Goal: Task Accomplishment & Management: Use online tool/utility

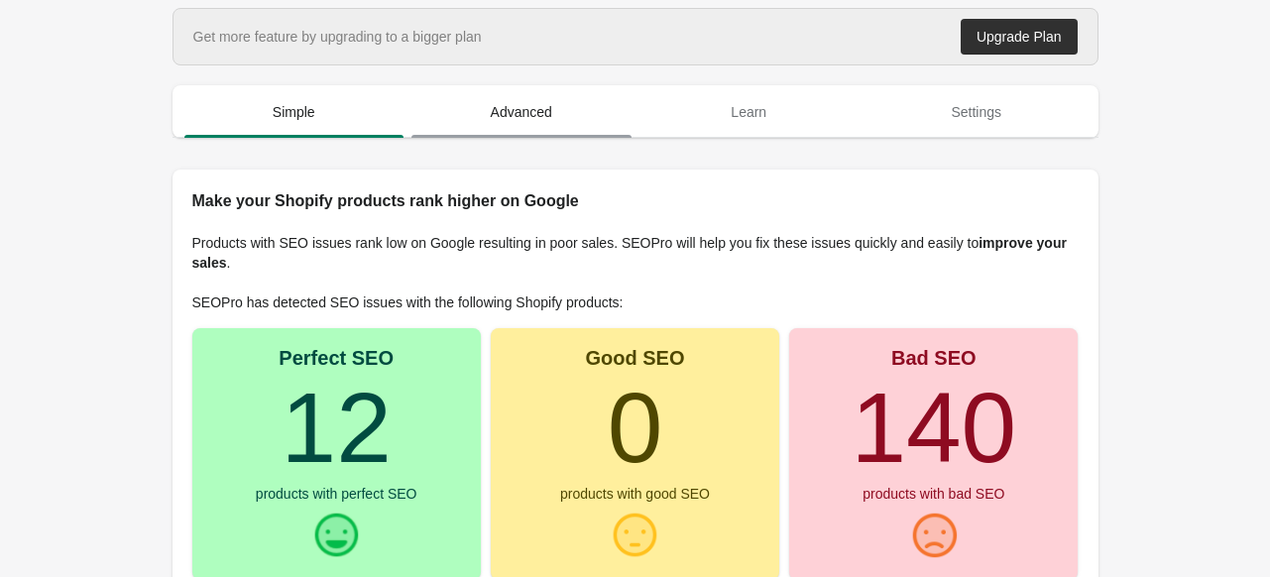
click at [504, 122] on span "Advanced" at bounding box center [522, 112] width 220 height 36
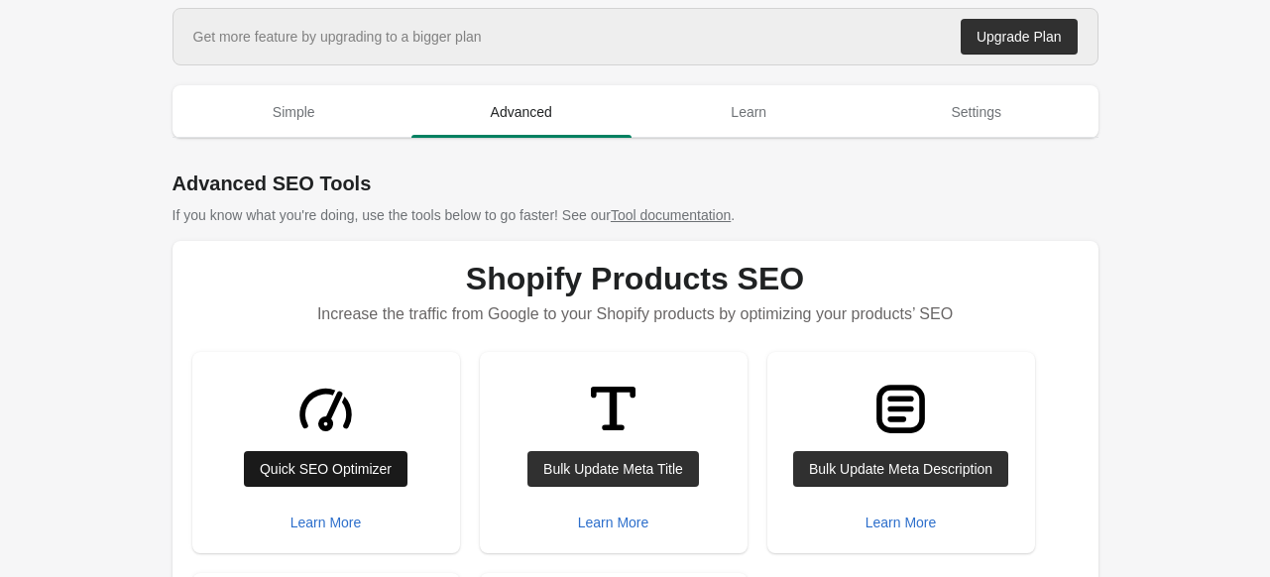
click at [329, 462] on div "Quick SEO Optimizer" at bounding box center [326, 469] width 132 height 16
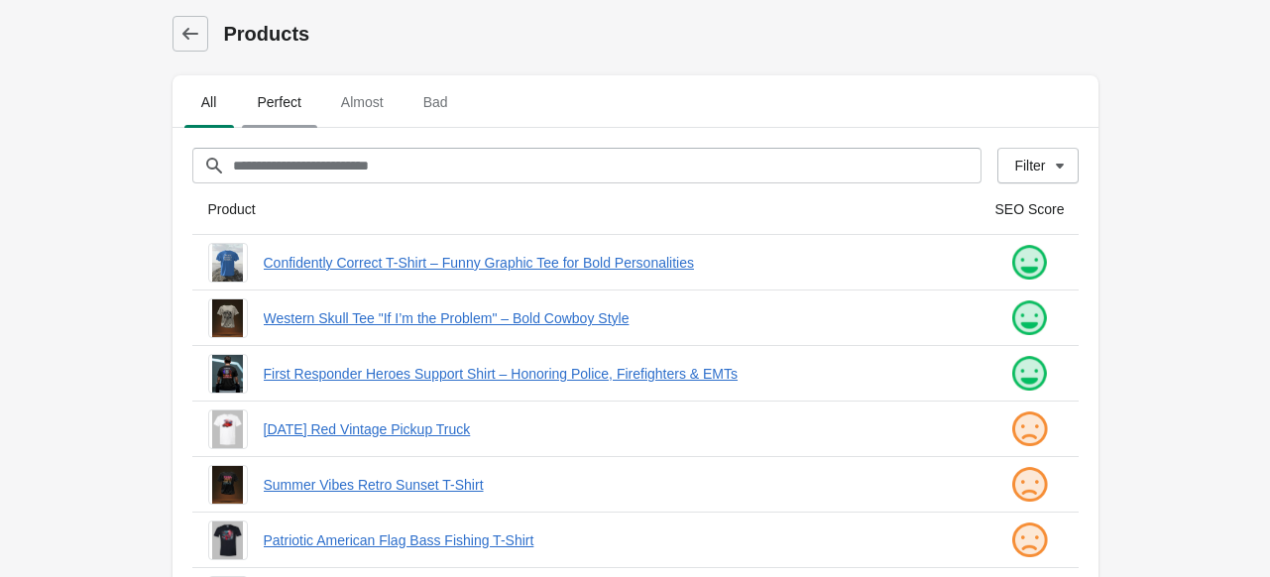
click at [255, 98] on span "Perfect" at bounding box center [279, 102] width 75 height 36
click at [226, 100] on span "All" at bounding box center [209, 102] width 50 height 36
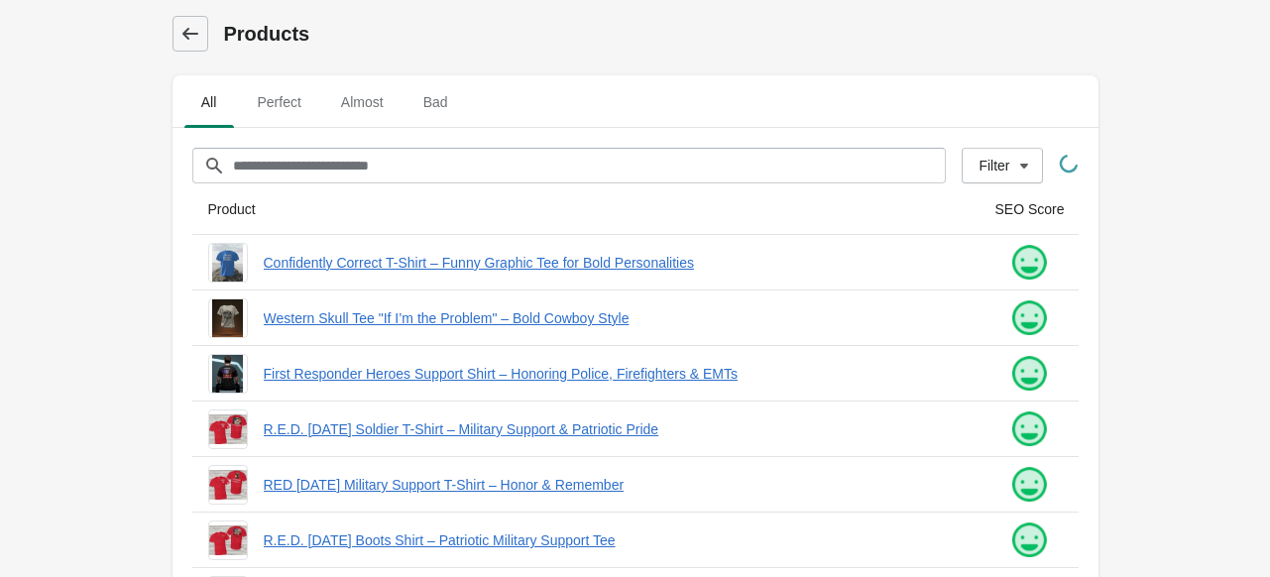
click at [183, 45] on link at bounding box center [191, 34] width 36 height 36
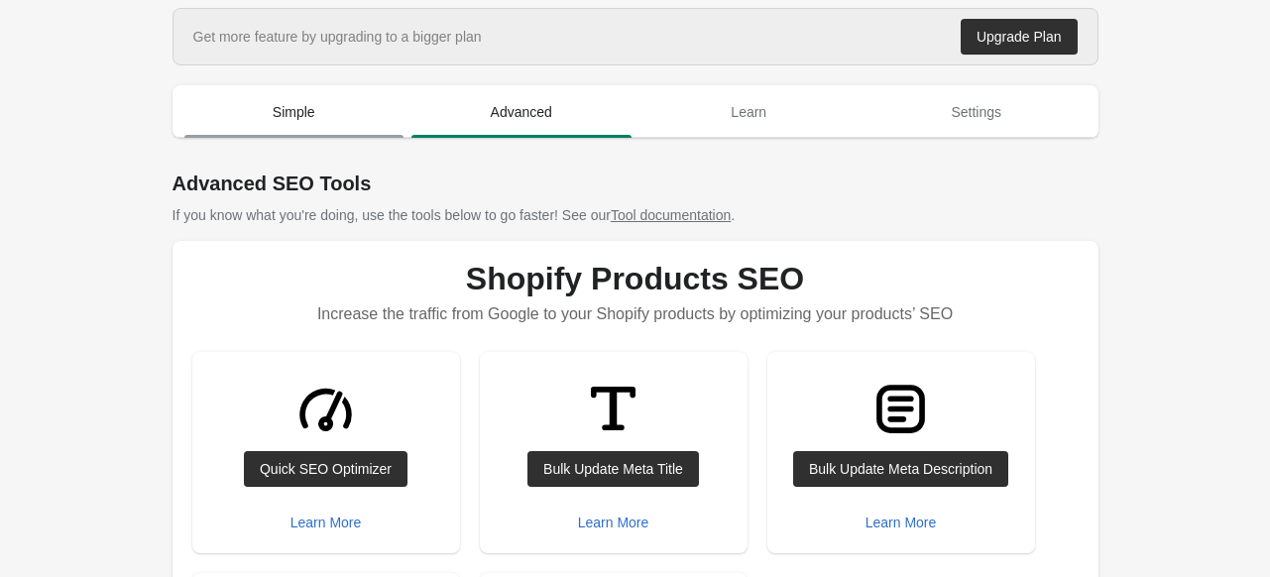
click at [227, 114] on span "Simple" at bounding box center [294, 112] width 220 height 36
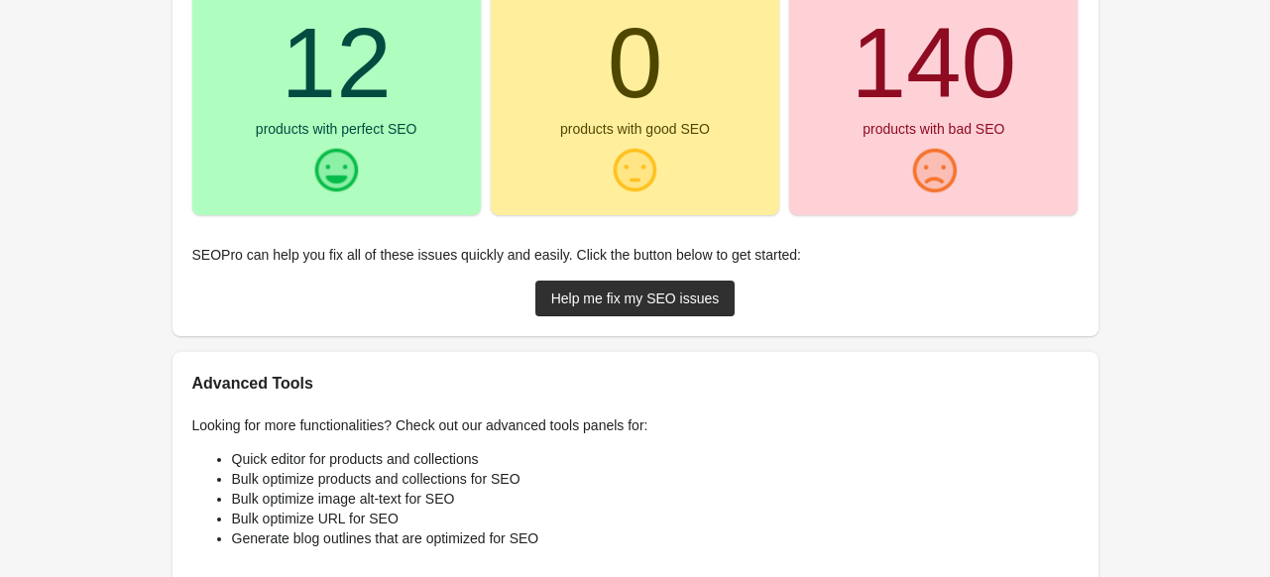
scroll to position [397, 0]
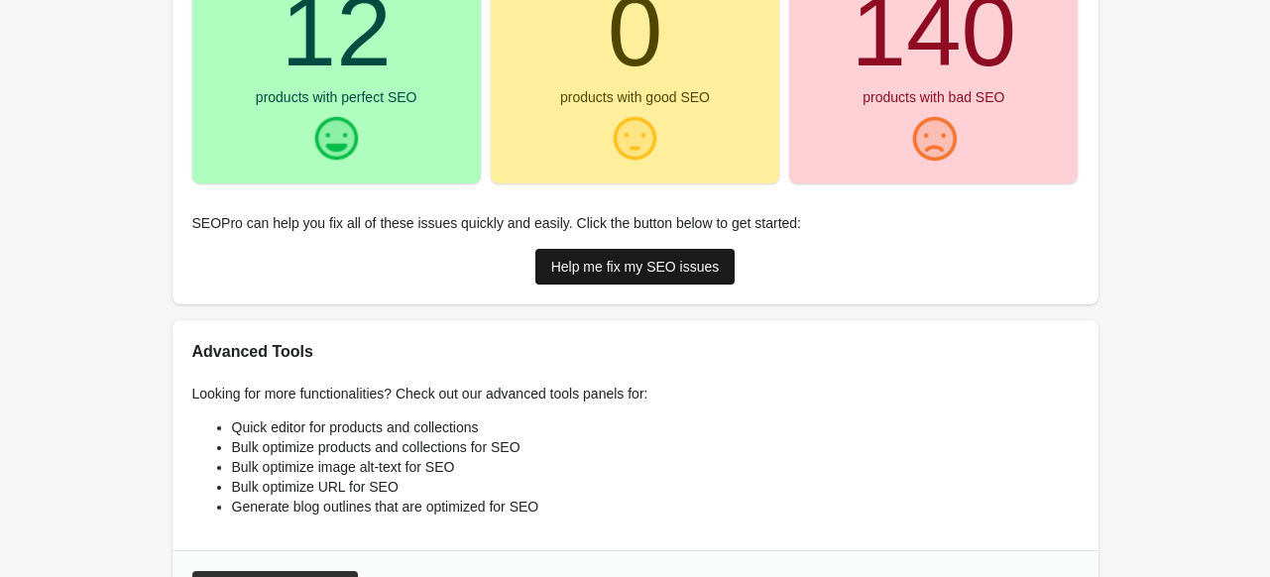
click at [570, 262] on div "Help me fix my SEO issues" at bounding box center [635, 267] width 169 height 16
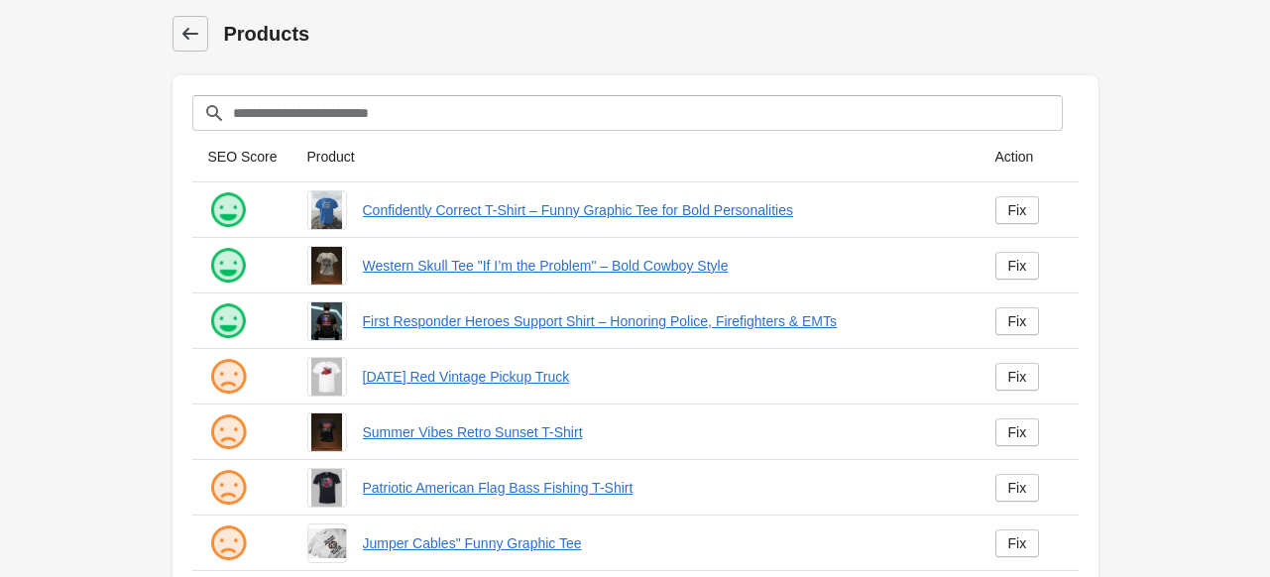
click at [177, 25] on link at bounding box center [191, 34] width 36 height 36
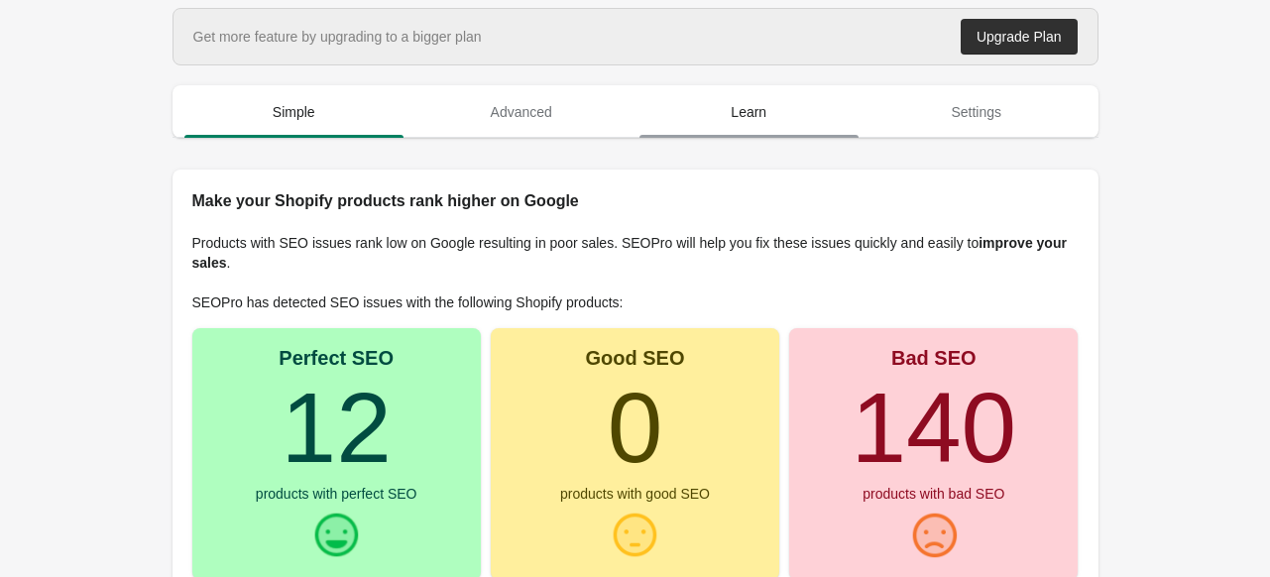
click at [726, 118] on span "Learn" at bounding box center [750, 112] width 220 height 36
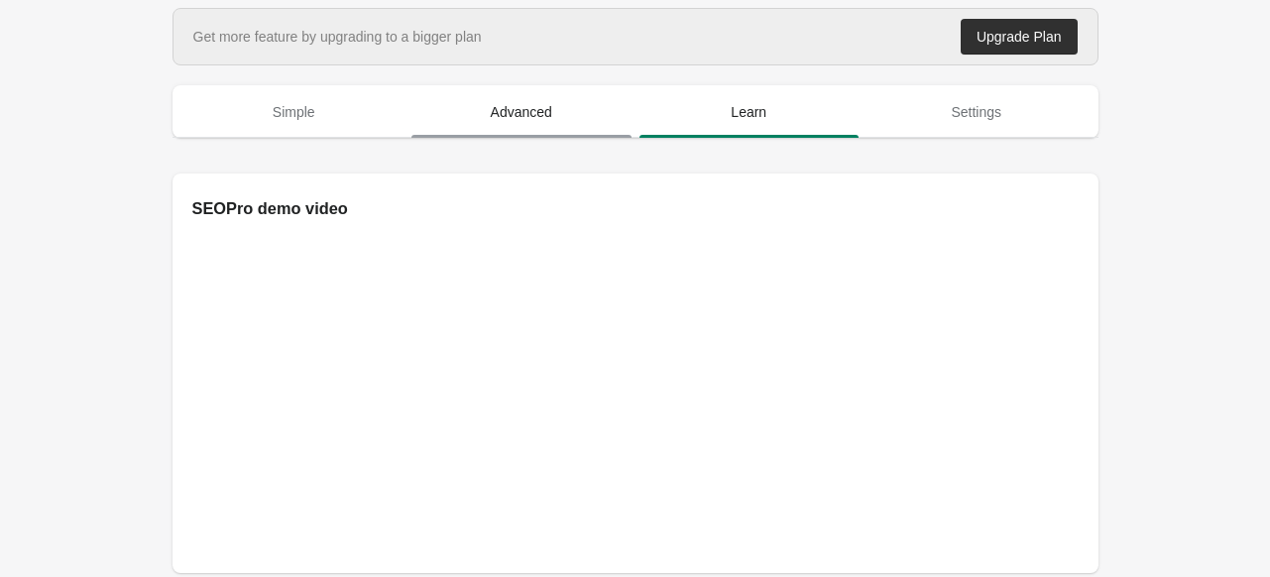
click at [576, 114] on span "Advanced" at bounding box center [522, 112] width 220 height 36
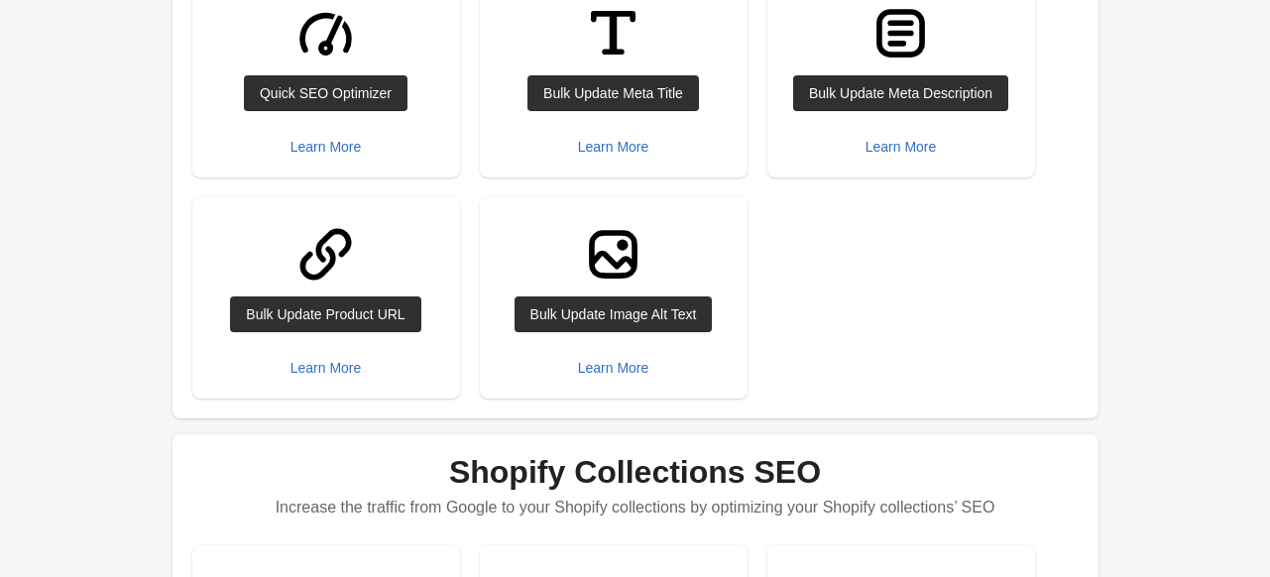
scroll to position [397, 0]
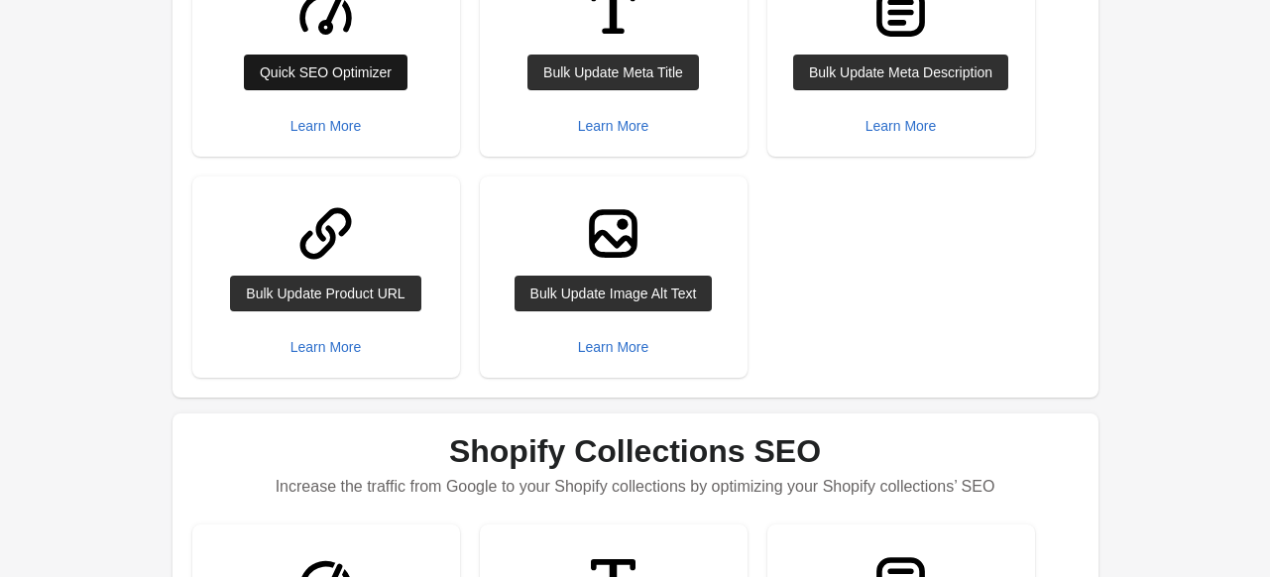
click at [332, 74] on div "Quick SEO Optimizer" at bounding box center [326, 72] width 132 height 16
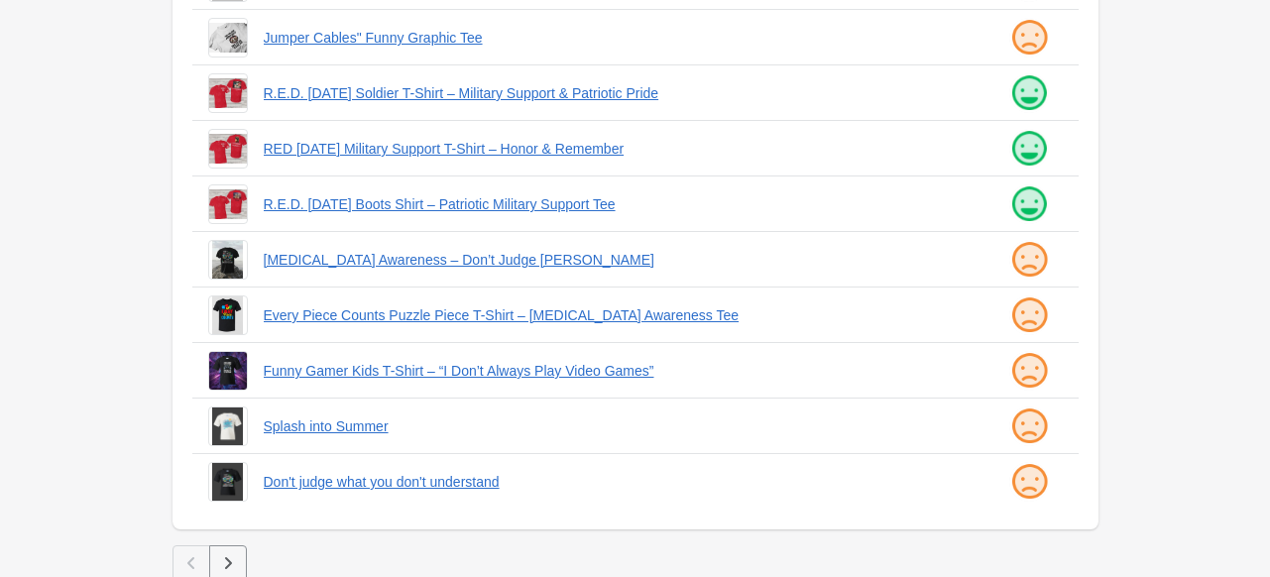
scroll to position [569, 0]
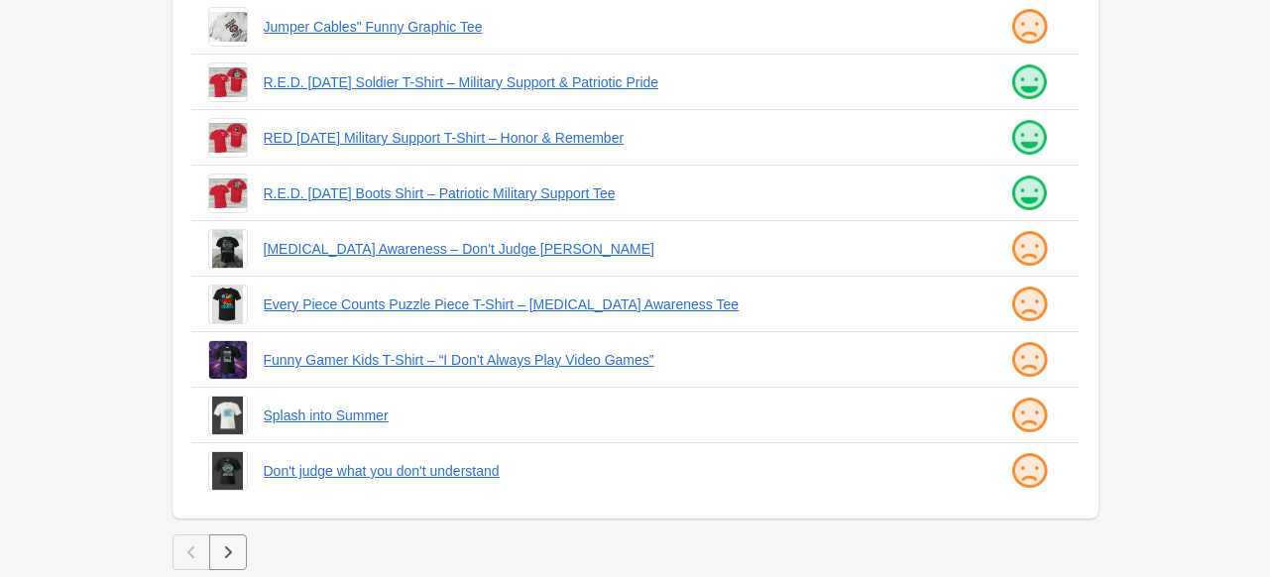
click at [235, 559] on icon "button" at bounding box center [228, 552] width 20 height 20
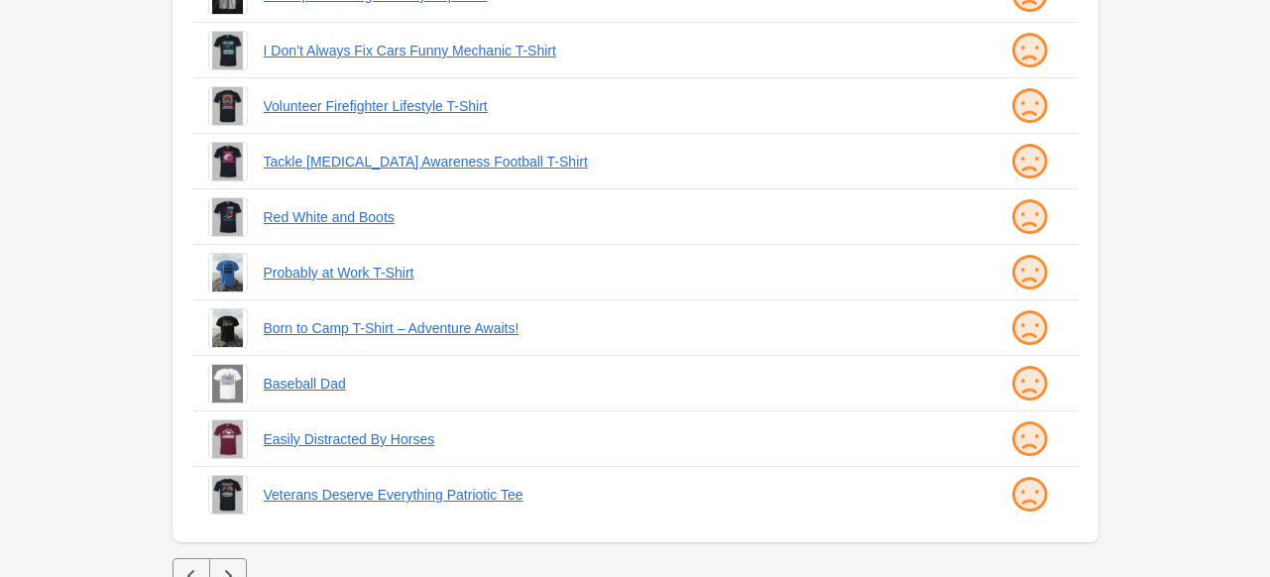
scroll to position [569, 0]
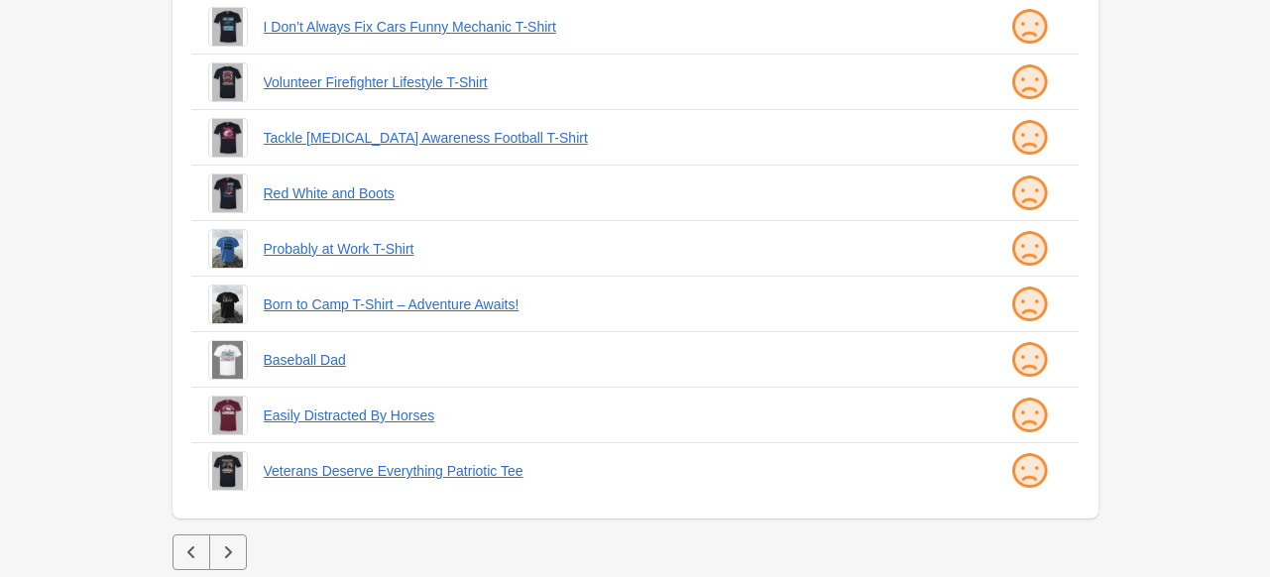
click at [238, 546] on button "button" at bounding box center [228, 552] width 38 height 36
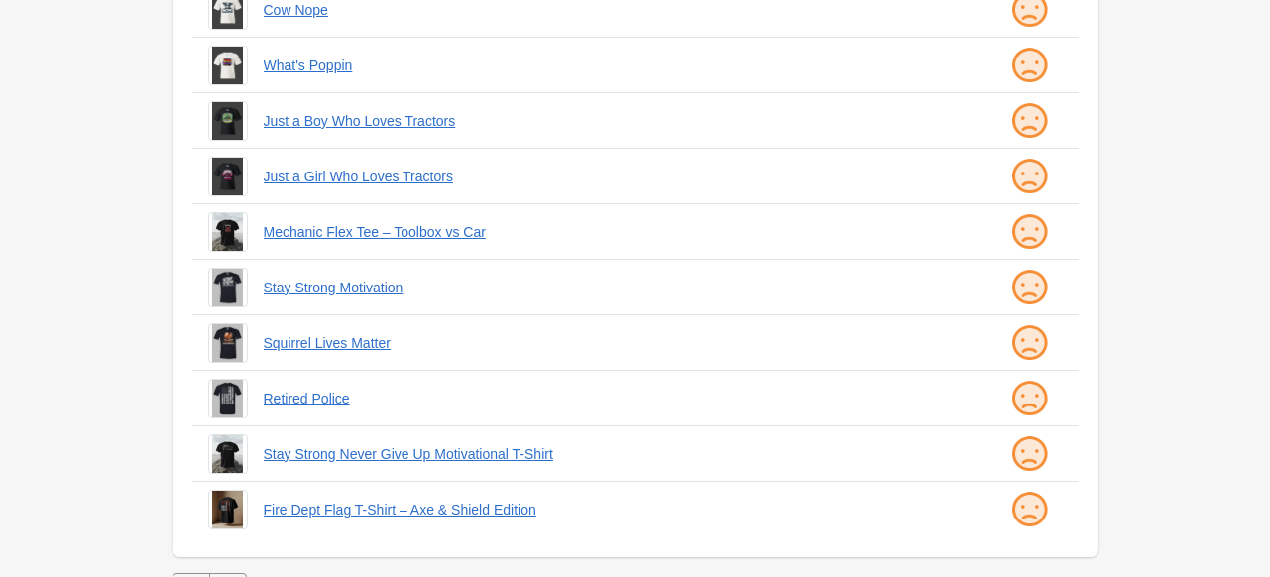
scroll to position [569, 0]
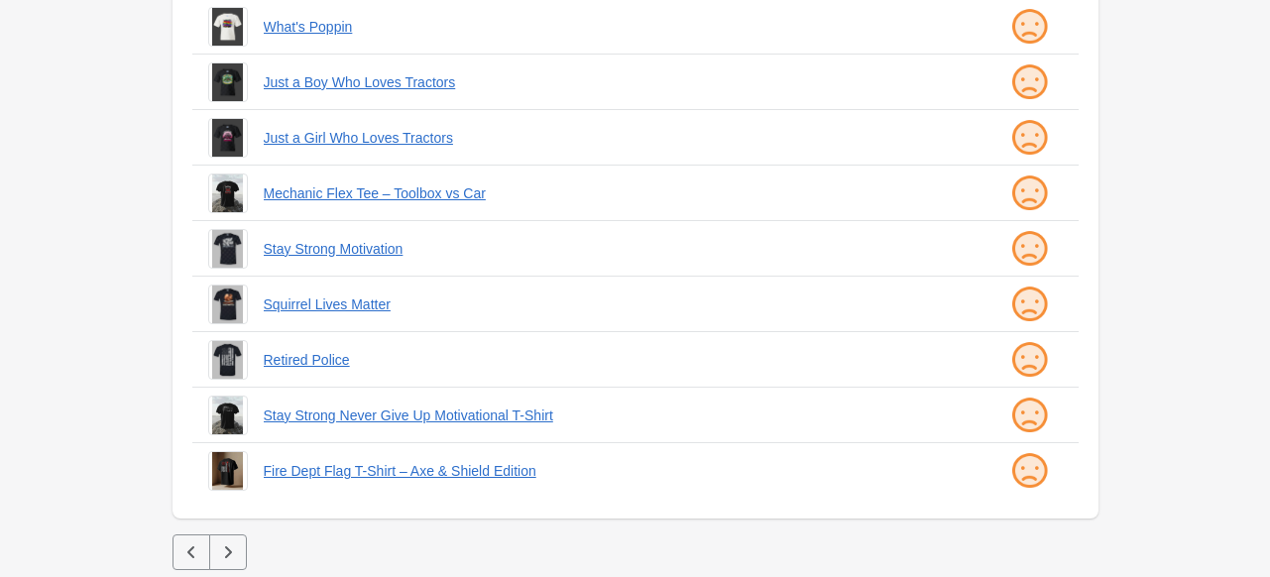
click at [221, 550] on icon "button" at bounding box center [228, 552] width 20 height 20
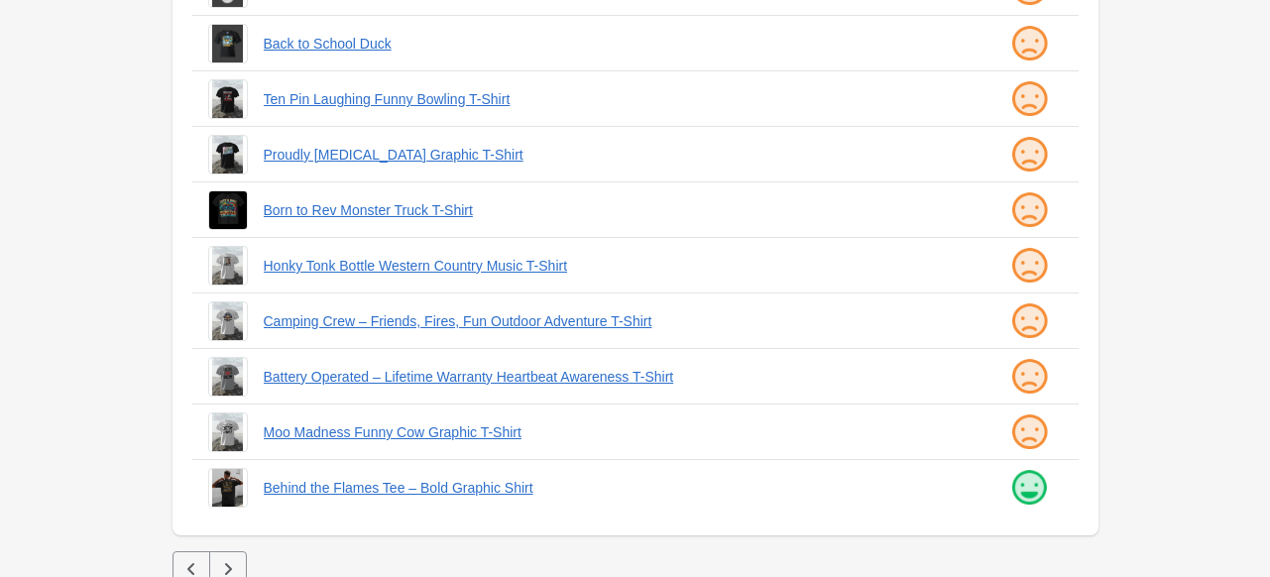
scroll to position [569, 0]
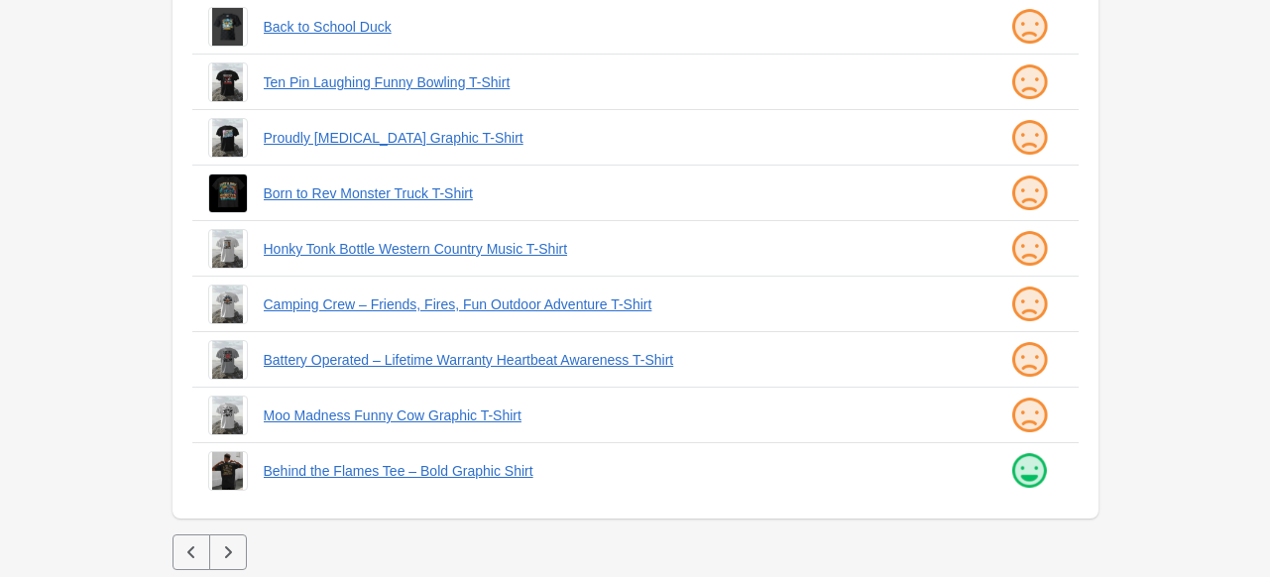
click at [233, 545] on icon "button" at bounding box center [228, 552] width 20 height 20
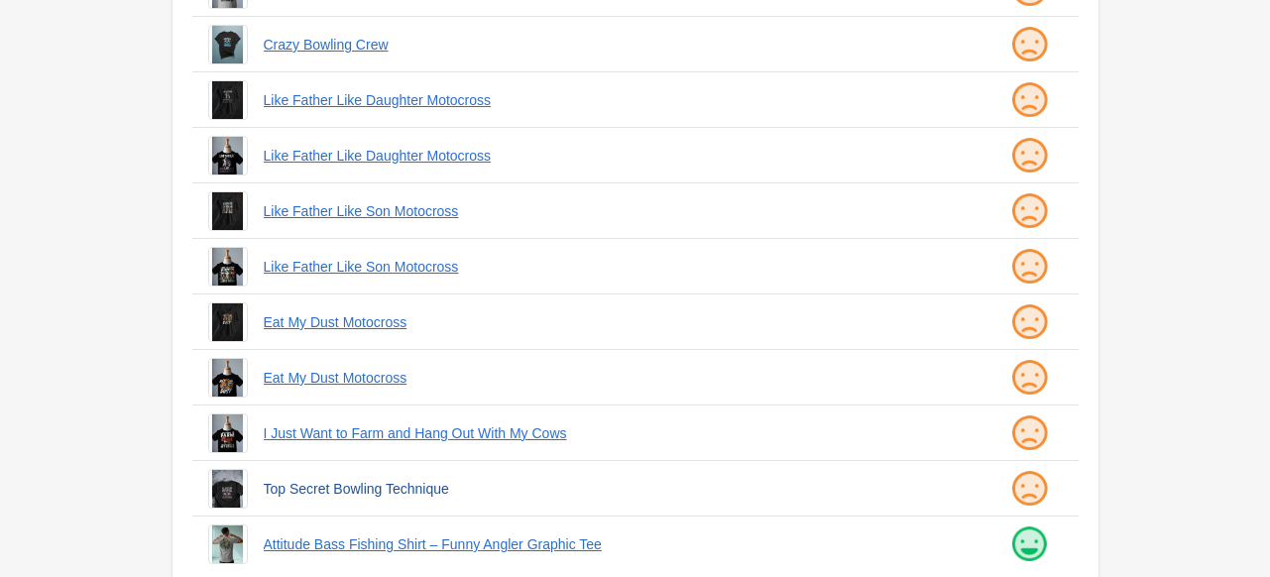
scroll to position [569, 0]
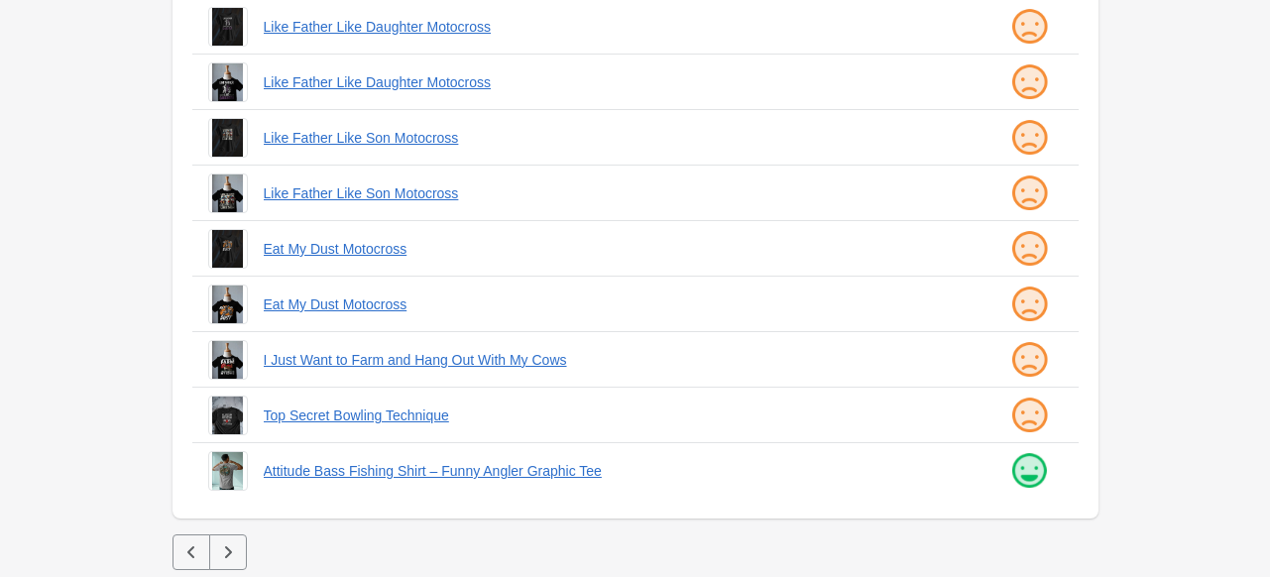
click at [239, 549] on button "button" at bounding box center [228, 552] width 38 height 36
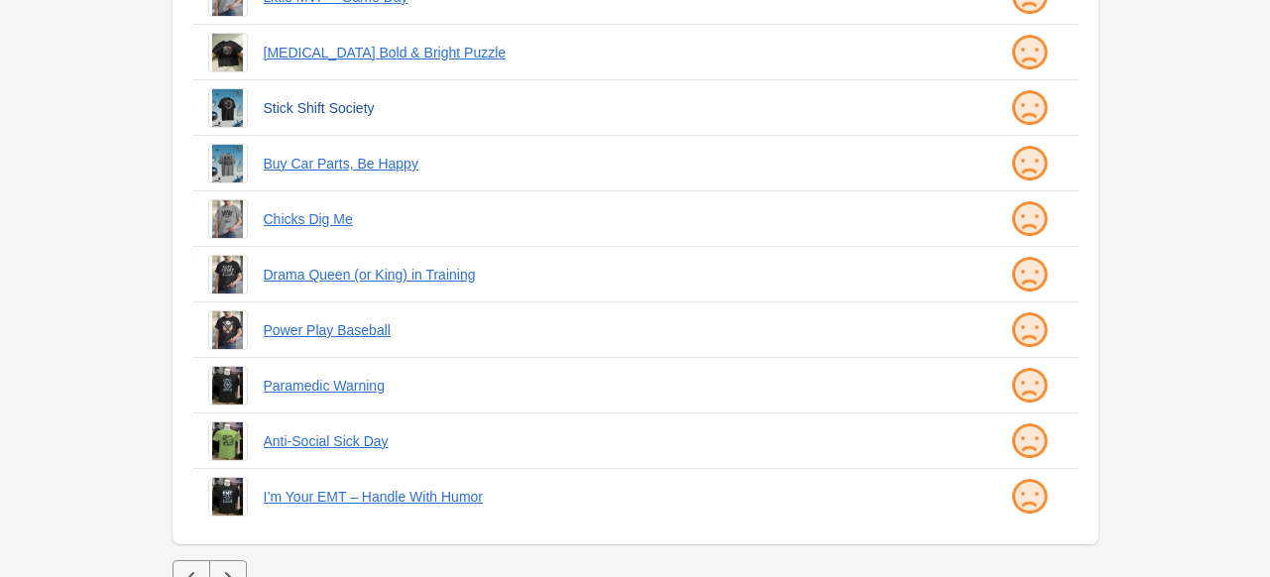
scroll to position [569, 0]
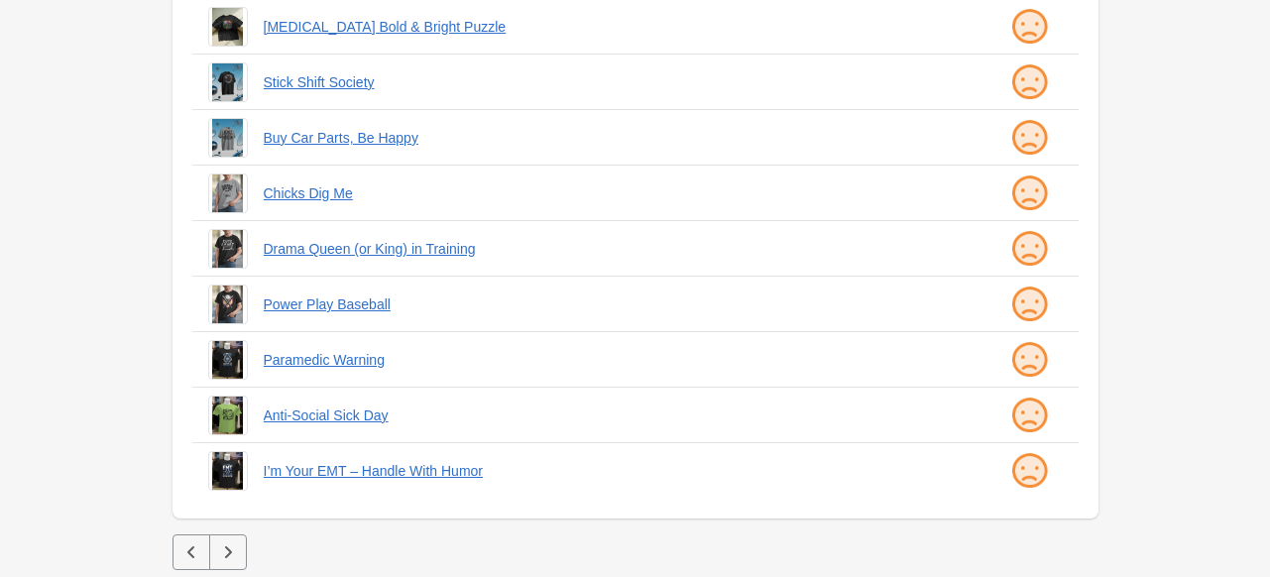
click at [237, 553] on button "button" at bounding box center [228, 552] width 38 height 36
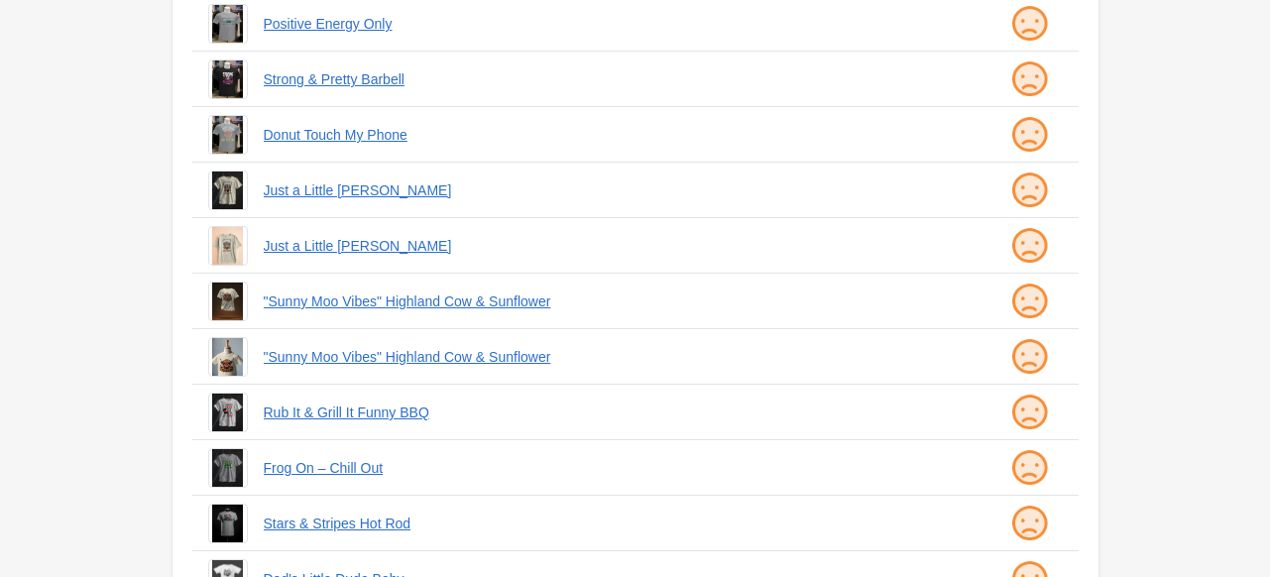
scroll to position [496, 0]
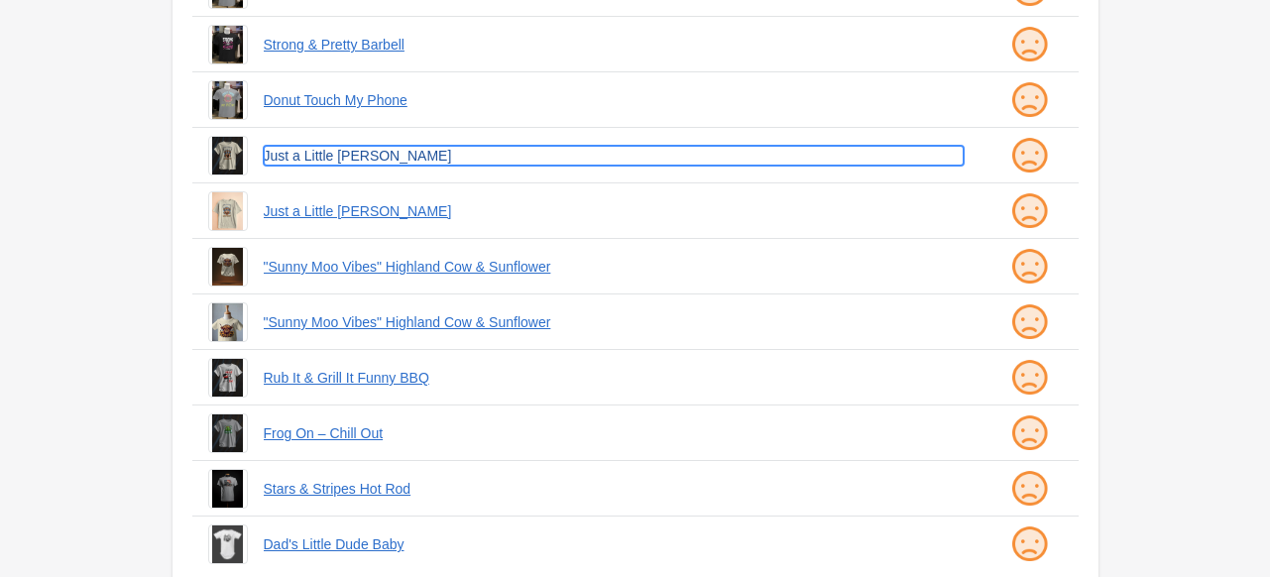
click at [324, 154] on link "Just a Little Moody" at bounding box center [614, 156] width 700 height 20
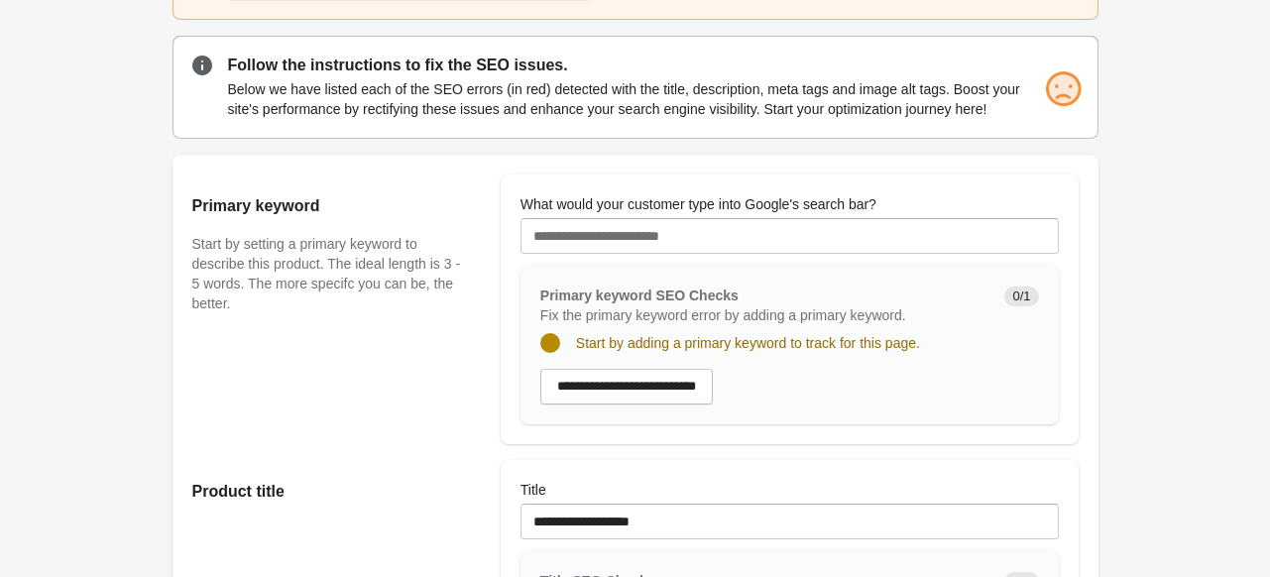
scroll to position [198, 0]
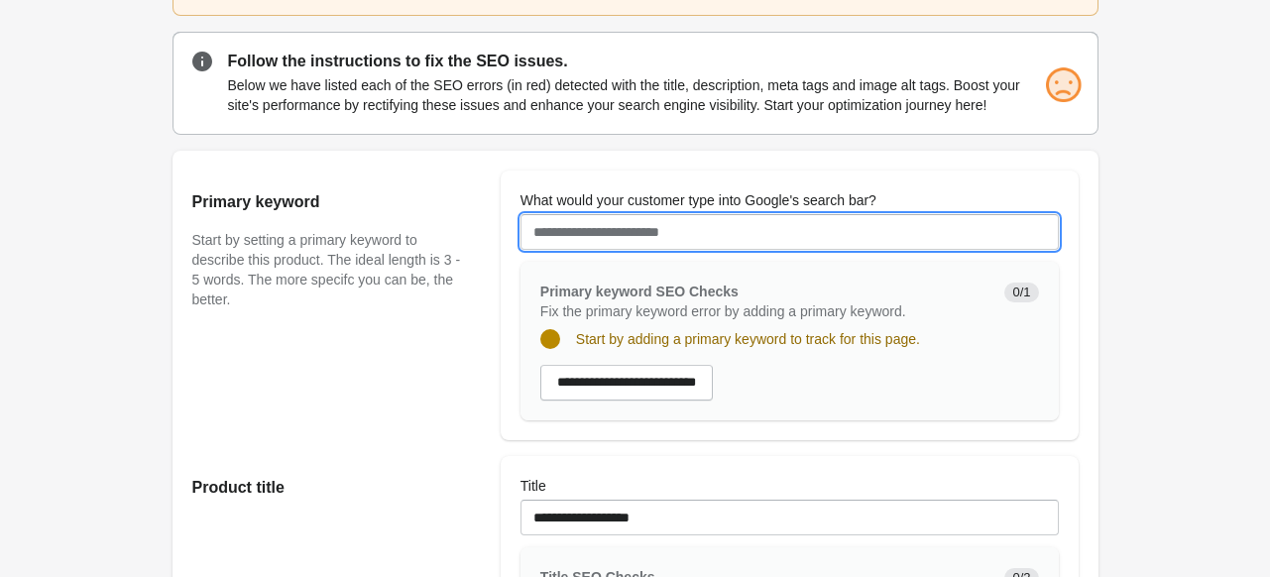
click at [612, 225] on input "What would your customer type into Google's search bar?" at bounding box center [790, 232] width 538 height 36
click at [587, 233] on input "What would your customer type into Google's search bar?" at bounding box center [790, 232] width 538 height 36
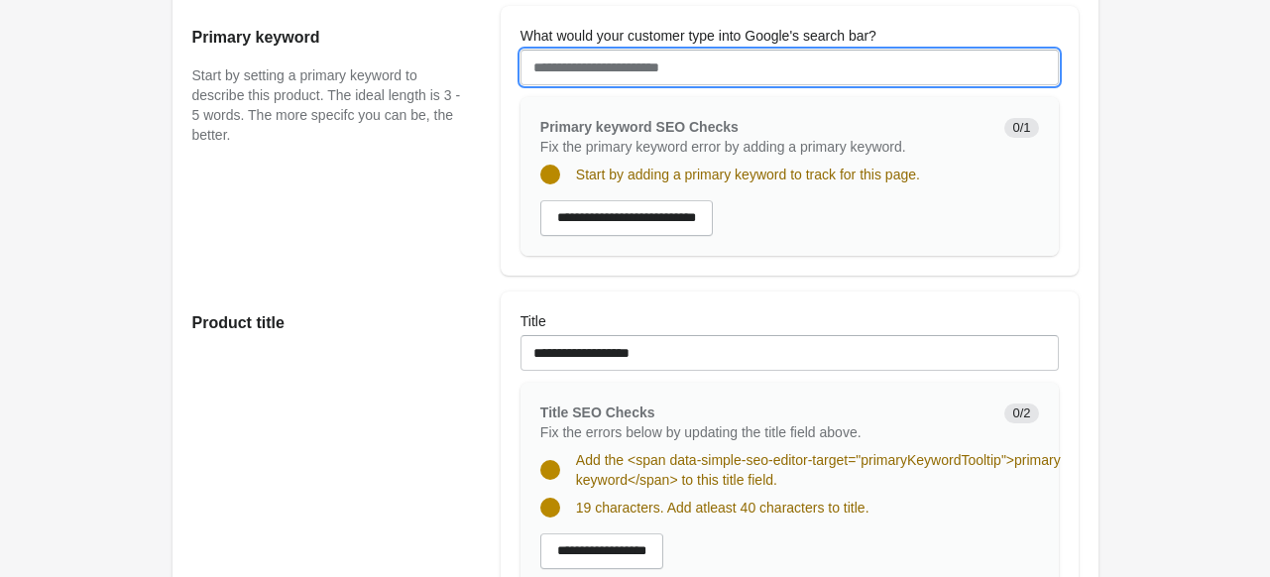
scroll to position [397, 0]
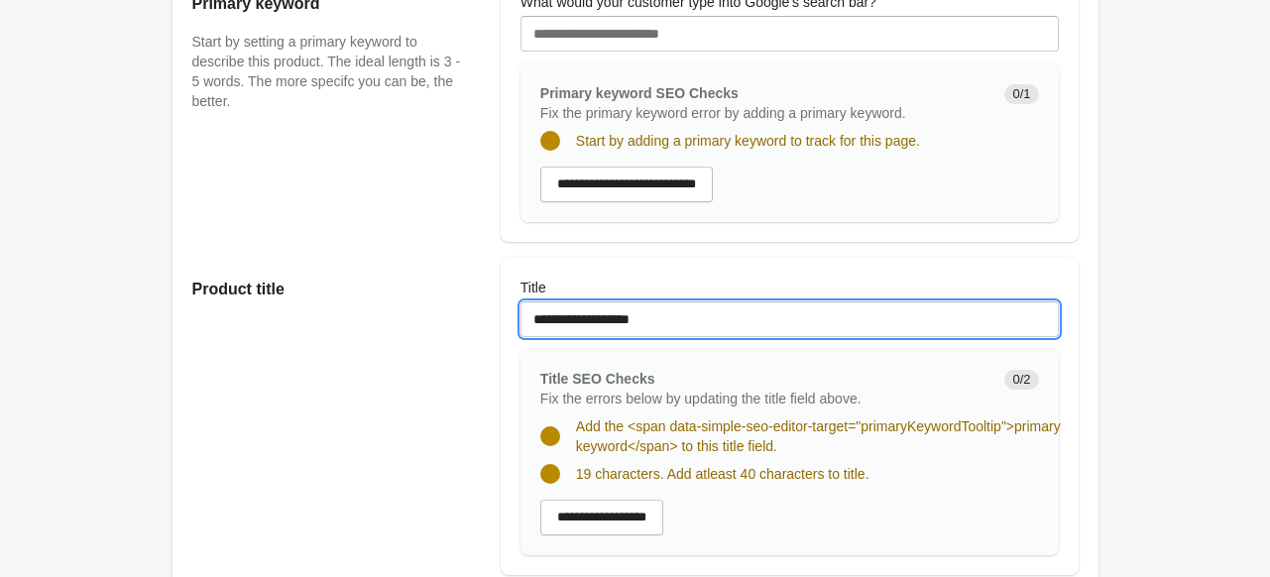
drag, startPoint x: 691, startPoint y: 322, endPoint x: 430, endPoint y: 309, distance: 261.1
click at [430, 309] on div "**********" at bounding box center [626, 408] width 906 height 333
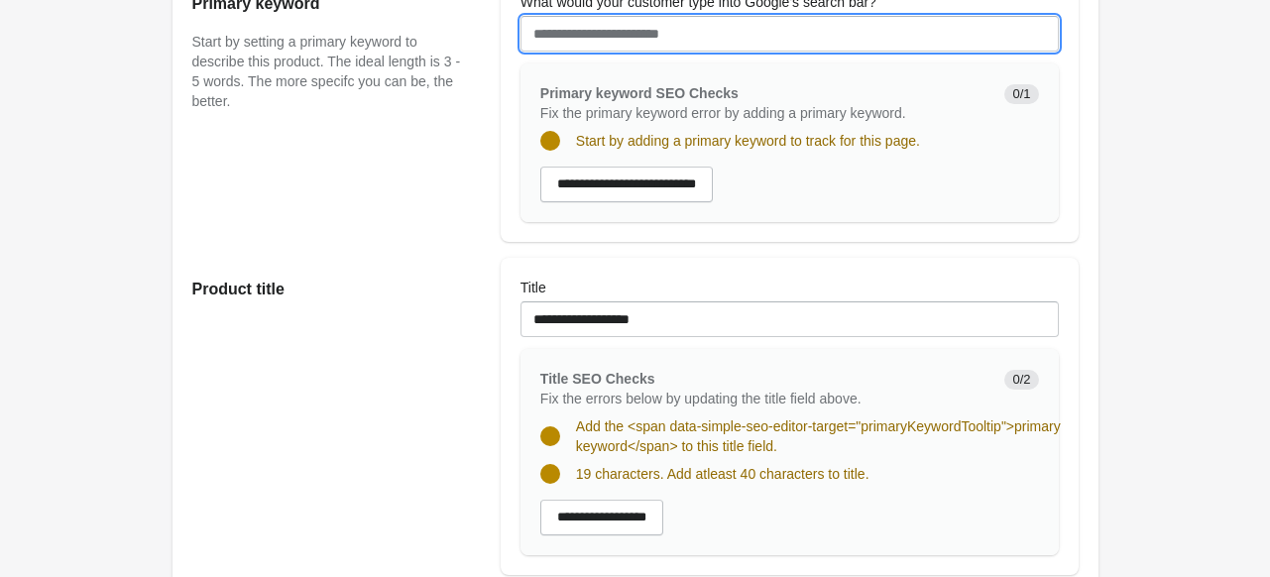
click at [611, 31] on input "What would your customer type into Google's search bar?" at bounding box center [790, 34] width 538 height 36
paste input "**********"
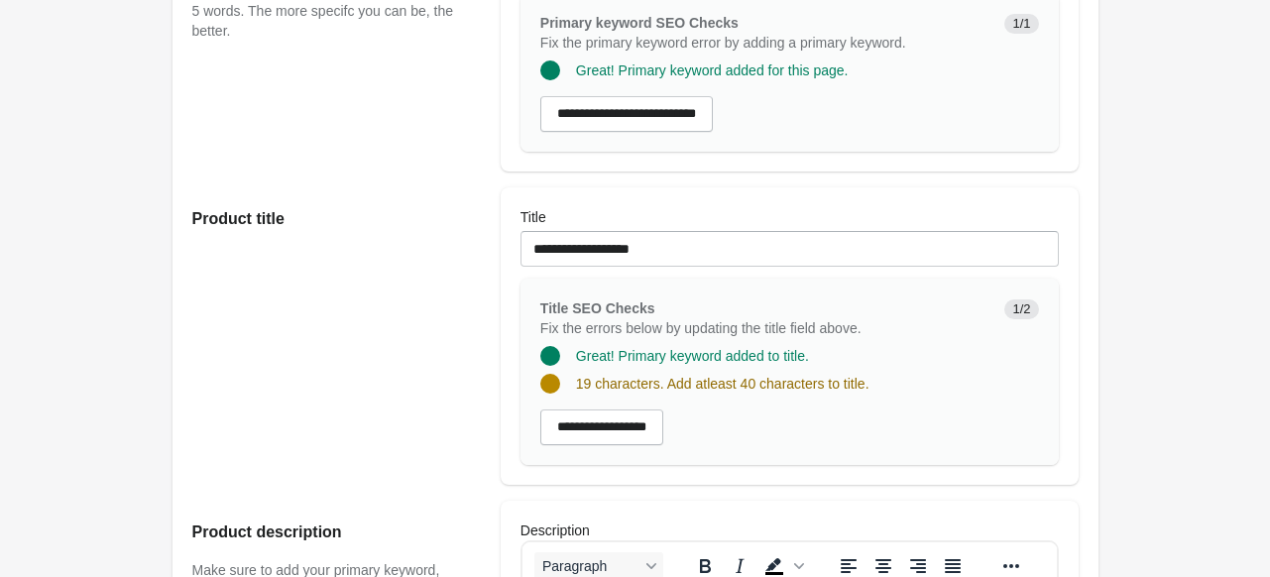
scroll to position [496, 0]
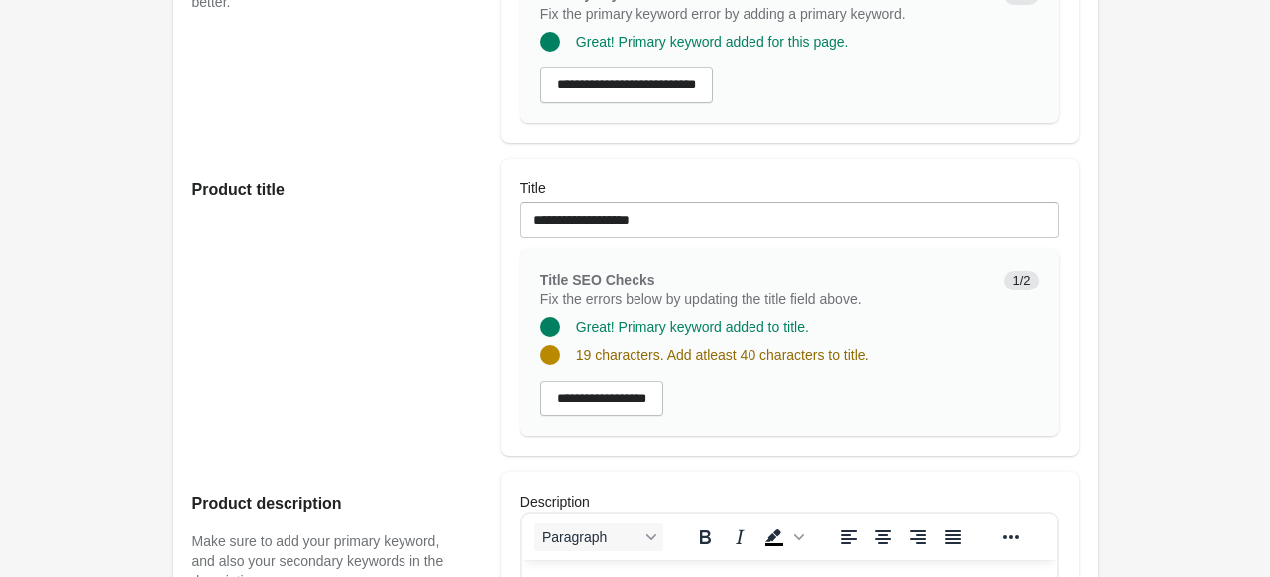
type input "**********"
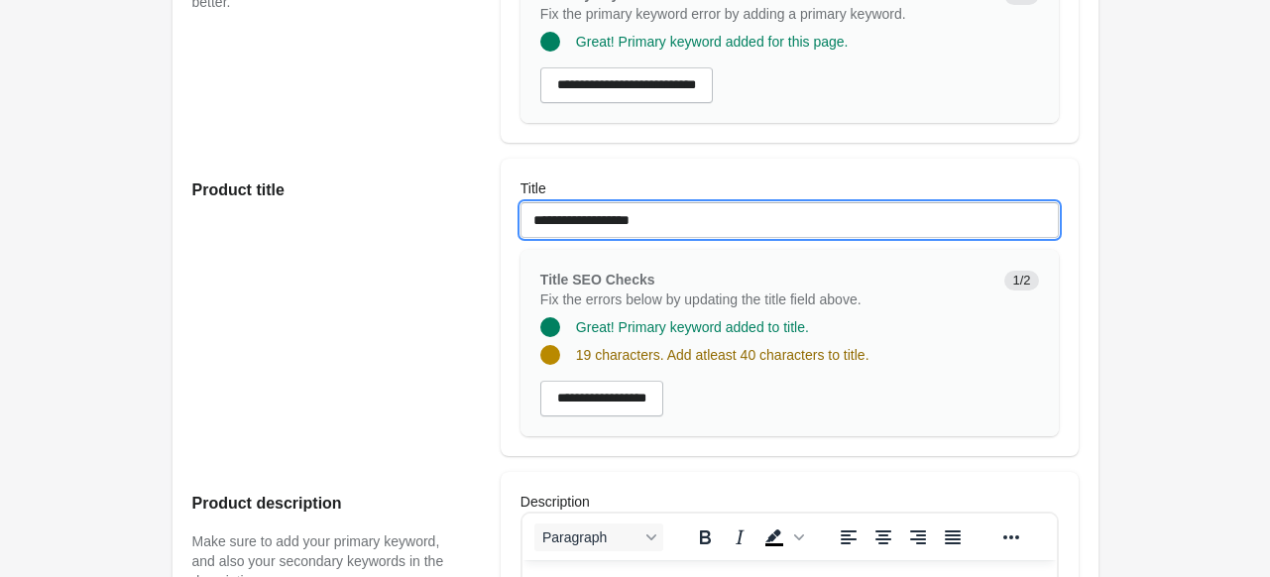
drag, startPoint x: 678, startPoint y: 206, endPoint x: 492, endPoint y: 217, distance: 186.7
click at [492, 217] on div "**********" at bounding box center [626, 299] width 906 height 313
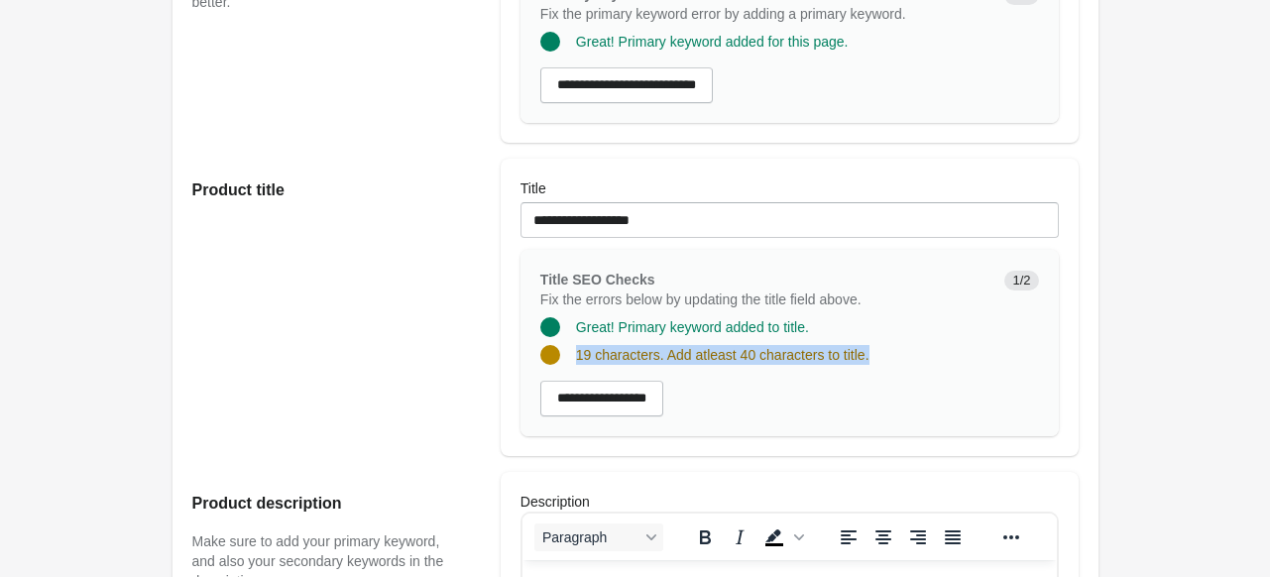
drag, startPoint x: 576, startPoint y: 352, endPoint x: 1015, endPoint y: 352, distance: 439.3
click at [1015, 352] on div "19 characters. Add atleast 40 characters to title." at bounding box center [782, 347] width 515 height 36
copy span "19 characters. Add atleast 40 characters to title."
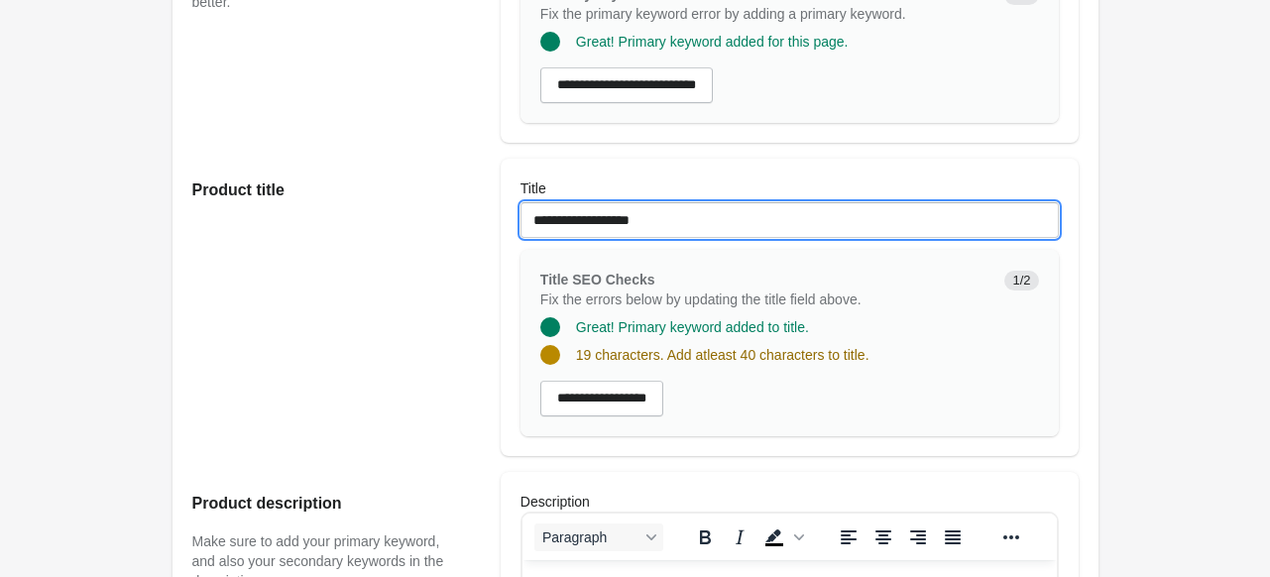
drag, startPoint x: 707, startPoint y: 212, endPoint x: 404, endPoint y: 229, distance: 303.9
click at [404, 229] on div "**********" at bounding box center [626, 299] width 906 height 313
paste input "**********"
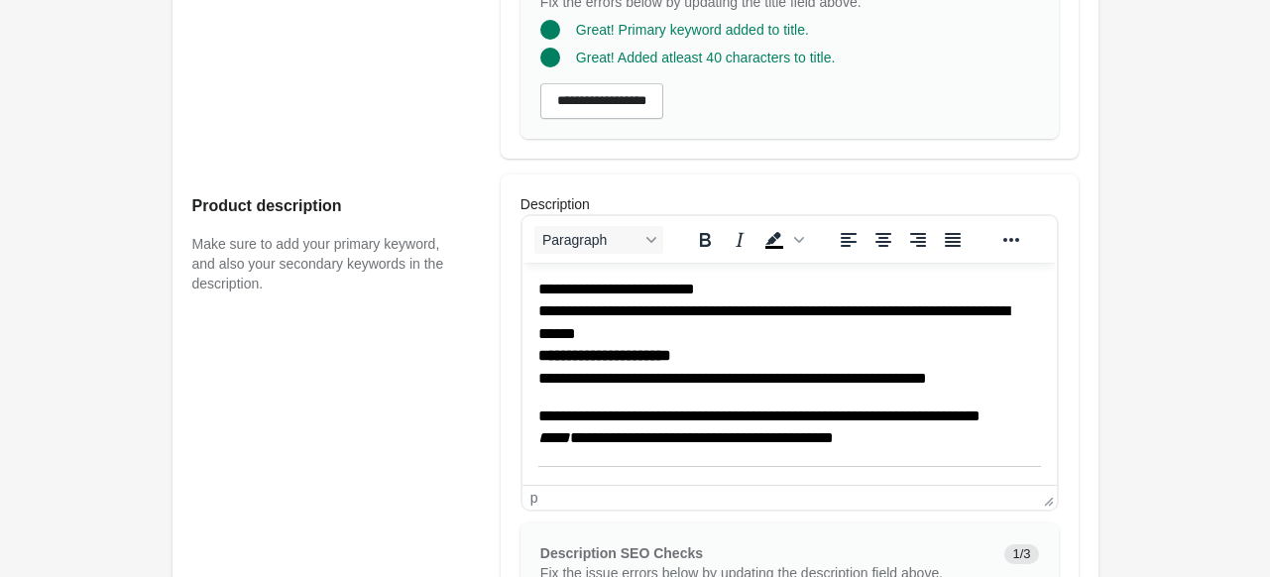
scroll to position [694, 0]
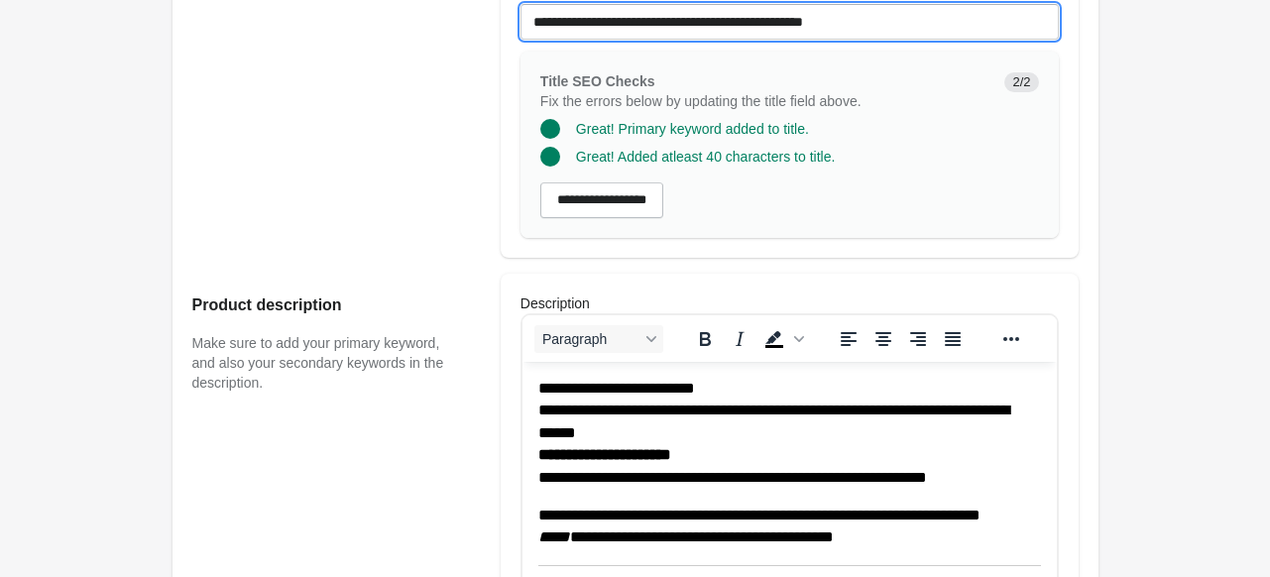
type input "**********"
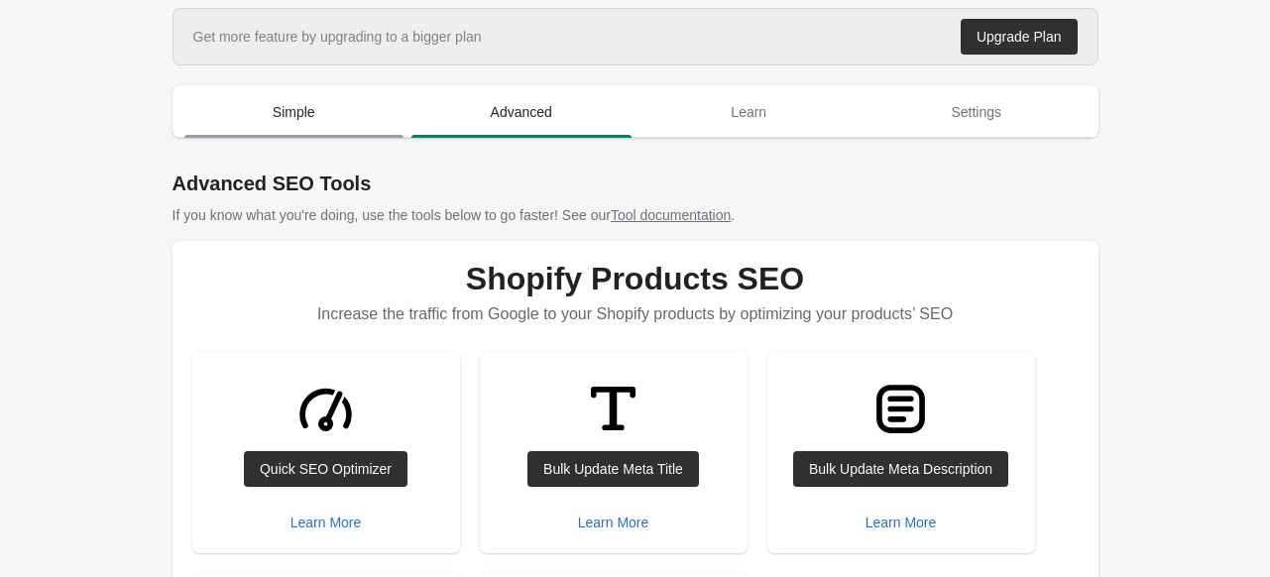
click at [265, 129] on span "Simple" at bounding box center [294, 112] width 220 height 36
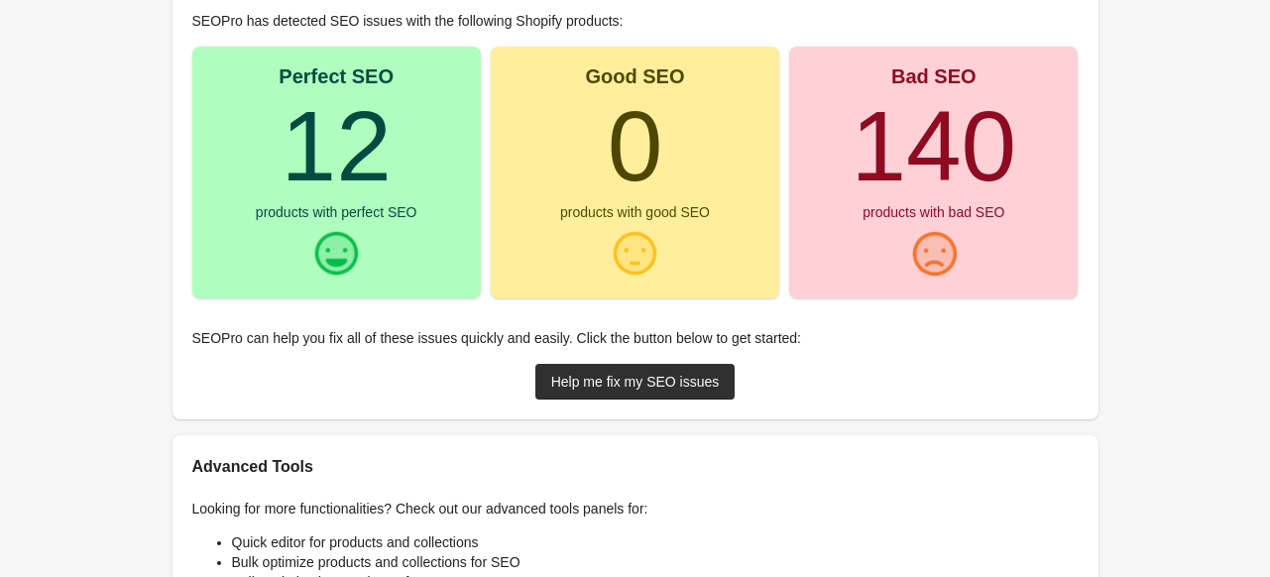
scroll to position [297, 0]
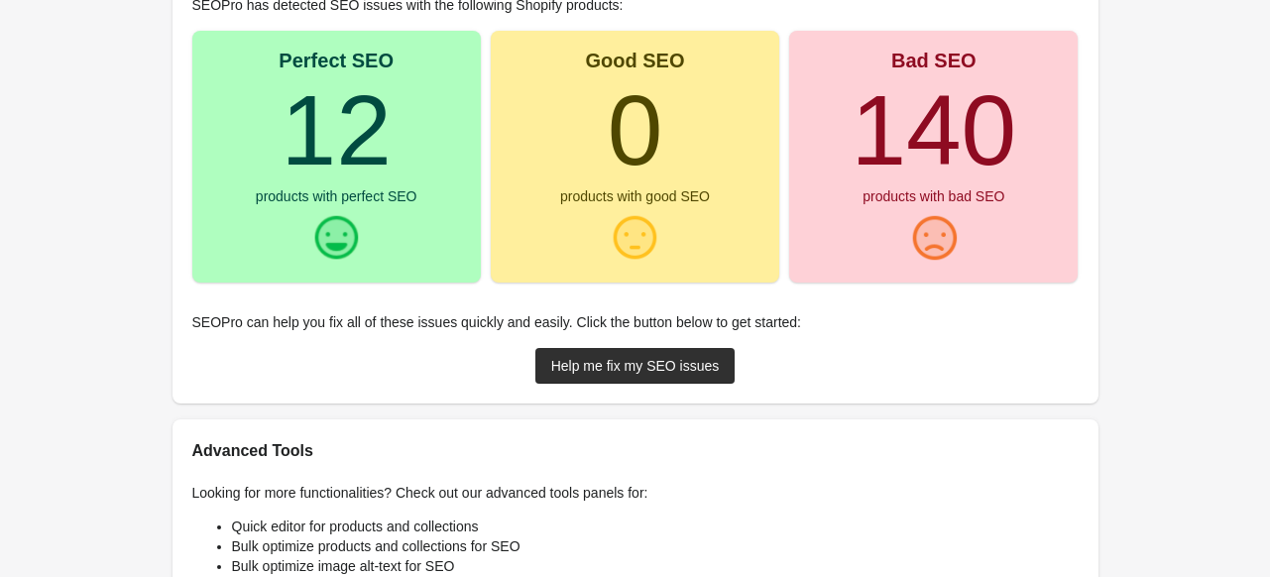
click at [903, 208] on div "Bad SEO 140 products with bad SEO" at bounding box center [933, 157] width 289 height 252
click at [585, 368] on div "Help me fix my SEO issues" at bounding box center [635, 366] width 169 height 16
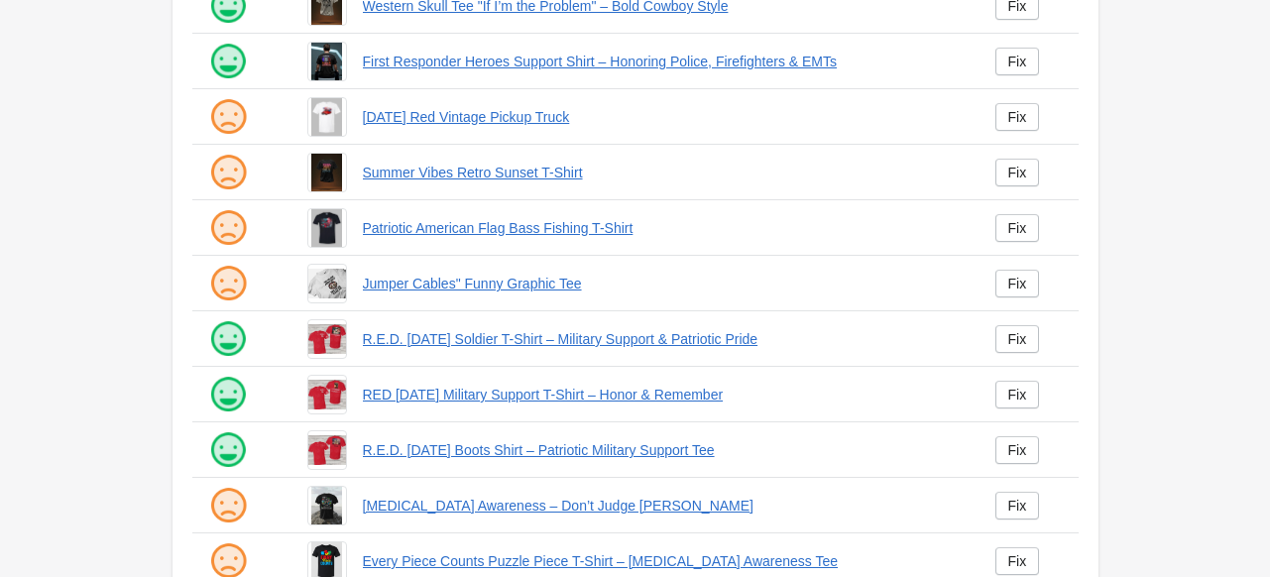
scroll to position [517, 0]
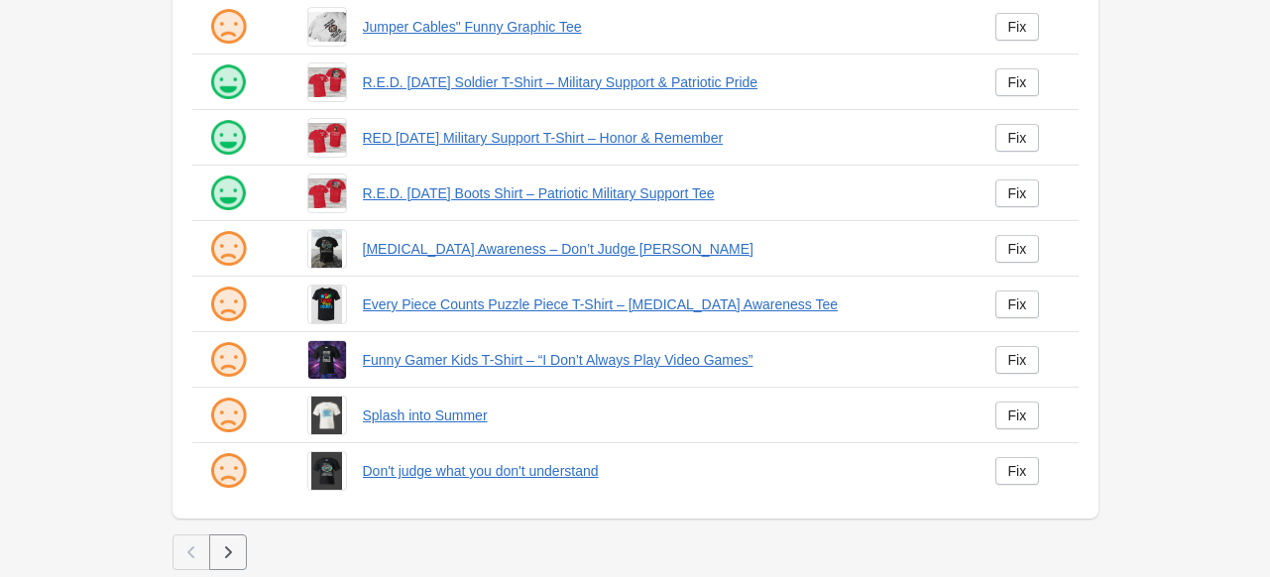
click at [218, 553] on icon "button" at bounding box center [228, 552] width 20 height 20
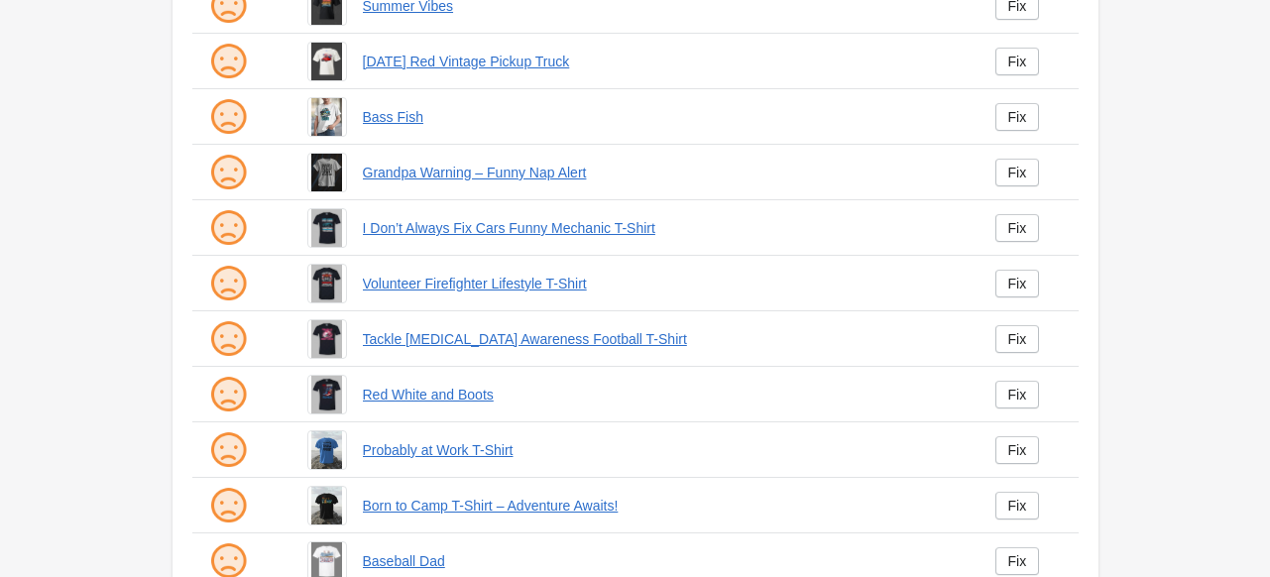
scroll to position [517, 0]
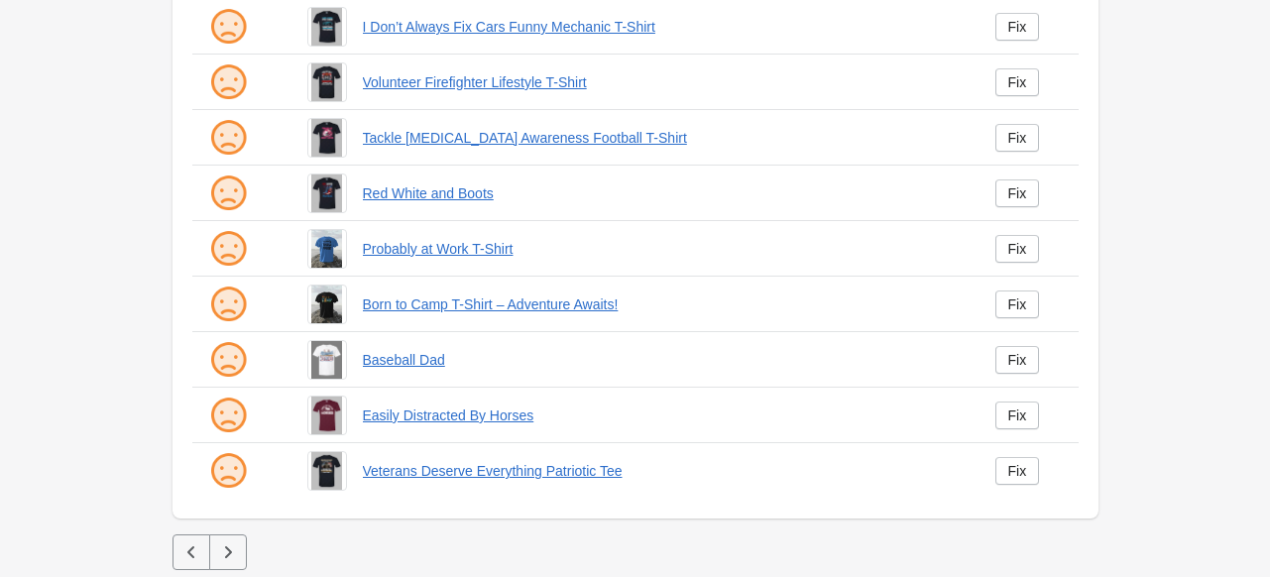
click at [233, 554] on icon "button" at bounding box center [228, 552] width 20 height 20
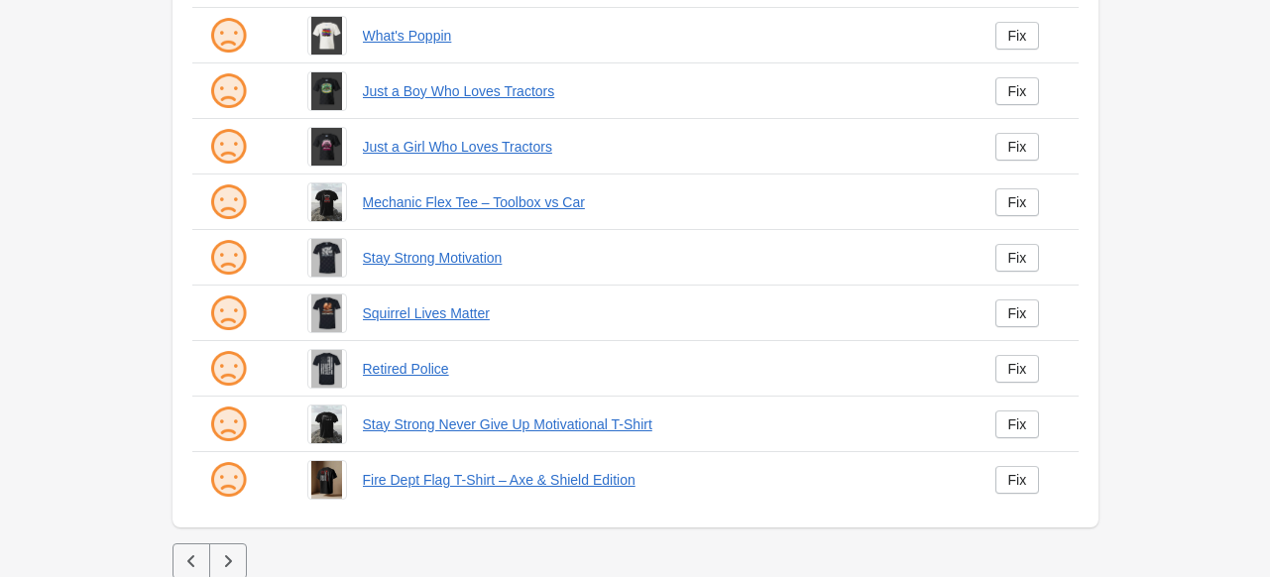
scroll to position [517, 0]
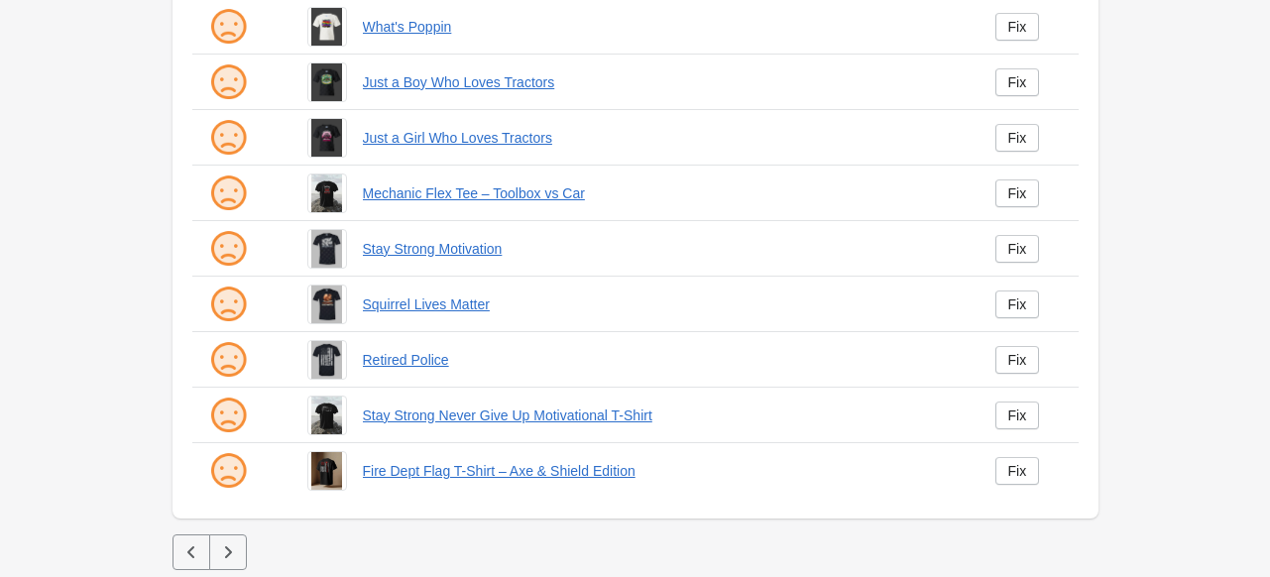
click at [214, 552] on button "button" at bounding box center [228, 552] width 38 height 36
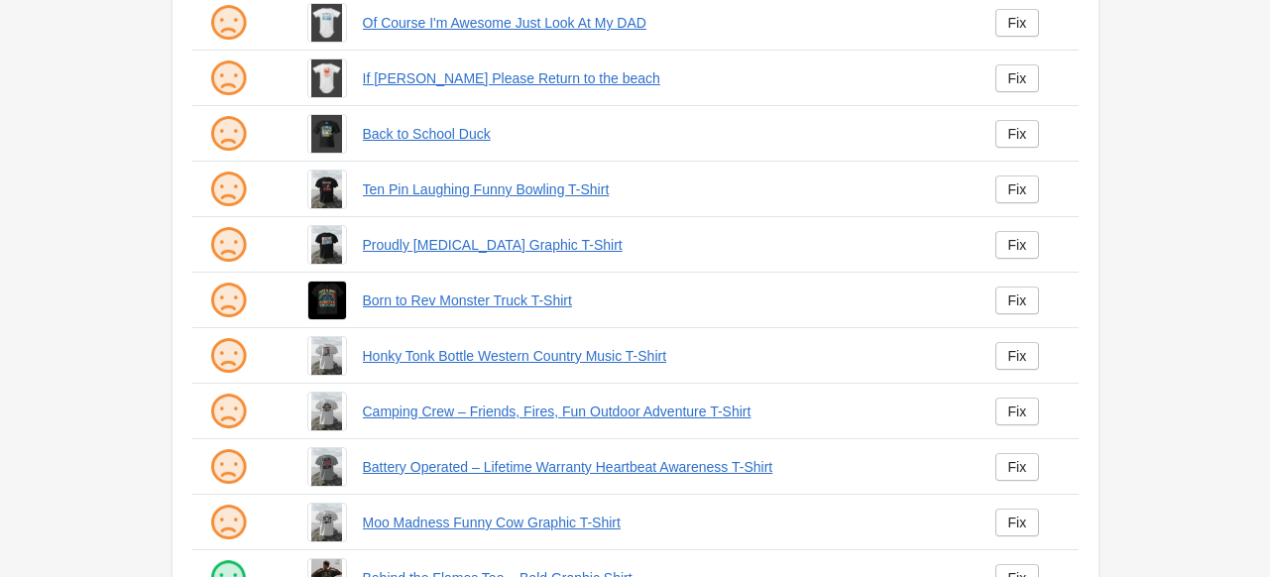
scroll to position [517, 0]
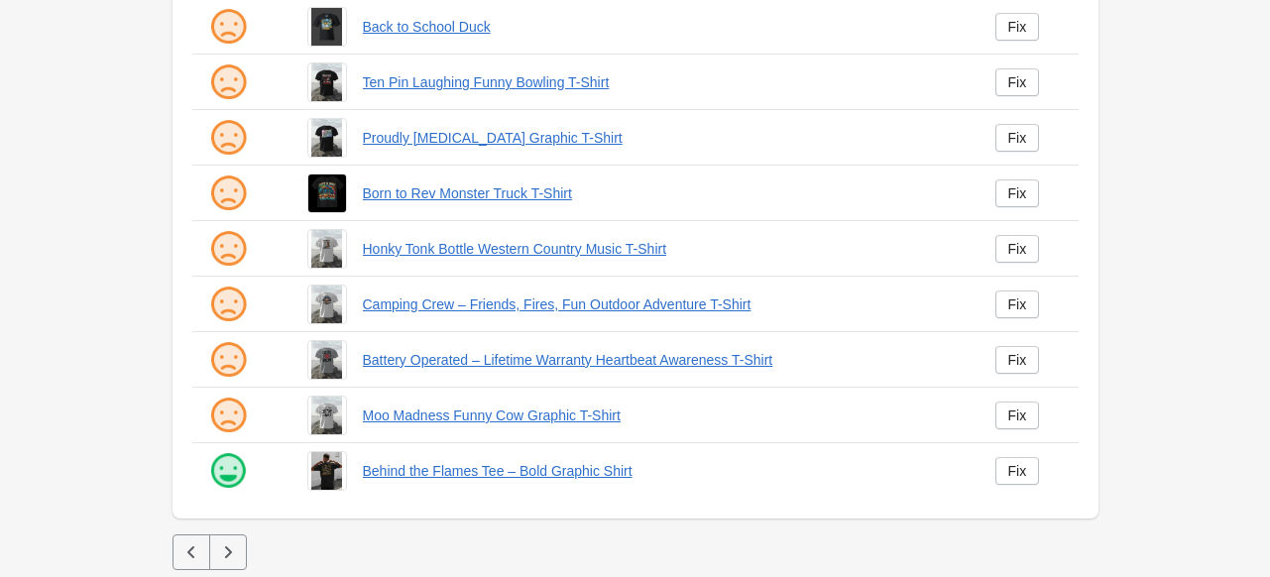
click at [226, 542] on icon "button" at bounding box center [228, 552] width 20 height 20
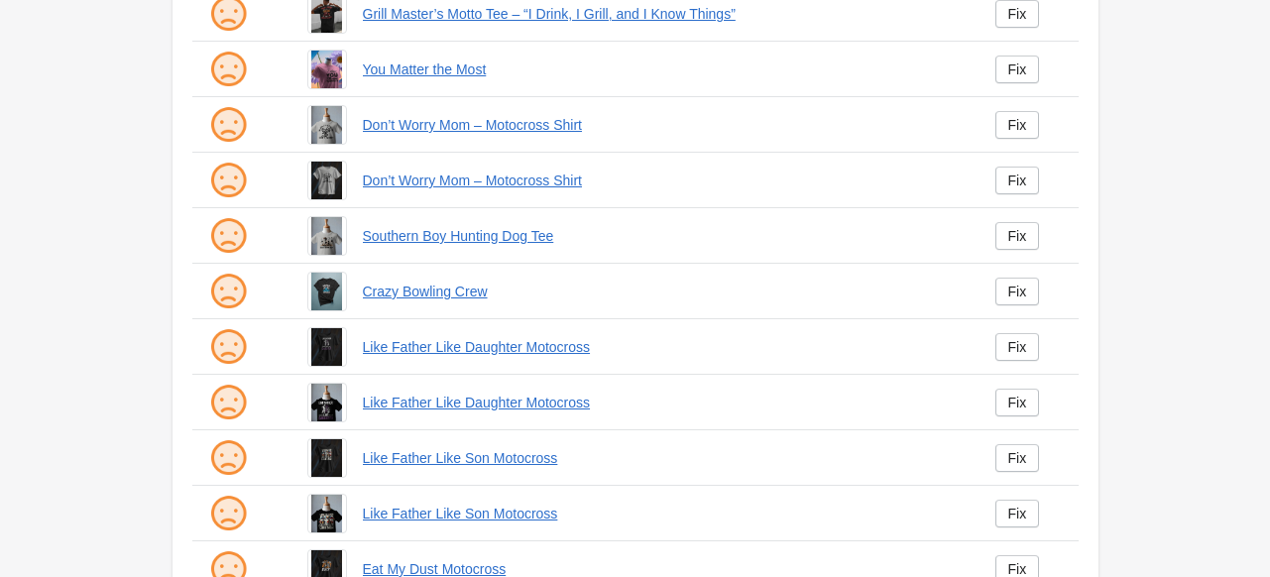
scroll to position [517, 0]
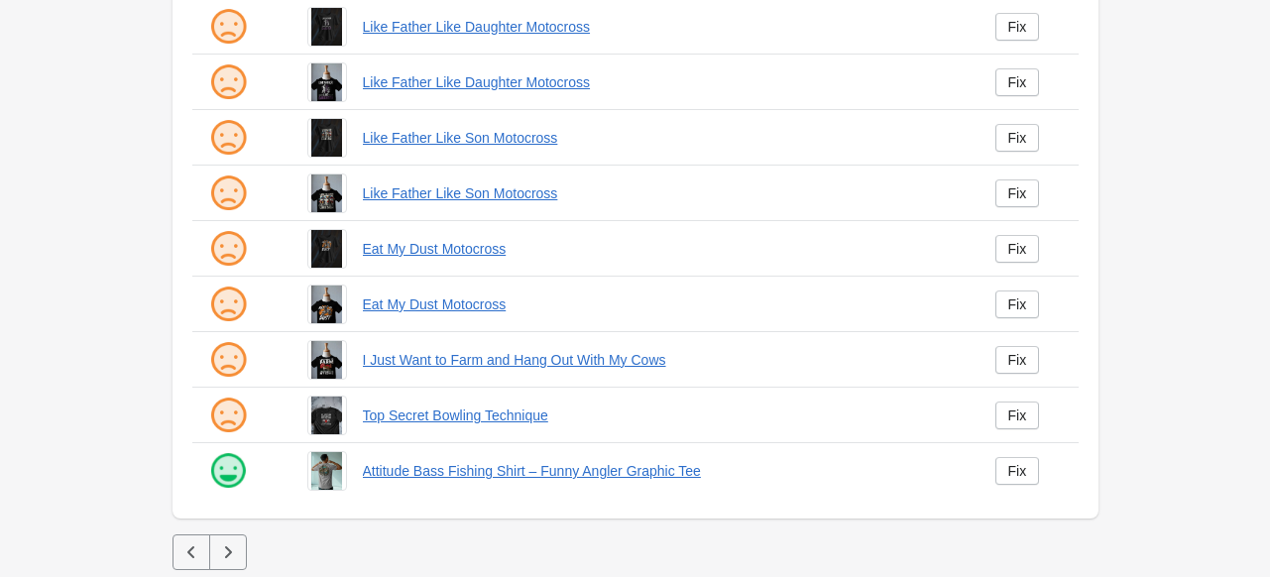
click at [226, 542] on icon "button" at bounding box center [228, 552] width 20 height 20
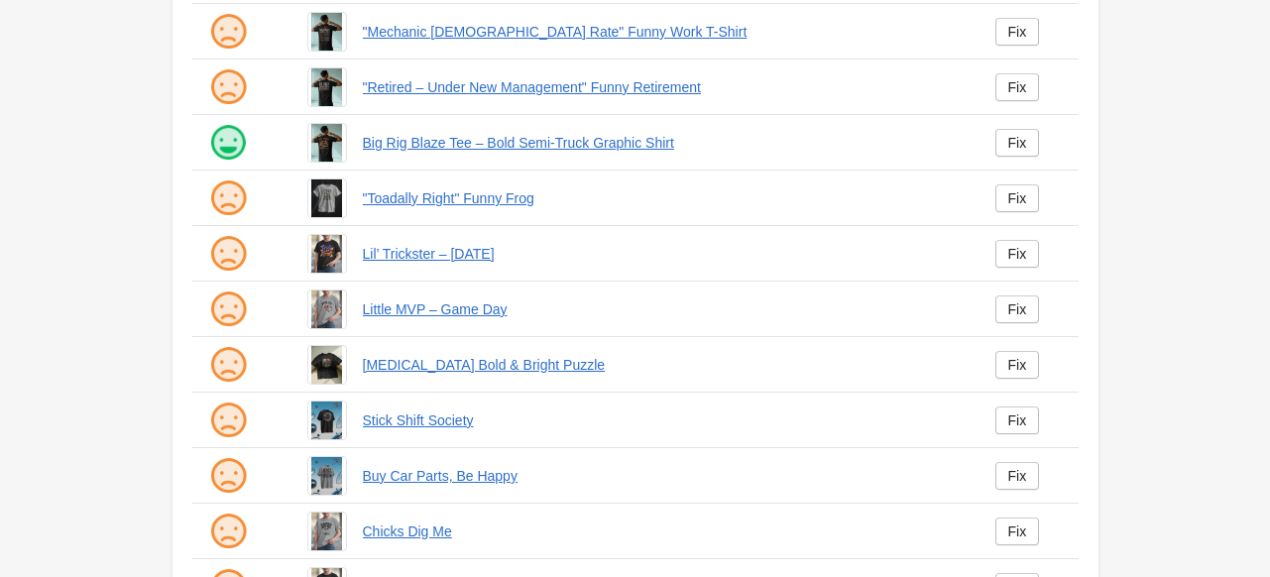
scroll to position [517, 0]
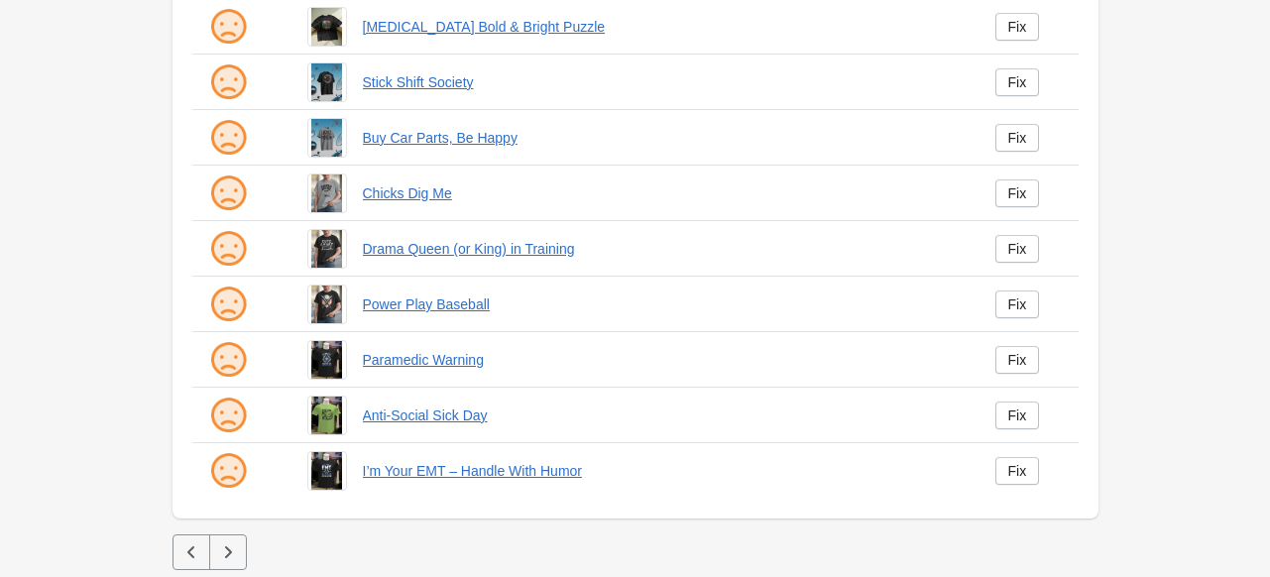
click at [226, 542] on icon "button" at bounding box center [228, 552] width 20 height 20
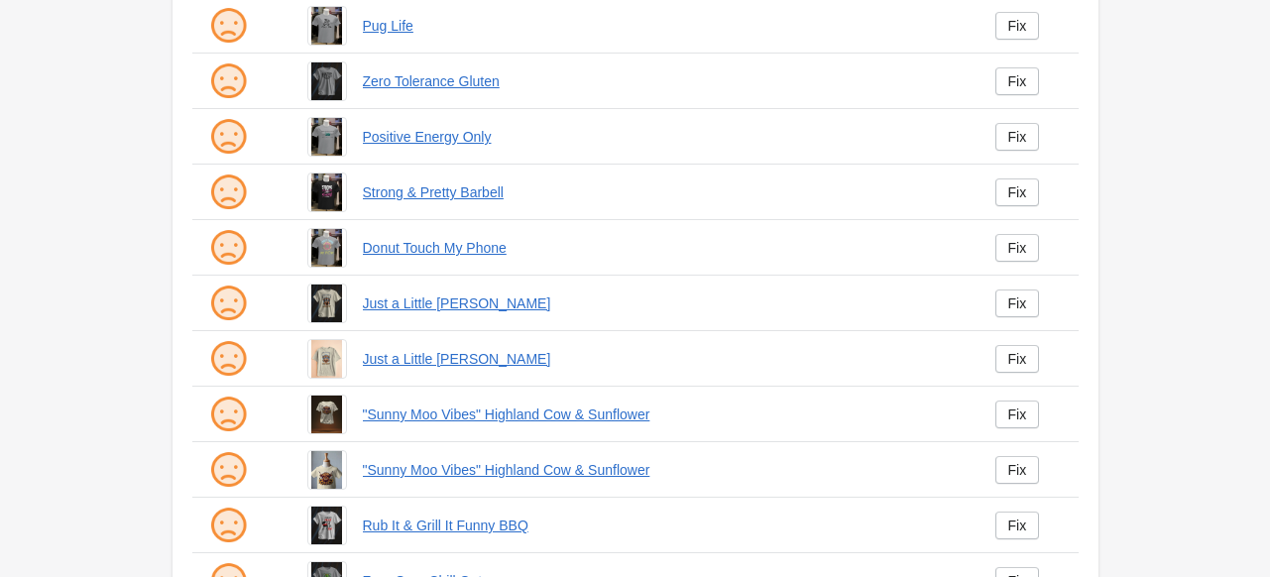
scroll to position [297, 0]
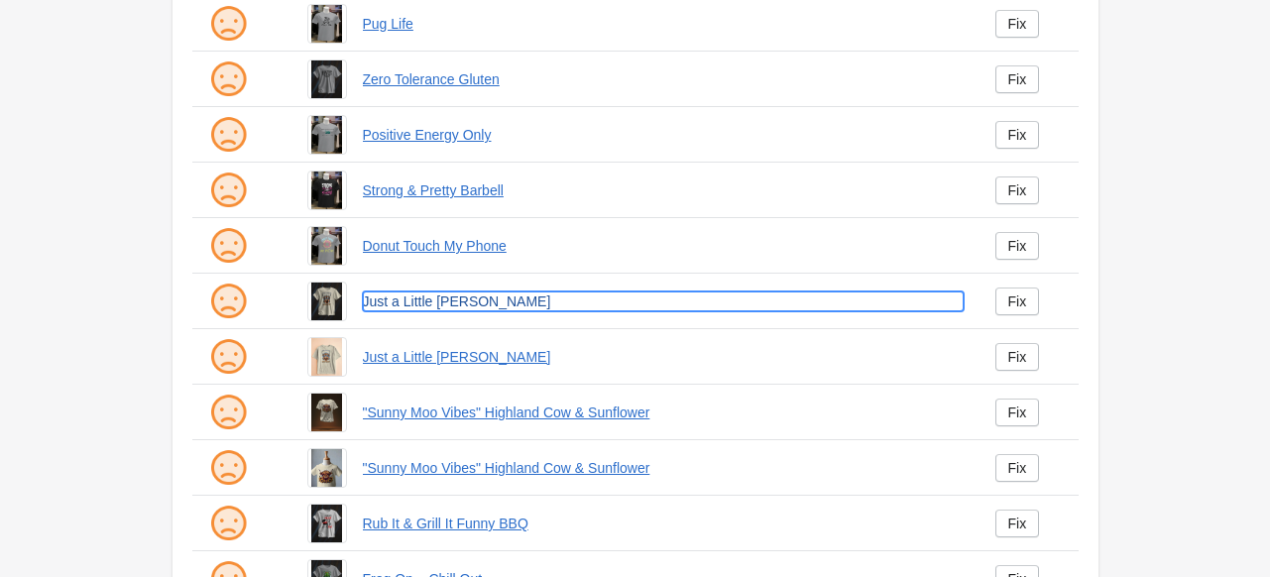
click at [388, 298] on link "Just a Little Moody" at bounding box center [663, 302] width 601 height 20
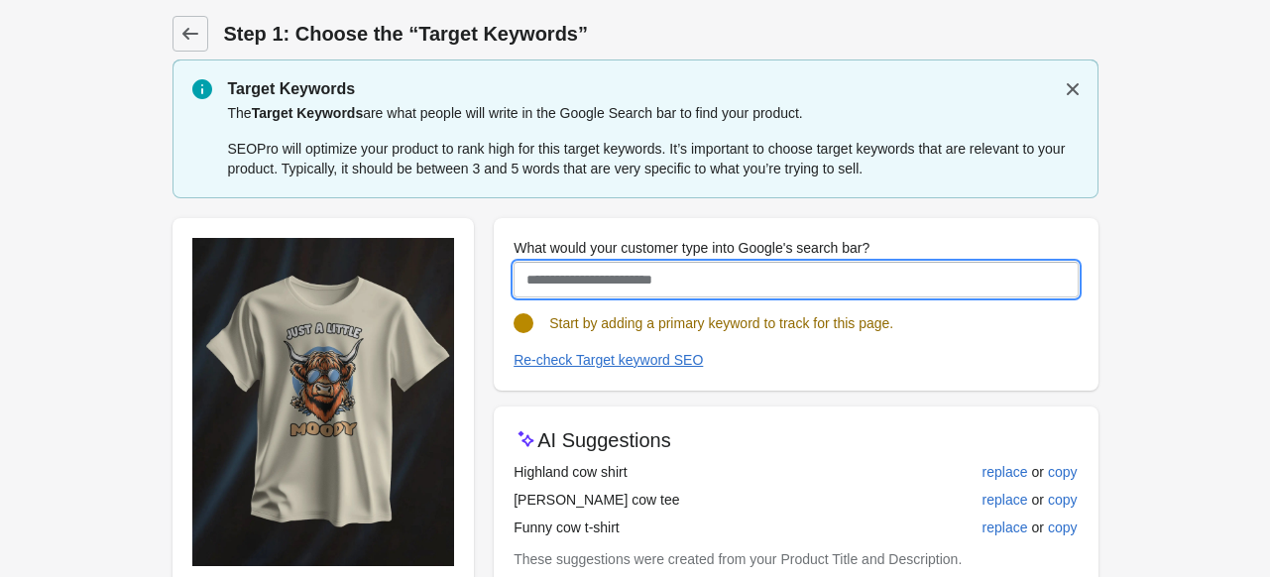
click at [601, 269] on input "What would your customer type into Google's search bar?" at bounding box center [796, 280] width 564 height 36
paste input "**********"
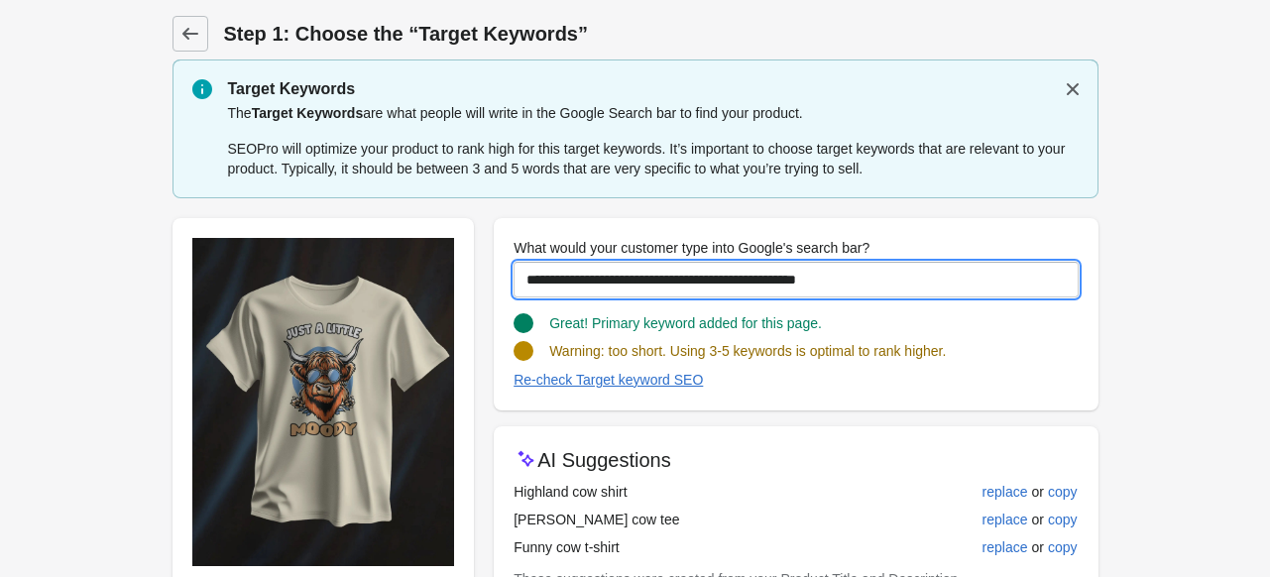
drag, startPoint x: 887, startPoint y: 274, endPoint x: 645, endPoint y: 297, distance: 244.1
click at [647, 297] on div "**********" at bounding box center [796, 314] width 604 height 192
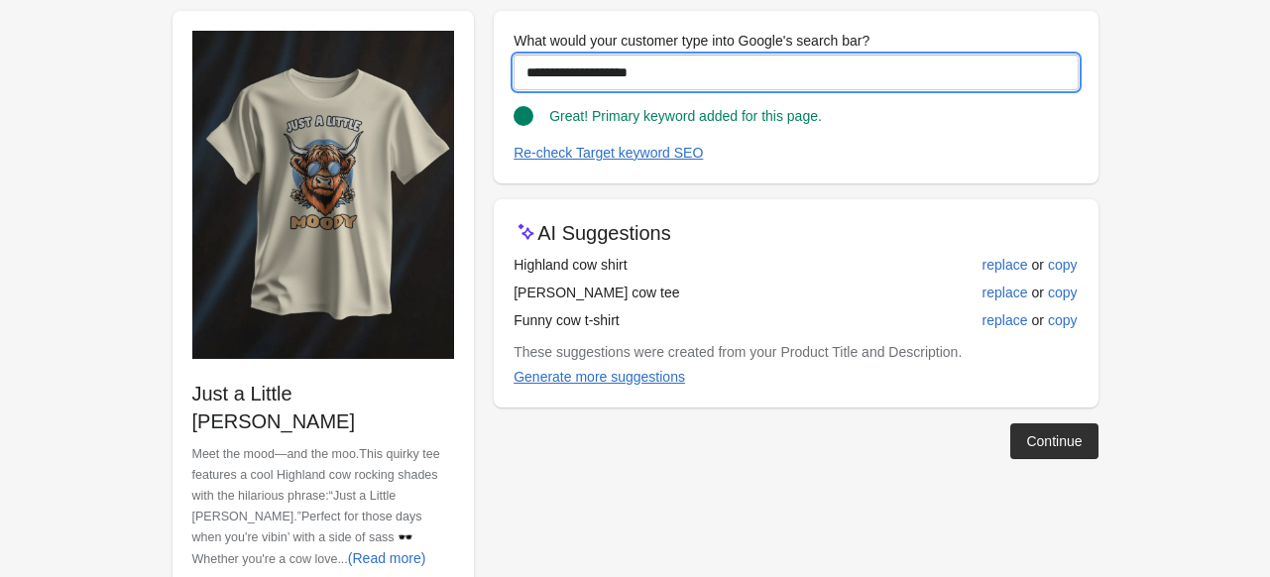
scroll to position [228, 0]
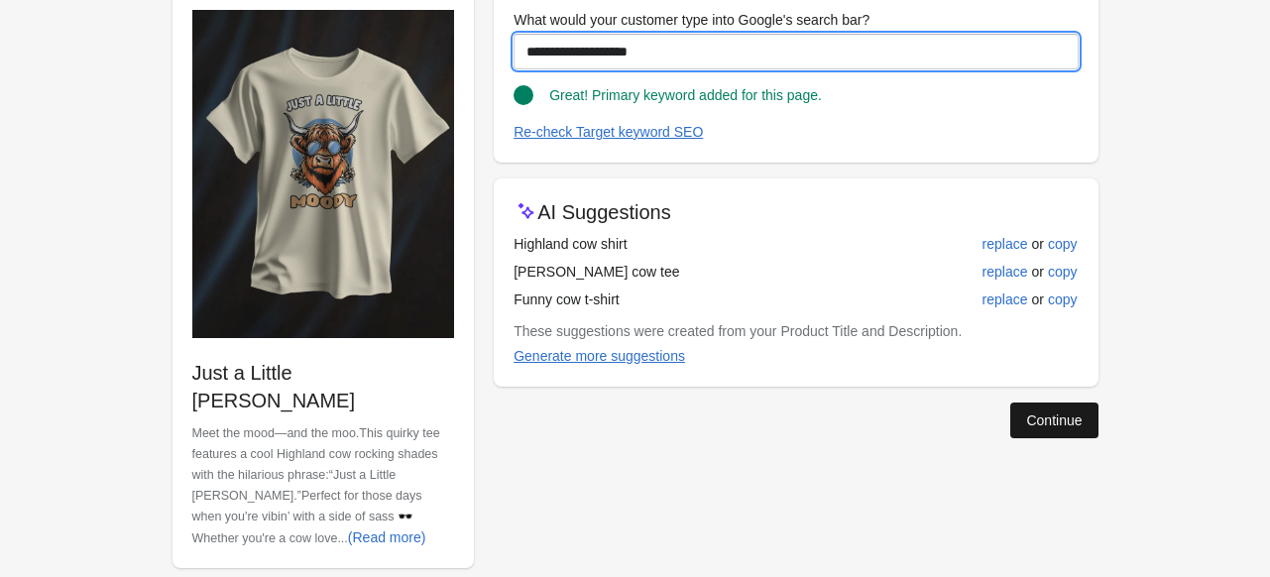
type input "**********"
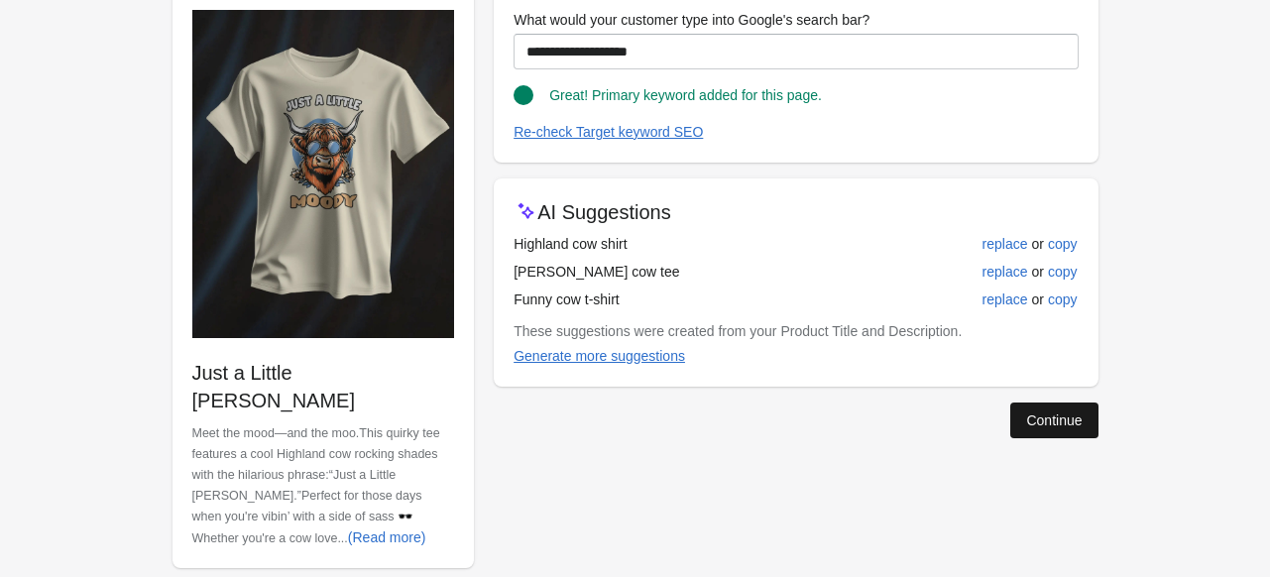
click at [1043, 423] on div "Continue" at bounding box center [1054, 421] width 56 height 16
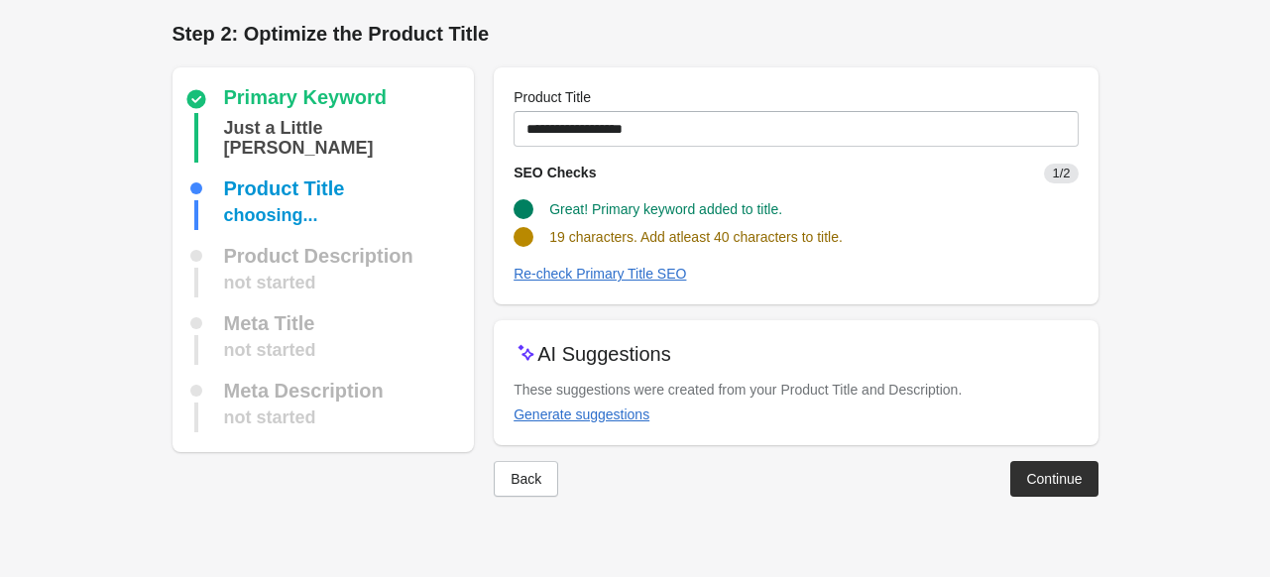
scroll to position [0, 0]
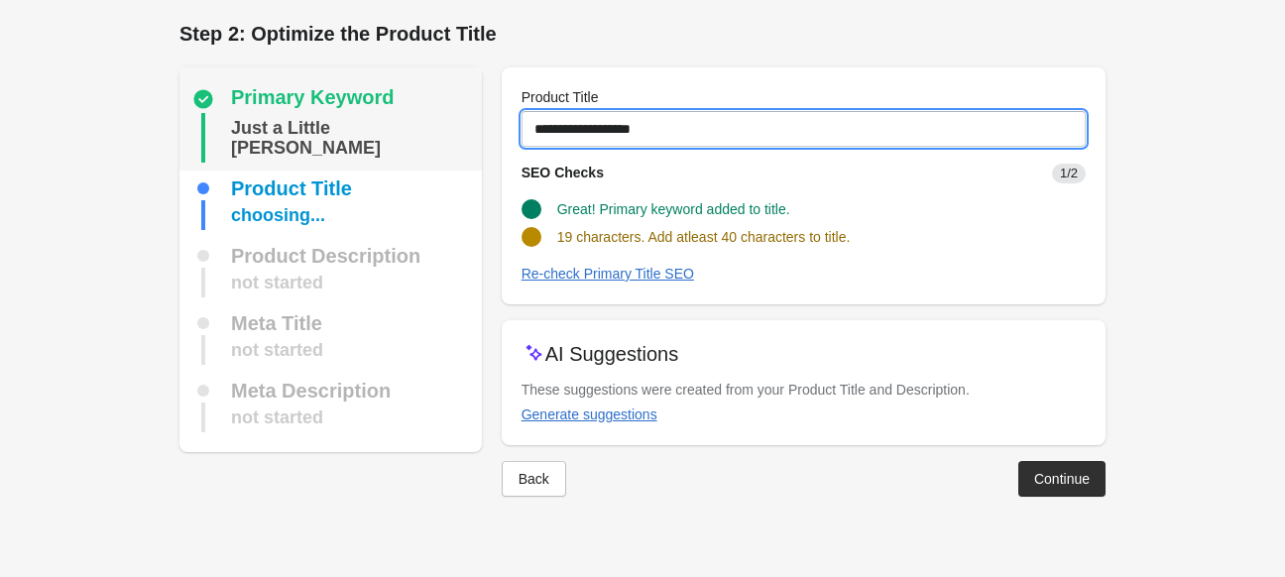
drag, startPoint x: 698, startPoint y: 123, endPoint x: 366, endPoint y: 126, distance: 332.2
click at [366, 126] on div "Primary Keyword Just a Little Moody Product Title choosing... Product Descripti…" at bounding box center [633, 274] width 946 height 445
paste input "**********"
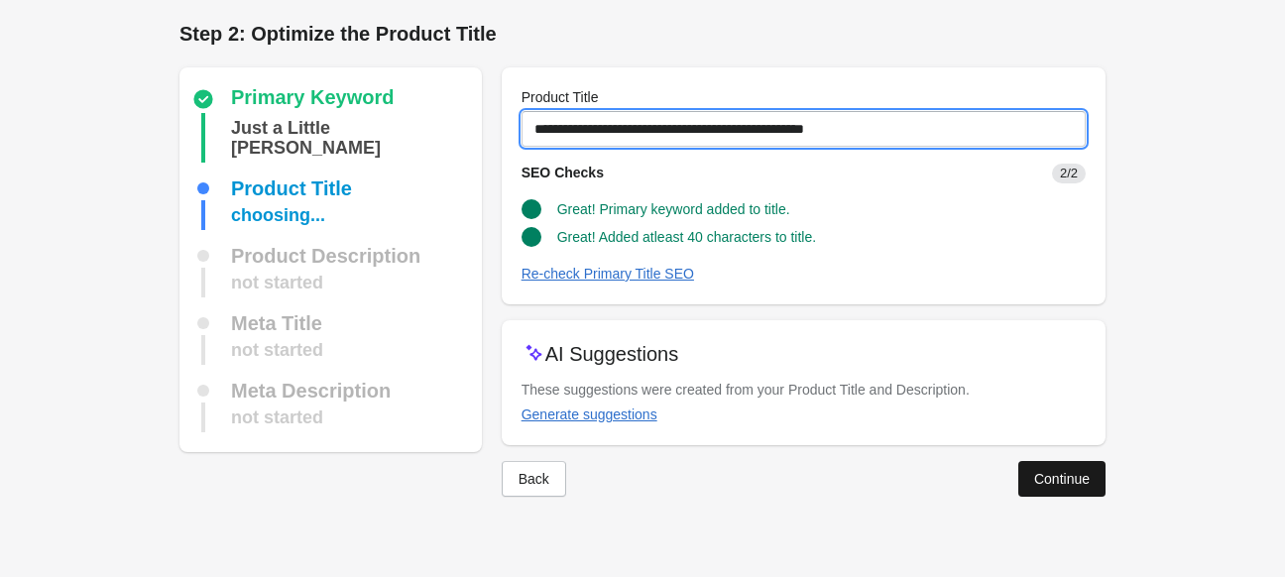
type input "**********"
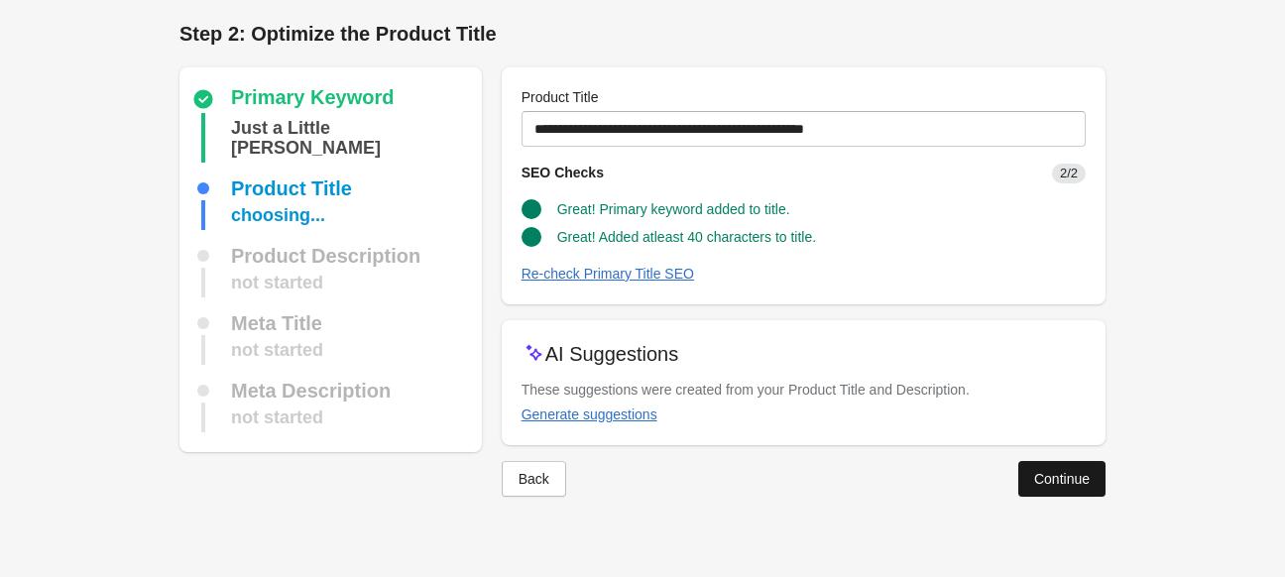
click at [1047, 481] on div "Continue" at bounding box center [1062, 479] width 56 height 16
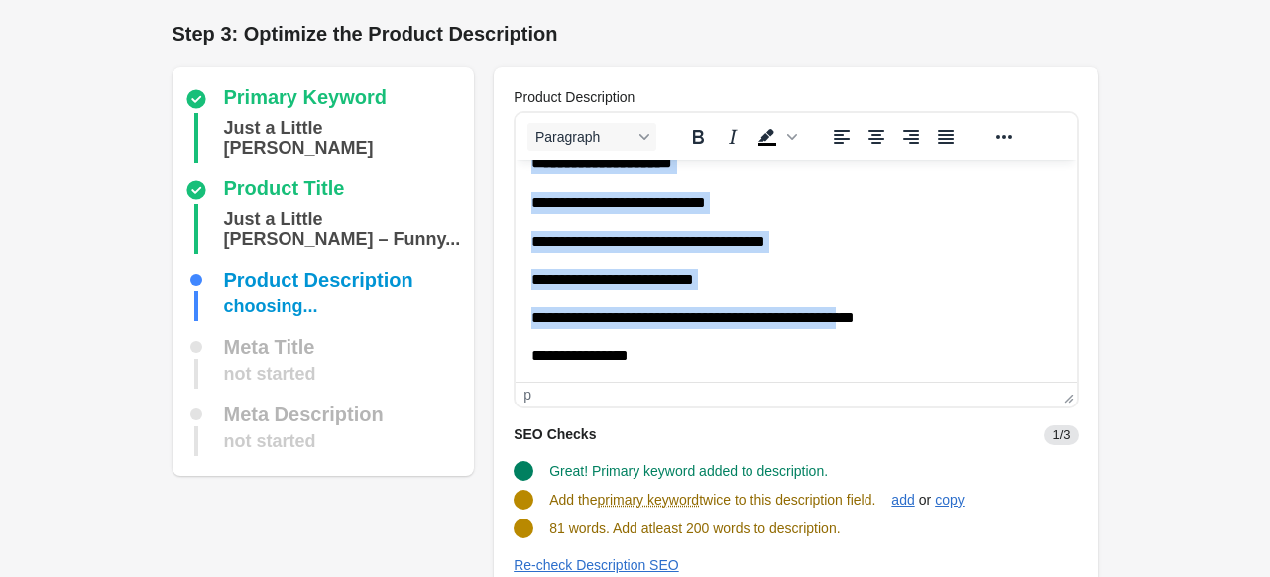
scroll to position [99, 0]
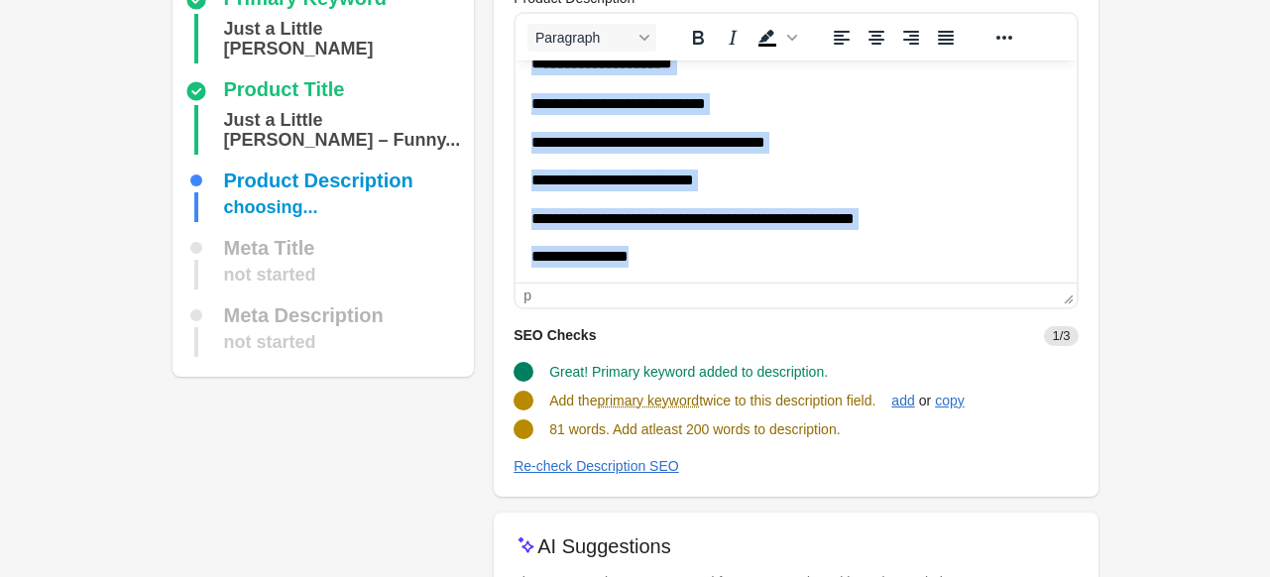
drag, startPoint x: 531, startPoint y: 83, endPoint x: 903, endPoint y: 294, distance: 427.2
click at [903, 284] on html "**********" at bounding box center [796, 54] width 560 height 457
copy body "**********"
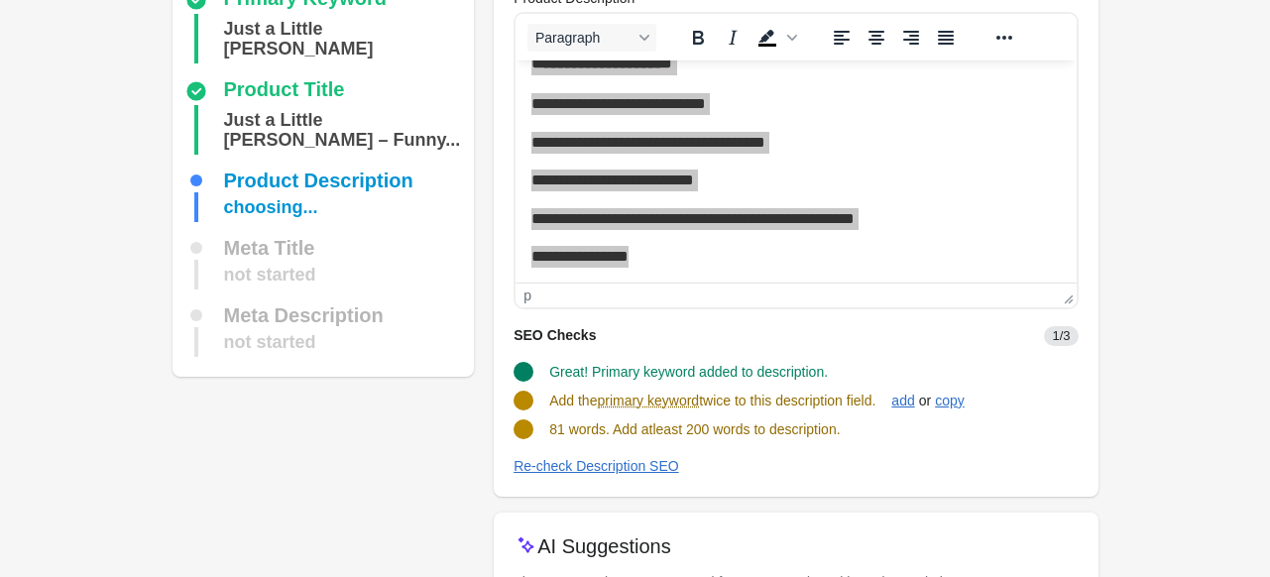
drag, startPoint x: 548, startPoint y: 400, endPoint x: 886, endPoint y: 397, distance: 338.1
click at [876, 397] on div "Add the primary keyword twice to this description field." at bounding box center [712, 401] width 326 height 20
copy span "Add the primary keyword twice to this description field."
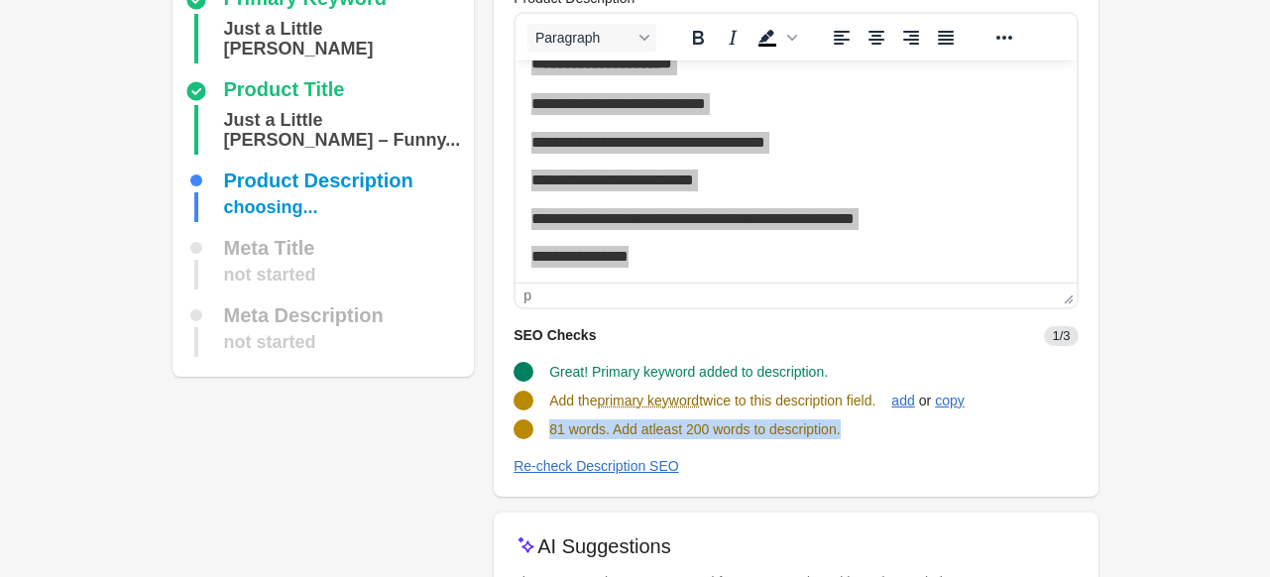
drag, startPoint x: 543, startPoint y: 428, endPoint x: 919, endPoint y: 427, distance: 375.8
click at [919, 427] on div "81 words. Add atleast 200 words to description." at bounding box center [788, 422] width 580 height 36
copy span "81 words. Add atleast 200 words to description."
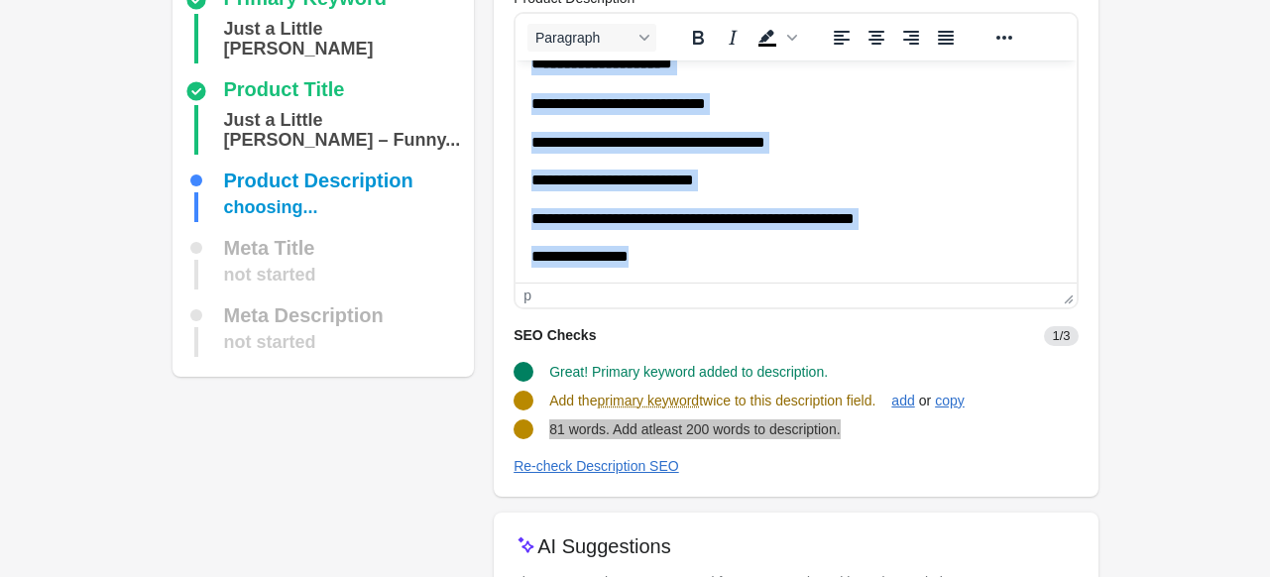
click at [728, 263] on p "**********" at bounding box center [788, 257] width 515 height 22
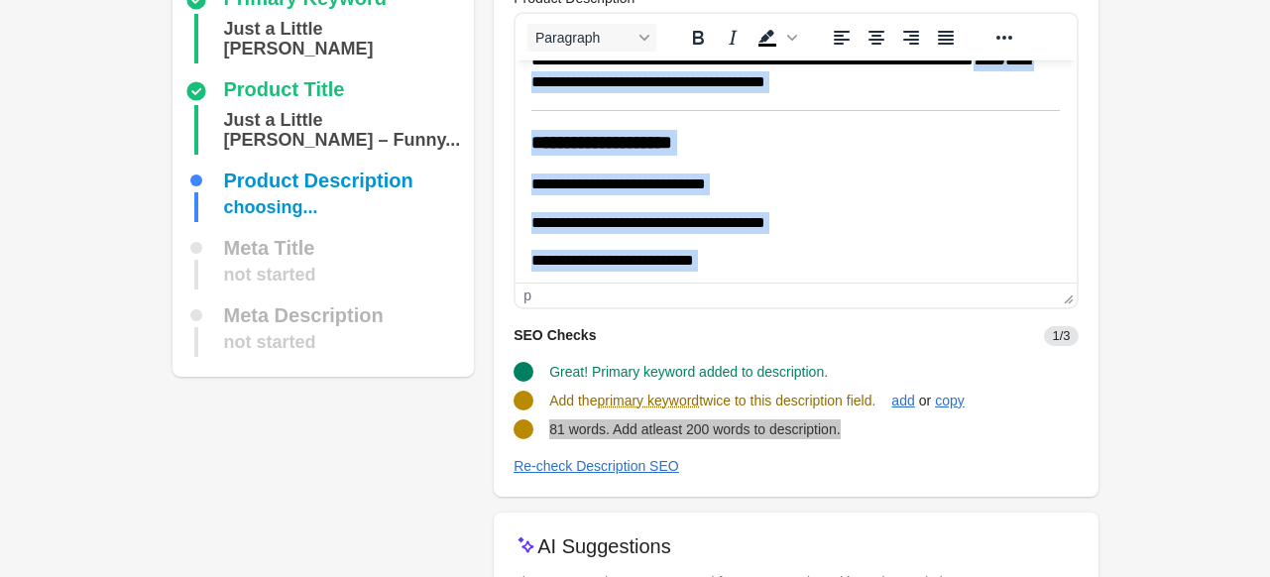
scroll to position [0, 0]
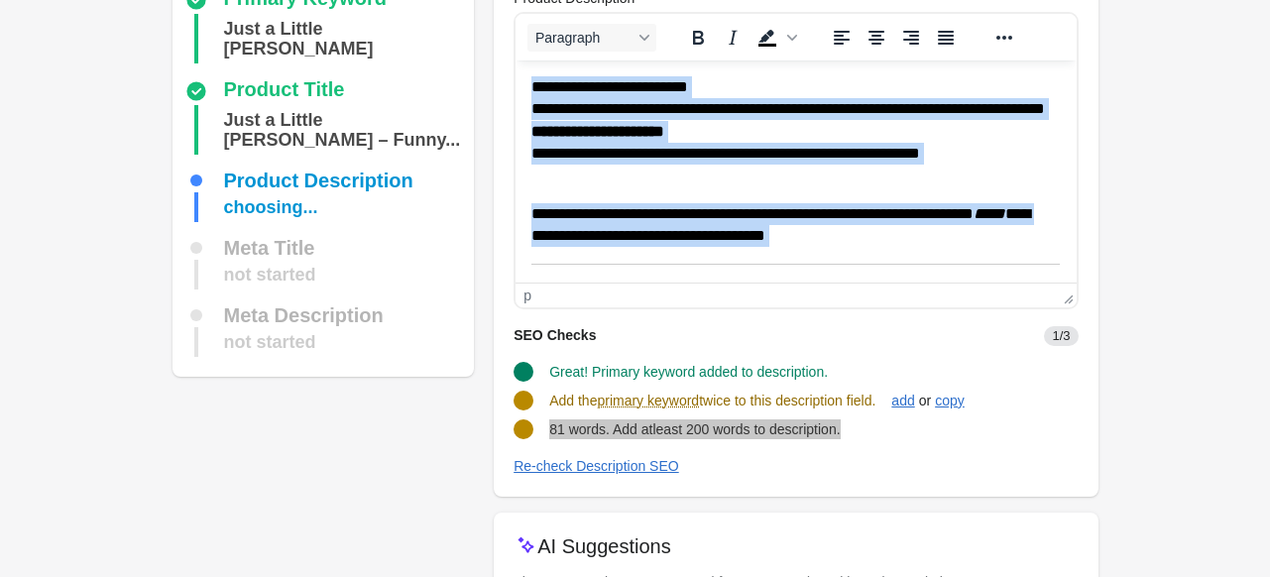
drag, startPoint x: 701, startPoint y: 263, endPoint x: 531, endPoint y: 60, distance: 264.6
click at [531, 60] on html "**********" at bounding box center [796, 288] width 560 height 457
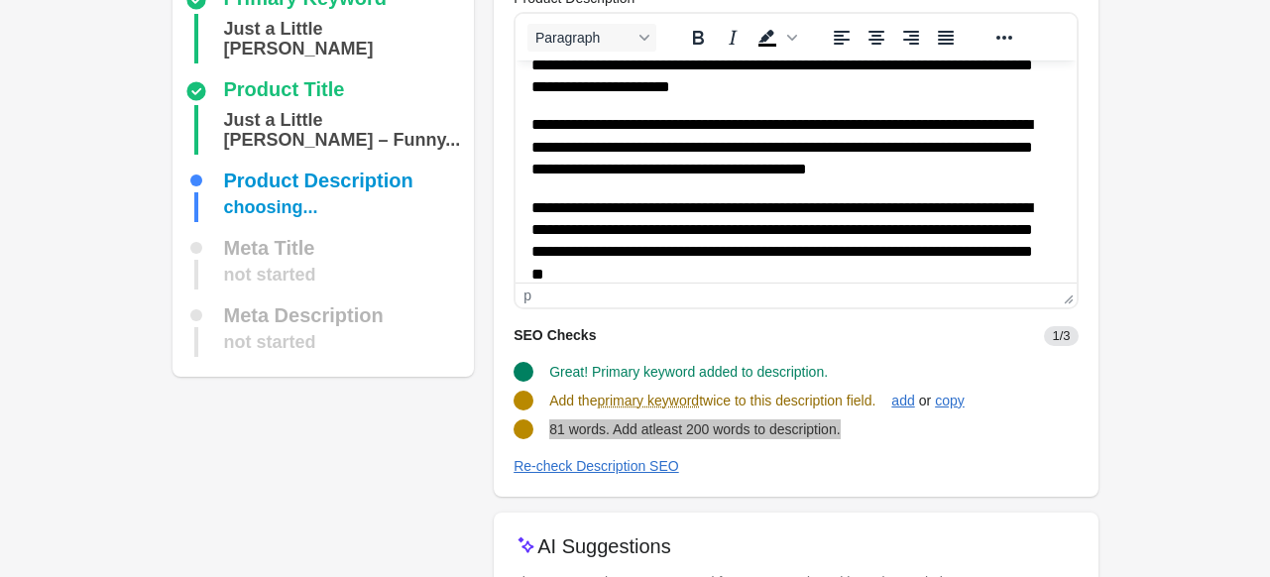
scroll to position [272, 0]
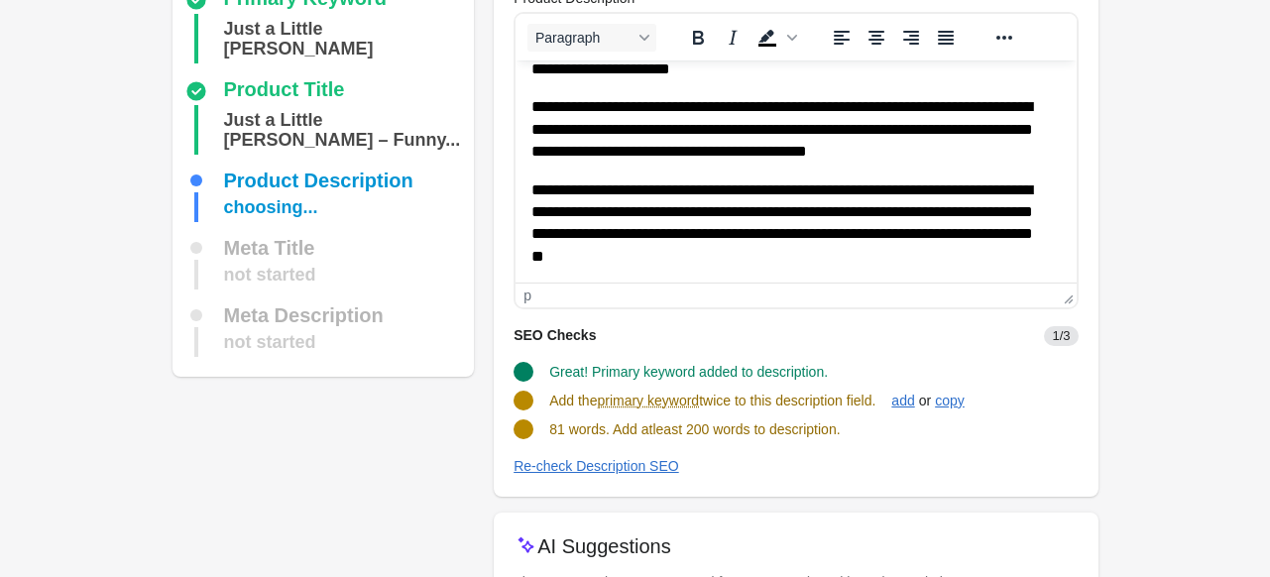
click at [842, 306] on div "p" at bounding box center [796, 295] width 560 height 25
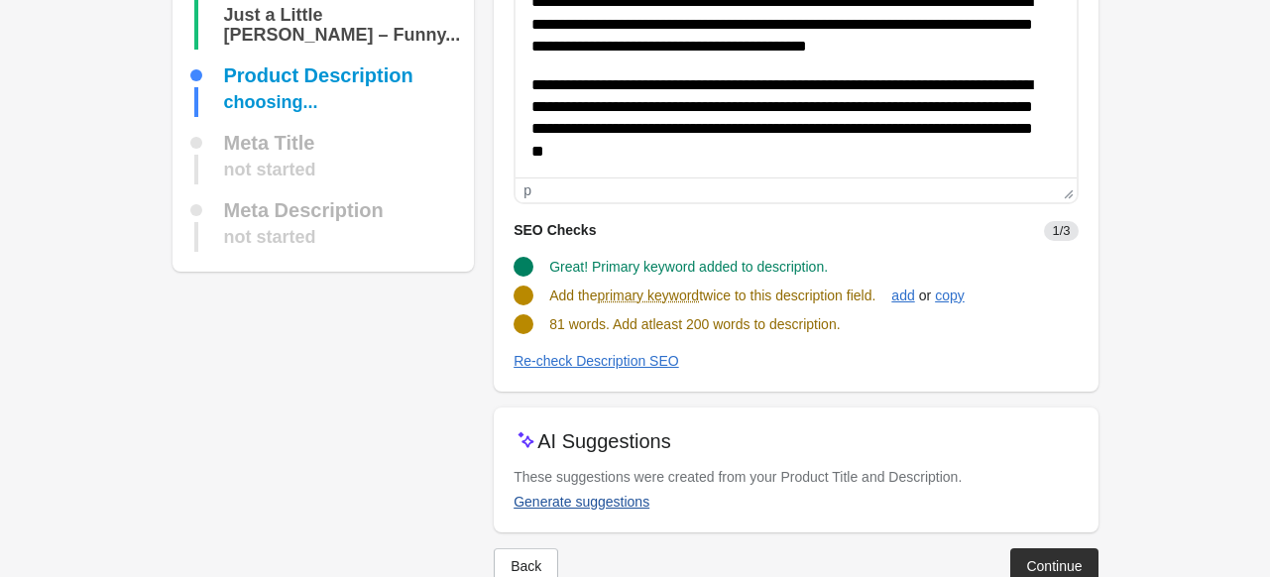
scroll to position [250, 0]
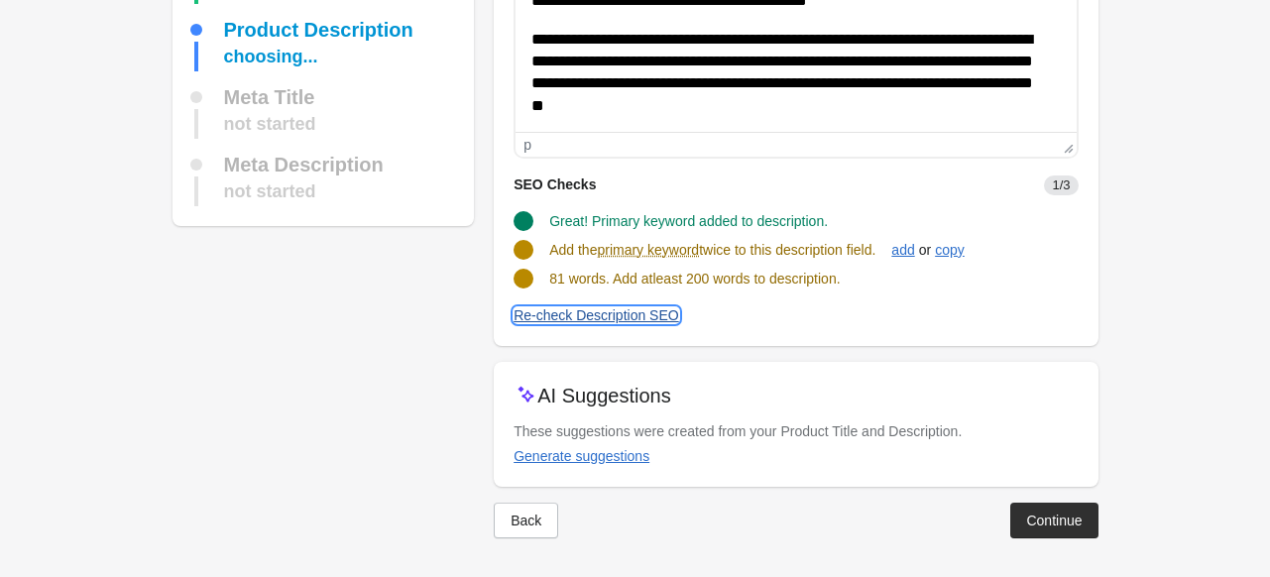
click at [571, 310] on div "Re-check Description SEO" at bounding box center [597, 315] width 166 height 16
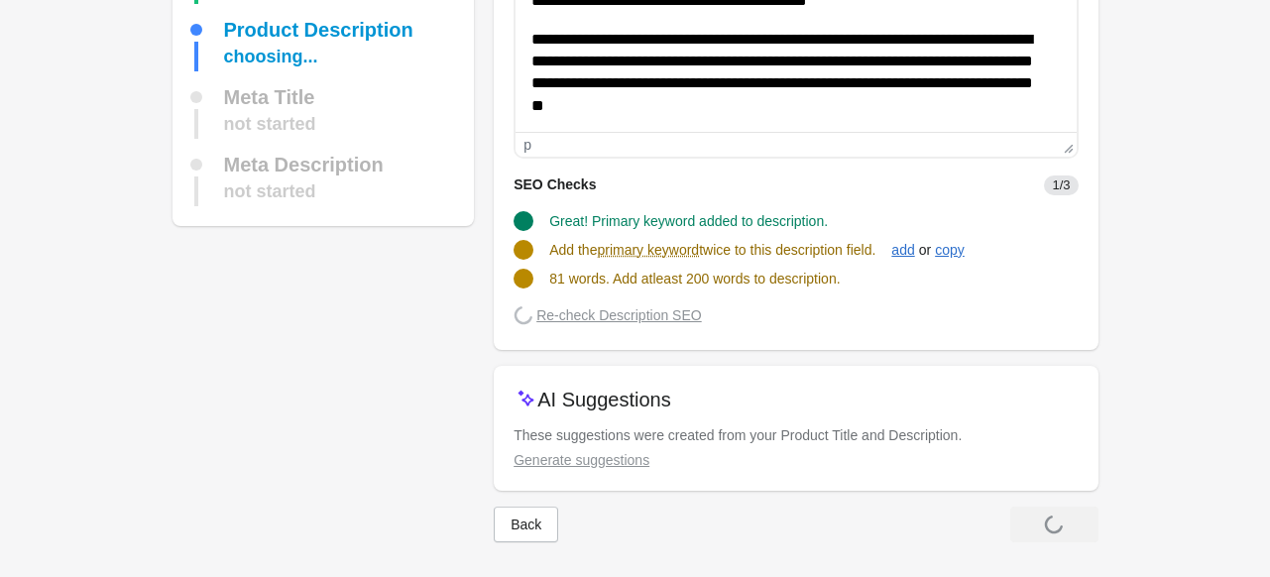
scroll to position [248, 0]
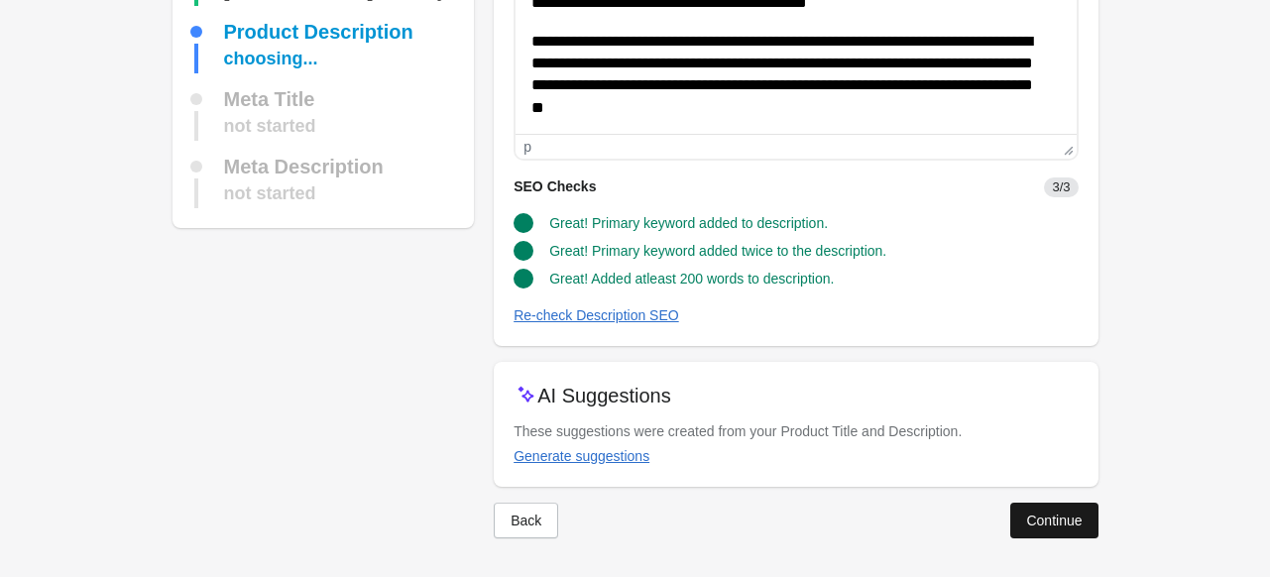
click at [1075, 523] on div "Continue" at bounding box center [1054, 521] width 56 height 16
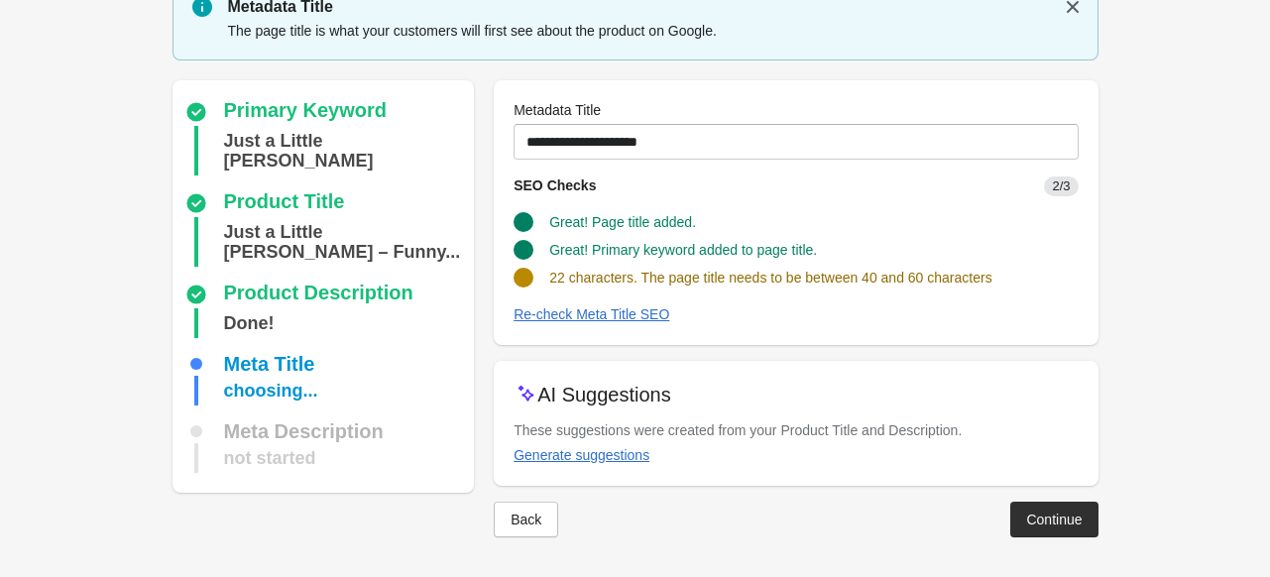
scroll to position [81, 0]
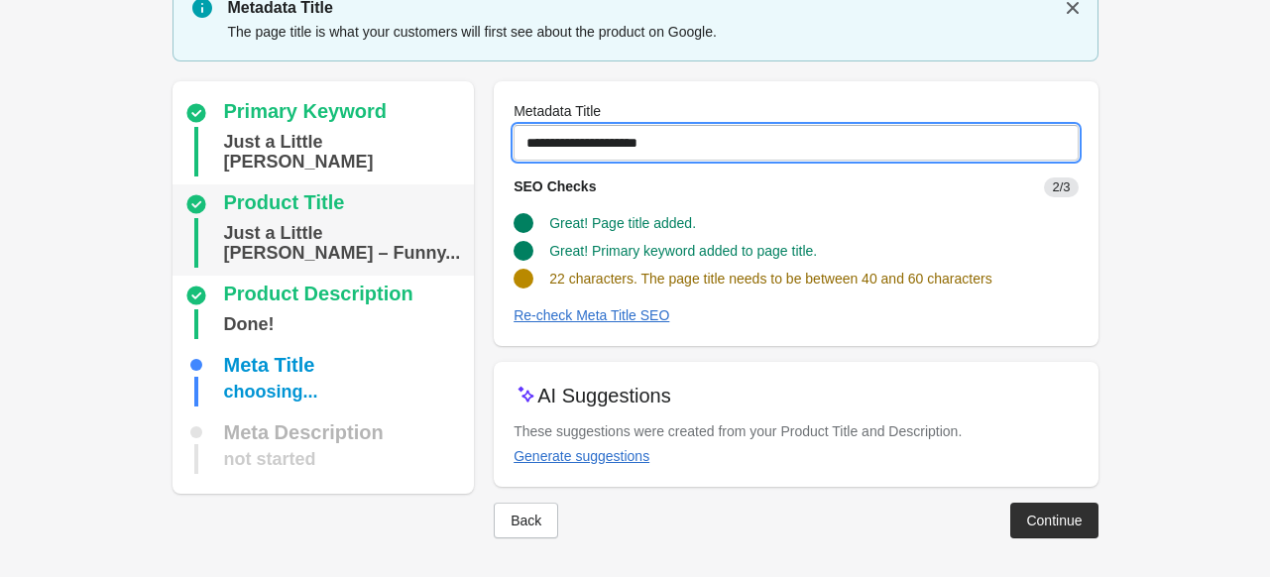
drag, startPoint x: 693, startPoint y: 142, endPoint x: 373, endPoint y: 166, distance: 321.2
click at [373, 166] on div "Primary Keyword Just a Little Moody Product Title Just a Little Moody – Funny..…" at bounding box center [626, 301] width 946 height 473
paste input "**********"
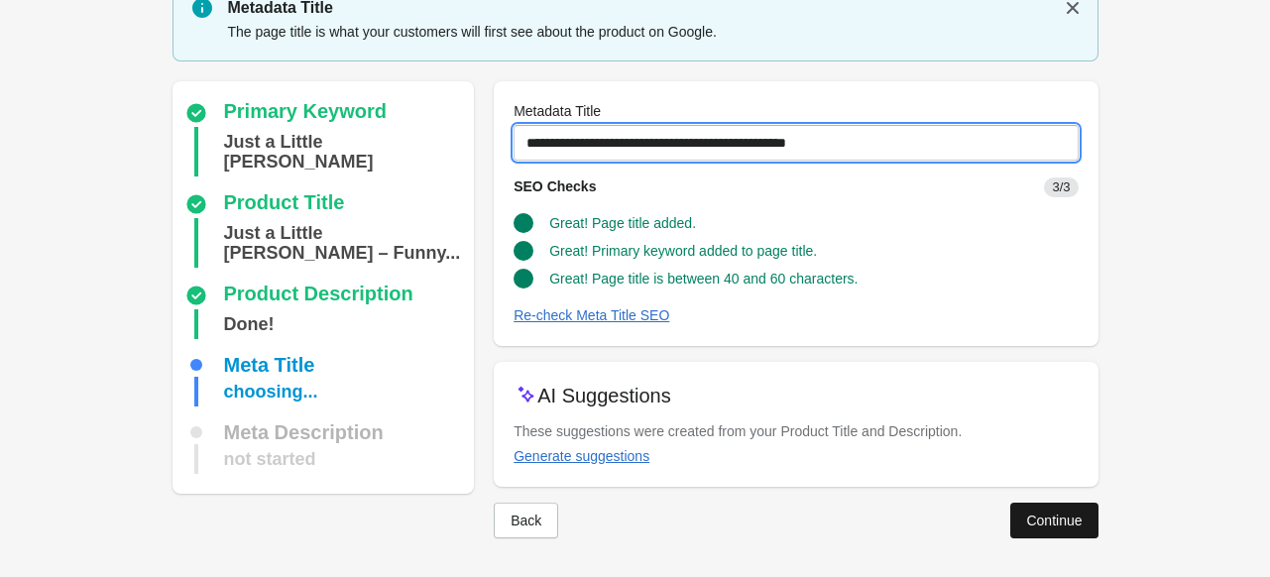
type input "**********"
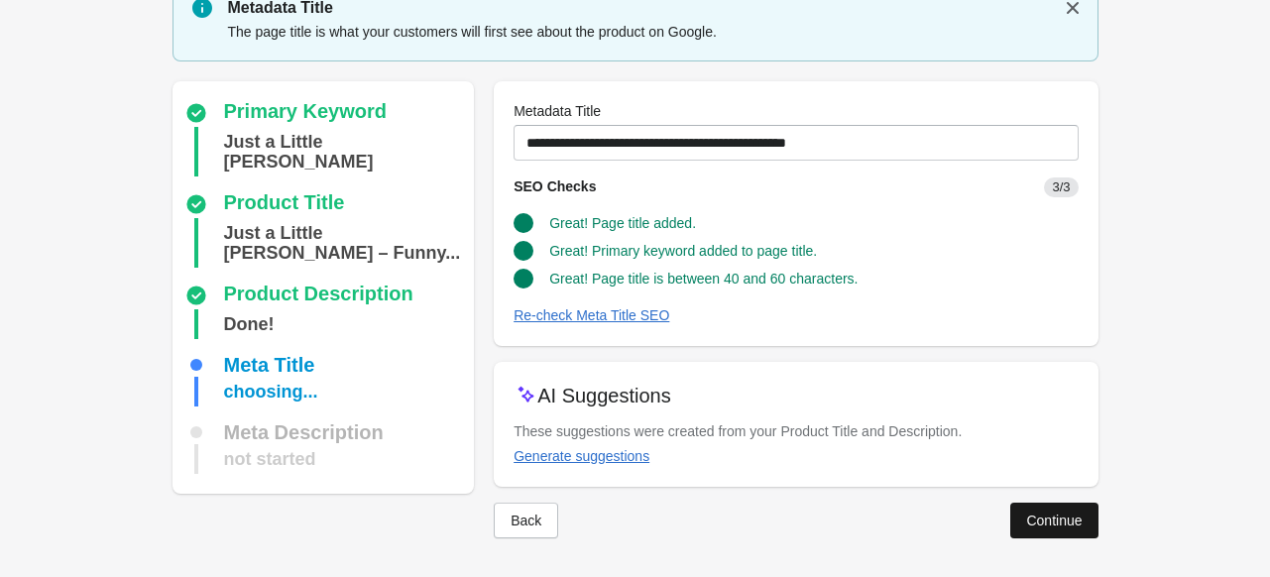
click at [1075, 513] on div "Continue" at bounding box center [1054, 521] width 56 height 16
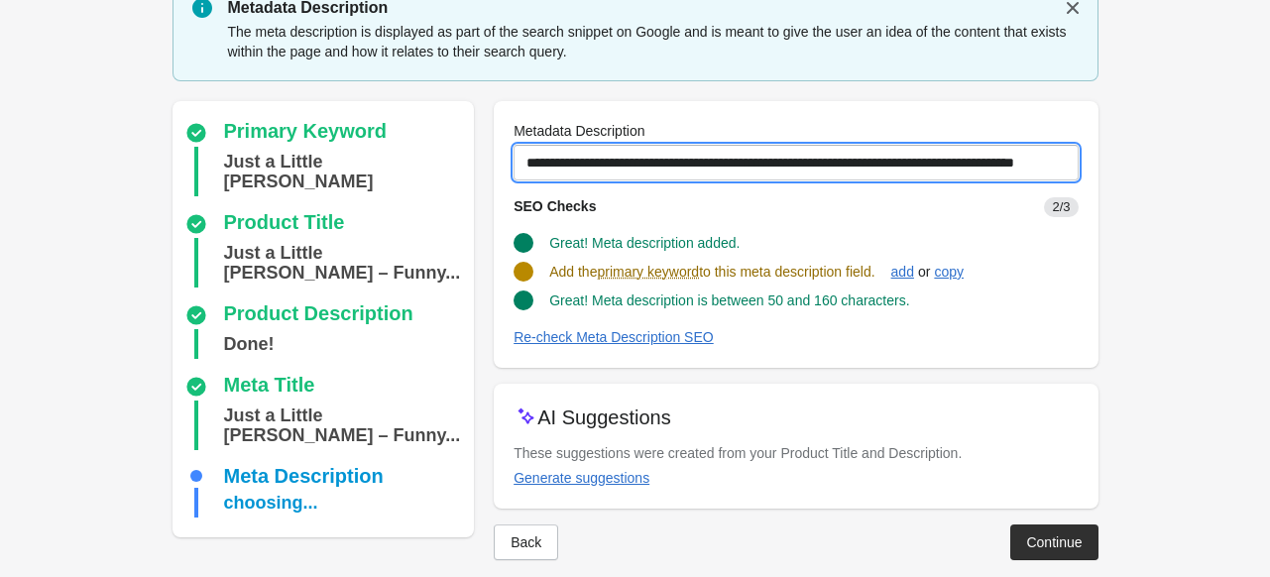
scroll to position [0, 87]
drag, startPoint x: 528, startPoint y: 162, endPoint x: 1284, endPoint y: 150, distance: 756.7
click at [1269, 150] on html "Step 1: Choose the “Target Keywords” Target Keywords The Target Keywords are wh…" at bounding box center [635, 207] width 1270 height 577
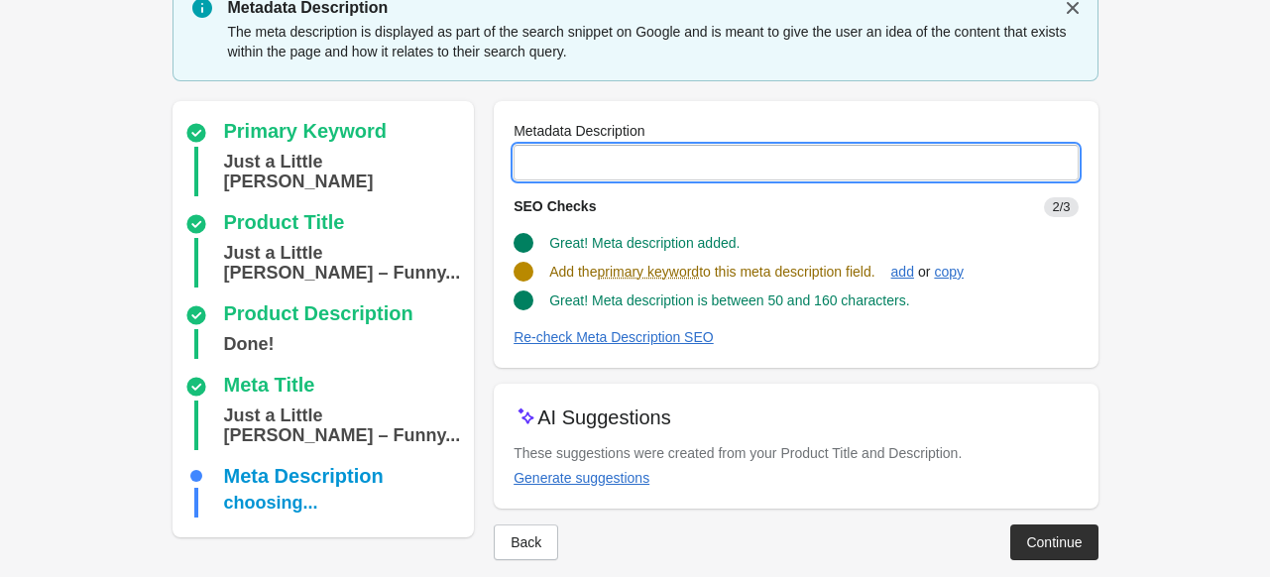
scroll to position [0, 0]
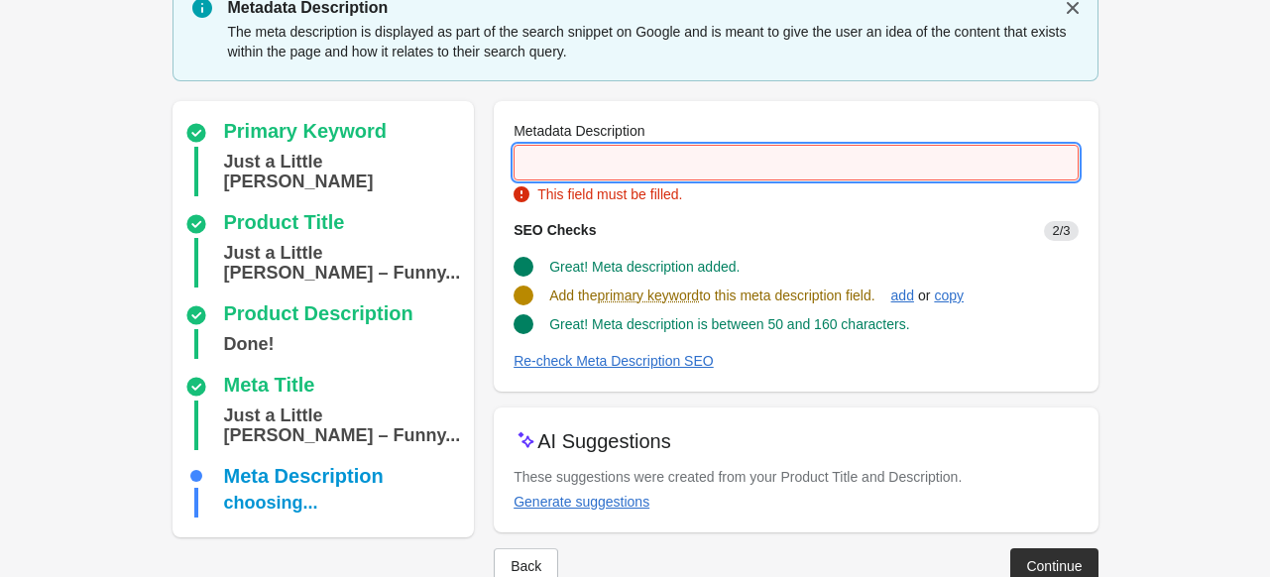
paste input "**********"
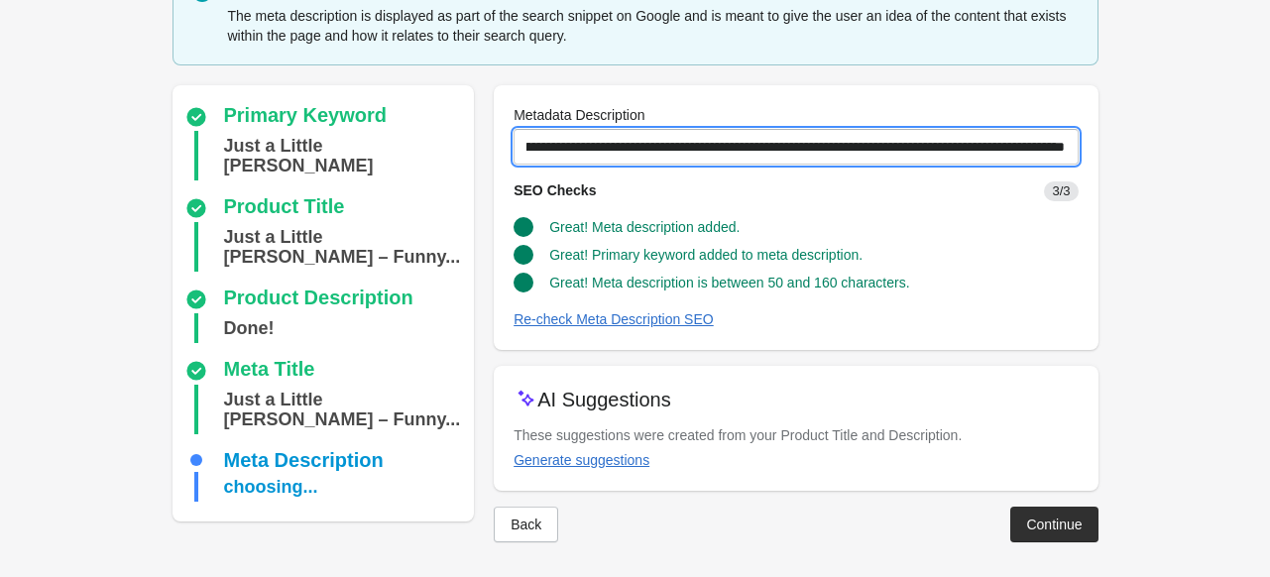
scroll to position [101, 0]
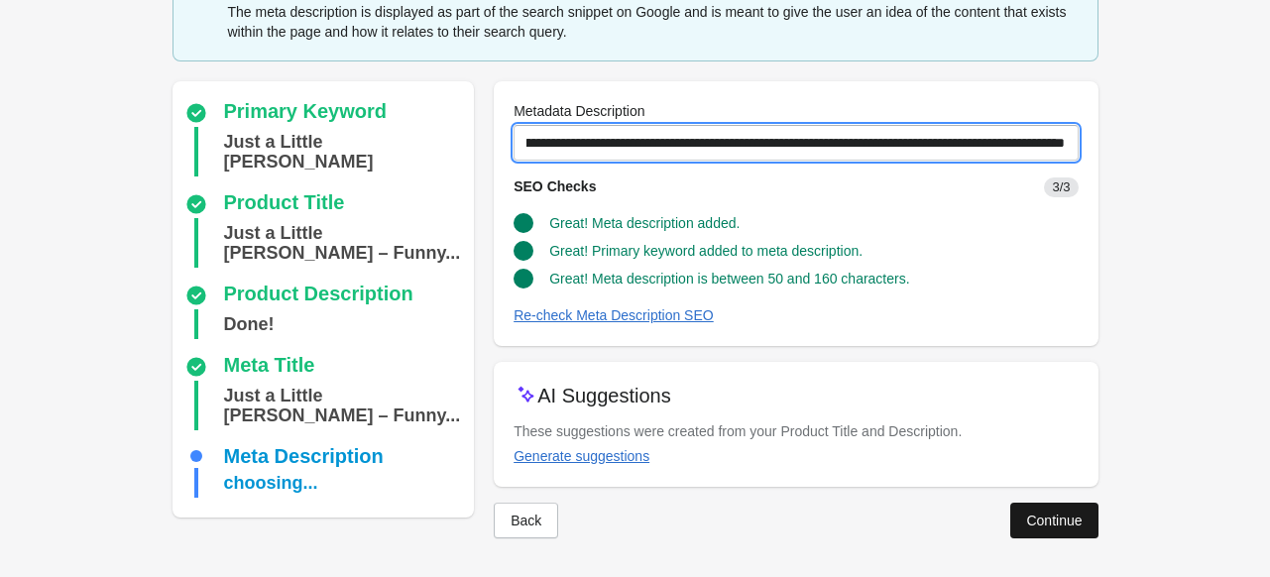
type input "**********"
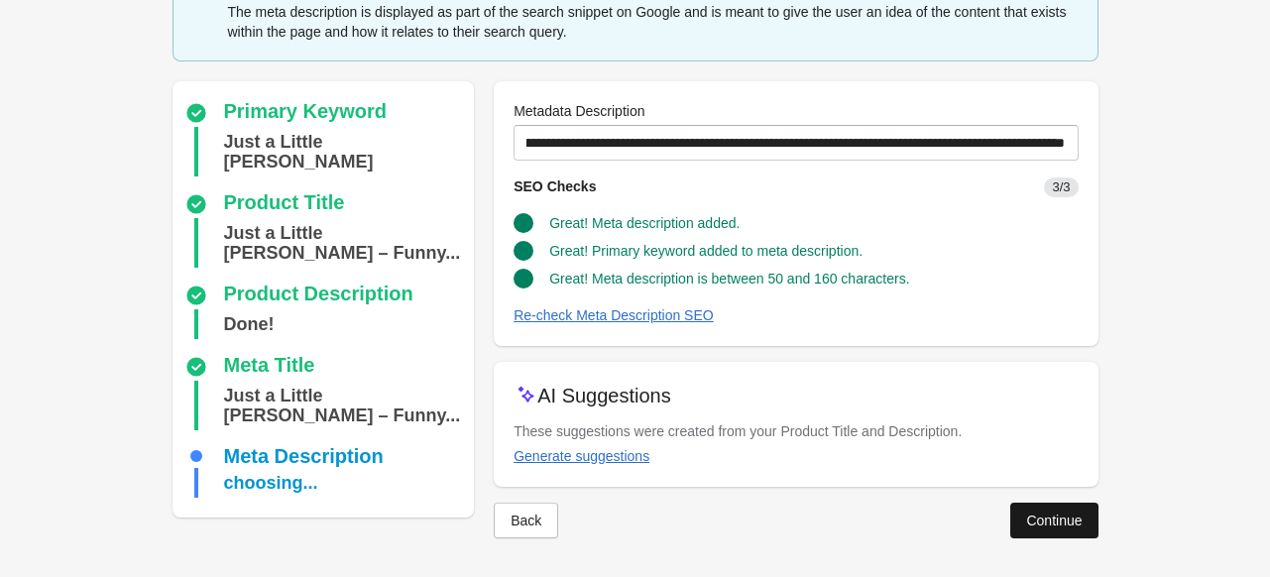
click at [1055, 521] on div "Continue" at bounding box center [1054, 521] width 56 height 16
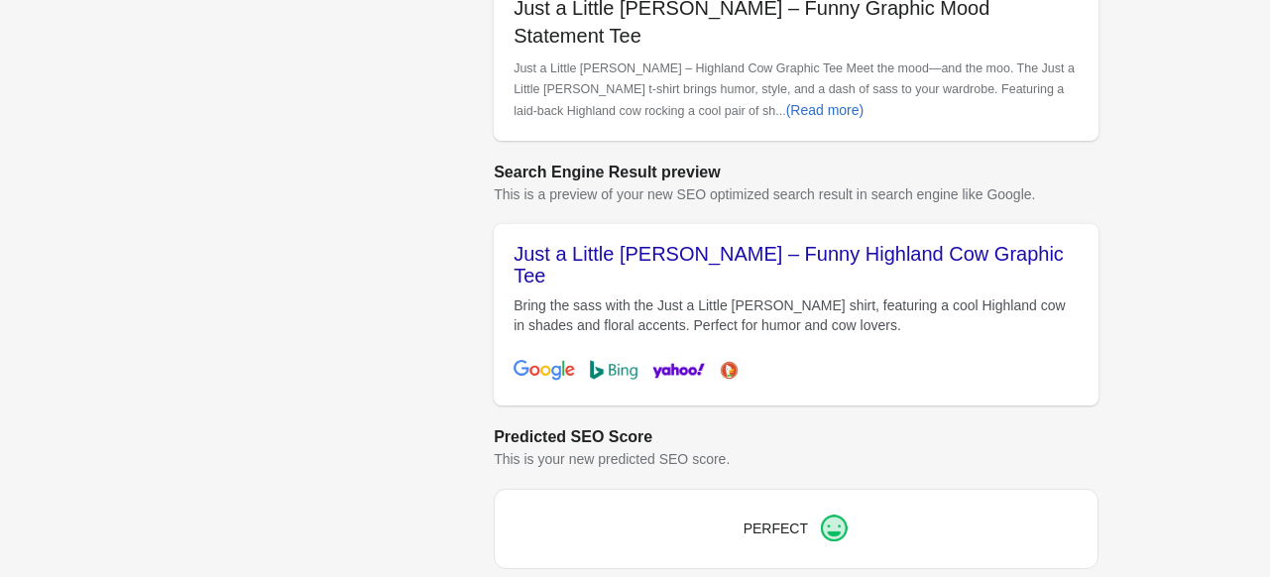
scroll to position [919, 0]
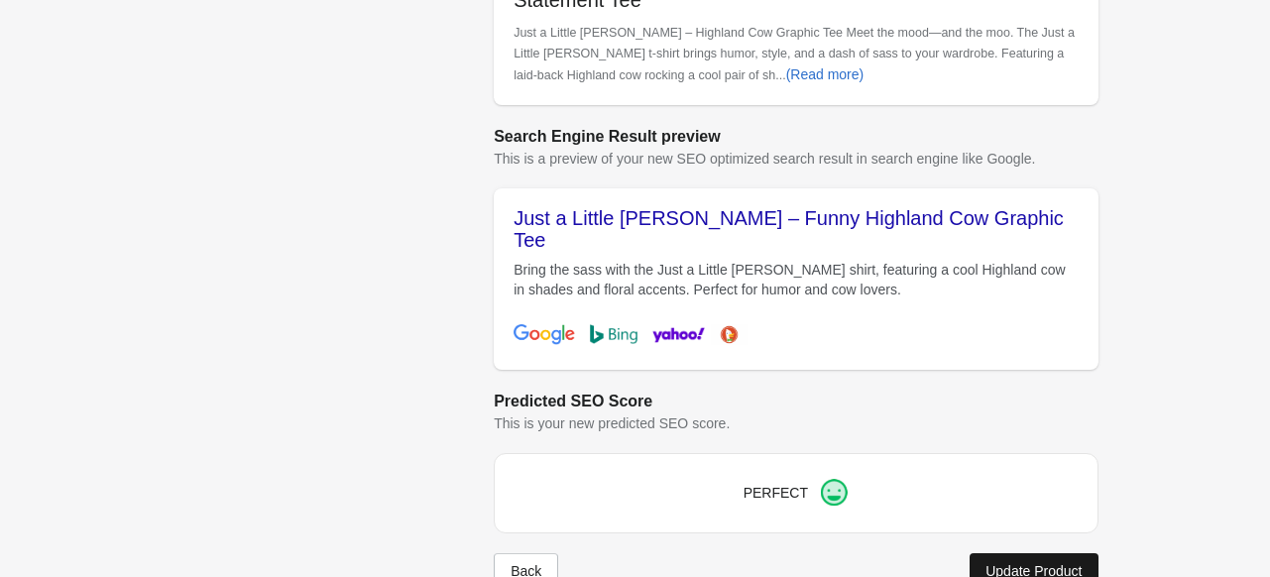
click at [1029, 553] on button "Update Product" at bounding box center [1034, 571] width 128 height 36
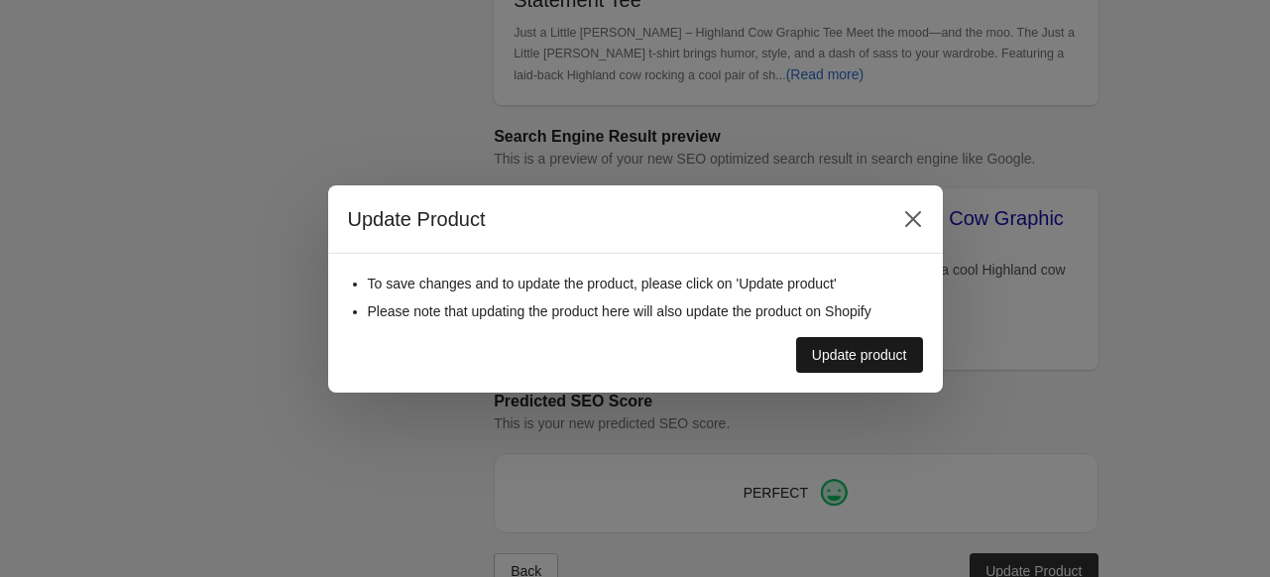
click at [833, 349] on div "Update product" at bounding box center [859, 355] width 95 height 16
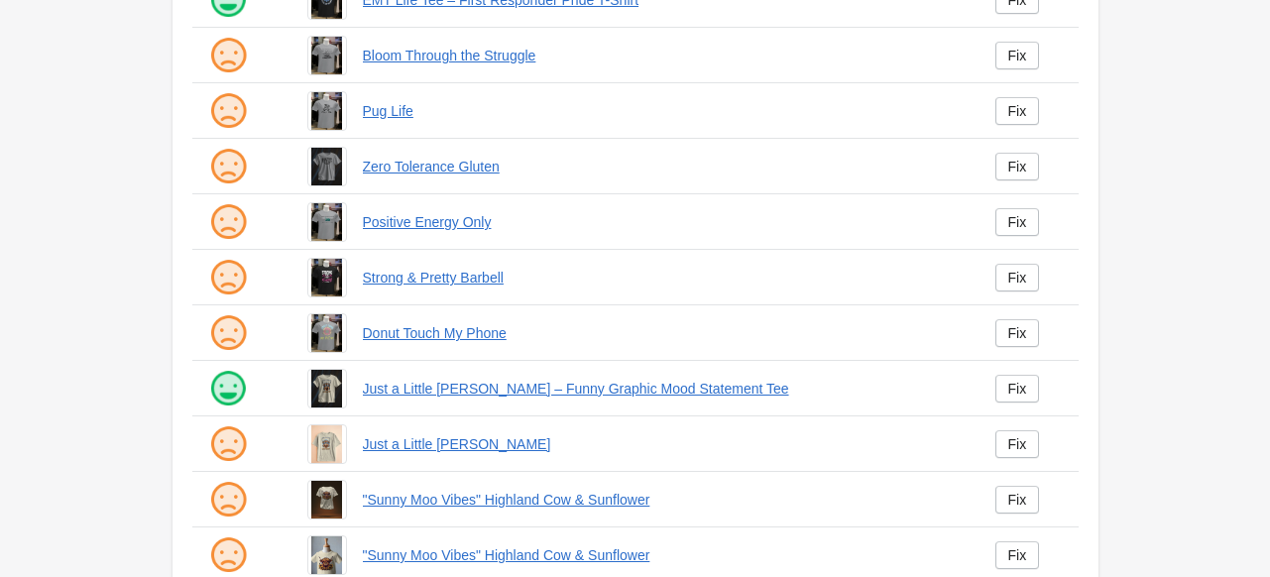
scroll to position [517, 0]
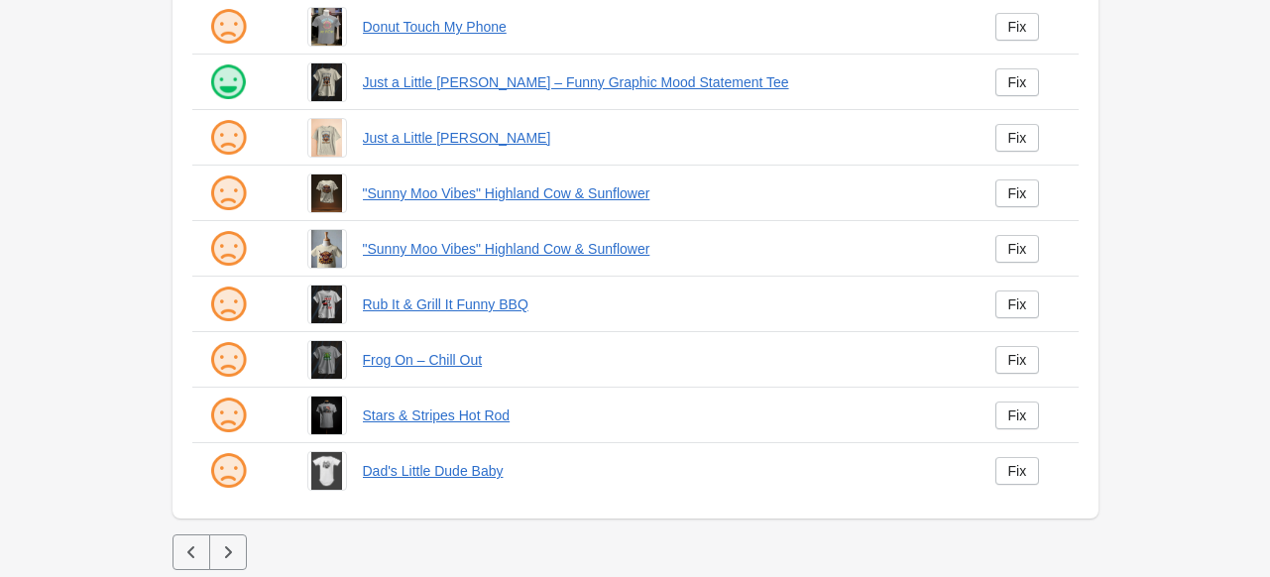
click at [236, 542] on icon "button" at bounding box center [228, 552] width 20 height 20
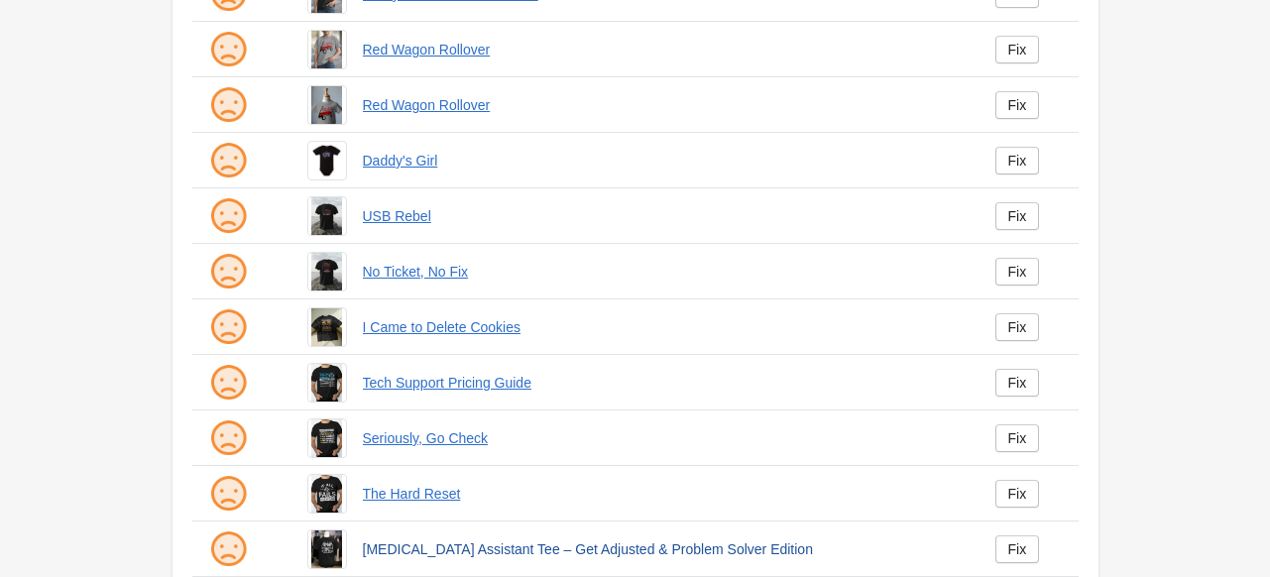
scroll to position [517, 0]
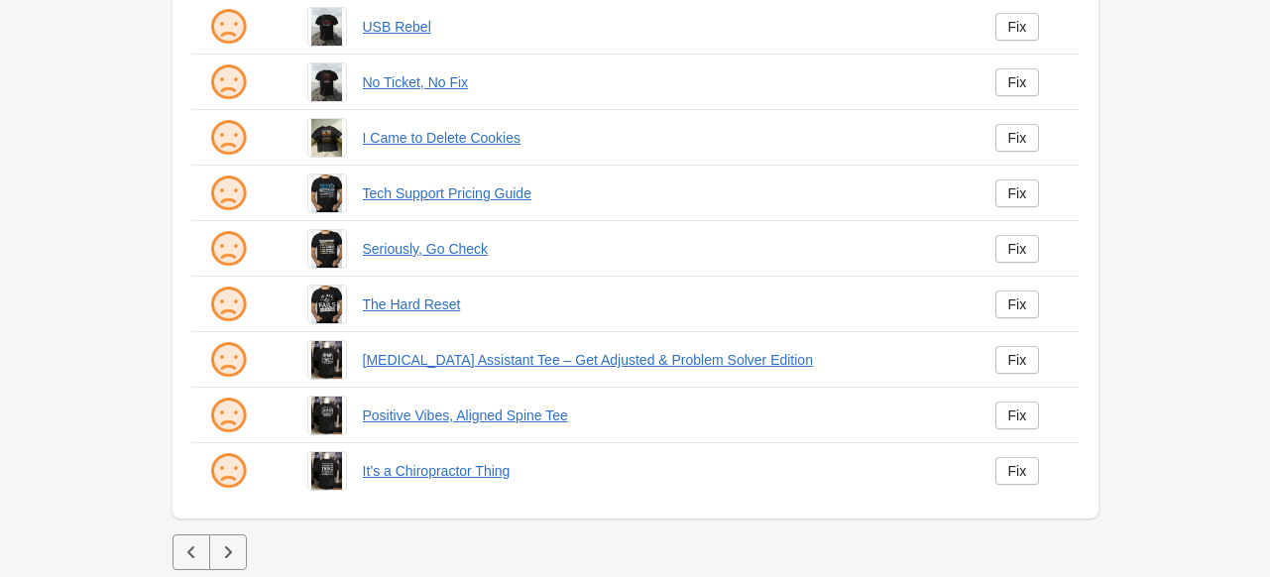
click at [230, 544] on icon "button" at bounding box center [228, 552] width 20 height 20
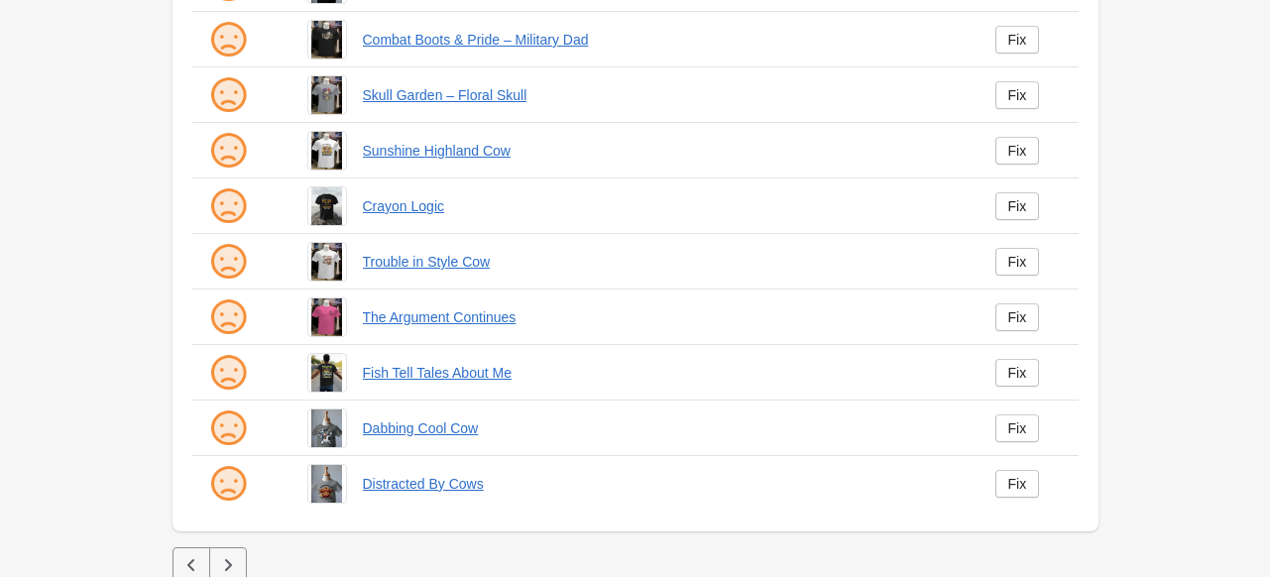
scroll to position [517, 0]
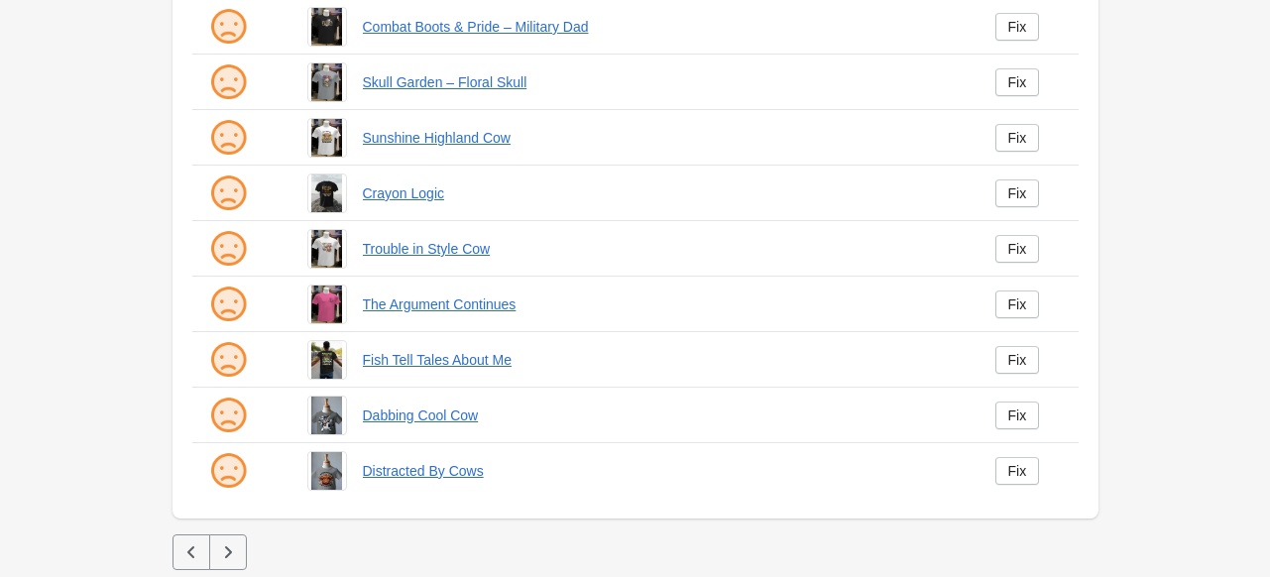
click at [230, 551] on icon "button" at bounding box center [227, 552] width 7 height 12
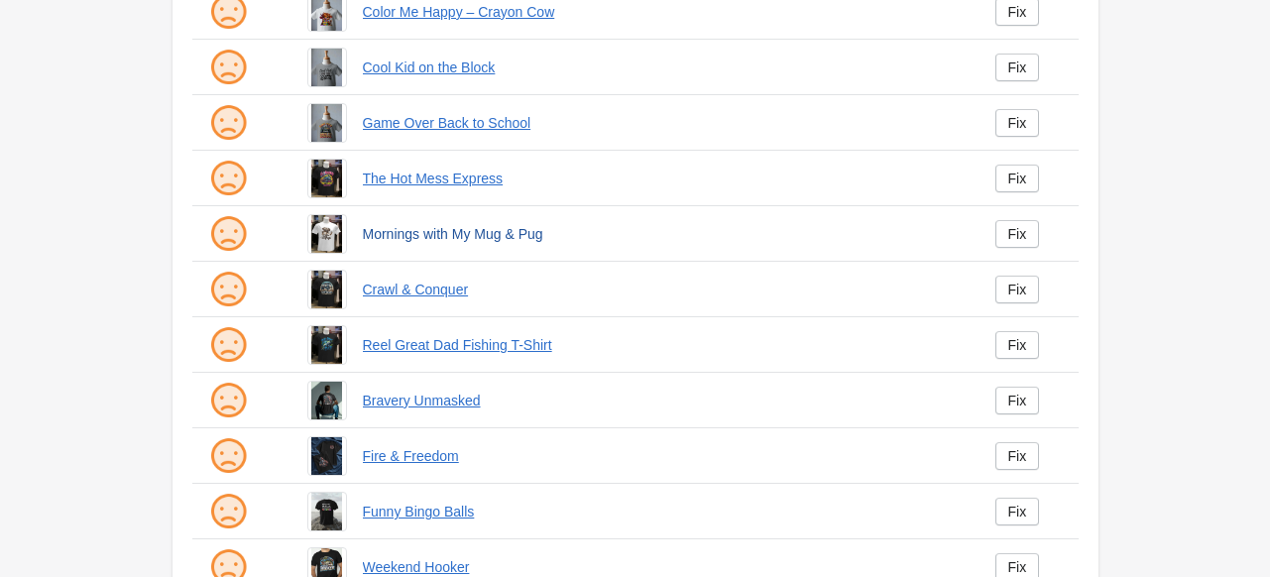
scroll to position [297, 0]
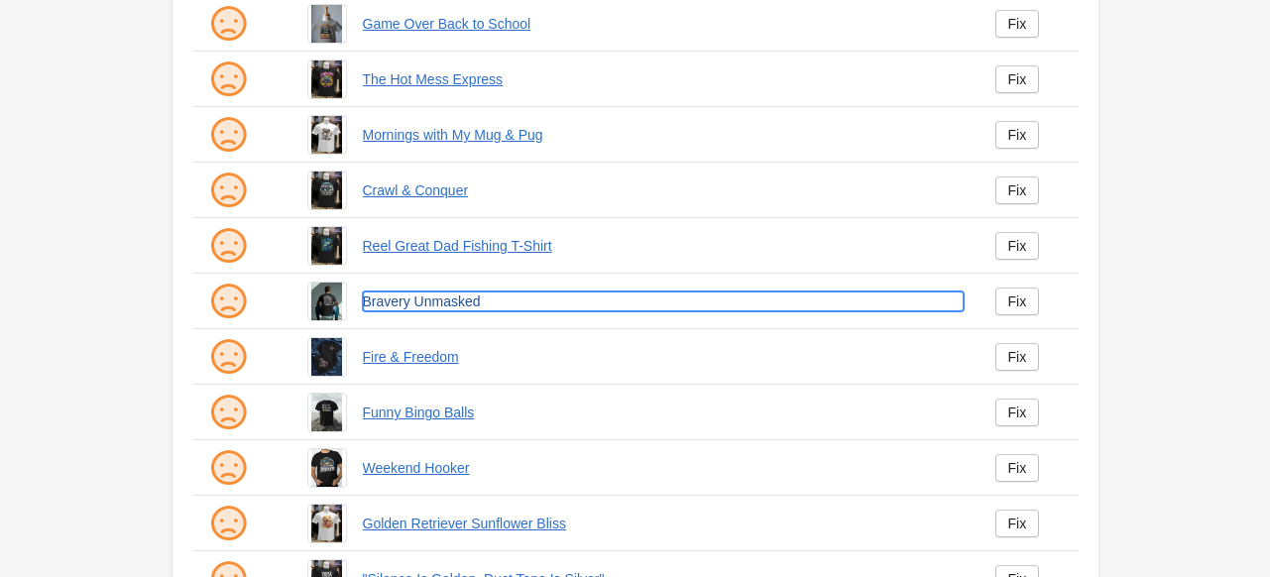
click at [437, 300] on link "Bravery Unmasked" at bounding box center [663, 302] width 601 height 20
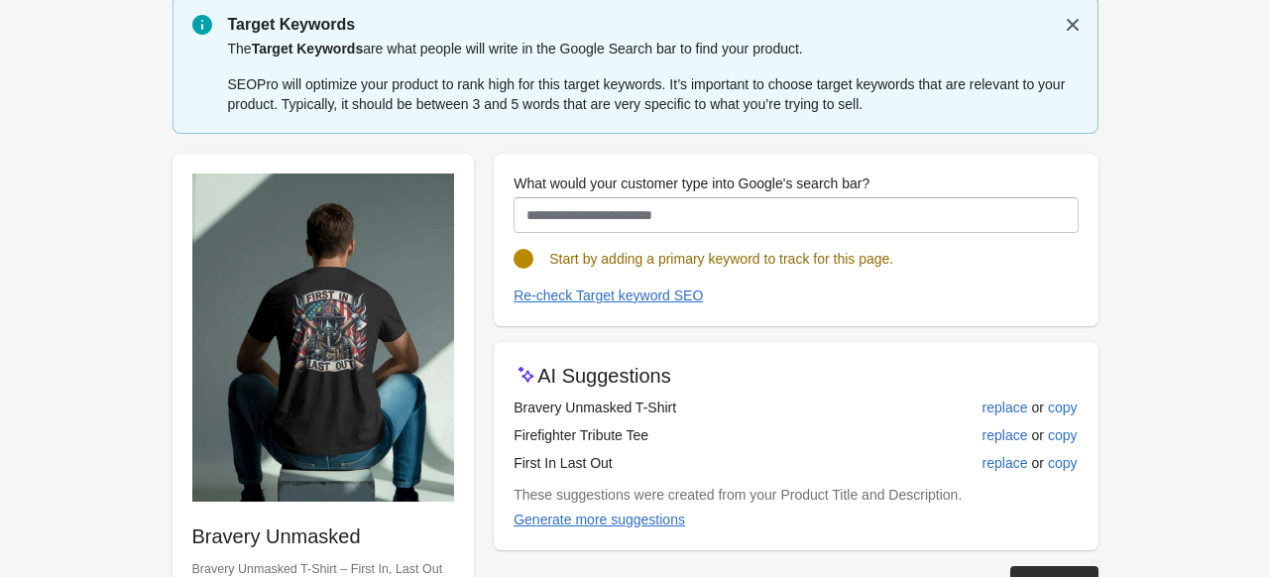
scroll to position [99, 0]
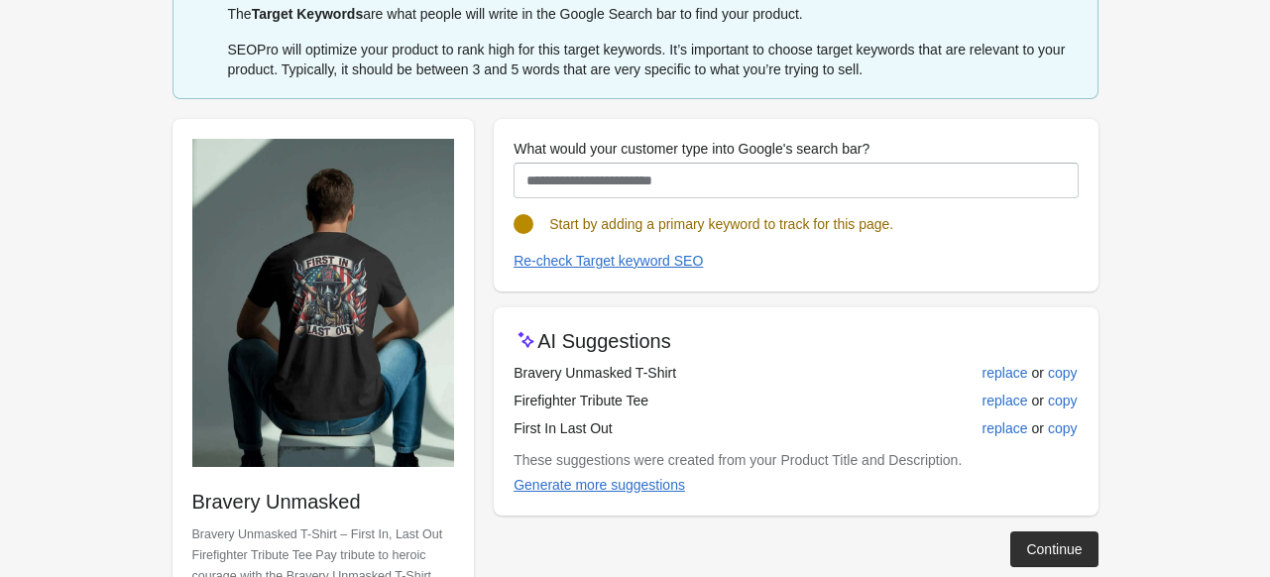
drag, startPoint x: 613, startPoint y: 425, endPoint x: 514, endPoint y: 428, distance: 99.2
click at [514, 428] on td "First In Last Out" at bounding box center [694, 428] width 360 height 28
copy td "First In Last Out"
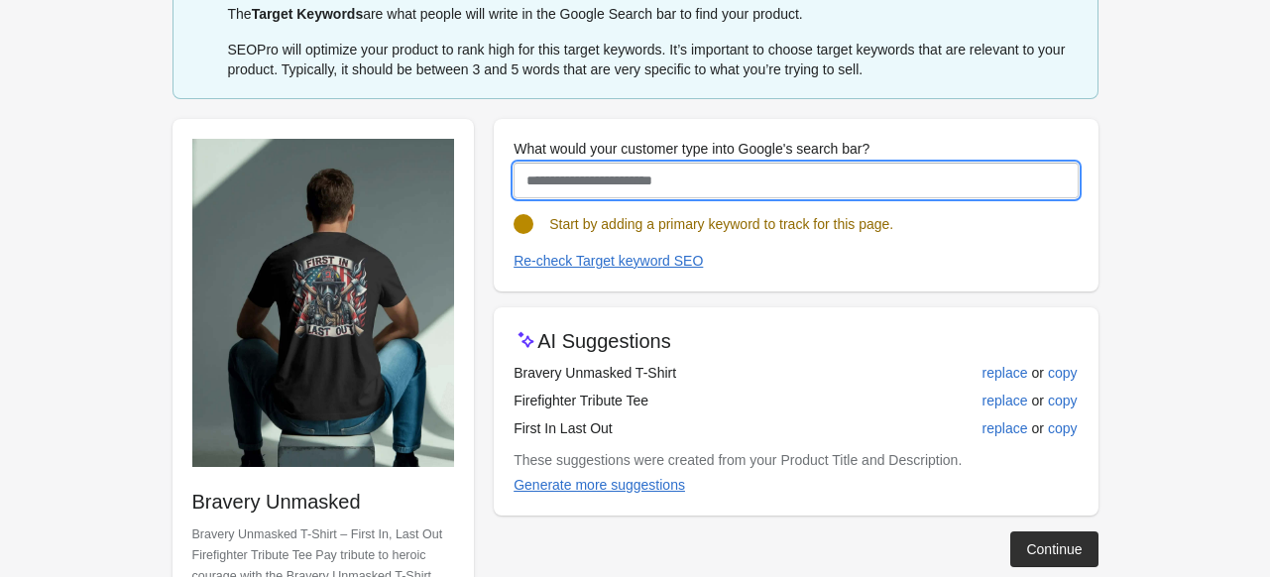
click at [650, 164] on input "What would your customer type into Google's search bar?" at bounding box center [796, 181] width 564 height 36
paste input "**********"
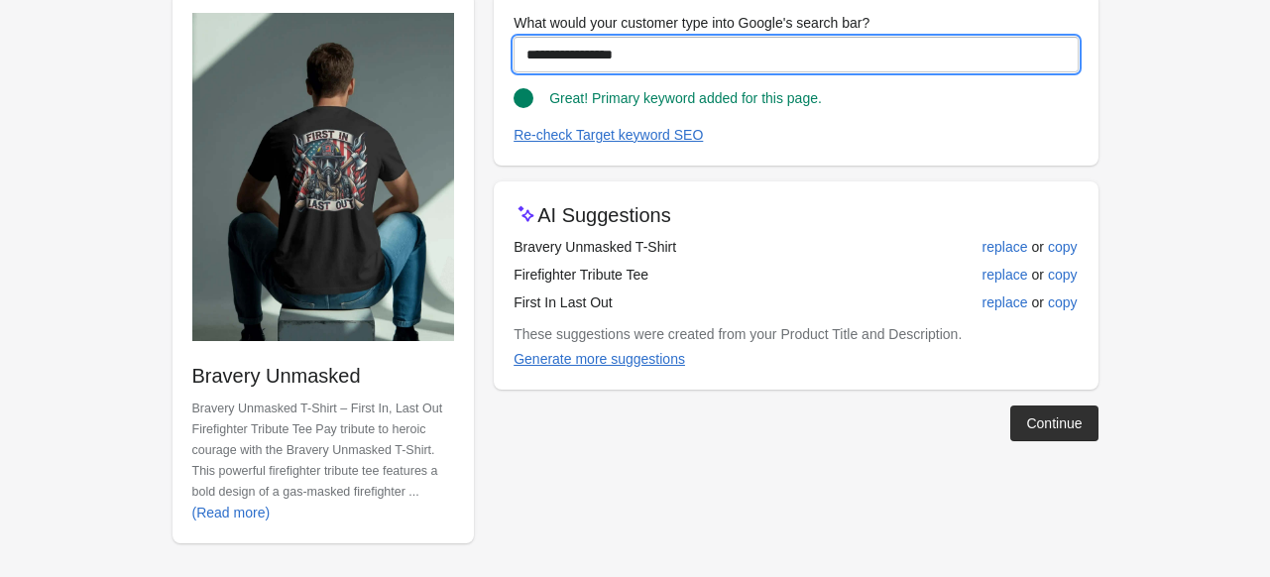
scroll to position [228, 0]
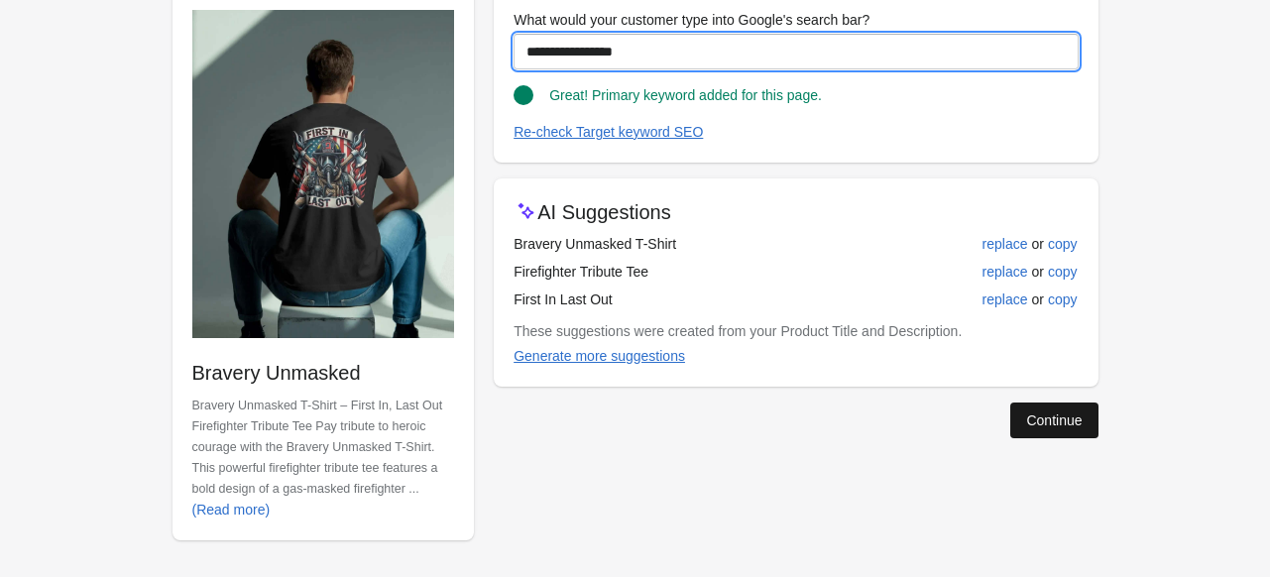
type input "**********"
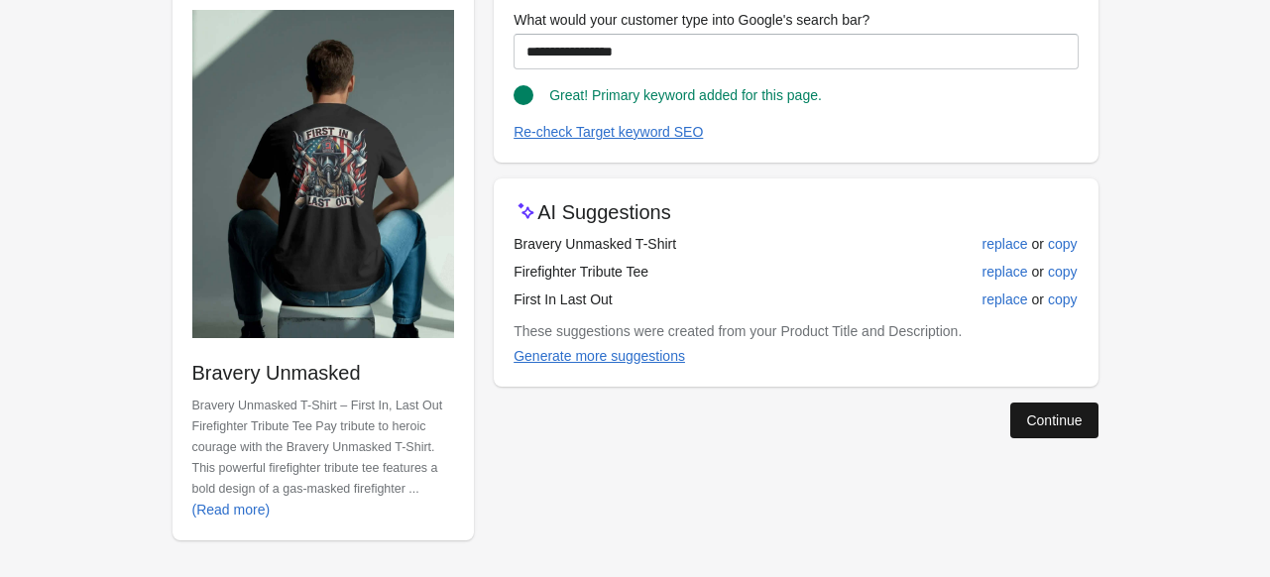
click at [1067, 420] on div "Continue" at bounding box center [1054, 421] width 56 height 16
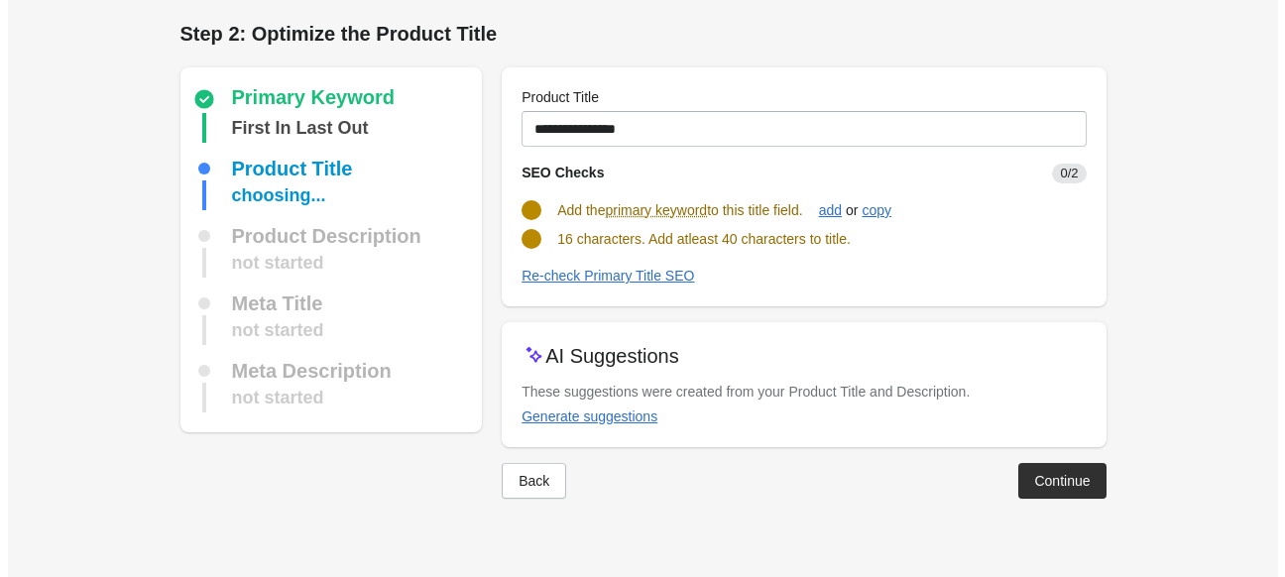
scroll to position [0, 0]
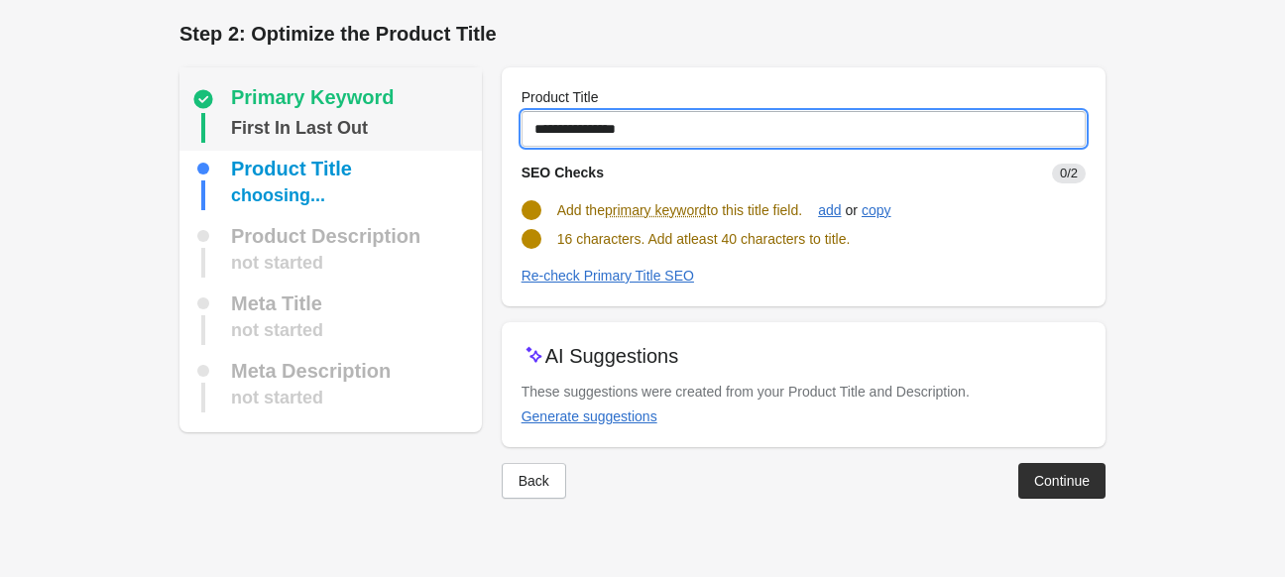
drag, startPoint x: 647, startPoint y: 126, endPoint x: 451, endPoint y: 144, distance: 196.2
click at [451, 144] on div "Primary Keyword First In Last Out Product Title choosing... Product Description…" at bounding box center [633, 275] width 946 height 447
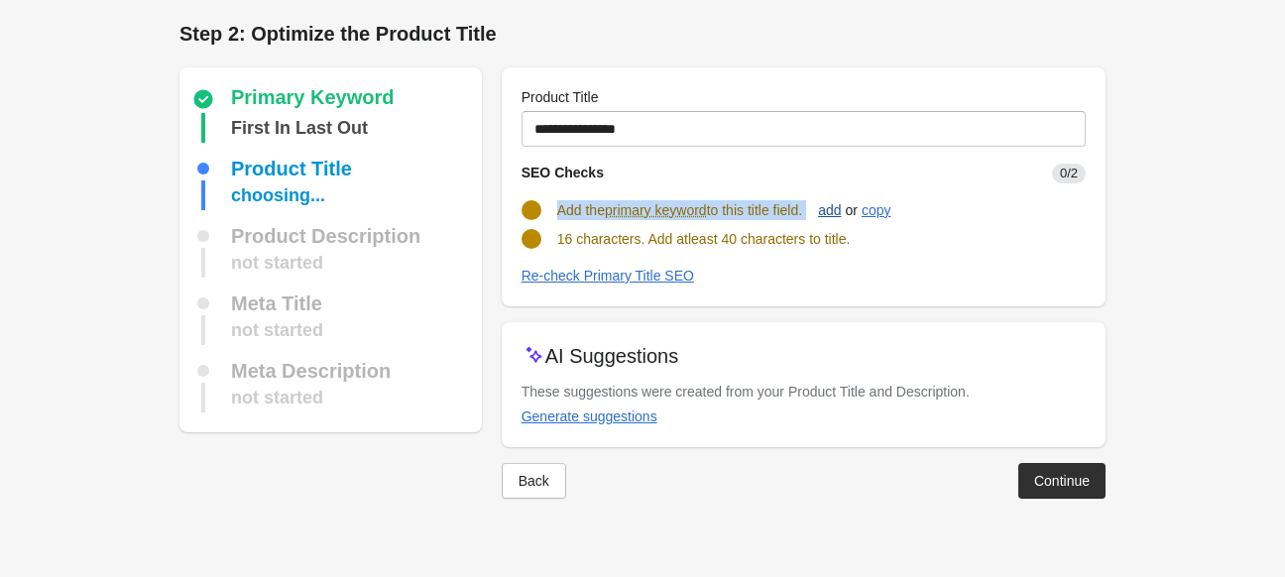
drag, startPoint x: 554, startPoint y: 209, endPoint x: 823, endPoint y: 209, distance: 268.7
click at [823, 209] on div "Add the primary keyword to this title field. add or copy" at bounding box center [796, 202] width 580 height 38
copy div "Add the primary keyword to this title field. add"
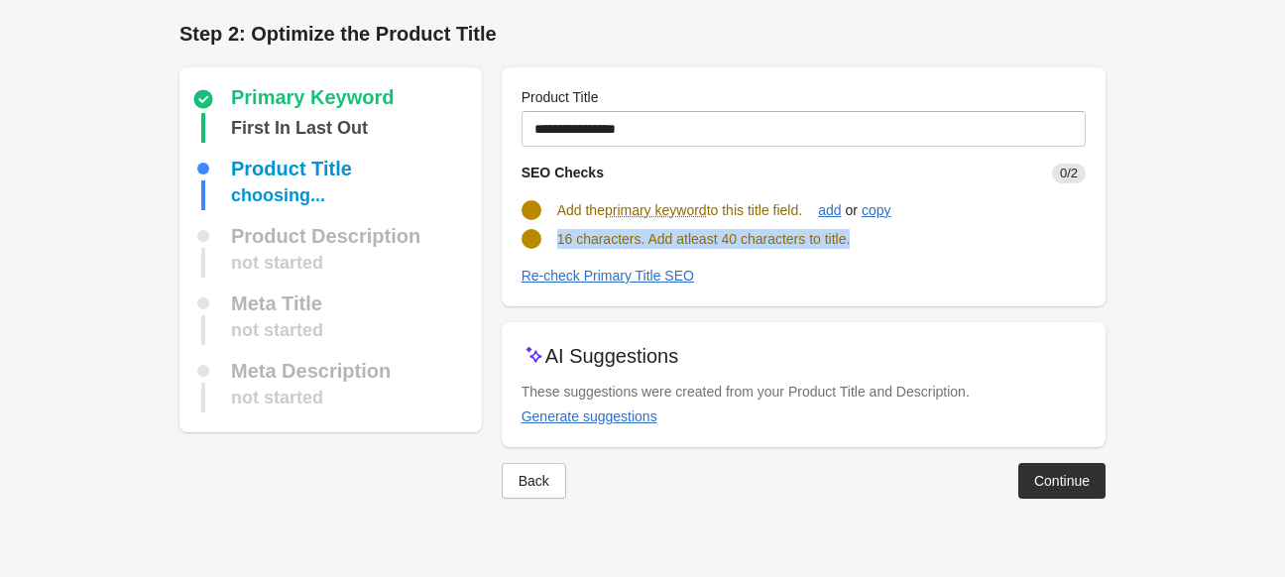
drag, startPoint x: 554, startPoint y: 237, endPoint x: 992, endPoint y: 235, distance: 437.3
click at [992, 235] on div "16 characters. Add atleast 40 characters to title." at bounding box center [796, 231] width 580 height 36
copy span "16 characters. Add atleast 40 characters to title."
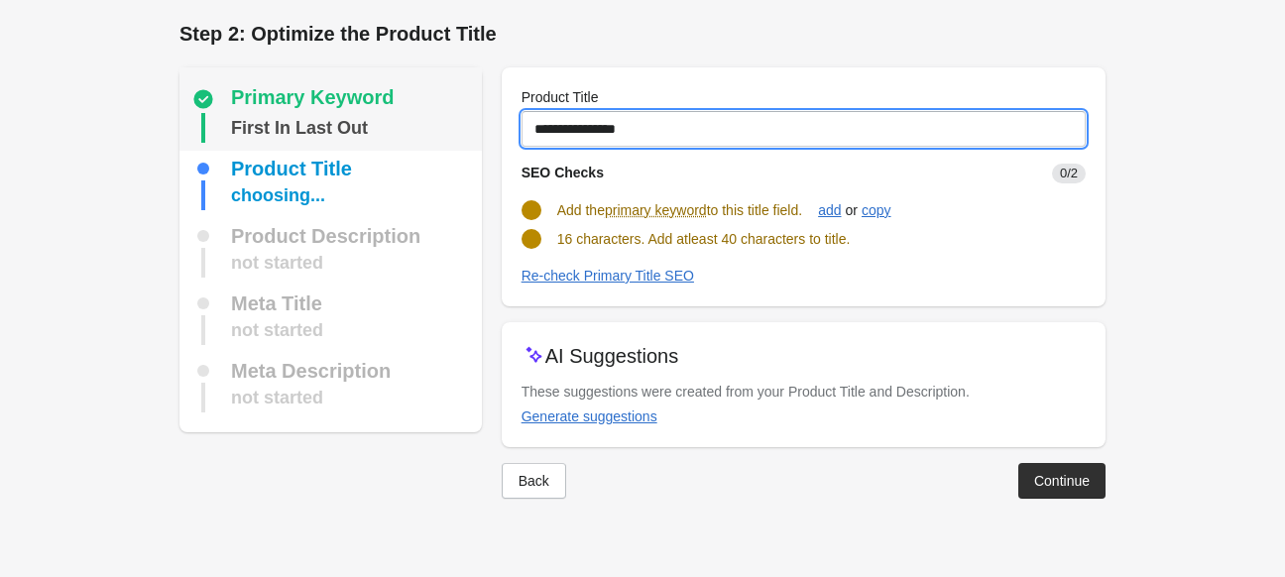
drag, startPoint x: 711, startPoint y: 121, endPoint x: 360, endPoint y: 137, distance: 351.4
click at [362, 134] on div "Primary Keyword First In Last Out Product Title choosing... Product Description…" at bounding box center [633, 275] width 946 height 447
paste input "**********"
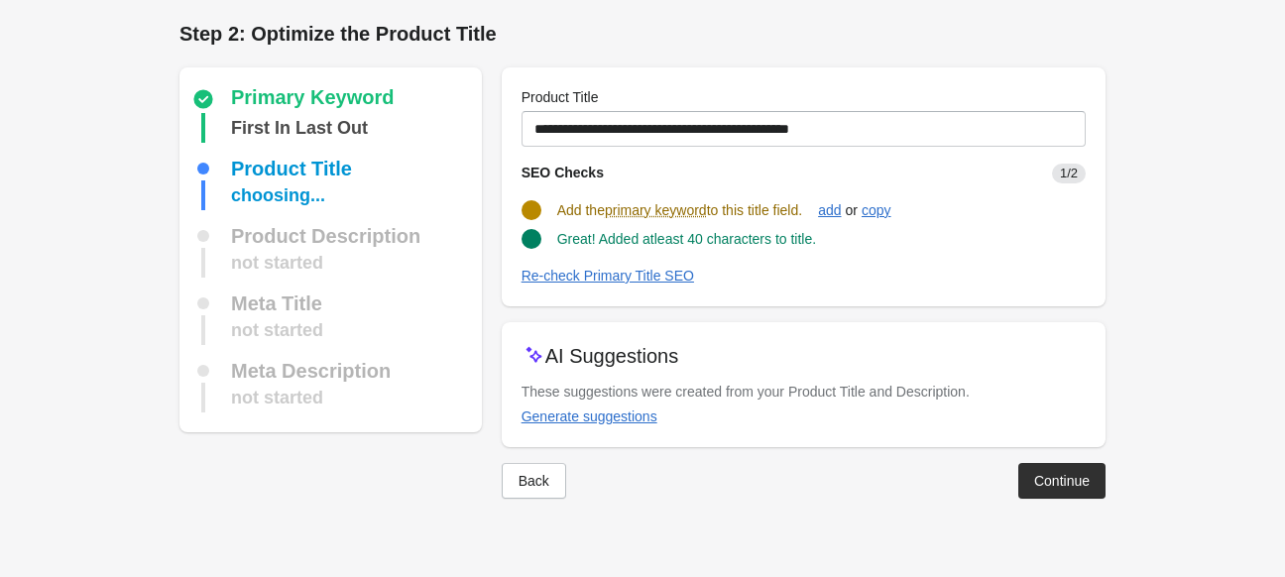
click at [934, 181] on div "SEO Checks 1/2" at bounding box center [796, 165] width 580 height 37
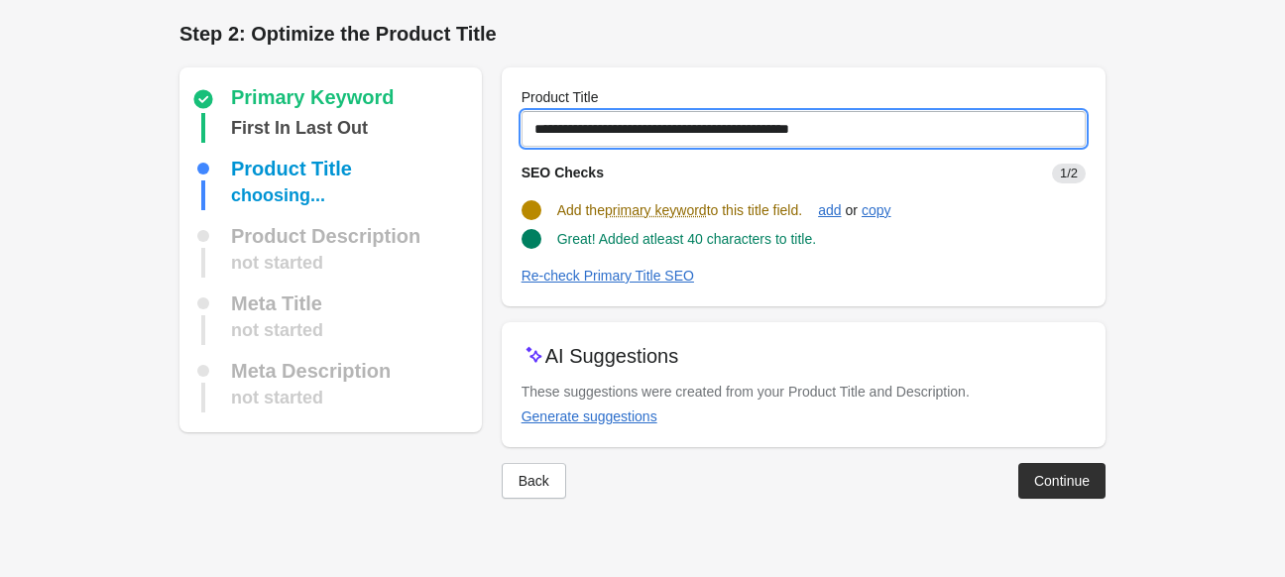
drag, startPoint x: 535, startPoint y: 127, endPoint x: 944, endPoint y: 122, distance: 408.6
click at [944, 122] on input "**********" at bounding box center [804, 129] width 564 height 36
paste input "****"
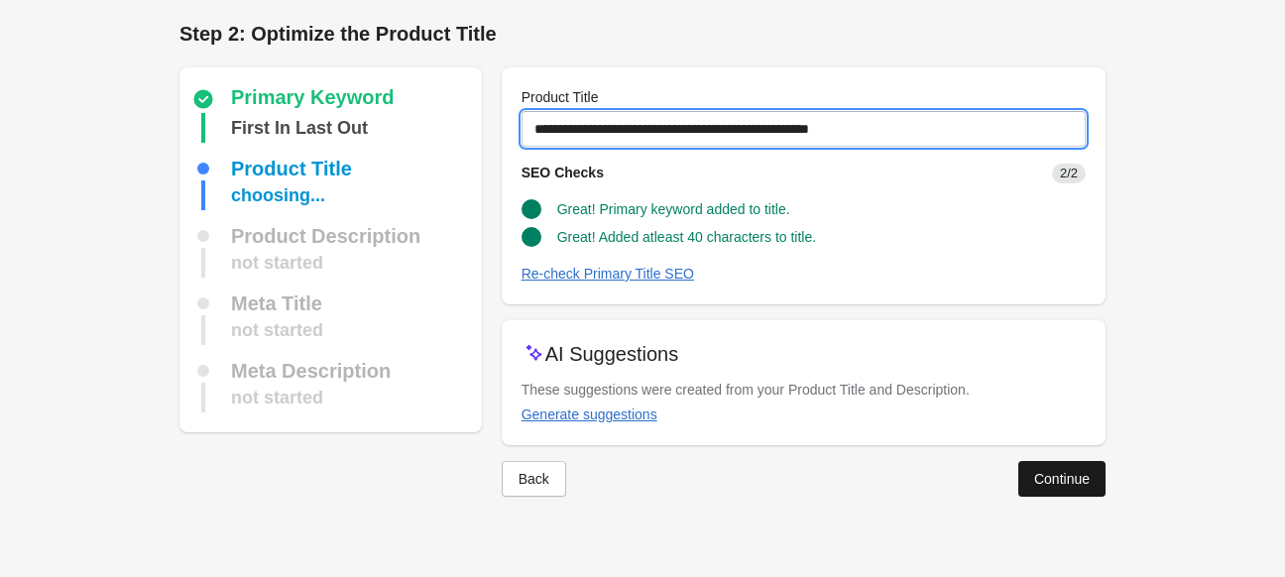
type input "**********"
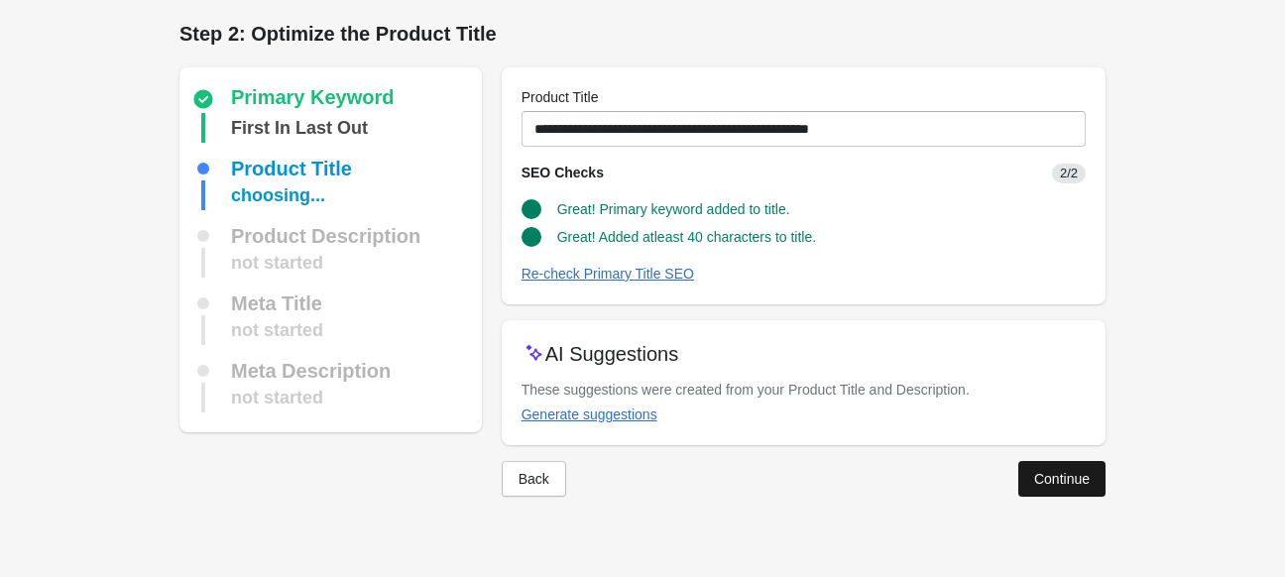
click at [1050, 485] on div "Continue" at bounding box center [1062, 479] width 56 height 16
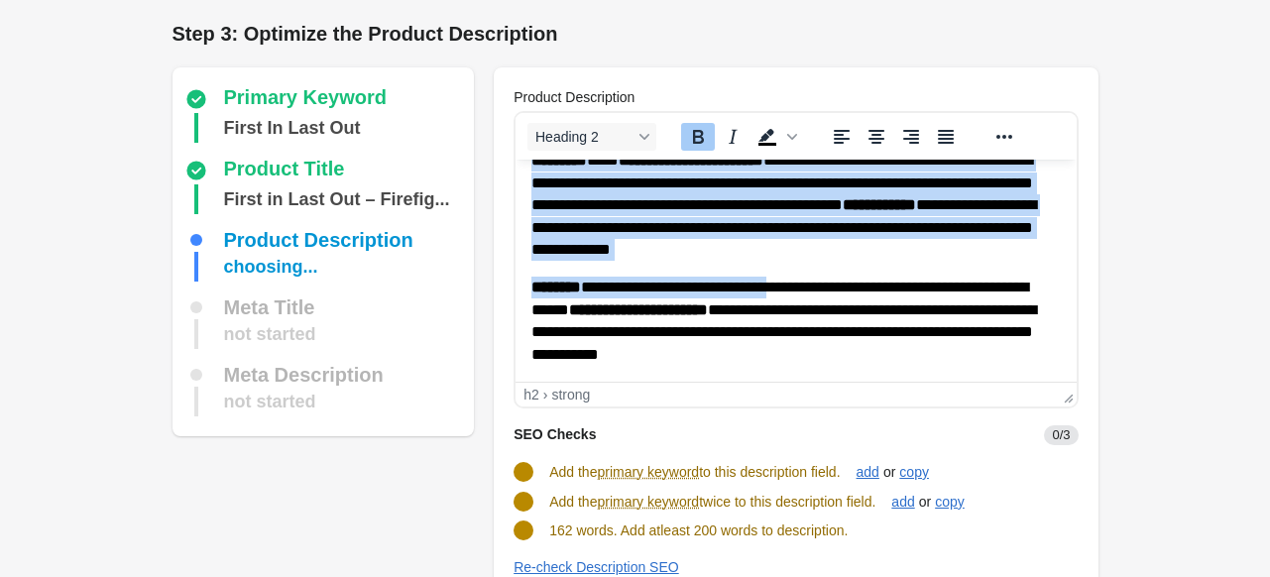
scroll to position [267, 0]
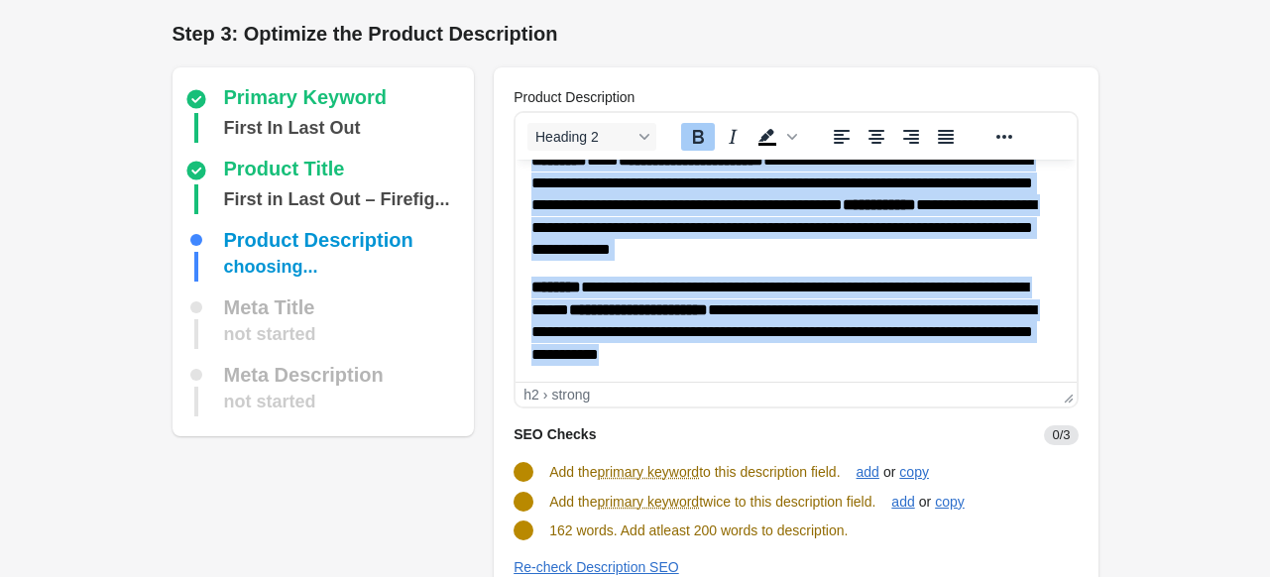
drag, startPoint x: 532, startPoint y: 194, endPoint x: 977, endPoint y: 362, distance: 474.8
click at [977, 362] on body "**********" at bounding box center [795, 140] width 529 height 451
copy body "**********"
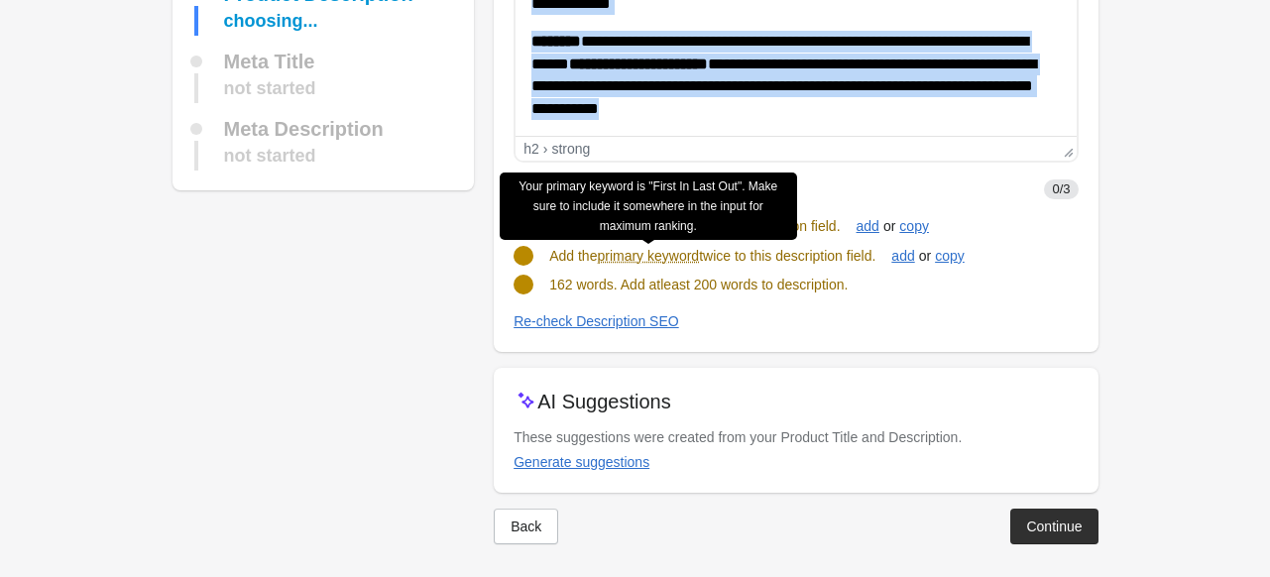
scroll to position [252, 0]
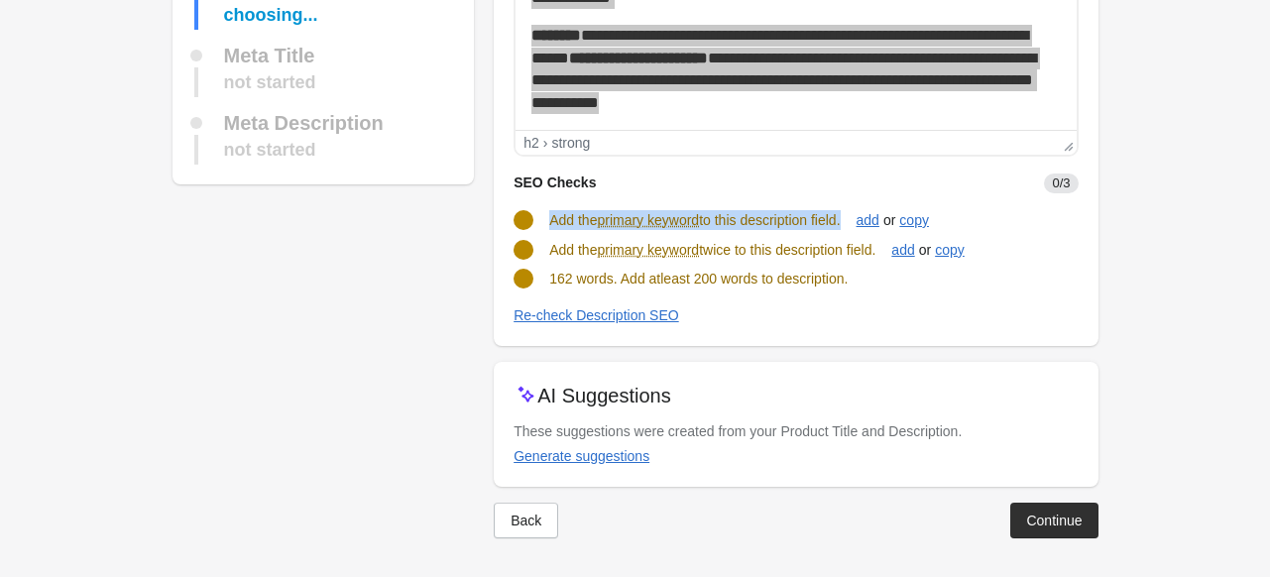
drag, startPoint x: 551, startPoint y: 218, endPoint x: 849, endPoint y: 221, distance: 297.5
click at [840, 221] on span "Add the primary keyword to this description field." at bounding box center [694, 220] width 291 height 16
copy span "Add the primary keyword to this description field"
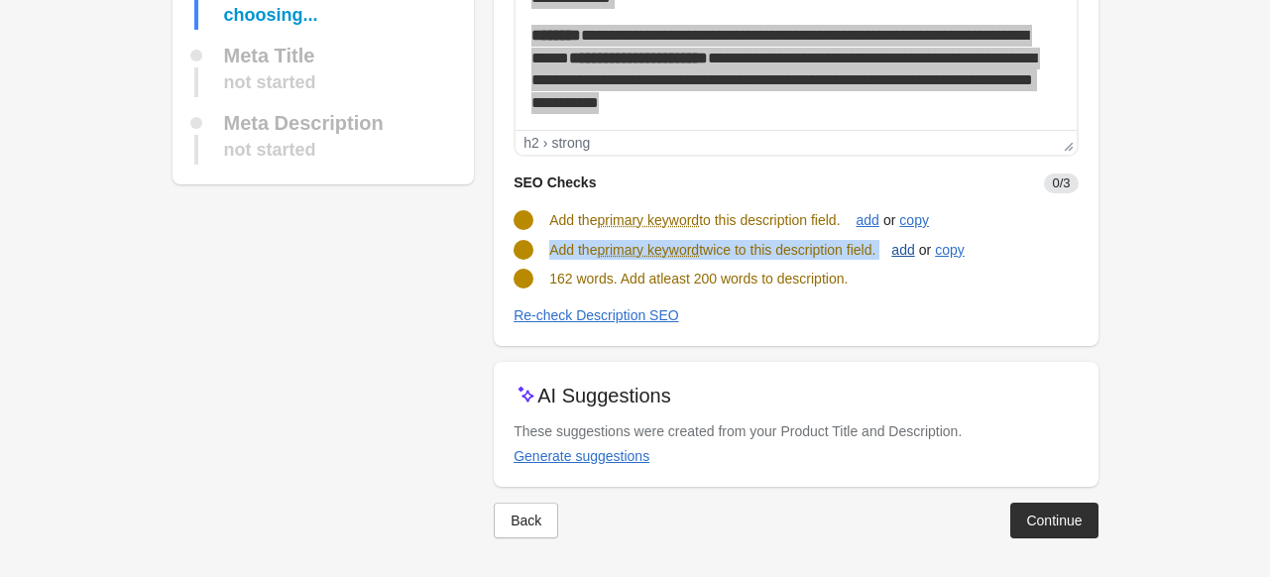
drag, startPoint x: 551, startPoint y: 249, endPoint x: 932, endPoint y: 248, distance: 380.8
click at [932, 248] on div "Add the primary keyword twice to this description field. add or copy" at bounding box center [788, 242] width 580 height 38
copy div "Add the primary keyword twice to this description field. add"
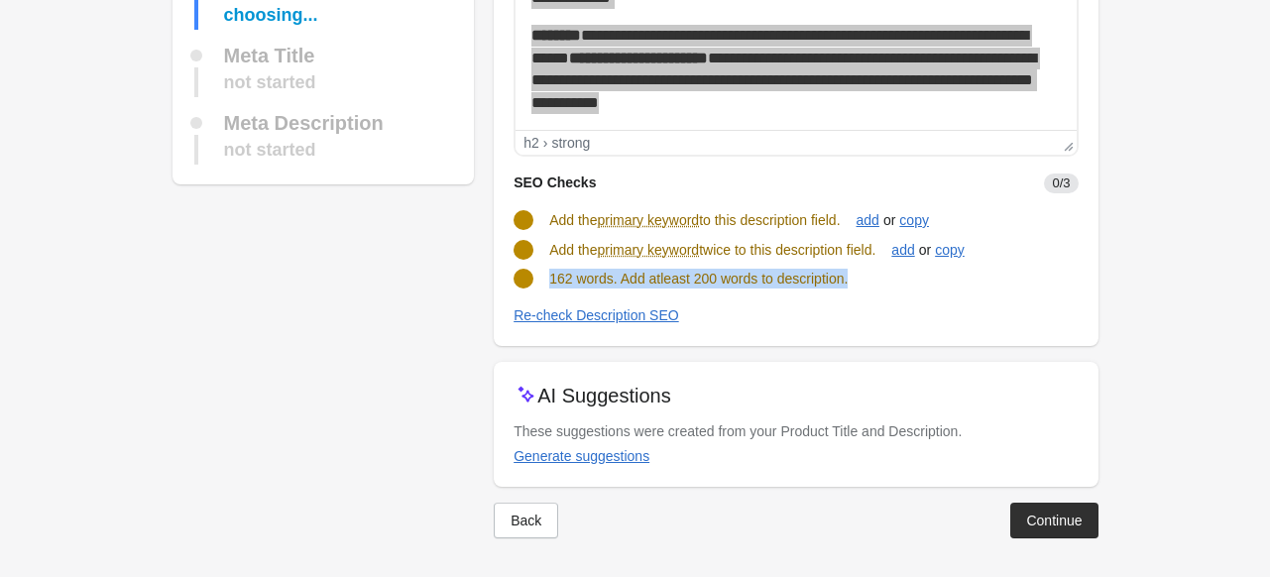
drag, startPoint x: 551, startPoint y: 281, endPoint x: 913, endPoint y: 282, distance: 361.9
click at [913, 282] on div "162 words. Add atleast 200 words to description." at bounding box center [788, 271] width 580 height 36
copy span "162 words. Add atleast 200 words to description."
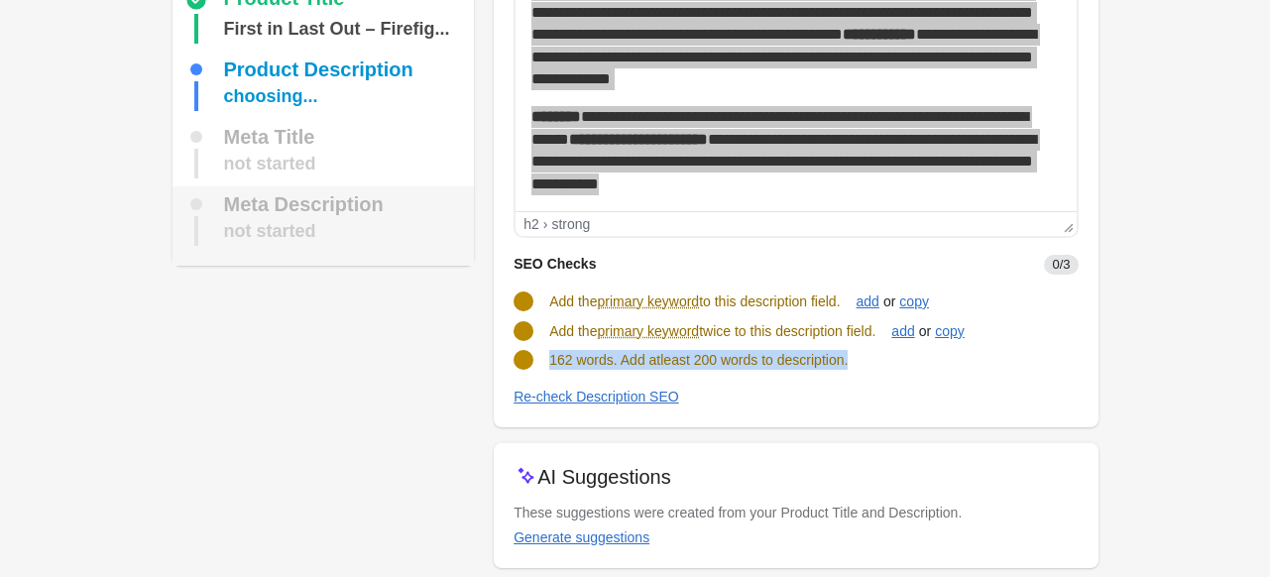
scroll to position [54, 0]
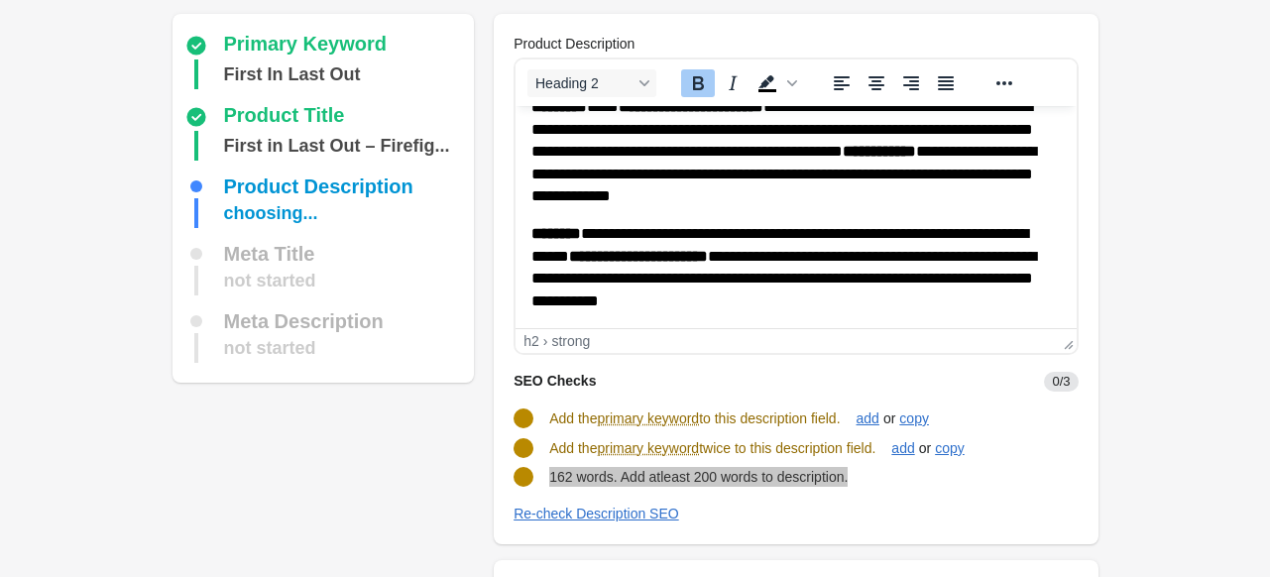
click at [896, 321] on html "**********" at bounding box center [796, 84] width 560 height 487
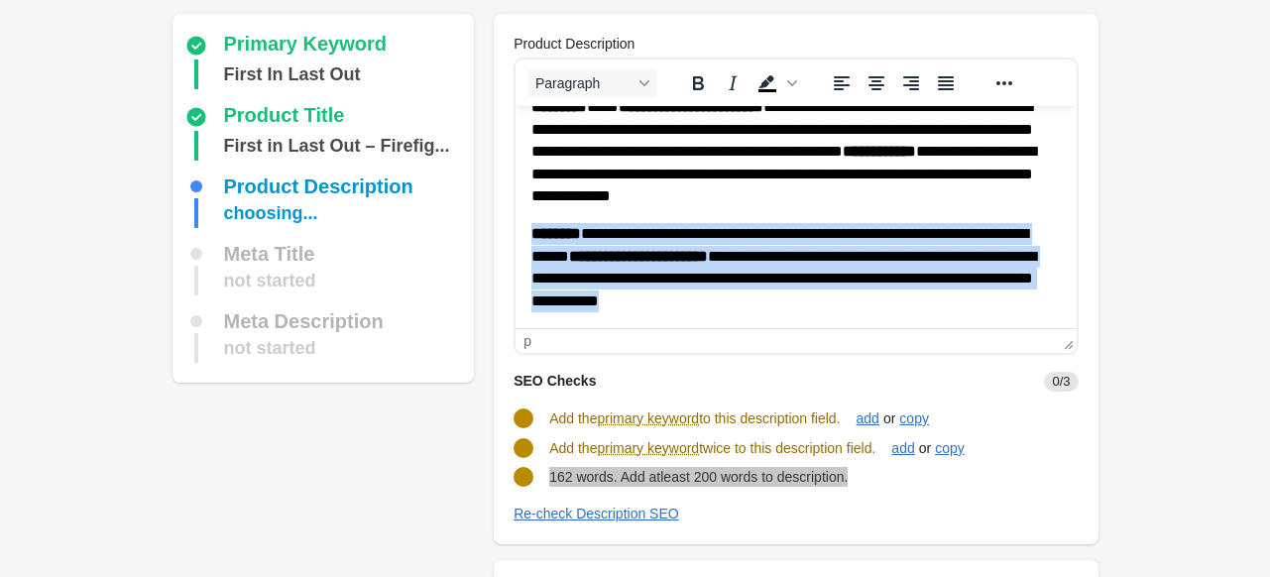
scroll to position [0, 0]
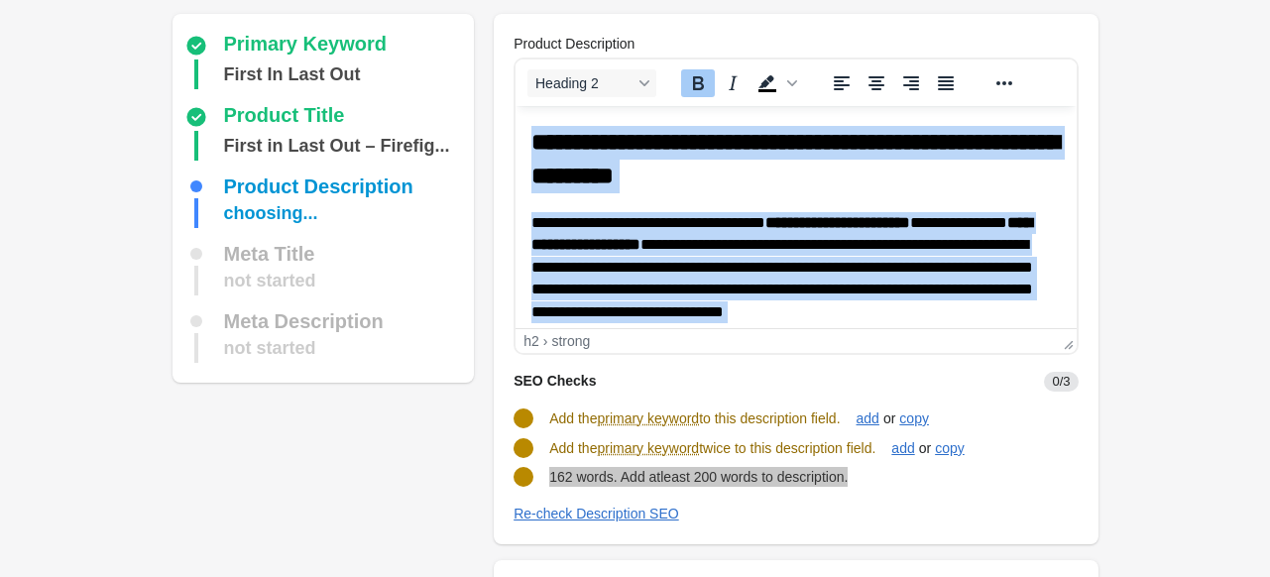
drag, startPoint x: 896, startPoint y: 321, endPoint x: 534, endPoint y: 124, distance: 412.2
click at [534, 124] on html "**********" at bounding box center [796, 349] width 560 height 487
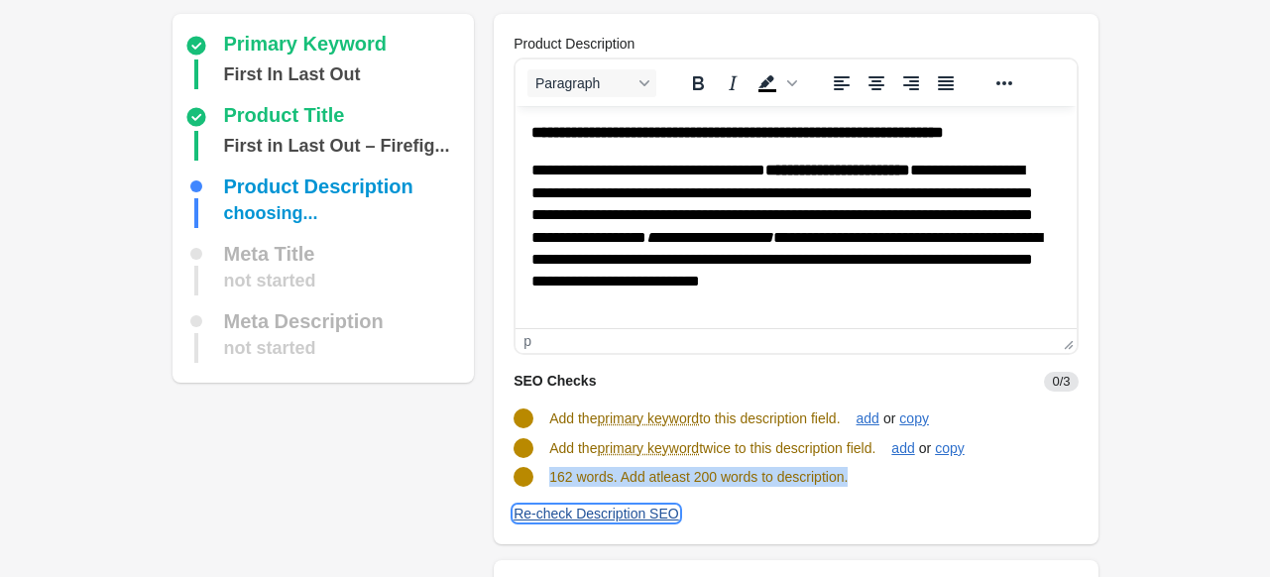
click at [555, 508] on div "Re-check Description SEO" at bounding box center [597, 514] width 166 height 16
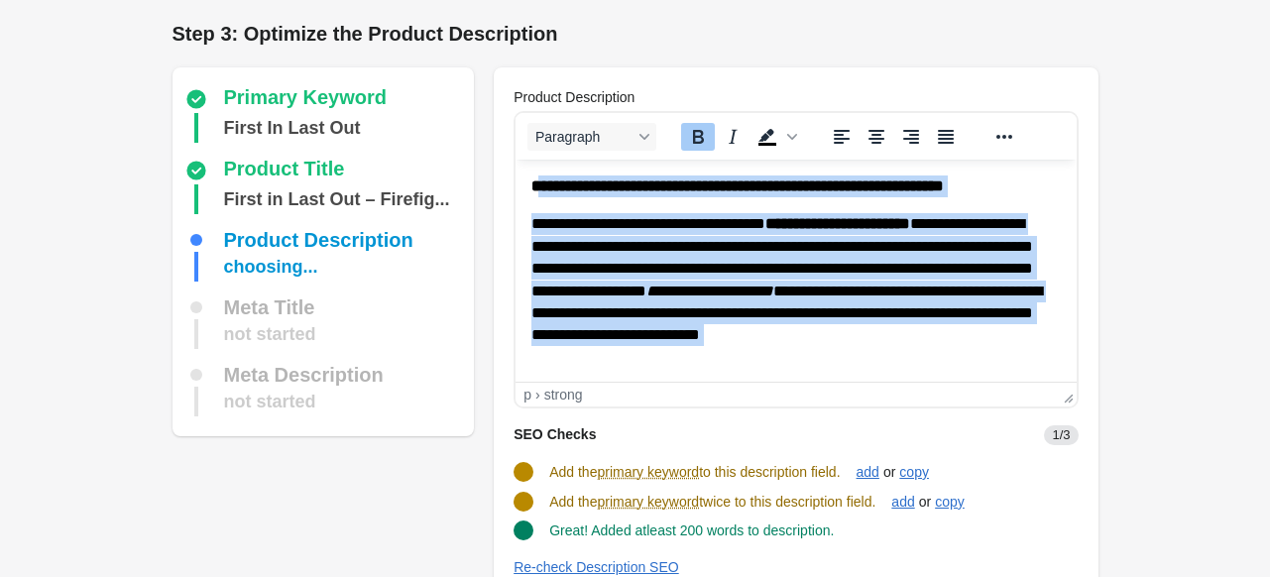
drag, startPoint x: 889, startPoint y: 356, endPoint x: 540, endPoint y: 280, distance: 357.3
click at [540, 160] on html "**********" at bounding box center [796, 422] width 560 height 524
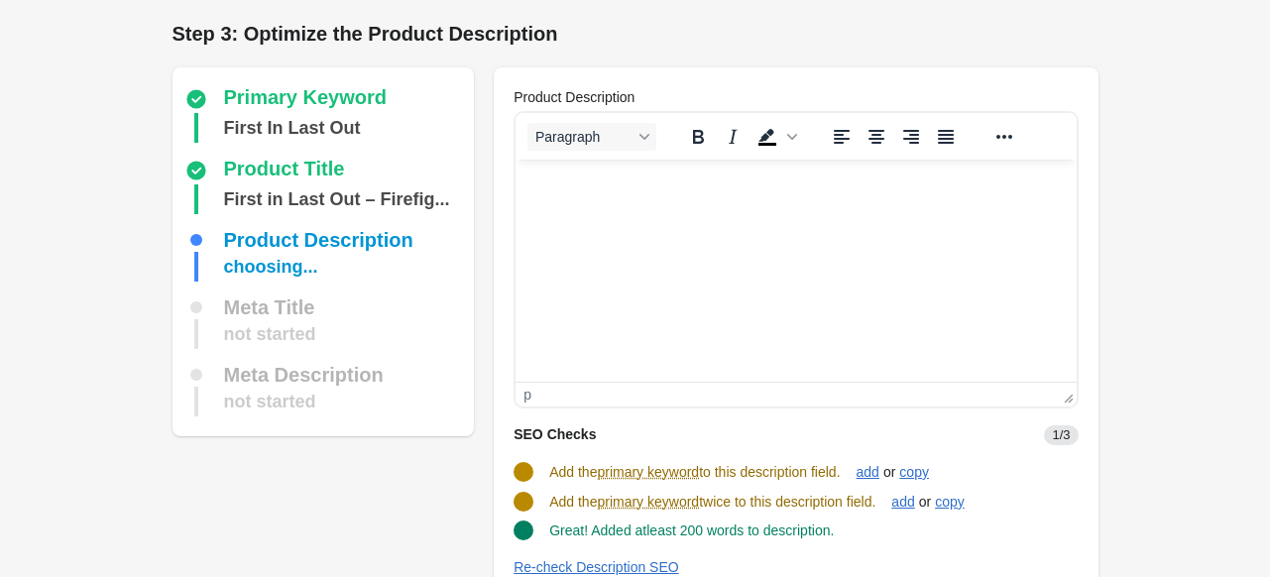
scroll to position [260, 0]
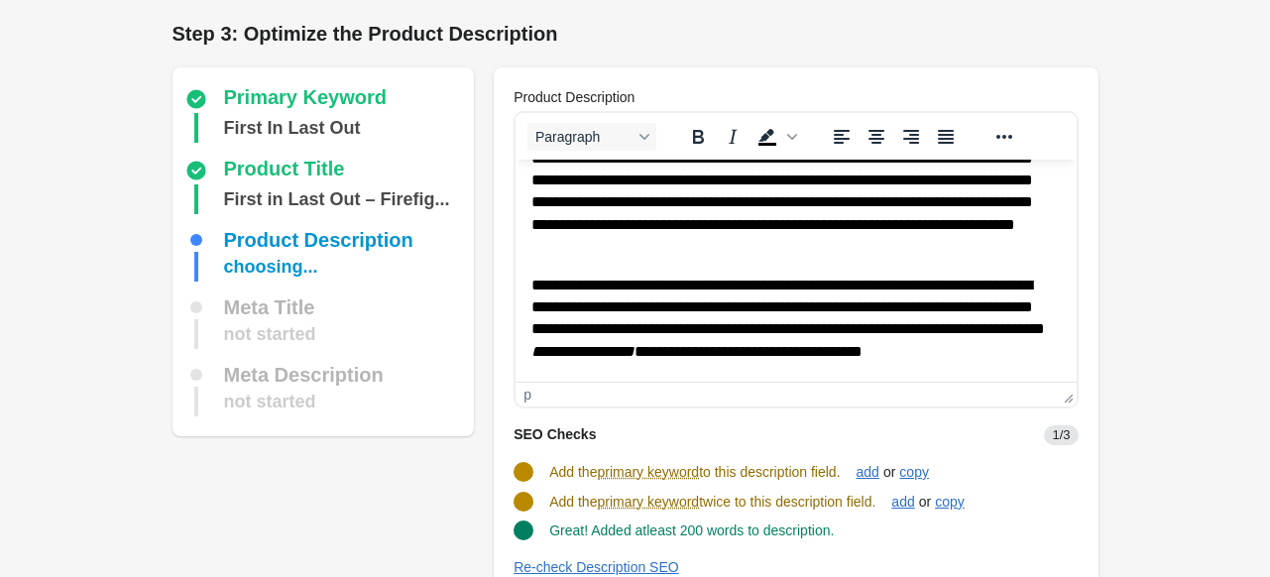
click at [1176, 286] on form "Step 1: Choose the “Target Keywords” Target Keywords The Target Keywords are wh…" at bounding box center [635, 415] width 1270 height 830
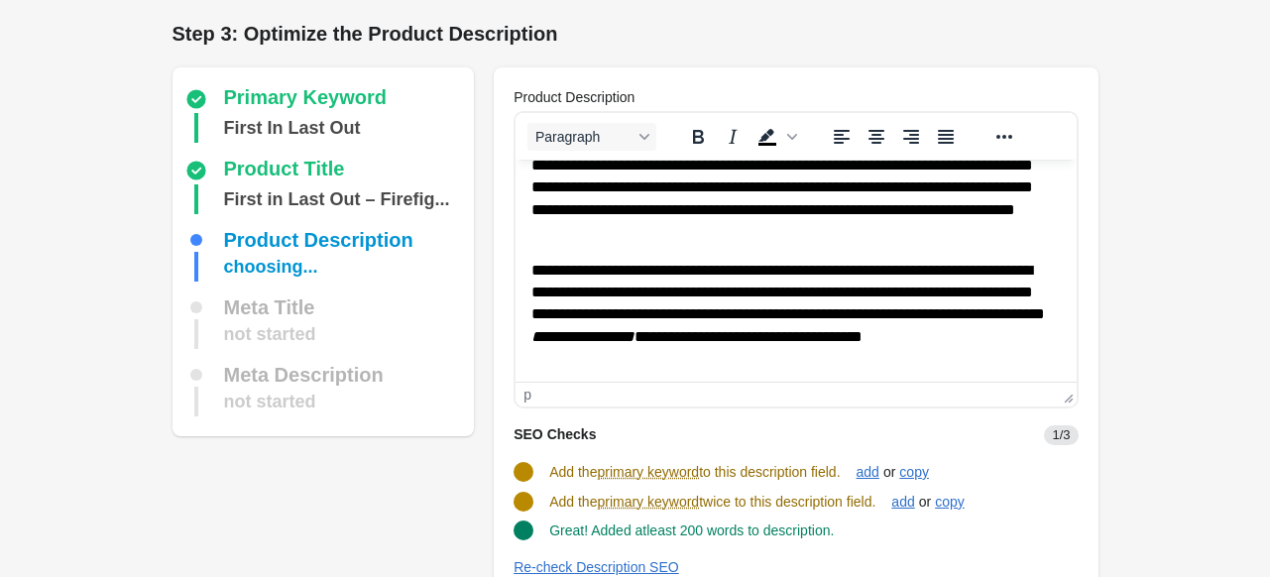
scroll to position [278, 0]
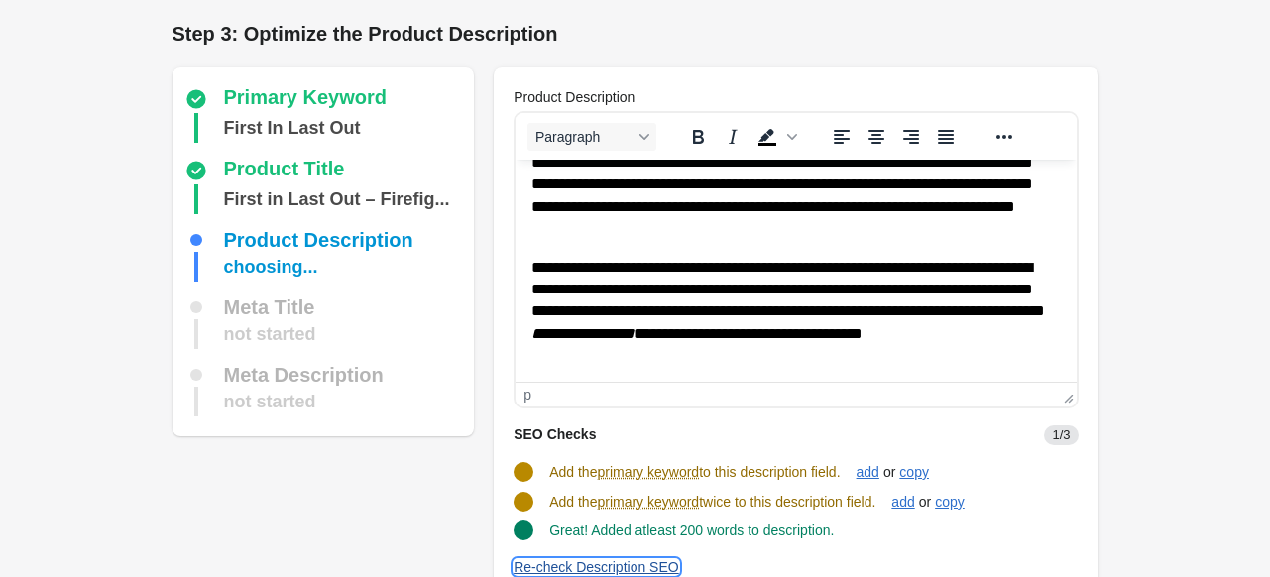
click at [586, 565] on div "Re-check Description SEO" at bounding box center [597, 567] width 166 height 16
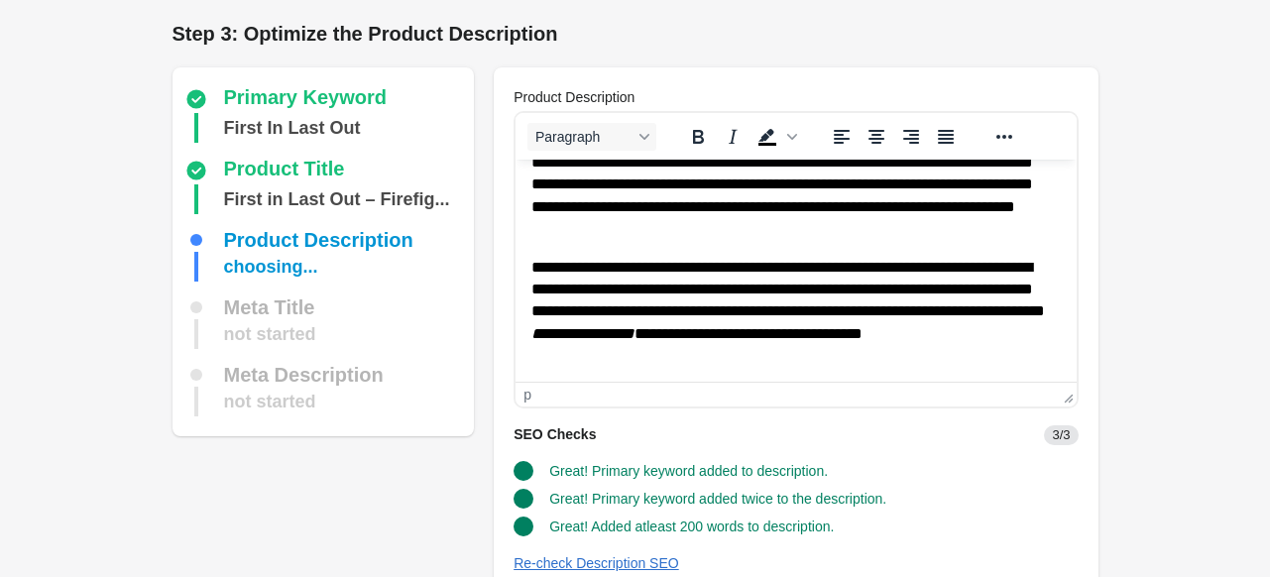
scroll to position [248, 0]
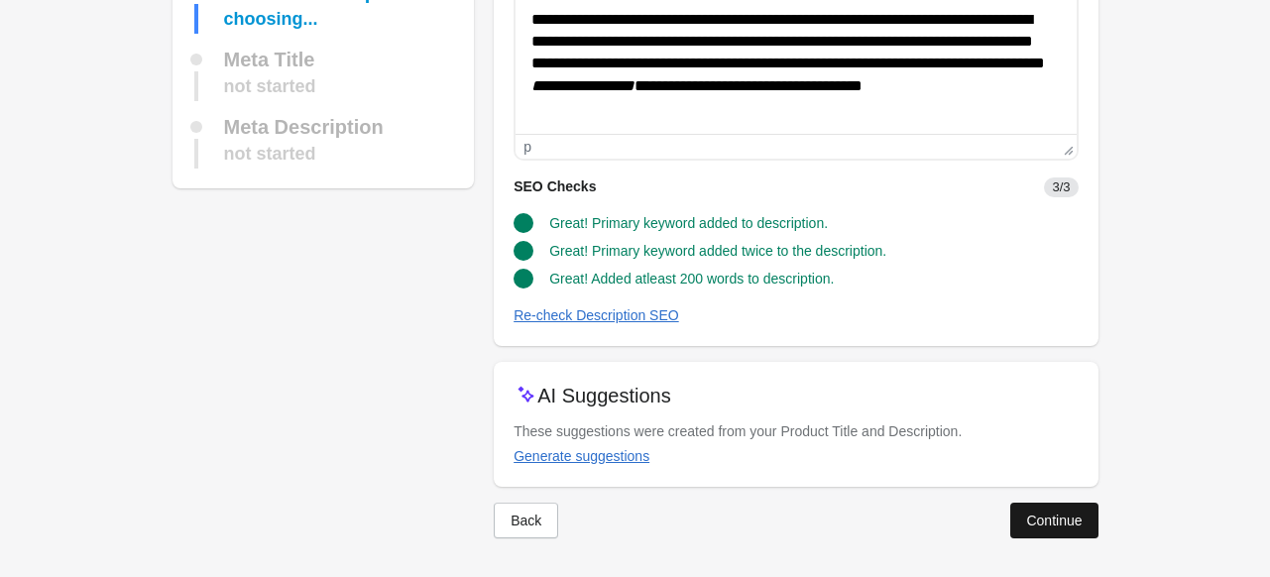
click at [1057, 519] on div "Continue" at bounding box center [1054, 521] width 56 height 16
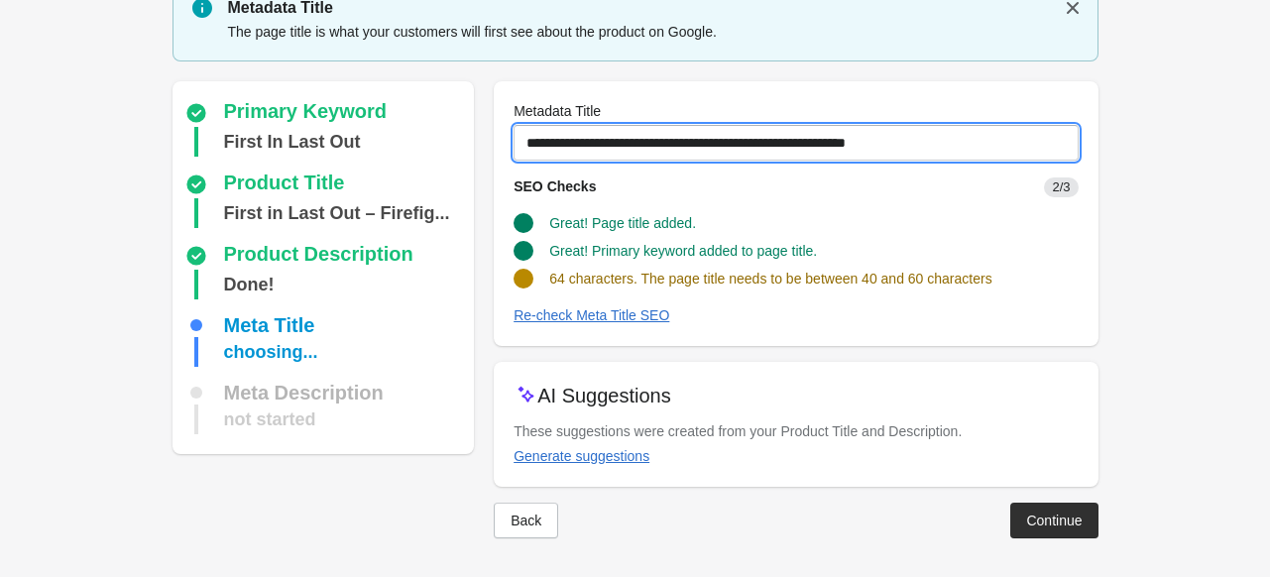
drag, startPoint x: 523, startPoint y: 140, endPoint x: 1251, endPoint y: 135, distance: 728.8
click at [1251, 135] on form "Step 1: Choose the “Target Keywords” Target Keywords The Target Keywords are wh…" at bounding box center [635, 248] width 1270 height 659
paste input "text"
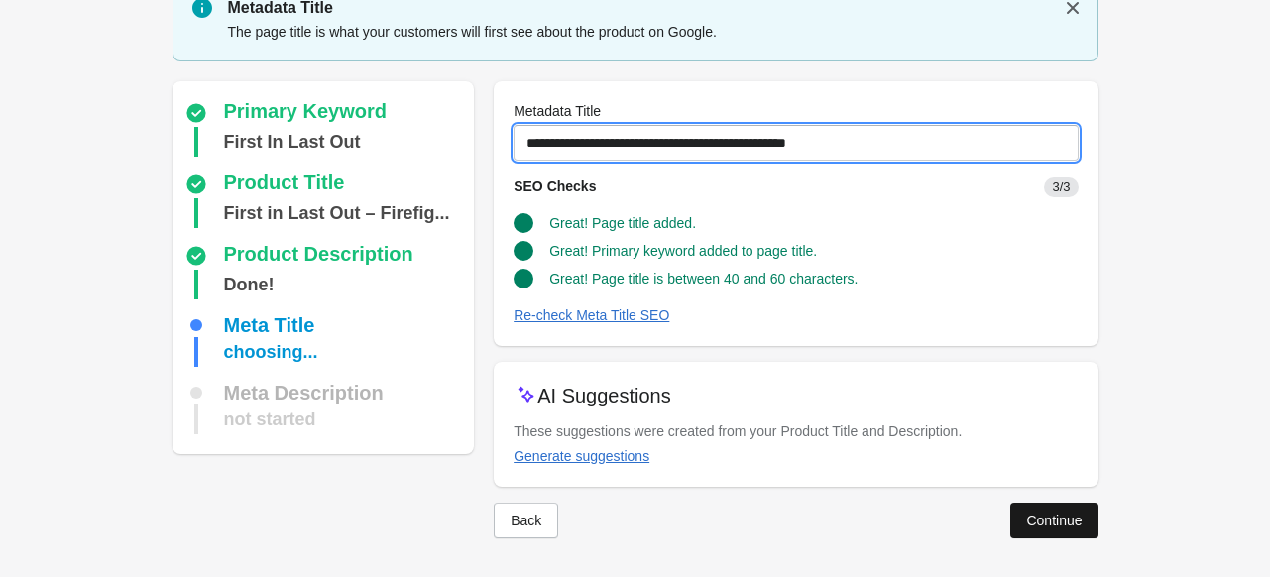
type input "**********"
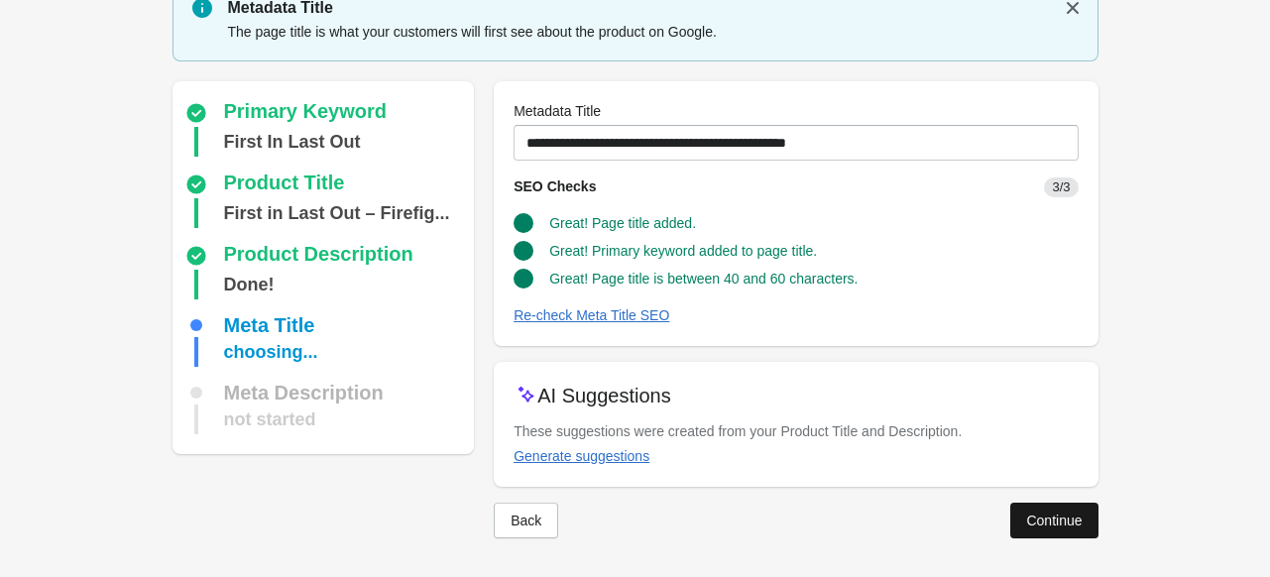
click at [1056, 523] on div "Continue" at bounding box center [1054, 521] width 56 height 16
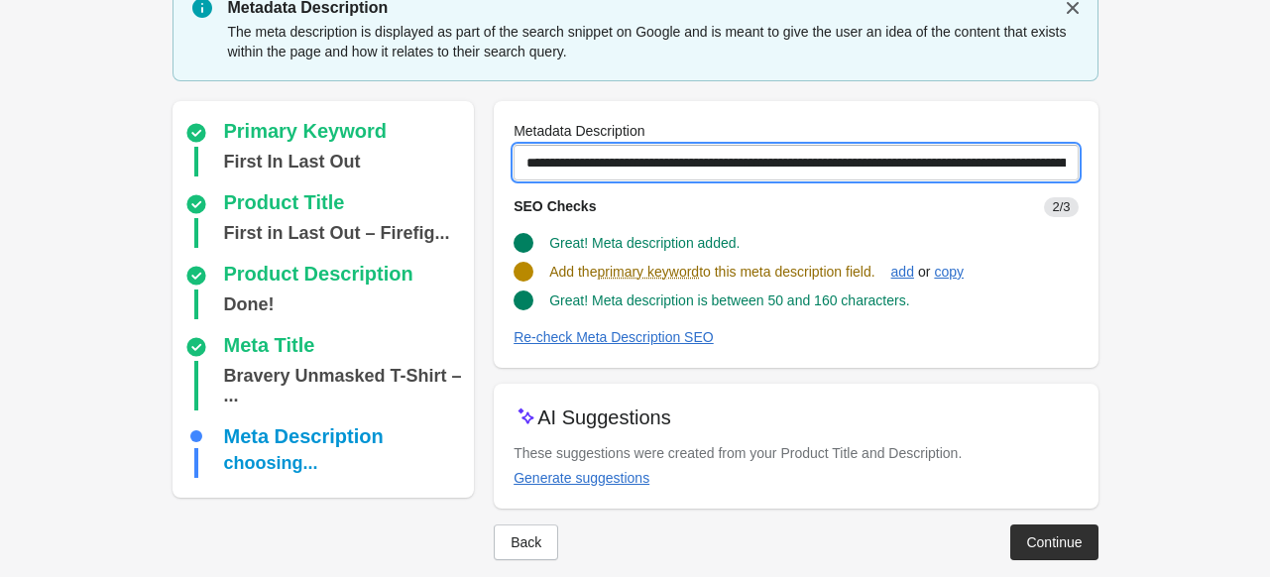
click at [536, 160] on input "**********" at bounding box center [796, 163] width 564 height 36
drag, startPoint x: 523, startPoint y: 165, endPoint x: 1284, endPoint y: 164, distance: 761.5
click at [1269, 164] on html "Step 1: Choose the “Target Keywords” Target Keywords The Target Keywords are wh…" at bounding box center [635, 207] width 1270 height 577
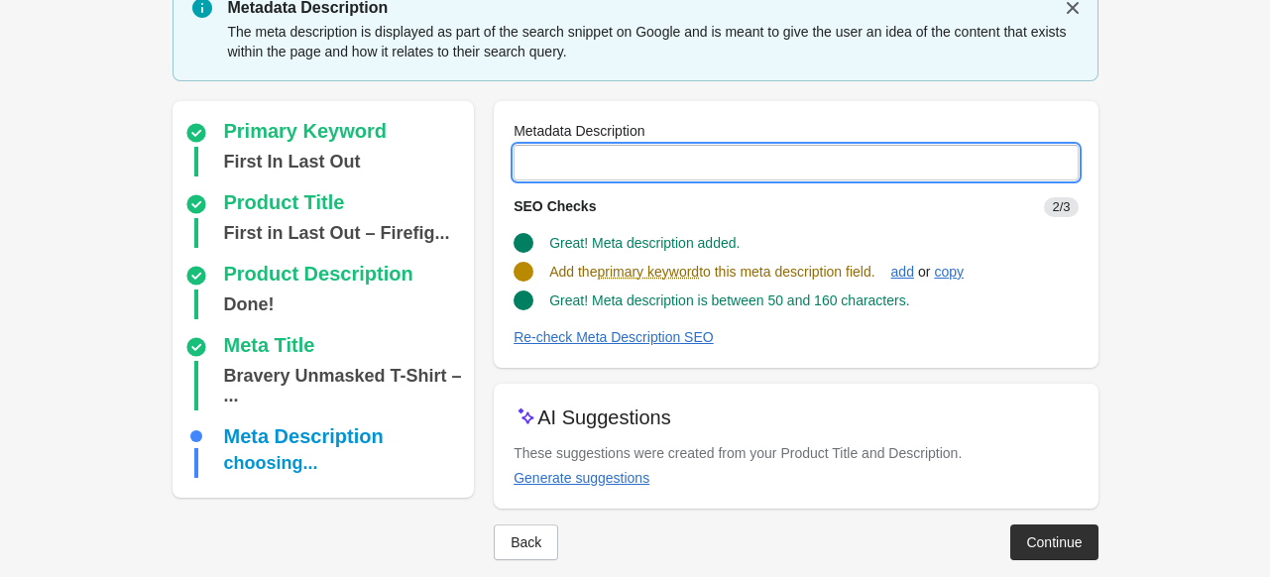
scroll to position [0, 0]
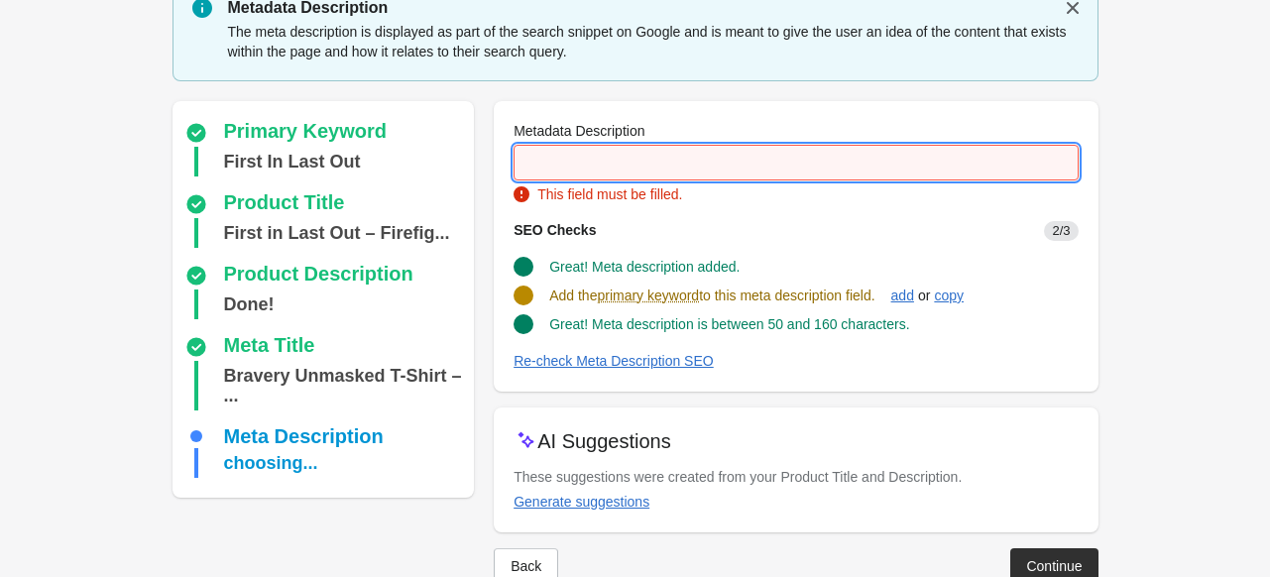
paste input "**********"
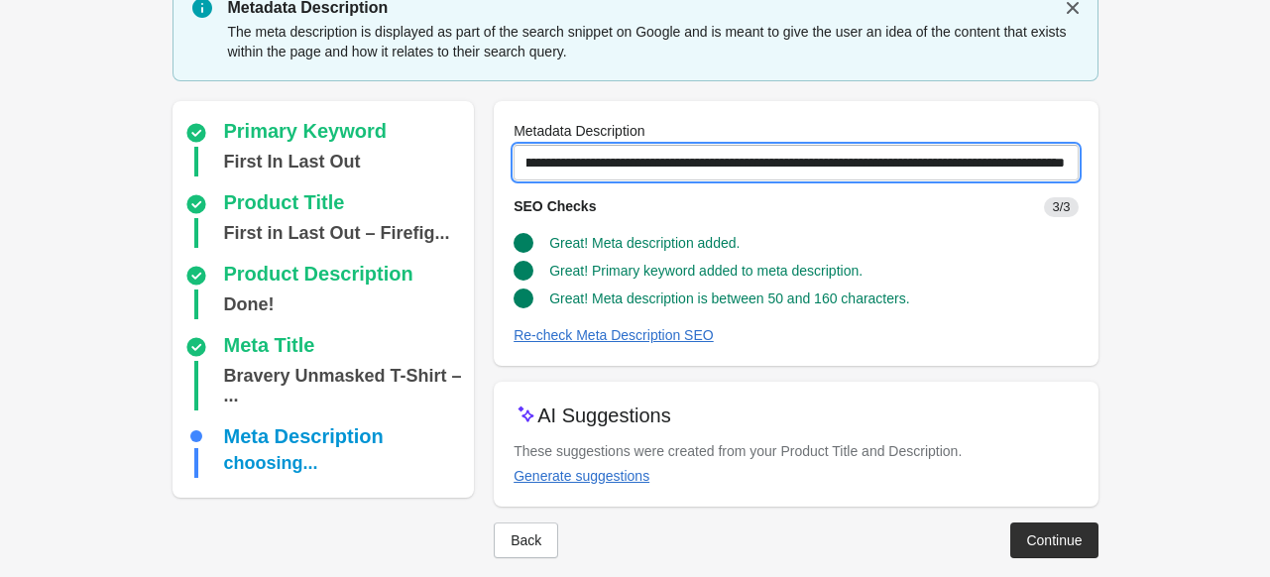
scroll to position [101, 0]
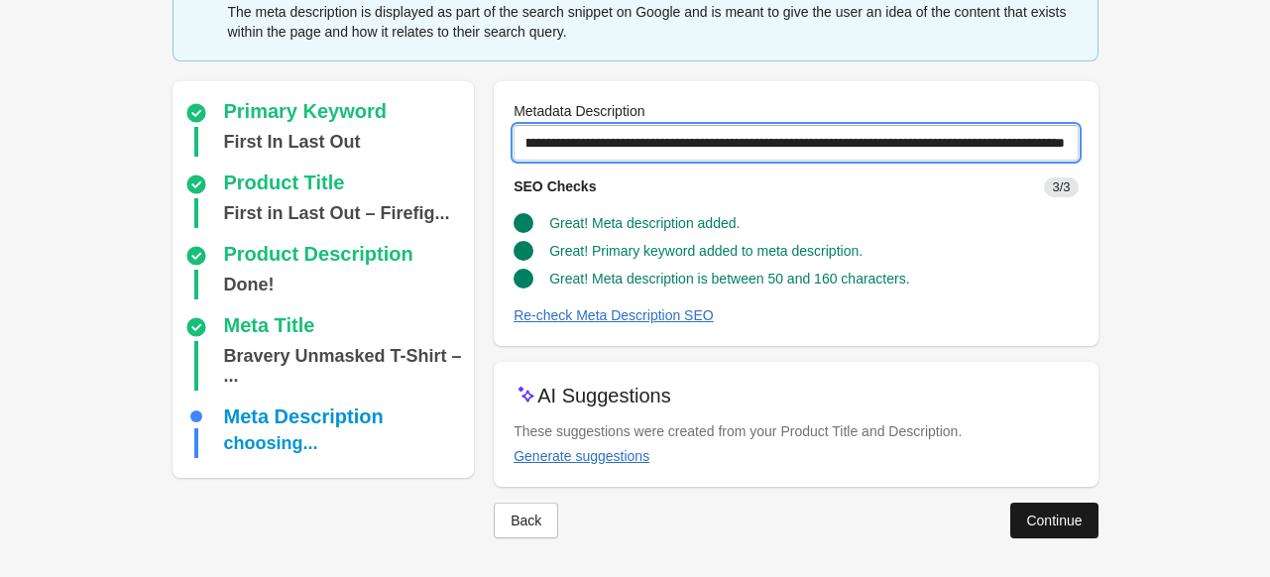
type input "**********"
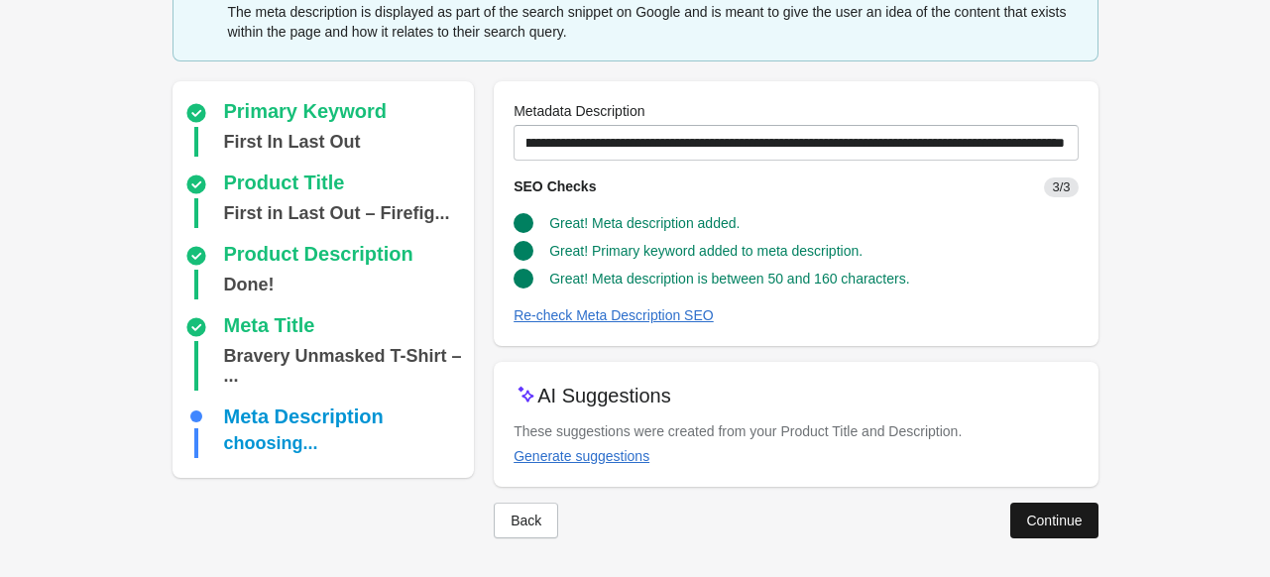
click at [1044, 523] on div "Continue" at bounding box center [1054, 521] width 56 height 16
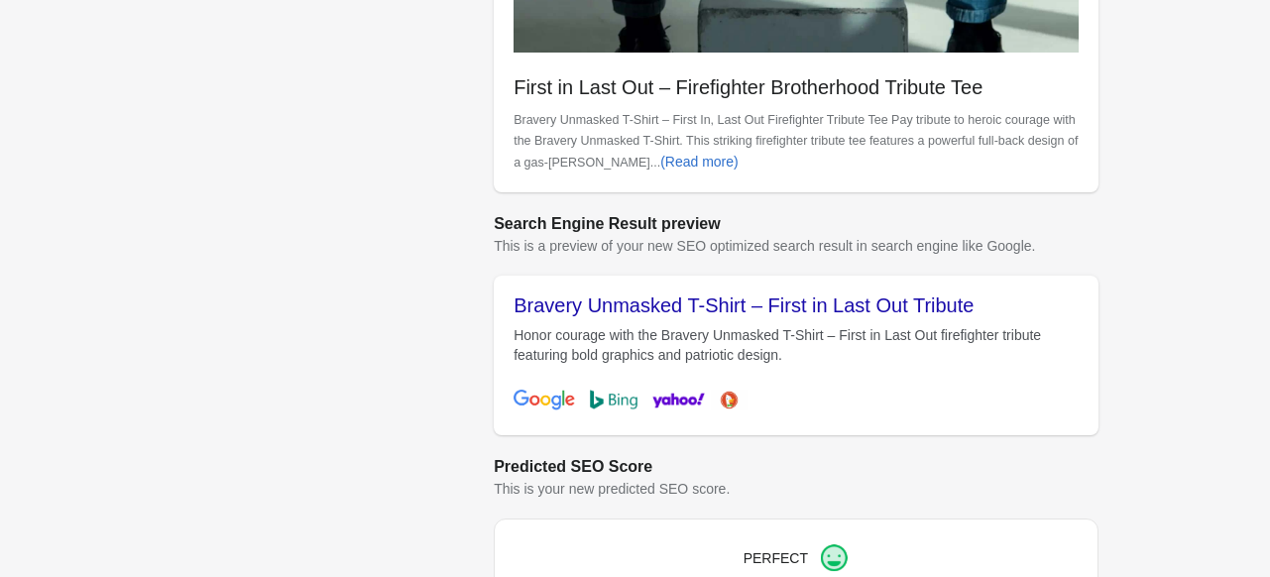
scroll to position [919, 0]
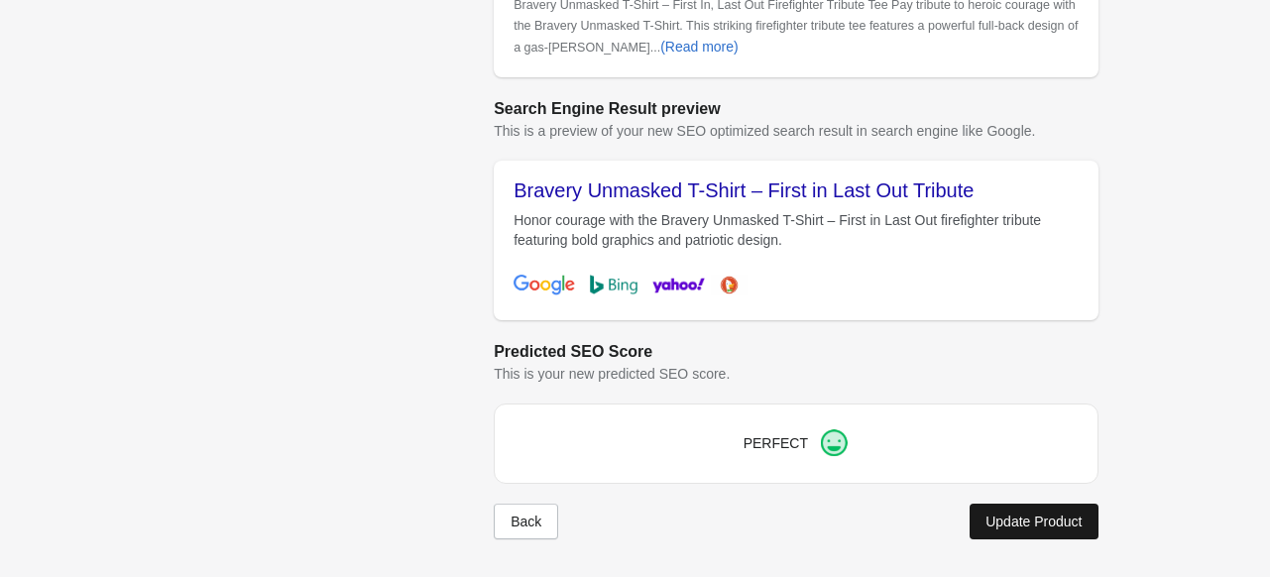
click at [1017, 517] on div "Update Product" at bounding box center [1034, 522] width 96 height 16
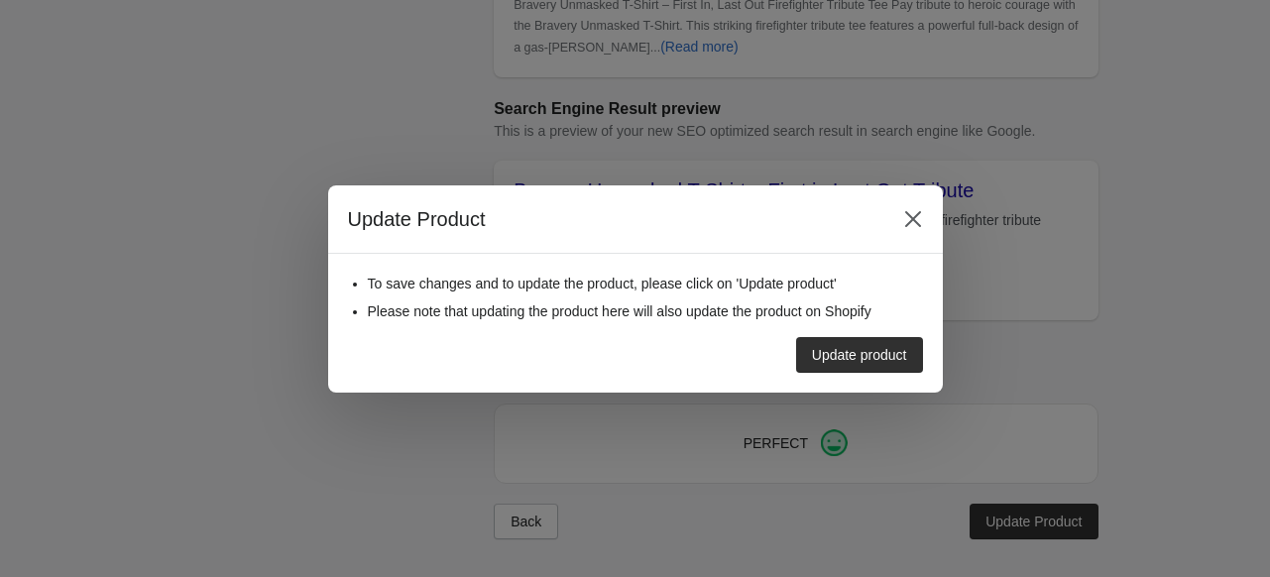
click at [855, 372] on div "To save changes and to update the product, please click on 'Update product' Ple…" at bounding box center [635, 323] width 615 height 139
click at [861, 352] on div "Update product" at bounding box center [859, 355] width 95 height 16
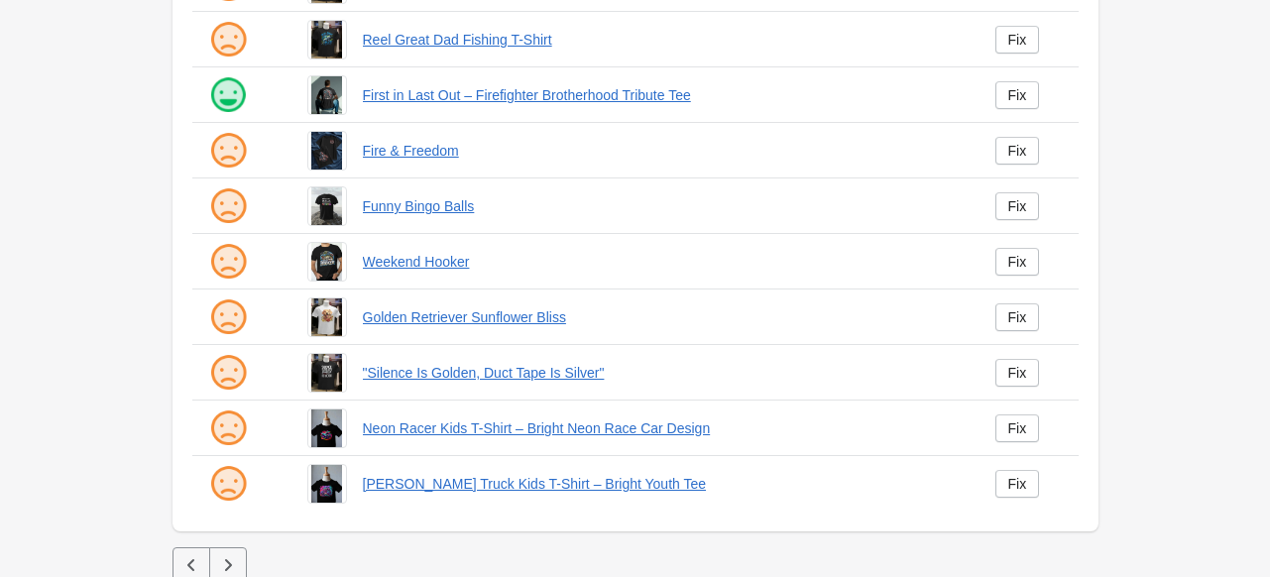
scroll to position [517, 0]
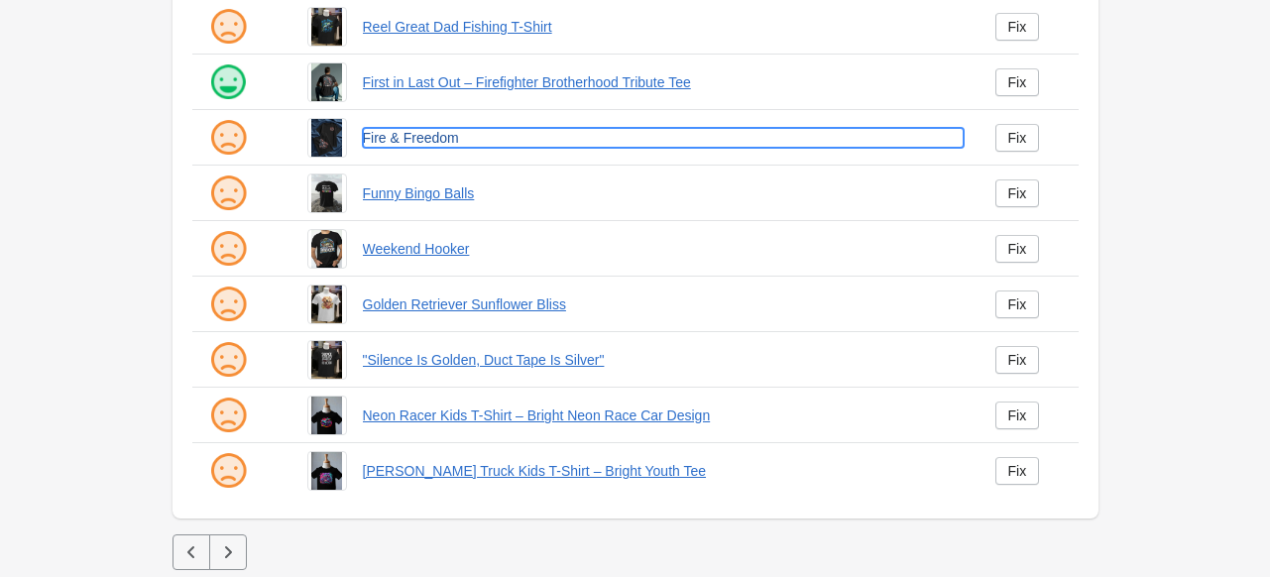
click at [422, 144] on link "Fire & Freedom" at bounding box center [663, 138] width 601 height 20
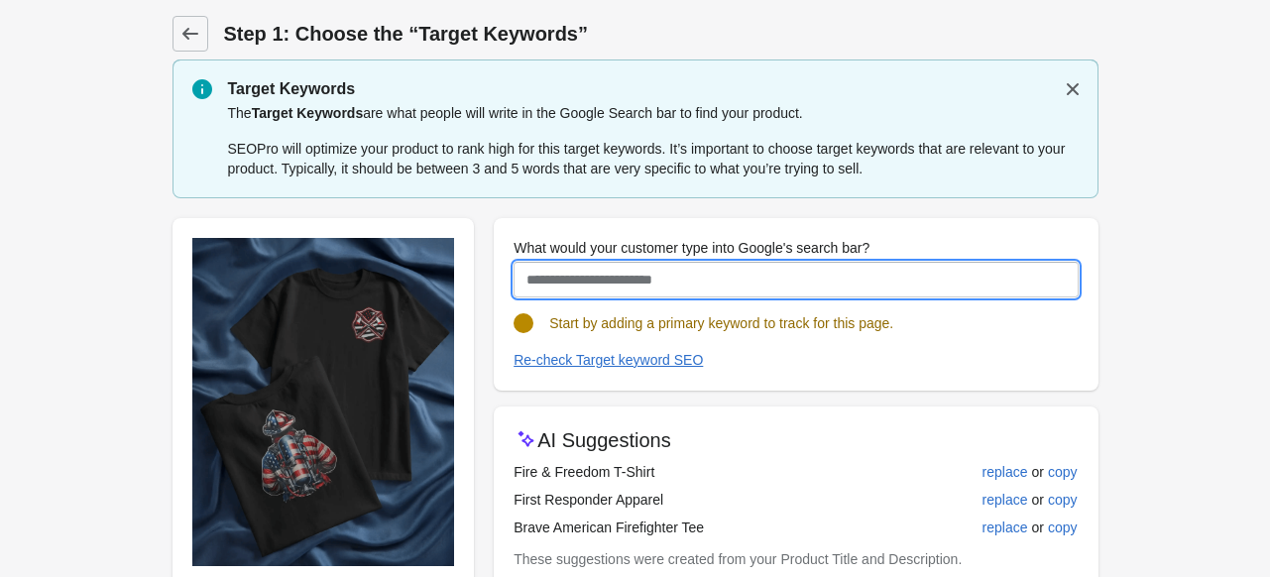
click at [619, 288] on input "What would your customer type into Google's search bar?" at bounding box center [796, 280] width 564 height 36
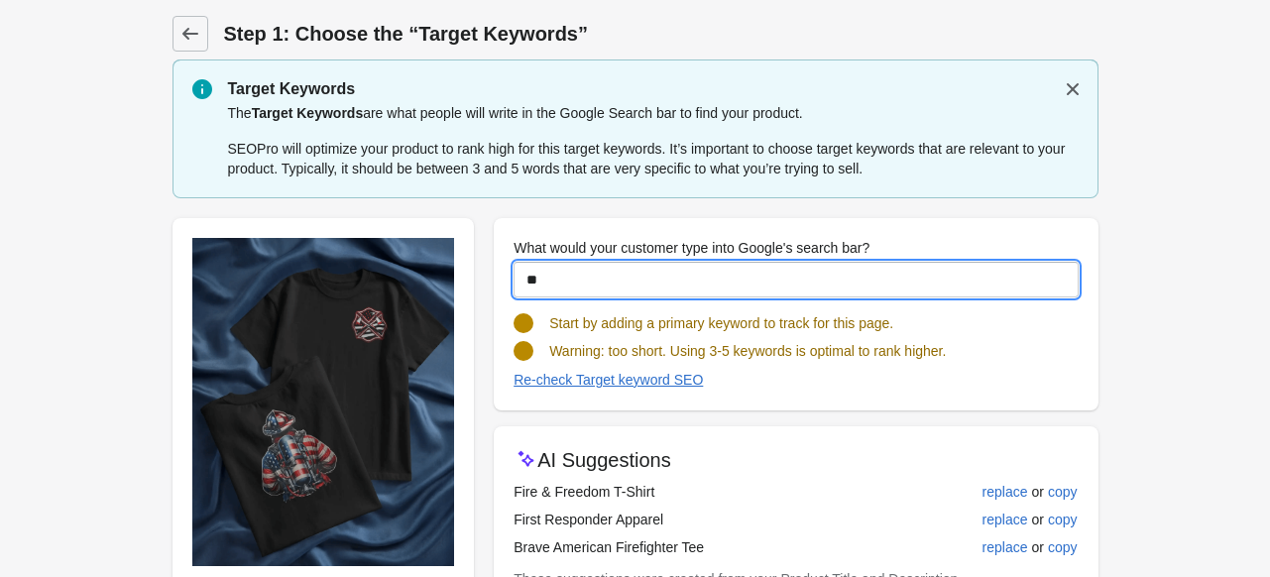
type input "*"
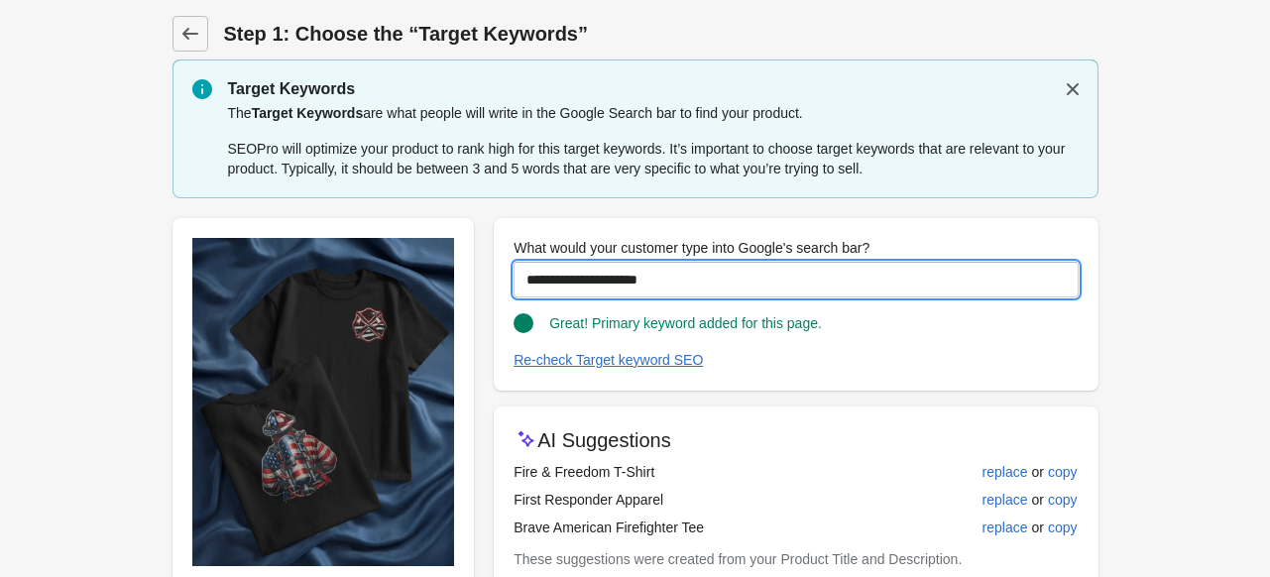
scroll to position [99, 0]
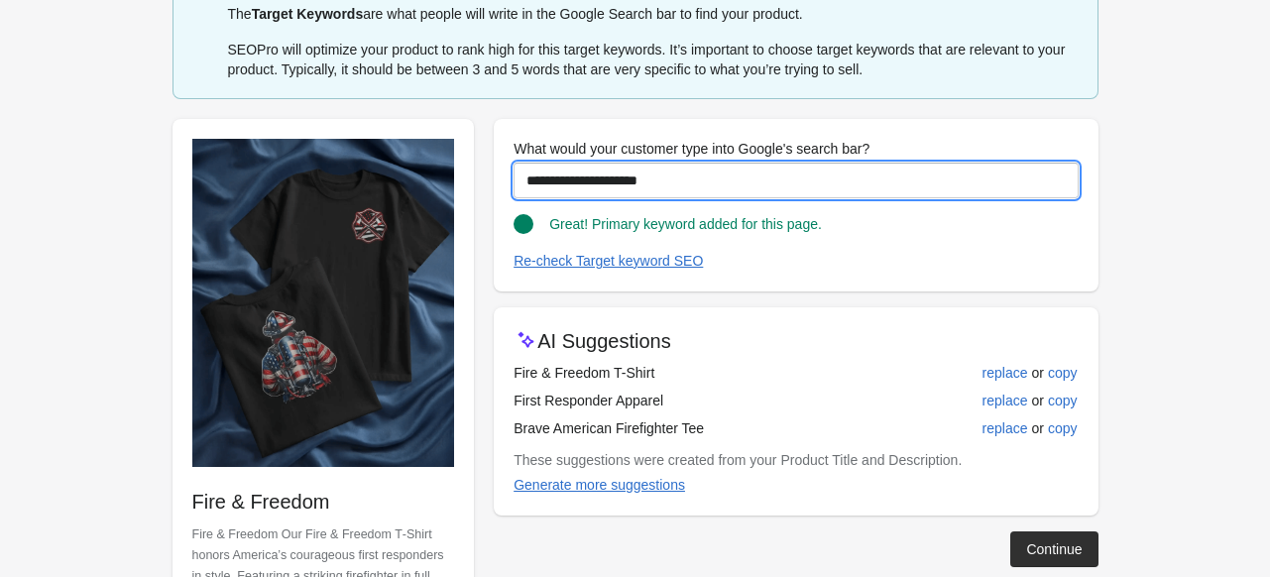
drag, startPoint x: 678, startPoint y: 178, endPoint x: 514, endPoint y: 194, distance: 165.4
click at [514, 194] on input "**********" at bounding box center [796, 181] width 564 height 36
type input "**********"
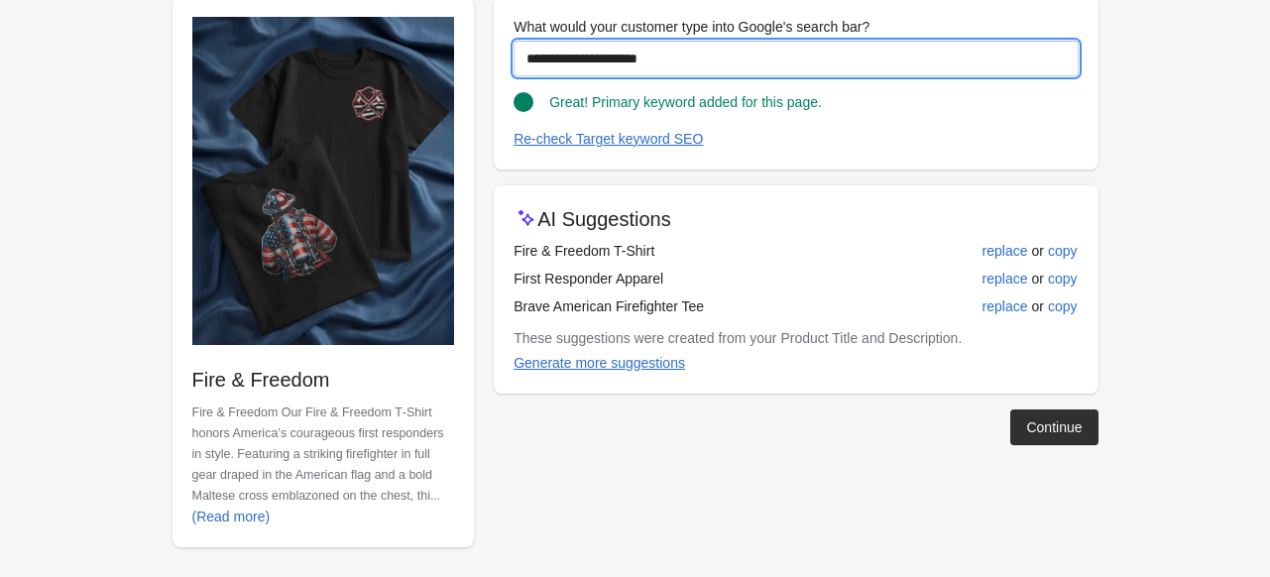
scroll to position [228, 0]
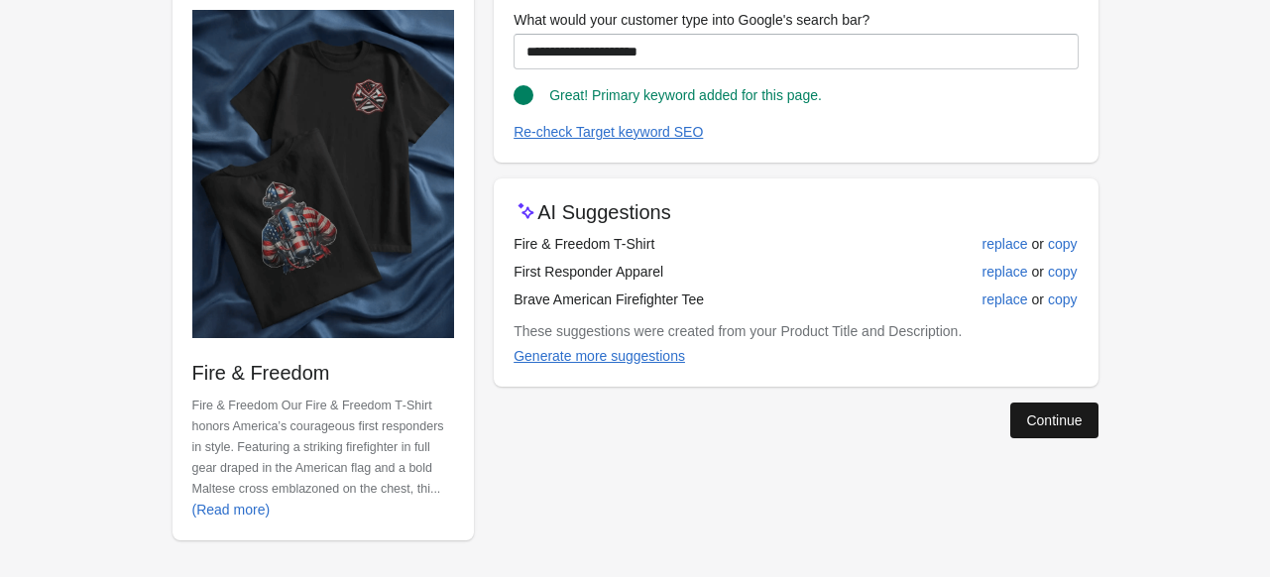
click at [1072, 403] on button "Continue" at bounding box center [1053, 421] width 87 height 36
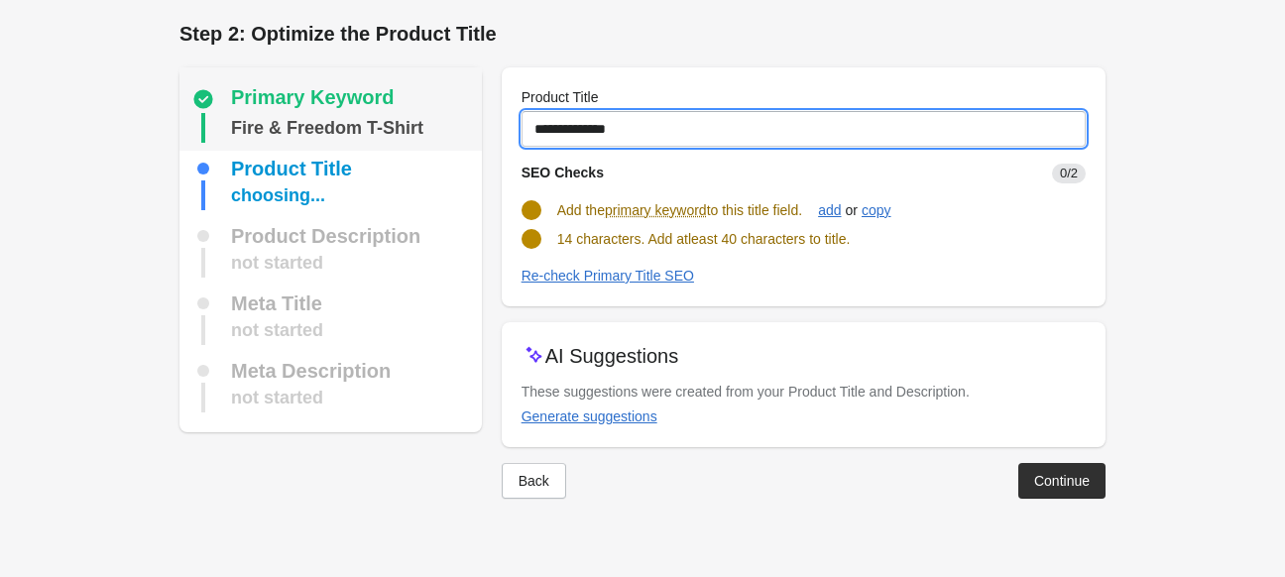
drag, startPoint x: 640, startPoint y: 126, endPoint x: 418, endPoint y: 132, distance: 221.2
click at [418, 132] on div "Primary Keyword Fire & Freedom T-Shirt Product Title choosing... Product Descri…" at bounding box center [633, 275] width 946 height 447
paste input "**********"
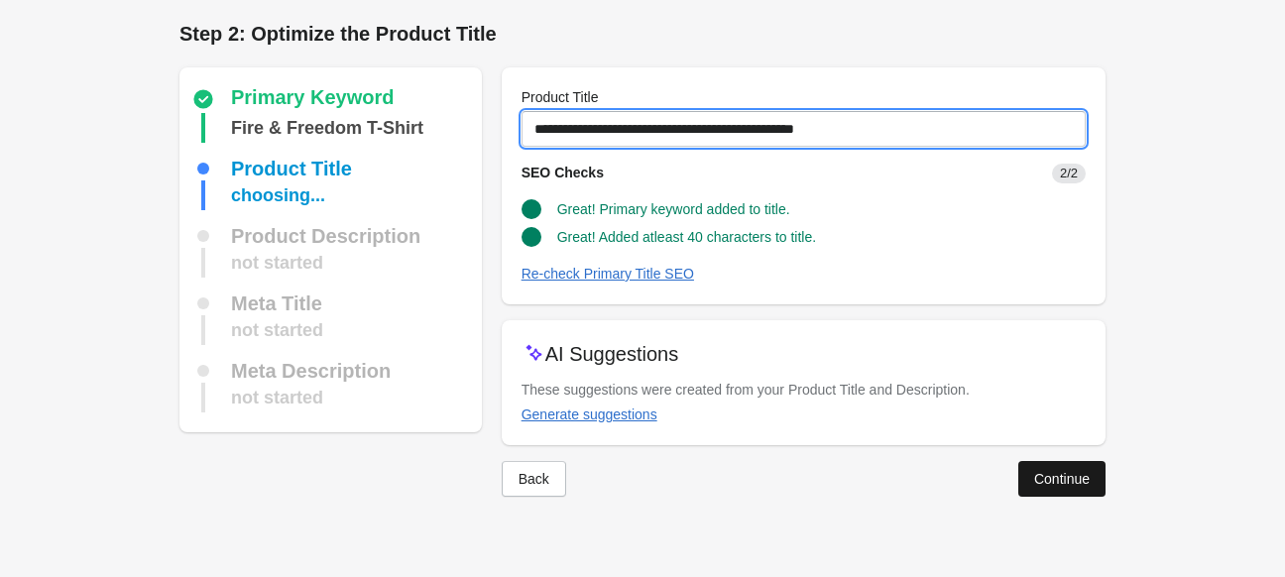
type input "**********"
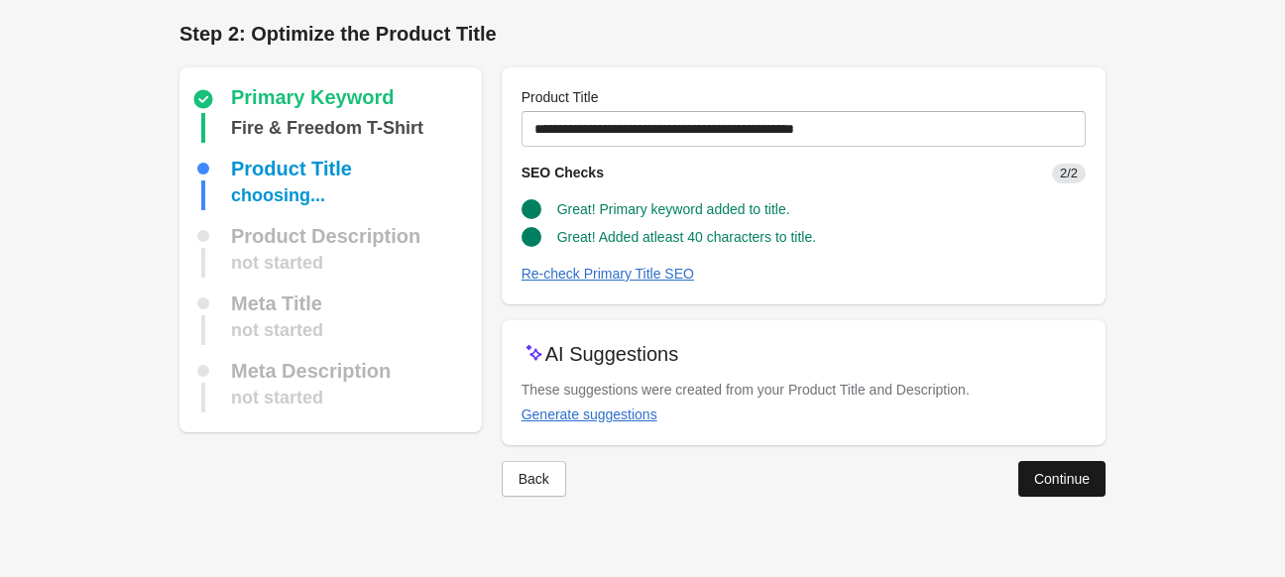
click at [1034, 472] on div "Continue" at bounding box center [1062, 479] width 56 height 16
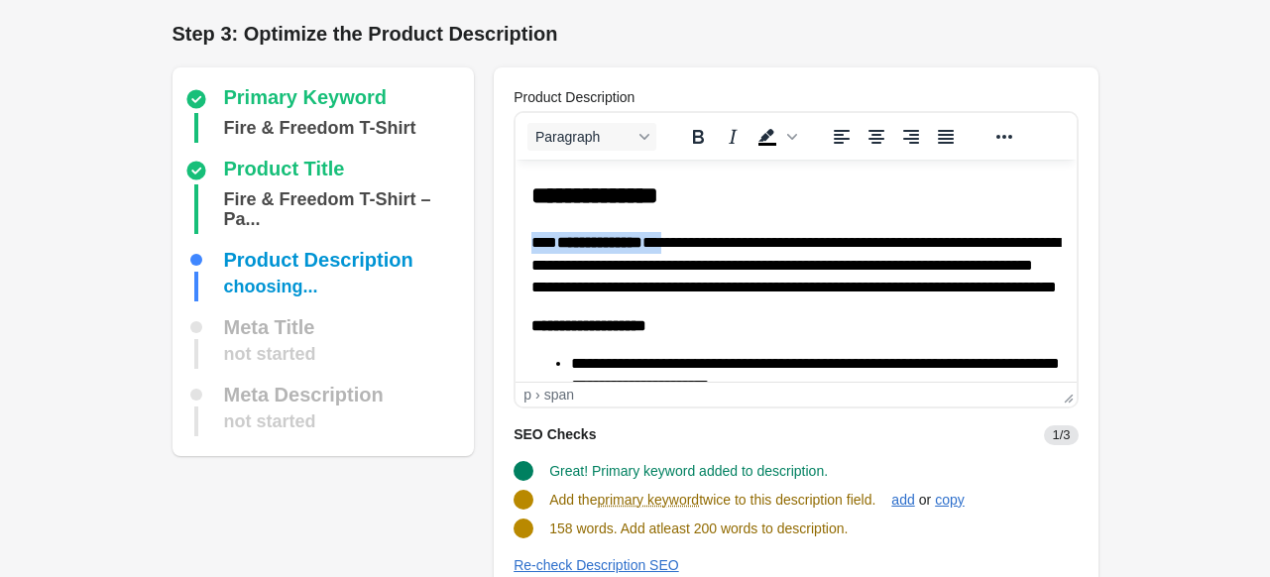
drag, startPoint x: 531, startPoint y: 243, endPoint x: 699, endPoint y: 235, distance: 168.8
click at [699, 235] on span "**********" at bounding box center [795, 264] width 529 height 59
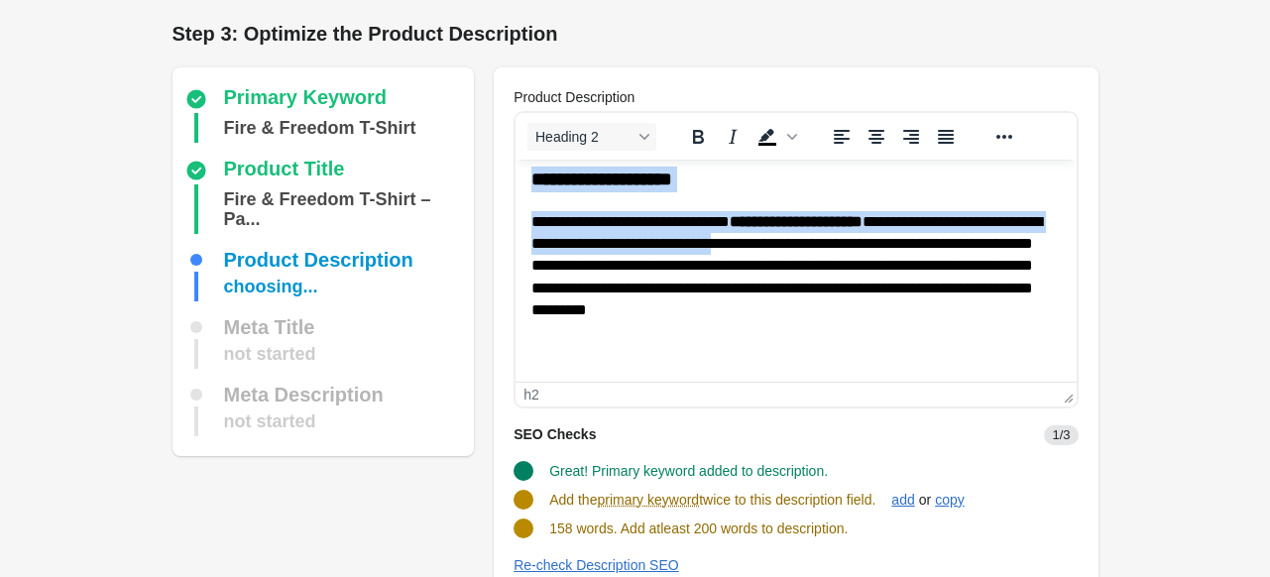
scroll to position [432, 0]
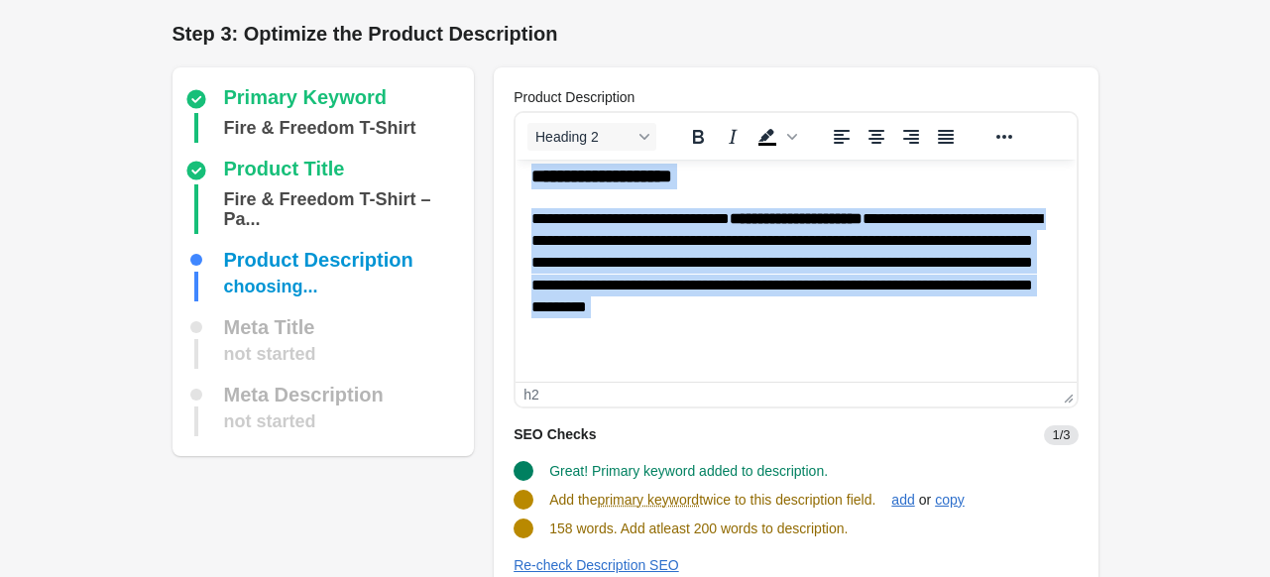
drag, startPoint x: 532, startPoint y: 195, endPoint x: 1007, endPoint y: 322, distance: 491.6
click at [1007, 322] on body "**********" at bounding box center [795, 88] width 529 height 551
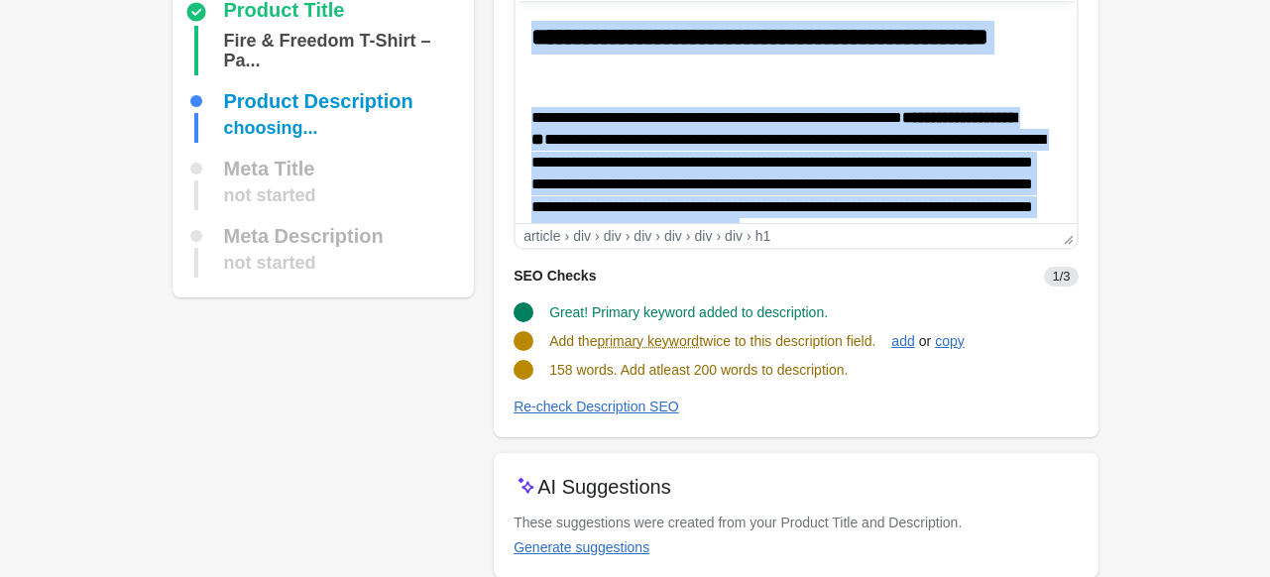
scroll to position [0, 0]
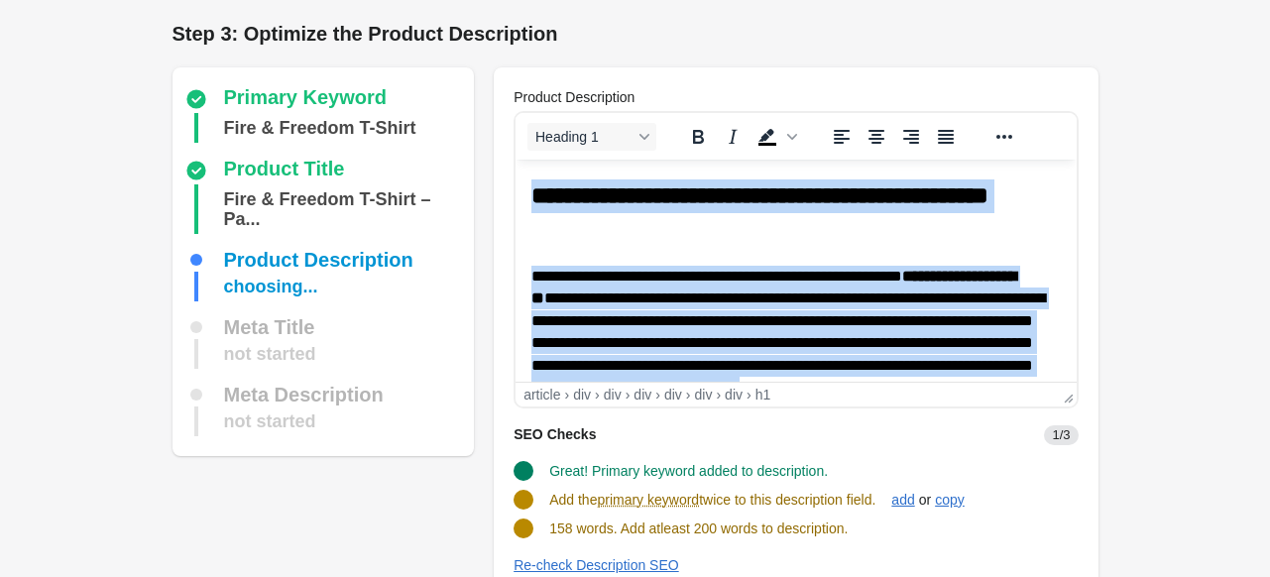
drag, startPoint x: 655, startPoint y: 347, endPoint x: 511, endPoint y: 119, distance: 270.1
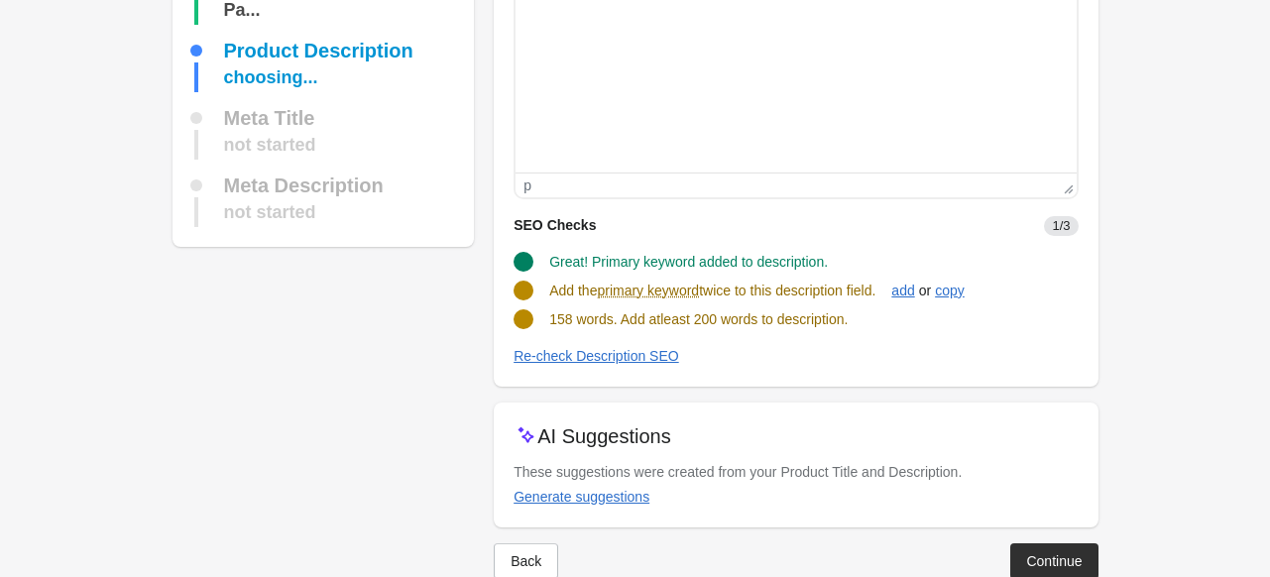
scroll to position [250, 0]
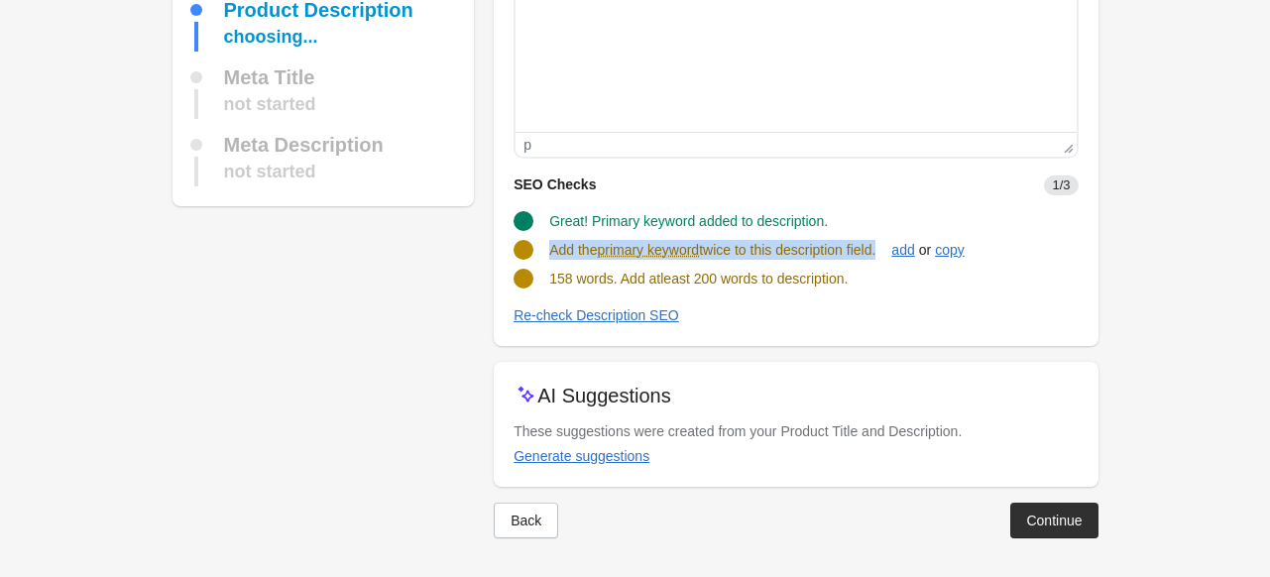
drag, startPoint x: 551, startPoint y: 253, endPoint x: 884, endPoint y: 255, distance: 332.2
click at [876, 255] on span "Add the primary keyword twice to this description field." at bounding box center [712, 250] width 326 height 16
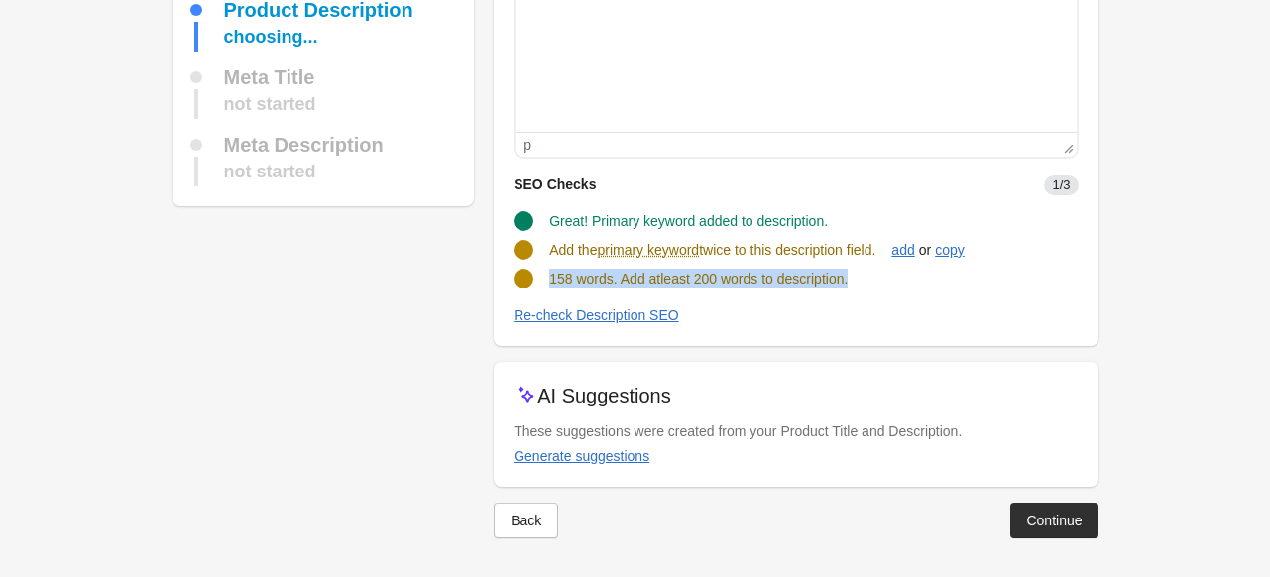
drag, startPoint x: 551, startPoint y: 271, endPoint x: 897, endPoint y: 277, distance: 346.1
click at [897, 277] on div "158 words. Add atleast 200 words to description." at bounding box center [788, 271] width 580 height 36
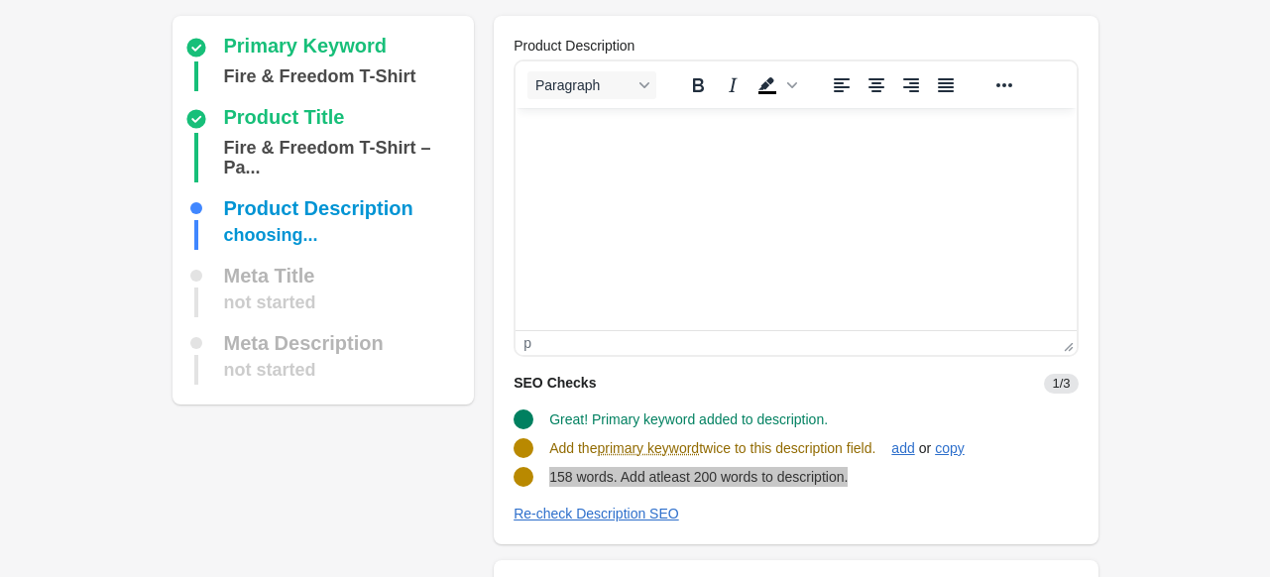
click at [690, 162] on html at bounding box center [796, 135] width 560 height 54
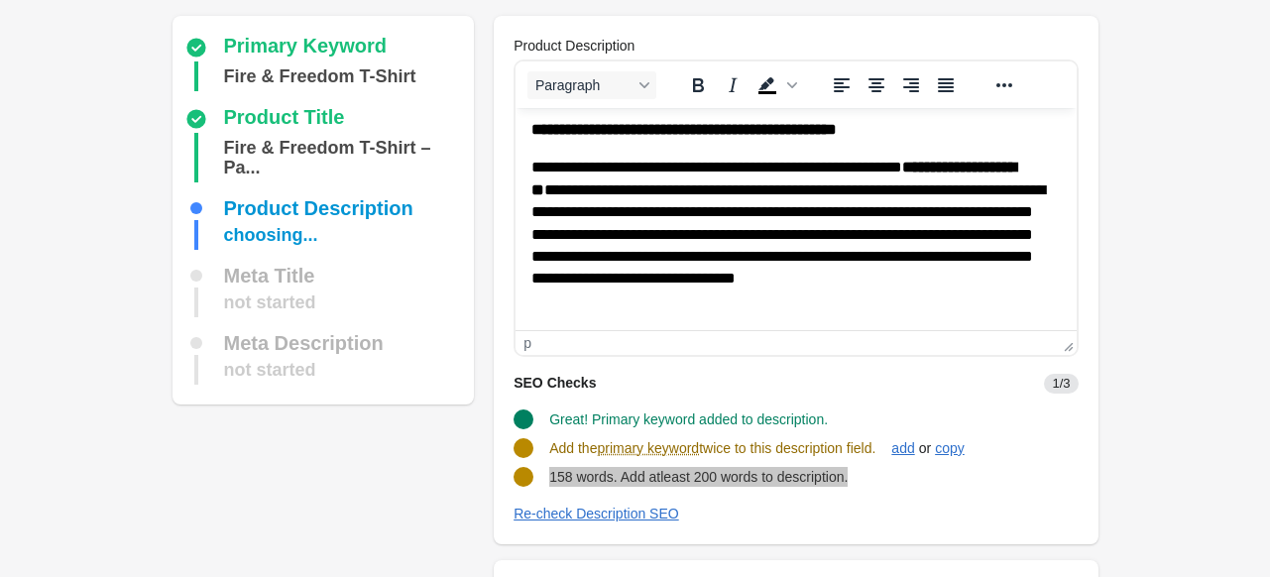
scroll to position [0, 0]
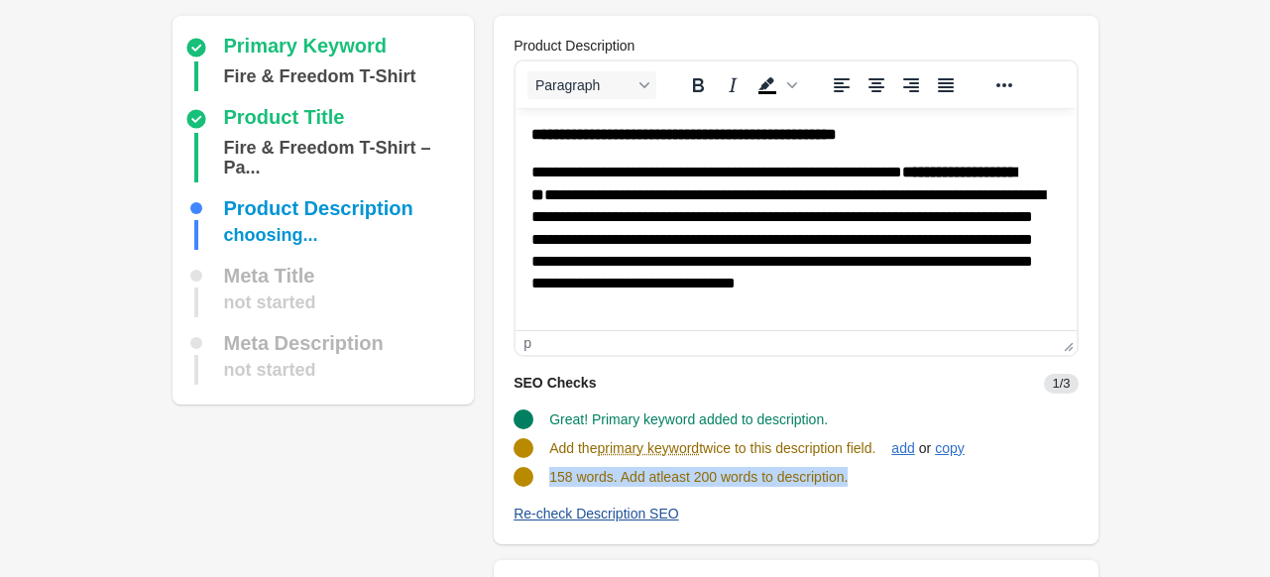
click at [595, 511] on div "Re-check Description SEO" at bounding box center [597, 514] width 166 height 16
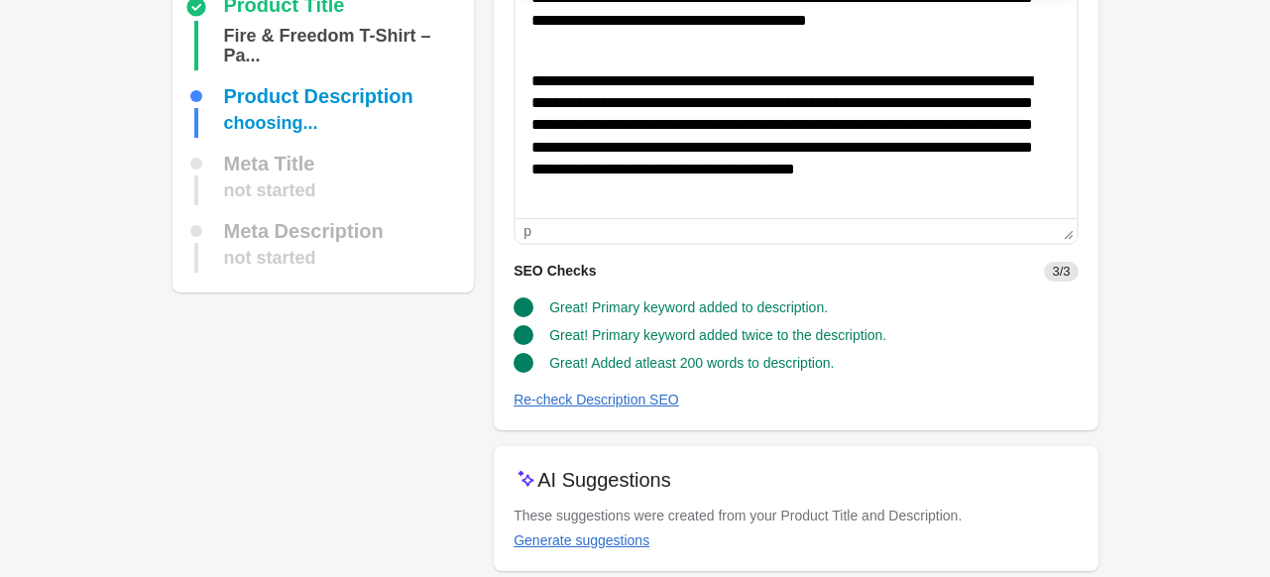
scroll to position [248, 0]
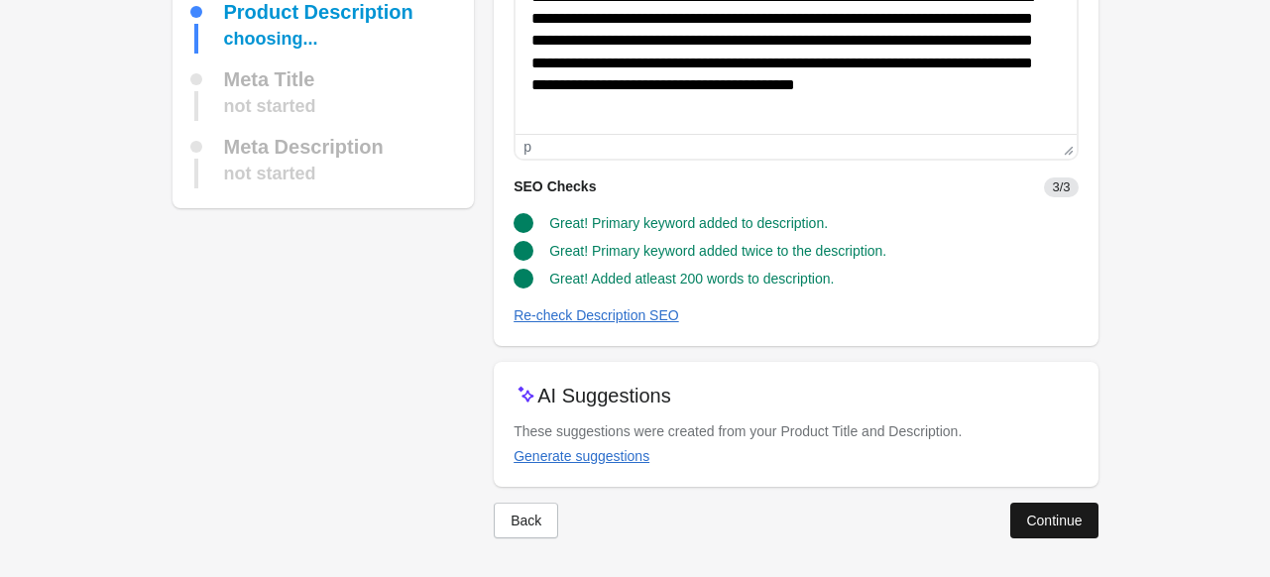
click at [1075, 525] on div "Continue" at bounding box center [1054, 521] width 56 height 16
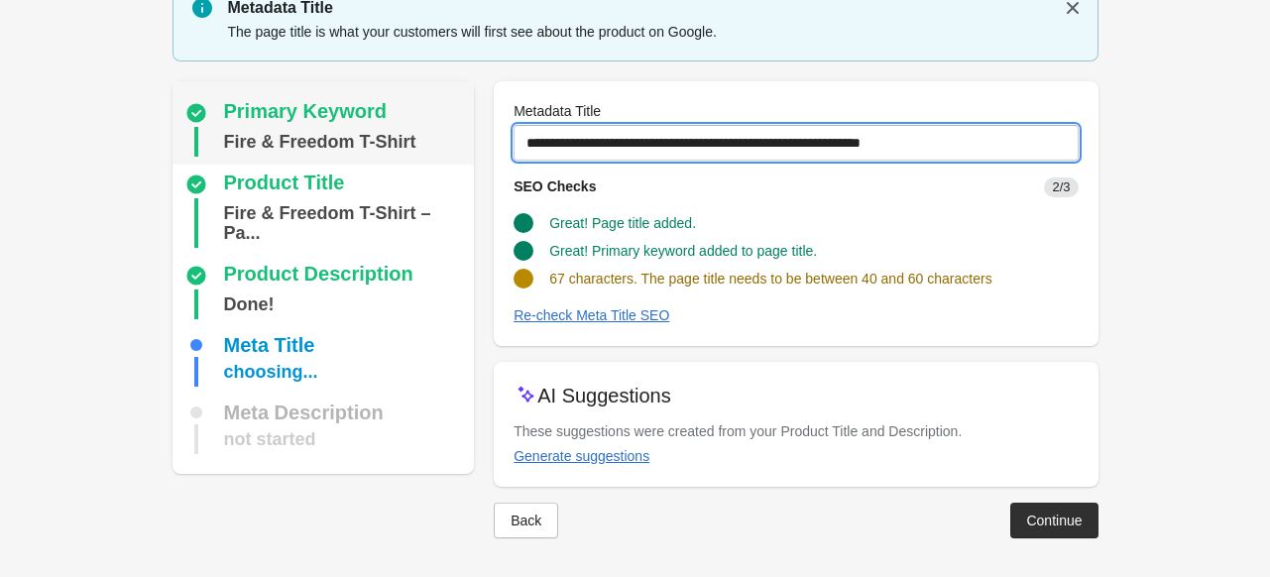
drag, startPoint x: 944, startPoint y: 140, endPoint x: 444, endPoint y: 150, distance: 499.9
click at [444, 150] on div "Primary Keyword Fire & Freedom T-Shirt Product Title Fire & Freedom T-Shirt – P…" at bounding box center [626, 301] width 946 height 473
paste input "text"
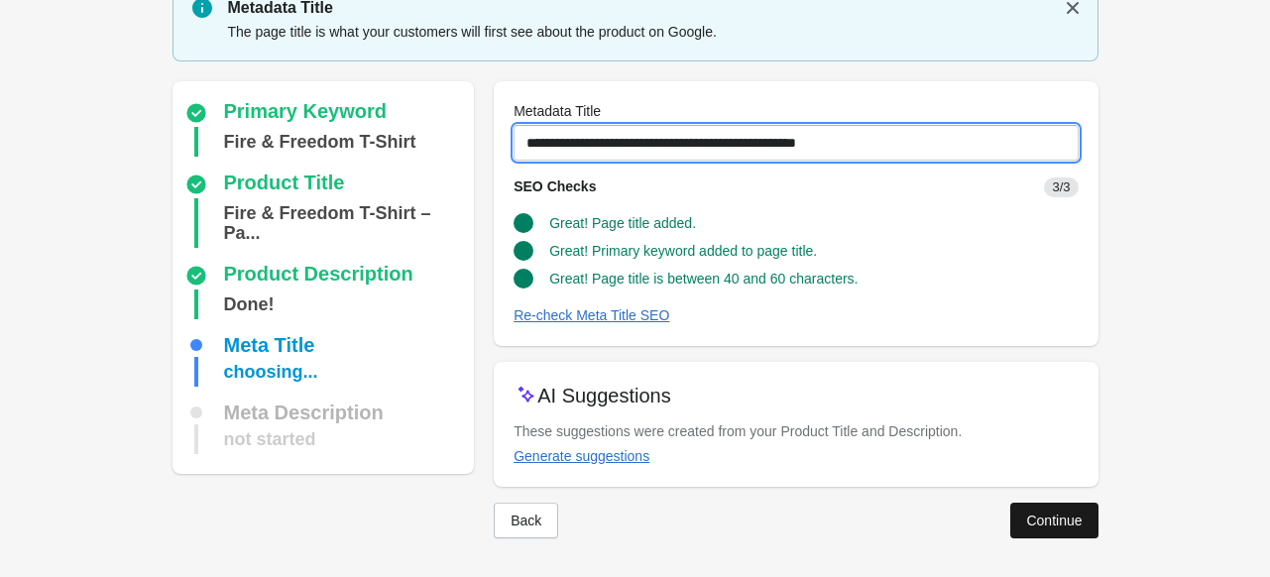
type input "**********"
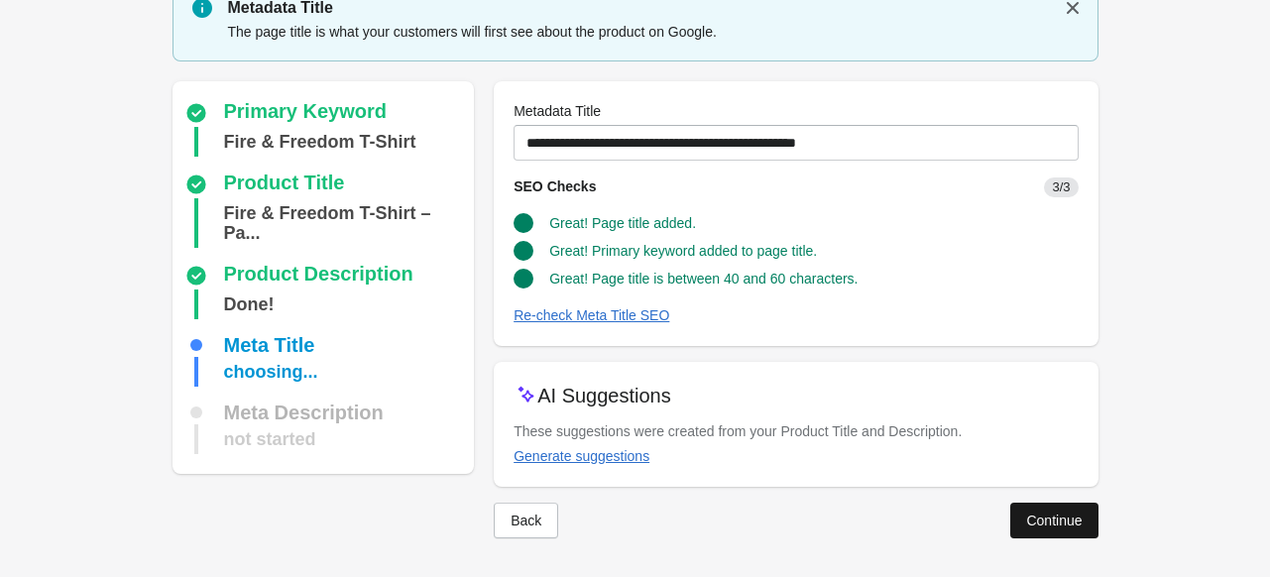
click at [1060, 527] on div "Continue" at bounding box center [1054, 521] width 56 height 16
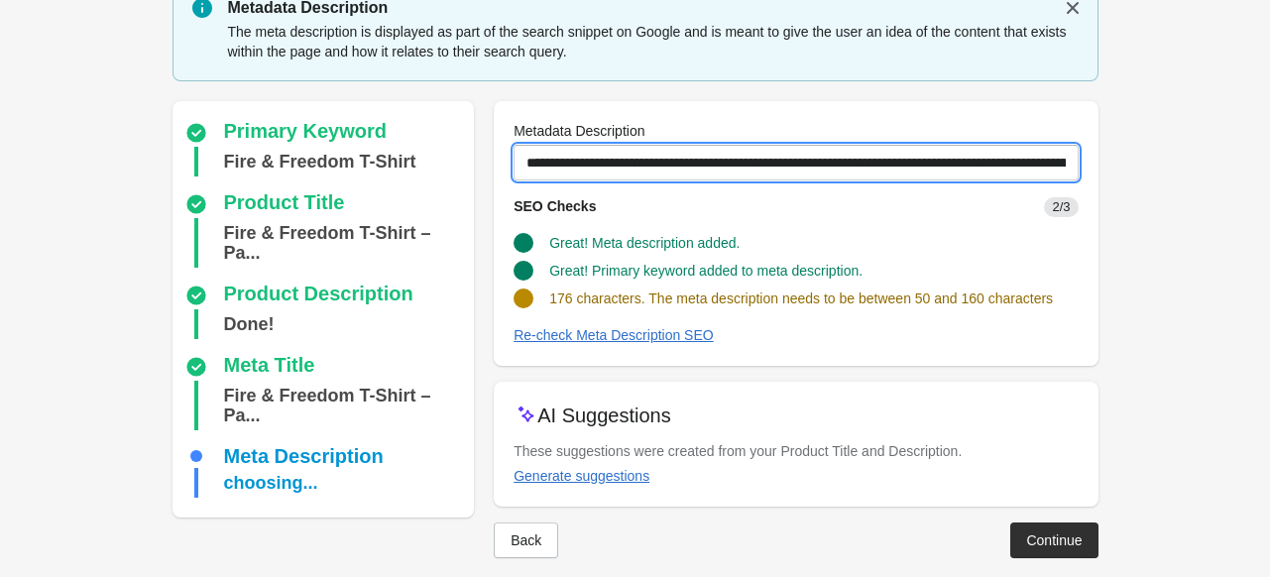
scroll to position [0, 533]
drag, startPoint x: 522, startPoint y: 155, endPoint x: 1284, endPoint y: 149, distance: 762.6
click at [1269, 149] on html "Step 1: Choose the “Target Keywords” Target Keywords The Target Keywords are wh…" at bounding box center [635, 207] width 1270 height 577
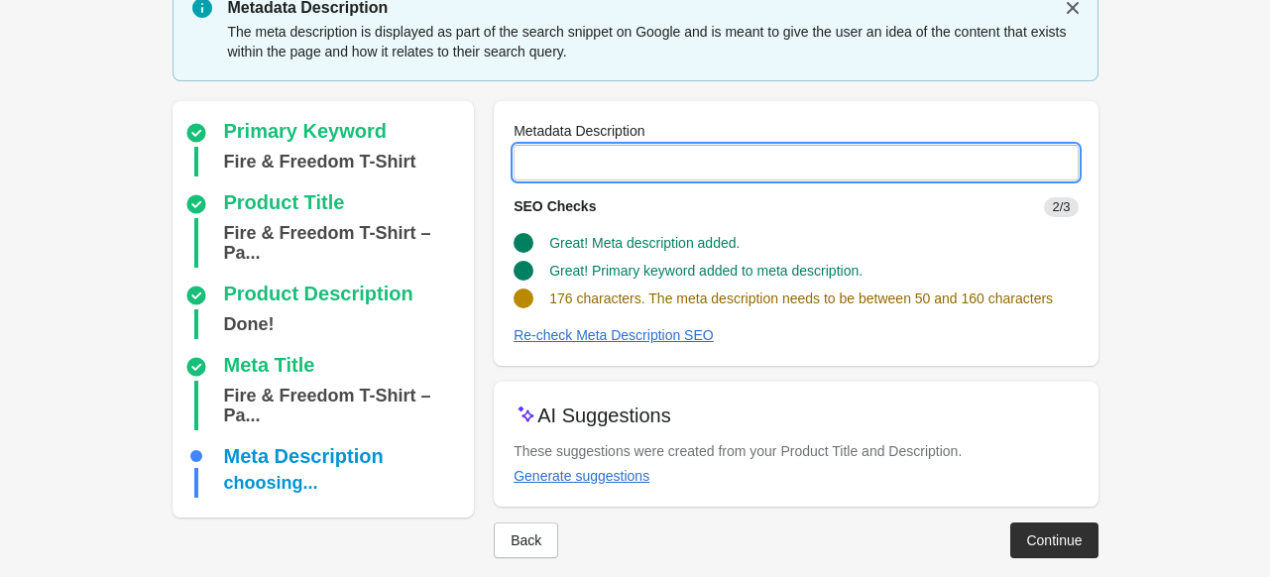
scroll to position [0, 0]
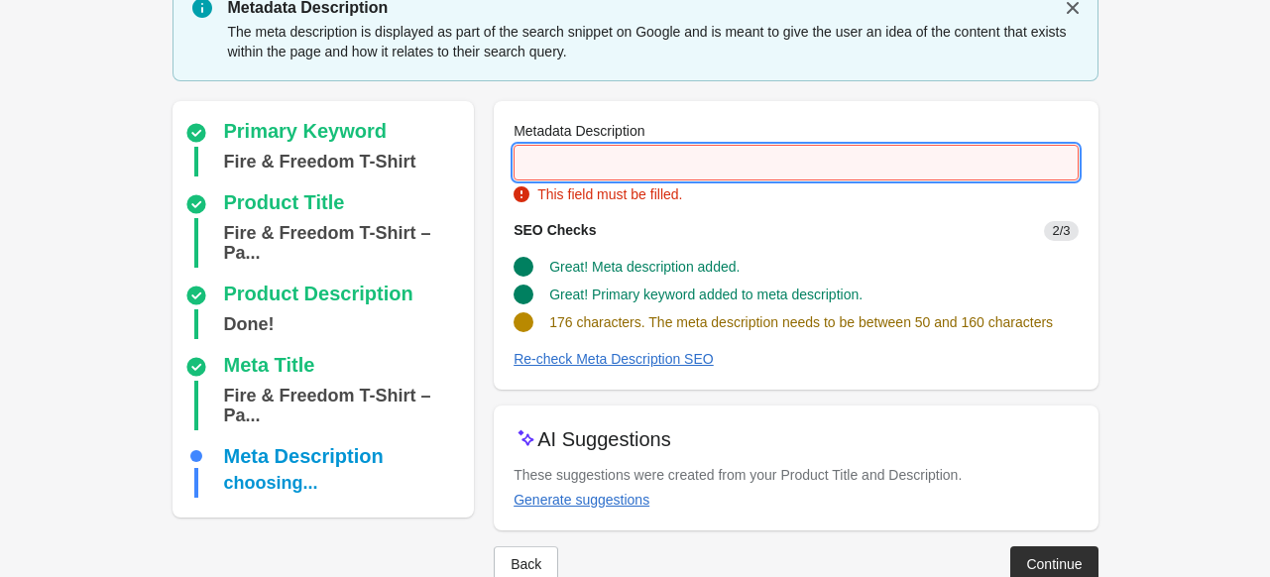
paste input "**********"
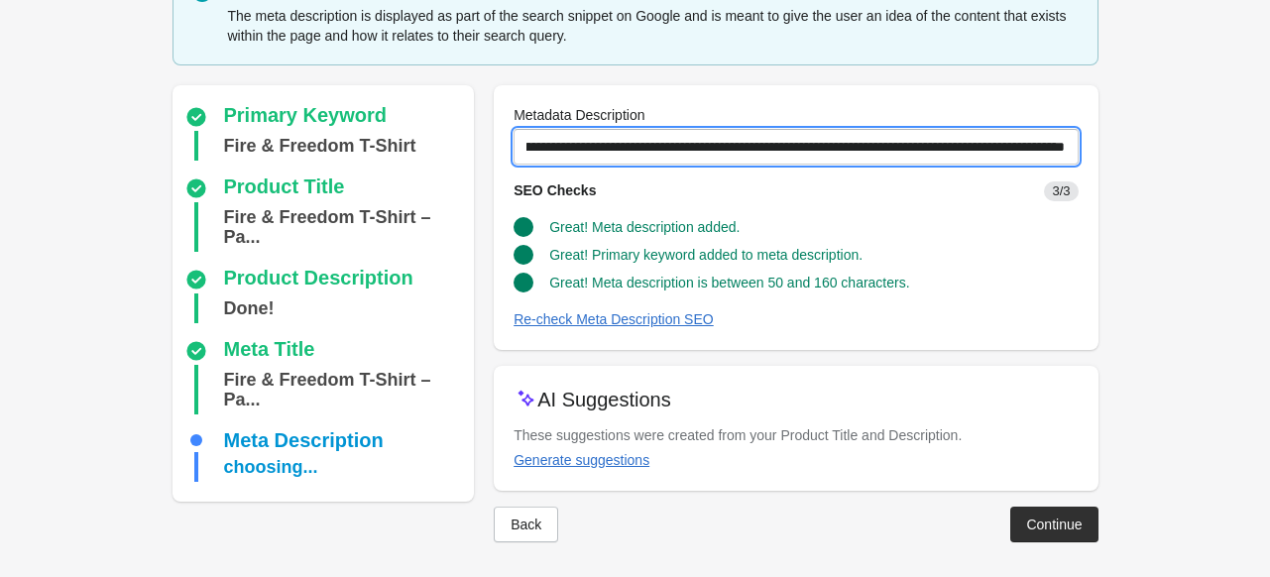
scroll to position [101, 0]
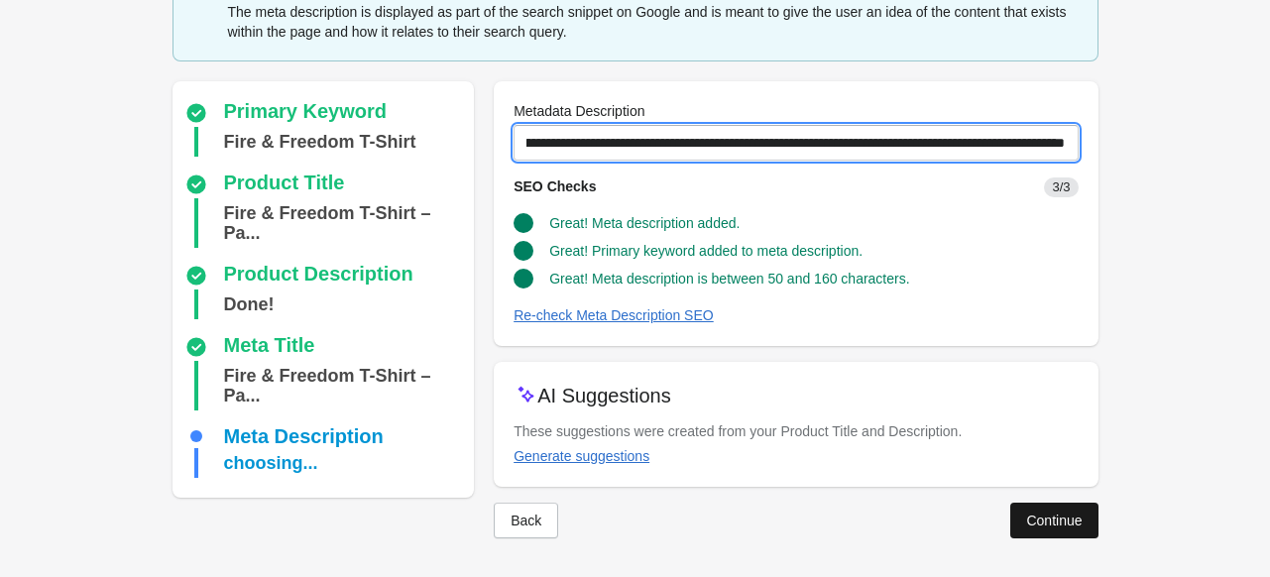
type input "**********"
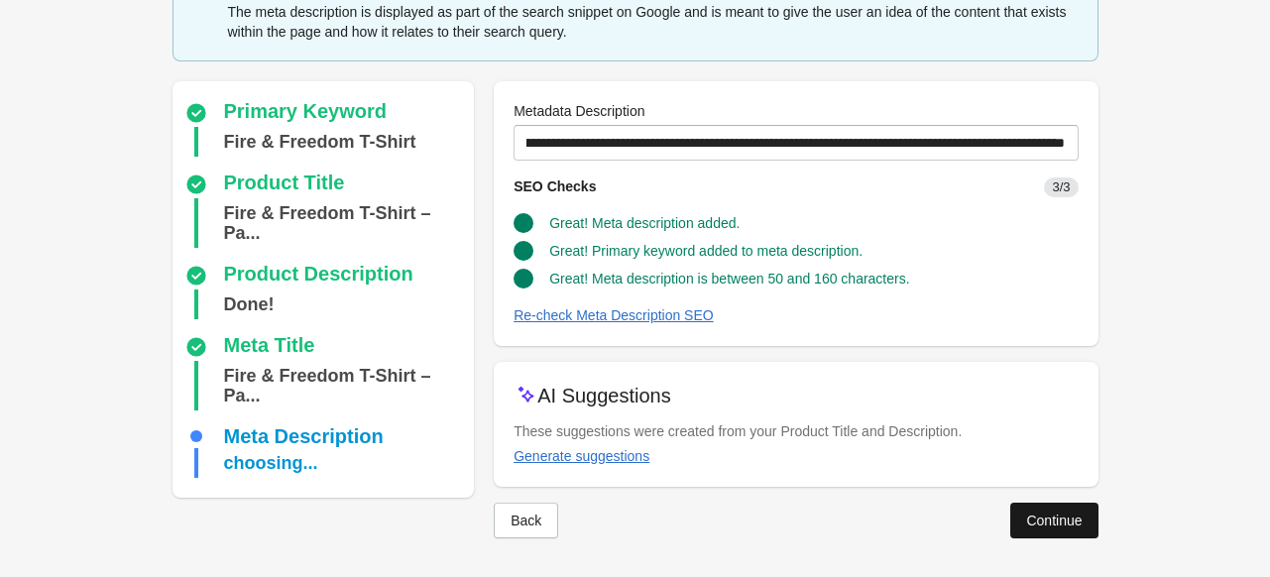
click at [1058, 527] on div "Continue" at bounding box center [1054, 521] width 56 height 16
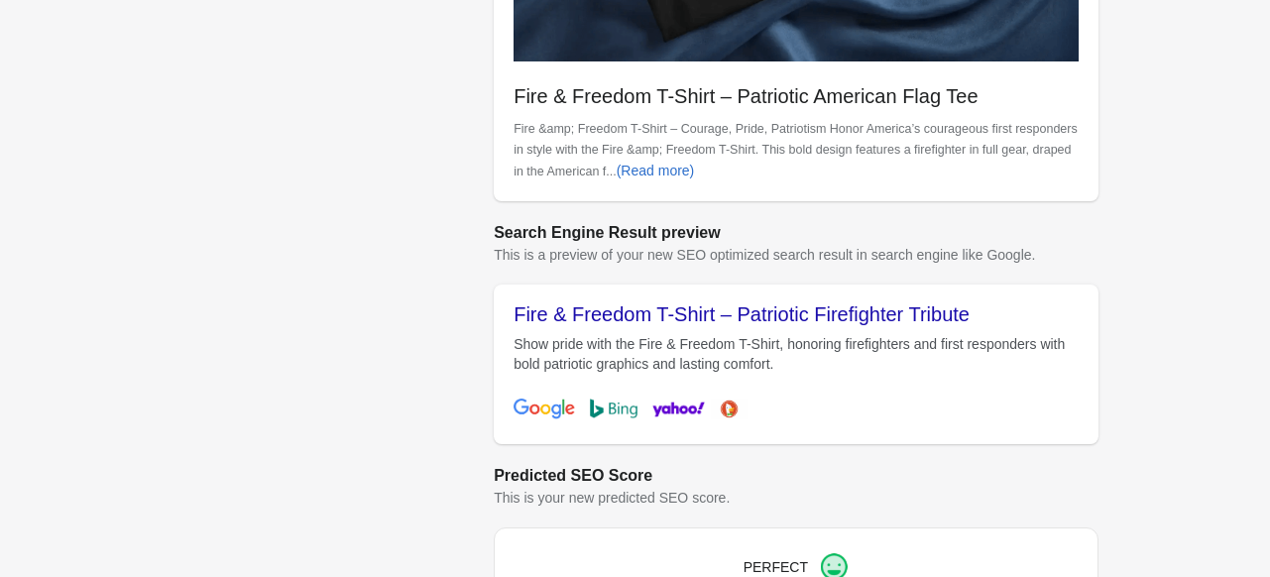
scroll to position [919, 0]
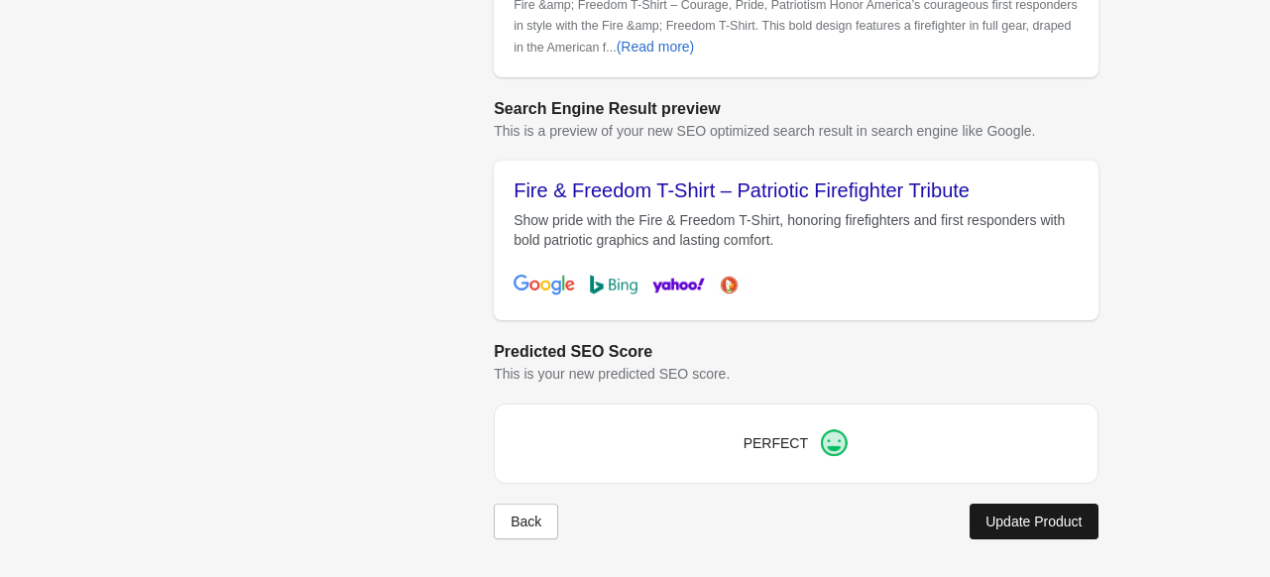
click at [1007, 523] on div "Update Product" at bounding box center [1034, 522] width 96 height 16
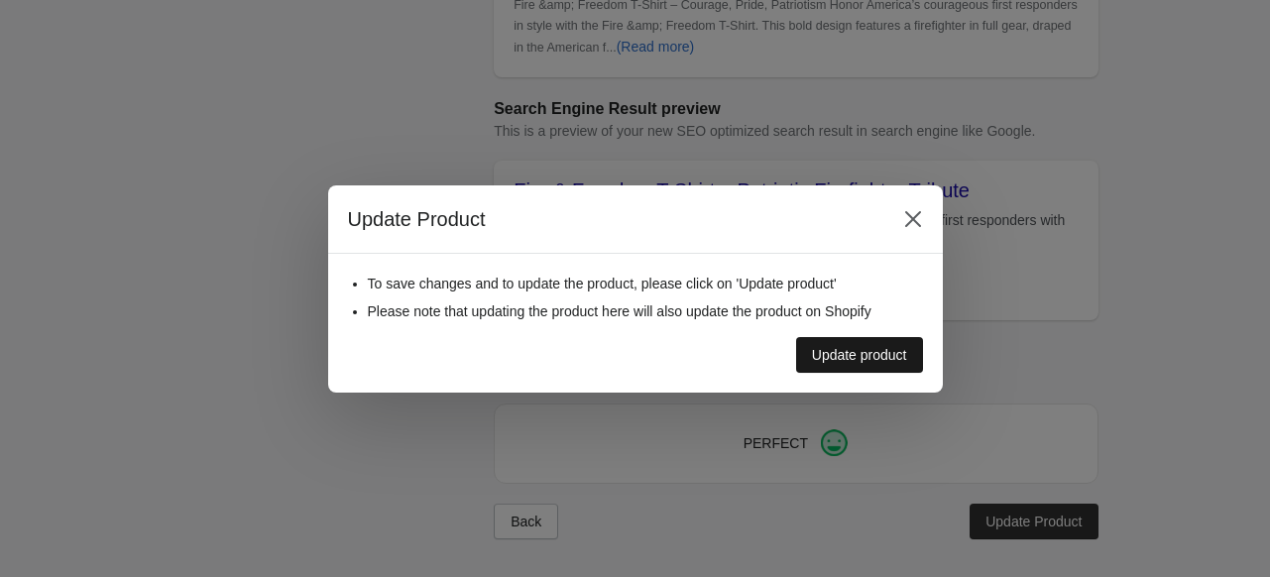
click at [857, 343] on button "Update product" at bounding box center [859, 355] width 127 height 36
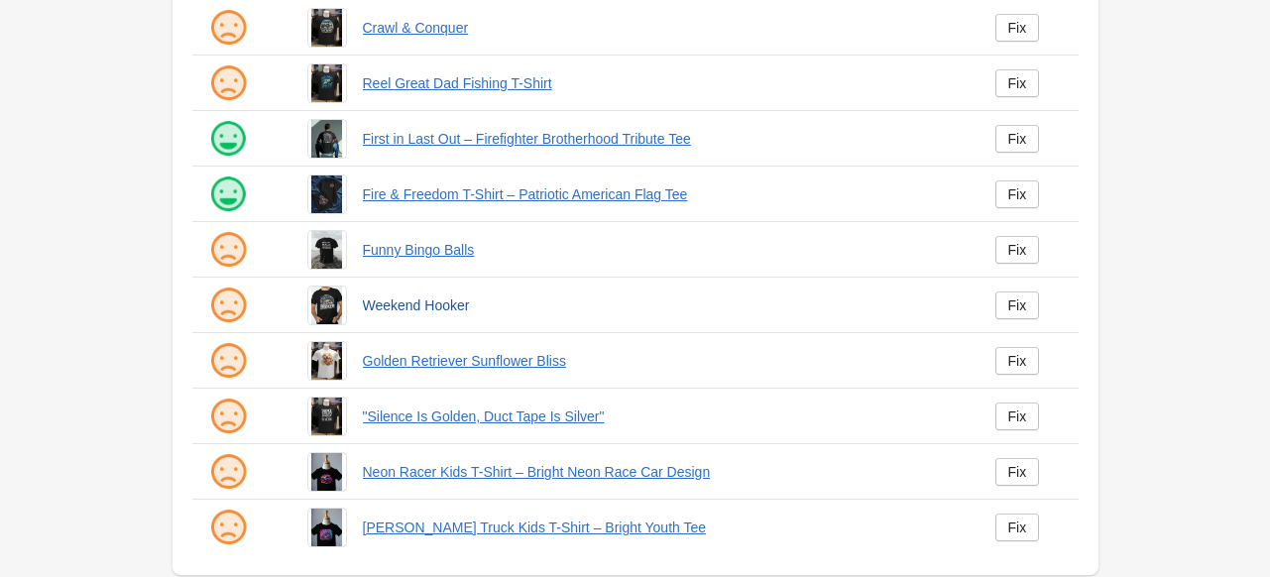
scroll to position [517, 0]
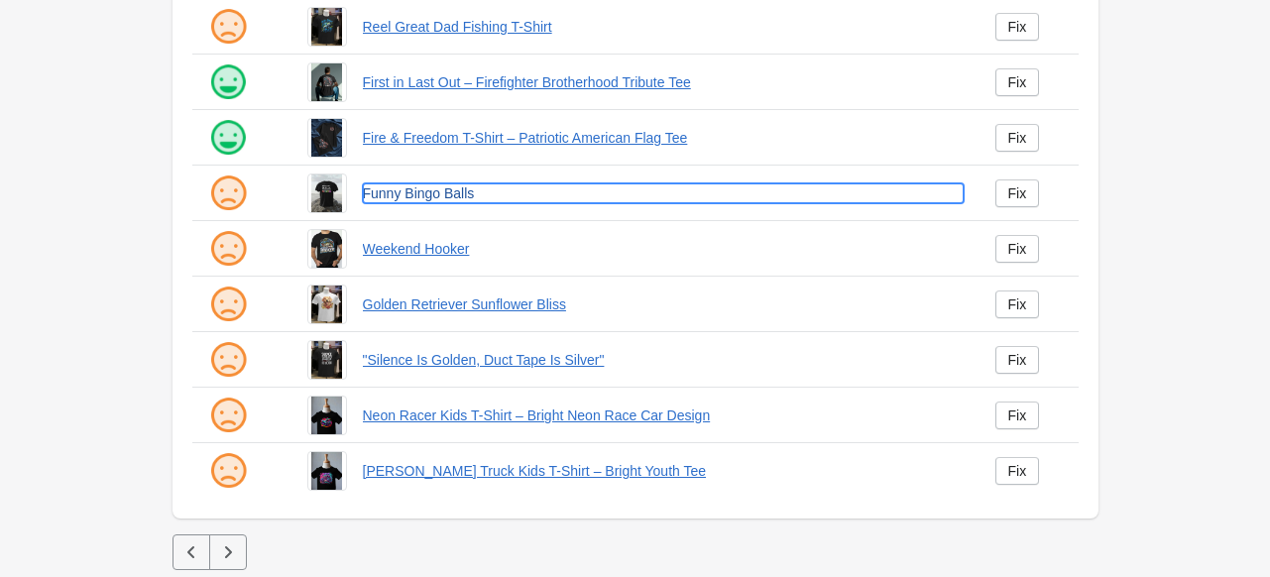
click at [421, 193] on link "Funny Bingo Balls" at bounding box center [663, 193] width 601 height 20
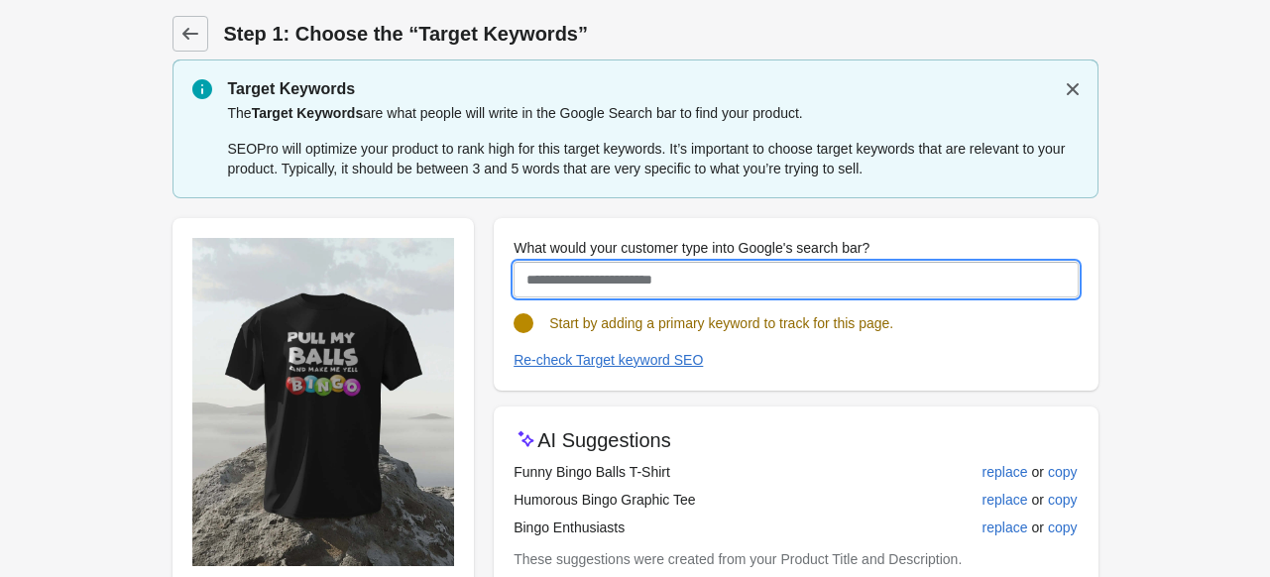
click at [650, 282] on input "What would your customer type into Google's search bar?" at bounding box center [796, 280] width 564 height 36
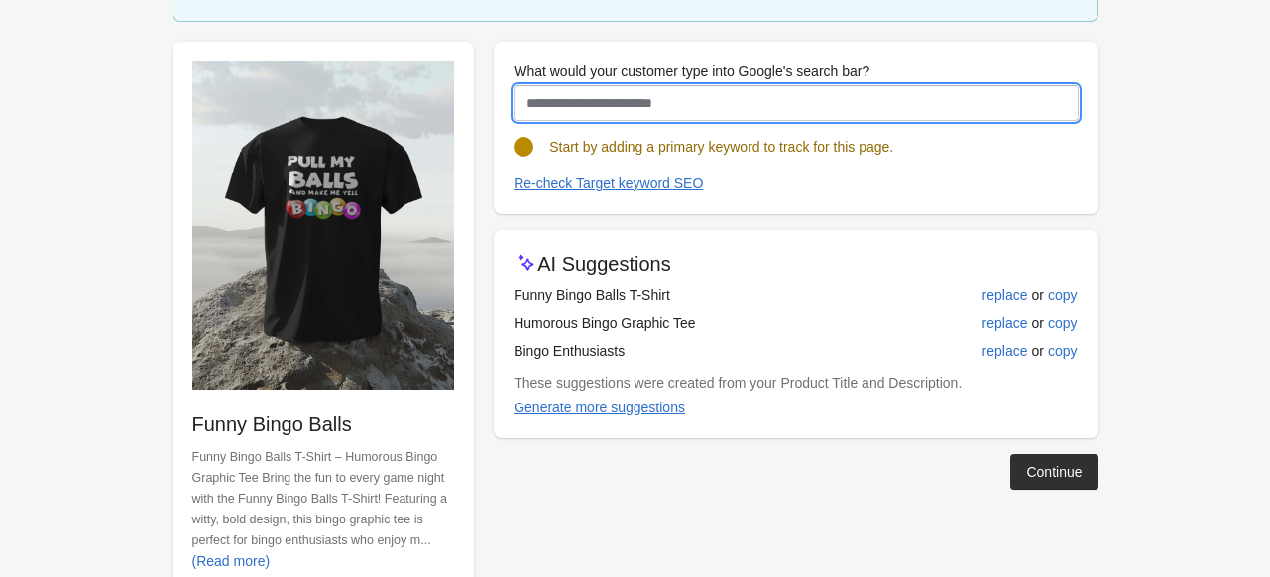
scroll to position [198, 0]
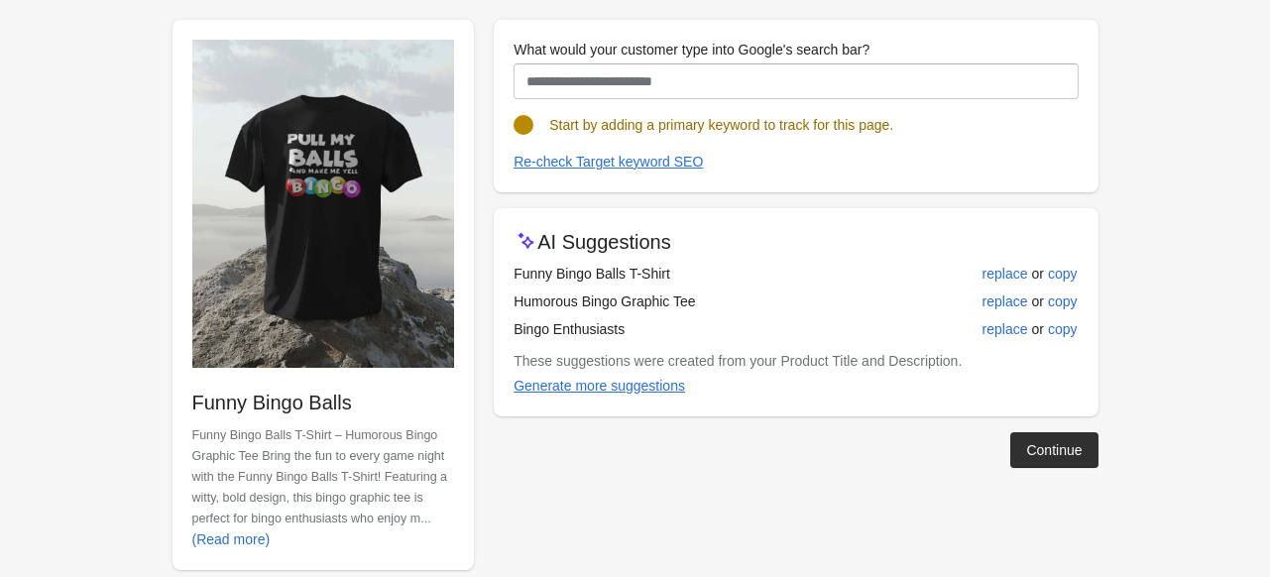
drag, startPoint x: 513, startPoint y: 277, endPoint x: 788, endPoint y: 272, distance: 275.7
click at [788, 272] on td "Funny Bingo Balls T-Shirt" at bounding box center [701, 274] width 374 height 28
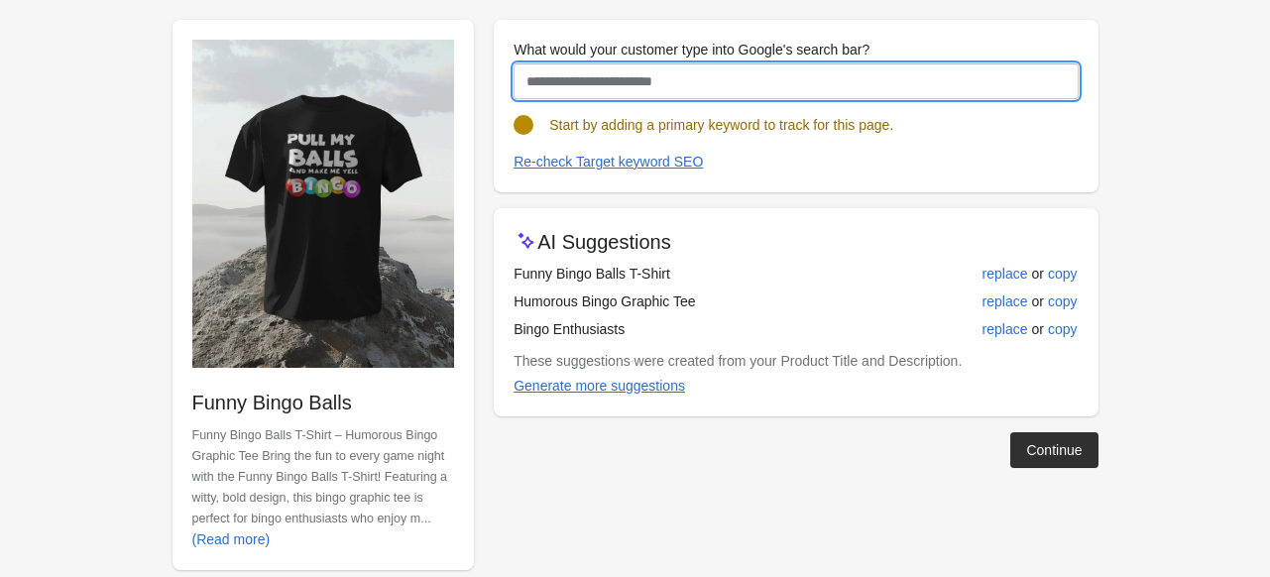
click at [658, 81] on input "What would your customer type into Google's search bar?" at bounding box center [796, 81] width 564 height 36
paste input "**********"
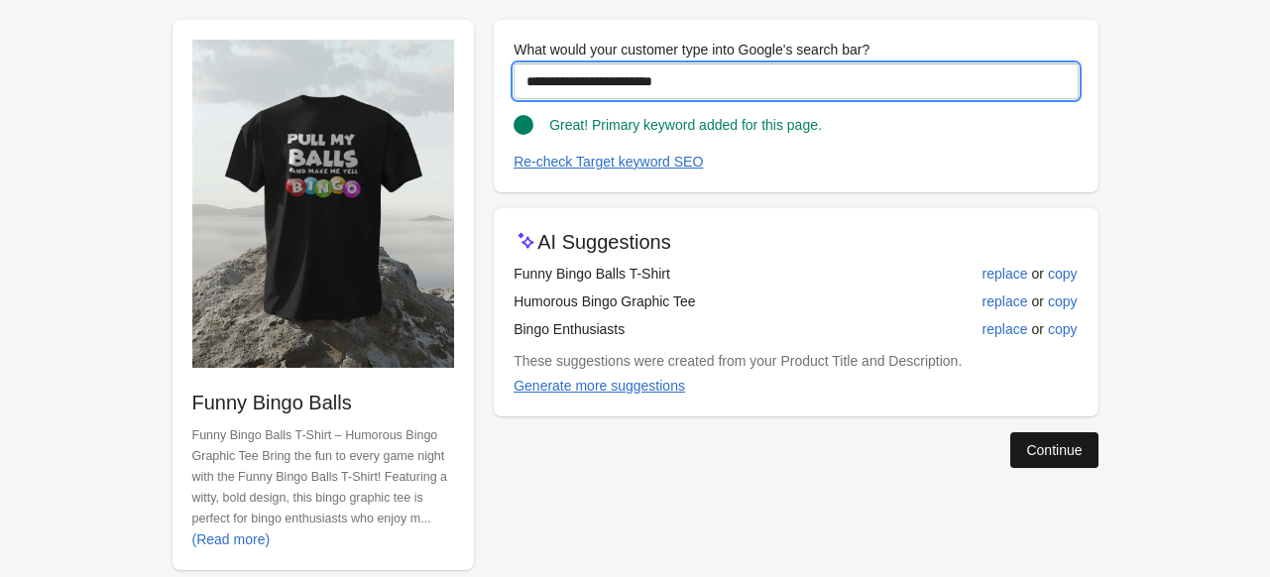
type input "**********"
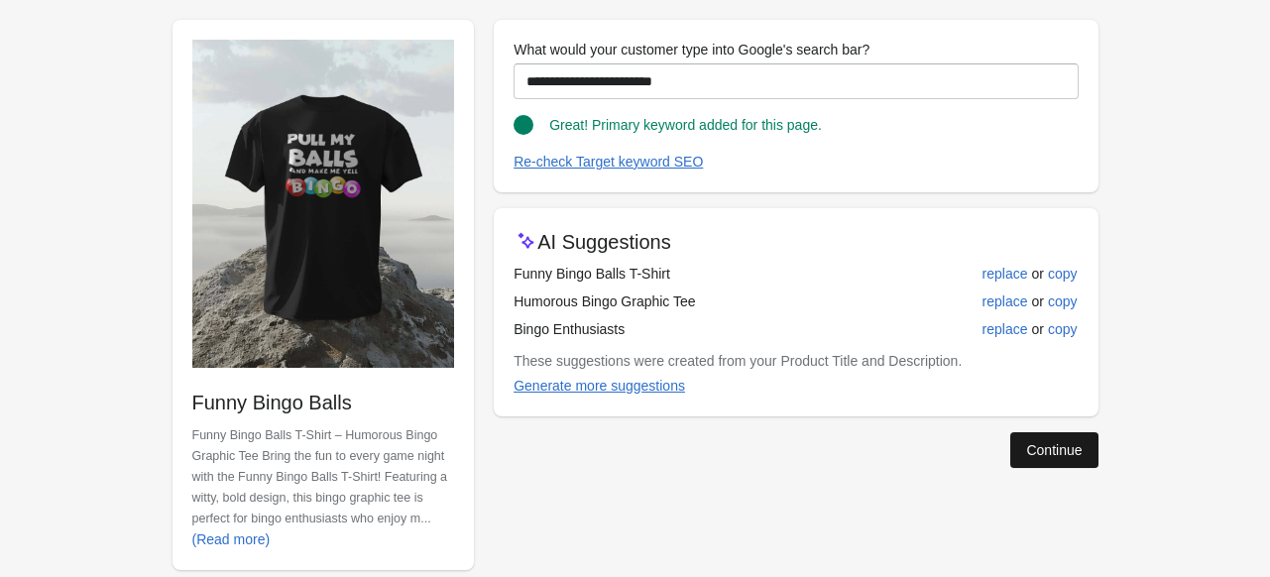
click at [1078, 451] on div "Continue" at bounding box center [1054, 450] width 56 height 16
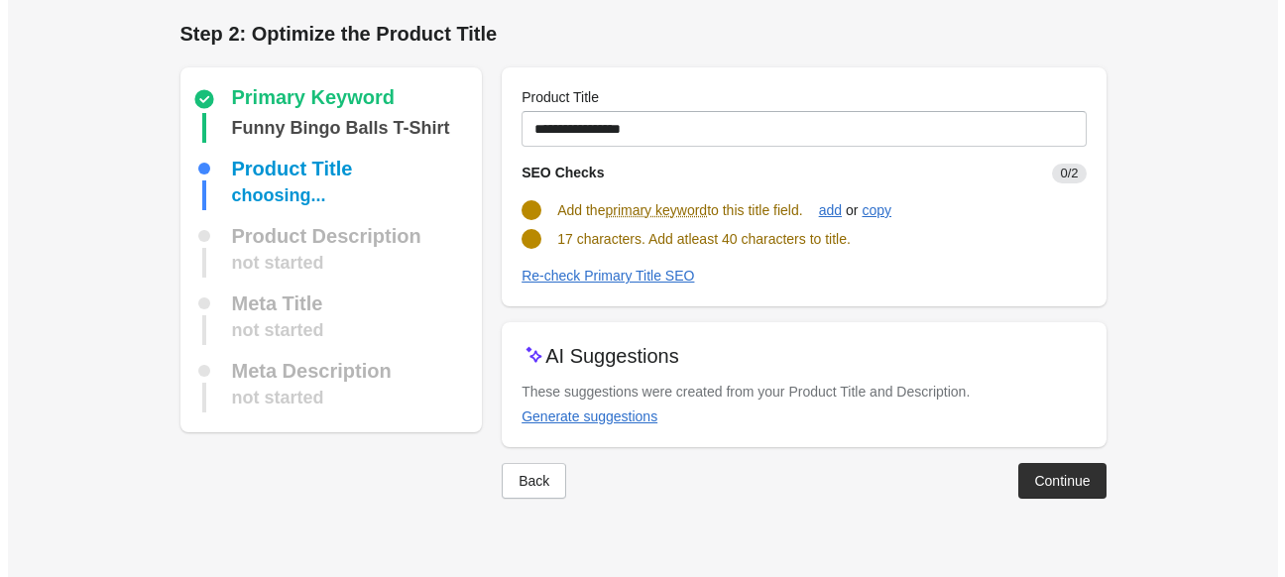
scroll to position [0, 0]
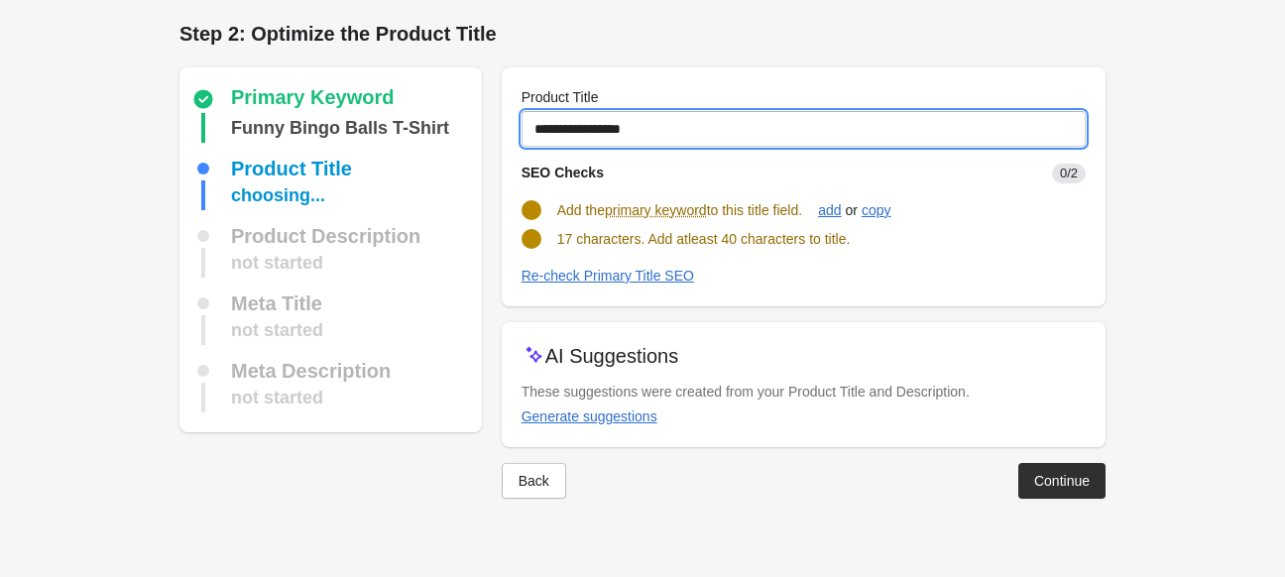
drag, startPoint x: 651, startPoint y: 125, endPoint x: 485, endPoint y: 129, distance: 166.6
click at [485, 129] on div "Primary Keyword Funny Bingo Balls T-Shirt Product Title choosing... Product Des…" at bounding box center [633, 275] width 946 height 447
paste input "**********"
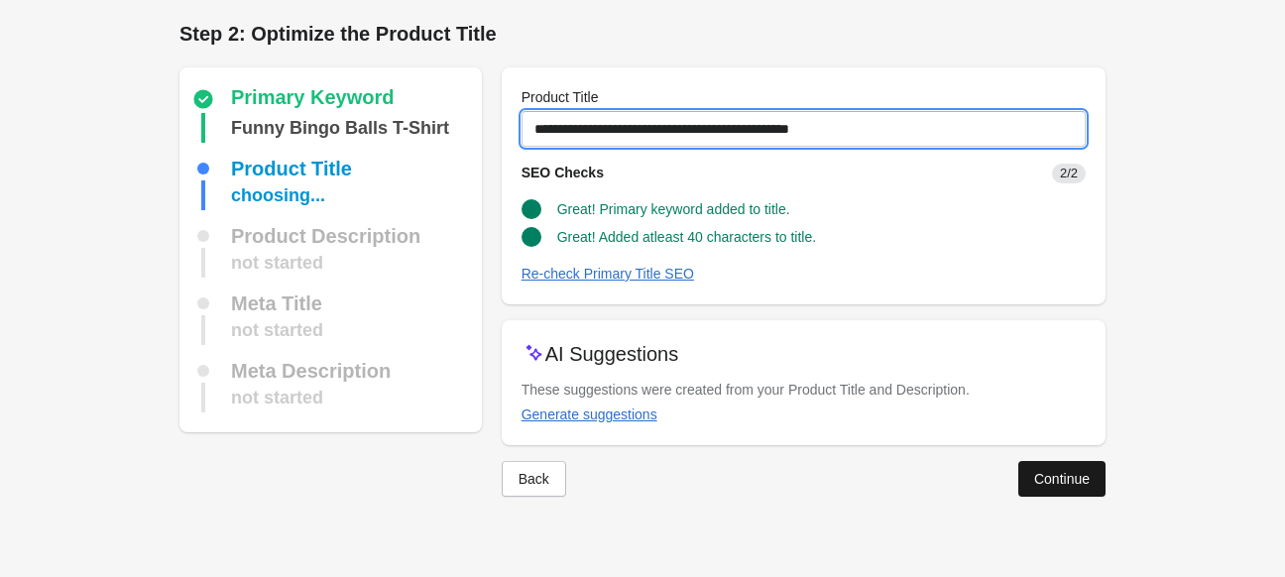
type input "**********"
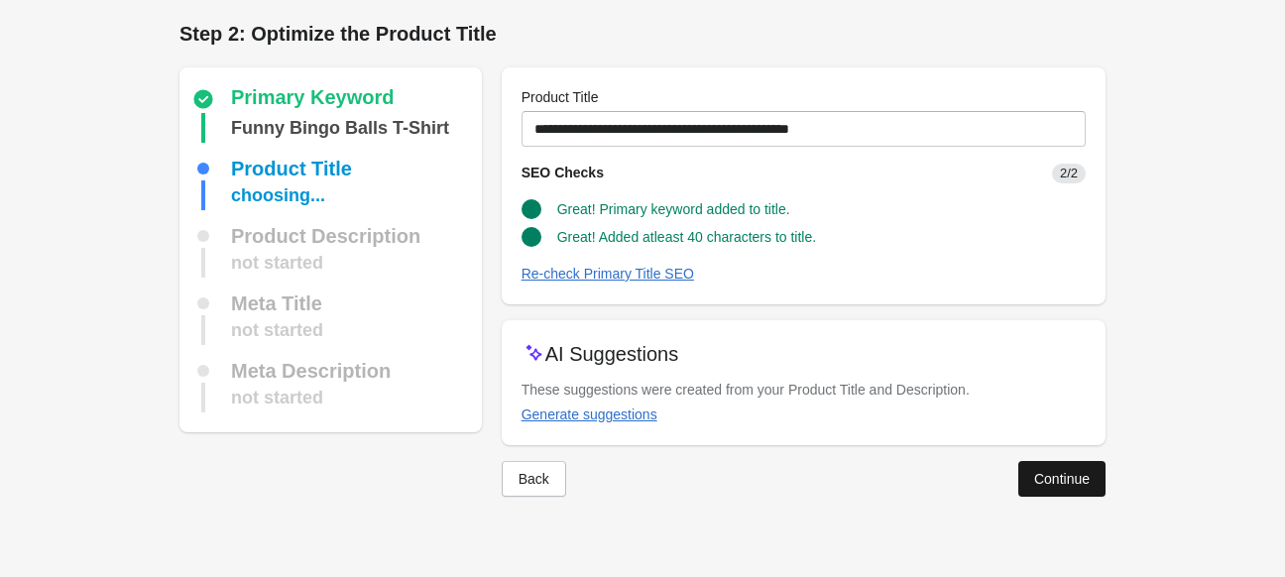
click at [1057, 480] on div "Continue" at bounding box center [1062, 479] width 56 height 16
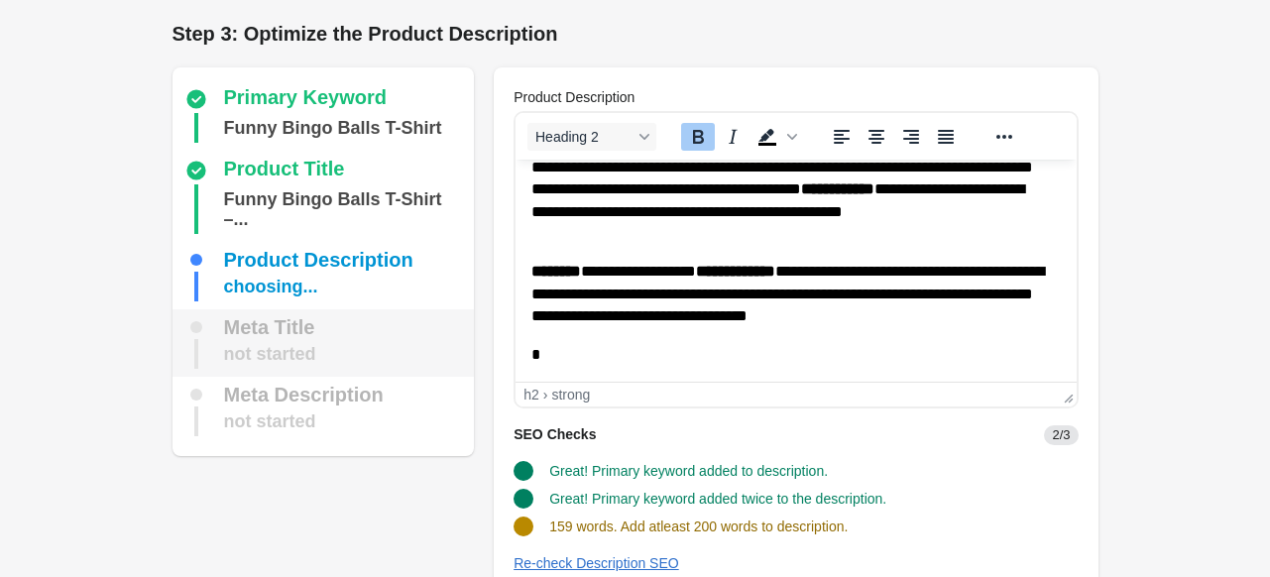
click at [266, 339] on div "not started" at bounding box center [270, 354] width 92 height 30
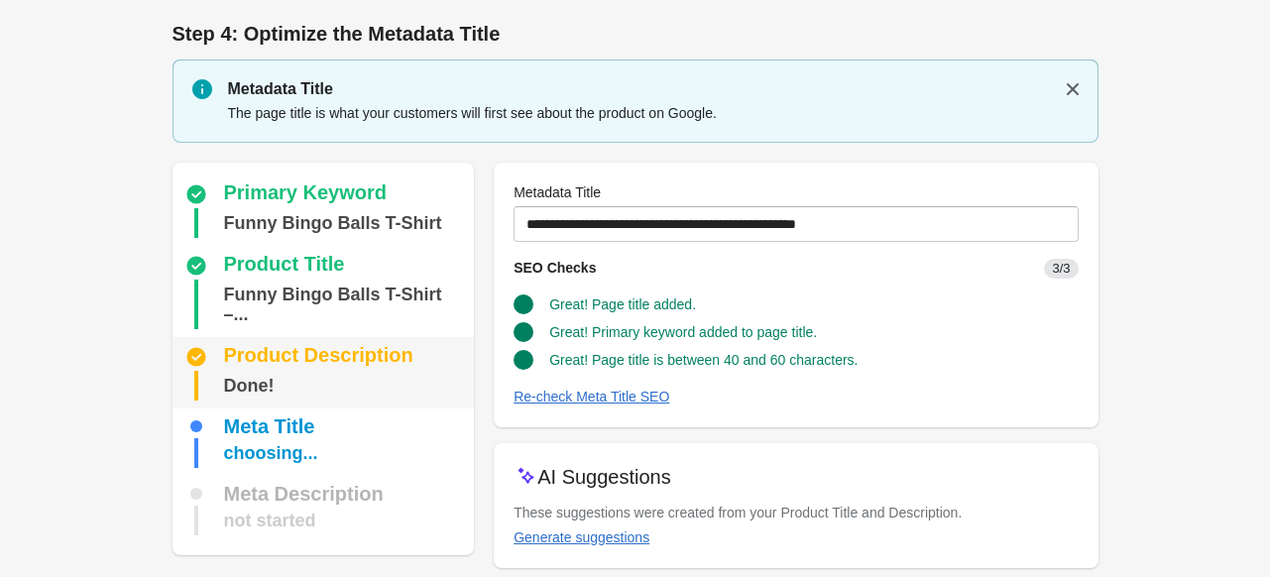
click at [345, 371] on div "Done!" at bounding box center [325, 386] width 283 height 30
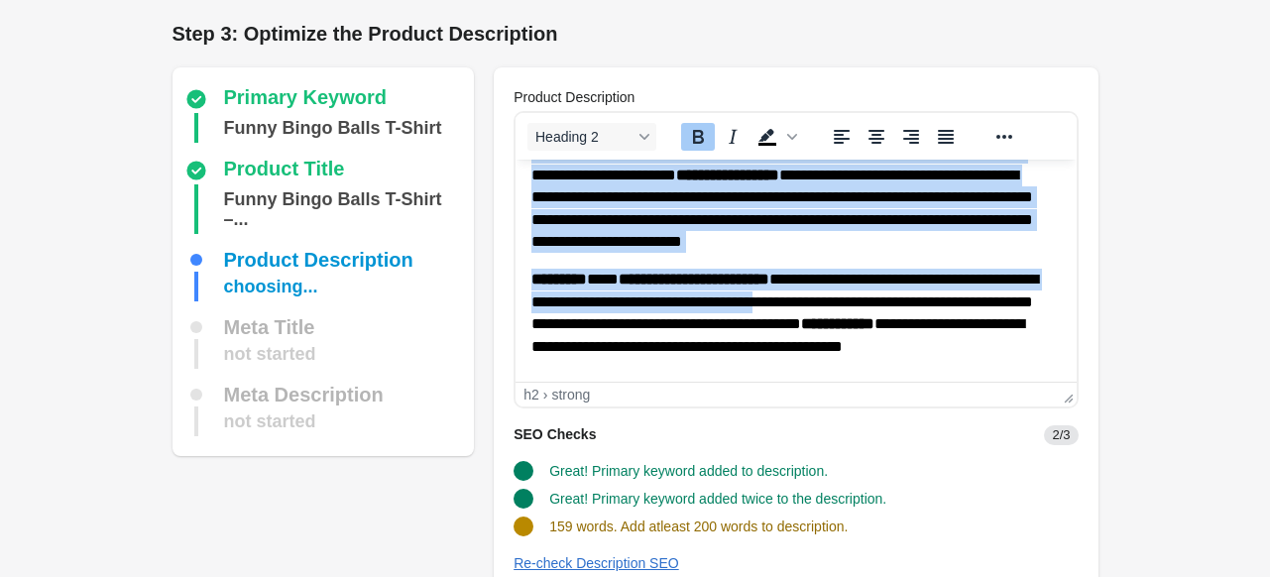
scroll to position [261, 0]
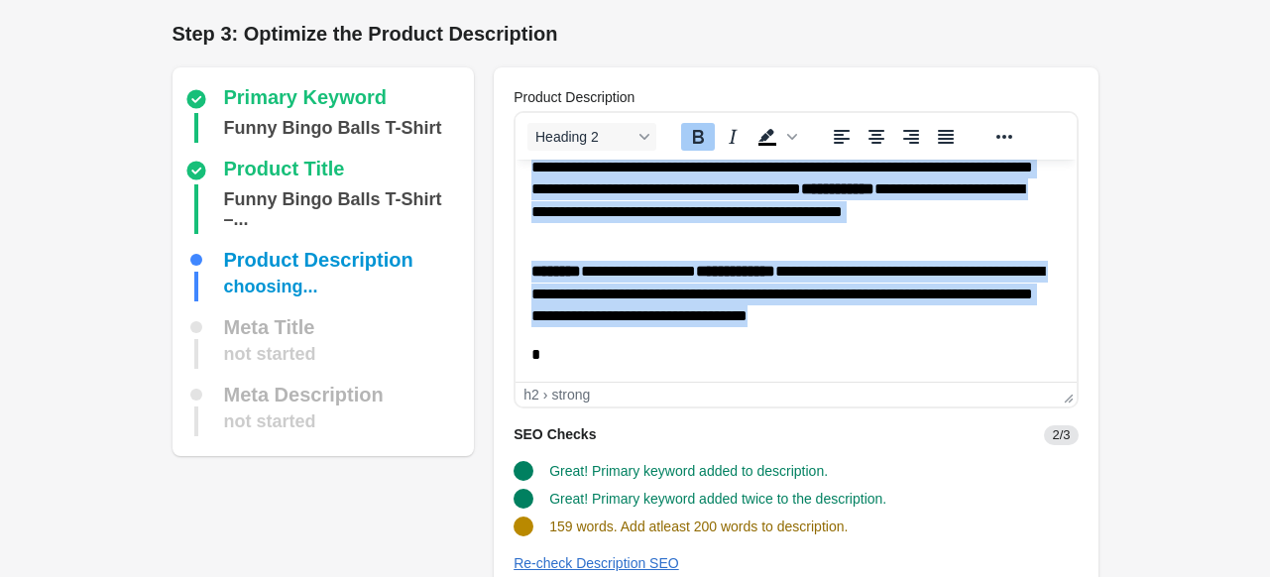
drag, startPoint x: 536, startPoint y: 187, endPoint x: 1001, endPoint y: 328, distance: 485.0
click at [1001, 328] on body "**********" at bounding box center [795, 160] width 529 height 412
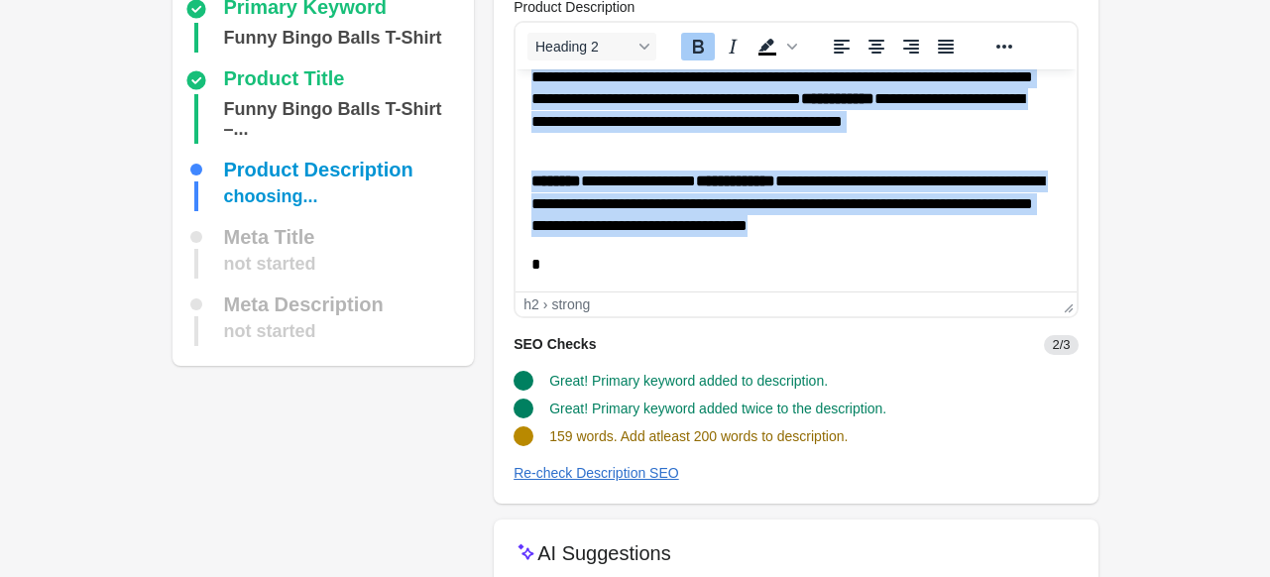
scroll to position [198, 0]
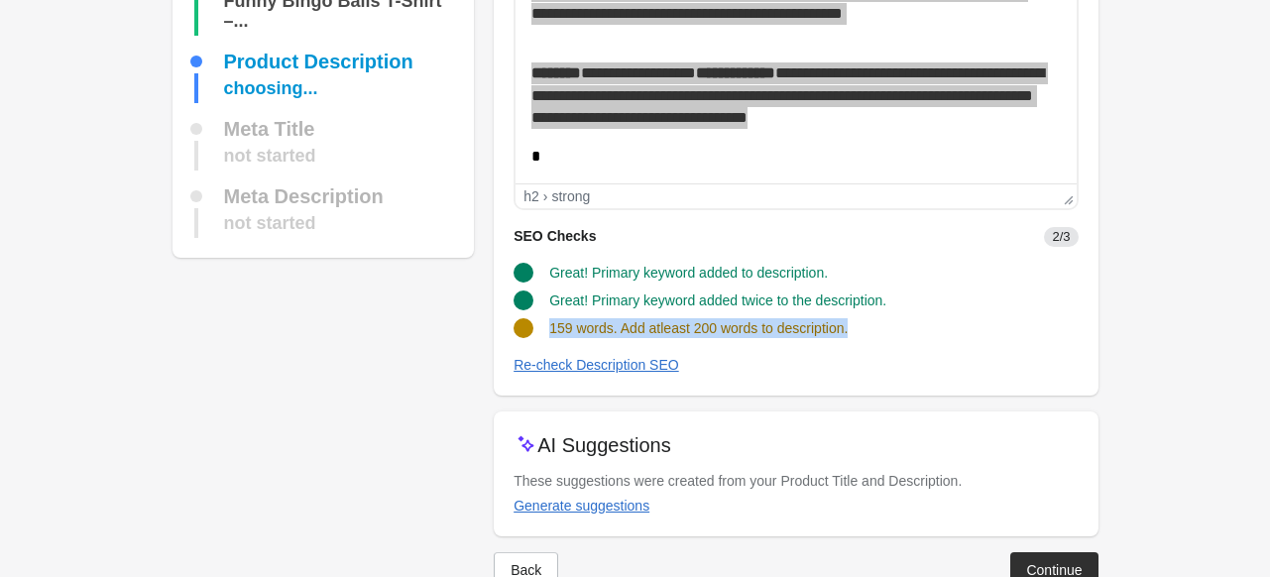
drag, startPoint x: 547, startPoint y: 328, endPoint x: 1015, endPoint y: 327, distance: 468.0
click at [1015, 327] on div "159 words. Add atleast 200 words to description." at bounding box center [788, 320] width 580 height 36
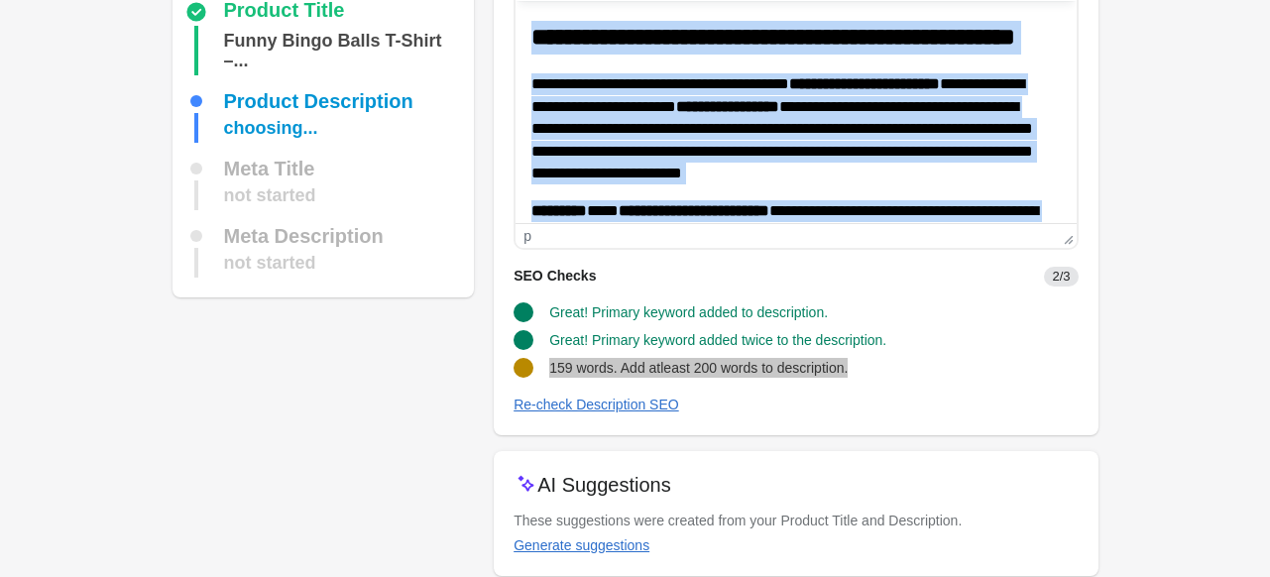
scroll to position [0, 0]
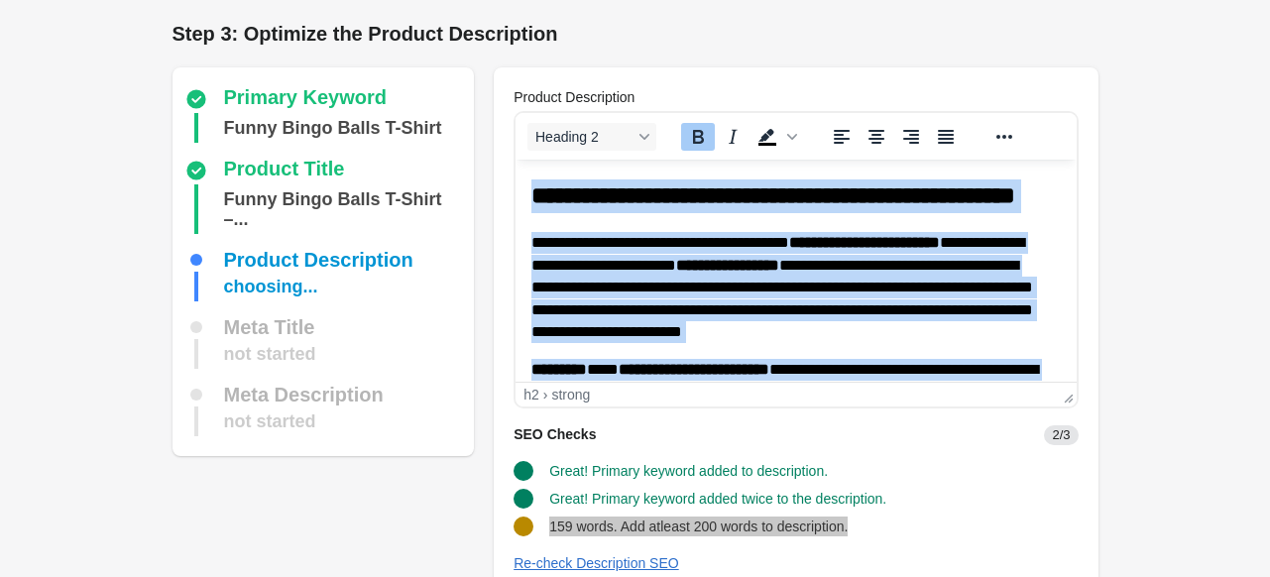
drag, startPoint x: 932, startPoint y: 320, endPoint x: 469, endPoint y: -1, distance: 563.6
click at [516, 160] on html "**********" at bounding box center [796, 383] width 560 height 447
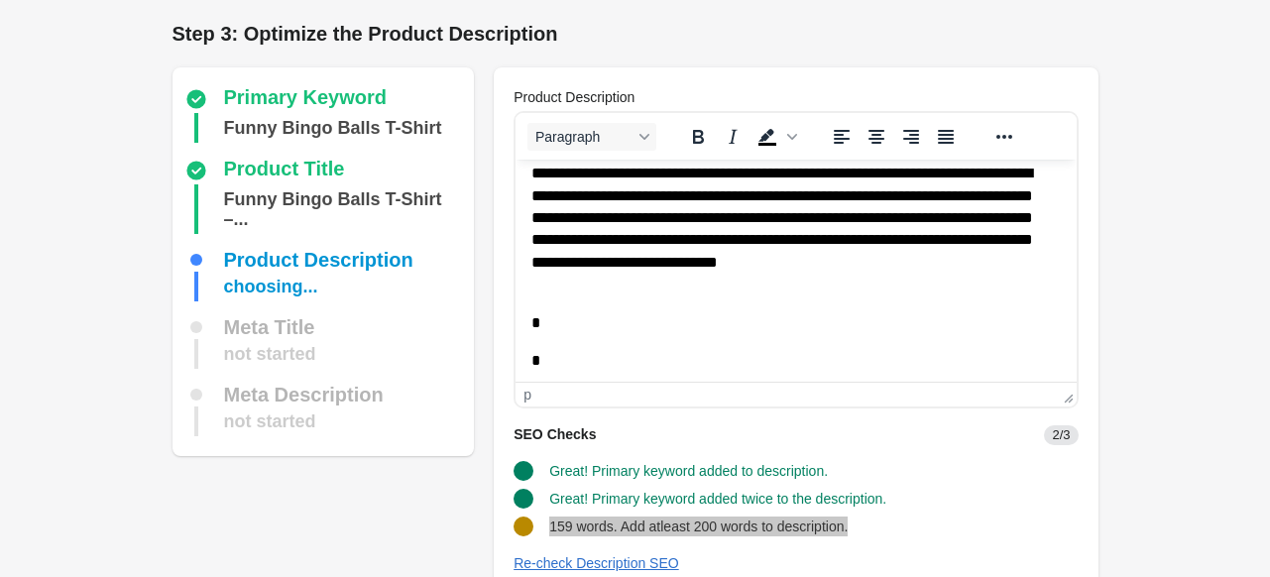
scroll to position [354, 0]
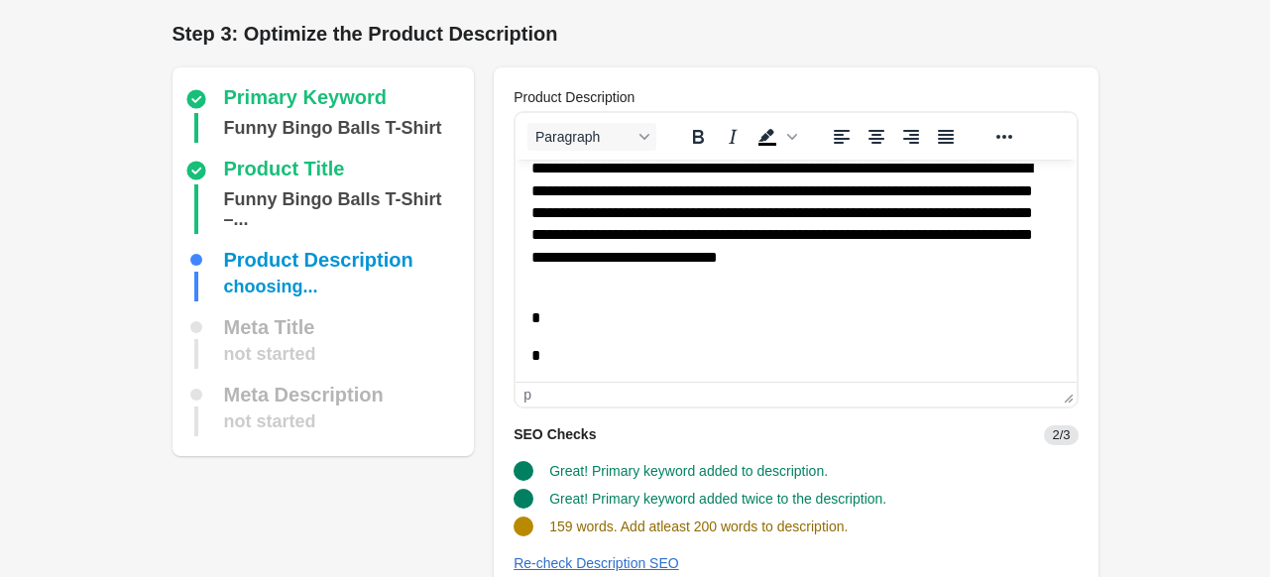
click at [986, 463] on div "Great! Primary keyword added to description." at bounding box center [788, 463] width 580 height 36
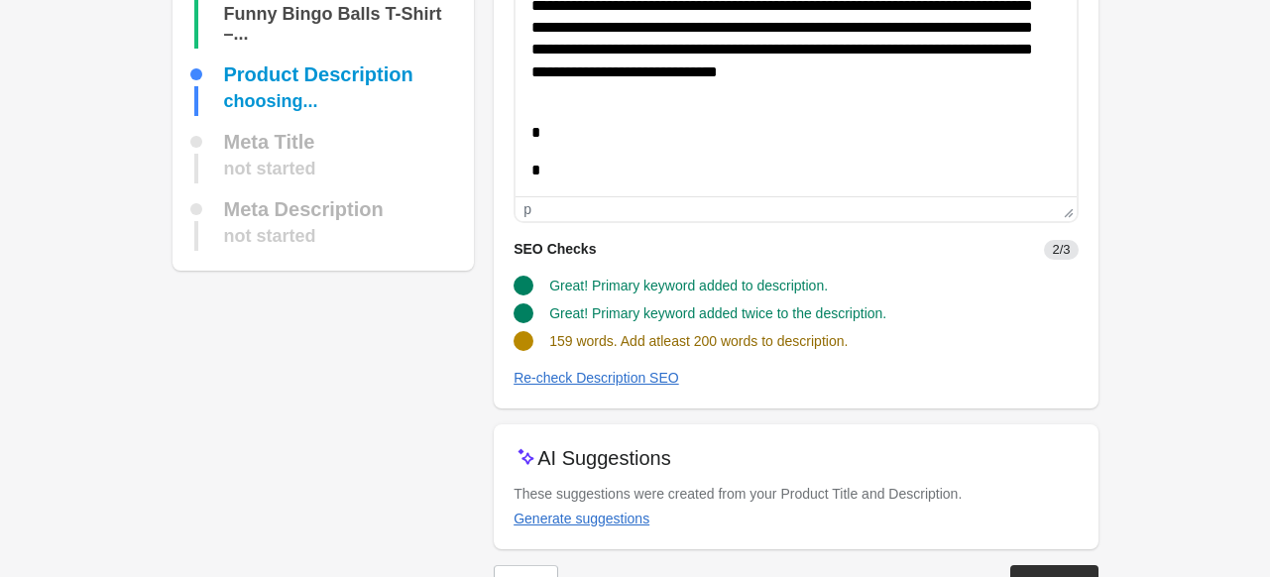
scroll to position [198, 0]
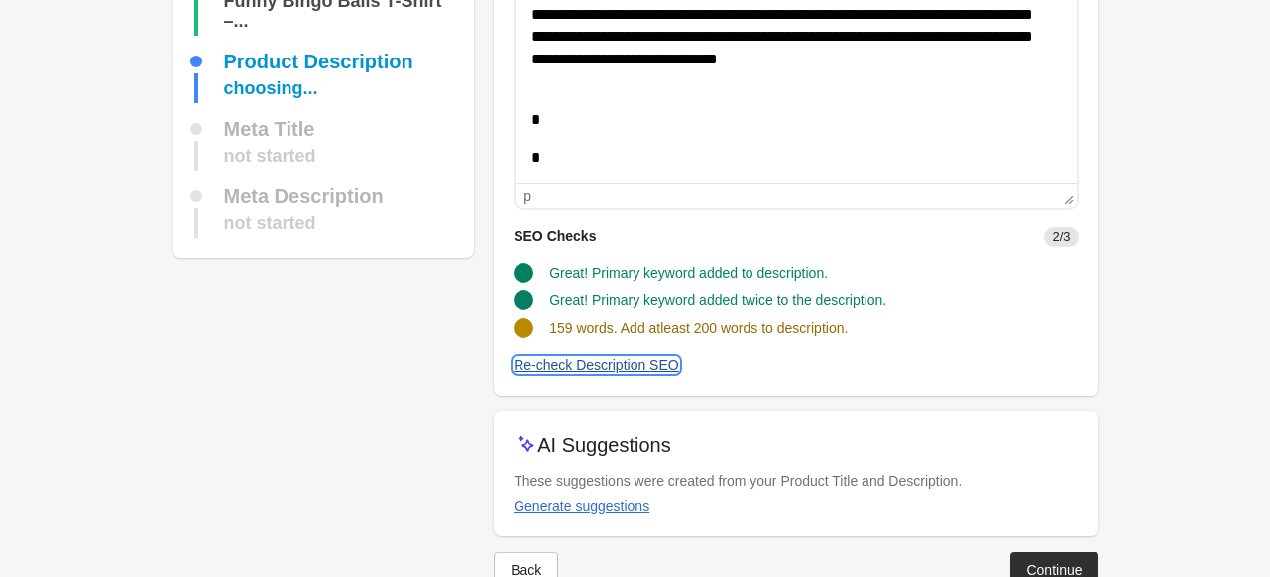
click at [592, 365] on div "Re-check Description SEO" at bounding box center [597, 365] width 166 height 16
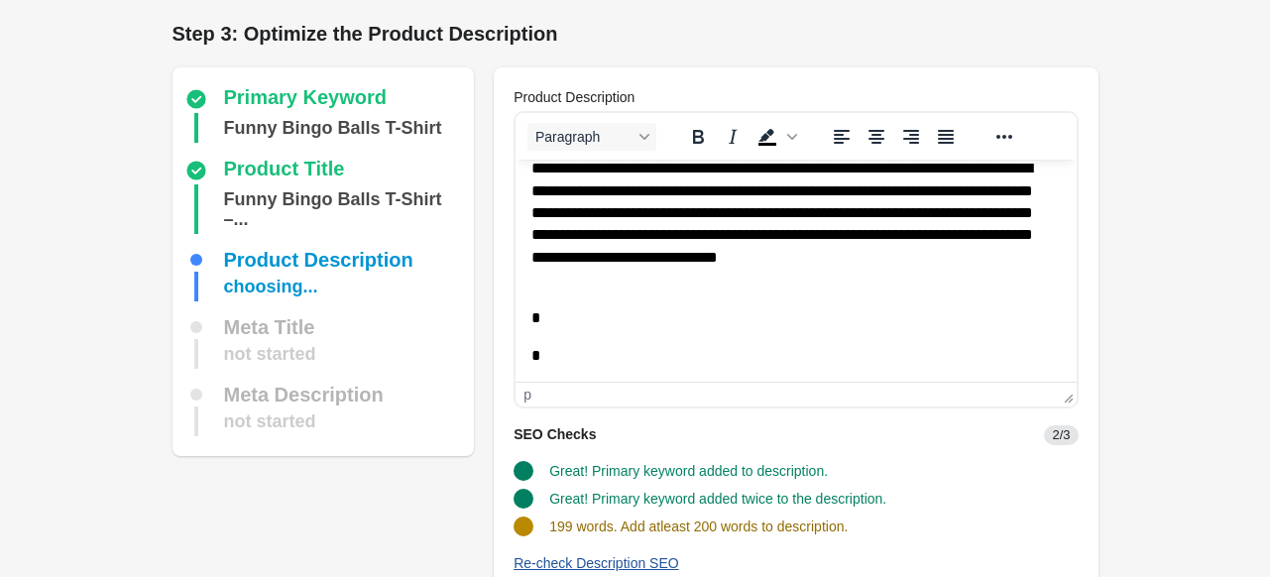
scroll to position [99, 0]
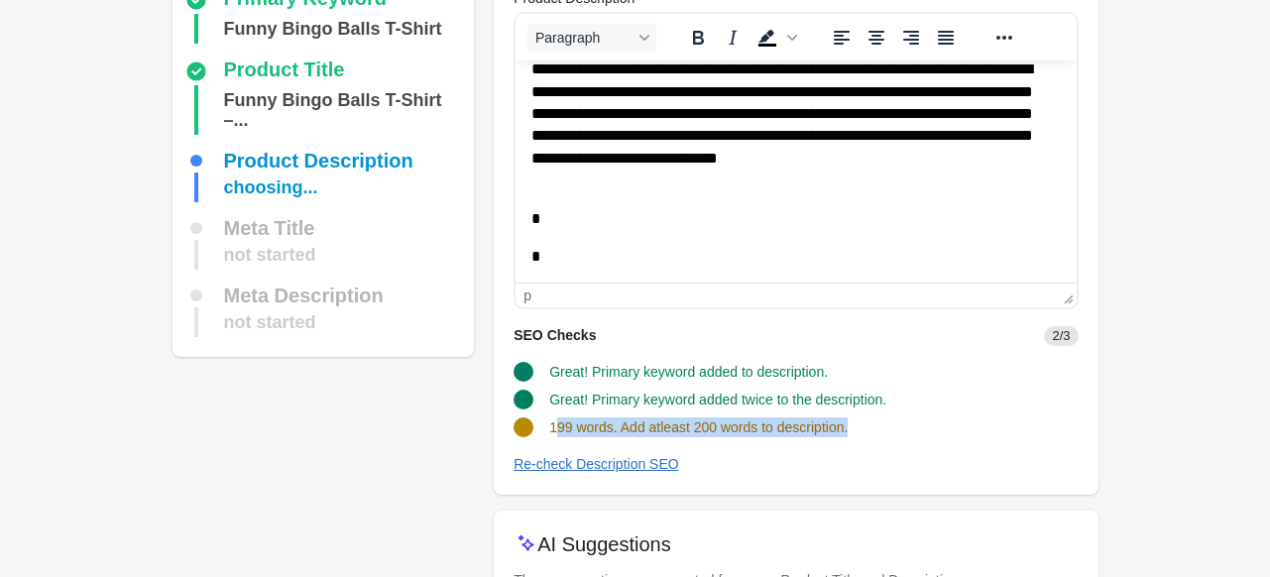
drag, startPoint x: 553, startPoint y: 428, endPoint x: 911, endPoint y: 416, distance: 358.2
click at [911, 416] on div "199 words. Add atleast 200 words to description." at bounding box center [788, 420] width 580 height 36
click at [874, 426] on div "199 words. Add atleast 200 words to description." at bounding box center [788, 420] width 580 height 36
drag, startPoint x: 844, startPoint y: 427, endPoint x: 485, endPoint y: 430, distance: 359.0
click at [485, 430] on div "Primary Keyword Funny Bingo Balls T-Shirt Product Title Funny Bingo Balls T-Shi…" at bounding box center [626, 319] width 946 height 735
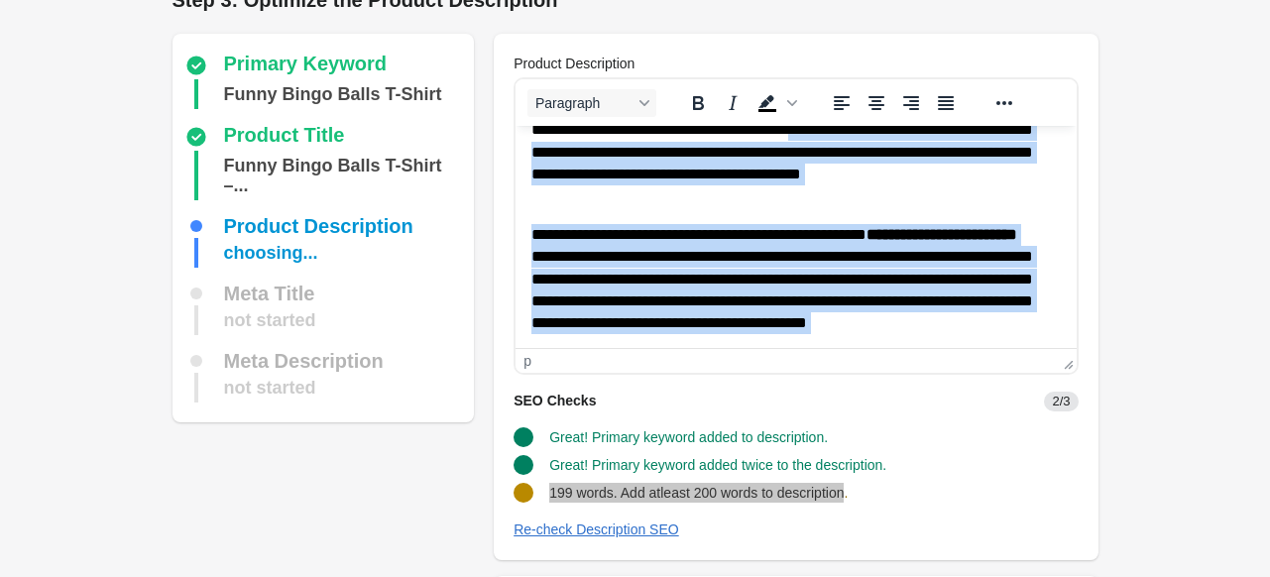
scroll to position [0, 0]
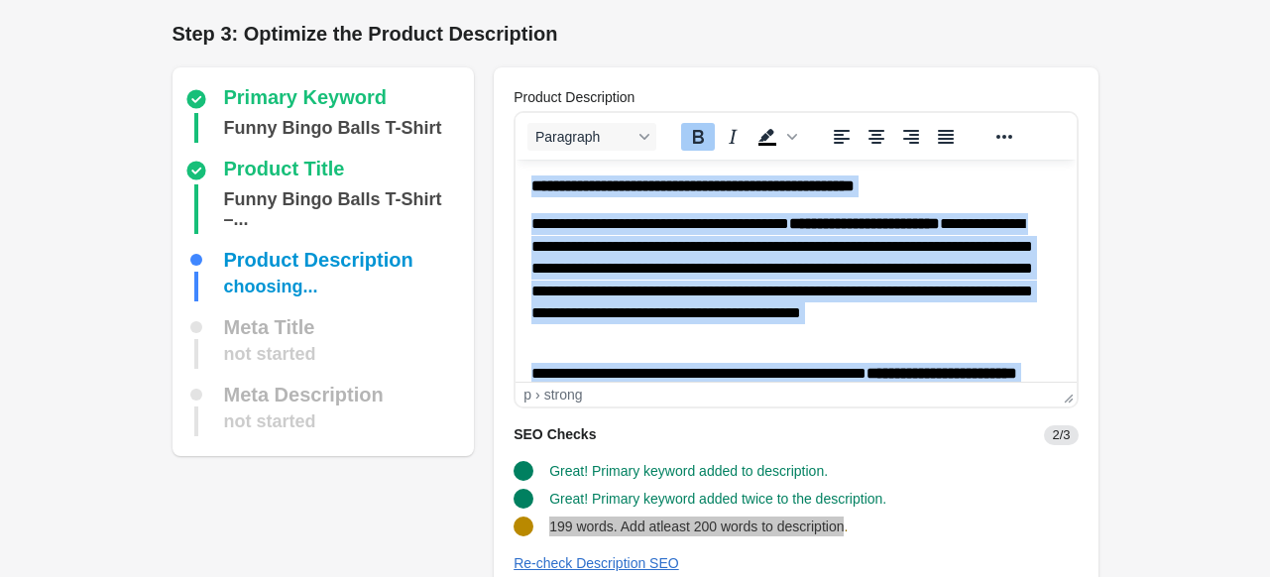
drag, startPoint x: 674, startPoint y: 277, endPoint x: 514, endPoint y: 231, distance: 167.0
click at [516, 160] on html "**********" at bounding box center [796, 448] width 560 height 577
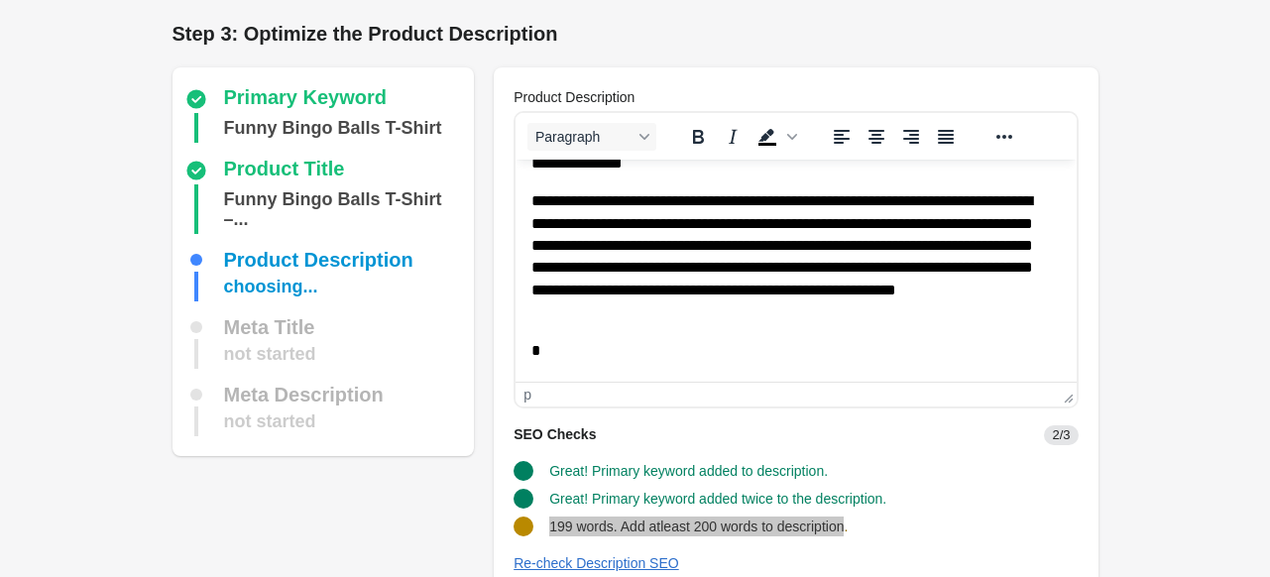
scroll to position [354, 0]
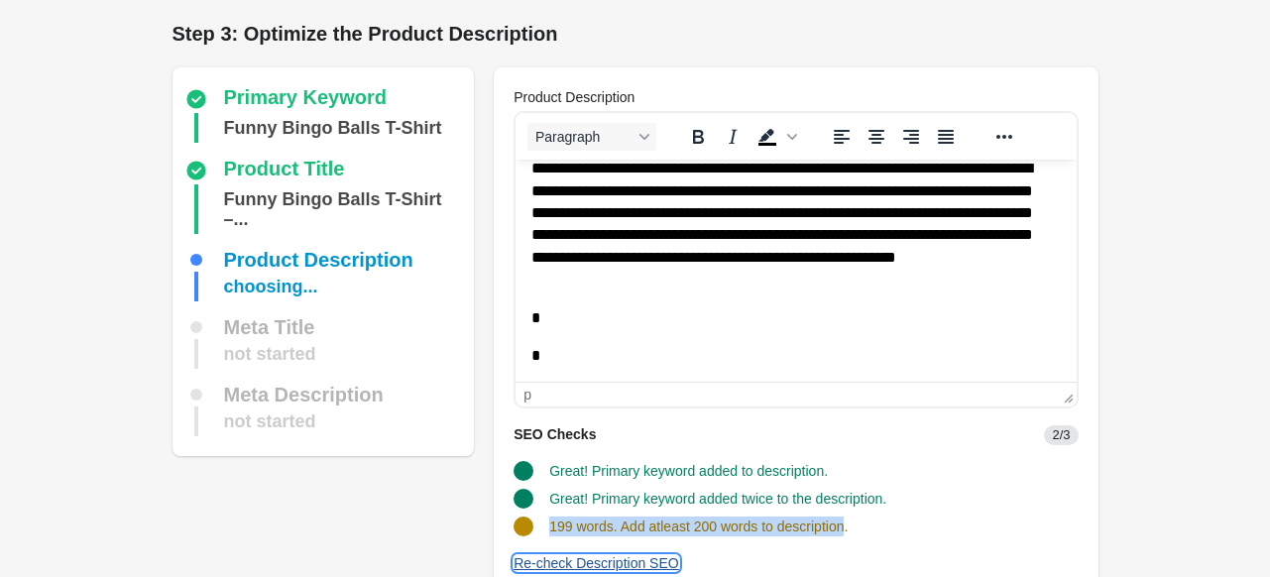
click at [567, 555] on div "Re-check Description SEO" at bounding box center [597, 563] width 166 height 16
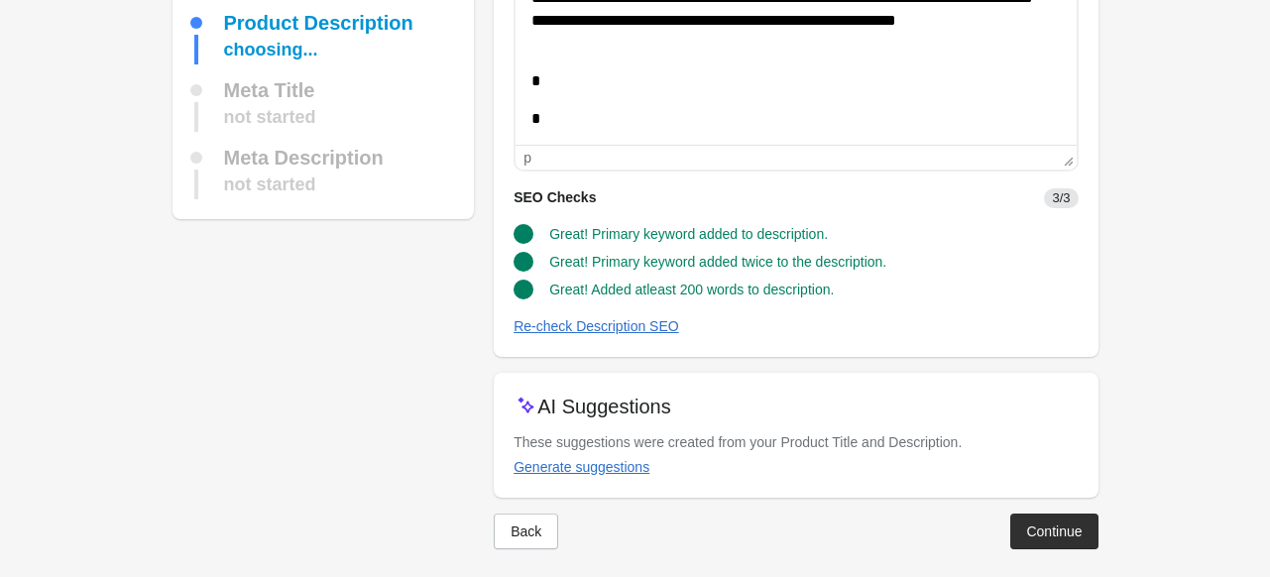
scroll to position [248, 0]
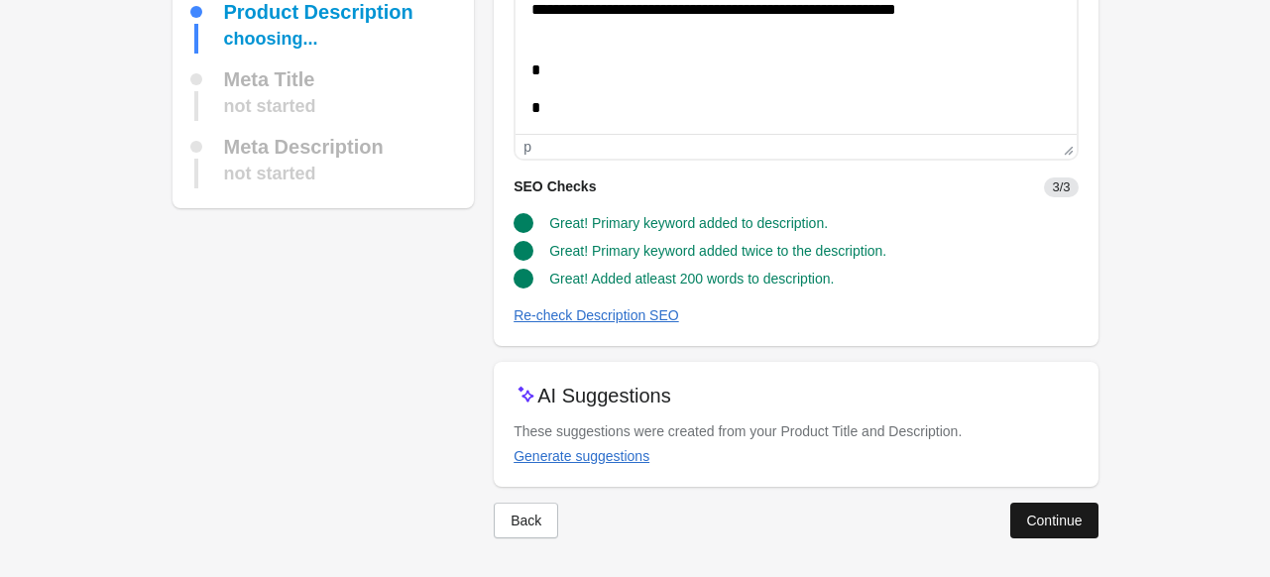
click at [1048, 524] on div "Continue" at bounding box center [1054, 521] width 56 height 16
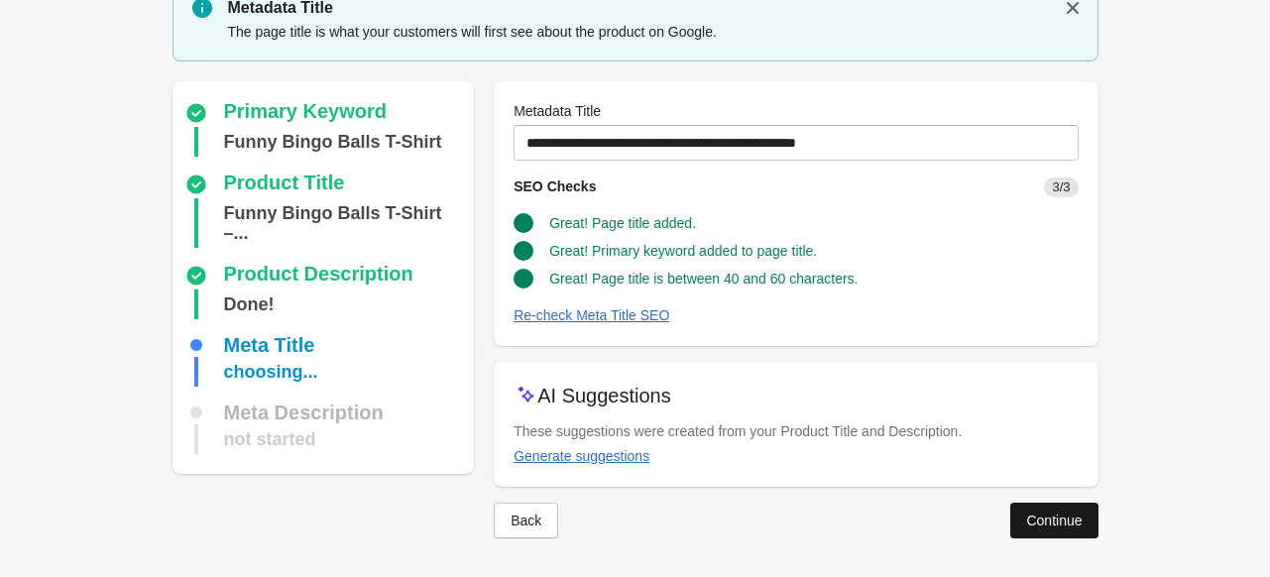
click at [1027, 513] on div "Continue" at bounding box center [1054, 521] width 56 height 16
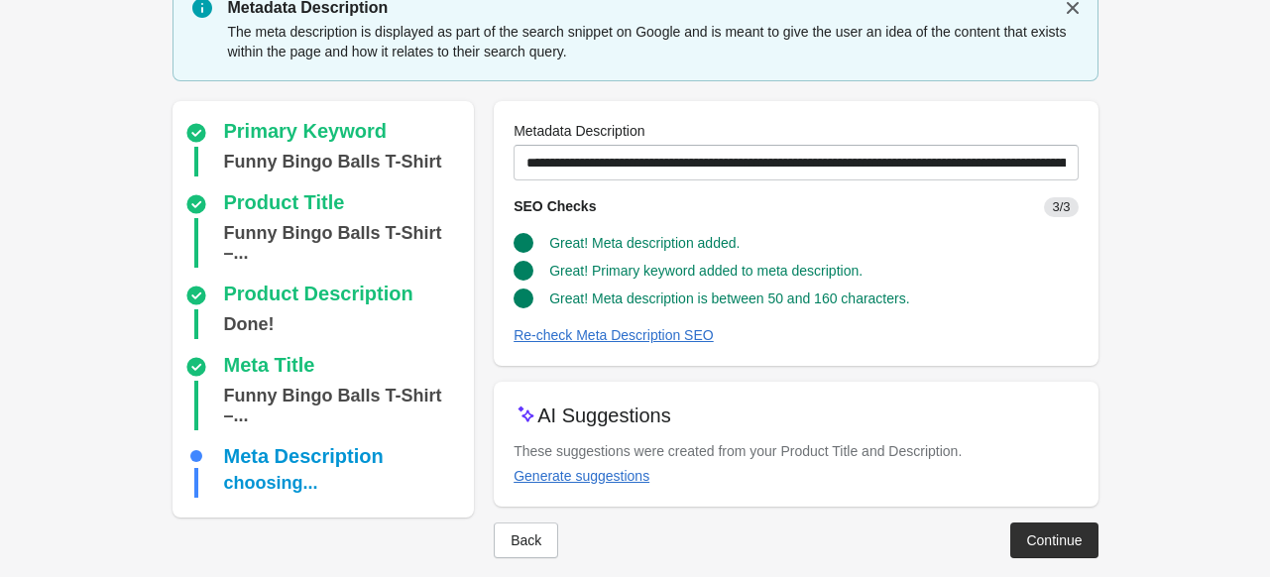
click at [1027, 510] on div "Back Continue" at bounding box center [788, 533] width 620 height 52
click at [1027, 538] on div "Continue" at bounding box center [1054, 540] width 56 height 16
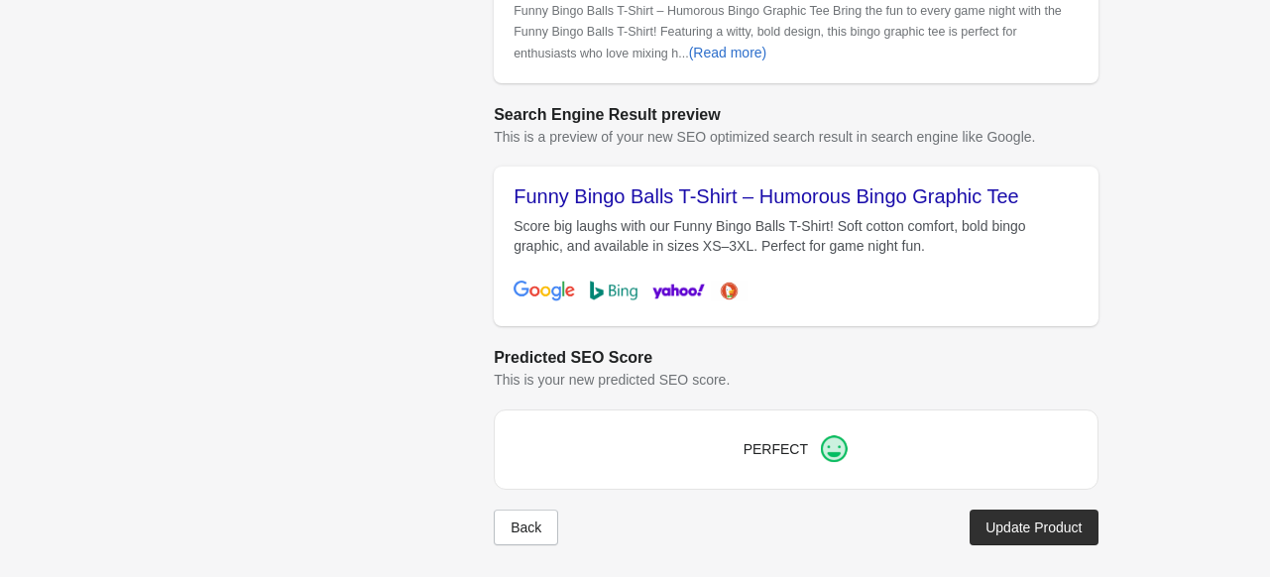
scroll to position [919, 0]
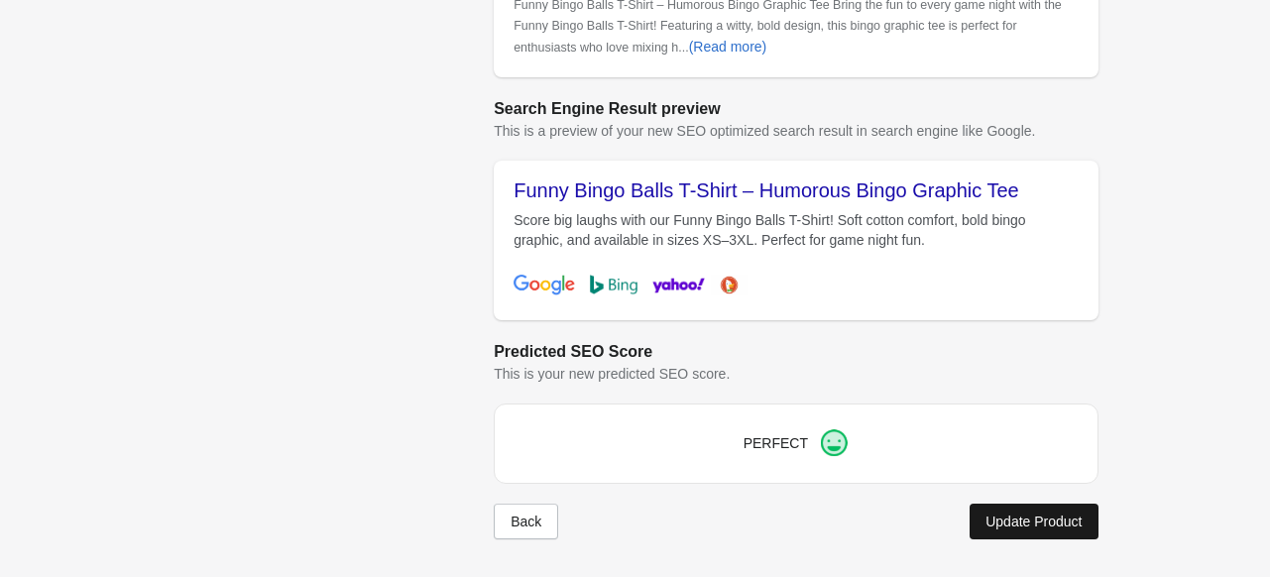
click at [1039, 507] on button "Update Product" at bounding box center [1034, 522] width 128 height 36
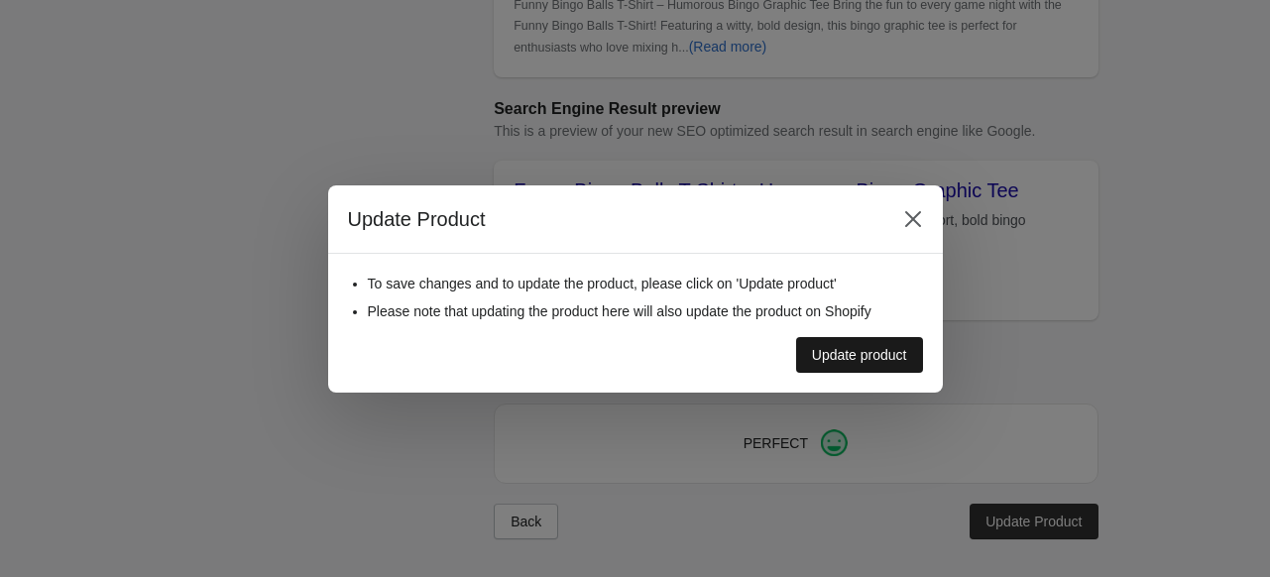
click at [893, 366] on button "Update product" at bounding box center [859, 355] width 127 height 36
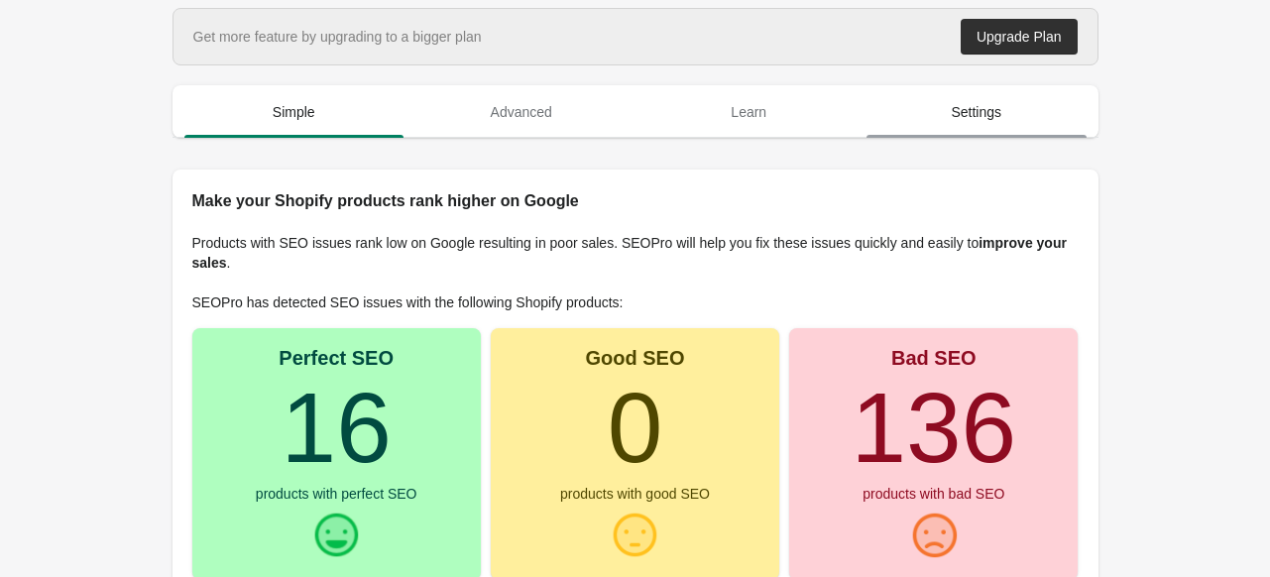
click at [947, 102] on span "Settings" at bounding box center [977, 112] width 220 height 36
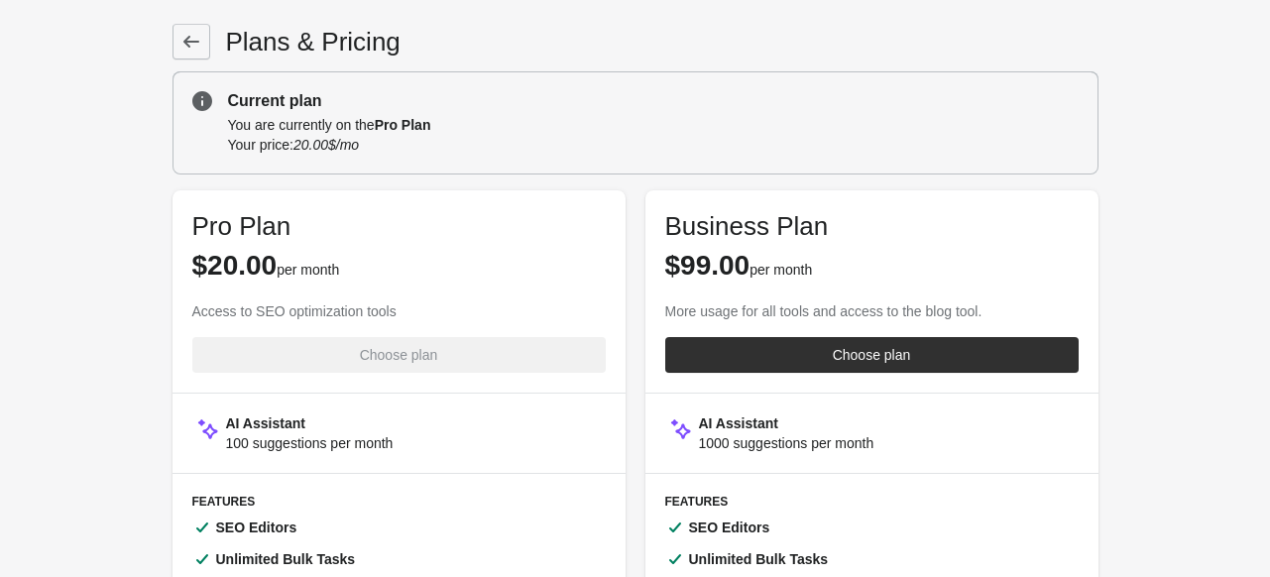
click at [182, 33] on icon at bounding box center [191, 42] width 20 height 20
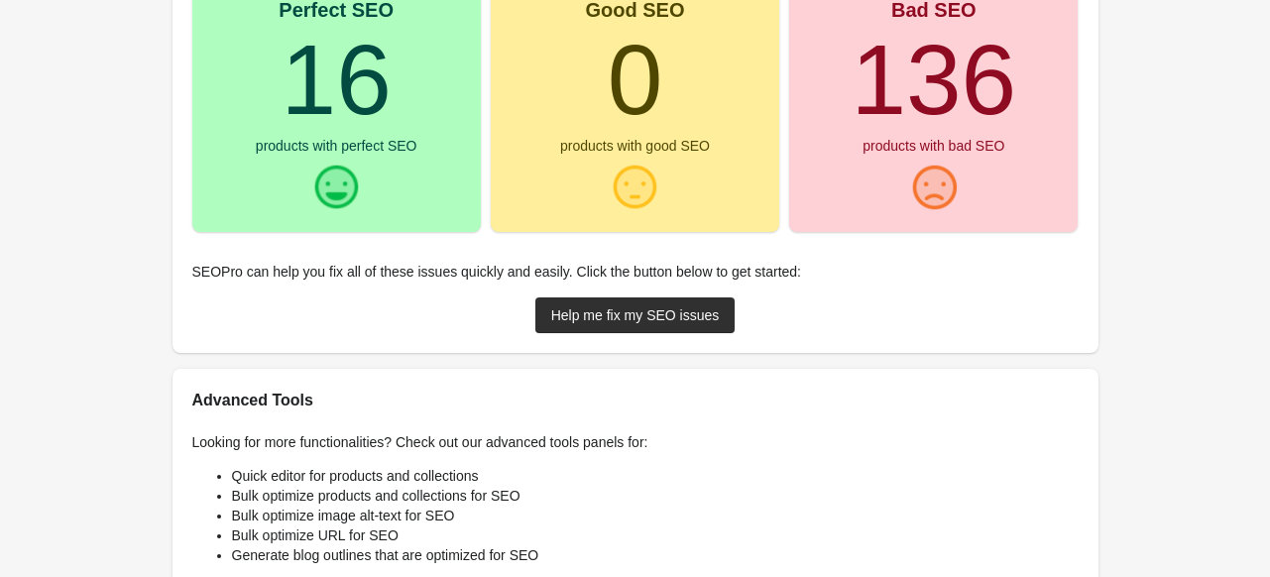
scroll to position [397, 0]
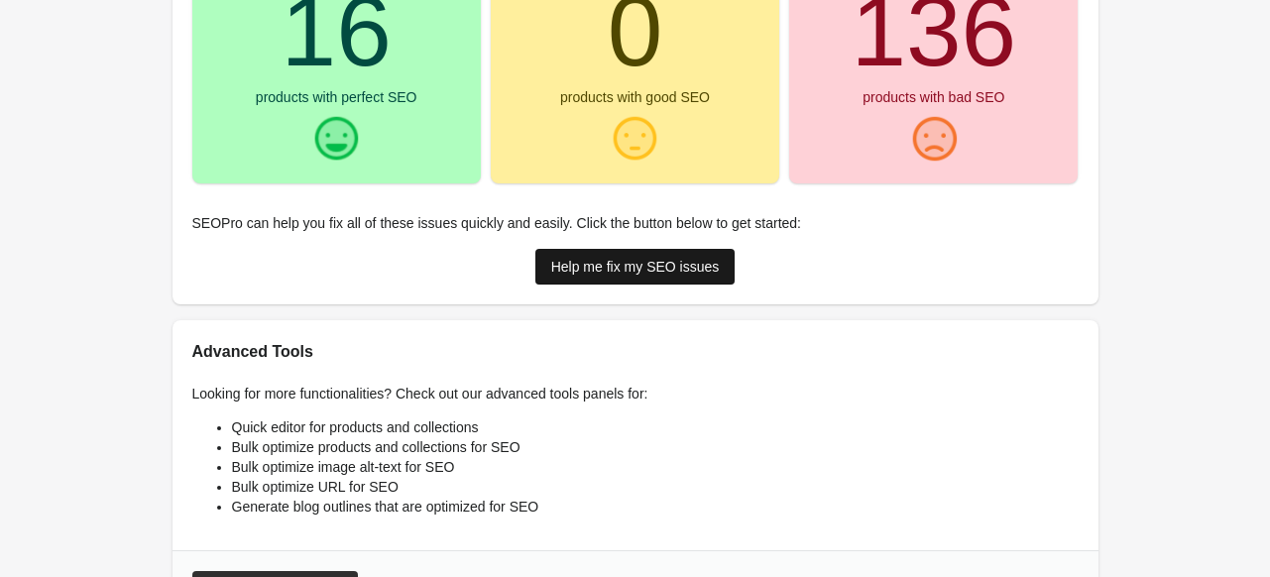
click at [662, 273] on div "Help me fix my SEO issues" at bounding box center [635, 267] width 169 height 16
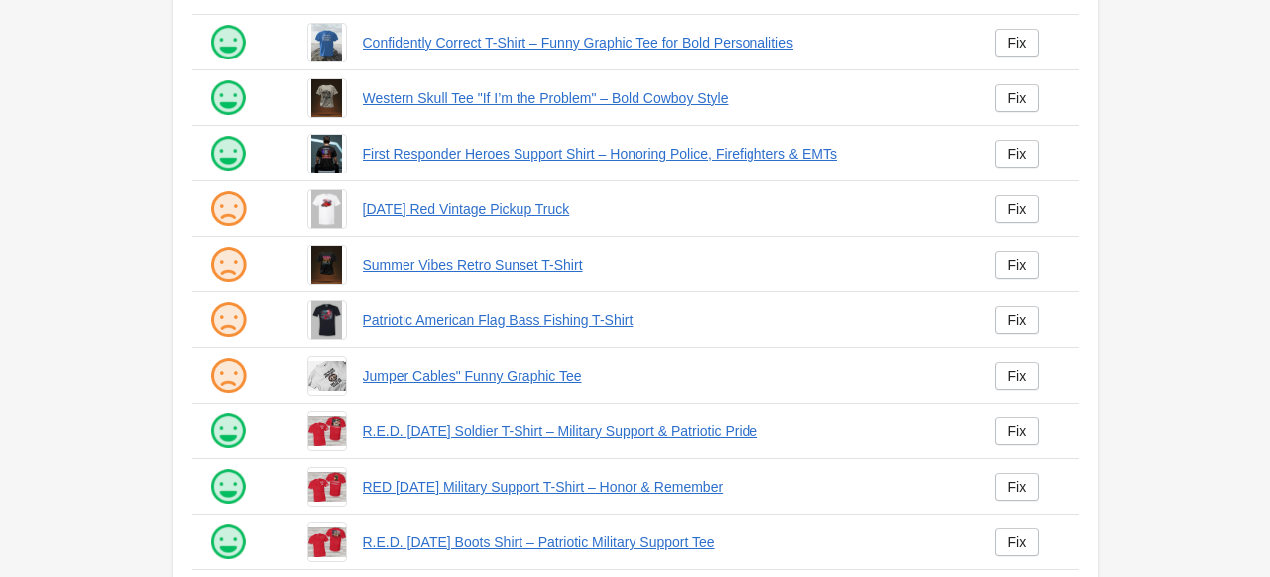
scroll to position [517, 0]
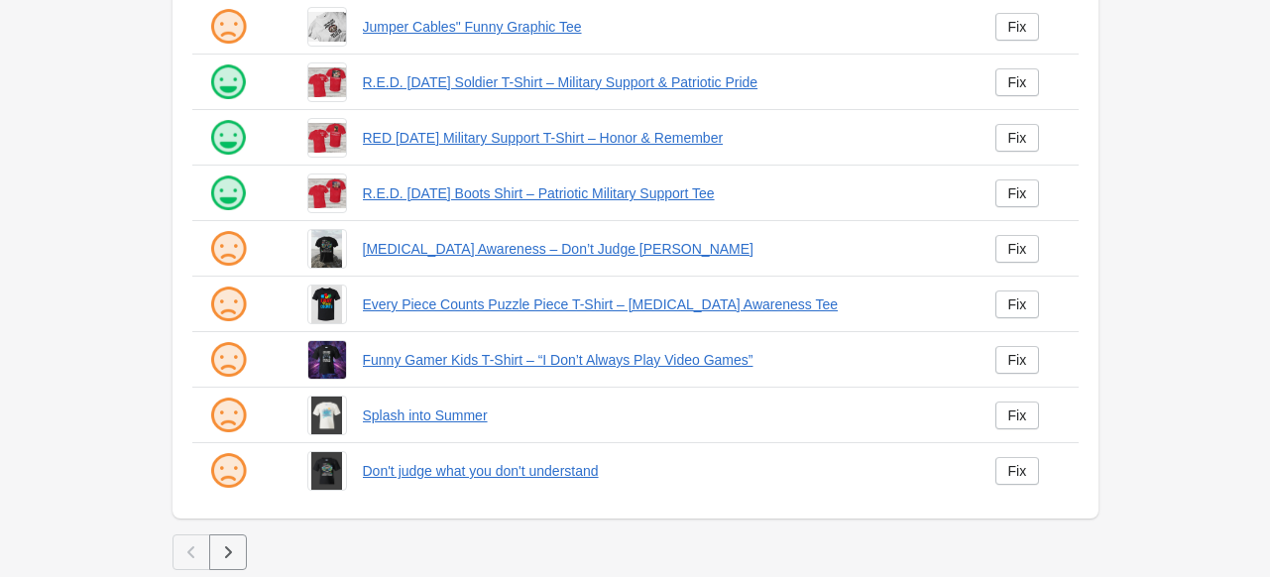
click at [233, 542] on icon "button" at bounding box center [228, 552] width 20 height 20
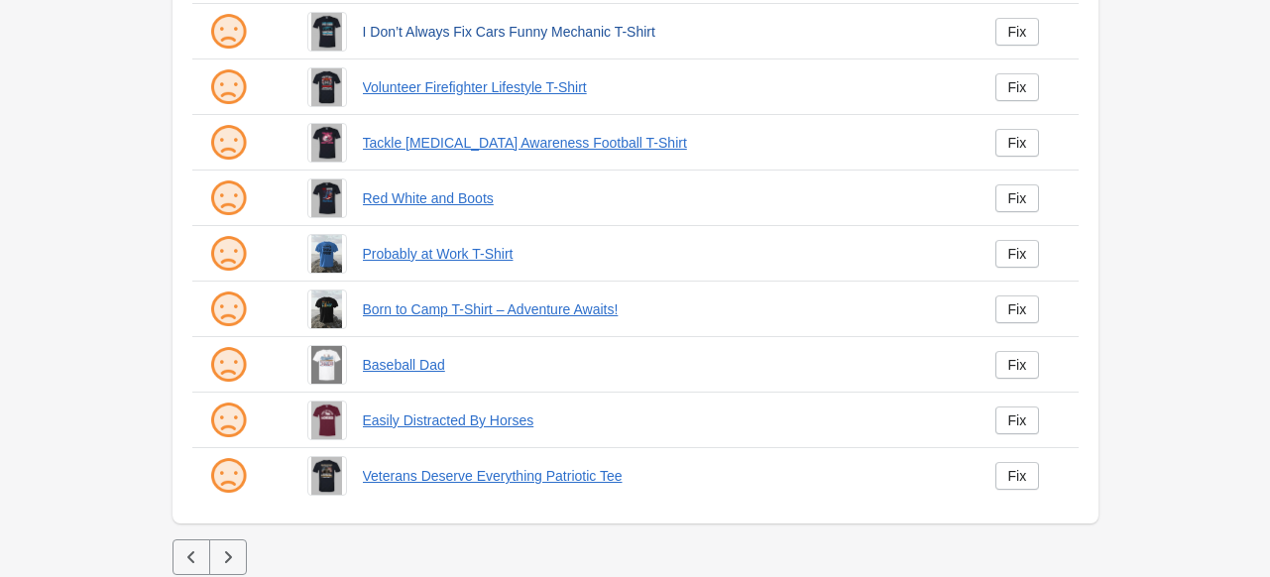
scroll to position [517, 0]
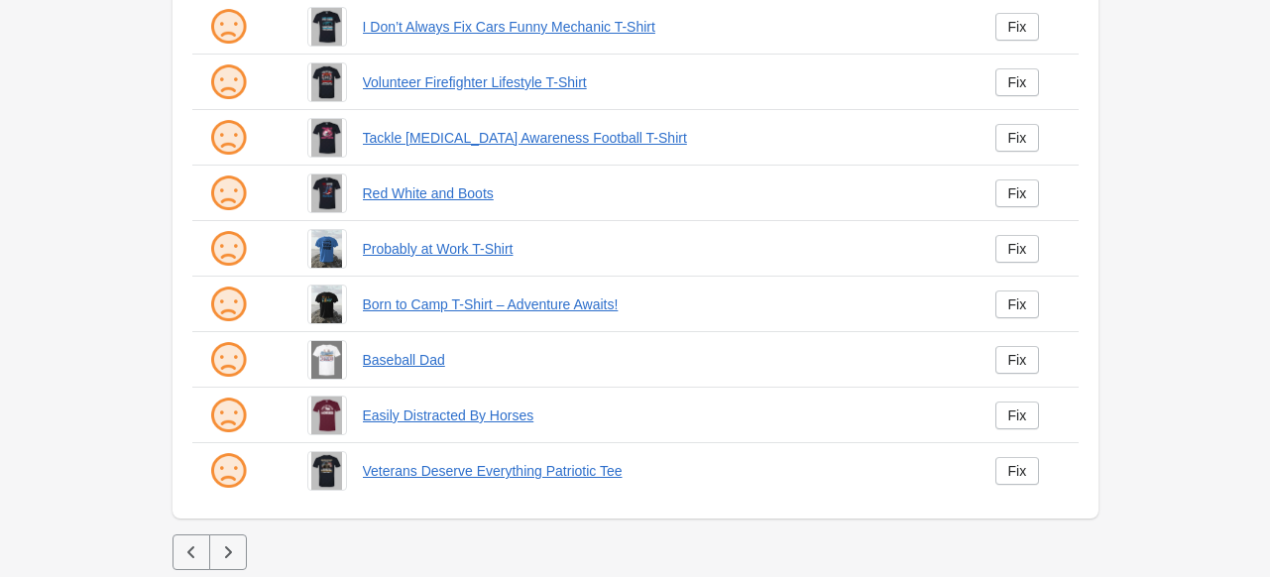
click at [229, 540] on button "button" at bounding box center [228, 552] width 38 height 36
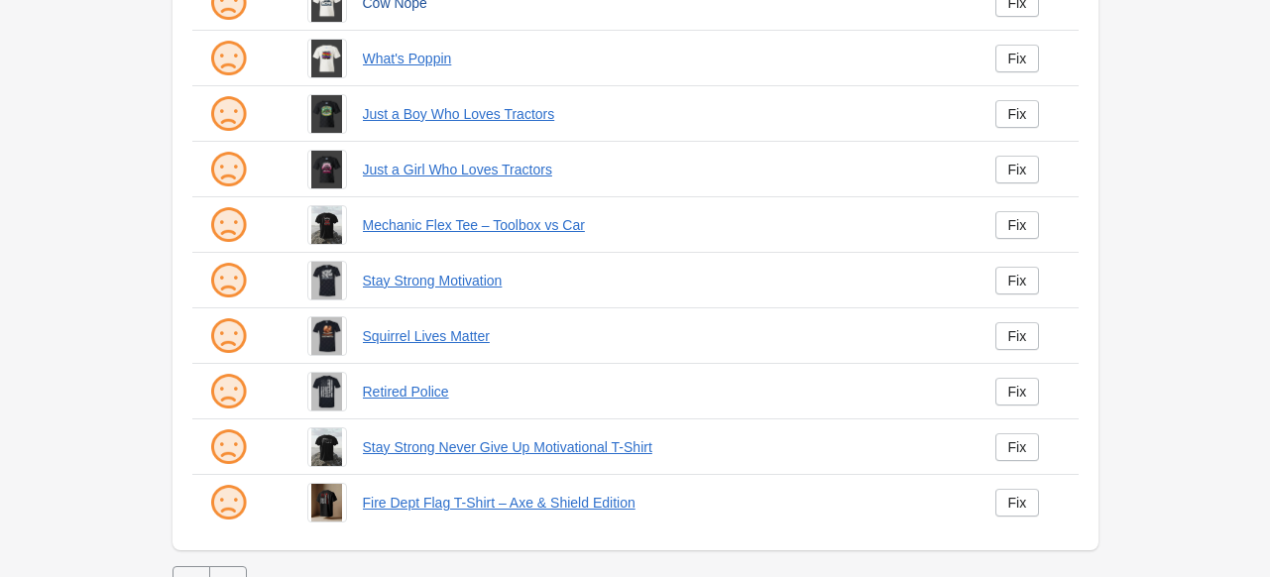
scroll to position [517, 0]
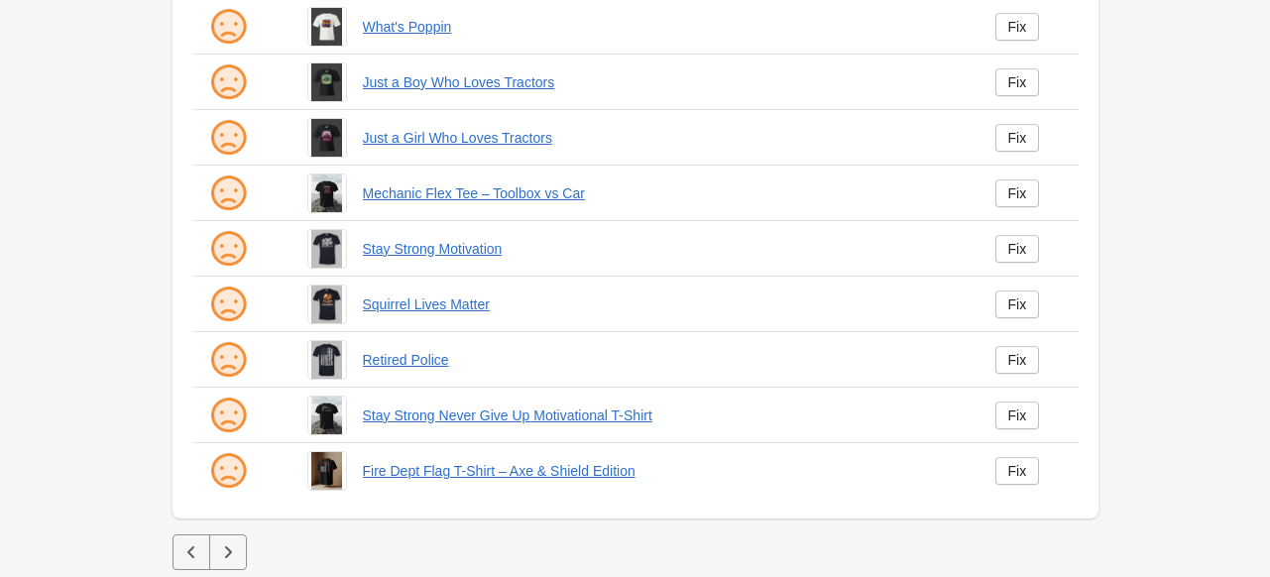
click at [236, 540] on button "button" at bounding box center [228, 552] width 38 height 36
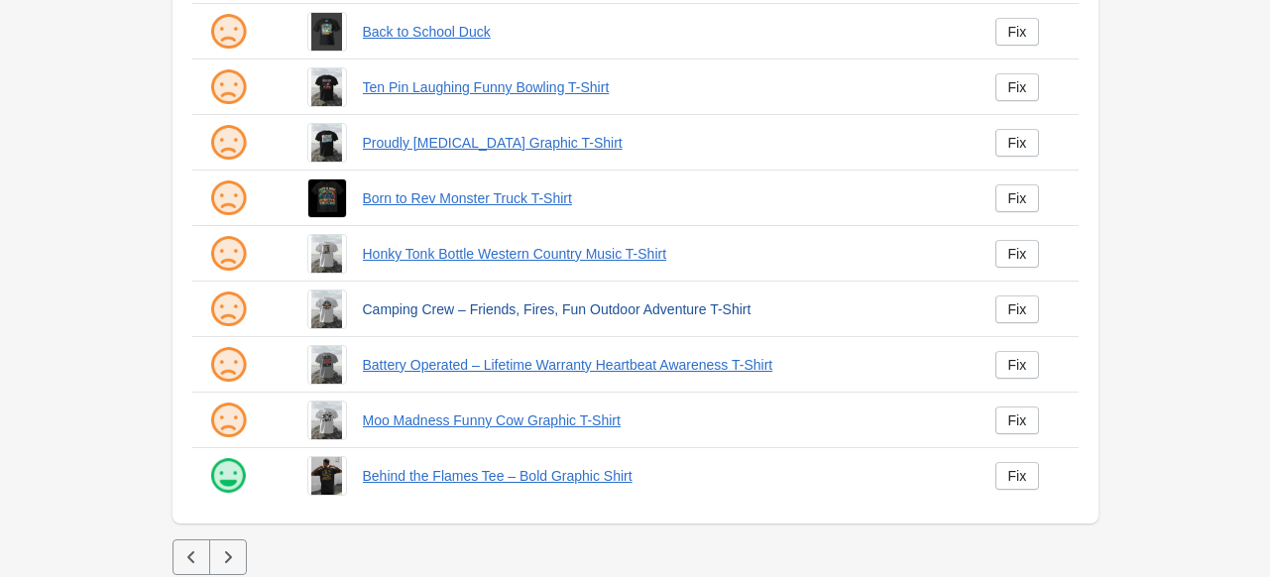
scroll to position [517, 0]
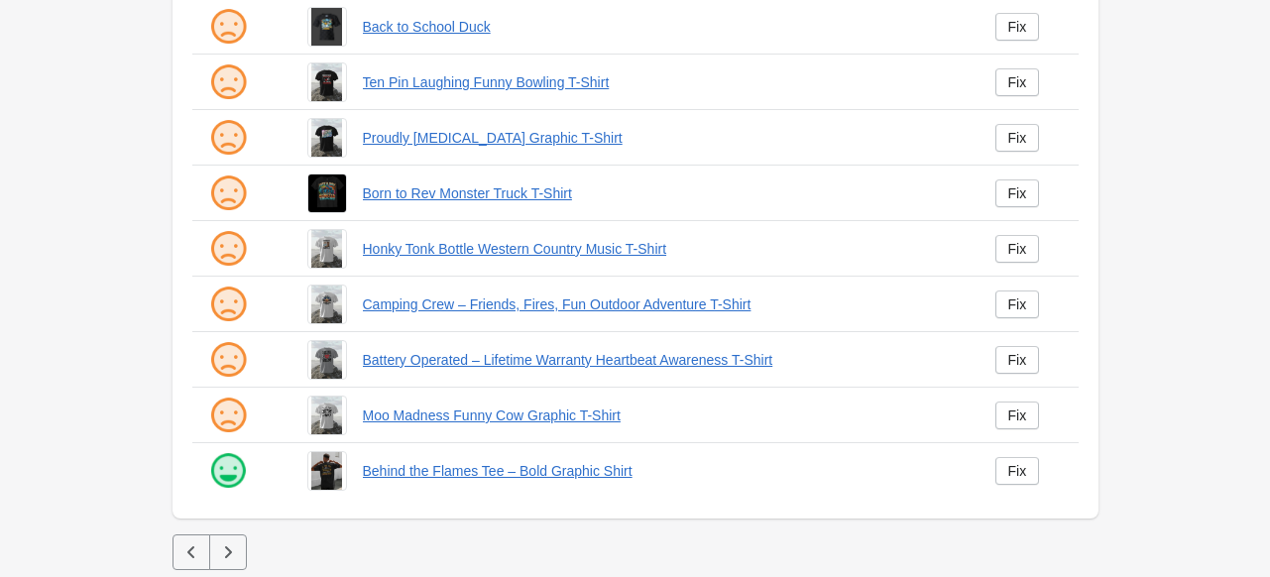
click at [237, 566] on button "button" at bounding box center [228, 552] width 38 height 36
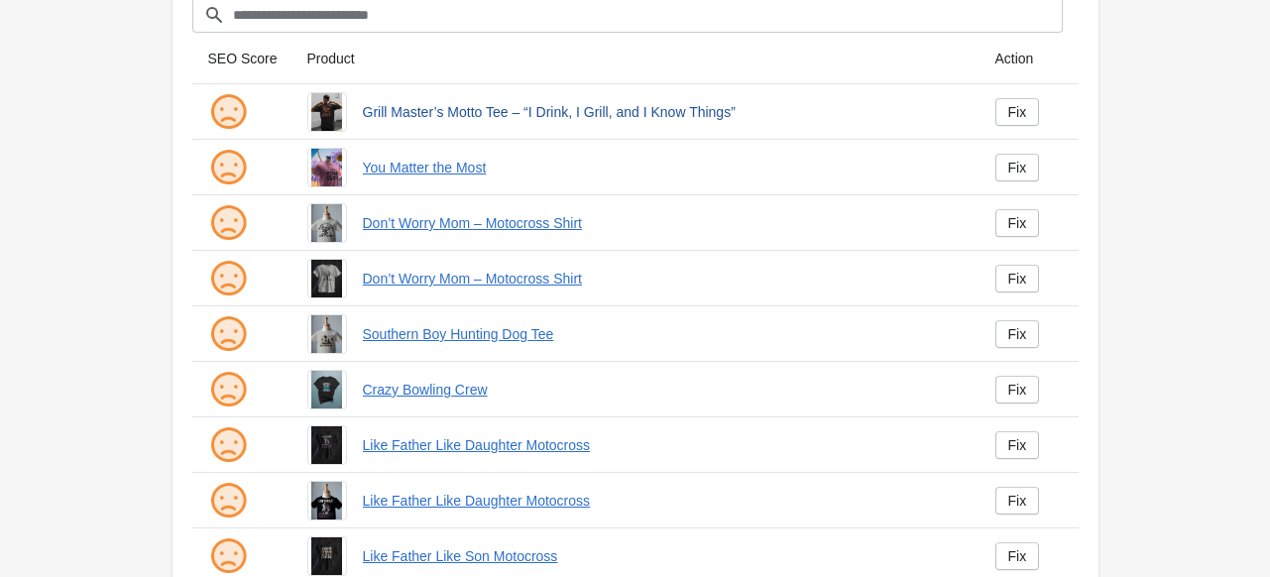
scroll to position [99, 0]
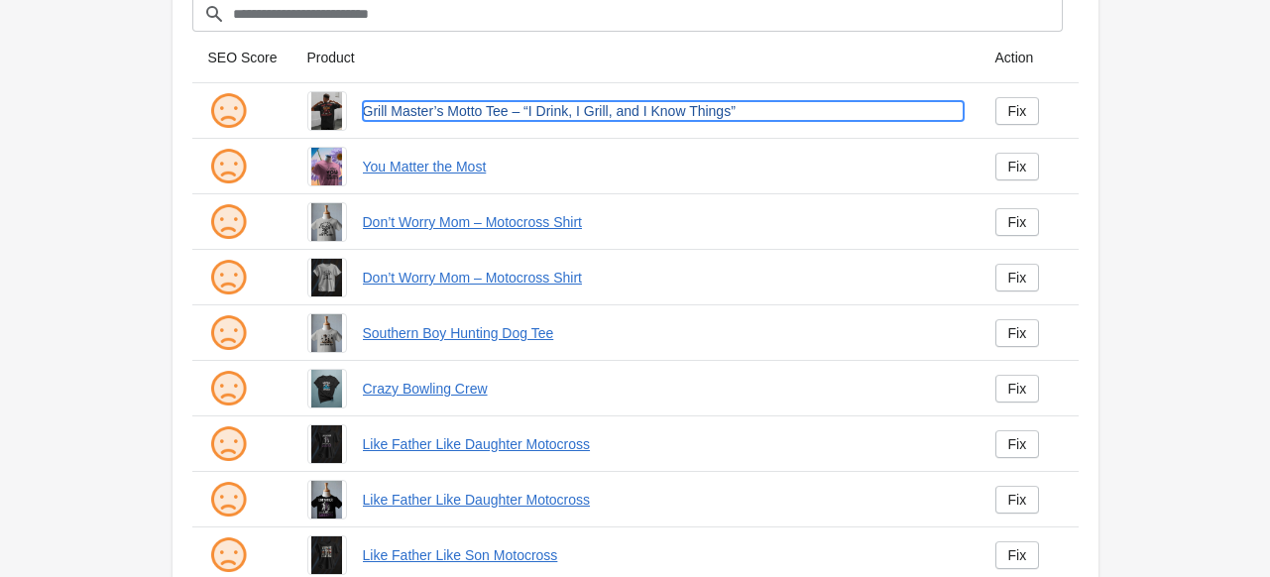
click at [462, 118] on link "Grill Master’s Motto Tee – “I Drink, I Grill, and I Know Things”" at bounding box center [663, 111] width 601 height 20
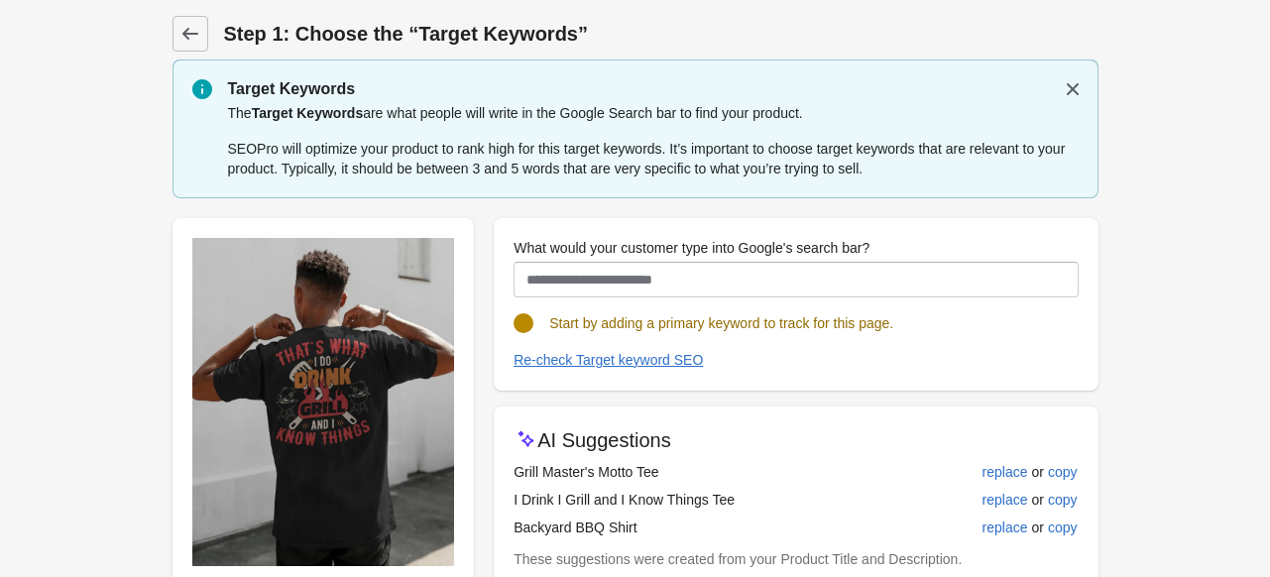
scroll to position [99, 0]
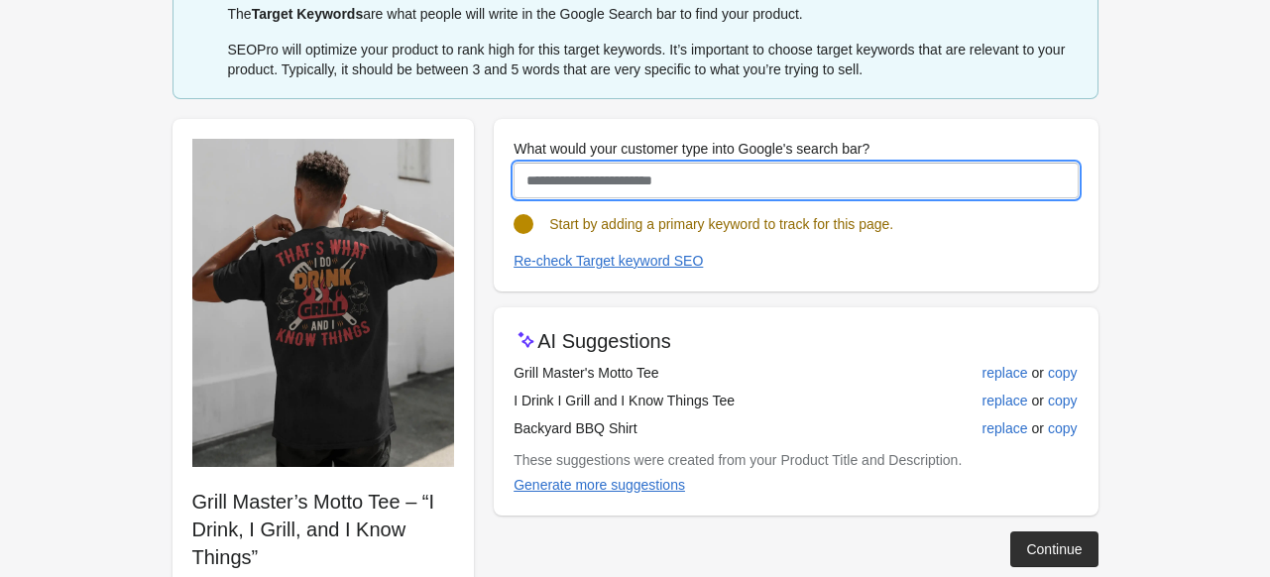
click at [595, 177] on input "What would your customer type into Google's search bar?" at bounding box center [796, 181] width 564 height 36
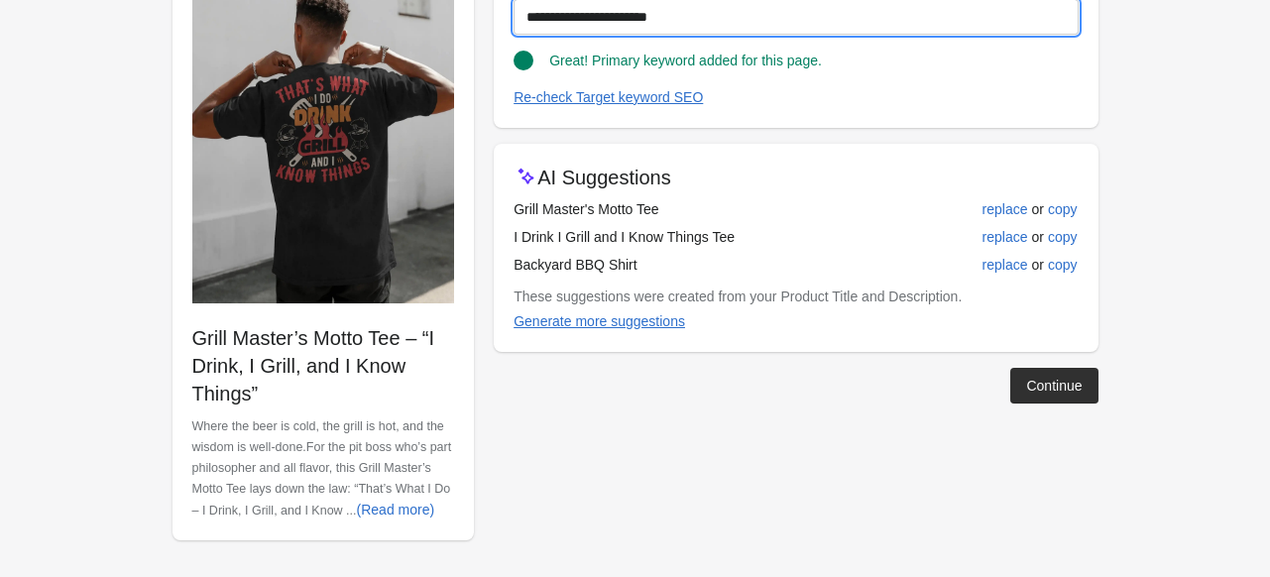
scroll to position [262, 0]
drag, startPoint x: 709, startPoint y: 12, endPoint x: 476, endPoint y: 21, distance: 233.2
click at [476, 21] on div "**********" at bounding box center [626, 241] width 946 height 601
type input "**********"
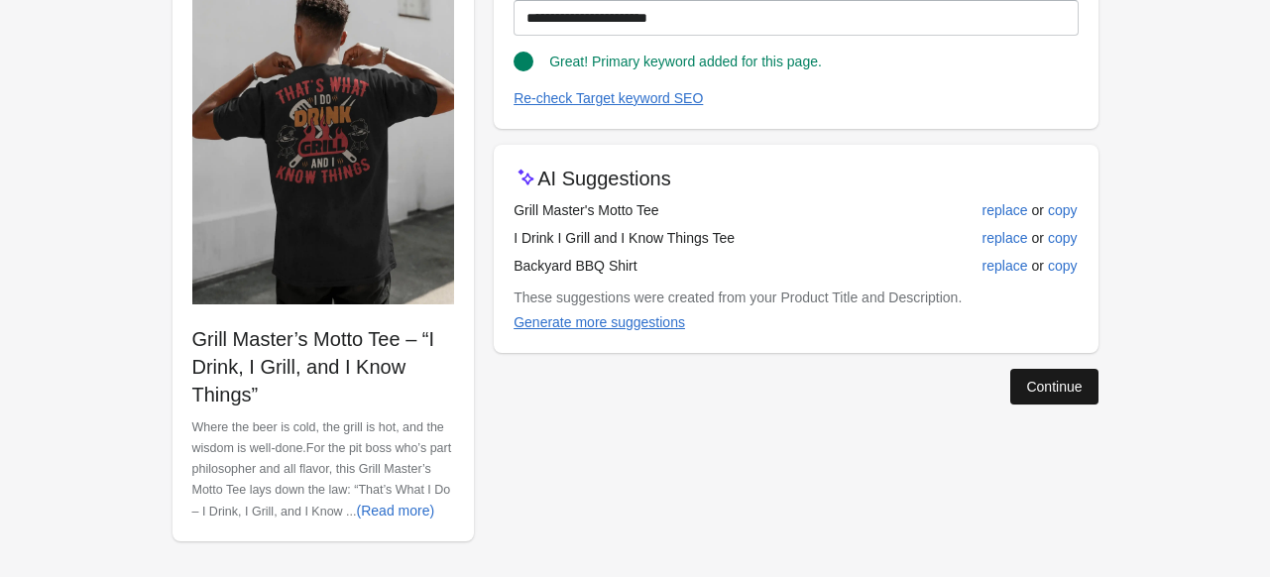
click at [1034, 380] on div "Continue" at bounding box center [1054, 387] width 56 height 16
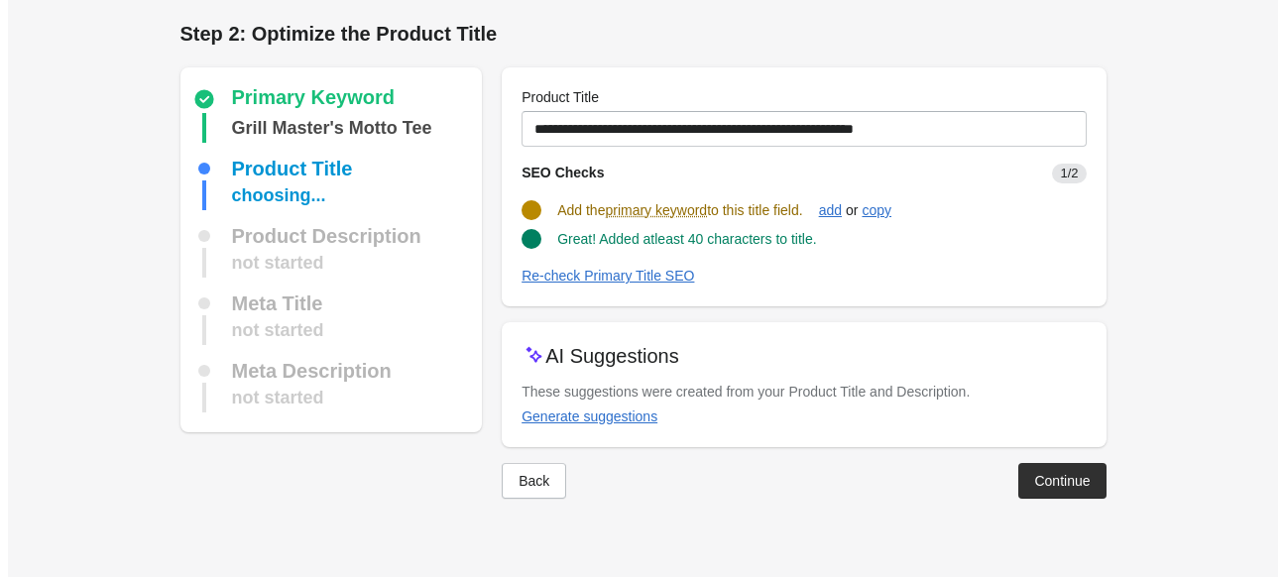
scroll to position [0, 0]
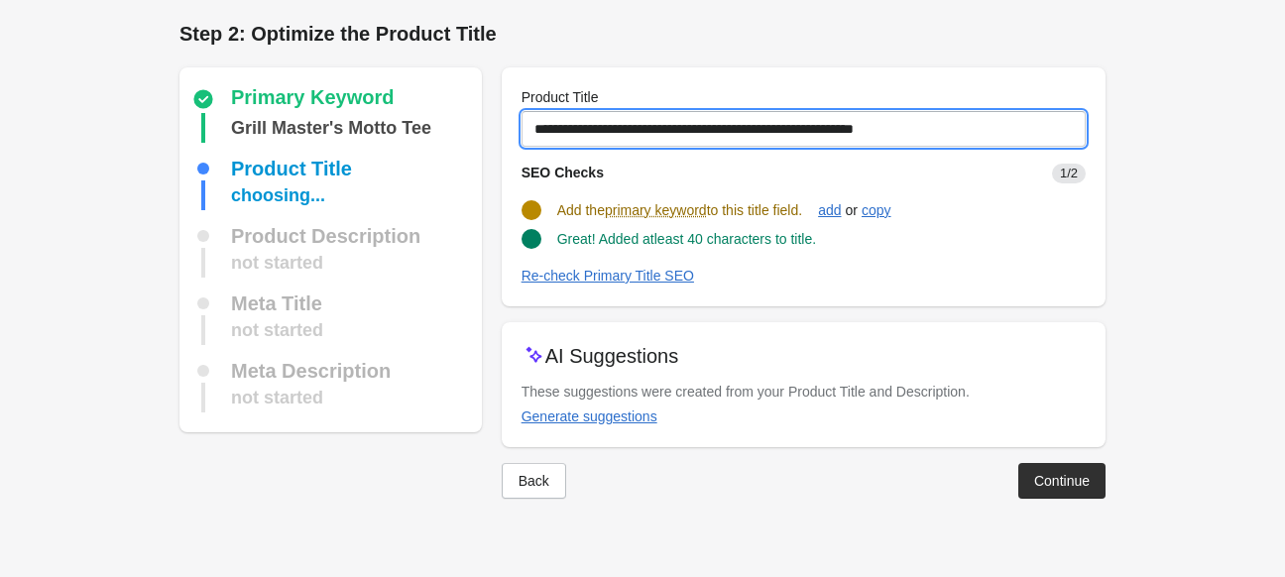
drag, startPoint x: 531, startPoint y: 122, endPoint x: 1201, endPoint y: 124, distance: 669.3
click at [1201, 124] on form "Step 1: Choose the “Target Keywords” Target Keywords The Target Keywords are wh…" at bounding box center [642, 269] width 1285 height 538
paste input "text"
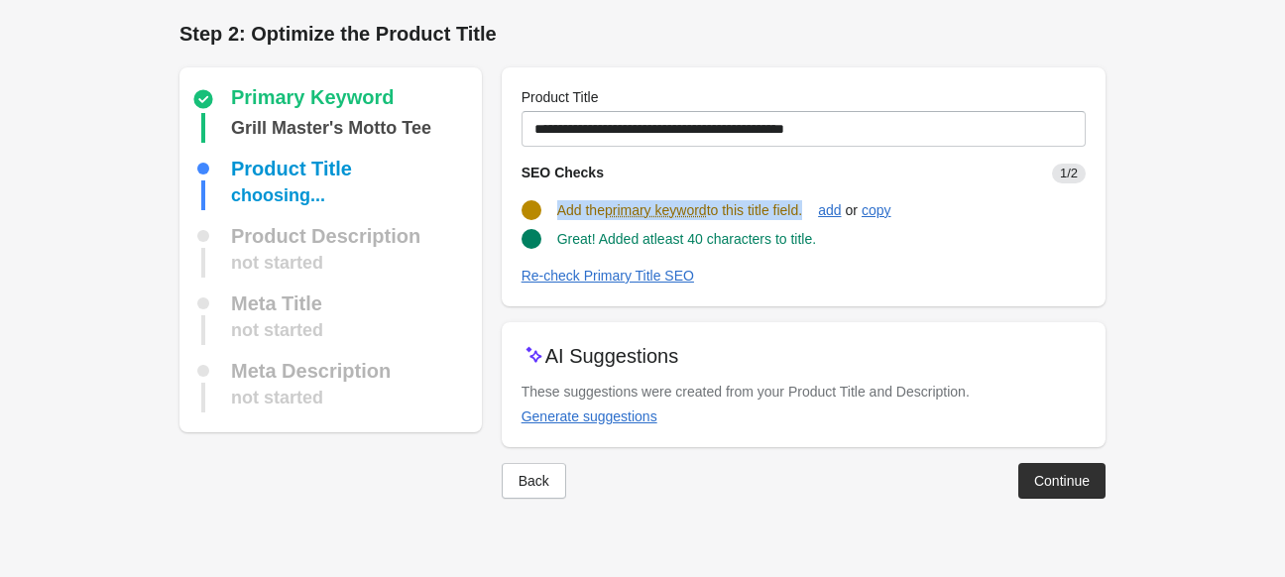
drag, startPoint x: 812, startPoint y: 213, endPoint x: 555, endPoint y: 208, distance: 256.9
click at [555, 208] on div "Add the primary keyword to this title field. add or copy" at bounding box center [796, 202] width 580 height 38
copy span "Add the primary keyword to this title field"
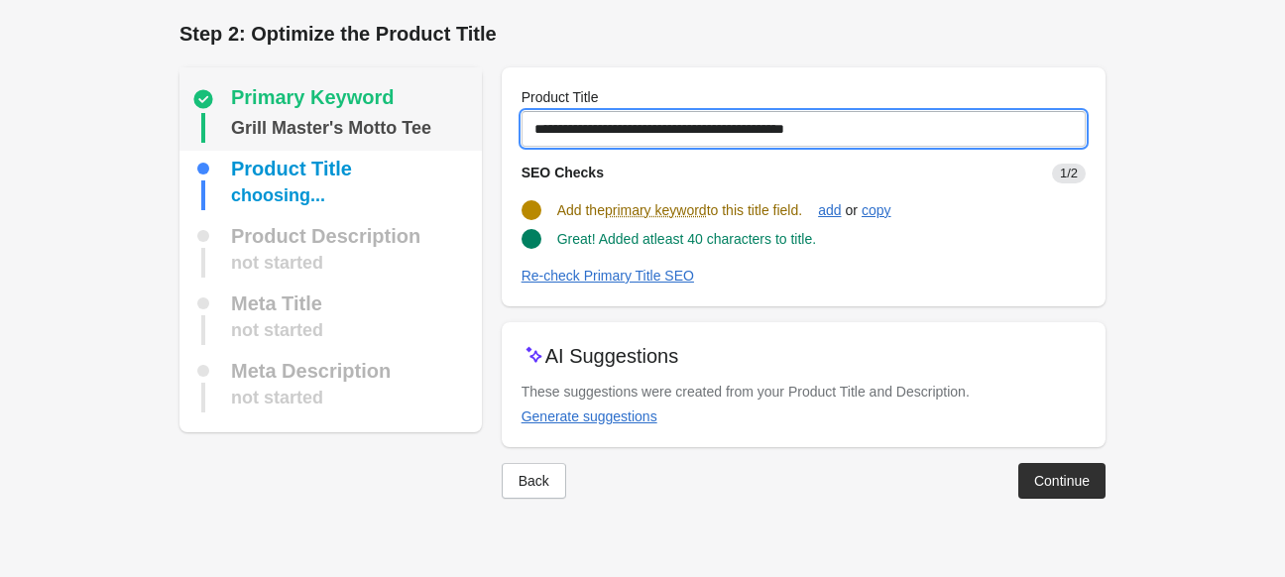
drag, startPoint x: 853, startPoint y: 118, endPoint x: 401, endPoint y: 125, distance: 452.2
click at [401, 125] on div "Primary Keyword Grill Master's Motto Tee Product Title choosing... Product Desc…" at bounding box center [633, 275] width 946 height 447
click at [880, 126] on input "**********" at bounding box center [804, 129] width 564 height 36
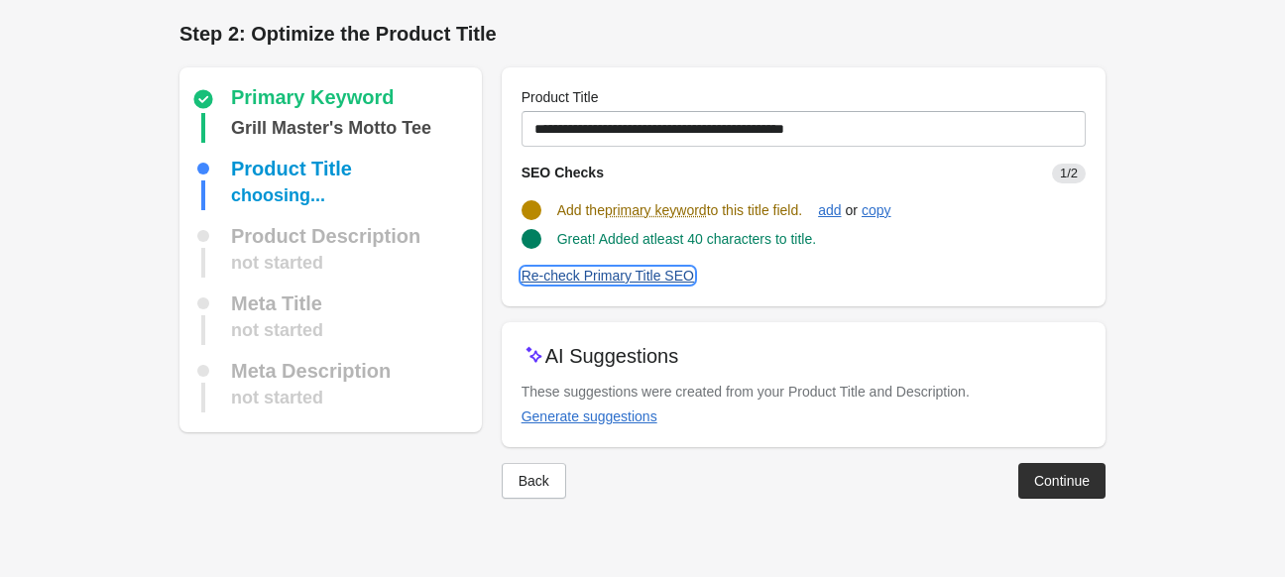
click at [590, 285] on button "Re-check Primary Title SEO" at bounding box center [608, 276] width 188 height 36
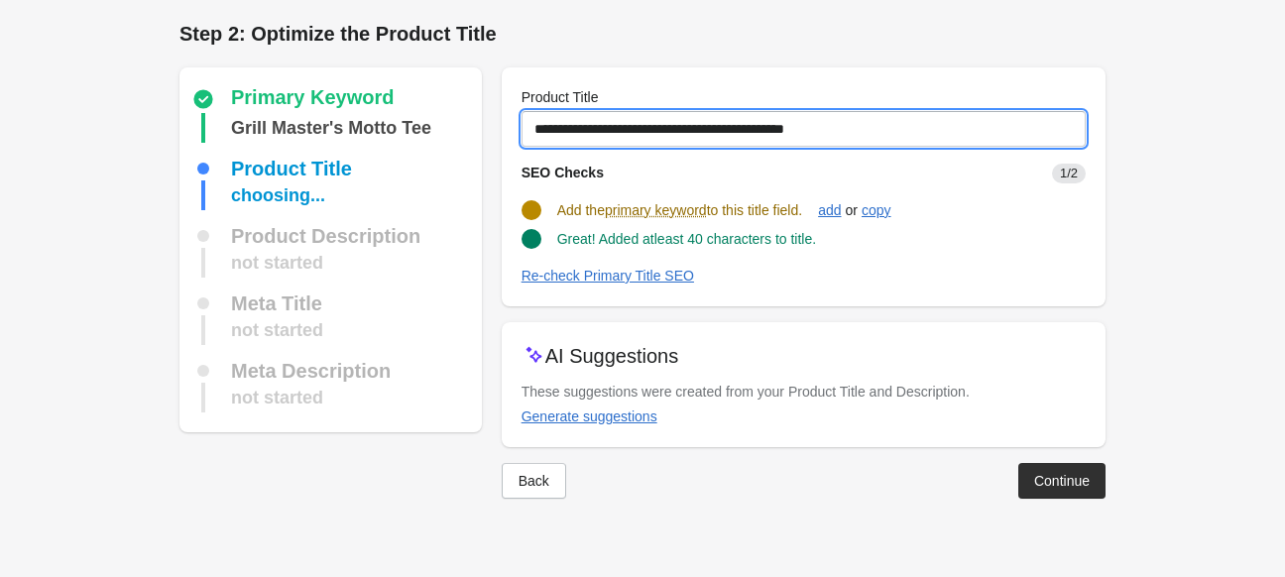
drag, startPoint x: 681, startPoint y: 125, endPoint x: 1082, endPoint y: 119, distance: 400.6
click at [1082, 119] on input "**********" at bounding box center [804, 129] width 564 height 36
type input "**********"
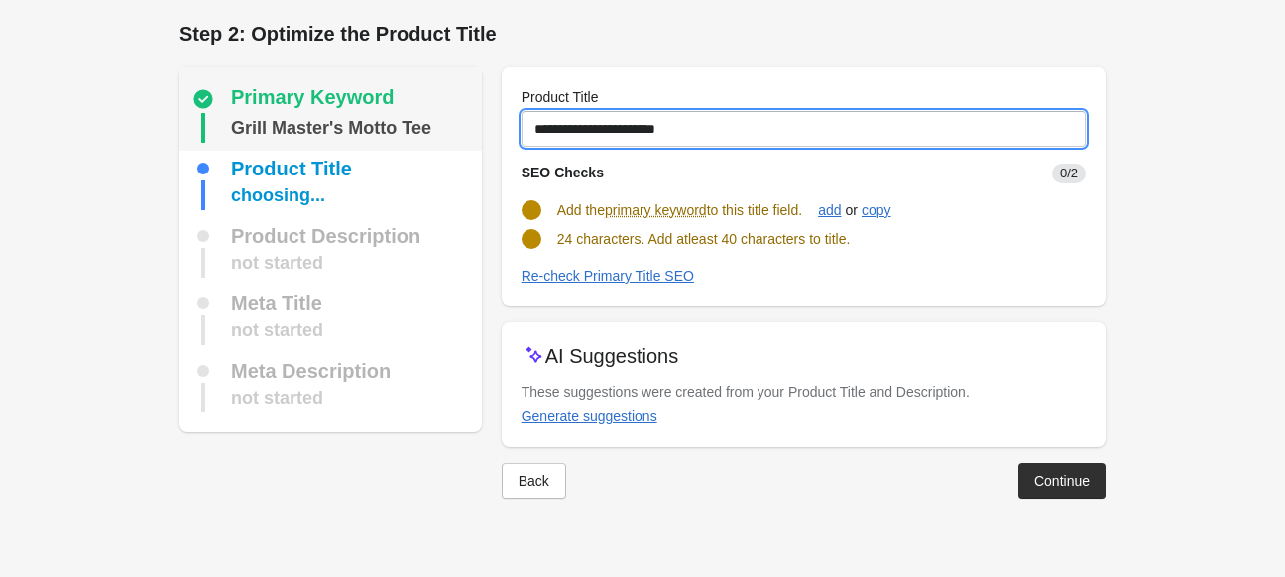
drag, startPoint x: 715, startPoint y: 130, endPoint x: 443, endPoint y: 122, distance: 271.8
click at [443, 122] on div "Primary Keyword Grill Master's Motto Tee Product Title choosing... Product Desc…" at bounding box center [633, 275] width 946 height 447
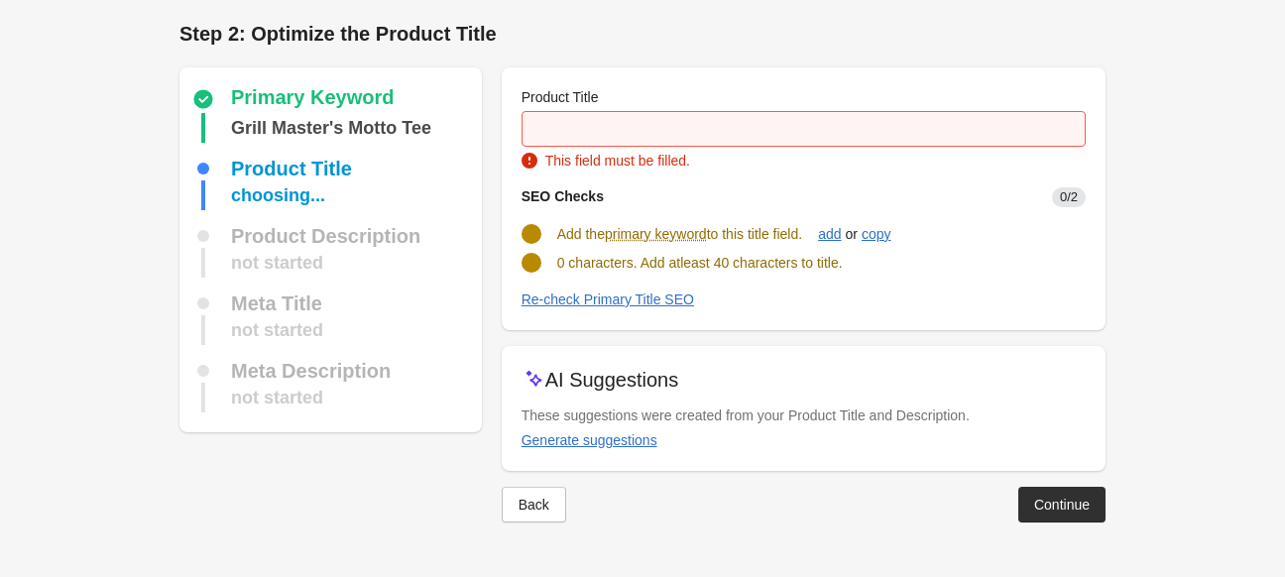
drag, startPoint x: 555, startPoint y: 231, endPoint x: 813, endPoint y: 234, distance: 257.8
click at [813, 234] on div "Add the primary keyword to this title field. add or copy" at bounding box center [796, 226] width 580 height 38
copy span "Add the primary keyword to this title field."
drag, startPoint x: 639, startPoint y: 265, endPoint x: 880, endPoint y: 266, distance: 241.0
click at [880, 266] on div "0 characters. Add atleast 40 characters to title." at bounding box center [796, 255] width 580 height 36
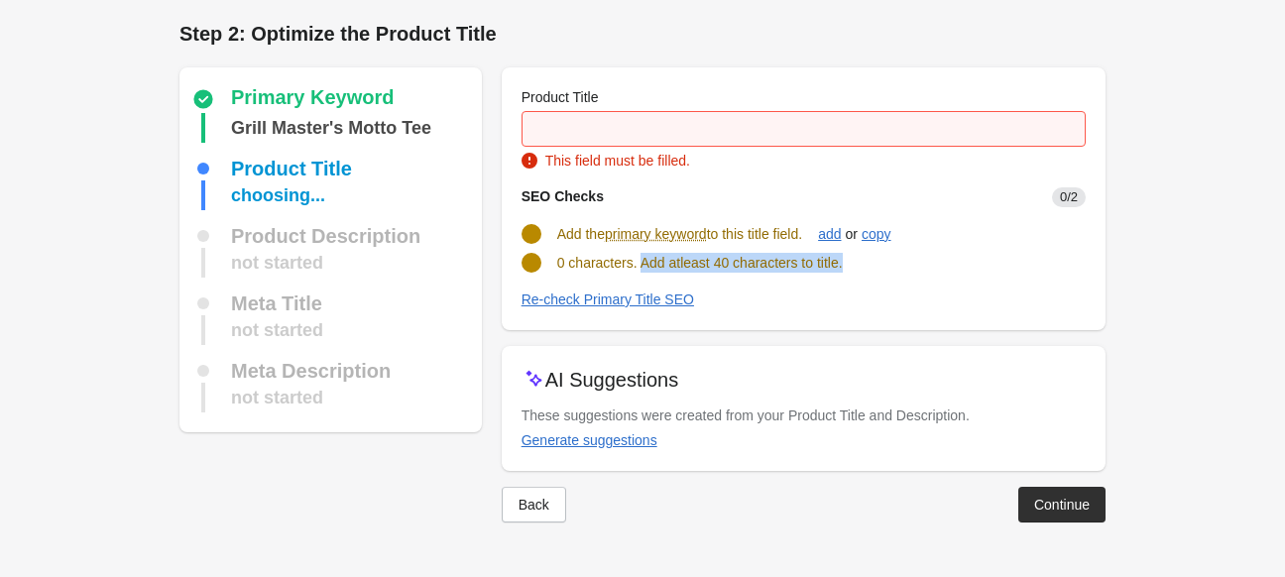
copy span "Add atleast 40 characters to title."
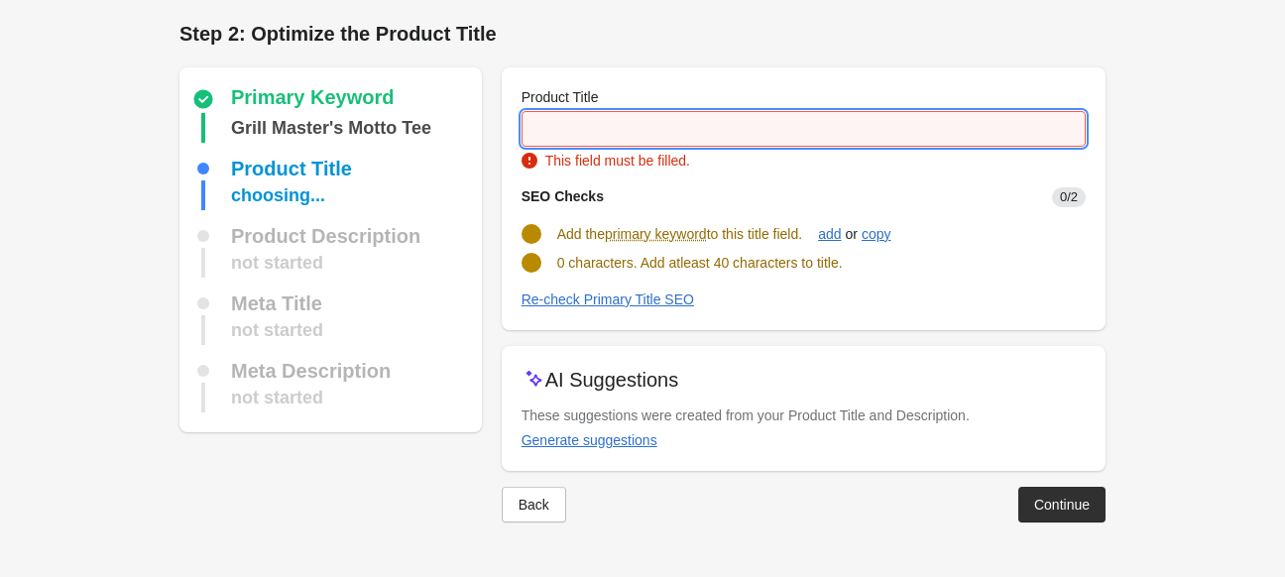
click at [683, 139] on input "Product Title" at bounding box center [804, 129] width 564 height 36
paste input "**********"
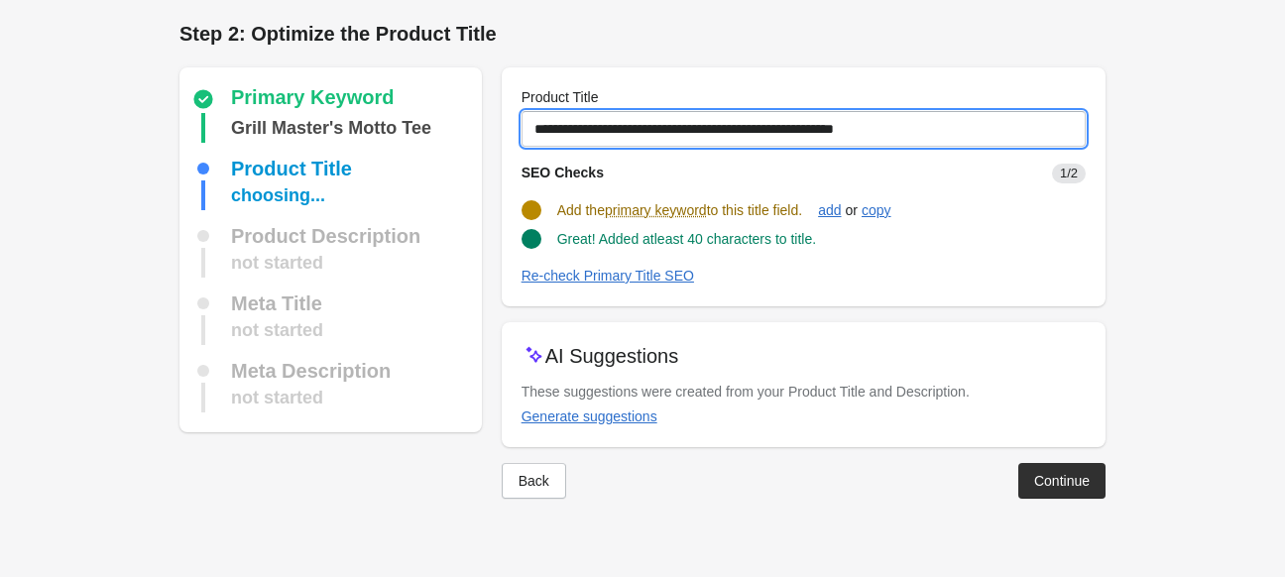
click at [694, 126] on input "**********" at bounding box center [804, 129] width 564 height 36
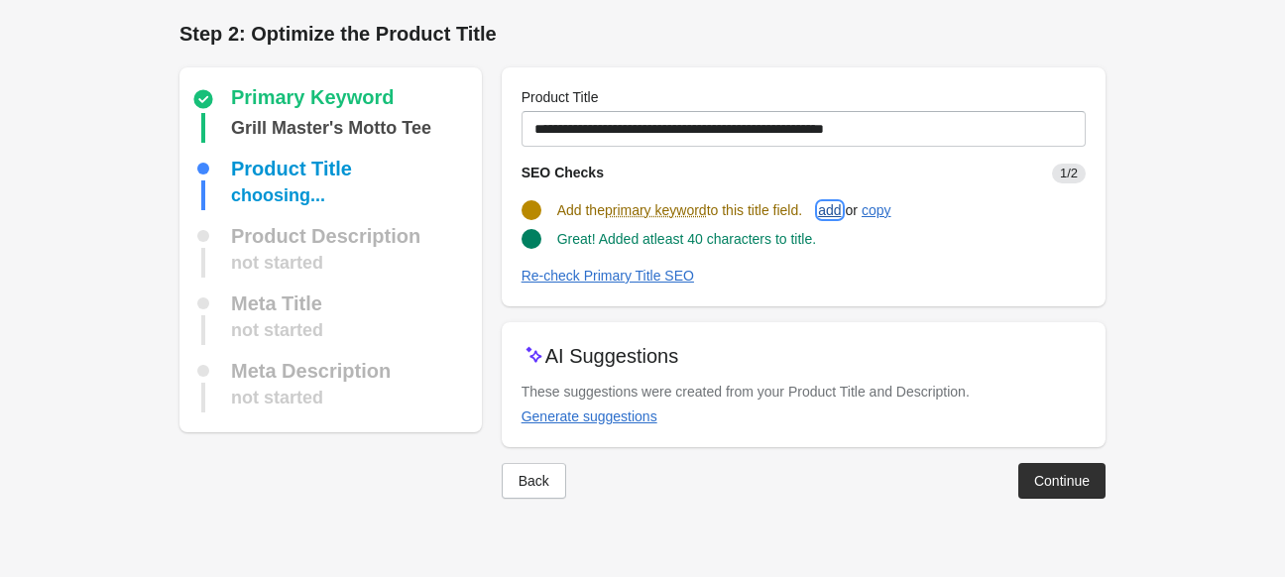
click at [833, 213] on div "add" at bounding box center [829, 210] width 23 height 16
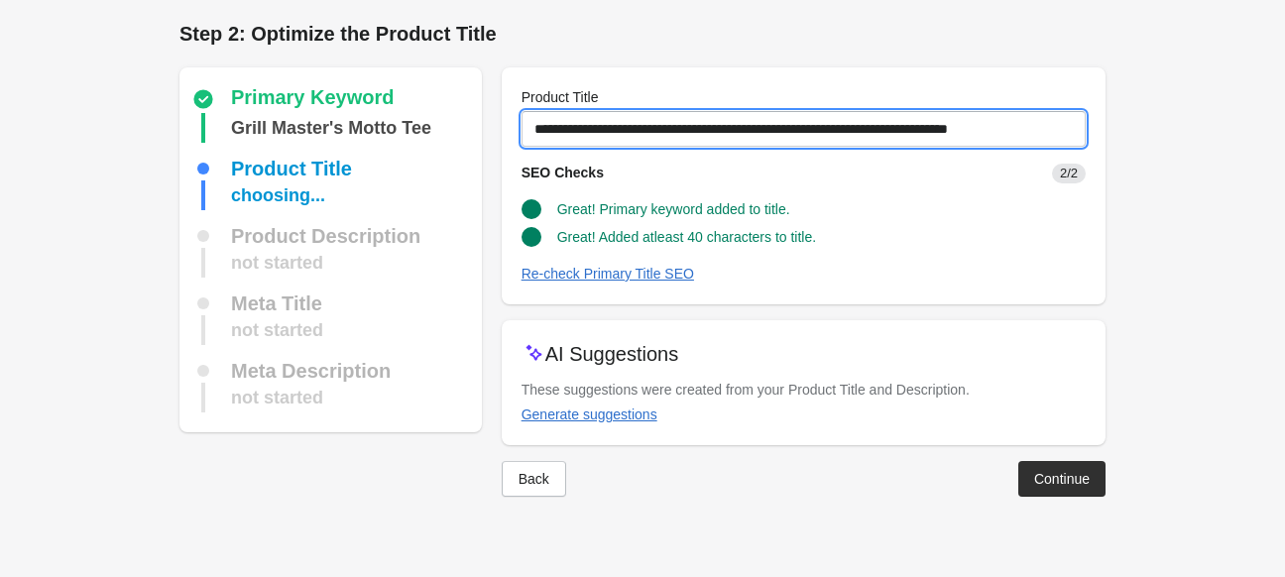
drag, startPoint x: 907, startPoint y: 128, endPoint x: 1150, endPoint y: 128, distance: 242.9
click at [1150, 128] on form "Step 1: Choose the “Target Keywords” Target Keywords The Target Keywords are wh…" at bounding box center [642, 268] width 1285 height 536
drag, startPoint x: 684, startPoint y: 130, endPoint x: 457, endPoint y: 133, distance: 227.1
click at [457, 133] on div "Primary Keyword Grill Master's Motto Tee Product Title choosing... Product Desc…" at bounding box center [633, 274] width 946 height 445
paste input "text"
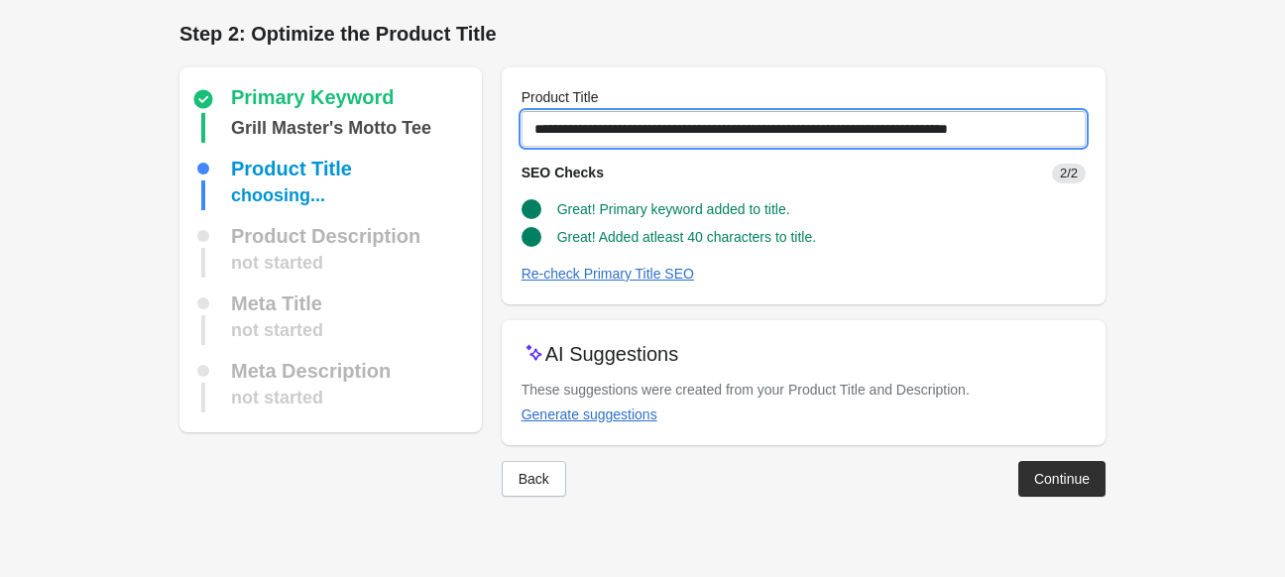
drag, startPoint x: 932, startPoint y: 126, endPoint x: 1127, endPoint y: 126, distance: 195.3
click at [1127, 126] on div "Step 2: Optimize the Product Title Primary Keyword Grill Master's Motto Tee Pro…" at bounding box center [643, 268] width 990 height 536
type input "**********"
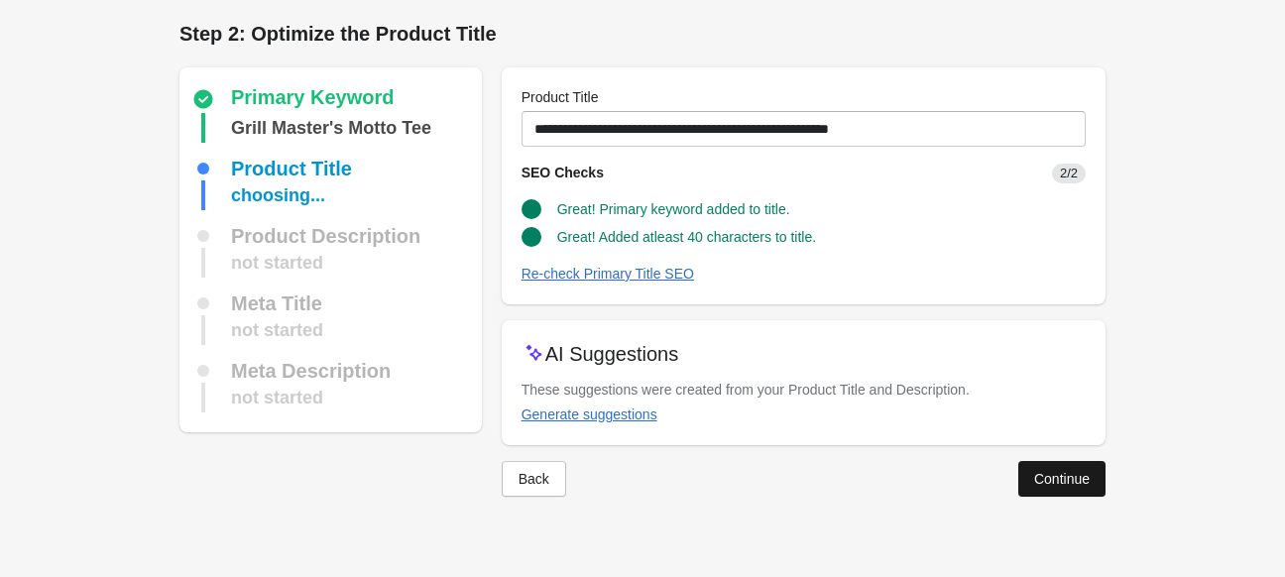
click at [1090, 494] on button "Continue" at bounding box center [1061, 479] width 87 height 36
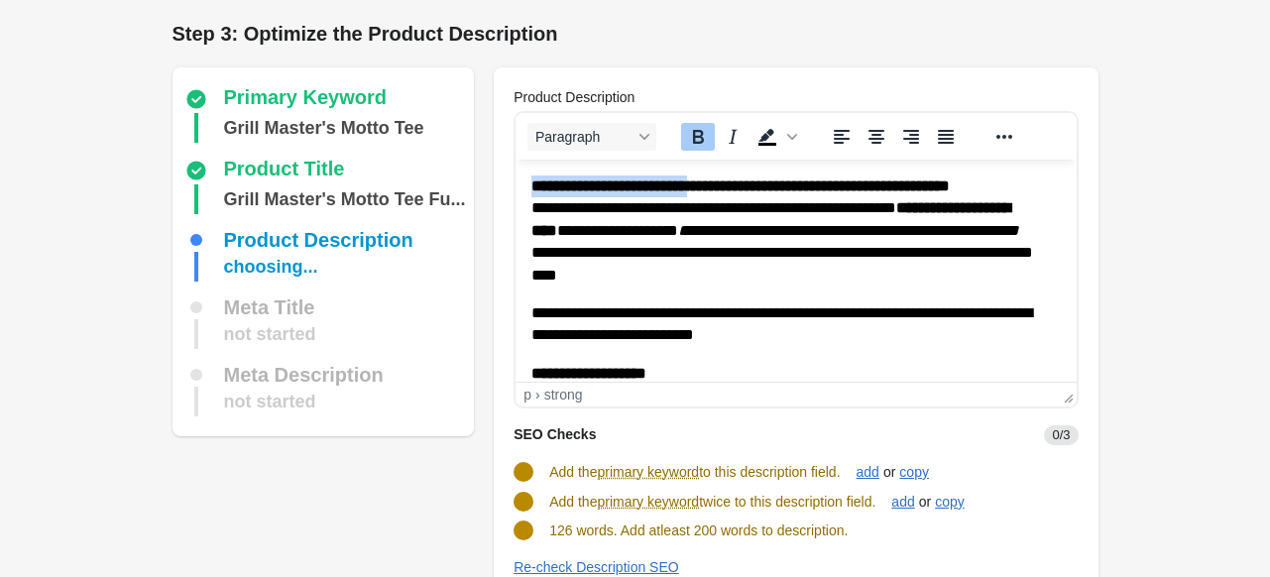
drag, startPoint x: 533, startPoint y: 181, endPoint x: 723, endPoint y: 183, distance: 189.4
click at [723, 183] on strong "**********" at bounding box center [740, 185] width 418 height 15
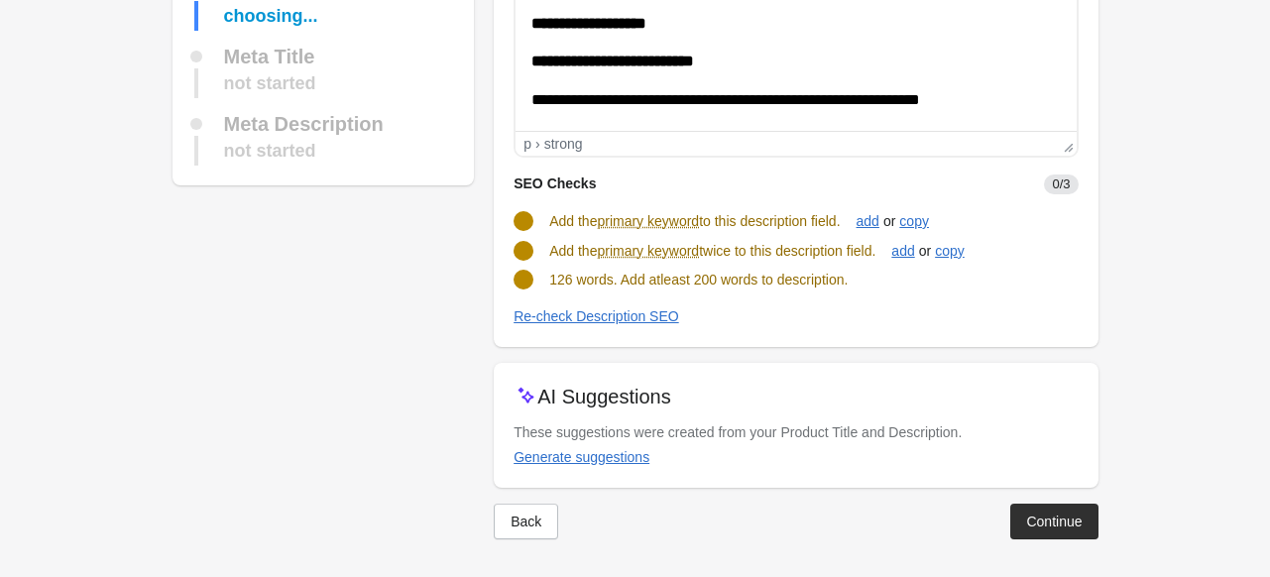
scroll to position [252, 0]
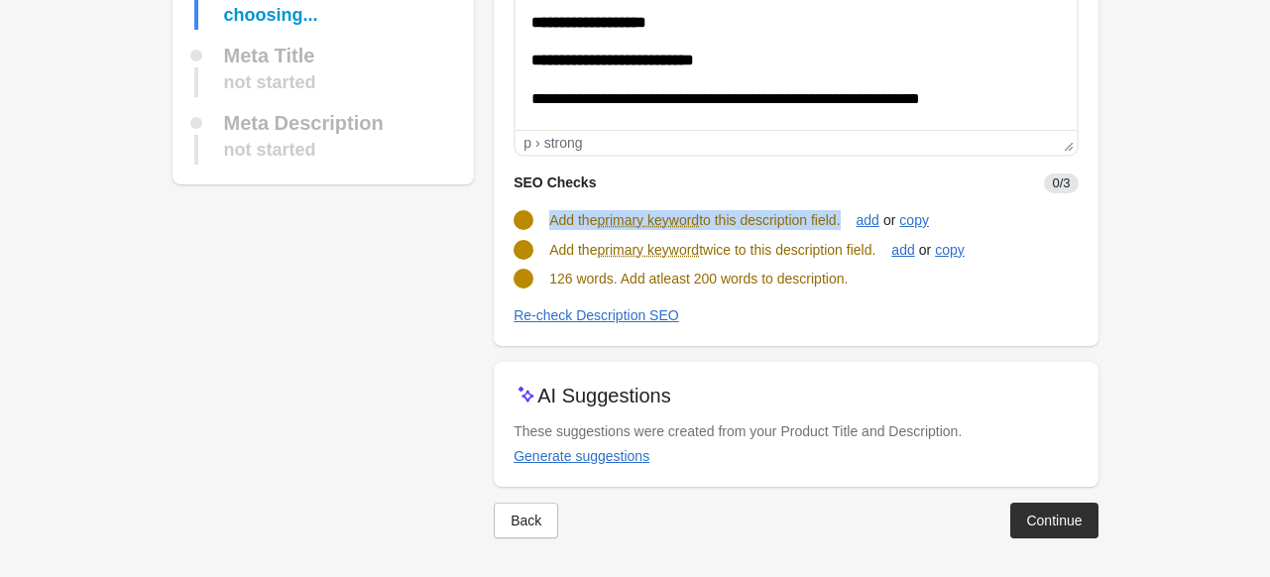
drag, startPoint x: 551, startPoint y: 218, endPoint x: 849, endPoint y: 228, distance: 297.6
click at [840, 228] on span "Add the primary keyword to this description field." at bounding box center [694, 220] width 291 height 16
copy span "Add the primary keyword to this description field"
drag, startPoint x: 551, startPoint y: 248, endPoint x: 894, endPoint y: 242, distance: 343.1
click at [894, 242] on div "Add the primary keyword twice to this description field. add or copy" at bounding box center [788, 242] width 580 height 38
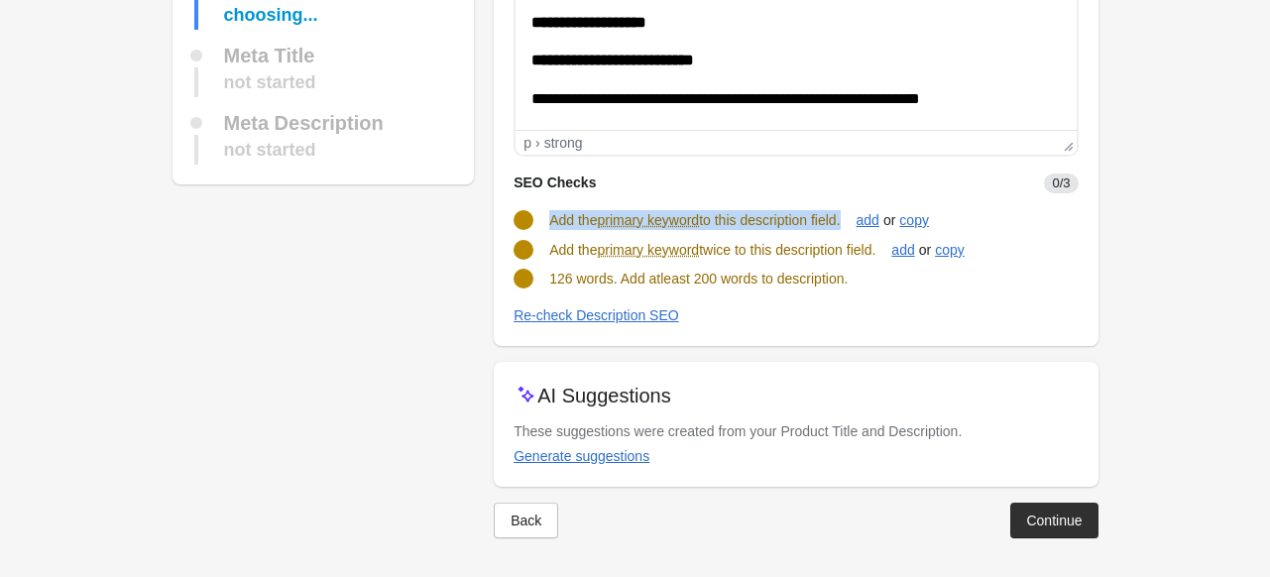
copy span "Add the primary keyword twice to this description field."
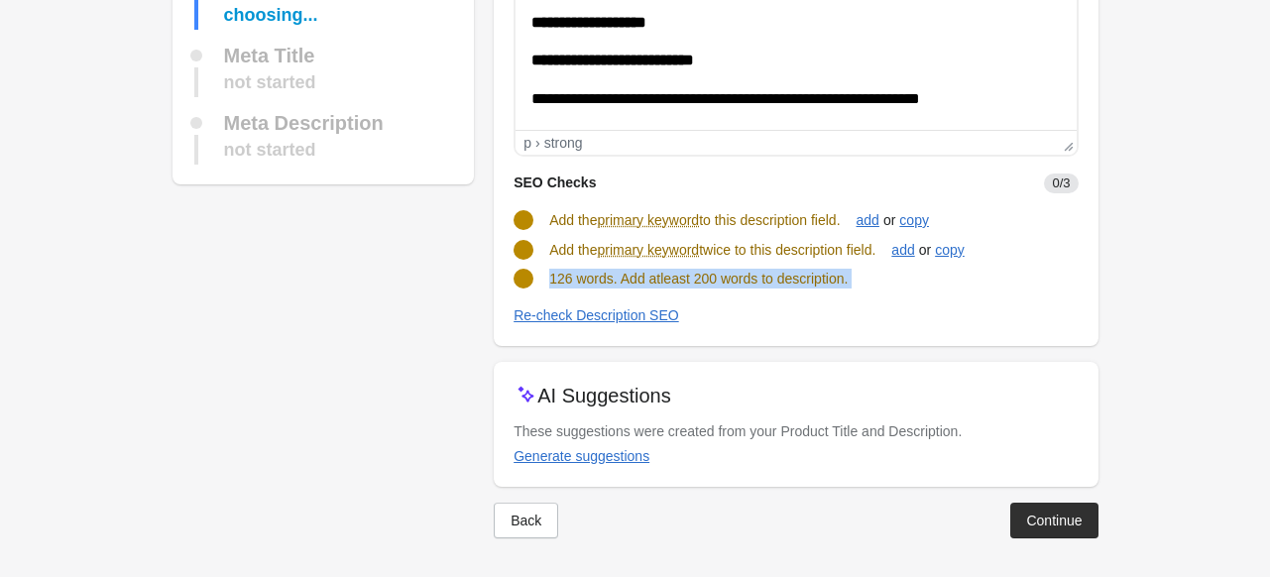
drag, startPoint x: 545, startPoint y: 282, endPoint x: 945, endPoint y: 291, distance: 399.7
click at [945, 291] on turbo-frame "SEO Checks 0/3 Add the primary keyword to this description field. add or copy A…" at bounding box center [796, 242] width 564 height 170
copy turbo-frame "126 words. Add atleast 200 words to description."
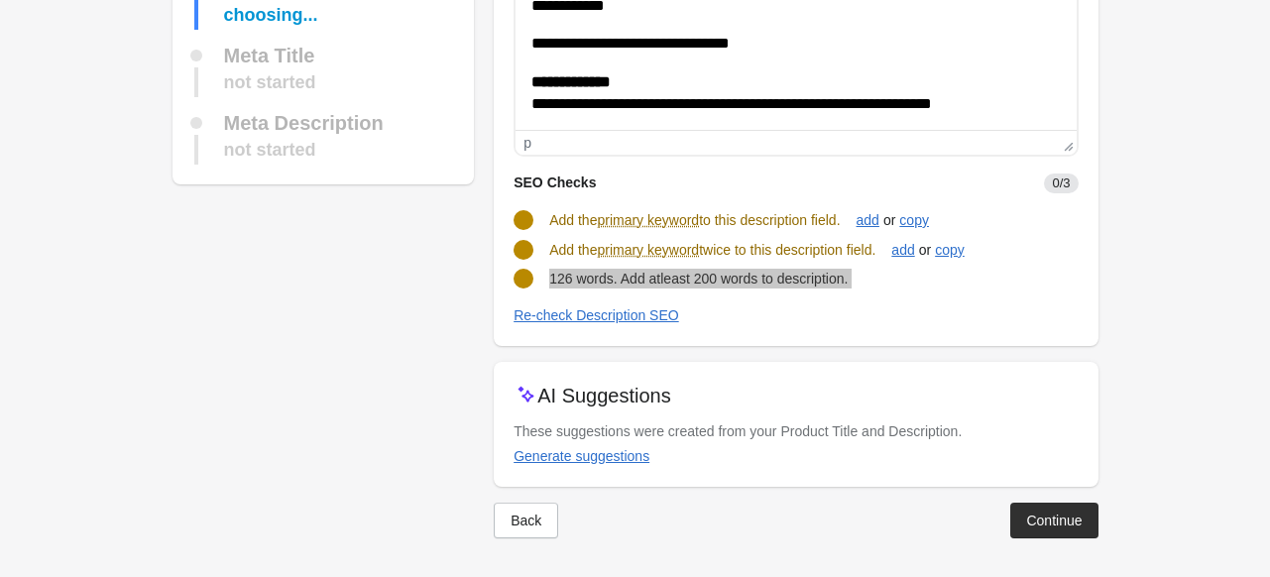
scroll to position [0, 0]
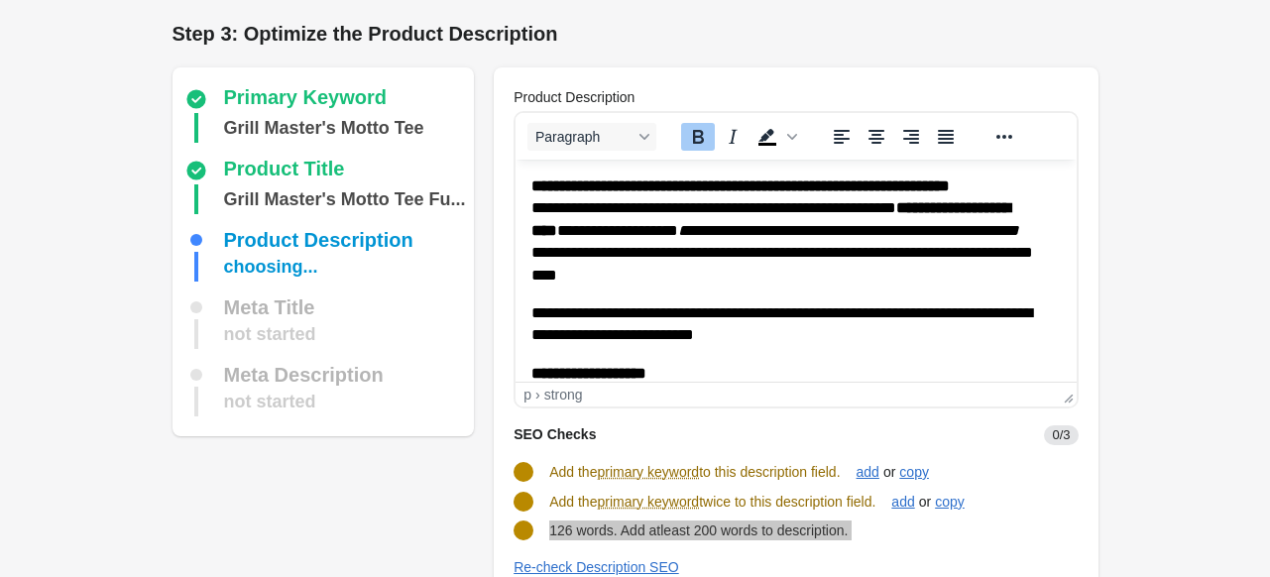
drag, startPoint x: 1011, startPoint y: 366, endPoint x: 616, endPoint y: 109, distance: 471.7
click at [616, 160] on html "**********" at bounding box center [796, 425] width 560 height 530
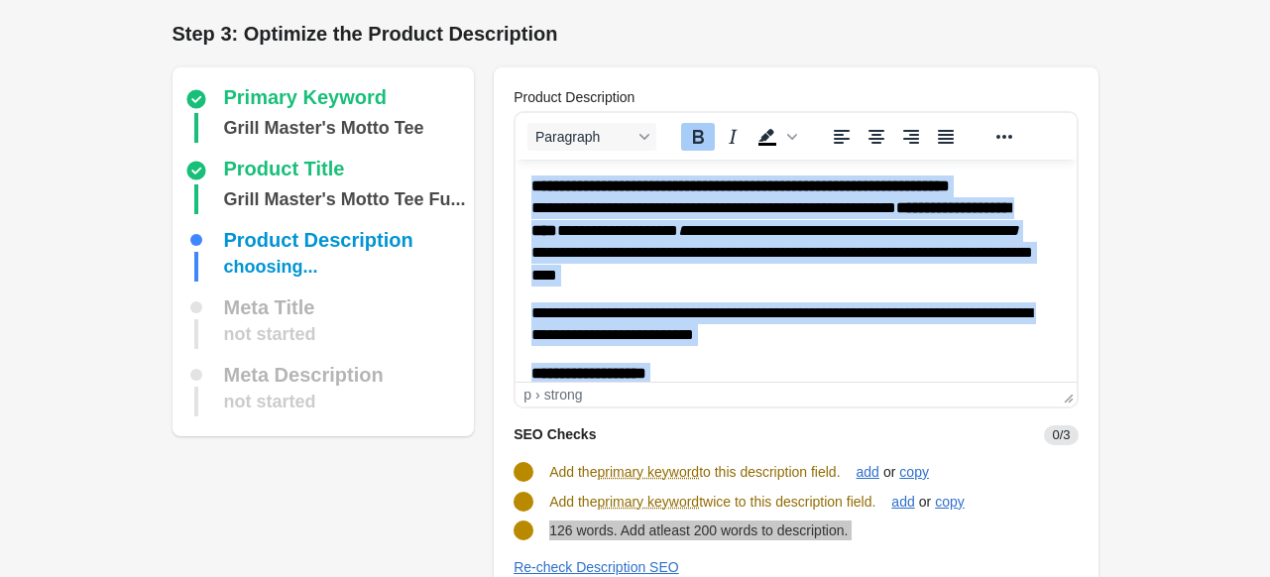
drag, startPoint x: 1010, startPoint y: 357, endPoint x: 1049, endPoint y: 213, distance: 148.9
click at [533, 160] on html "**********" at bounding box center [796, 425] width 560 height 530
copy body "**********"
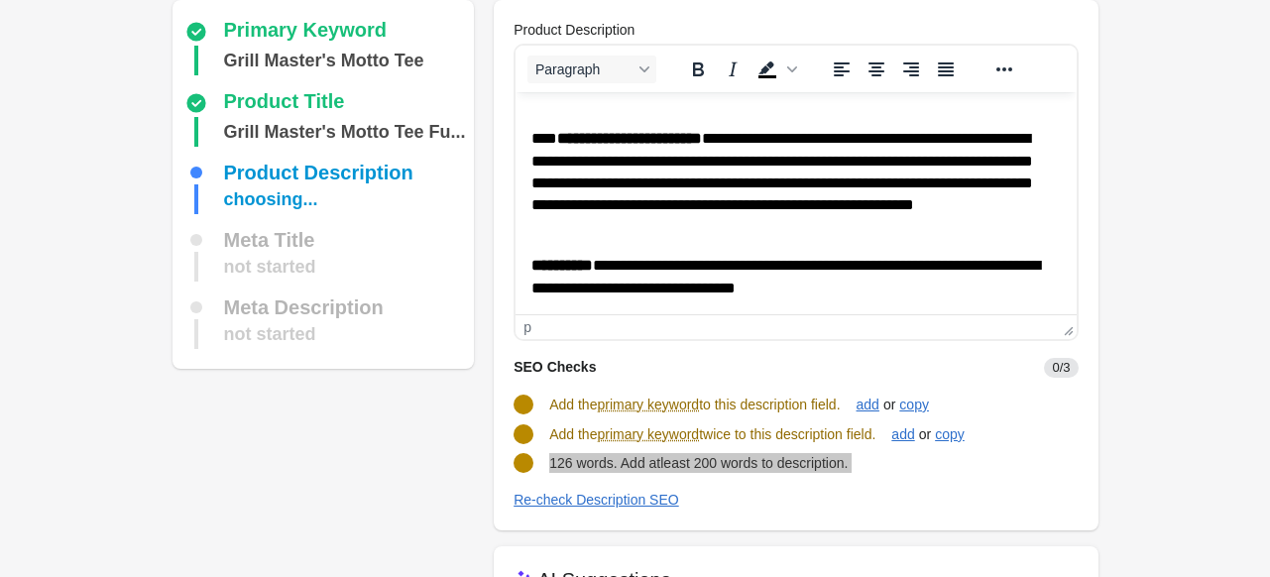
scroll to position [99, 0]
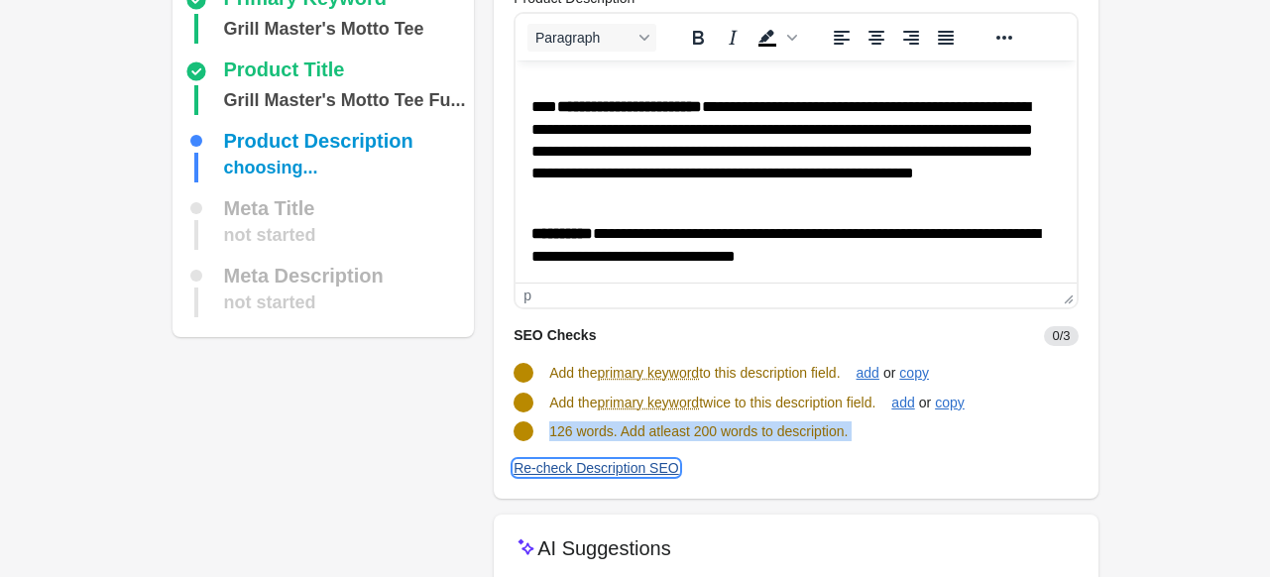
click at [568, 471] on div "Re-check Description SEO" at bounding box center [597, 468] width 166 height 16
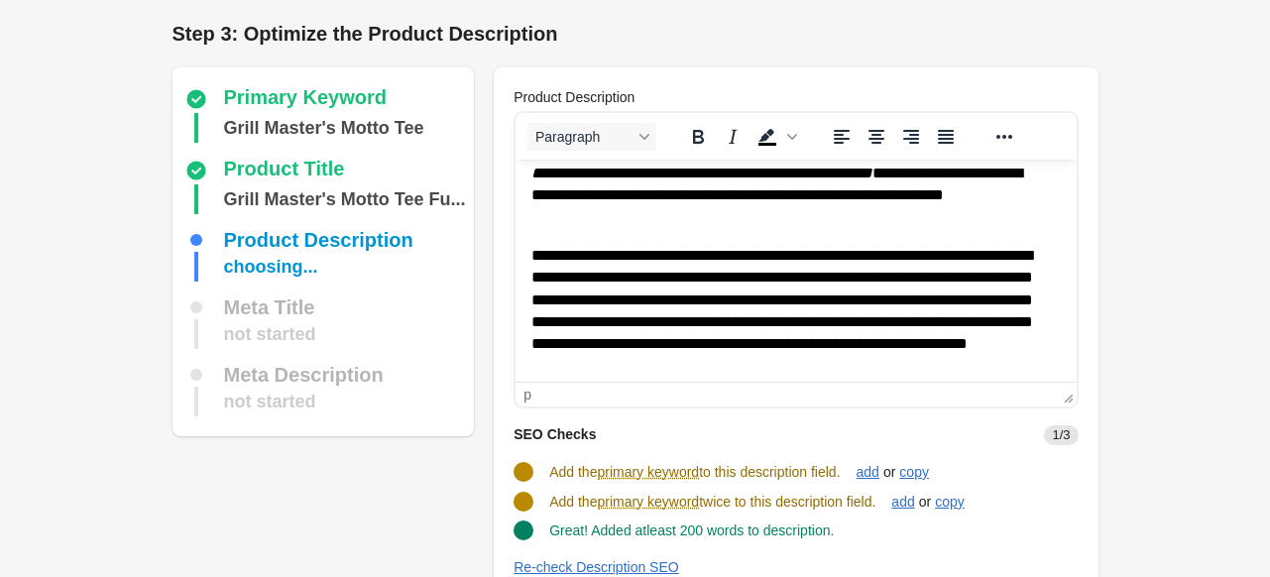
scroll to position [0, 0]
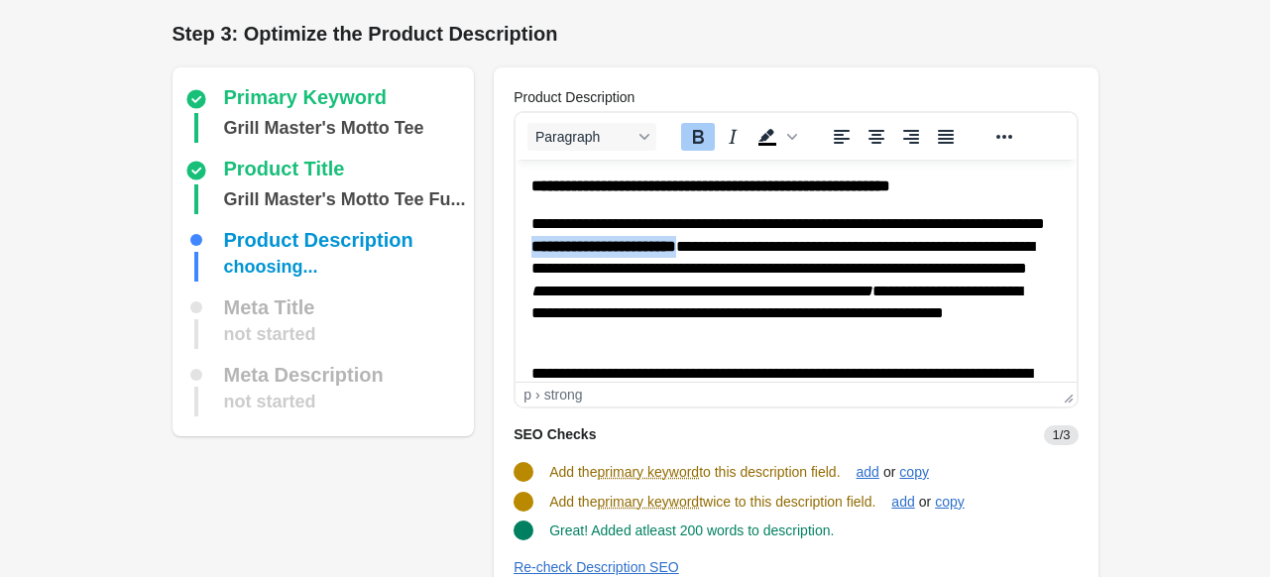
drag, startPoint x: 629, startPoint y: 247, endPoint x: 808, endPoint y: 249, distance: 179.5
click at [808, 249] on p "**********" at bounding box center [788, 279] width 515 height 133
copy strong "**********"
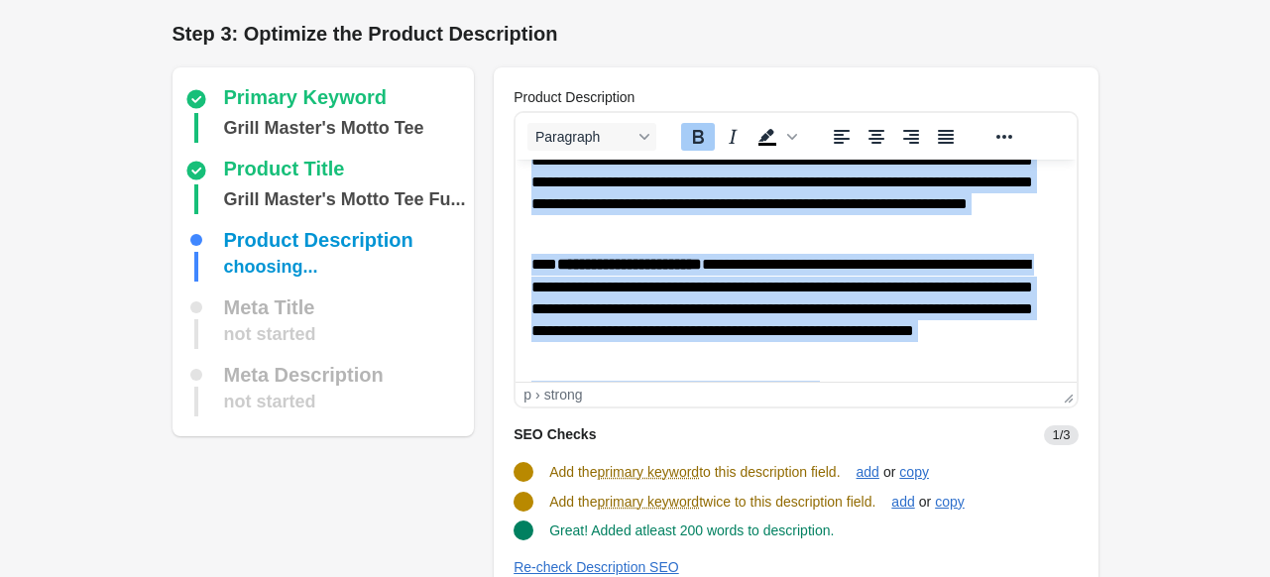
scroll to position [316, 0]
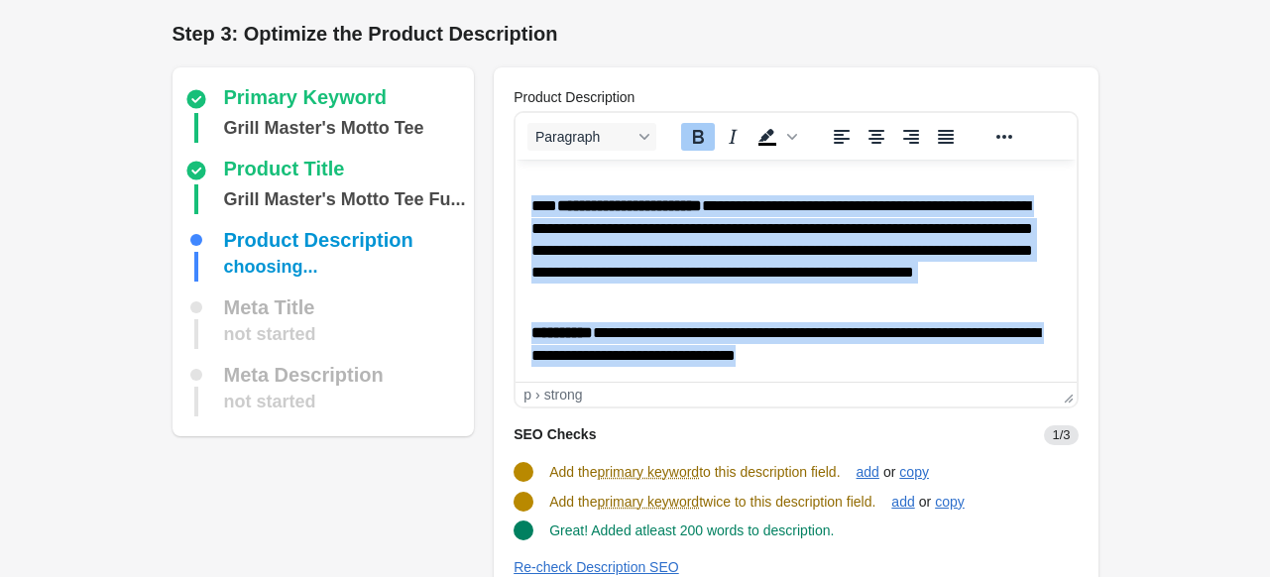
drag, startPoint x: 532, startPoint y: 186, endPoint x: 885, endPoint y: 351, distance: 389.5
click at [885, 351] on body "**********" at bounding box center [795, 113] width 529 height 508
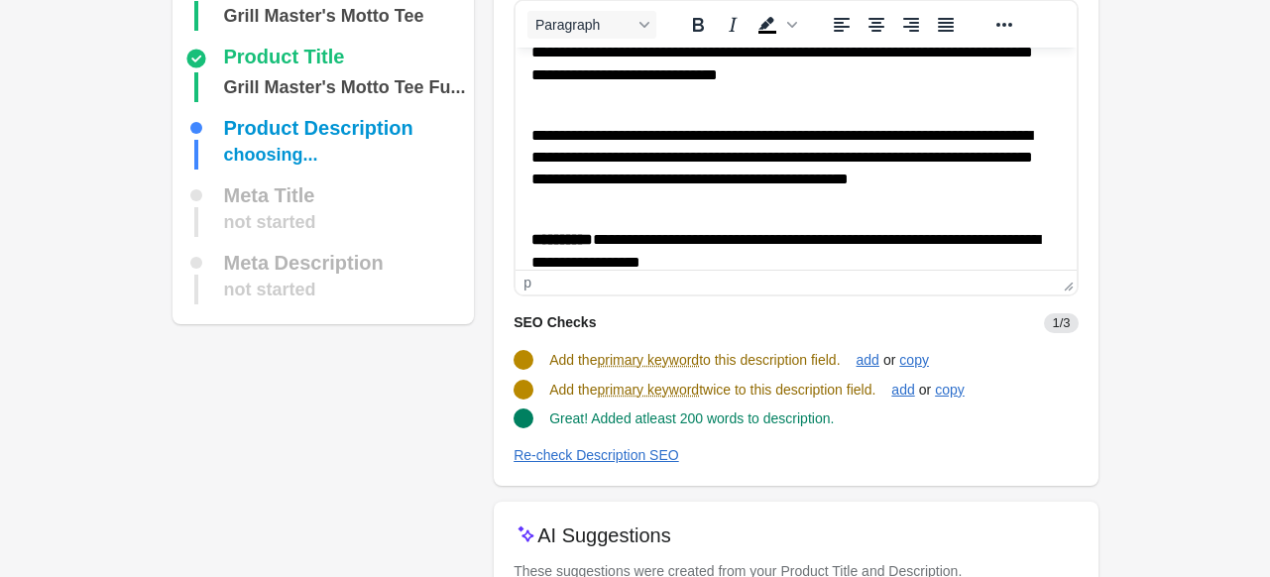
scroll to position [252, 0]
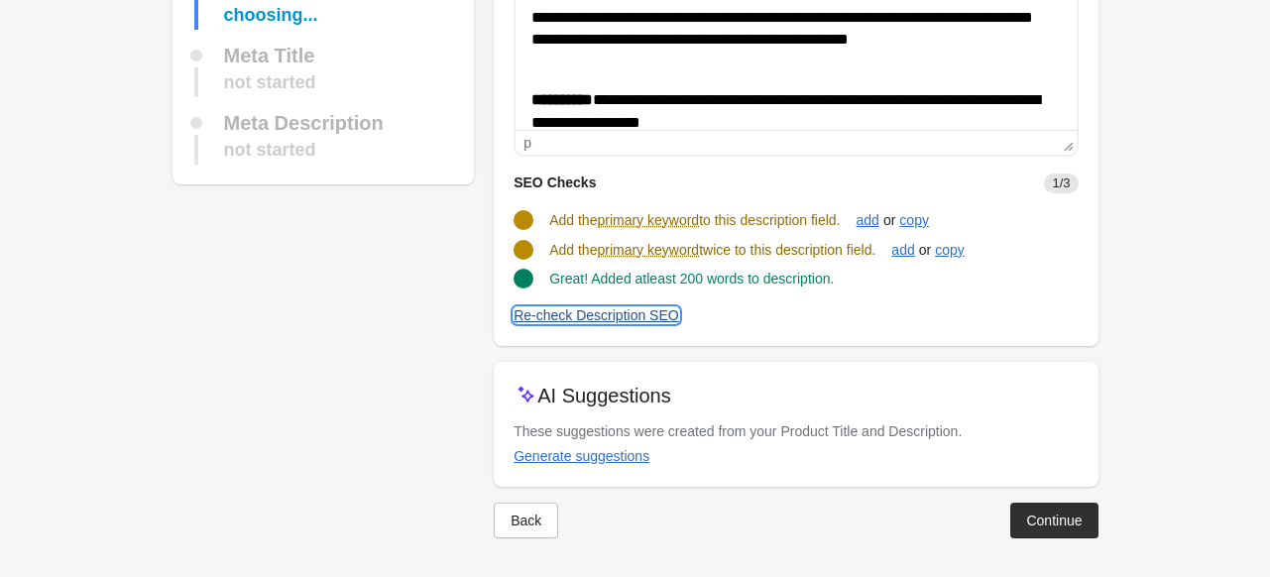
click at [595, 320] on div "Re-check Description SEO" at bounding box center [597, 315] width 166 height 16
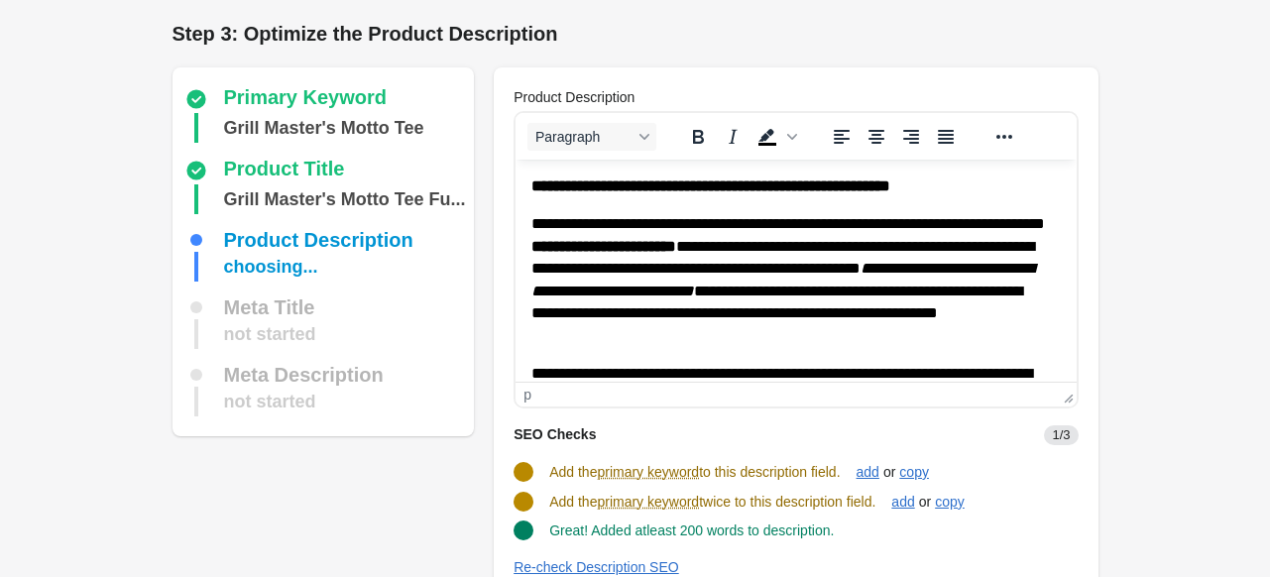
scroll to position [0, 0]
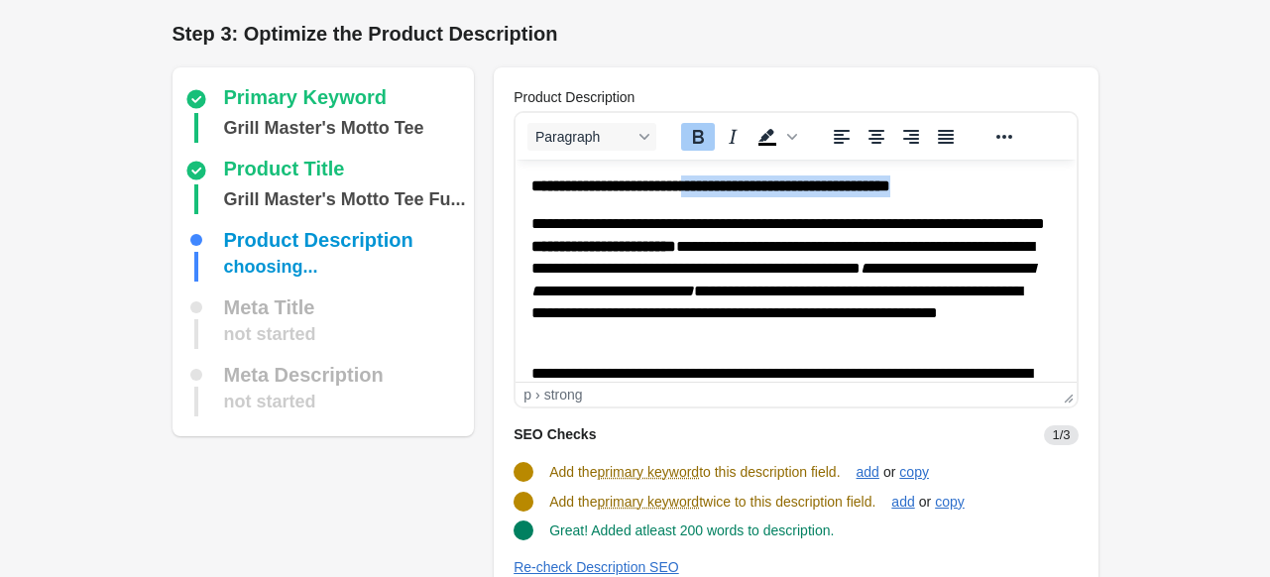
drag, startPoint x: 714, startPoint y: 183, endPoint x: 1656, endPoint y: 343, distance: 955.4
click at [1076, 183] on html "**********" at bounding box center [796, 429] width 560 height 539
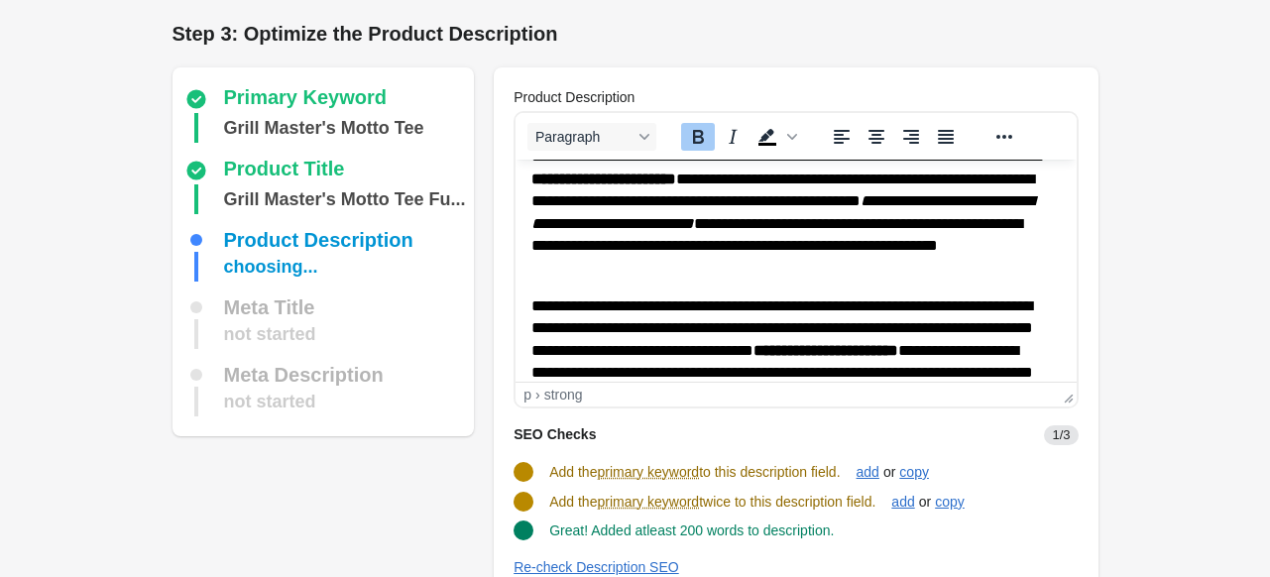
scroll to position [99, 0]
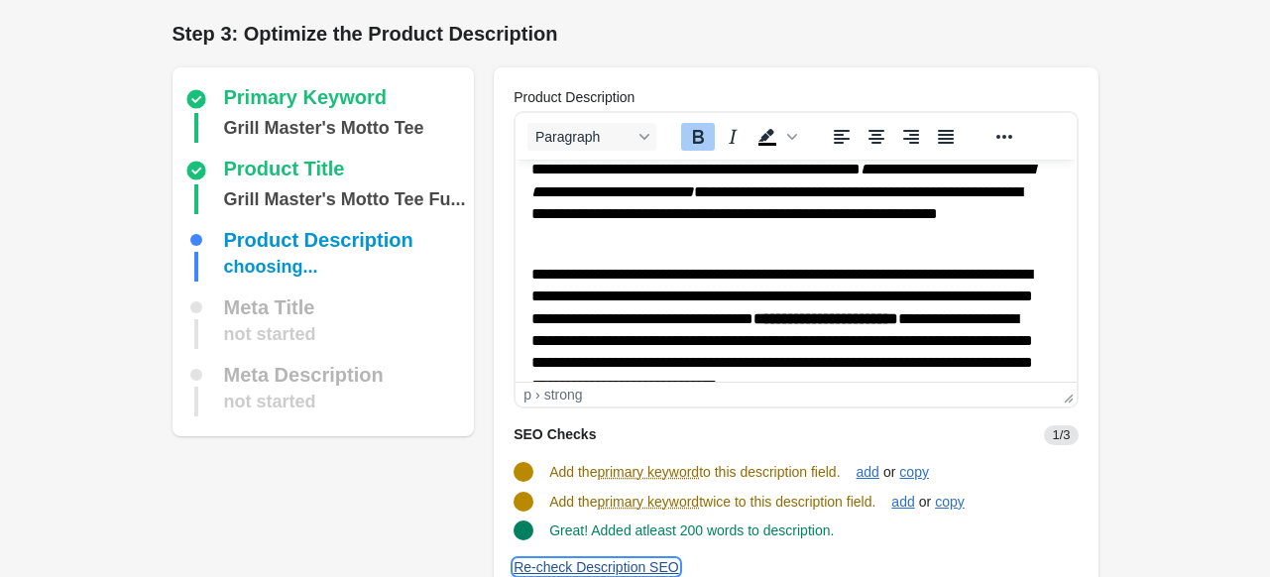
click at [581, 569] on div "Re-check Description SEO" at bounding box center [597, 567] width 166 height 16
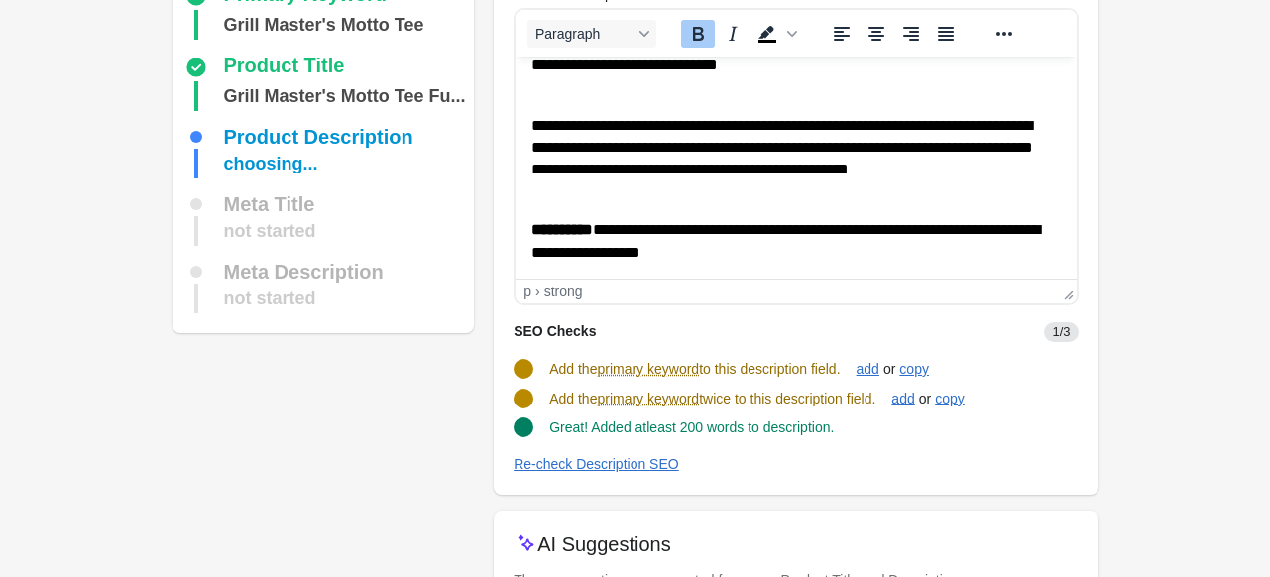
scroll to position [252, 0]
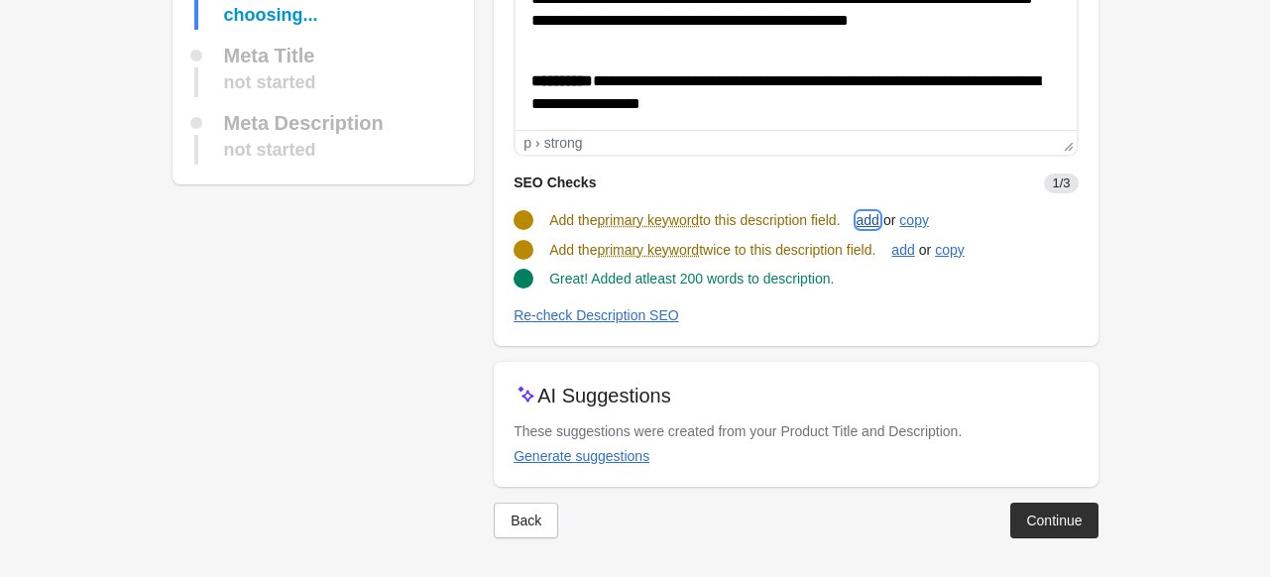
click at [880, 212] on div "add" at bounding box center [868, 220] width 23 height 16
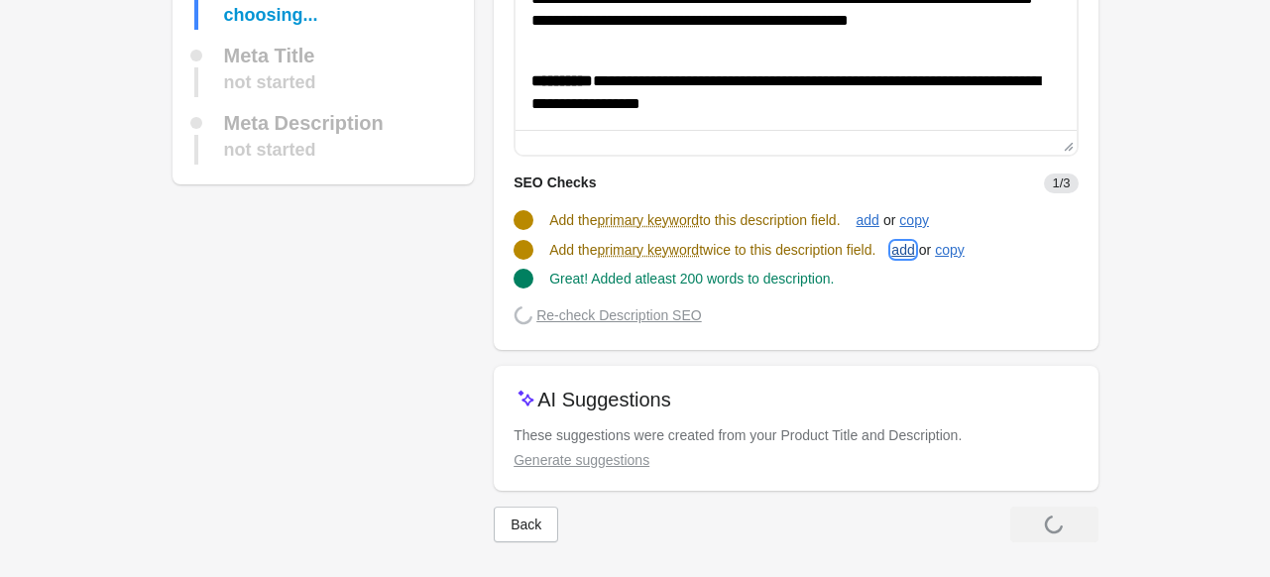
click at [899, 252] on button "add" at bounding box center [903, 250] width 39 height 36
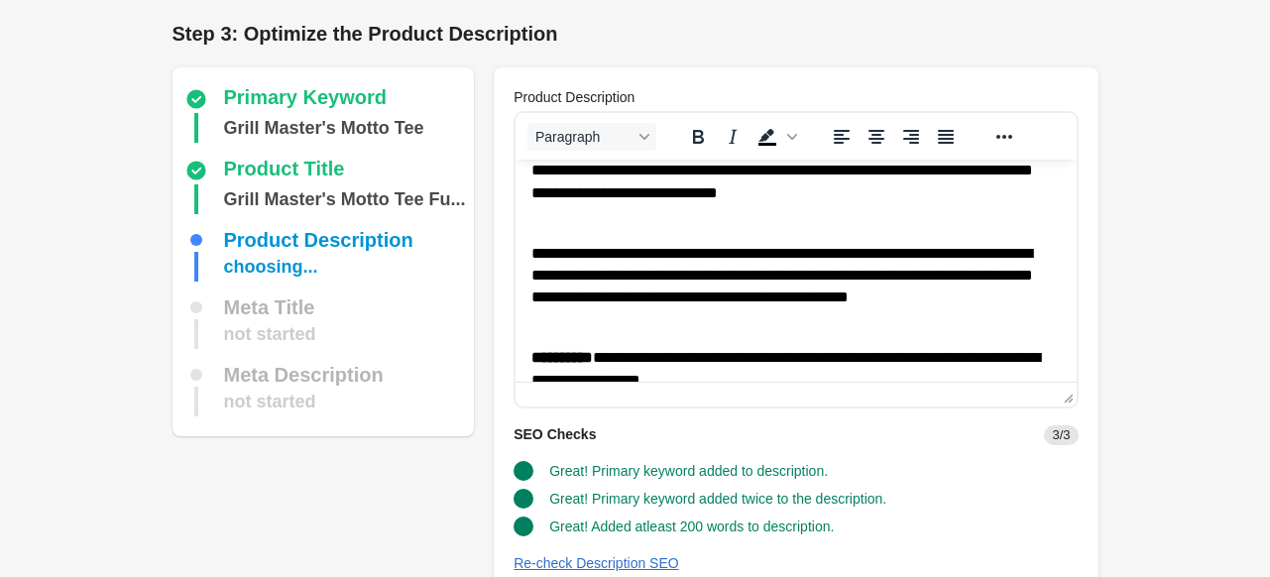
scroll to position [393, 0]
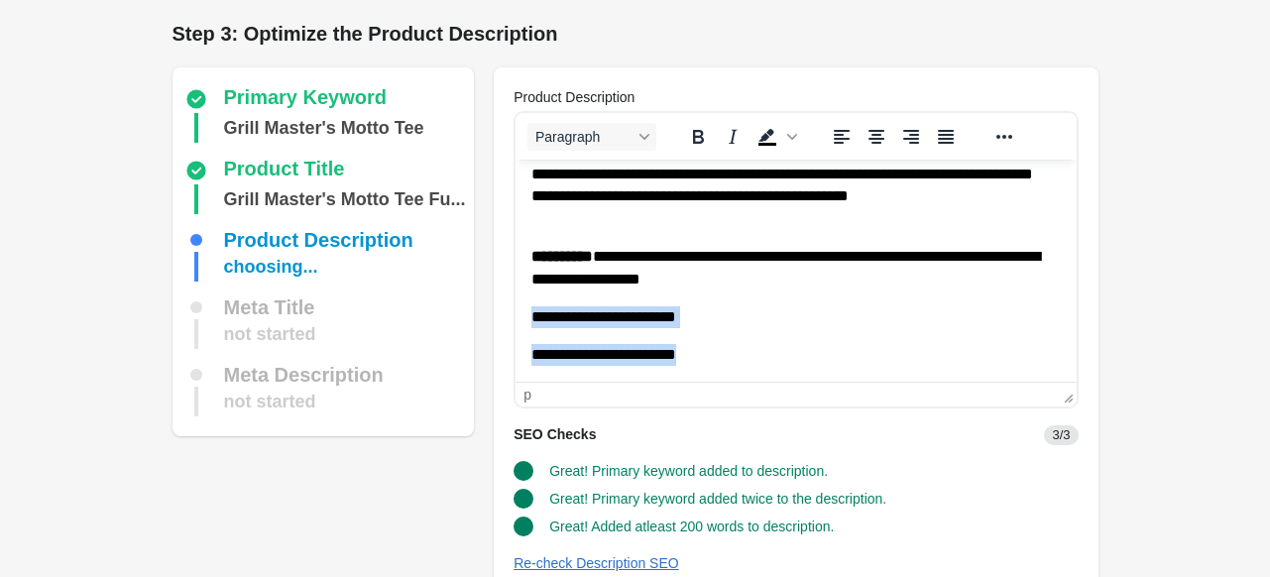
drag, startPoint x: 712, startPoint y: 366, endPoint x: 524, endPoint y: 314, distance: 195.3
click at [524, 314] on html "**********" at bounding box center [796, 75] width 560 height 616
click at [744, 318] on p "**********" at bounding box center [788, 317] width 515 height 22
drag, startPoint x: 711, startPoint y: 321, endPoint x: 497, endPoint y: 320, distance: 214.2
click at [516, 320] on html "**********" at bounding box center [796, 75] width 560 height 616
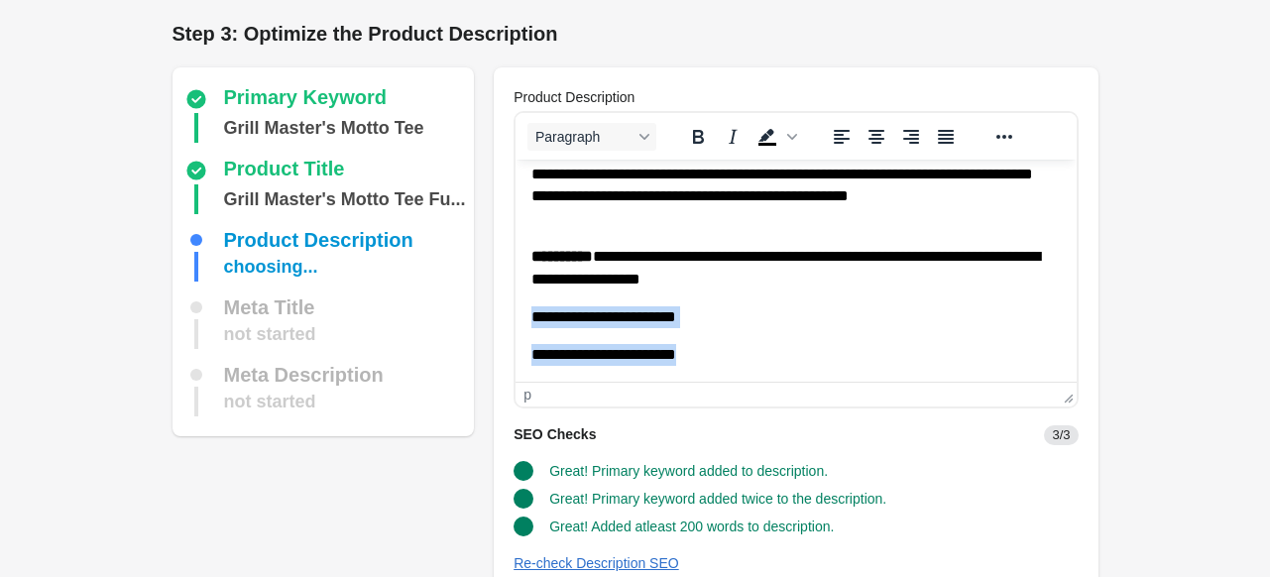
drag, startPoint x: 739, startPoint y: 365, endPoint x: 512, endPoint y: 314, distance: 232.6
click at [516, 314] on html "**********" at bounding box center [796, 75] width 560 height 616
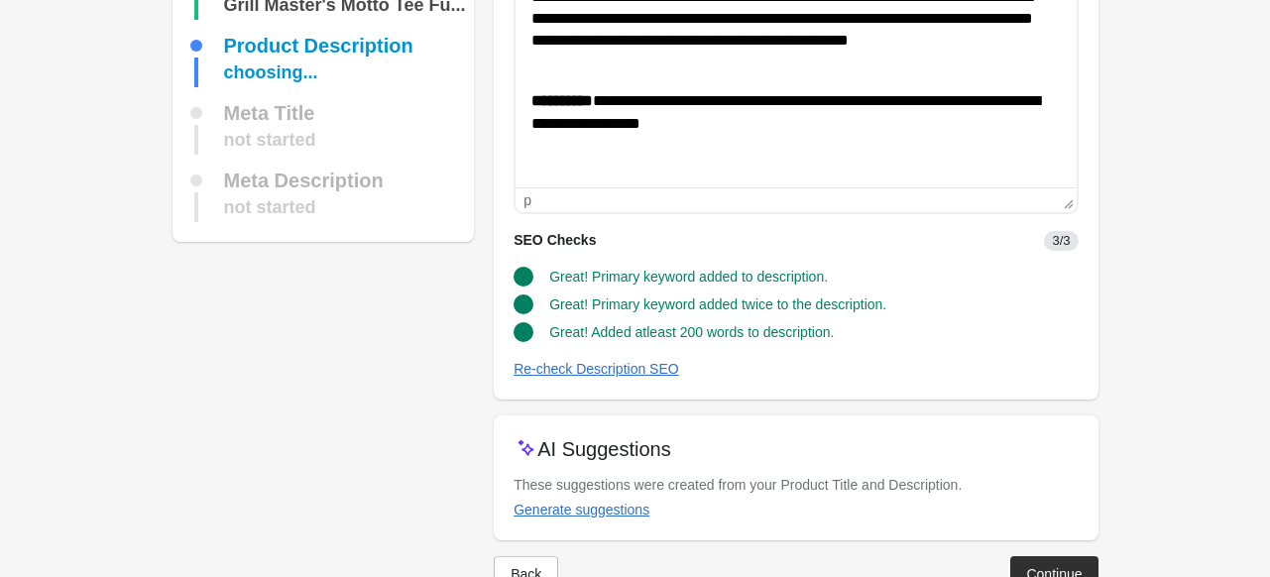
scroll to position [198, 0]
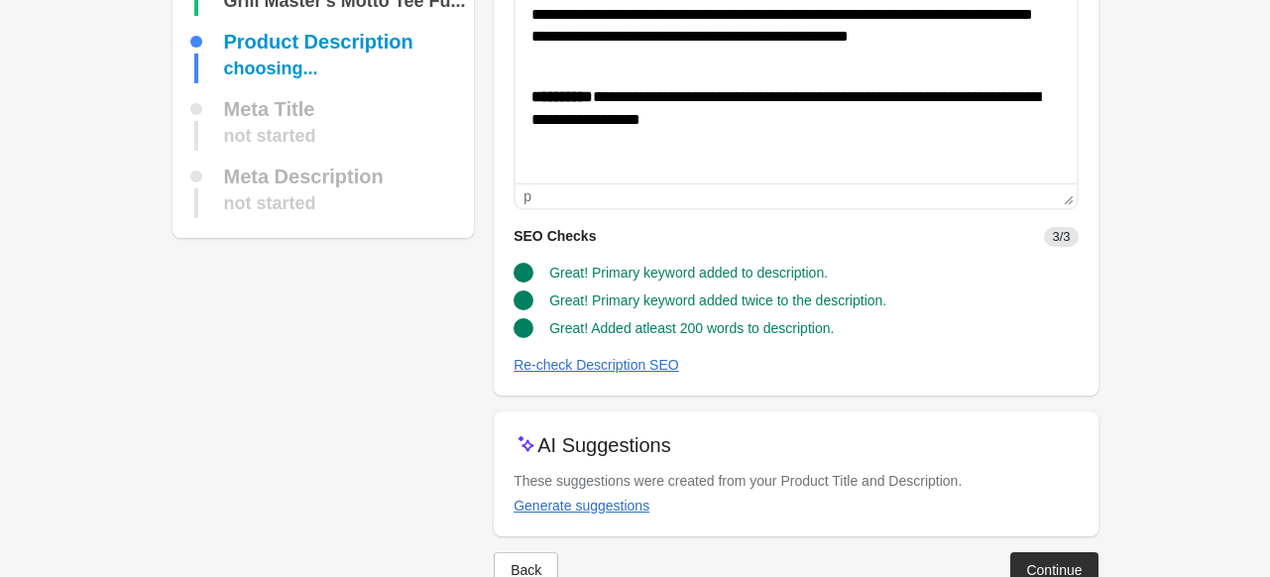
click at [949, 281] on div "Great! Primary keyword added twice to the description." at bounding box center [788, 293] width 580 height 36
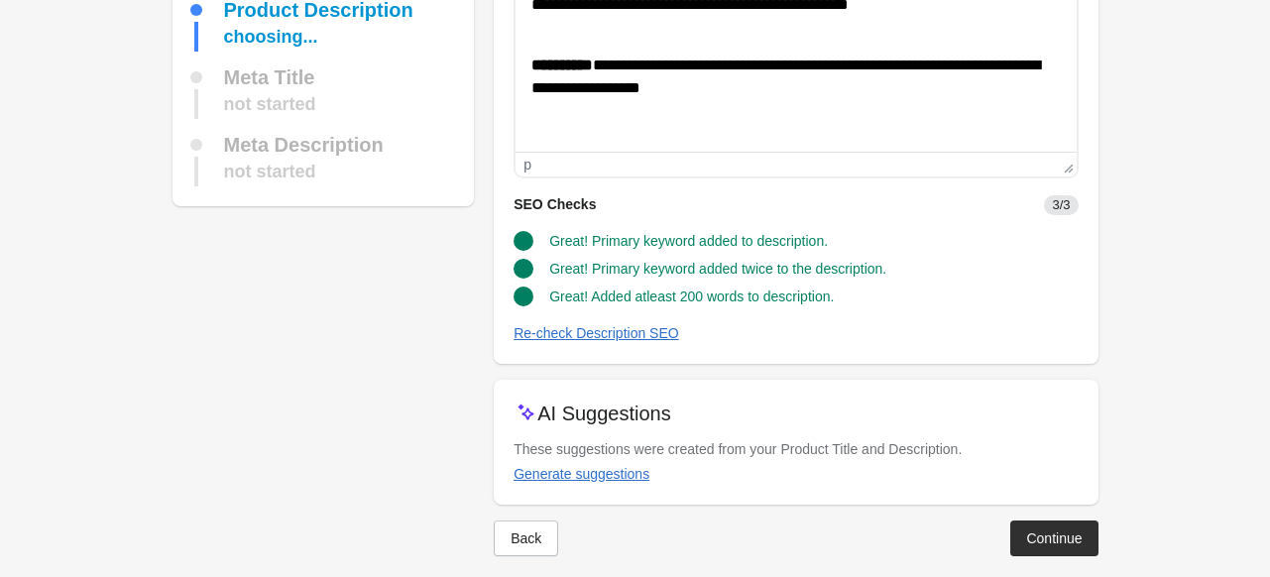
scroll to position [248, 0]
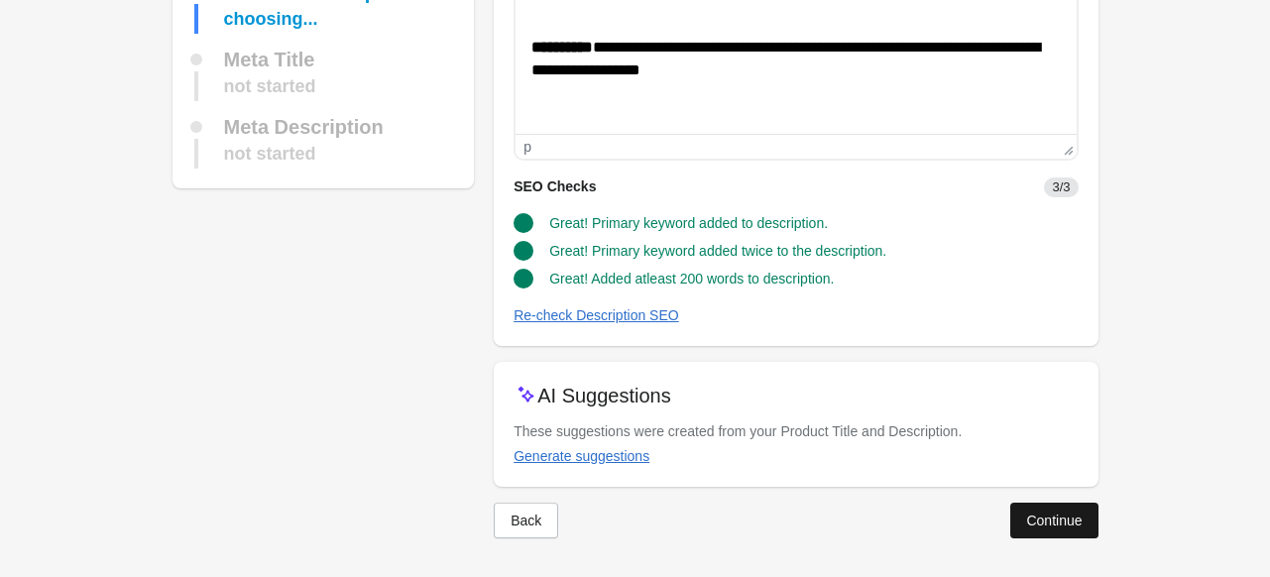
click at [1035, 523] on div "Continue" at bounding box center [1054, 521] width 56 height 16
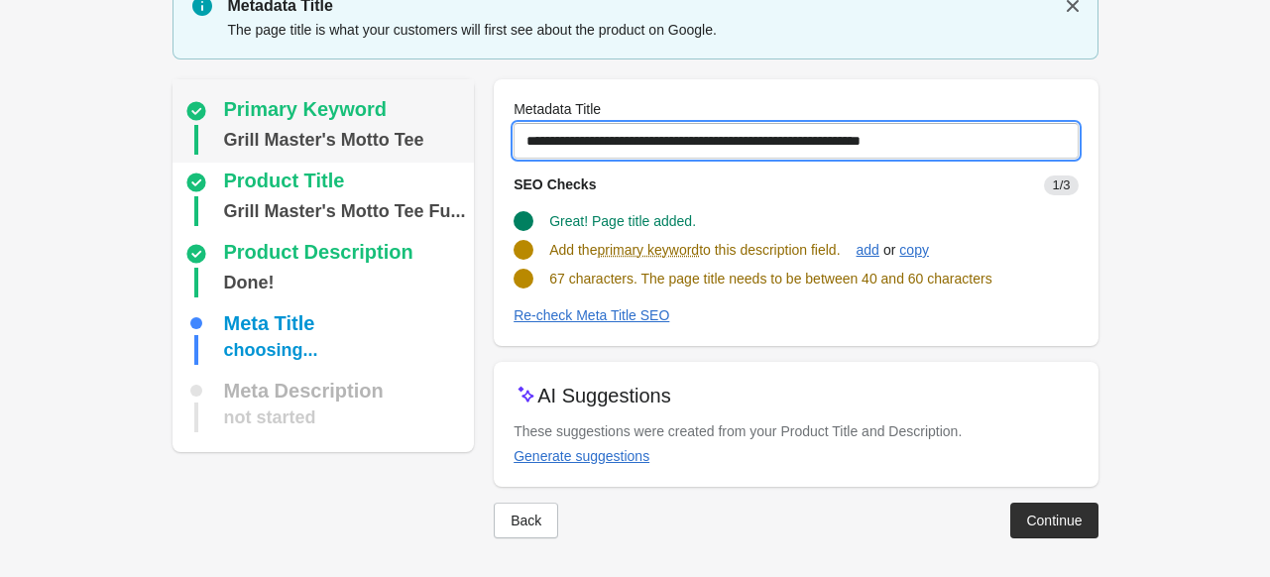
drag, startPoint x: 927, startPoint y: 139, endPoint x: 470, endPoint y: 139, distance: 457.1
click at [470, 139] on div "Primary Keyword Grill Master's Motto Tee Product Title Grill Master's Motto Tee…" at bounding box center [626, 300] width 946 height 475
paste input "text"
type input "**********"
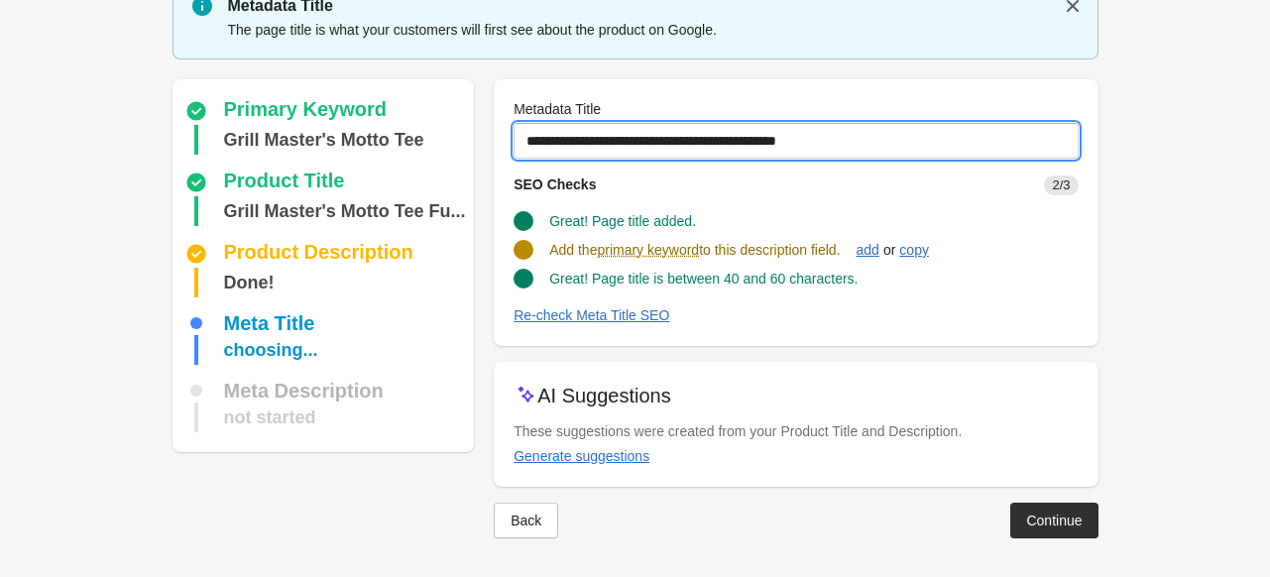
drag, startPoint x: 528, startPoint y: 140, endPoint x: 995, endPoint y: 140, distance: 467.0
click at [995, 140] on input "**********" at bounding box center [796, 141] width 564 height 36
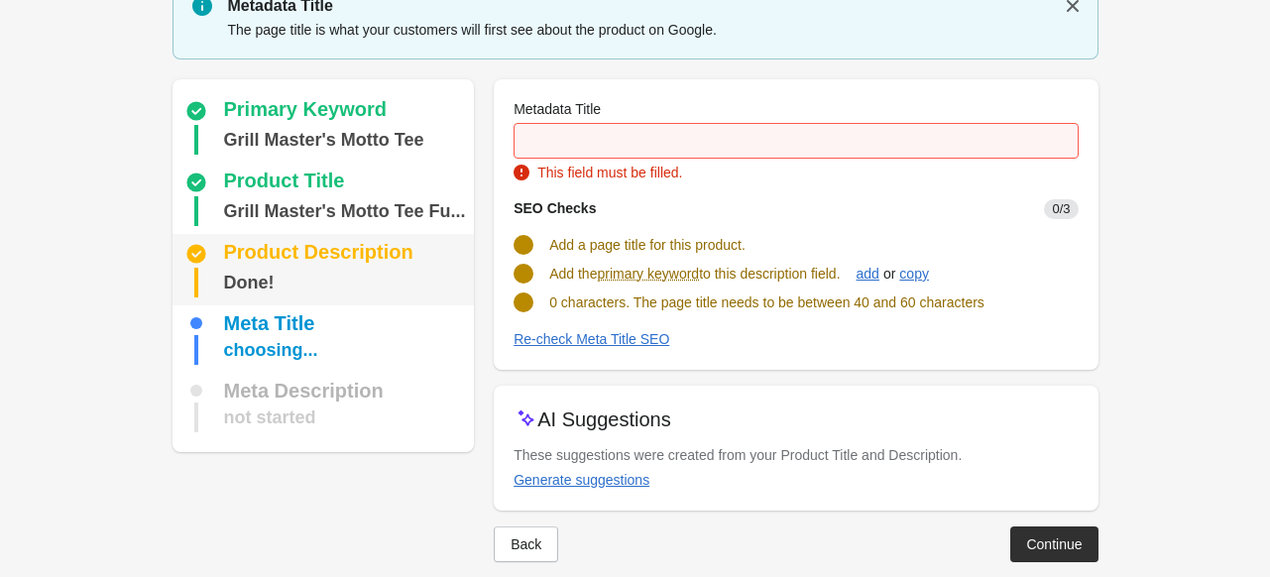
click at [397, 255] on div "Product Description" at bounding box center [318, 254] width 189 height 24
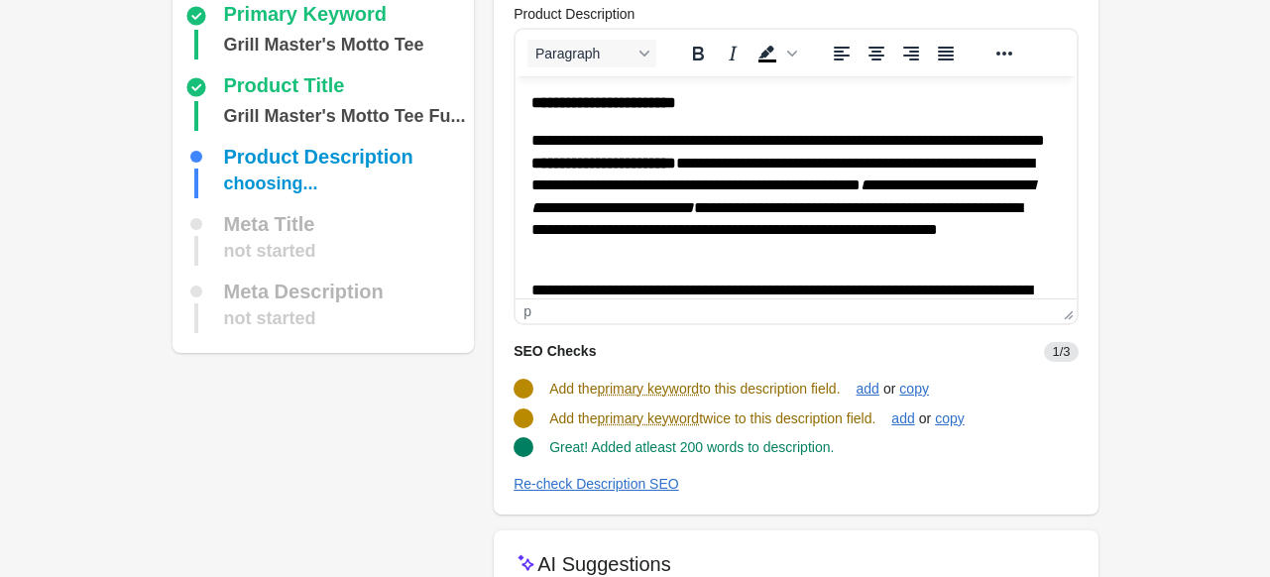
scroll to position [0, 0]
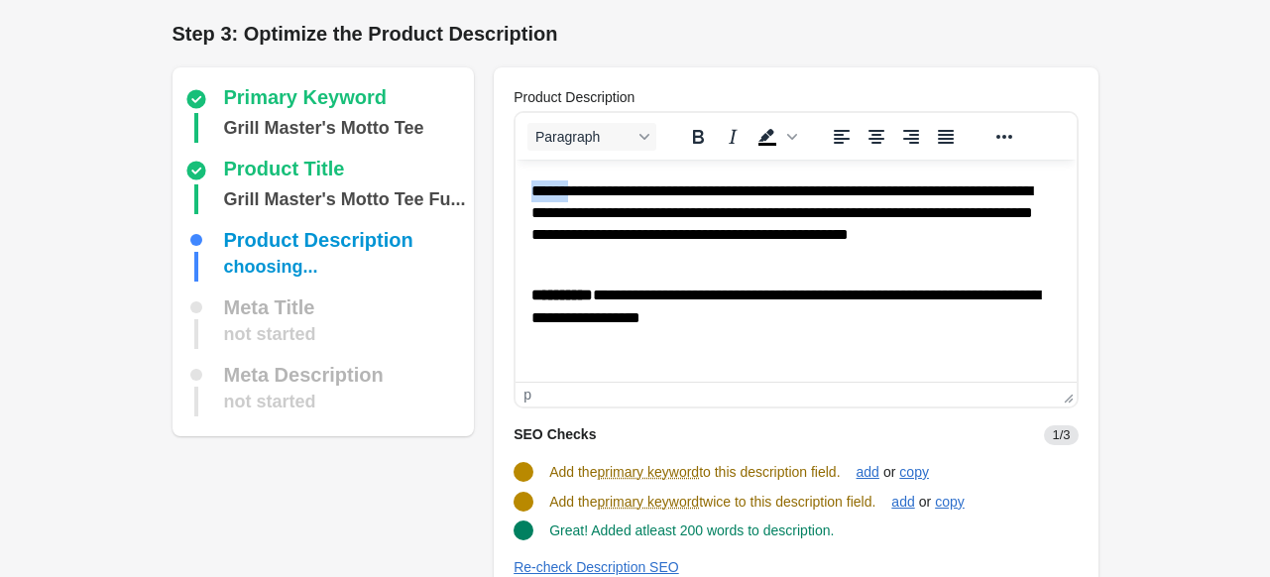
drag, startPoint x: 530, startPoint y: 181, endPoint x: 566, endPoint y: 183, distance: 36.7
click at [566, 183] on html "**********" at bounding box center [796, 94] width 560 height 577
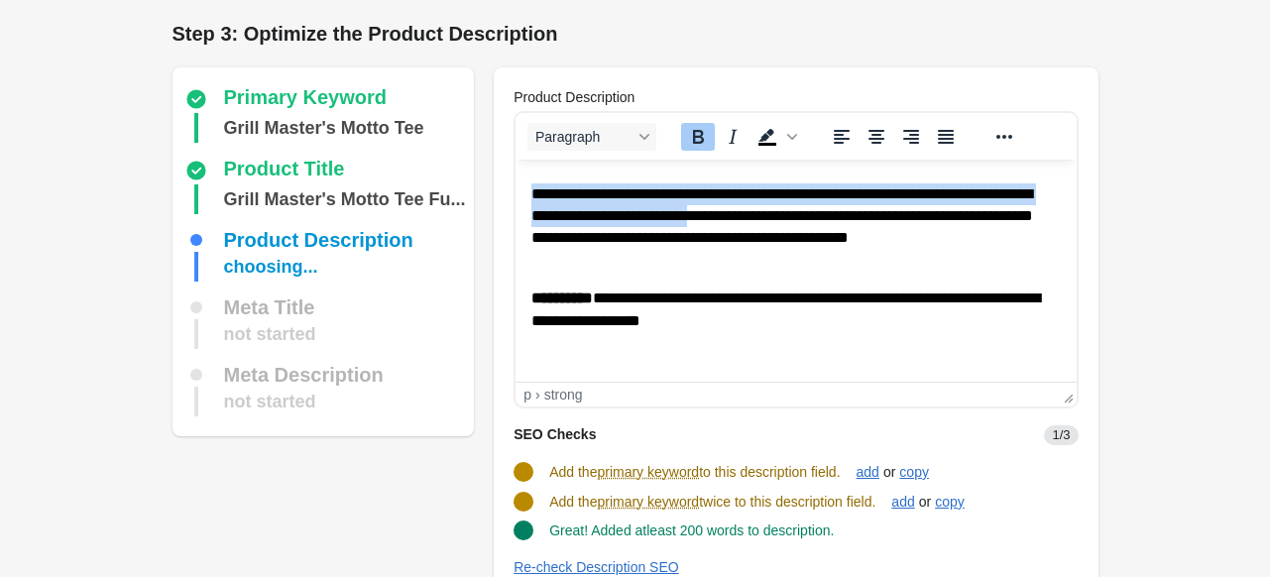
scroll to position [354, 0]
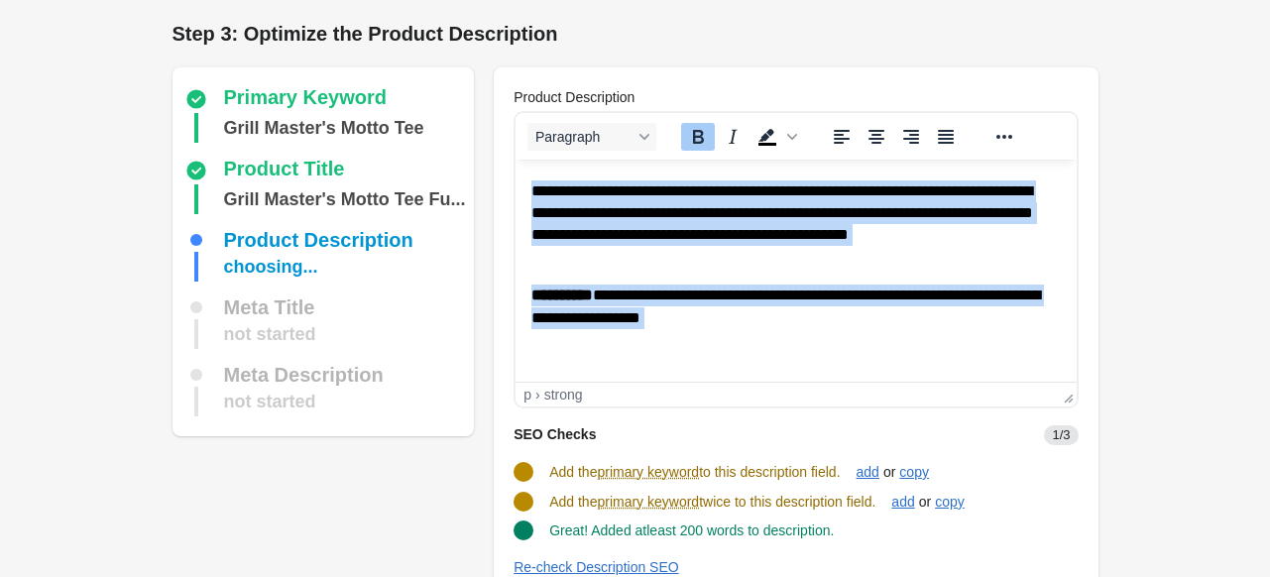
drag, startPoint x: 536, startPoint y: 187, endPoint x: 790, endPoint y: 332, distance: 292.2
click at [790, 332] on body "**********" at bounding box center [795, 94] width 529 height 545
copy body "**********"
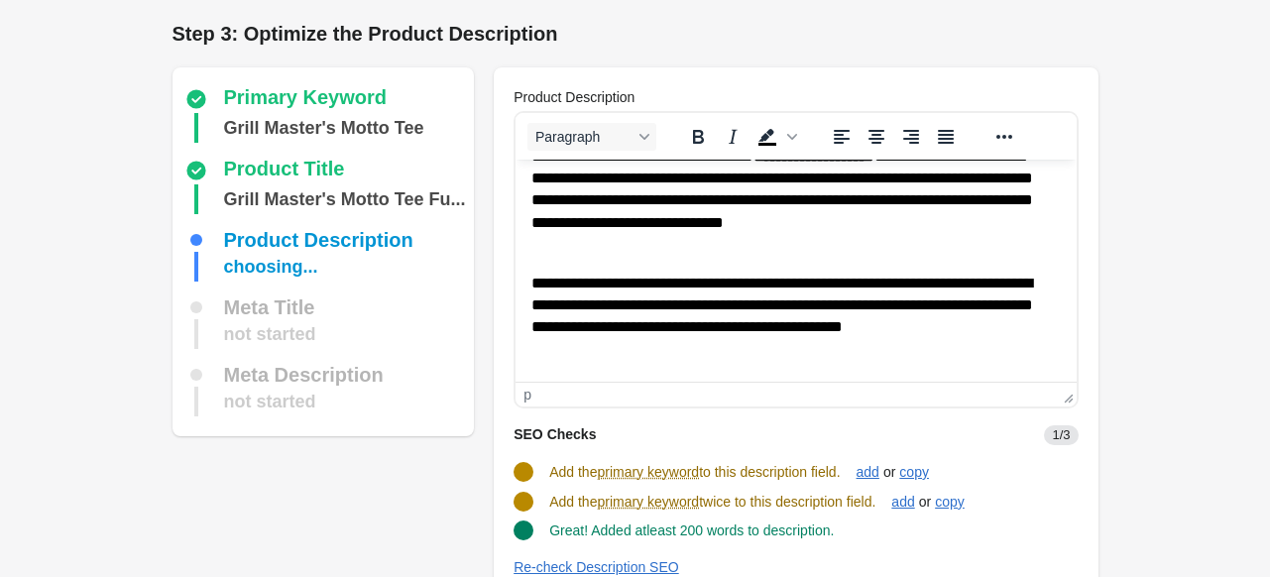
scroll to position [297, 0]
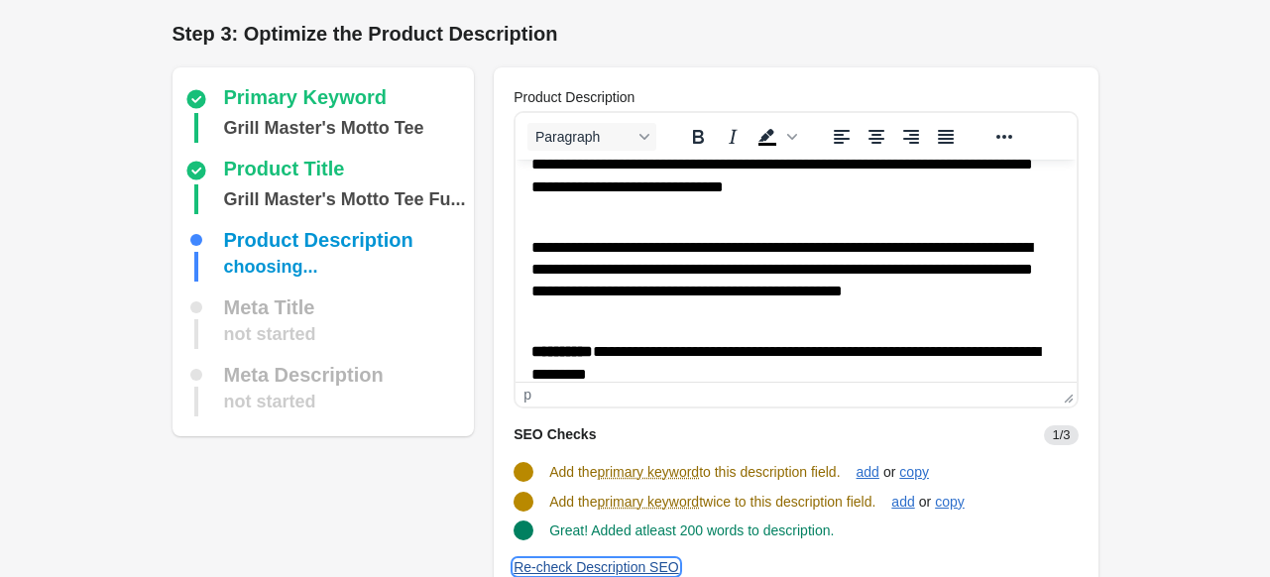
click at [570, 560] on div "Re-check Description SEO" at bounding box center [597, 567] width 166 height 16
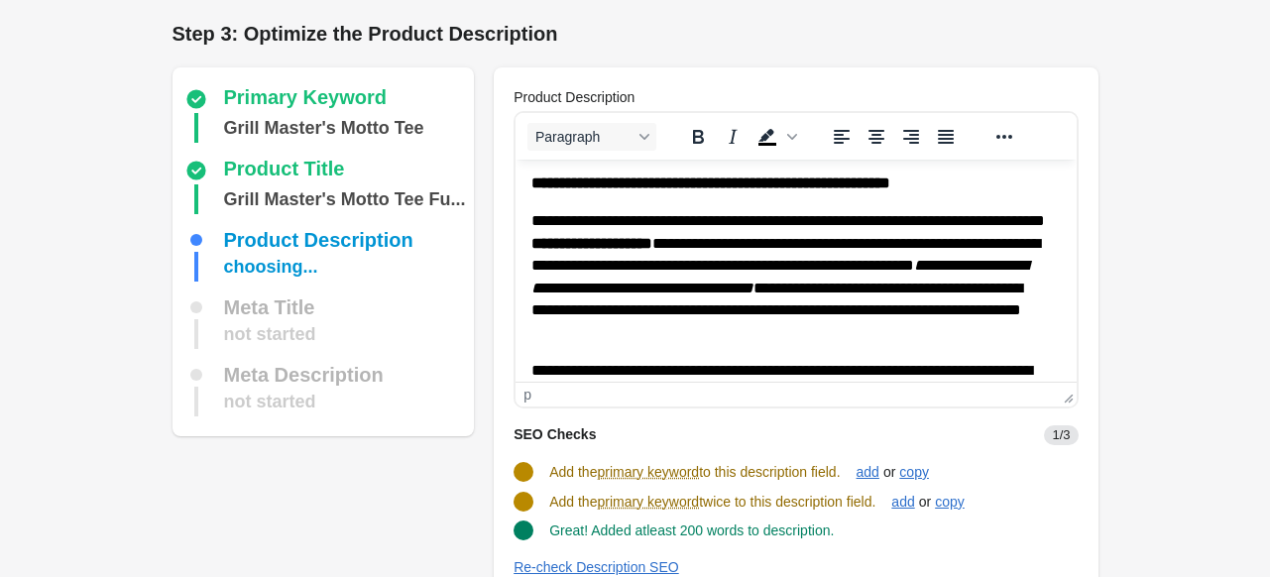
scroll to position [0, 0]
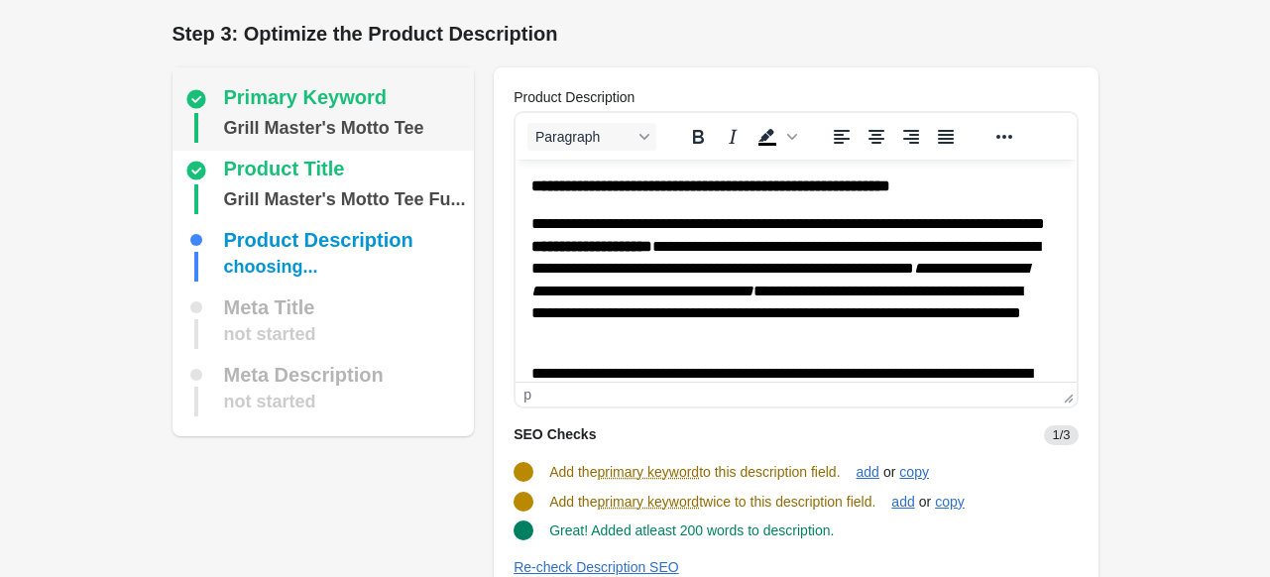
click at [406, 125] on div "Grill Master's Motto Tee" at bounding box center [324, 128] width 200 height 30
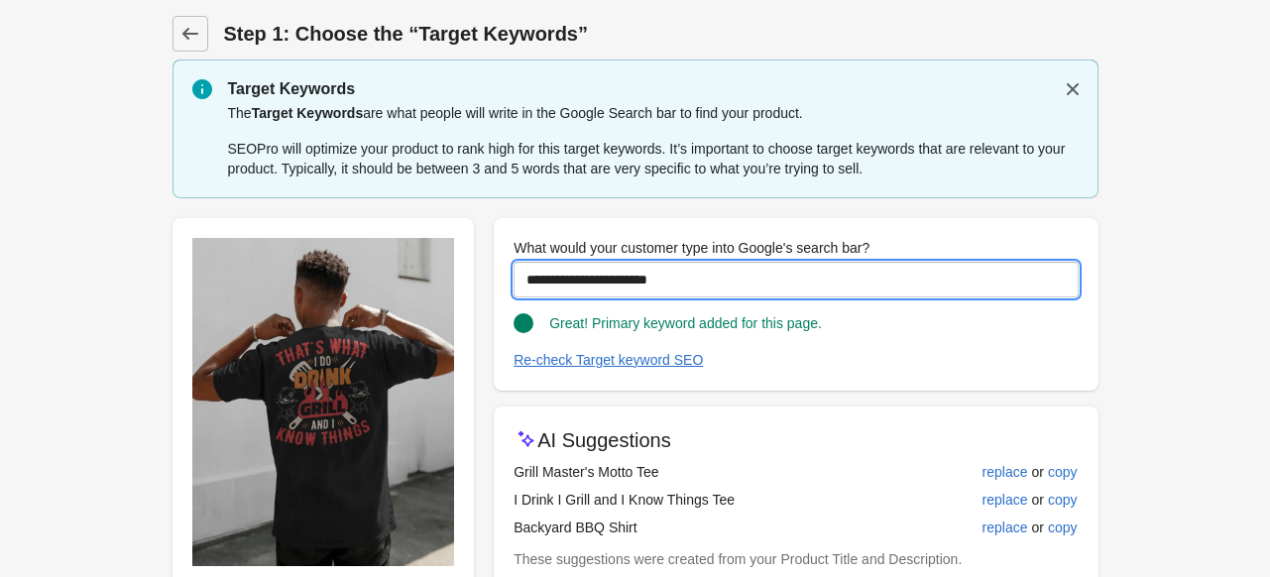
drag, startPoint x: 722, startPoint y: 271, endPoint x: 474, endPoint y: 263, distance: 248.0
click at [474, 263] on div "**********" at bounding box center [626, 502] width 946 height 601
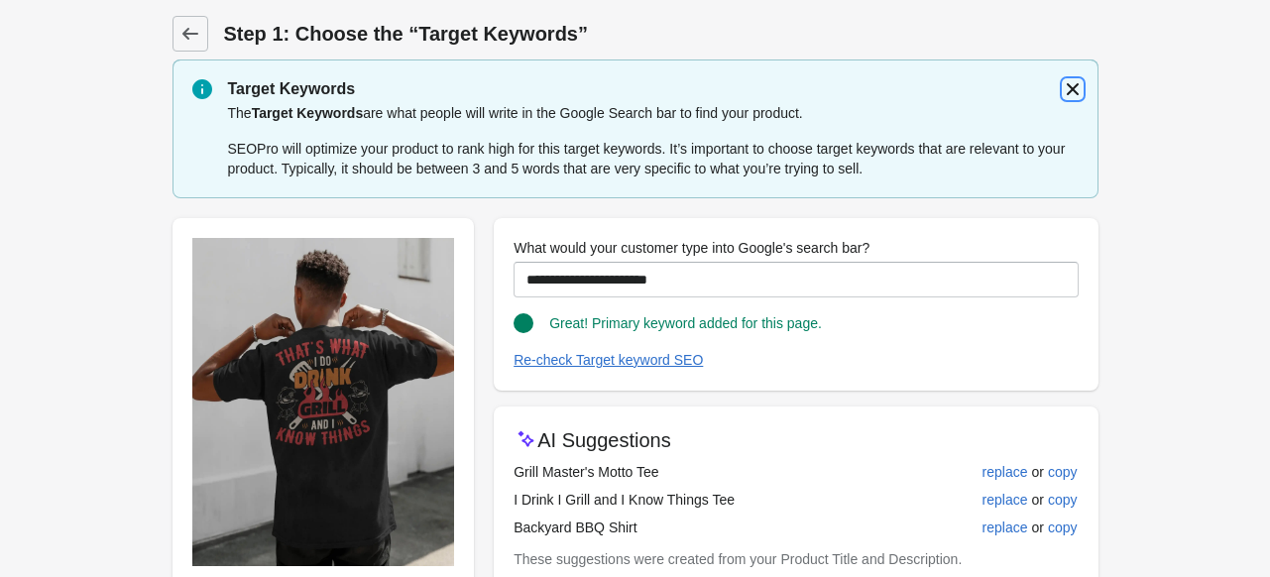
click at [1058, 81] on button "button" at bounding box center [1073, 89] width 36 height 36
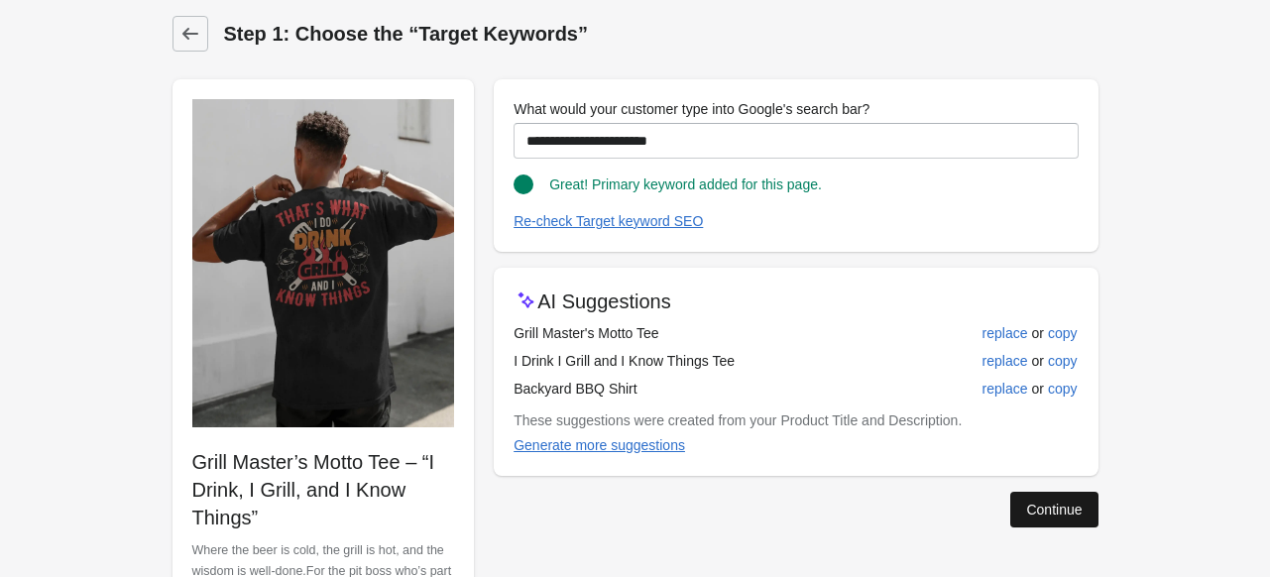
click at [1084, 501] on button "Continue" at bounding box center [1053, 510] width 87 height 36
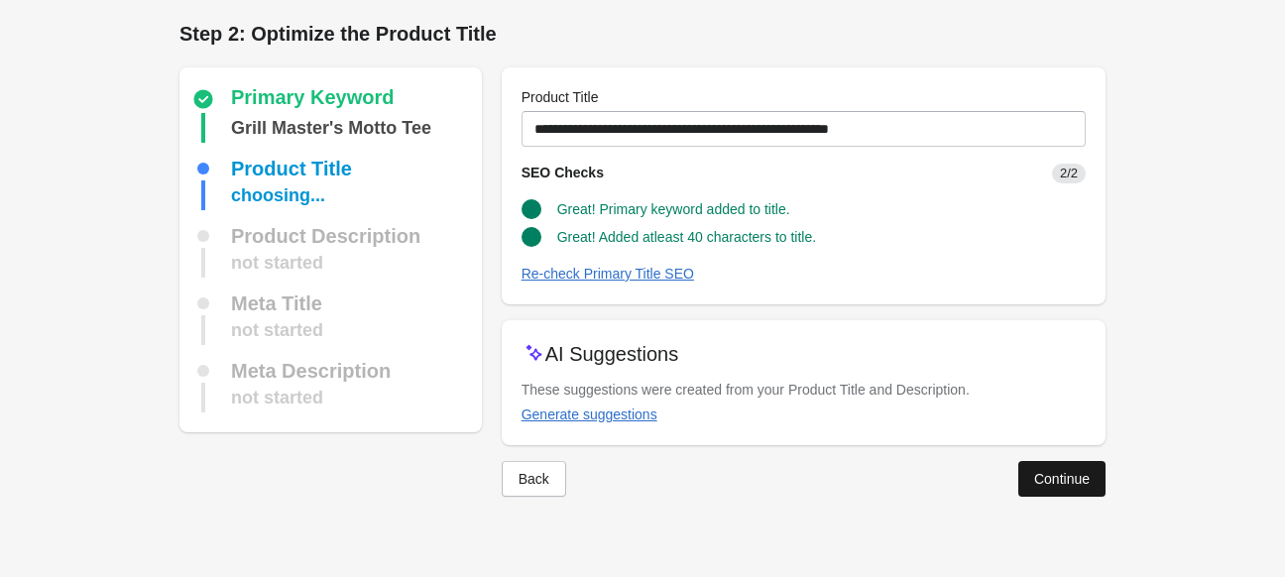
click at [1064, 467] on button "Continue" at bounding box center [1061, 479] width 87 height 36
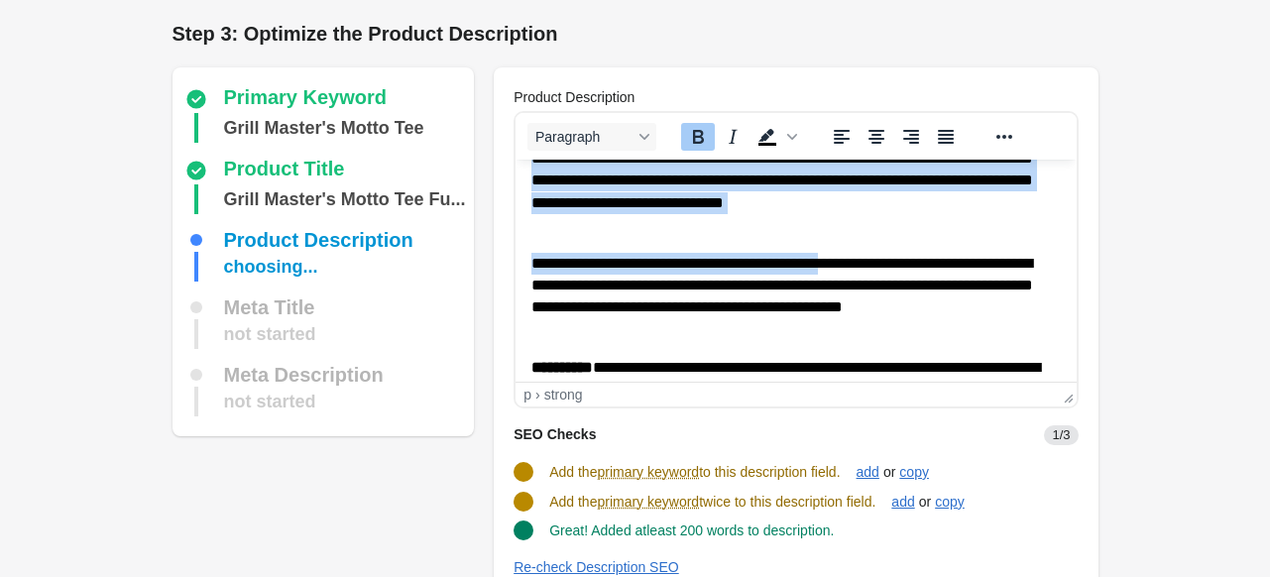
scroll to position [316, 0]
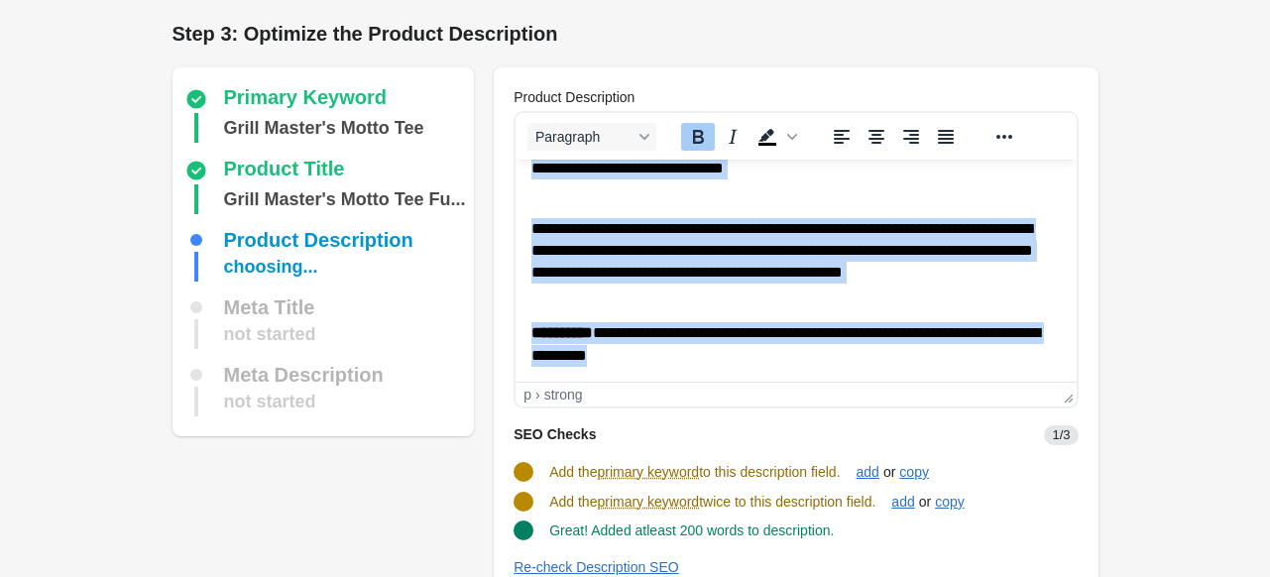
drag, startPoint x: 532, startPoint y: 183, endPoint x: 899, endPoint y: 351, distance: 403.3
click at [899, 351] on body "**********" at bounding box center [795, 113] width 529 height 508
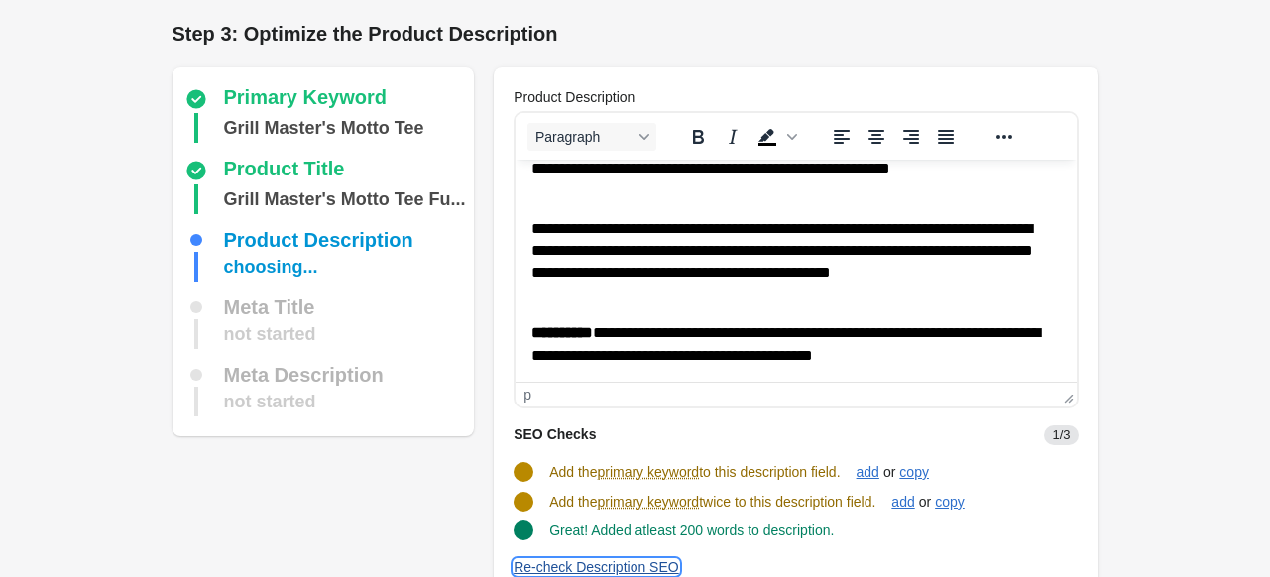
click at [569, 559] on div "Re-check Description SEO" at bounding box center [597, 567] width 166 height 16
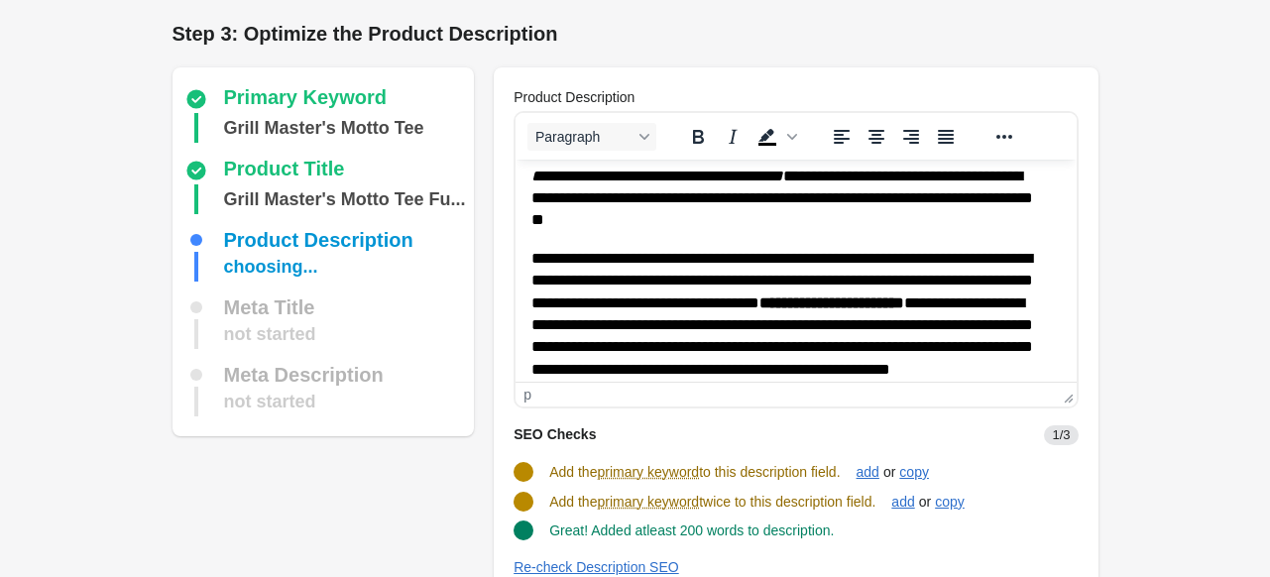
scroll to position [0, 0]
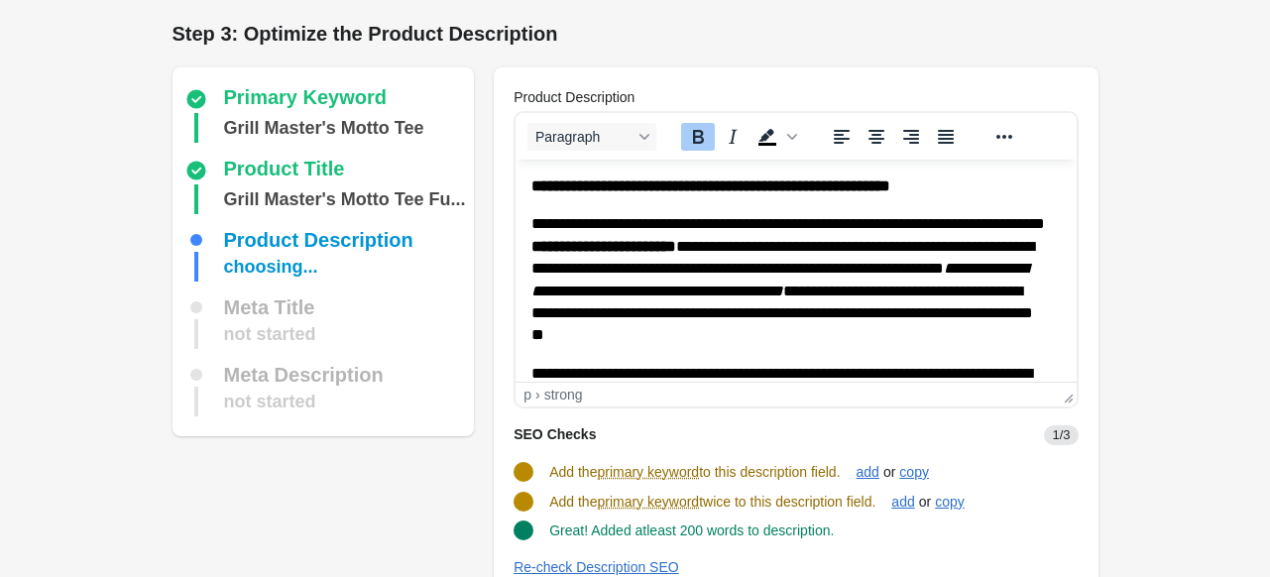
drag, startPoint x: 712, startPoint y: 179, endPoint x: 977, endPoint y: 179, distance: 264.8
click at [890, 179] on strong "**********" at bounding box center [710, 185] width 359 height 15
drag, startPoint x: 1008, startPoint y: 184, endPoint x: 713, endPoint y: 182, distance: 295.5
click at [713, 182] on p "**********" at bounding box center [795, 187] width 529 height 22
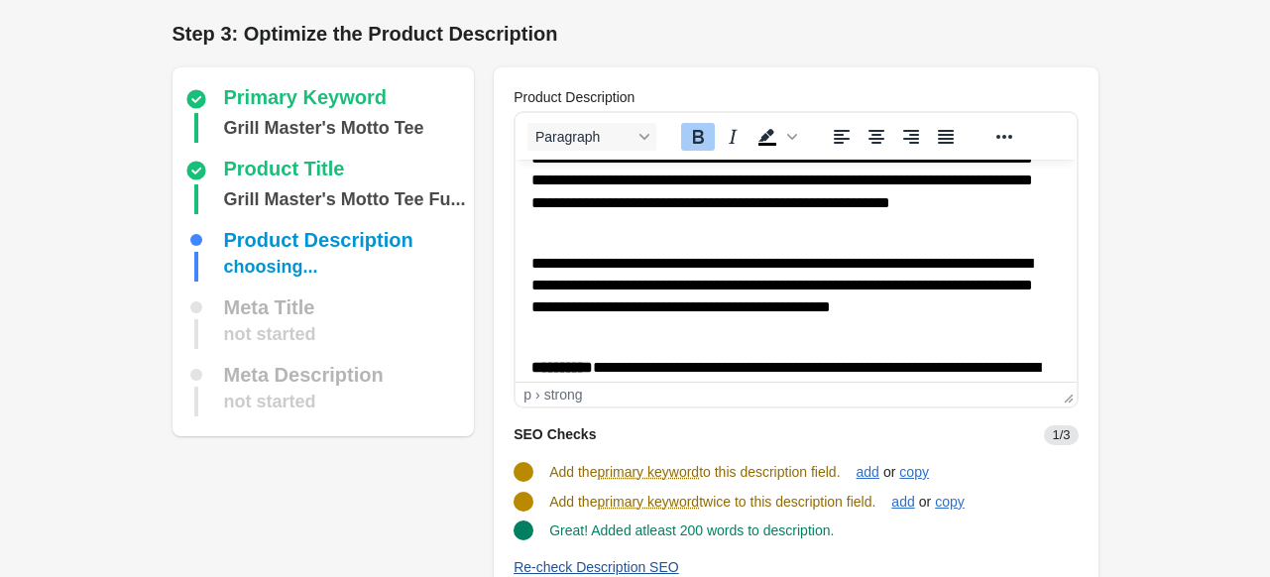
scroll to position [297, 0]
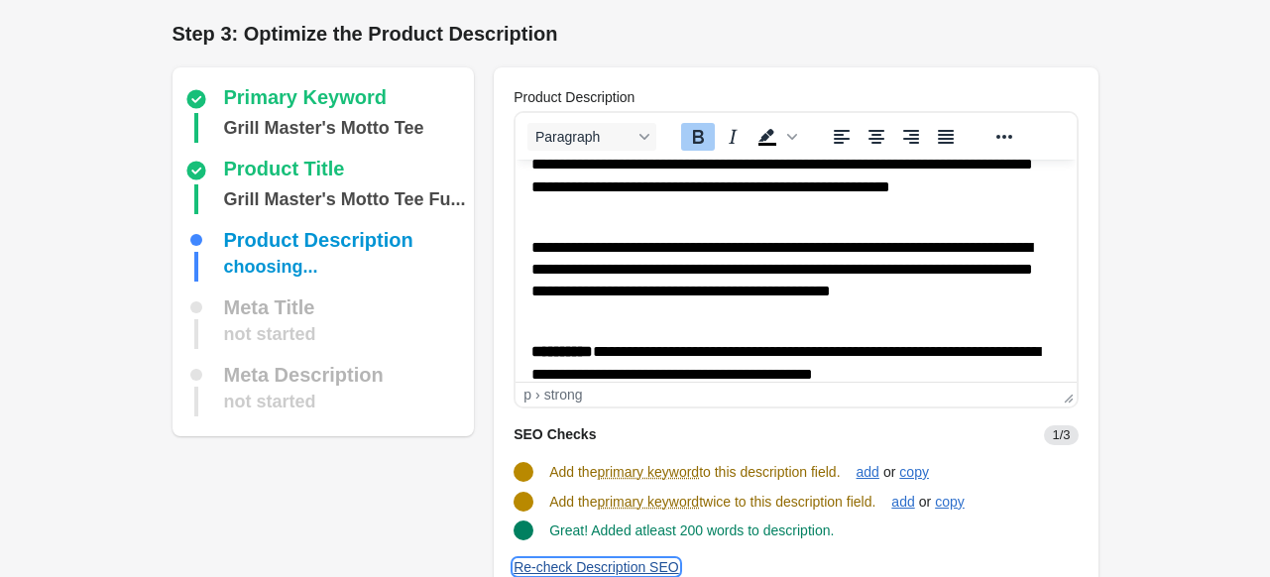
click at [585, 574] on div "Re-check Description SEO" at bounding box center [597, 567] width 166 height 16
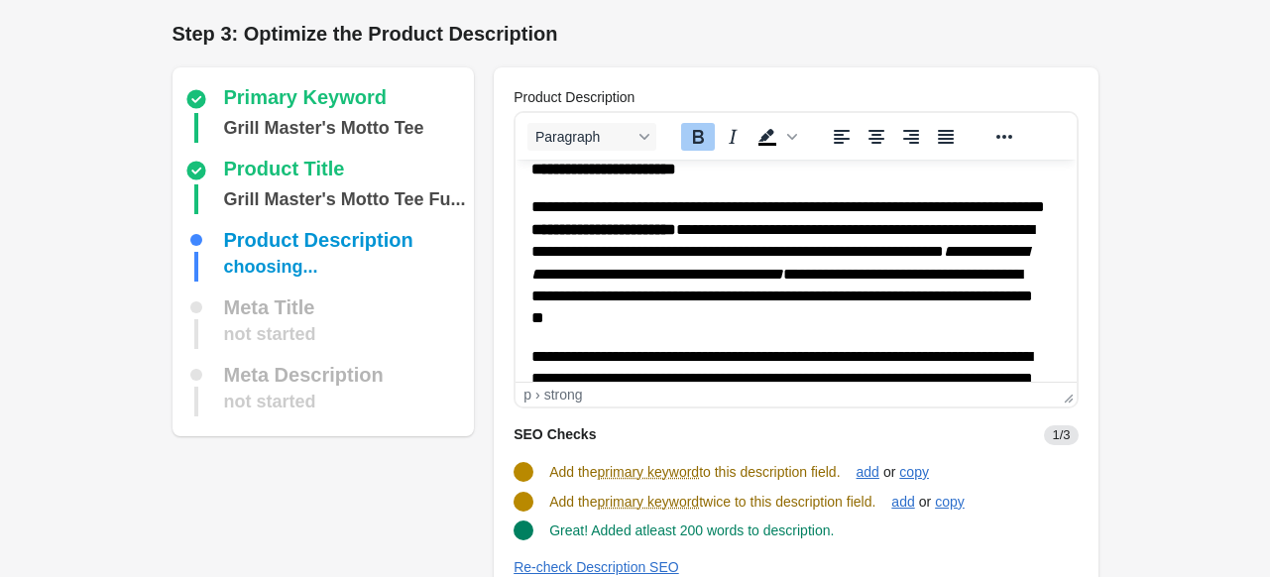
scroll to position [0, 0]
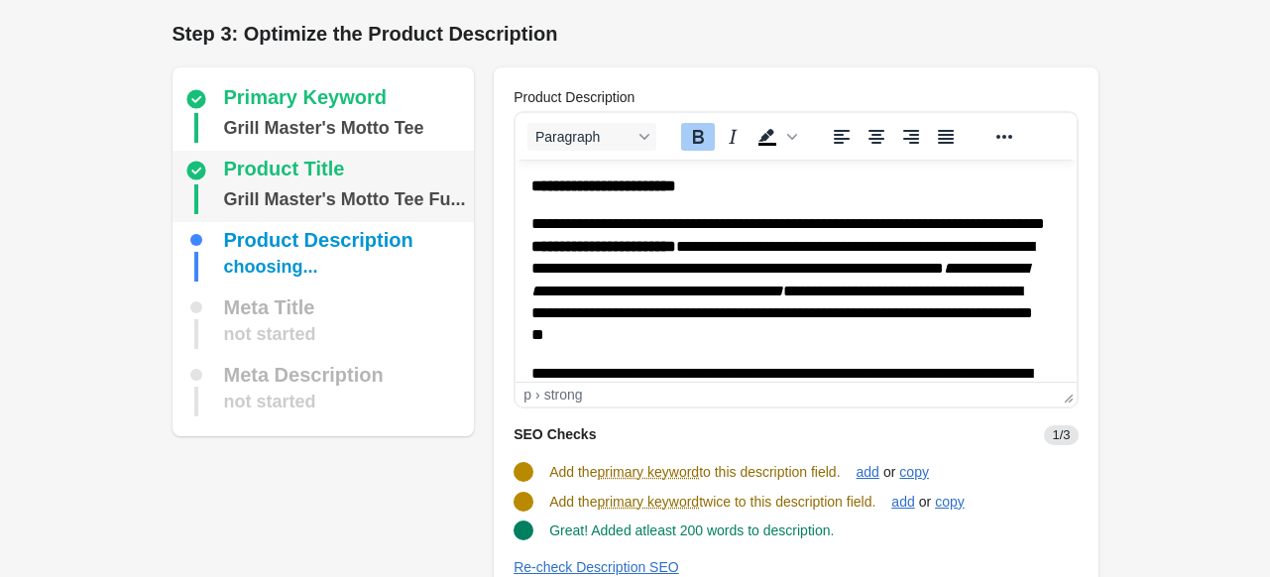
click at [329, 205] on div "Grill Master's Motto Tee Fu..." at bounding box center [345, 199] width 242 height 30
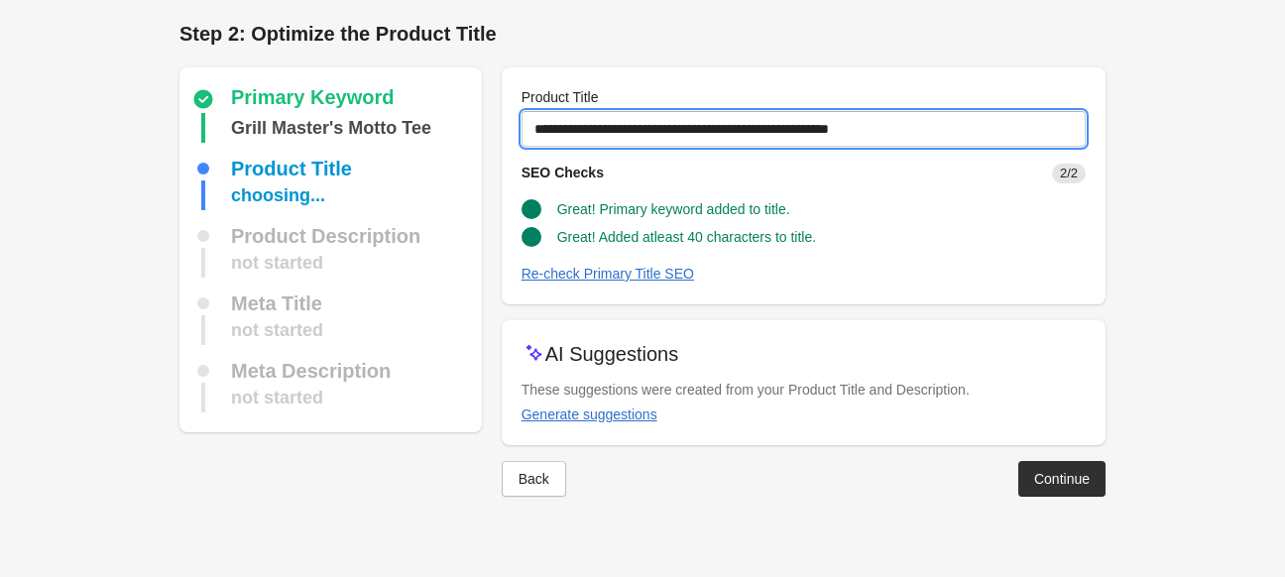
drag, startPoint x: 533, startPoint y: 133, endPoint x: 1051, endPoint y: 101, distance: 518.6
click at [1051, 101] on div "**********" at bounding box center [804, 116] width 564 height 59
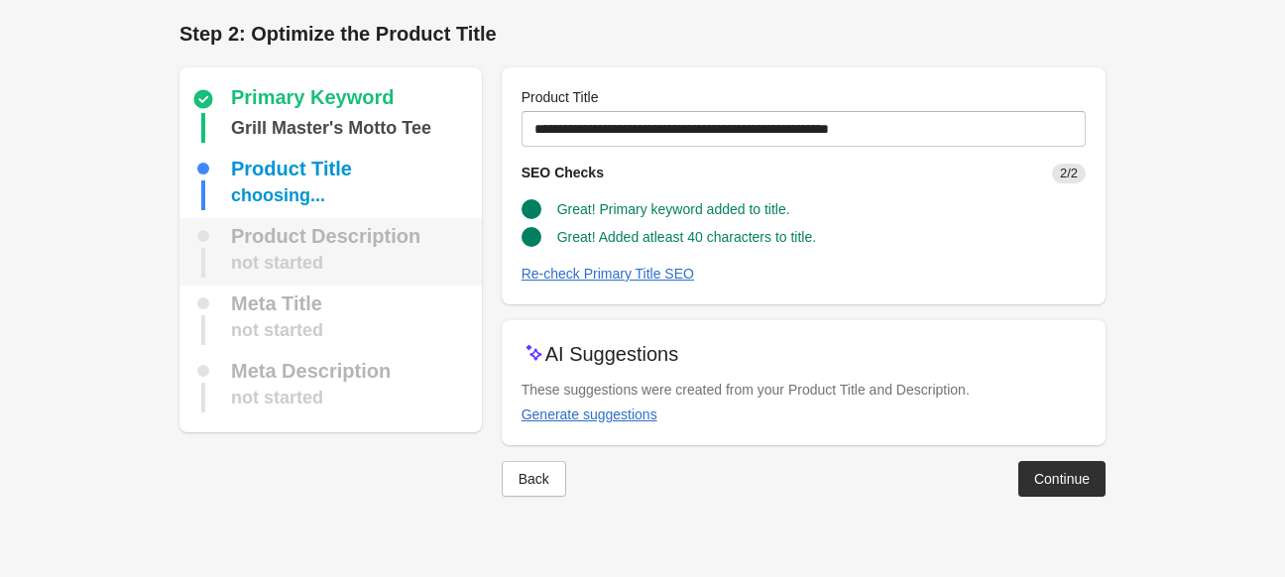
click at [305, 257] on div "not started" at bounding box center [277, 263] width 92 height 30
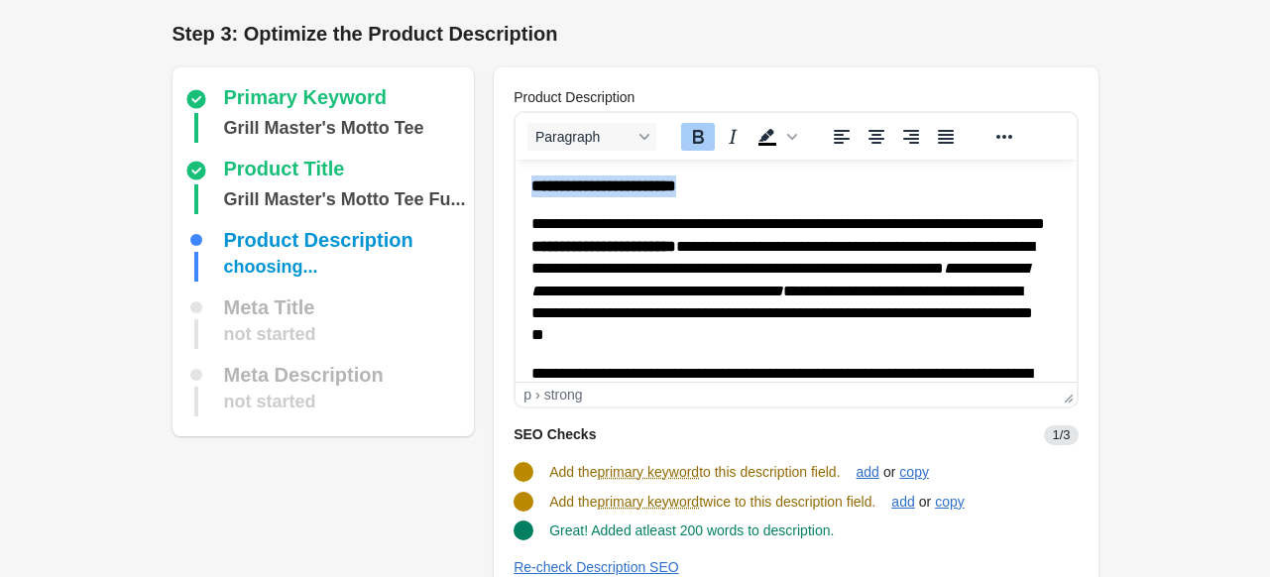
drag, startPoint x: 533, startPoint y: 187, endPoint x: 846, endPoint y: 184, distance: 312.4
click at [846, 184] on p "**********" at bounding box center [795, 187] width 529 height 22
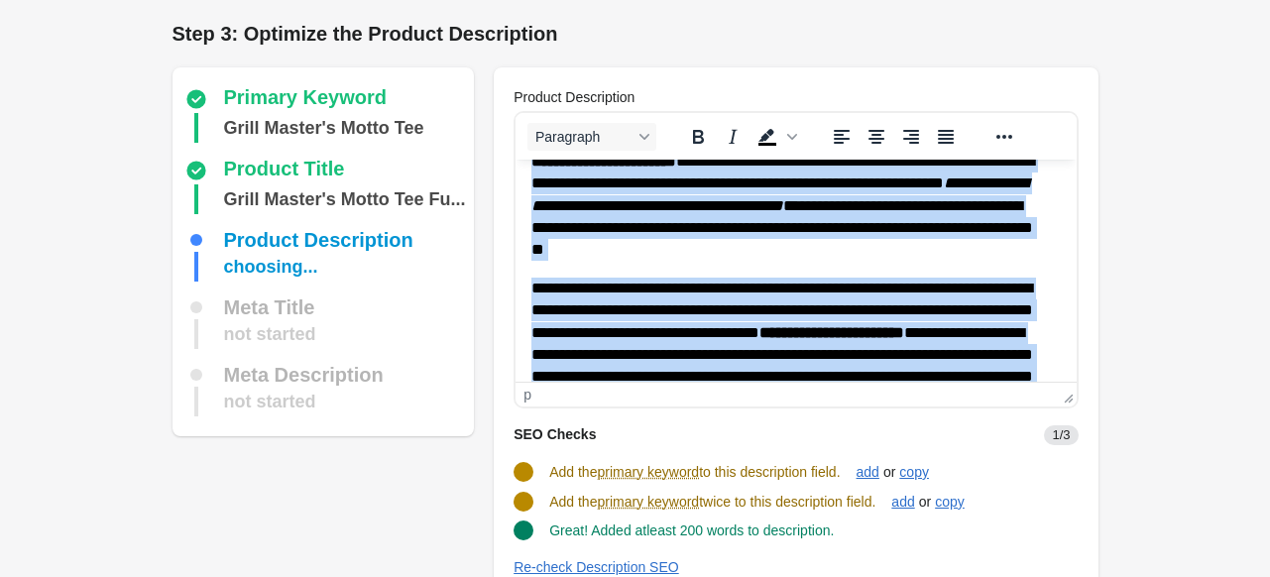
scroll to position [316, 0]
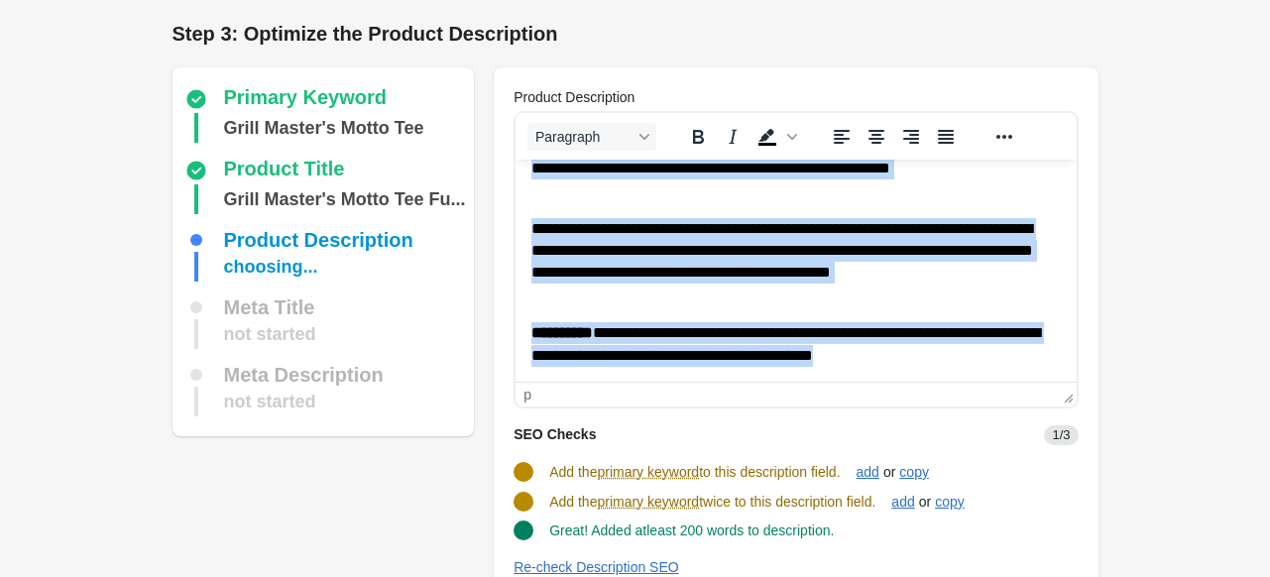
drag, startPoint x: 532, startPoint y: 219, endPoint x: 1046, endPoint y: 407, distance: 546.8
click at [1046, 383] on html "**********" at bounding box center [796, 112] width 560 height 539
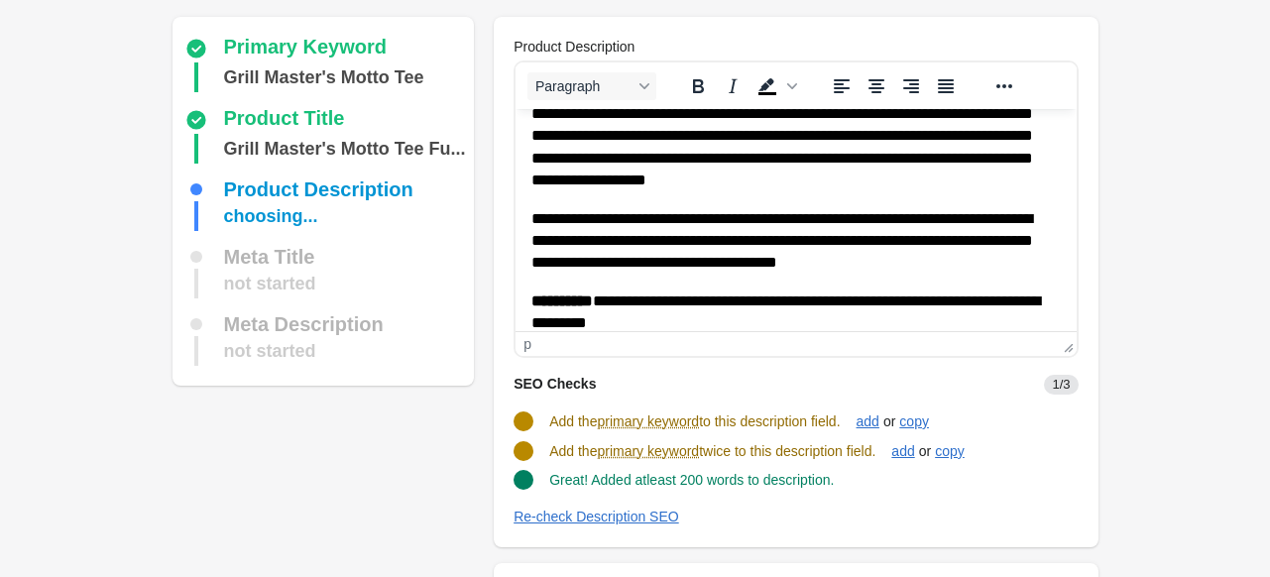
scroll to position [99, 0]
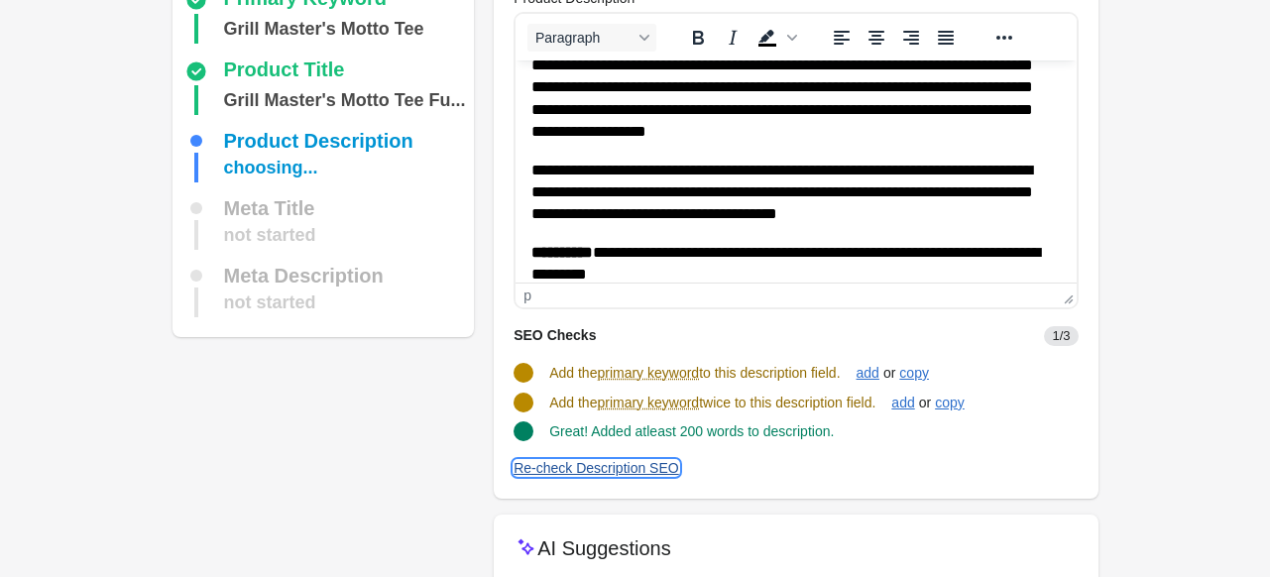
click at [603, 470] on div "Re-check Description SEO" at bounding box center [597, 468] width 166 height 16
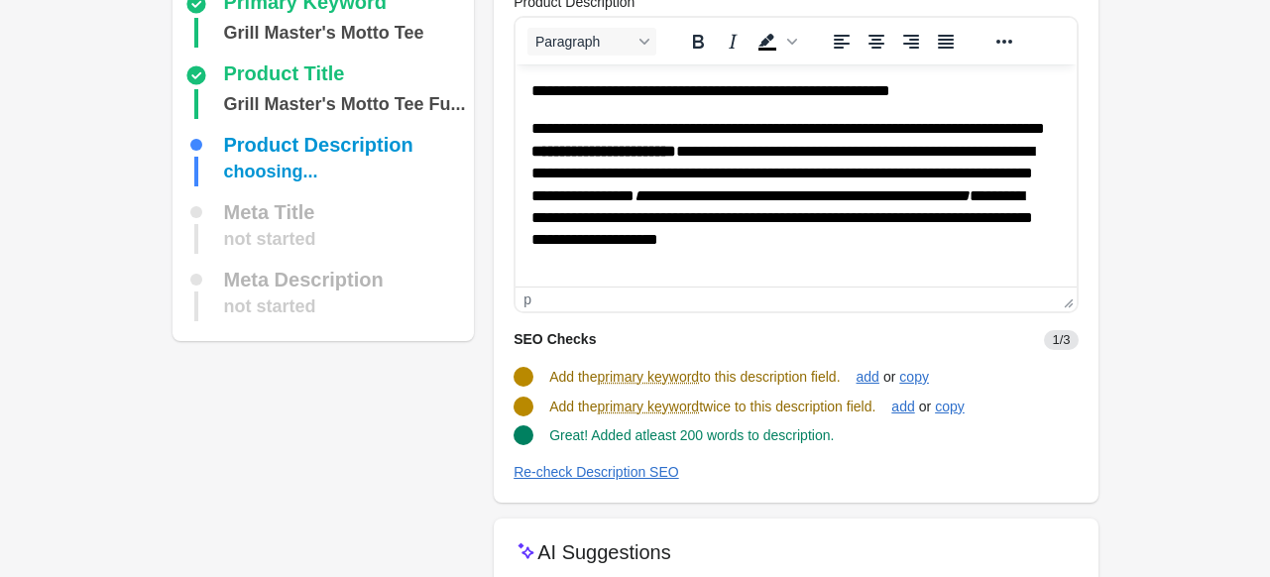
scroll to position [252, 0]
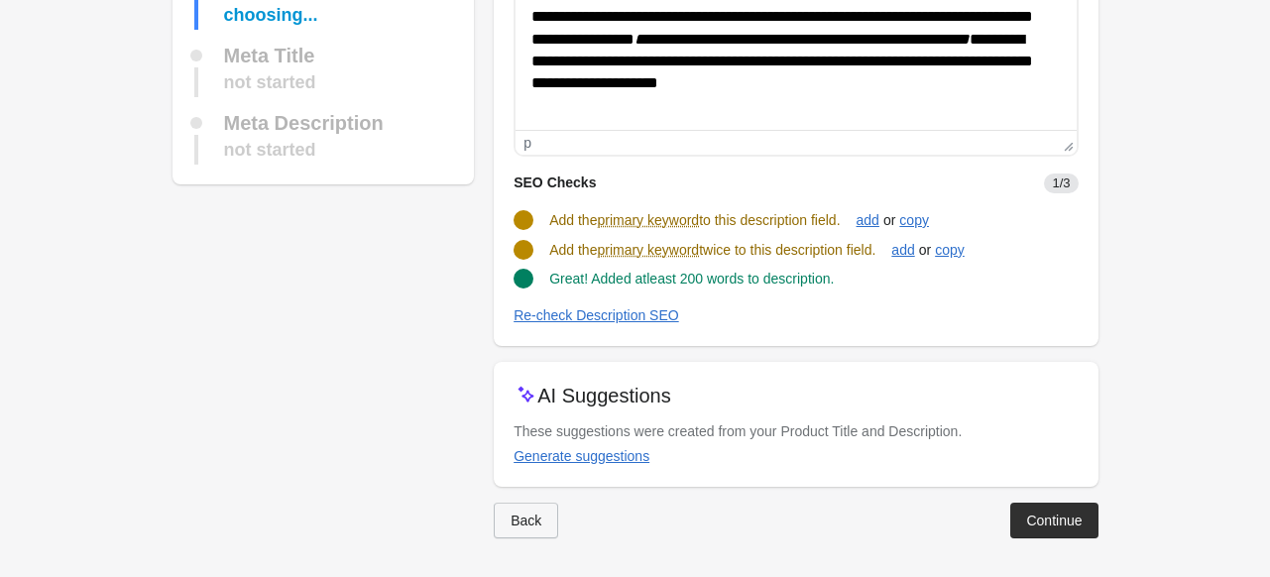
click at [511, 517] on div "Back" at bounding box center [526, 521] width 31 height 16
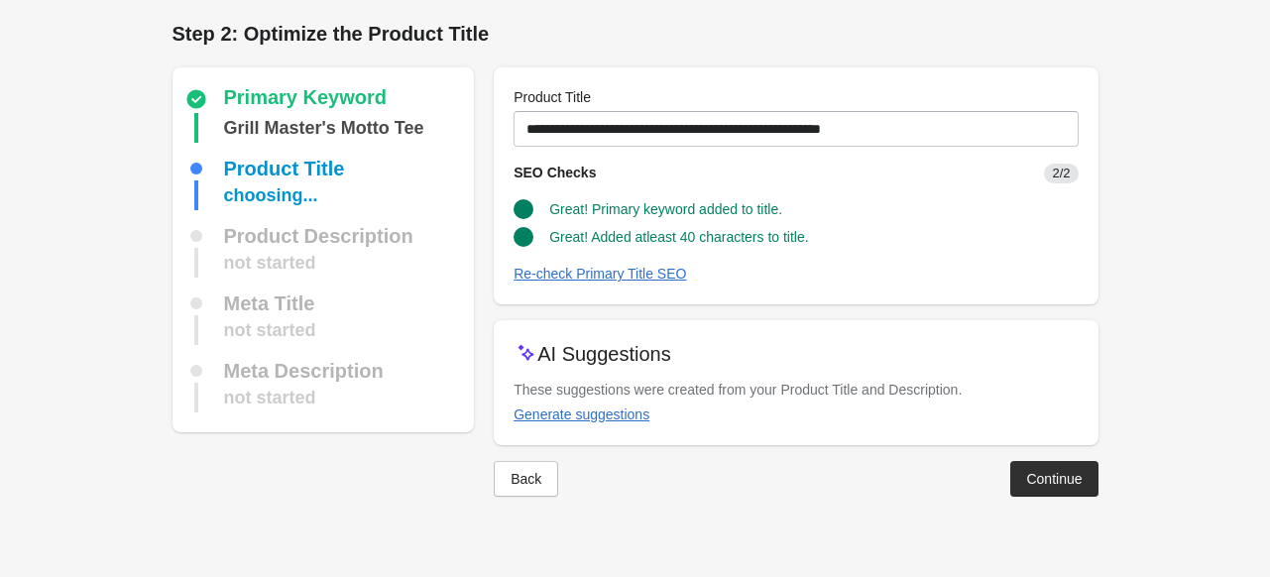
scroll to position [0, 0]
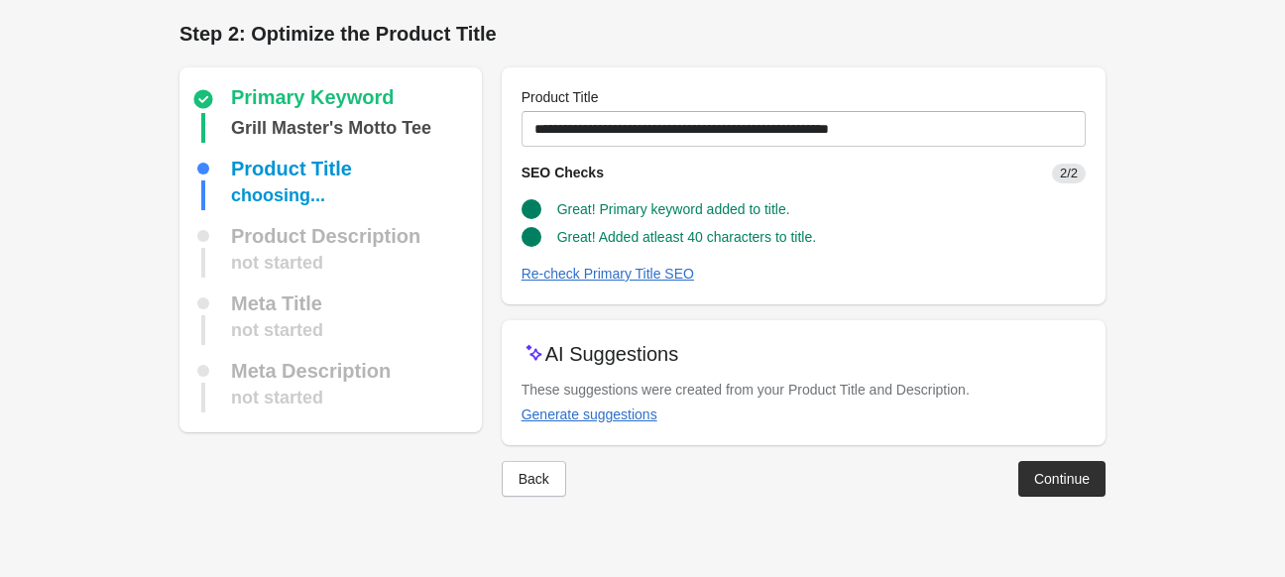
click at [511, 517] on div at bounding box center [642, 513] width 926 height 32
click at [540, 475] on div "Back" at bounding box center [534, 479] width 31 height 16
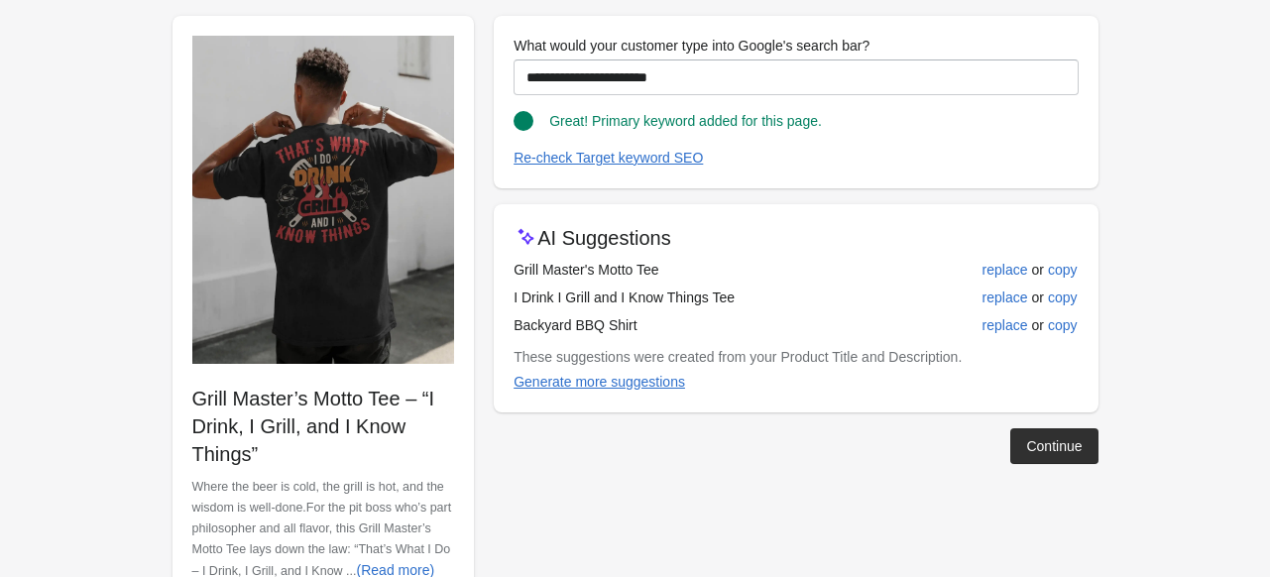
scroll to position [124, 0]
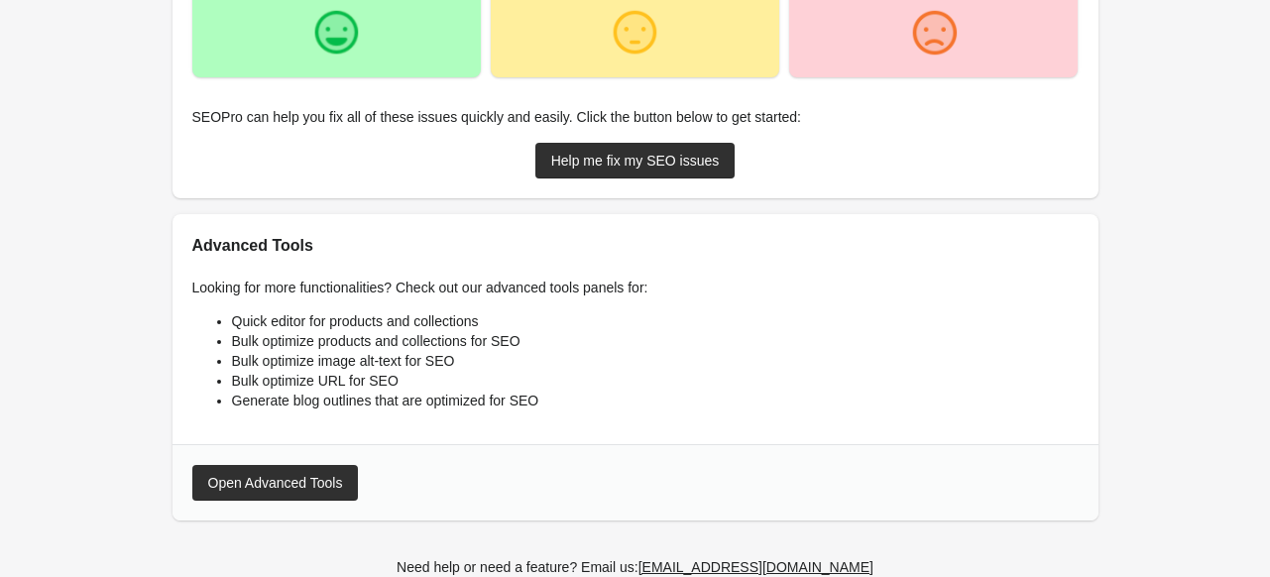
scroll to position [542, 0]
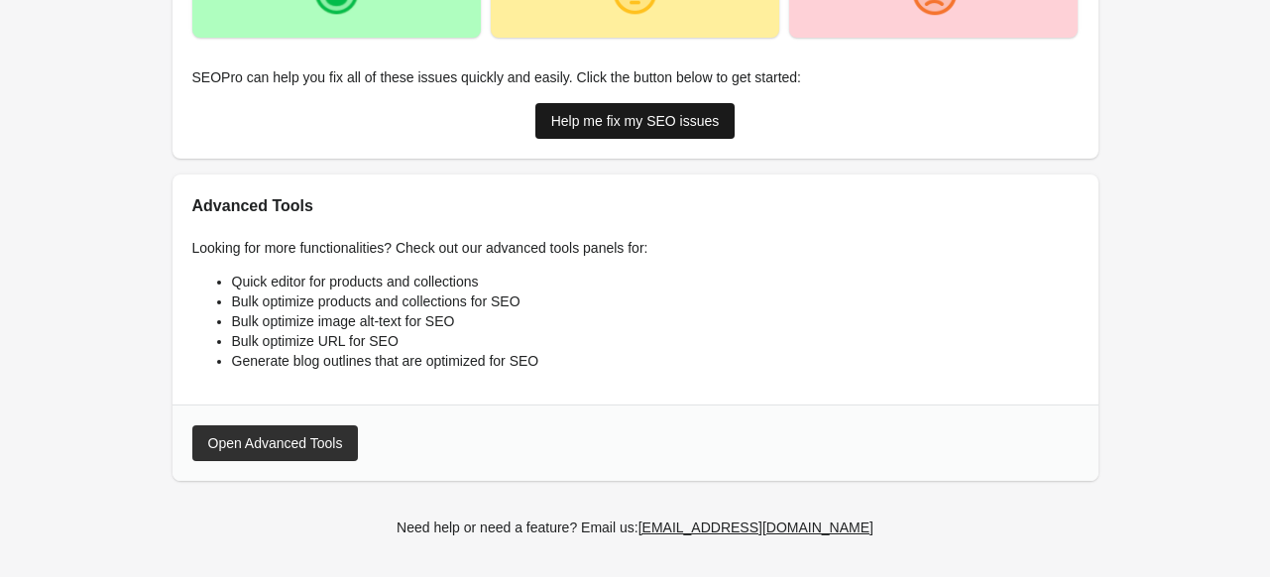
click at [613, 122] on div "Help me fix my SEO issues" at bounding box center [635, 121] width 169 height 16
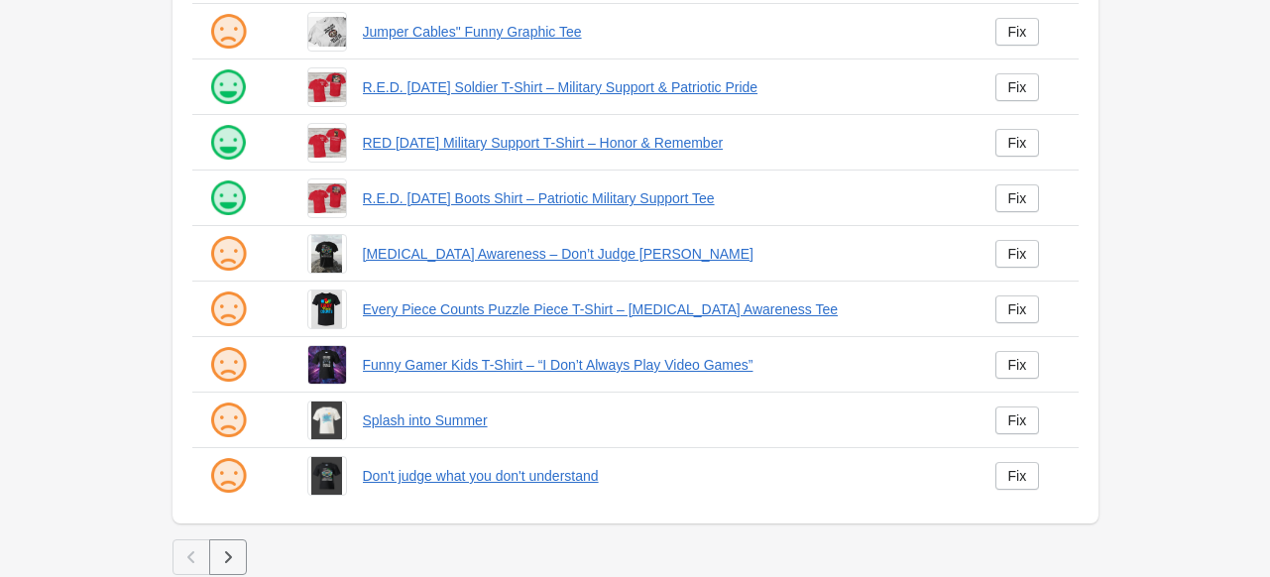
scroll to position [517, 0]
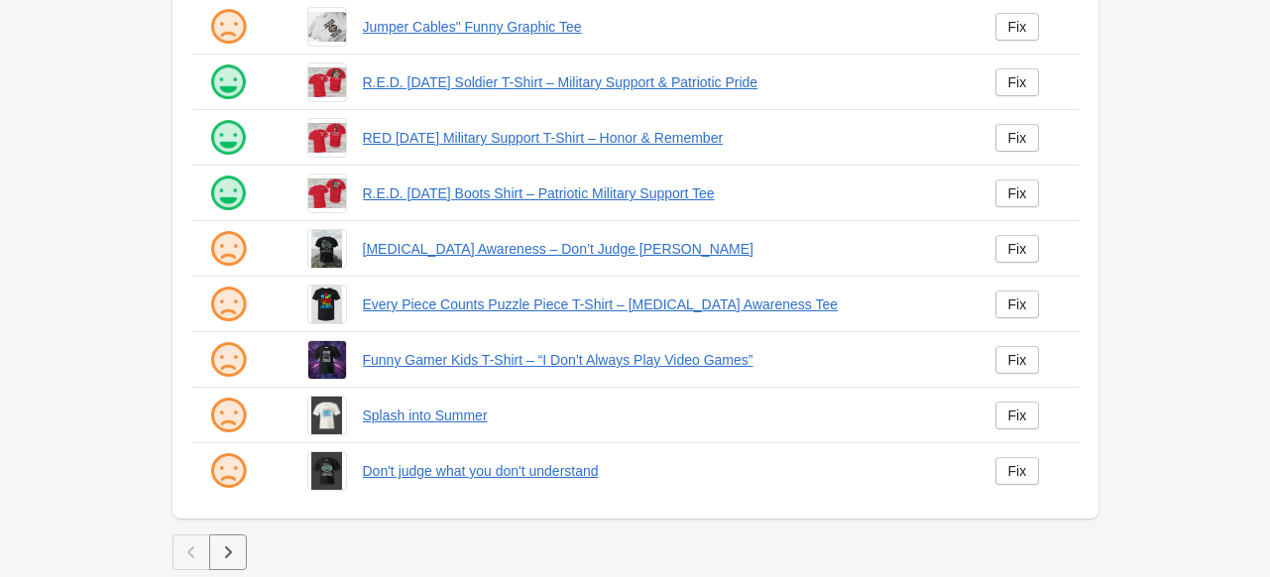
click at [242, 547] on button "button" at bounding box center [228, 552] width 38 height 36
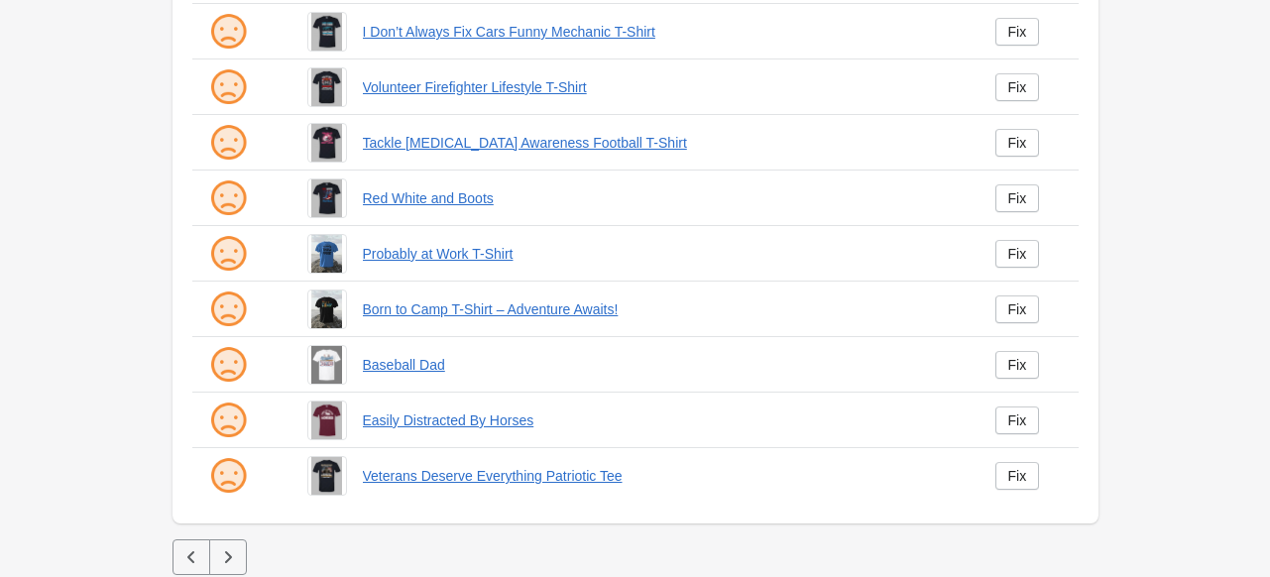
scroll to position [517, 0]
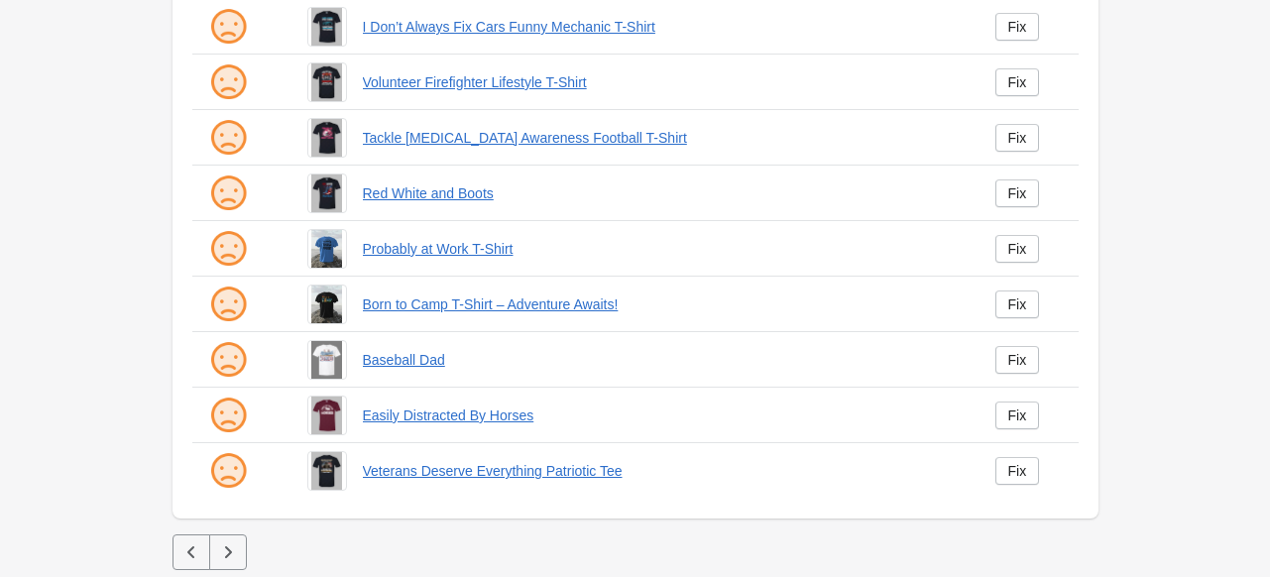
click at [240, 550] on button "button" at bounding box center [228, 552] width 38 height 36
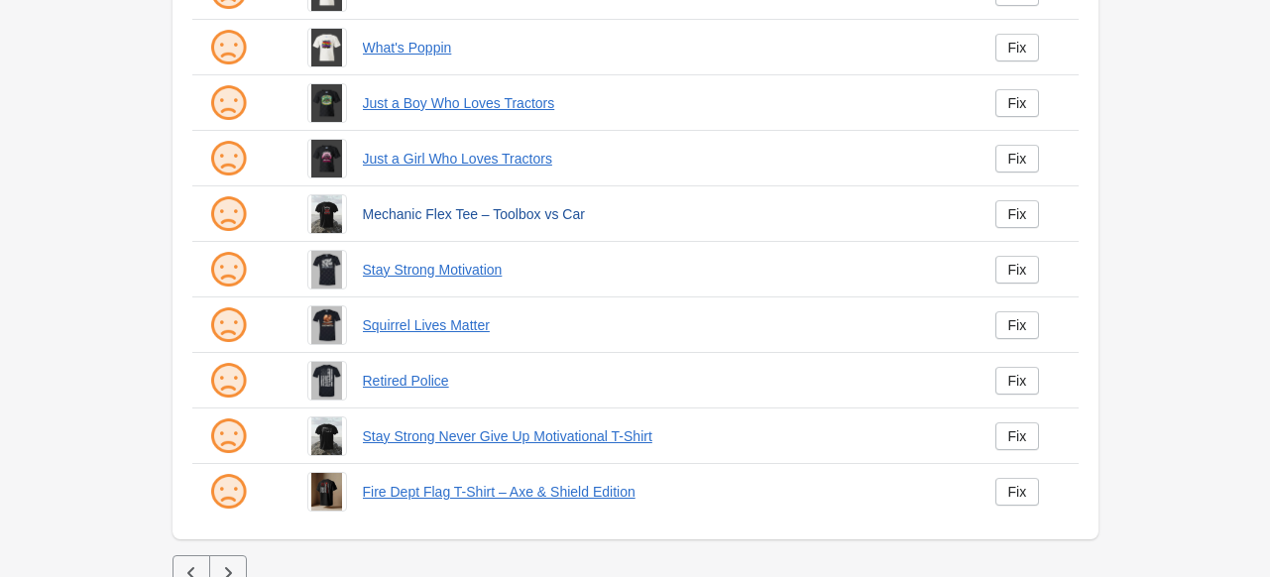
scroll to position [517, 0]
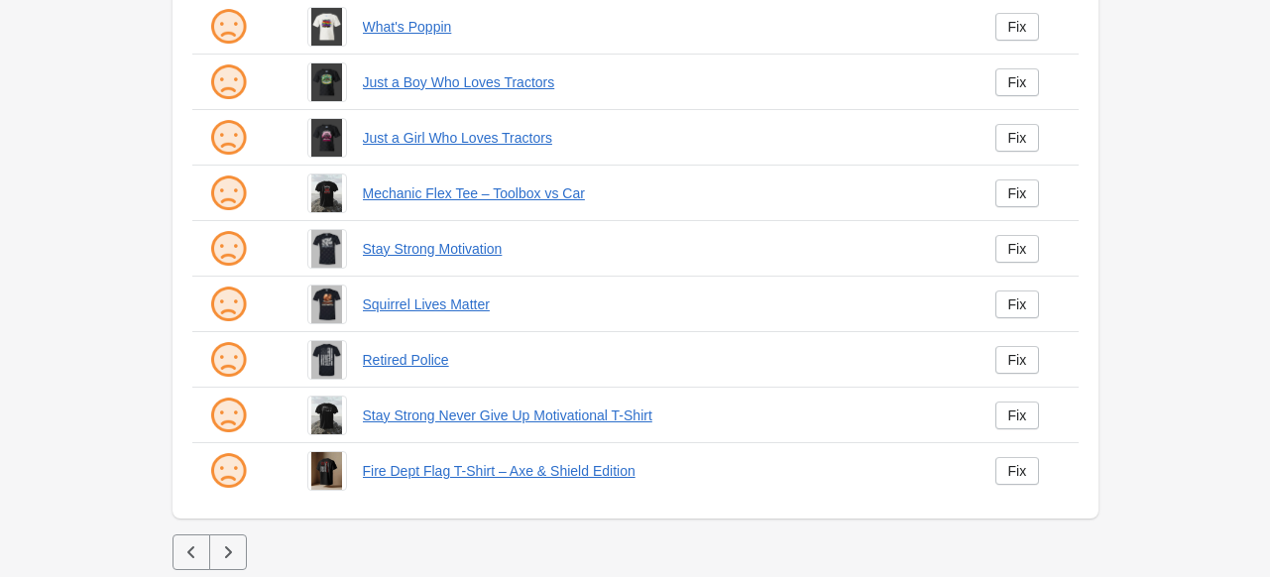
click at [235, 542] on icon "button" at bounding box center [228, 552] width 20 height 20
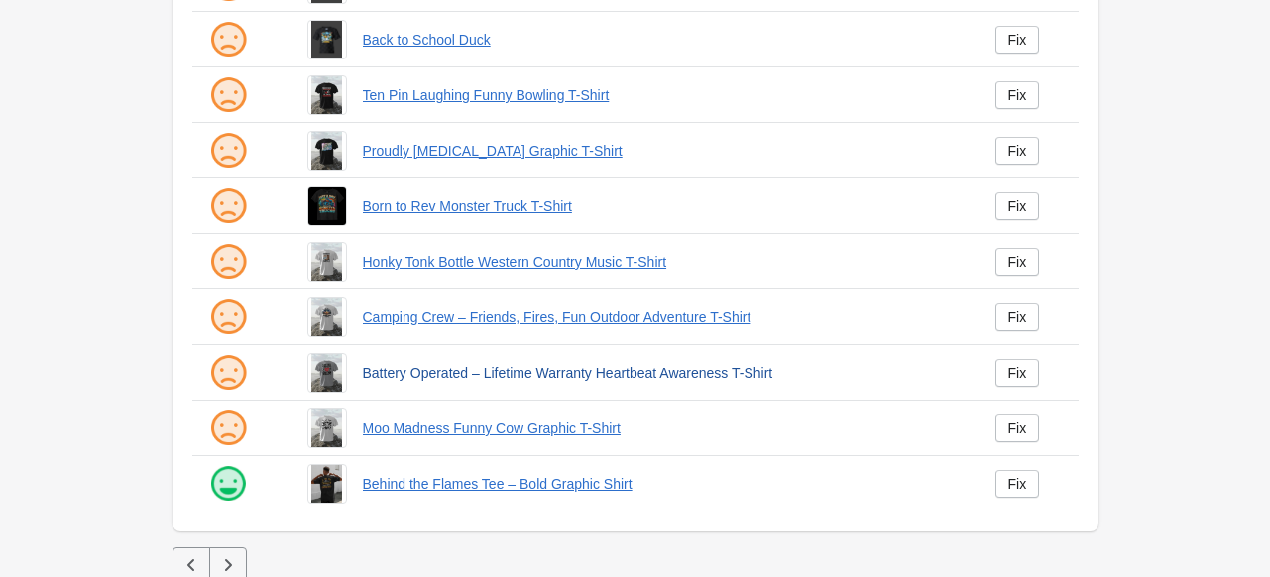
scroll to position [517, 0]
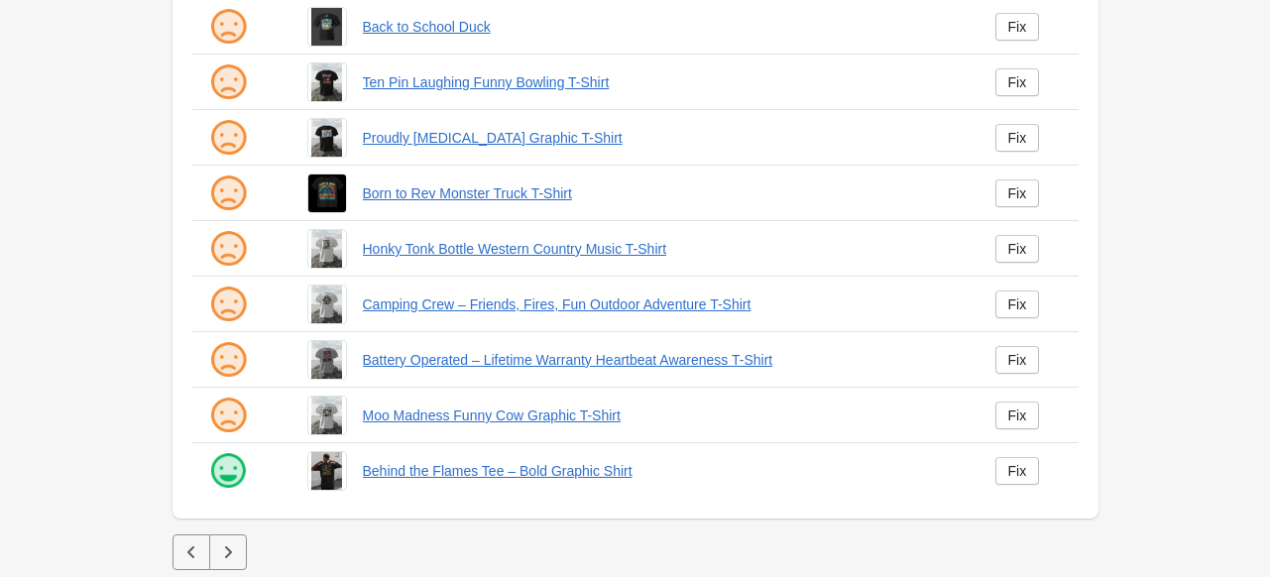
click at [244, 550] on button "button" at bounding box center [228, 552] width 38 height 36
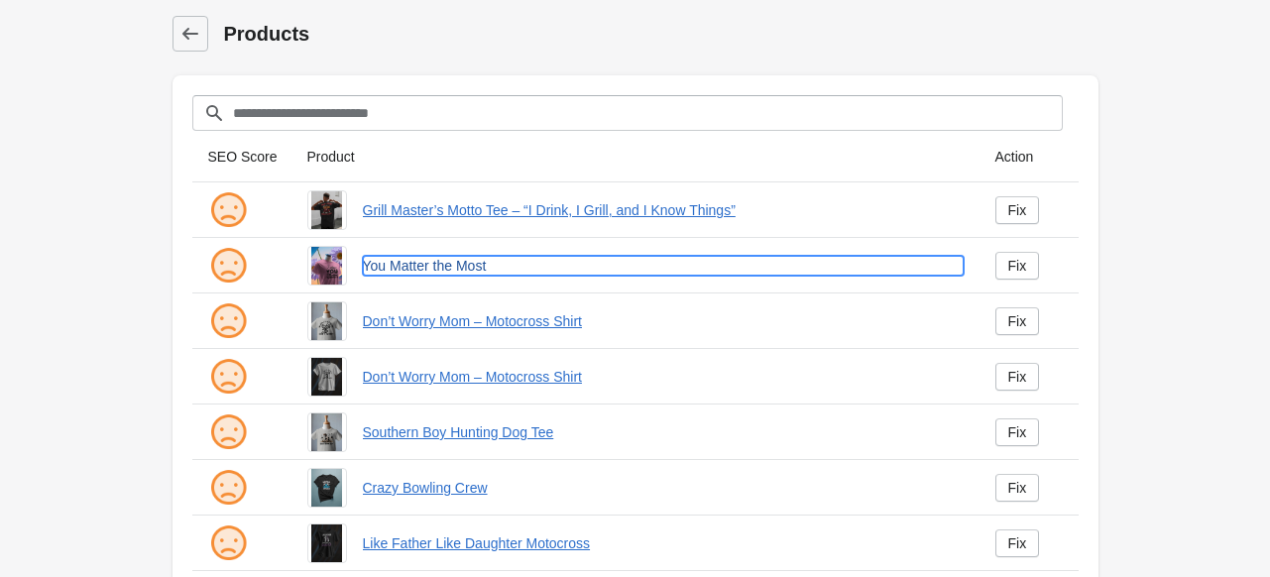
click at [424, 259] on link "You Matter the Most" at bounding box center [663, 266] width 601 height 20
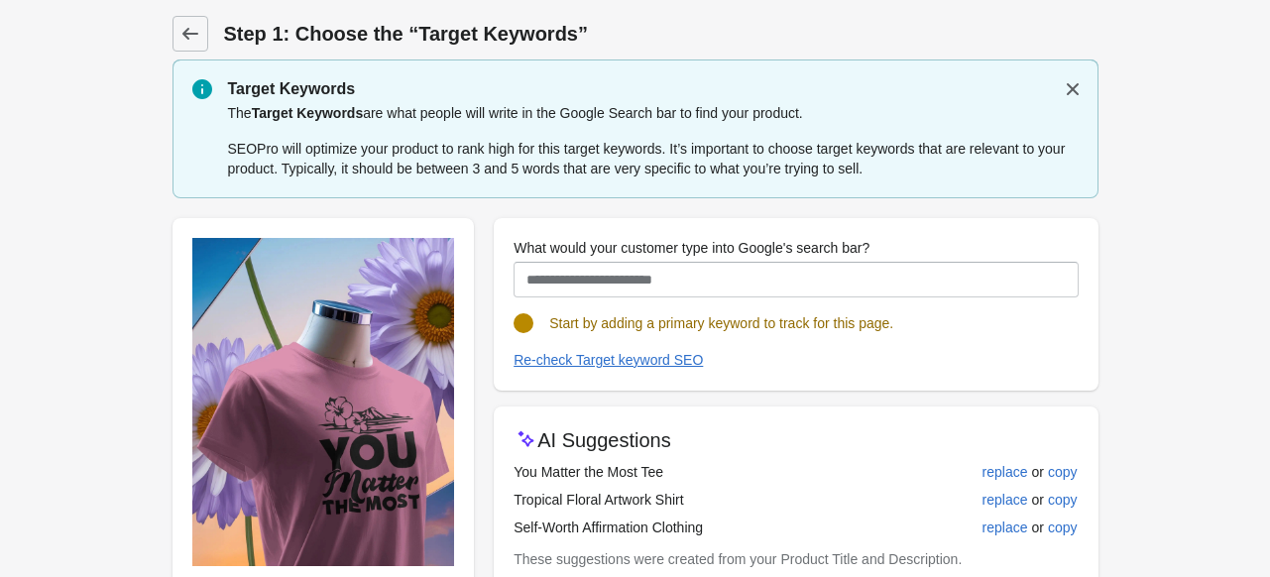
drag, startPoint x: 516, startPoint y: 470, endPoint x: 746, endPoint y: 483, distance: 230.4
click at [746, 483] on td "You Matter the Most Tee" at bounding box center [703, 472] width 378 height 28
copy td "You Matter the Most Tee"
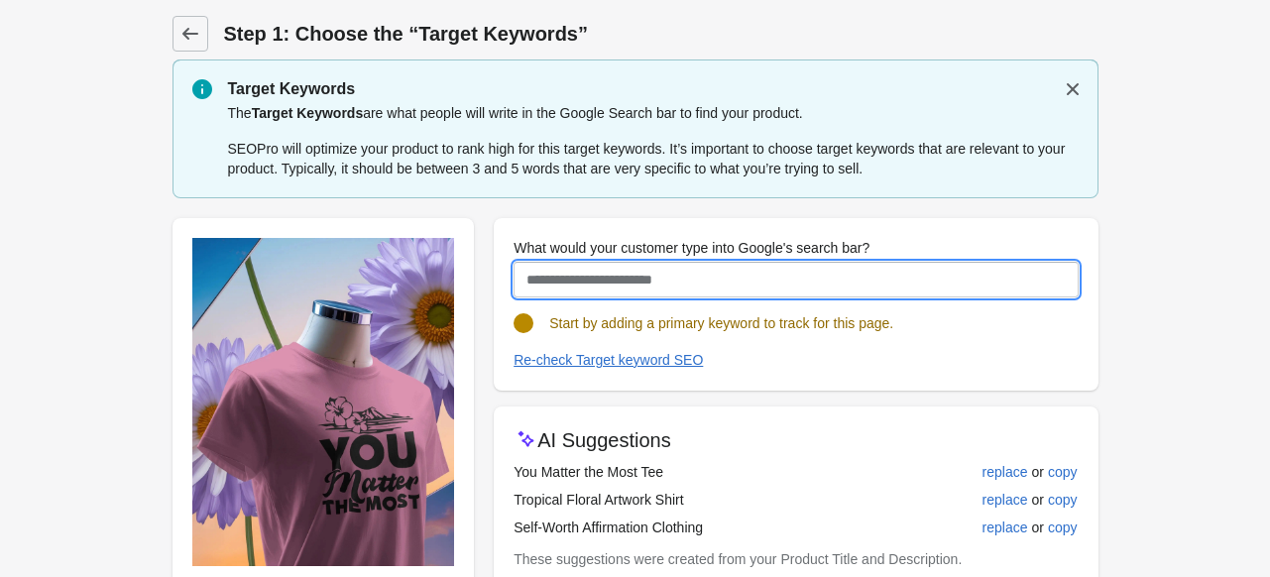
click at [673, 277] on input "What would your customer type into Google's search bar?" at bounding box center [796, 280] width 564 height 36
paste input "**********"
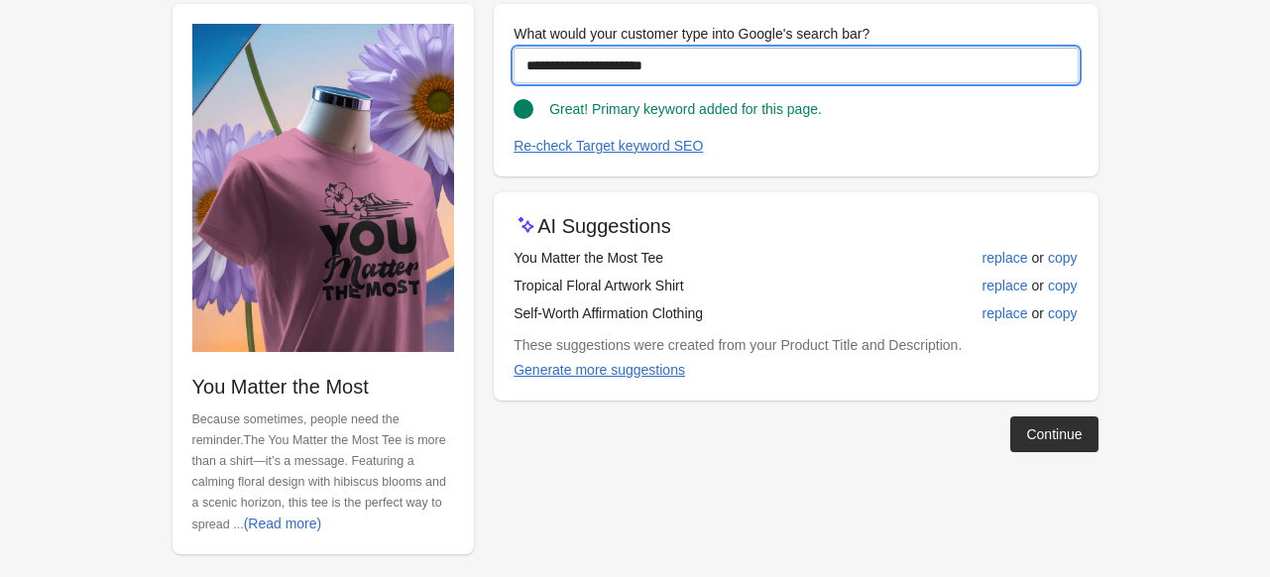
scroll to position [228, 0]
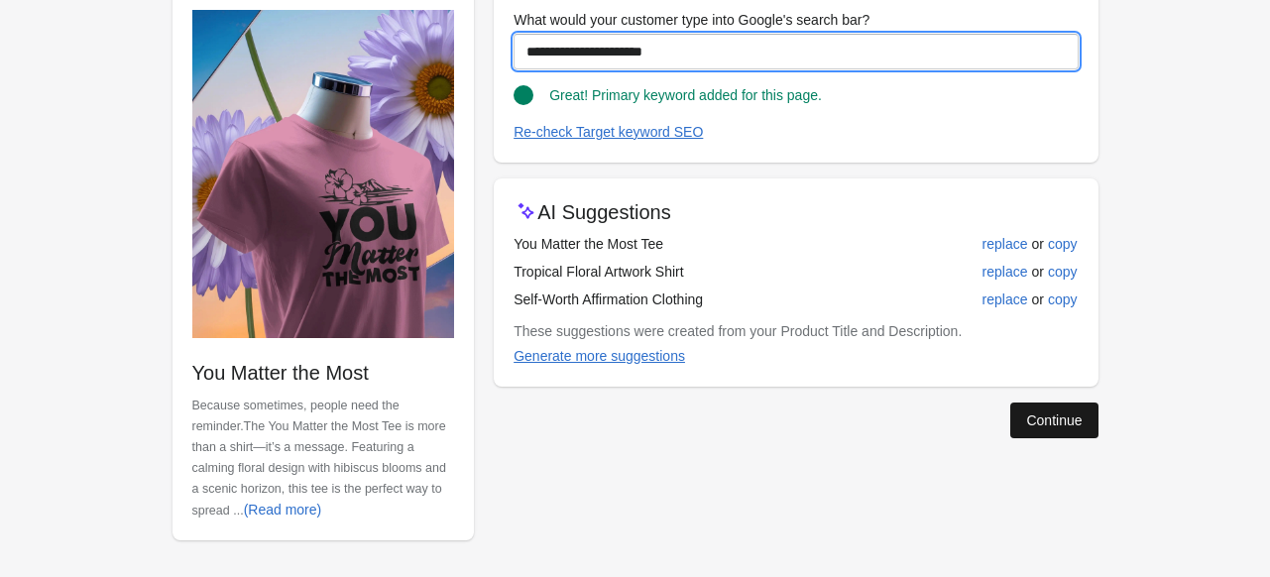
type input "**********"
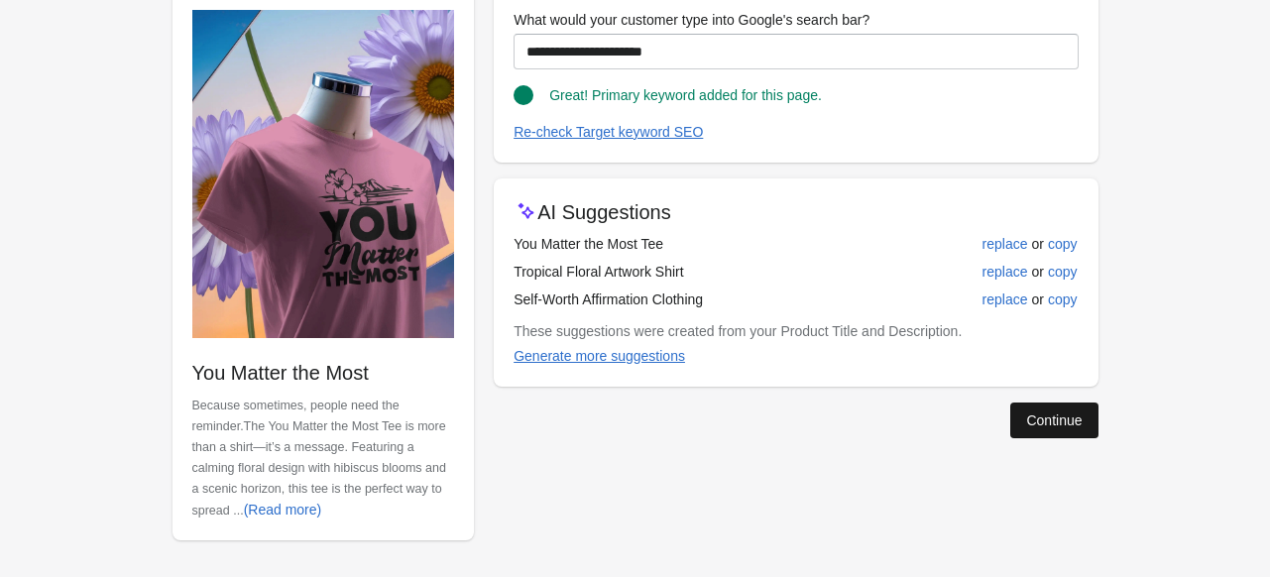
click at [1067, 425] on div "Continue" at bounding box center [1054, 421] width 56 height 16
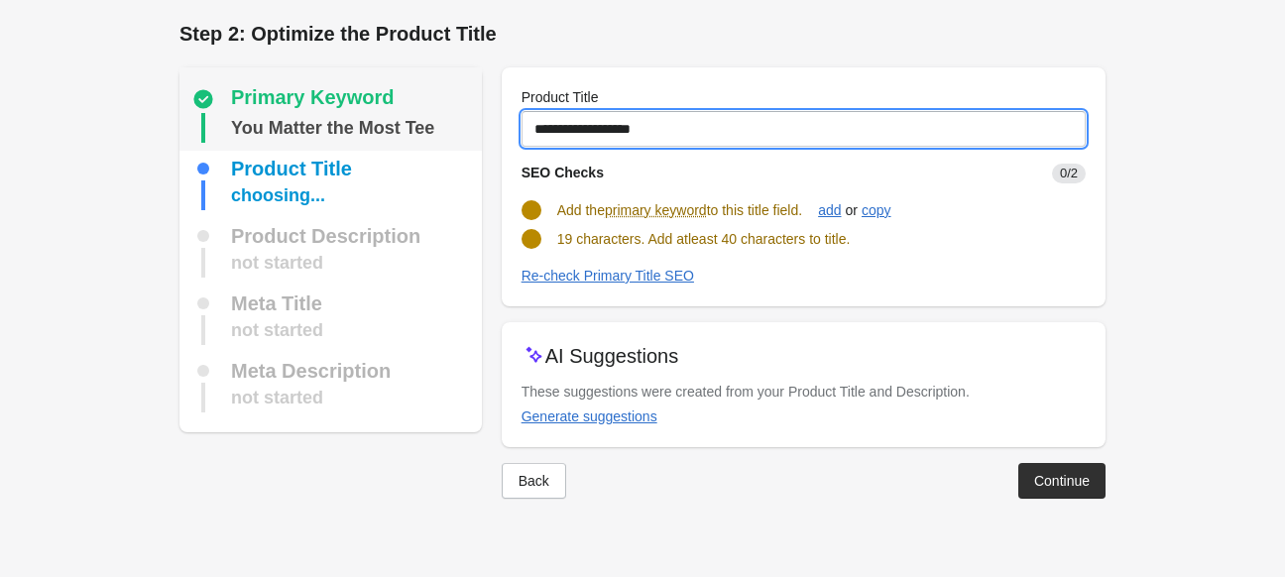
drag, startPoint x: 692, startPoint y: 120, endPoint x: 468, endPoint y: 120, distance: 224.1
click at [468, 120] on div "Primary Keyword You Matter the Most Tee Product Title choosing... Product Descr…" at bounding box center [633, 275] width 946 height 447
paste input "**********"
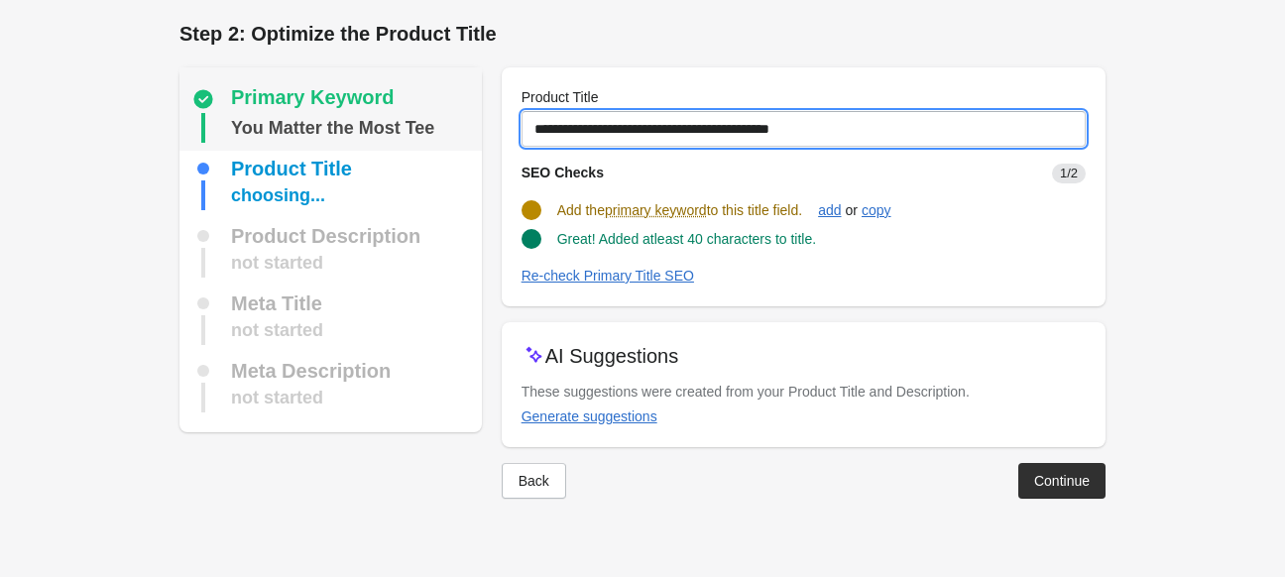
drag, startPoint x: 859, startPoint y: 135, endPoint x: 428, endPoint y: 134, distance: 430.4
click at [432, 134] on div "Primary Keyword You Matter the Most Tee Product Title choosing... Product Descr…" at bounding box center [633, 275] width 946 height 447
paste input "*****"
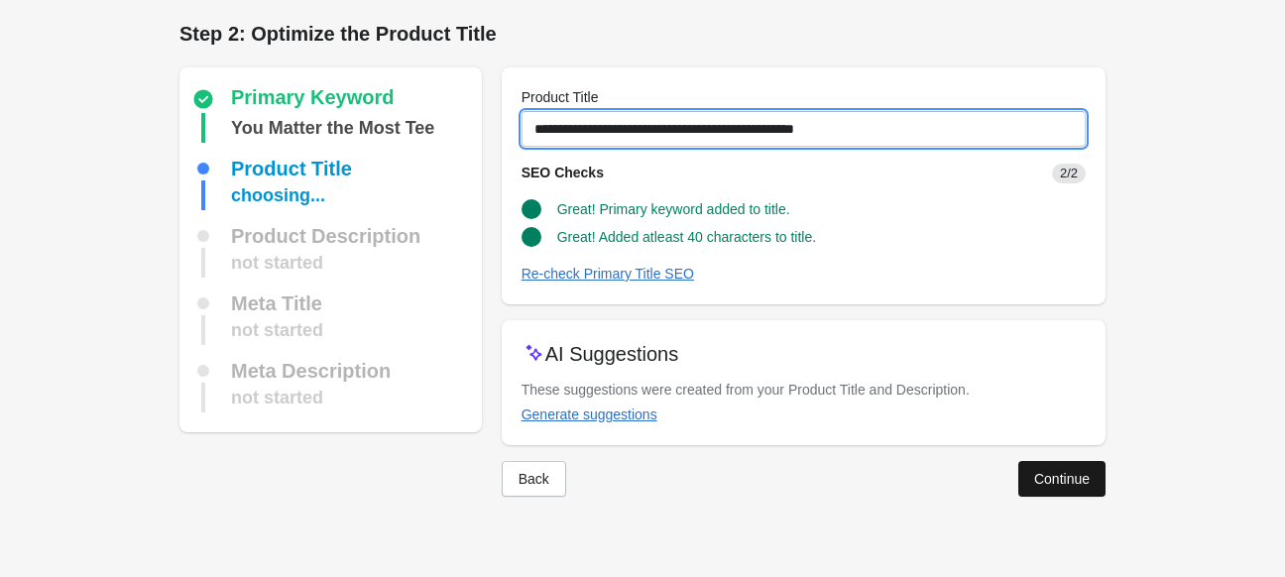
type input "**********"
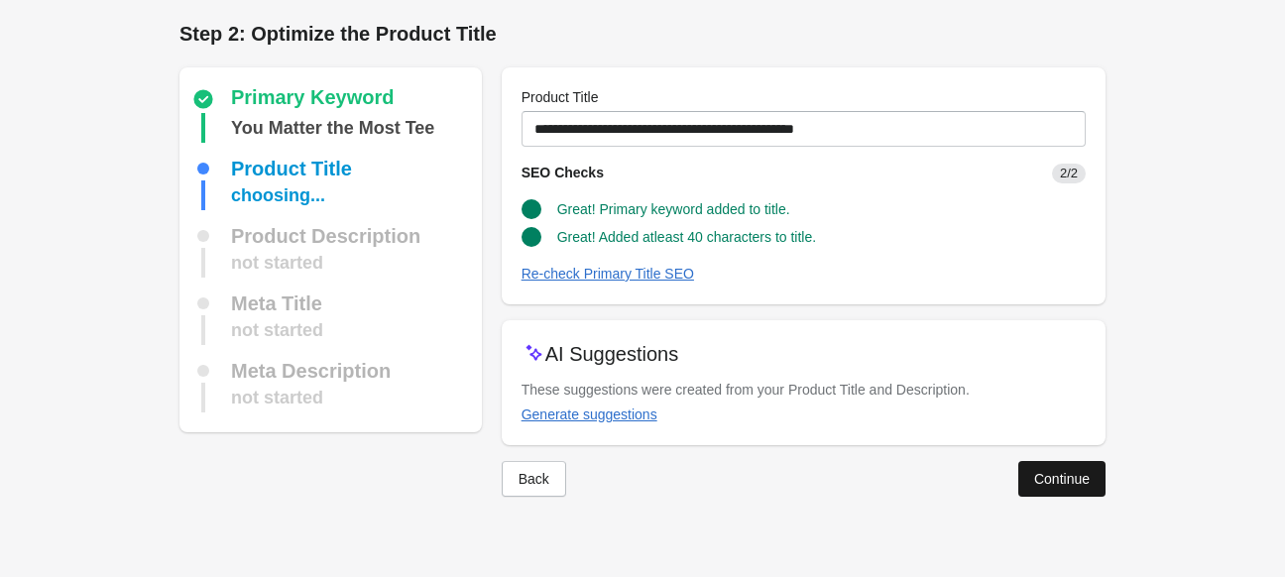
click at [1055, 475] on div "Continue" at bounding box center [1062, 479] width 56 height 16
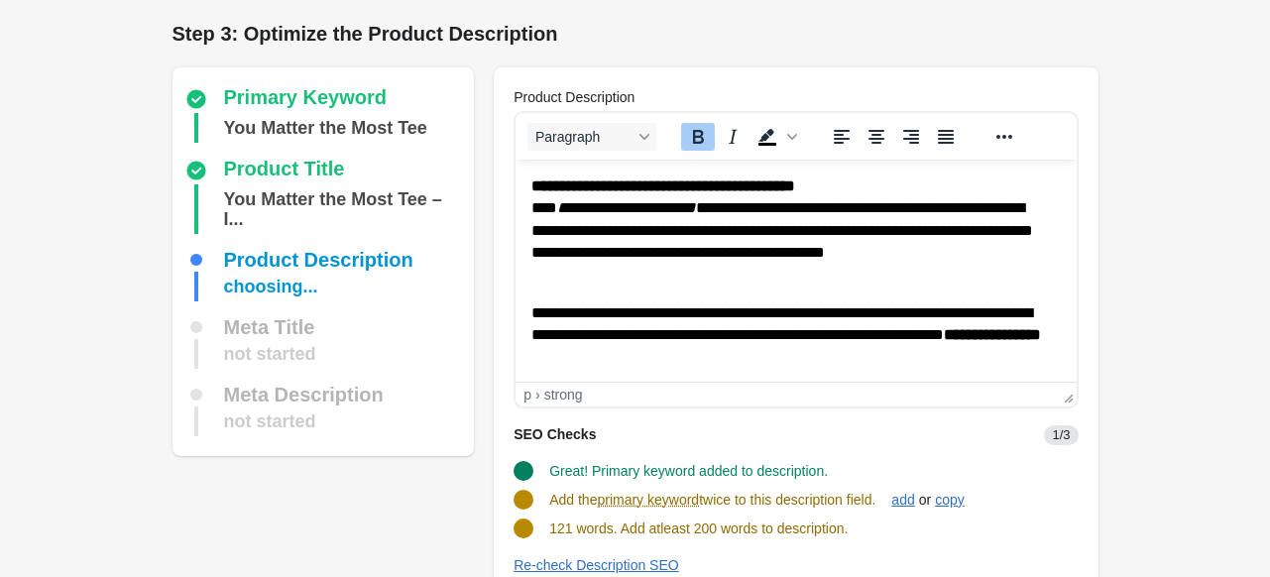
click at [536, 180] on strong "**********" at bounding box center [663, 185] width 264 height 15
drag, startPoint x: 530, startPoint y: 184, endPoint x: 691, endPoint y: 227, distance: 167.2
click at [691, 228] on html "**********" at bounding box center [796, 406] width 560 height 492
drag, startPoint x: 536, startPoint y: 182, endPoint x: 580, endPoint y: 183, distance: 43.6
click at [596, 182] on strong "**********" at bounding box center [663, 185] width 264 height 15
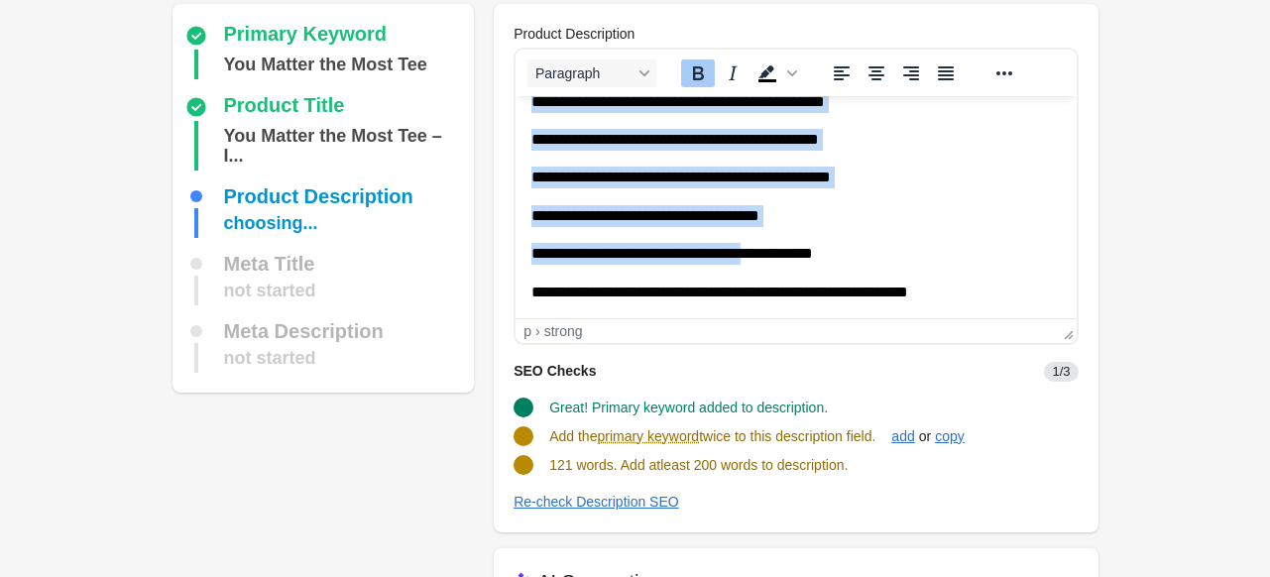
scroll to position [99, 0]
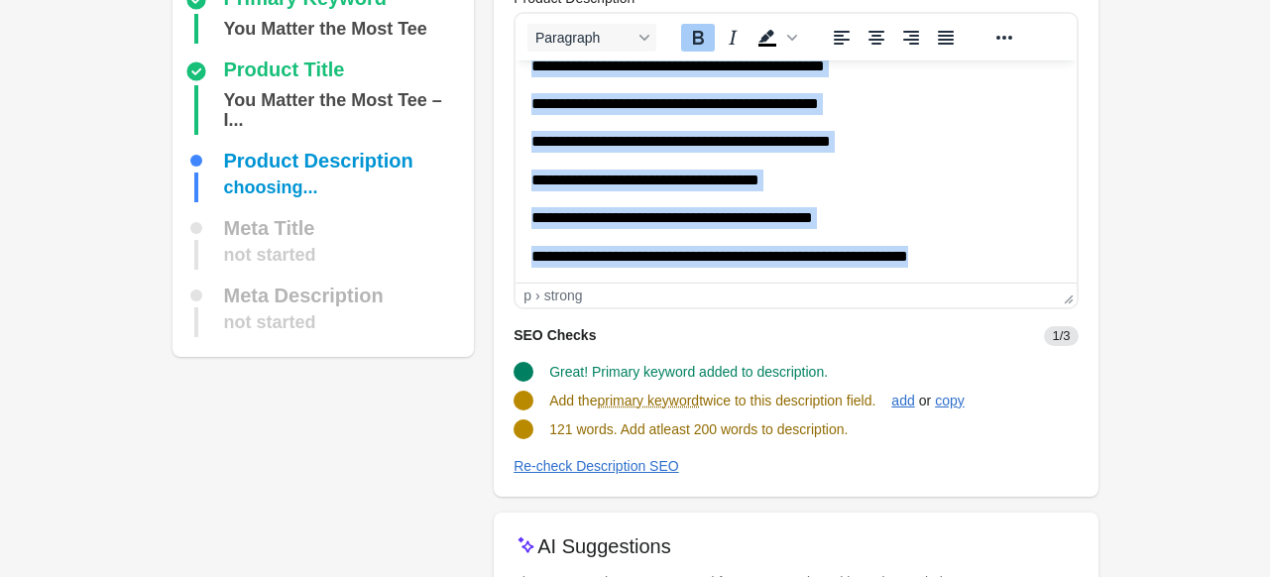
drag, startPoint x: 533, startPoint y: 83, endPoint x: 1025, endPoint y: 238, distance: 515.6
click at [1025, 238] on body "**********" at bounding box center [795, 38] width 529 height 460
copy body "**********"
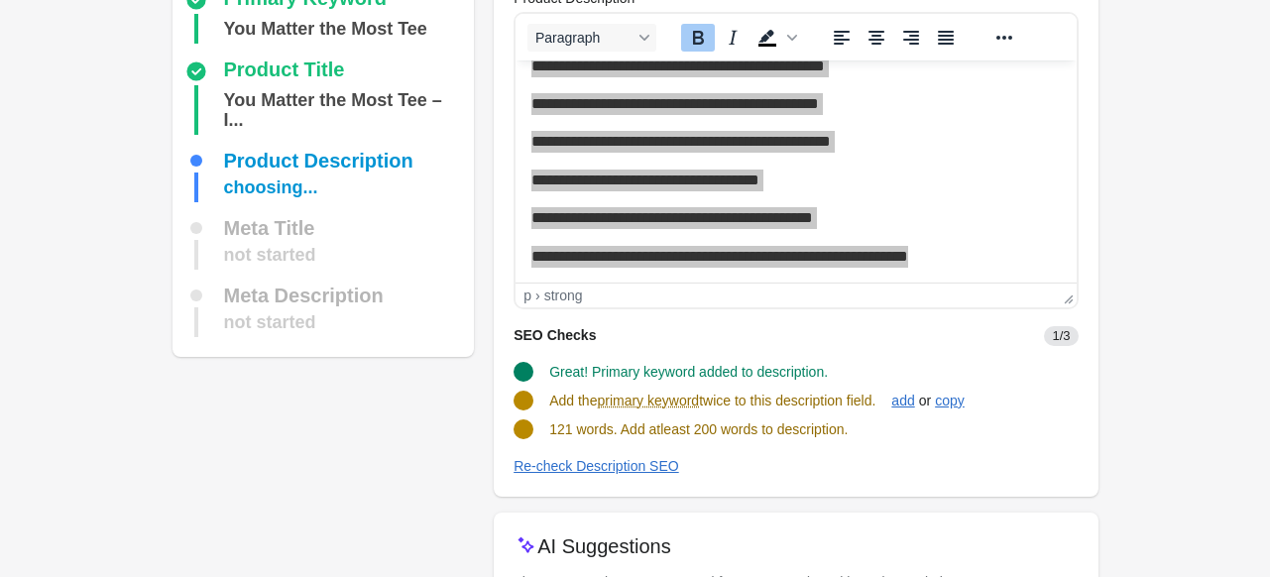
drag, startPoint x: 551, startPoint y: 401, endPoint x: 887, endPoint y: 404, distance: 336.2
click at [876, 404] on div "Add the primary keyword twice to this description field." at bounding box center [712, 401] width 326 height 20
copy span "Add the primary keyword twice to this description field."
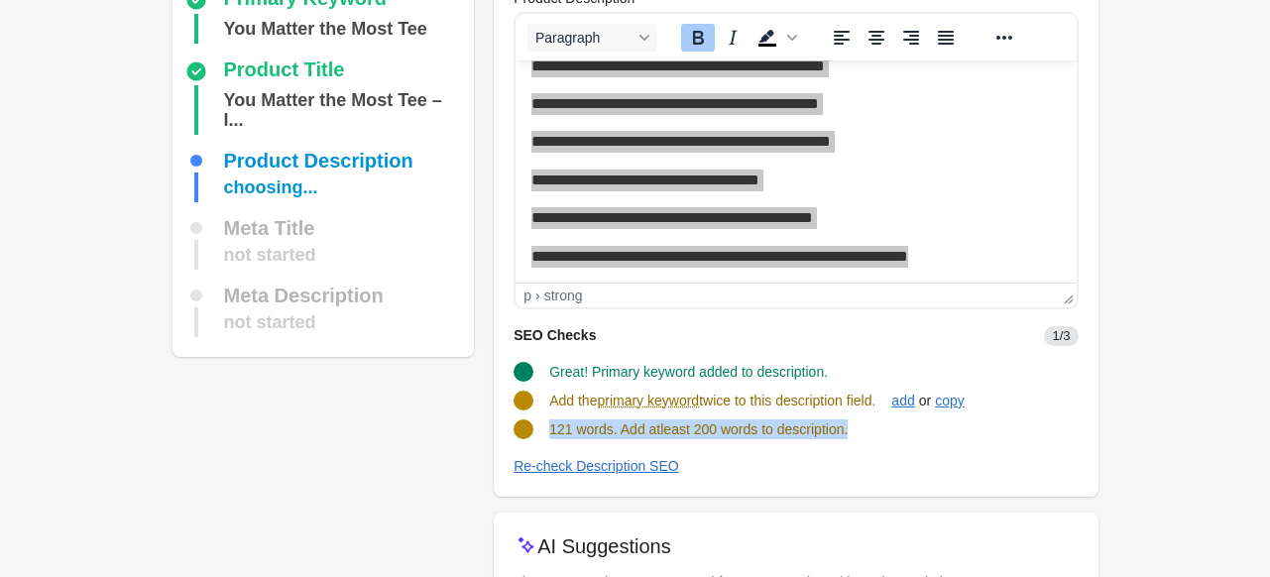
drag, startPoint x: 549, startPoint y: 429, endPoint x: 894, endPoint y: 429, distance: 345.1
click at [894, 429] on div "121 words. Add atleast 200 words to description." at bounding box center [788, 422] width 580 height 36
copy span "121 words. Add atleast 200 words to description."
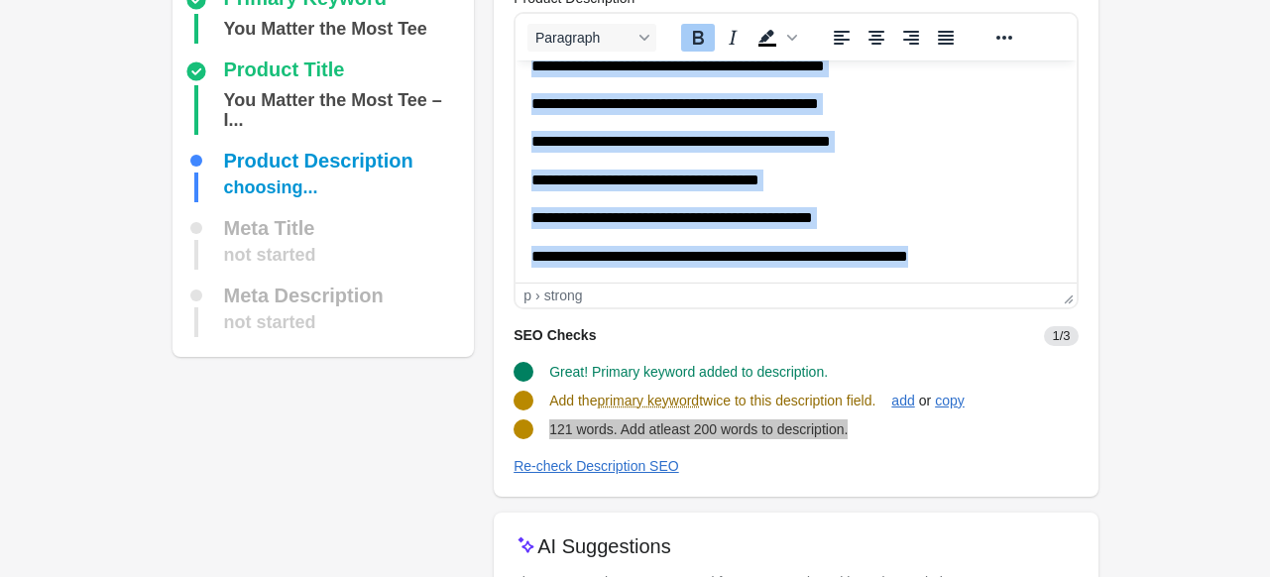
click at [1001, 251] on p "**********" at bounding box center [788, 257] width 515 height 22
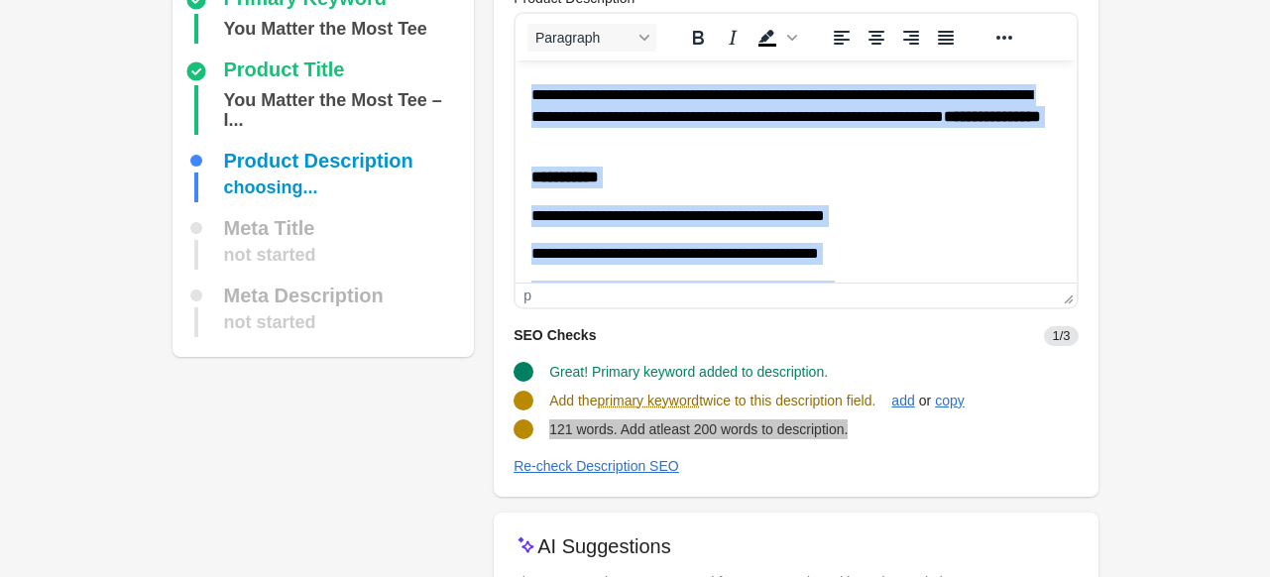
scroll to position [0, 0]
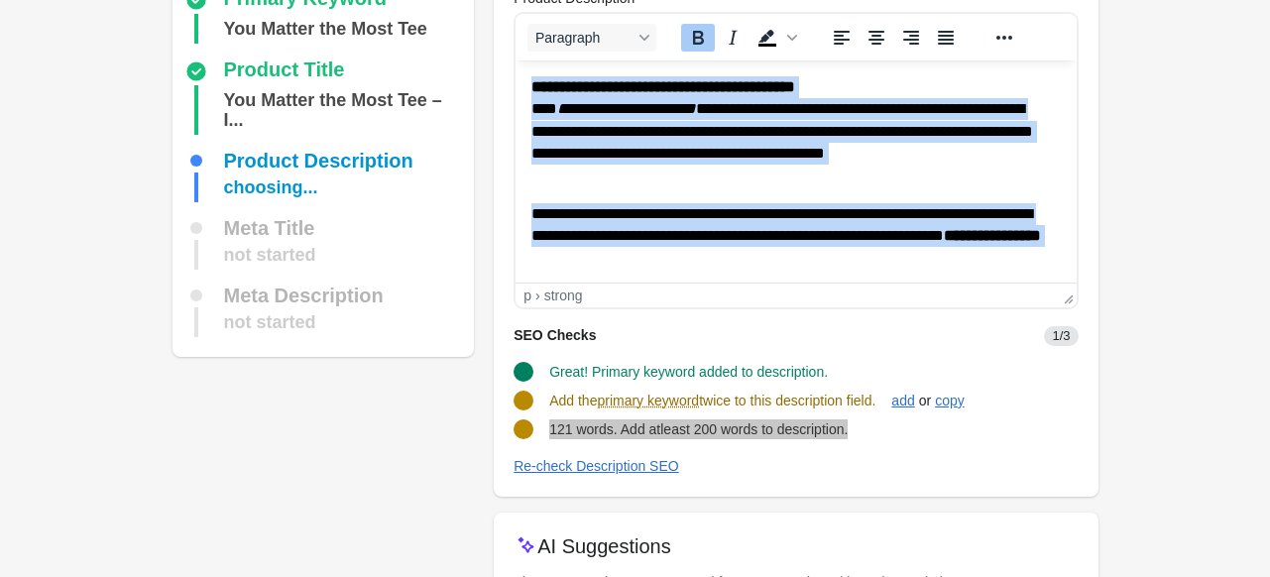
drag, startPoint x: 1001, startPoint y: 252, endPoint x: 1003, endPoint y: 135, distance: 117.0
click at [516, 75] on html "**********" at bounding box center [796, 306] width 560 height 492
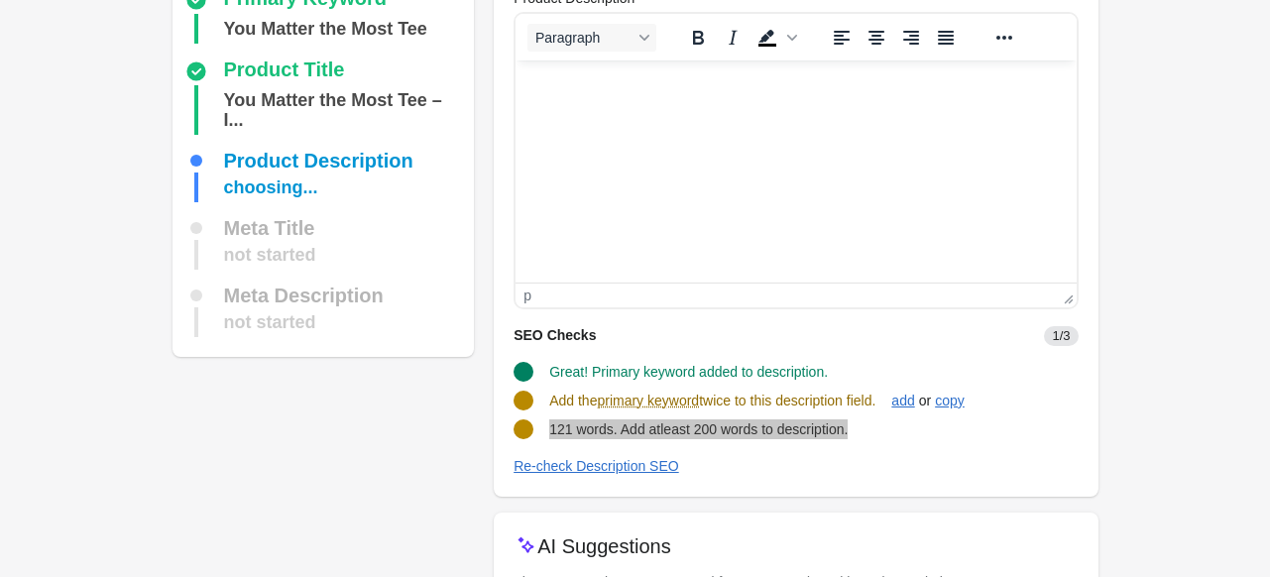
scroll to position [342, 0]
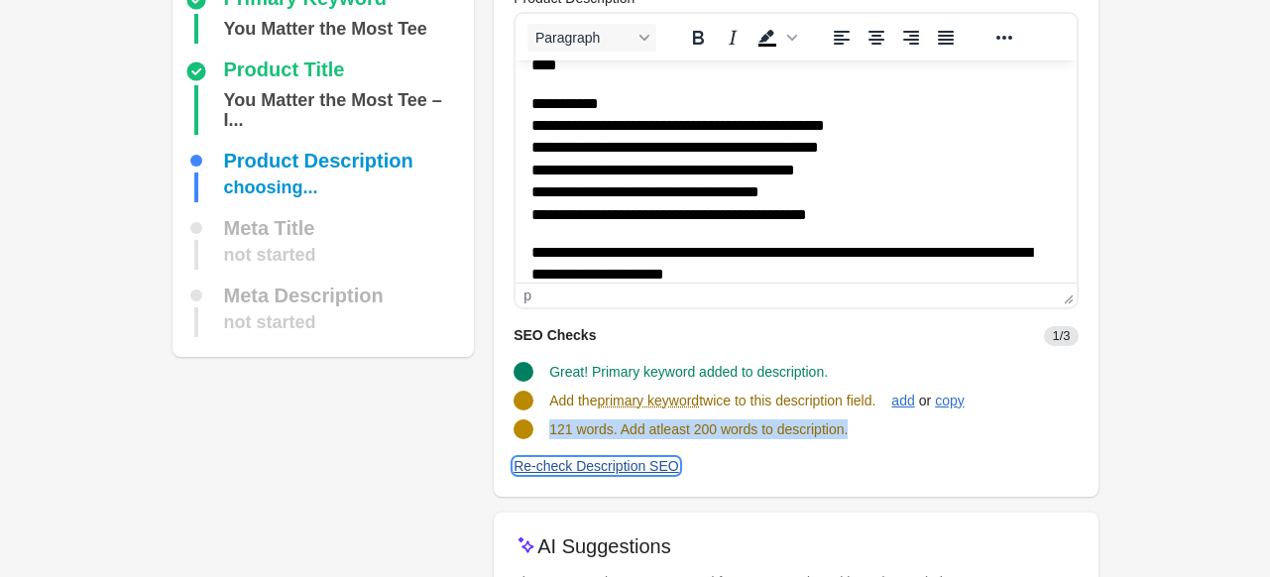
click at [549, 467] on div "Re-check Description SEO" at bounding box center [597, 466] width 166 height 16
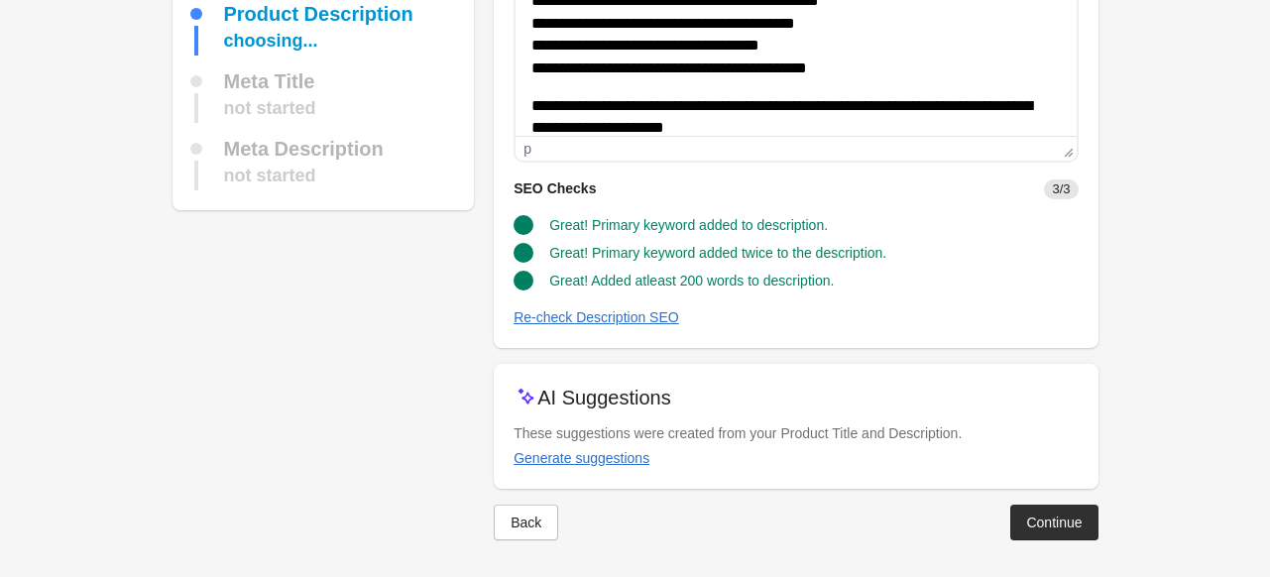
scroll to position [248, 0]
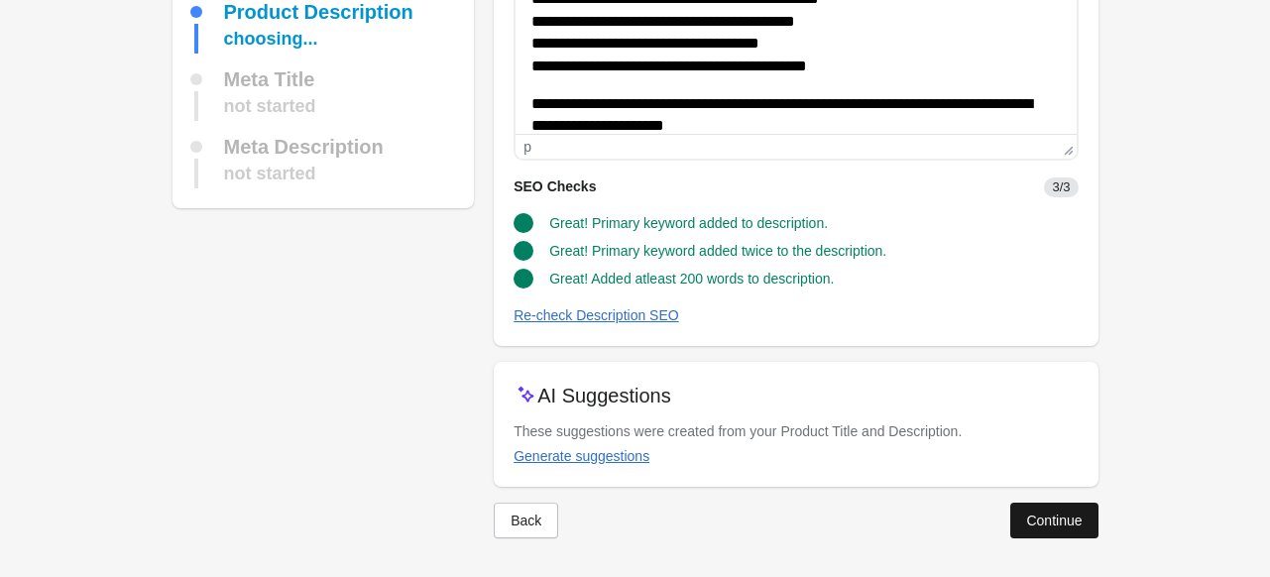
click at [1048, 515] on div "Continue" at bounding box center [1054, 521] width 56 height 16
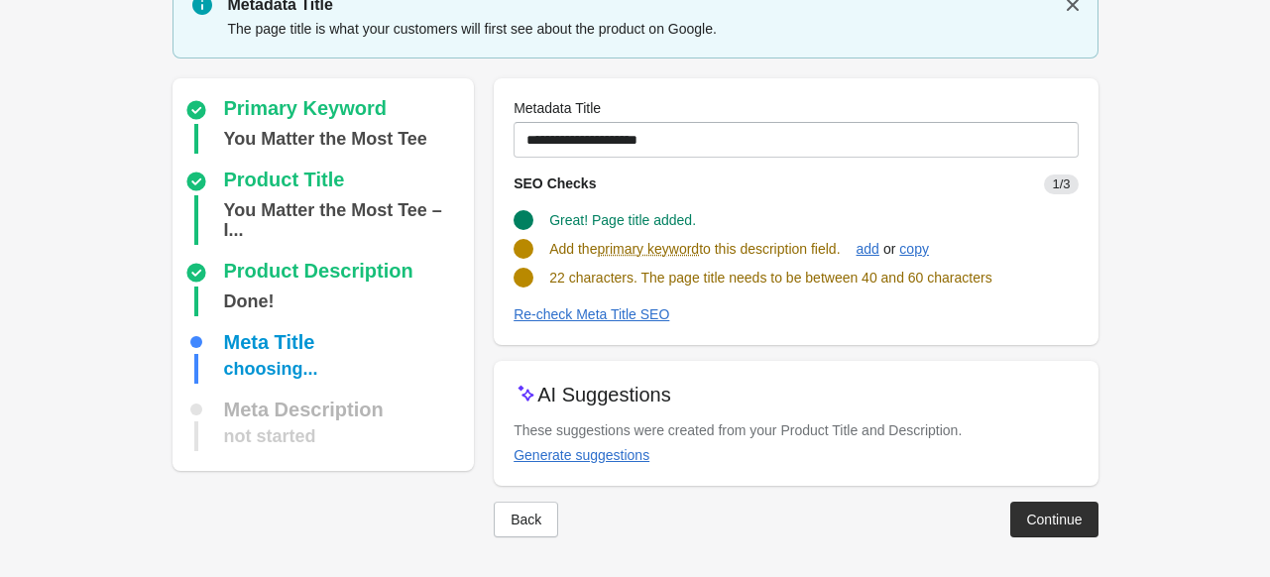
scroll to position [83, 0]
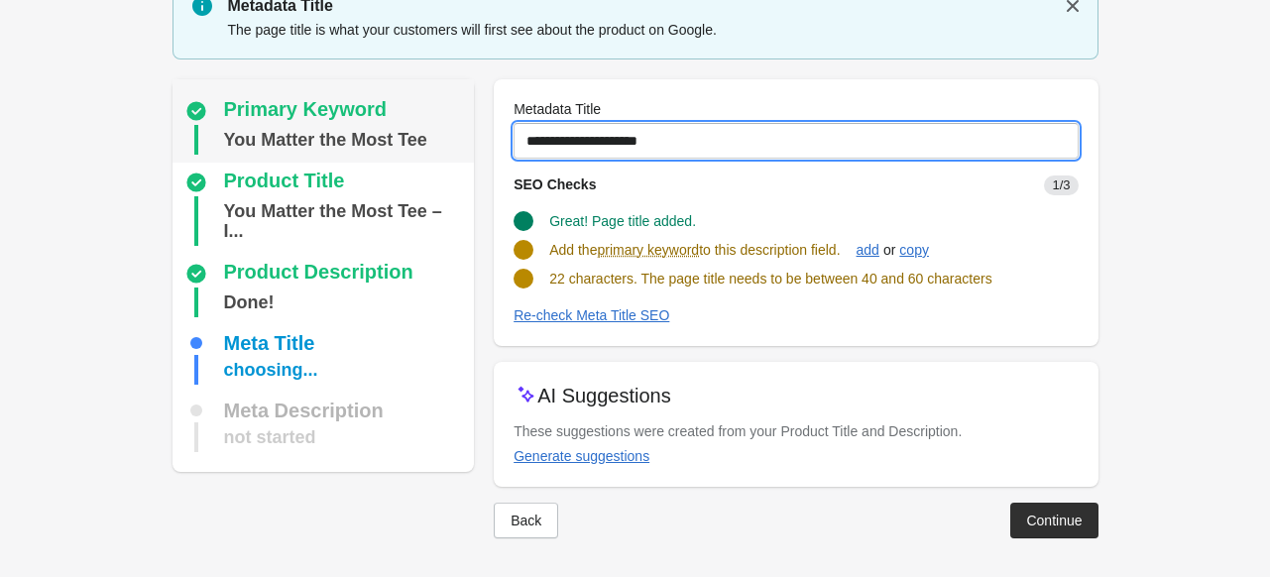
drag, startPoint x: 698, startPoint y: 146, endPoint x: 363, endPoint y: 149, distance: 335.2
click at [364, 149] on div "Primary Keyword You Matter the Most Tee Product Title You Matter the Most Tee –…" at bounding box center [626, 300] width 946 height 475
paste input "**********"
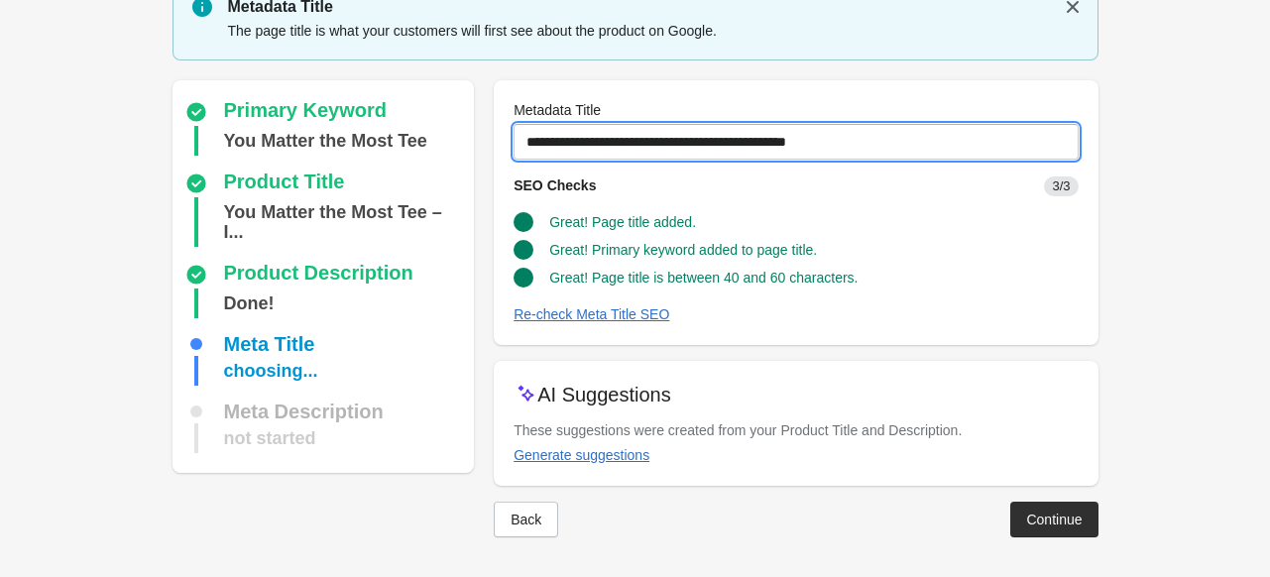
scroll to position [81, 0]
type input "**********"
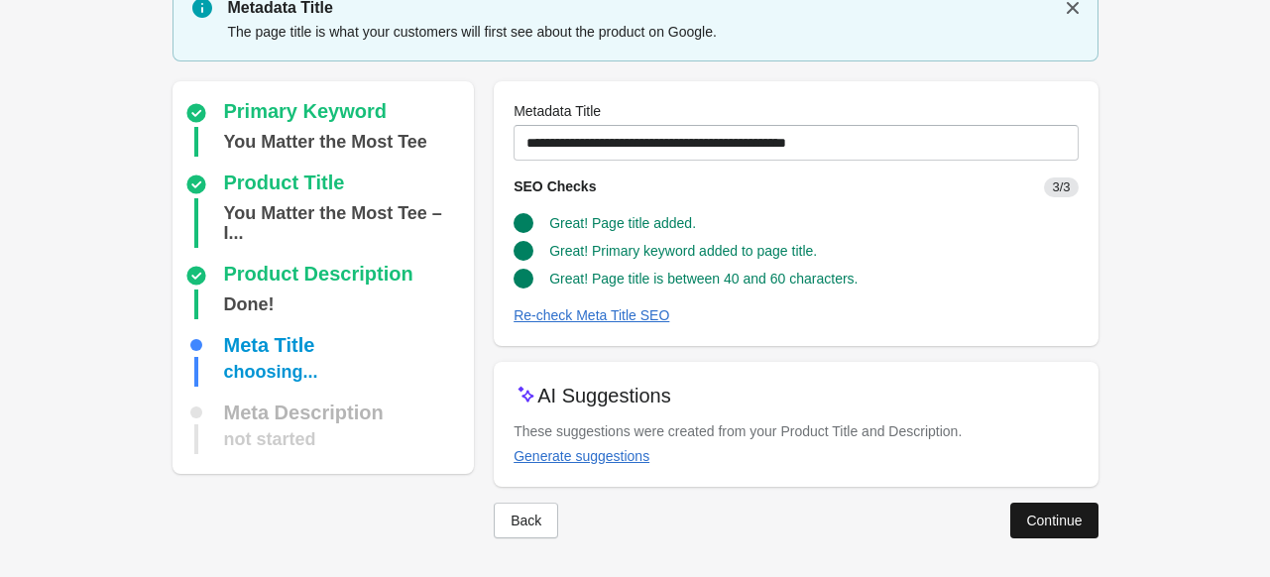
click at [1074, 522] on div "Continue" at bounding box center [1054, 521] width 56 height 16
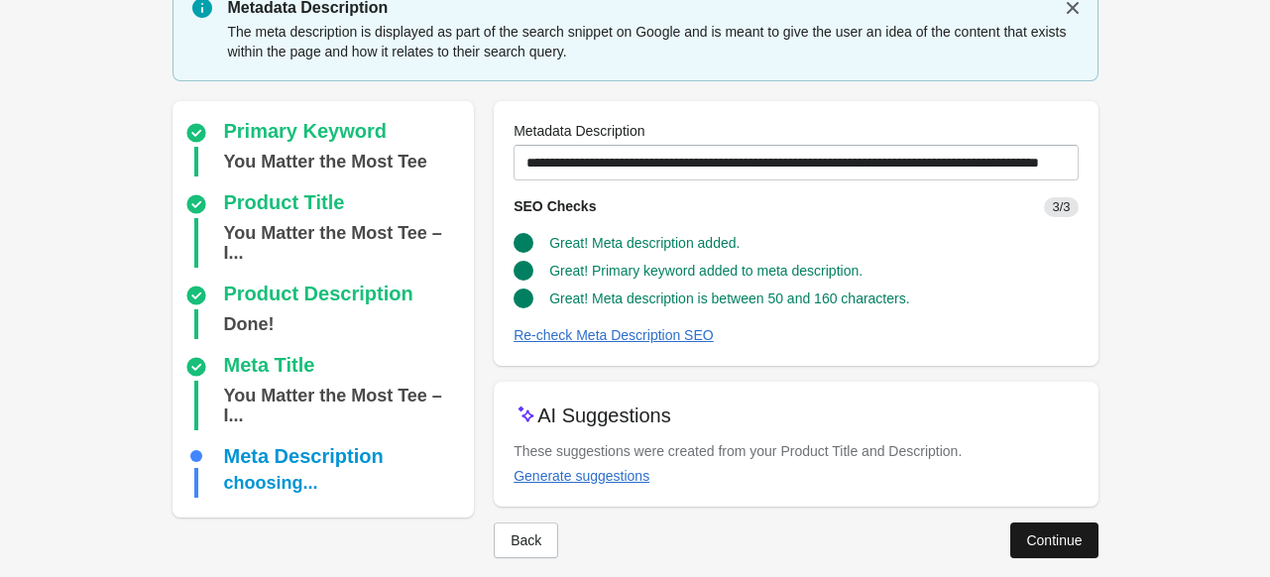
click at [1063, 537] on div "Continue" at bounding box center [1054, 540] width 56 height 16
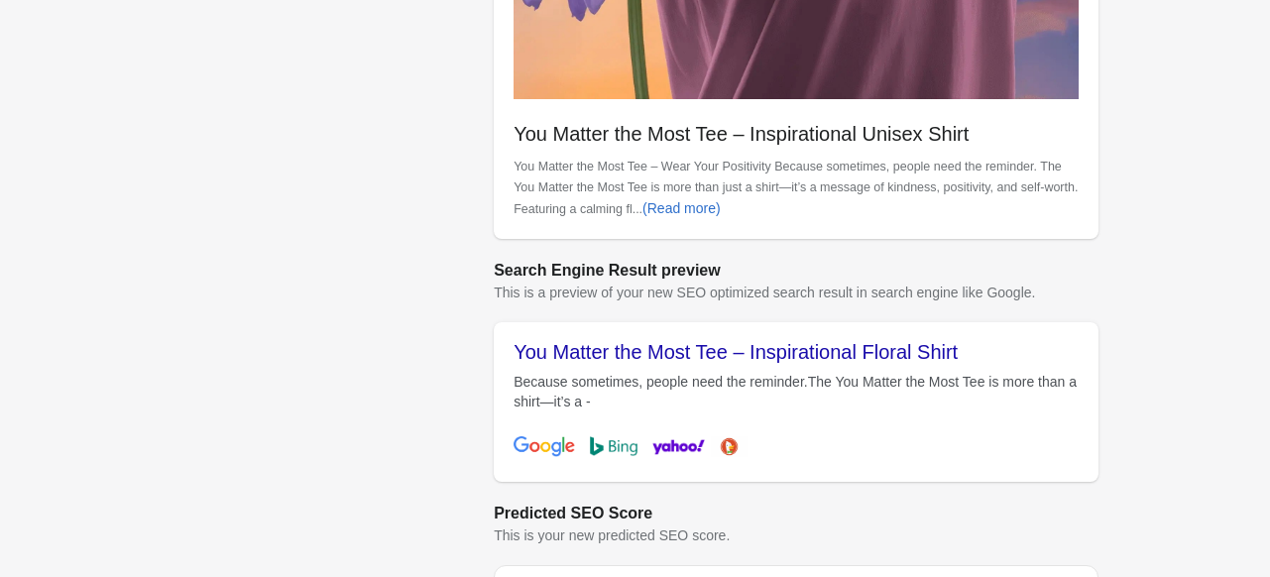
scroll to position [919, 0]
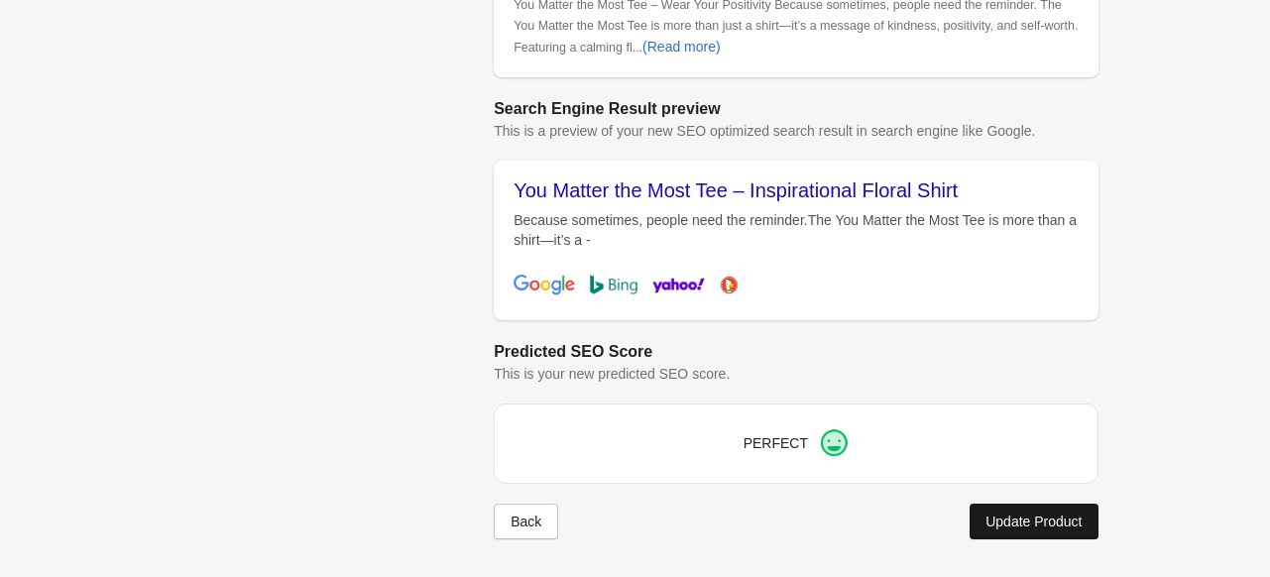
click at [1014, 524] on div "Update Product" at bounding box center [1034, 522] width 96 height 16
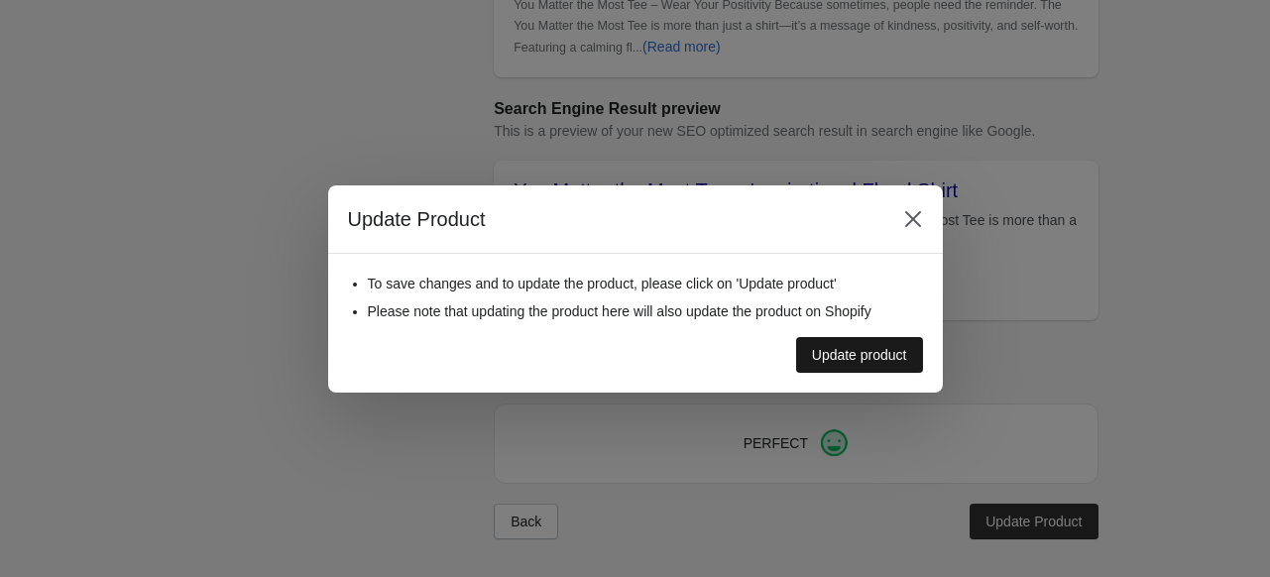
click at [875, 360] on div "Update product" at bounding box center [859, 355] width 95 height 16
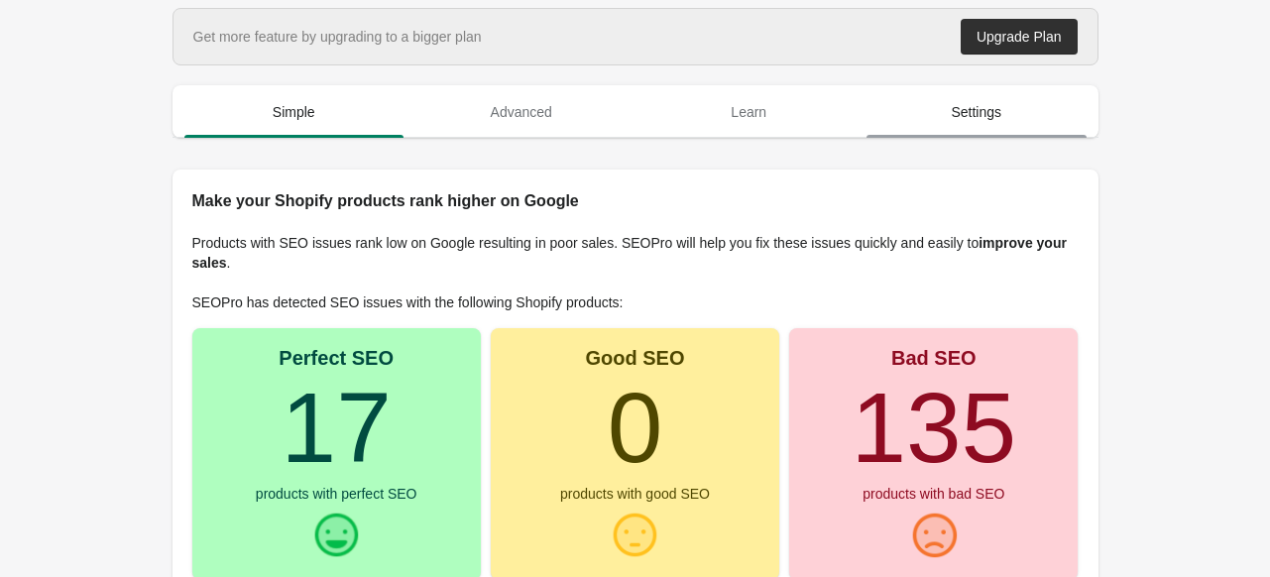
click at [899, 114] on span "Settings" at bounding box center [977, 112] width 220 height 36
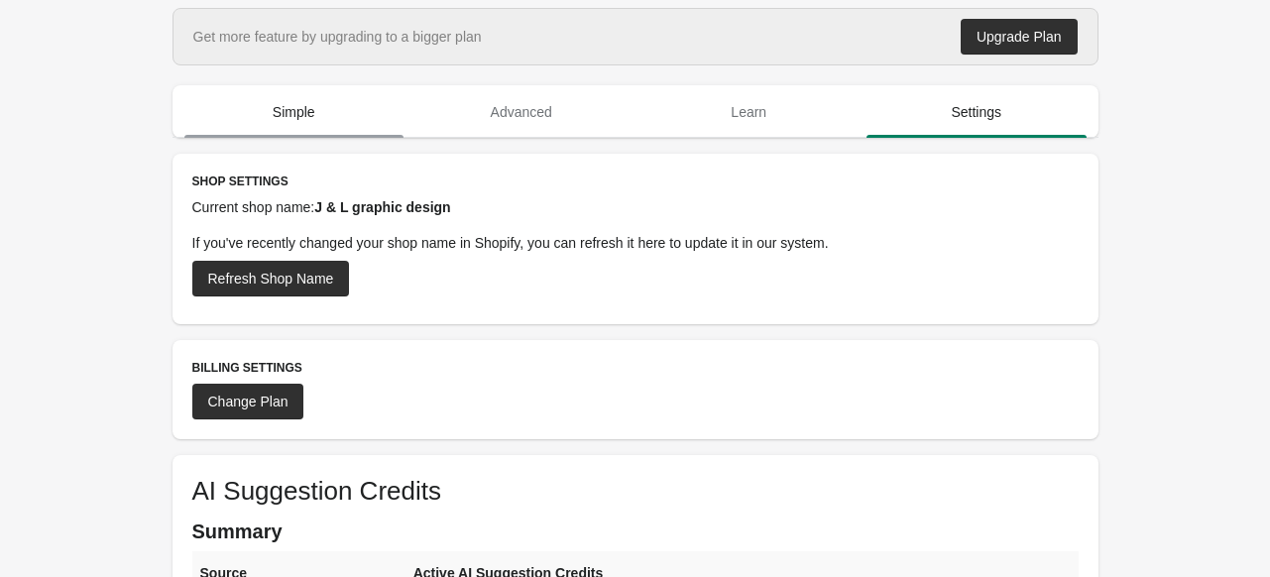
click at [273, 114] on span "Simple" at bounding box center [294, 112] width 220 height 36
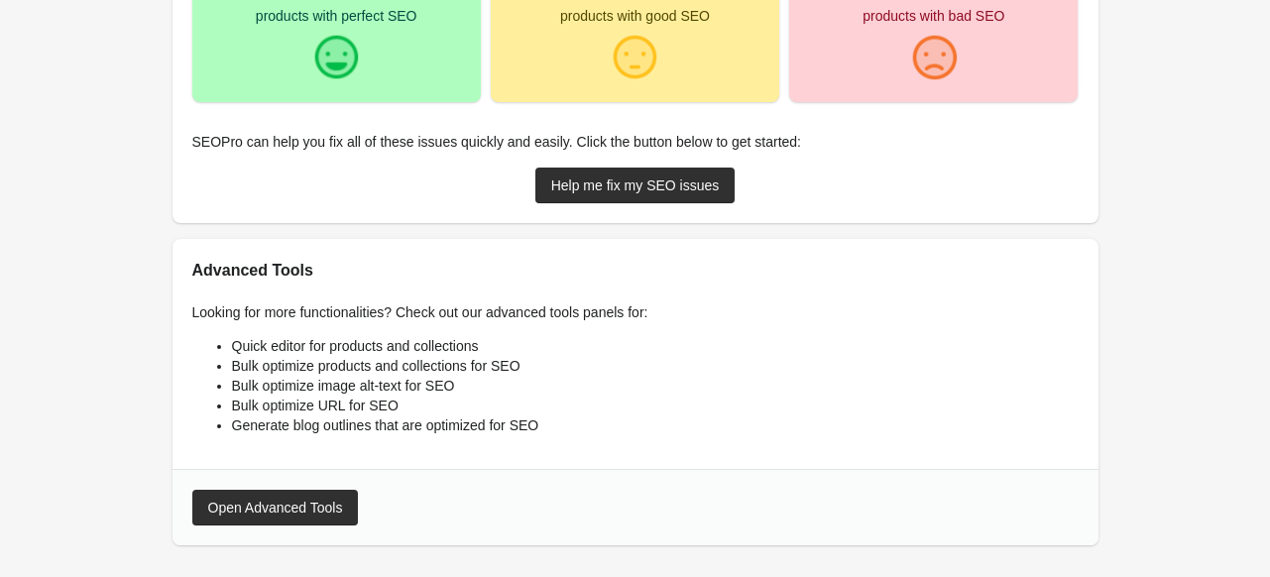
scroll to position [542, 0]
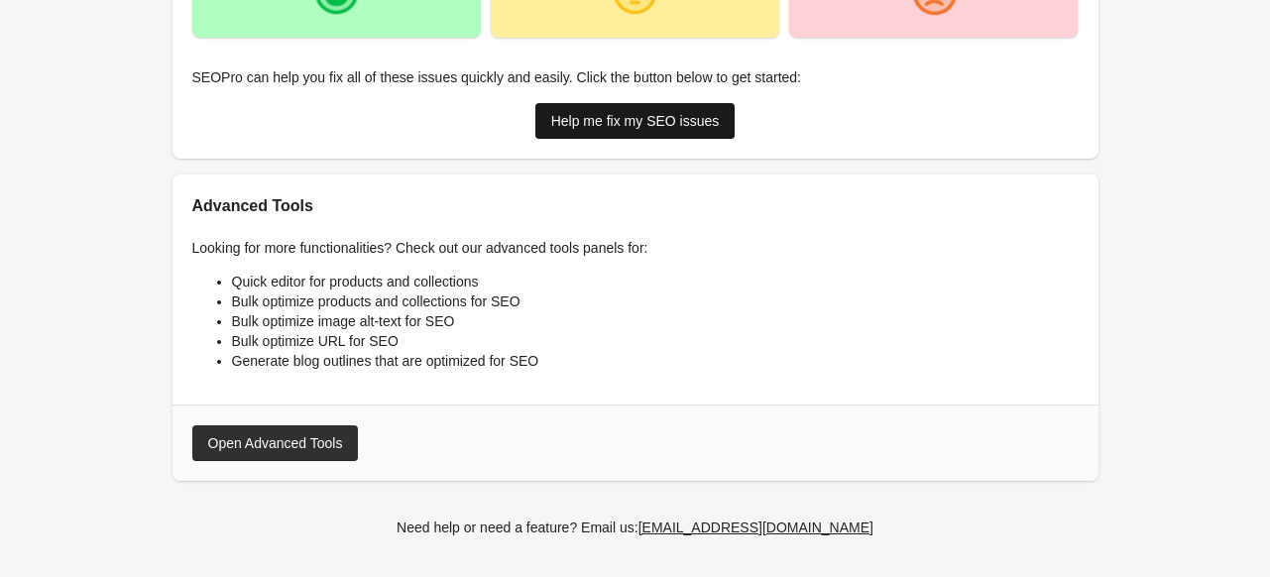
click at [623, 115] on div "Help me fix my SEO issues" at bounding box center [635, 121] width 169 height 16
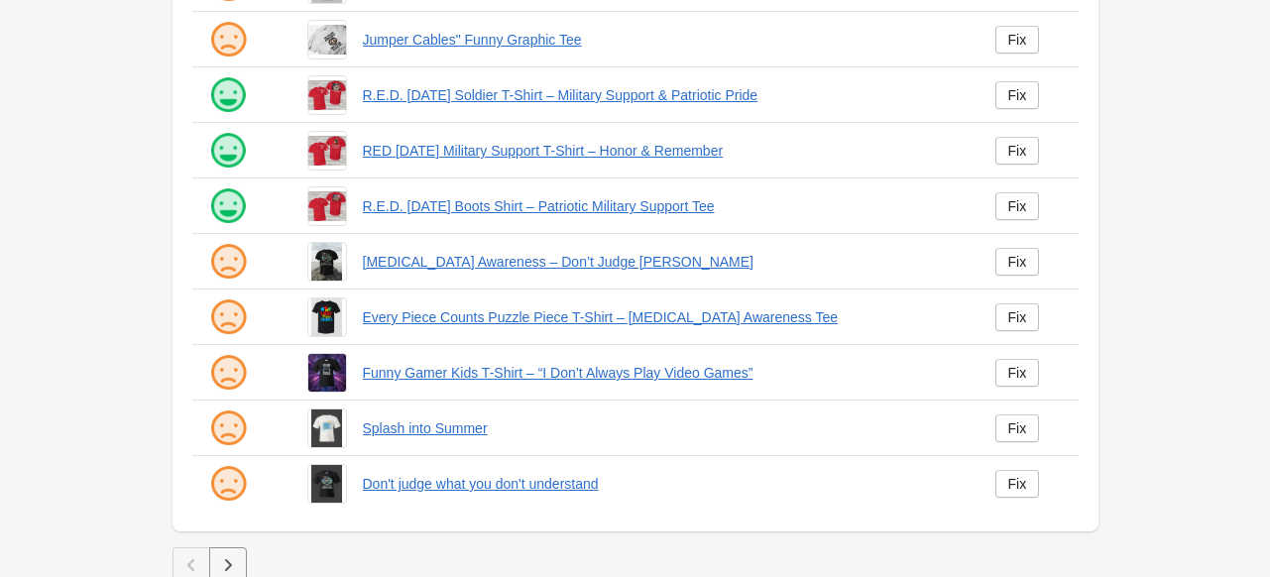
scroll to position [517, 0]
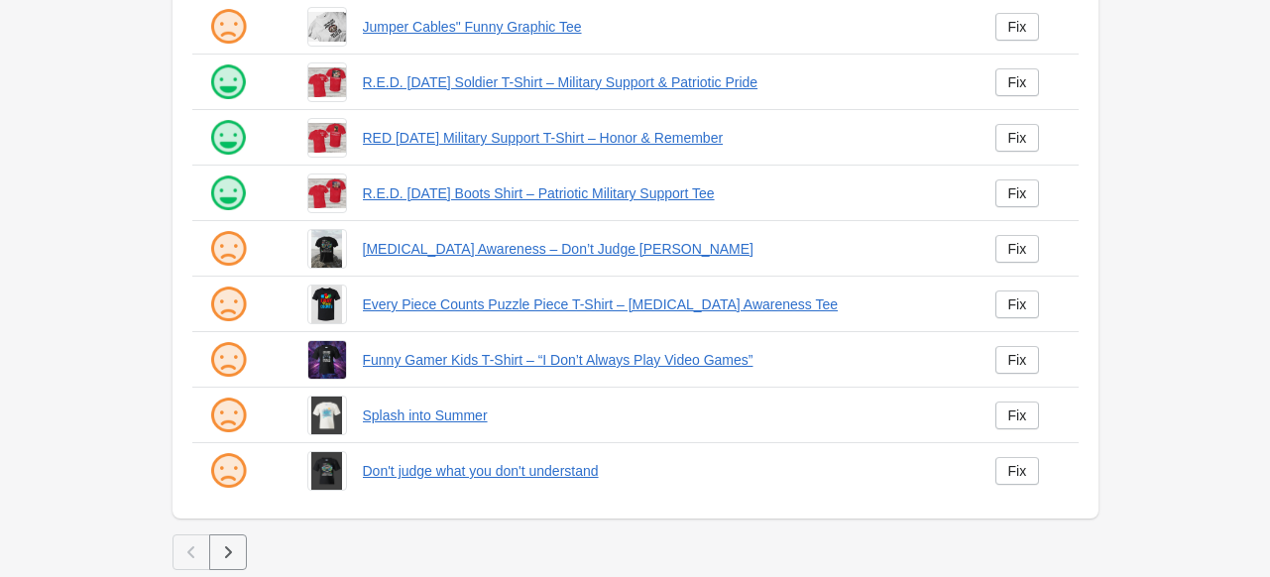
click at [232, 552] on icon "button" at bounding box center [228, 552] width 20 height 20
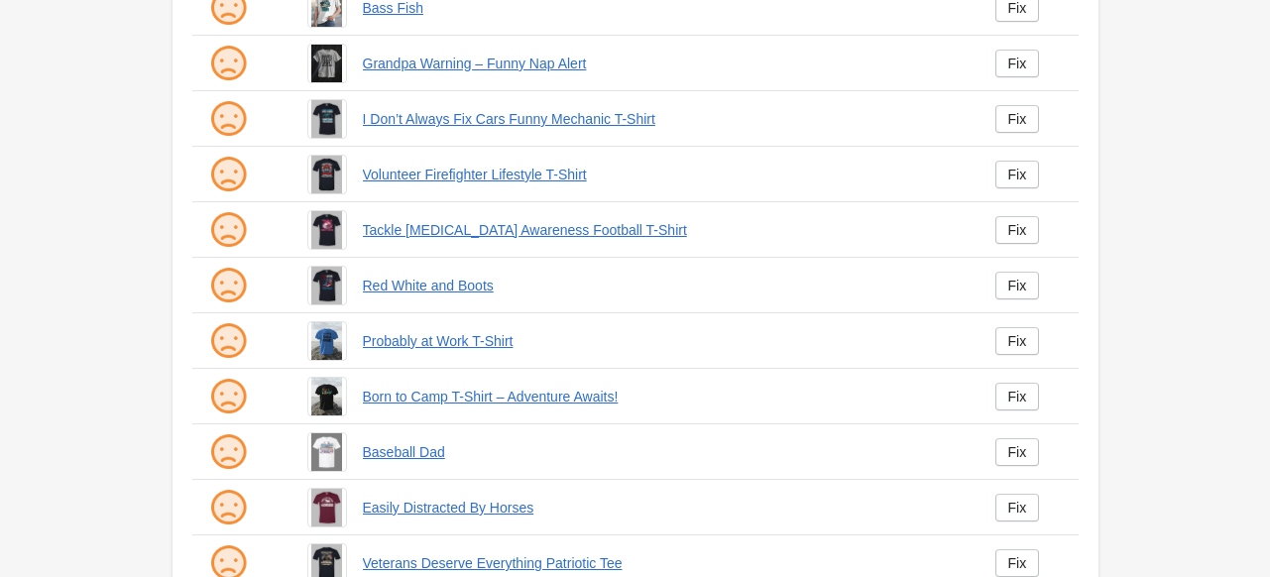
scroll to position [517, 0]
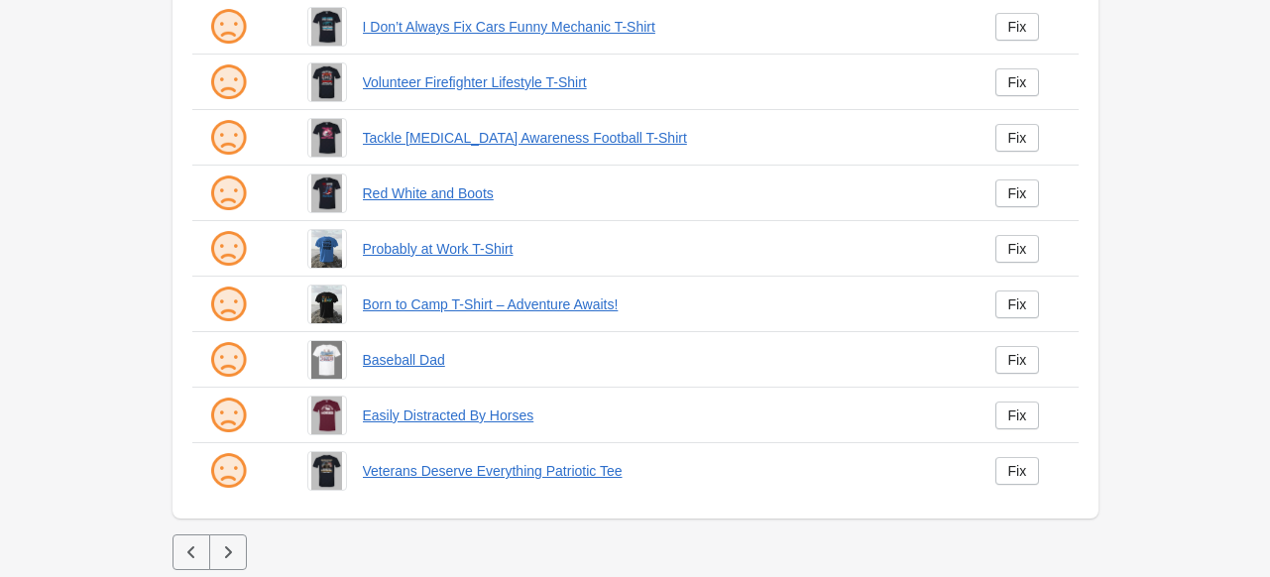
click at [241, 537] on button "button" at bounding box center [228, 552] width 38 height 36
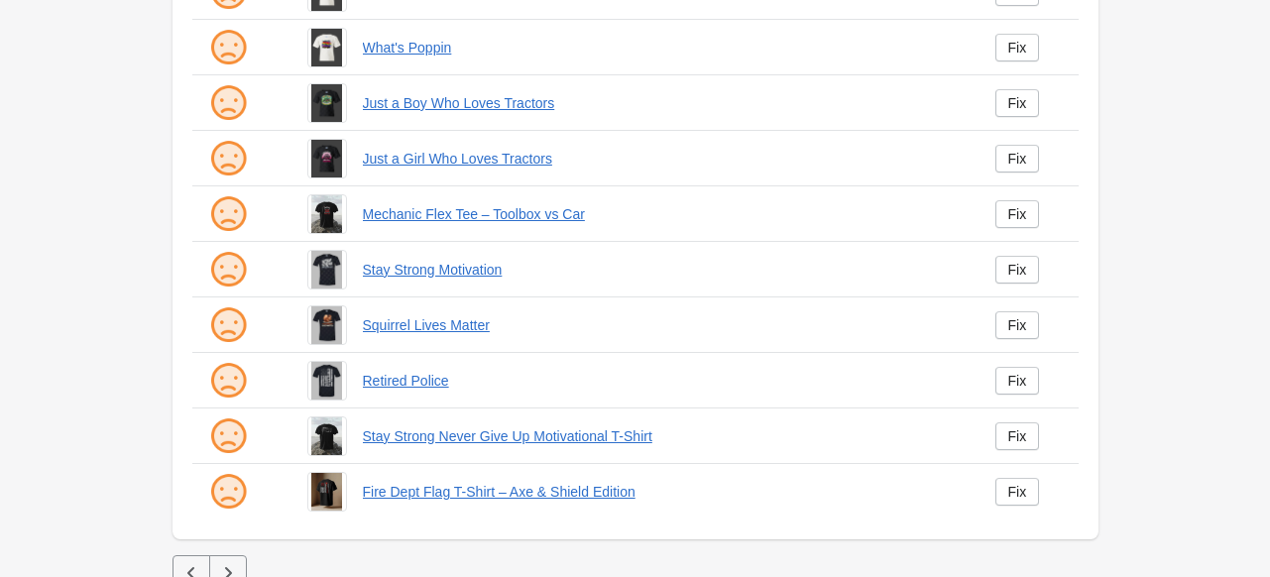
scroll to position [517, 0]
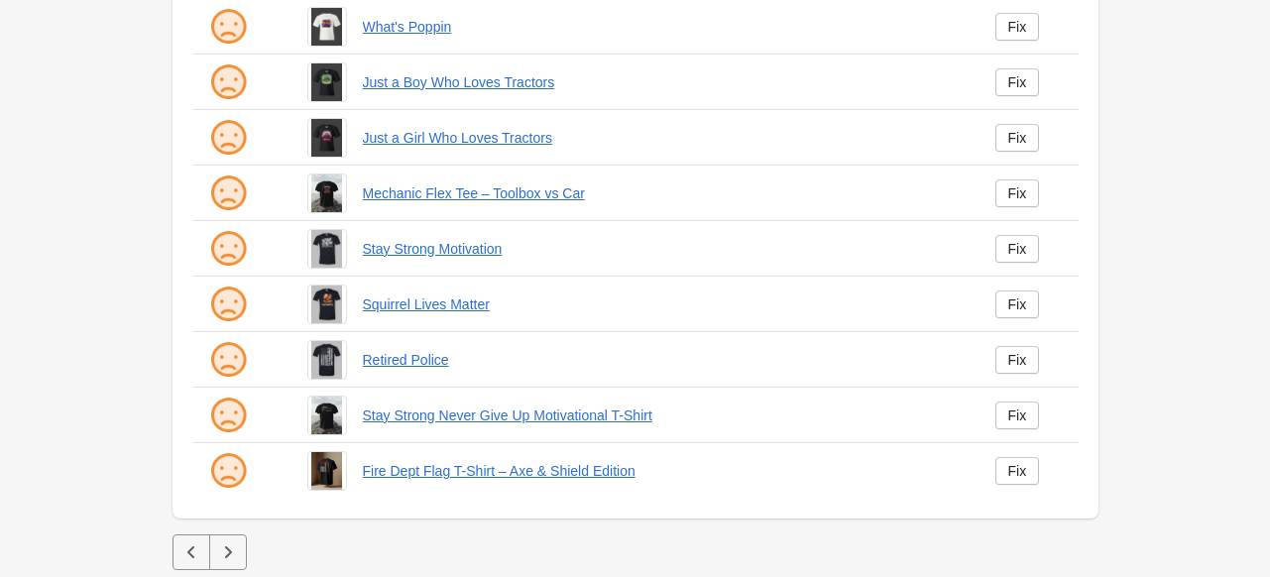
click at [229, 554] on icon "button" at bounding box center [228, 552] width 20 height 20
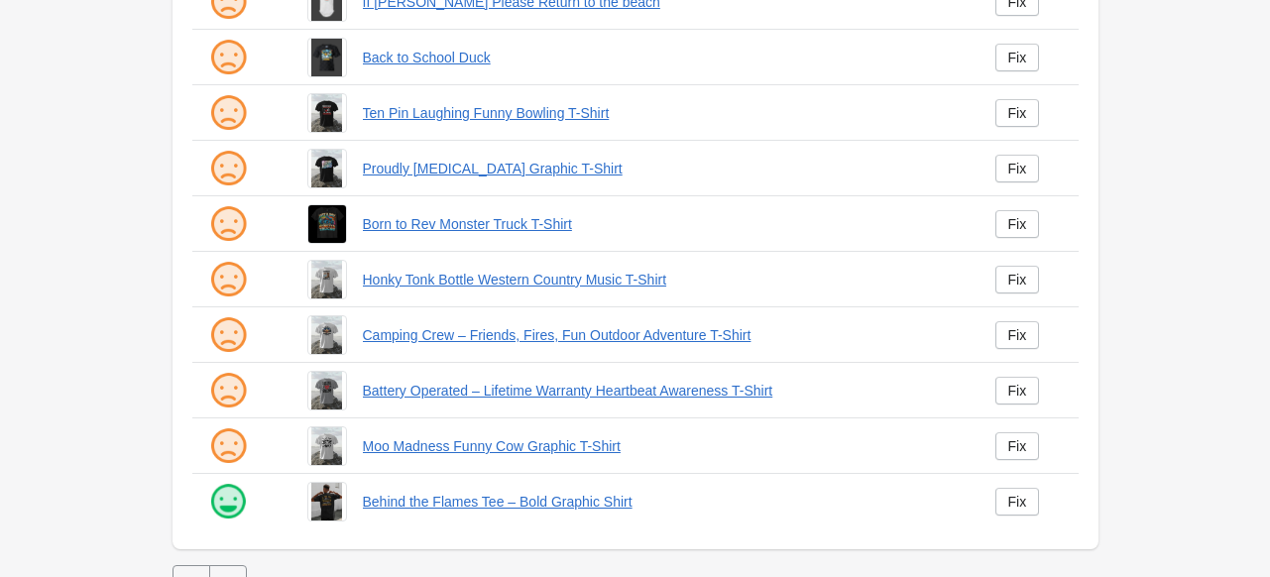
scroll to position [517, 0]
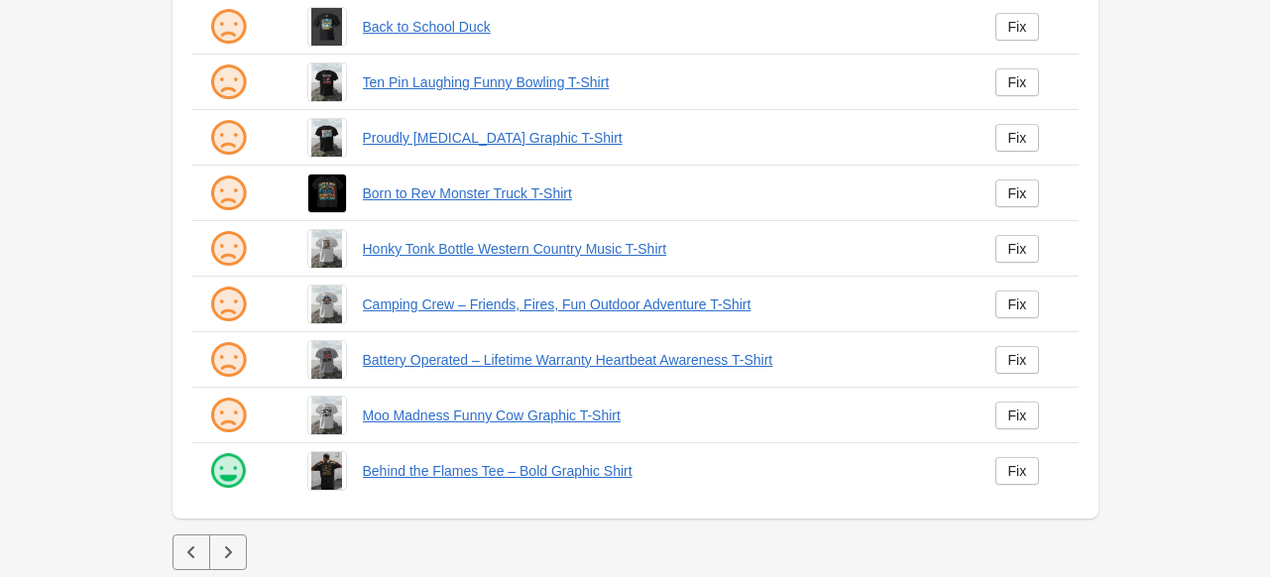
click at [223, 550] on icon "button" at bounding box center [228, 552] width 20 height 20
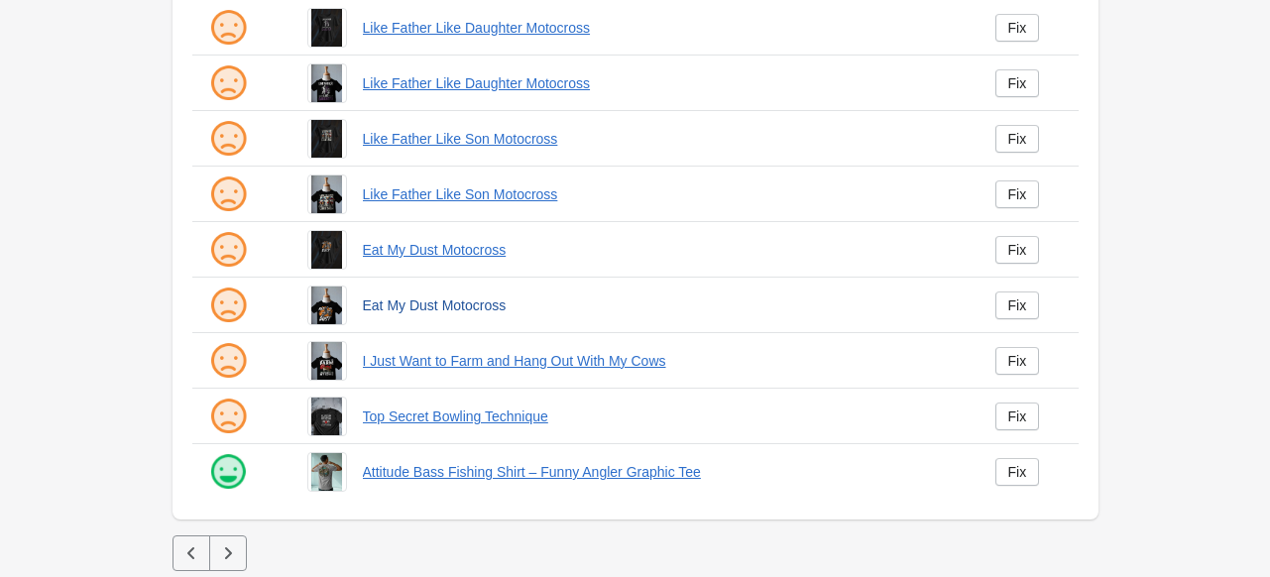
scroll to position [517, 0]
click at [225, 538] on button "button" at bounding box center [228, 552] width 38 height 36
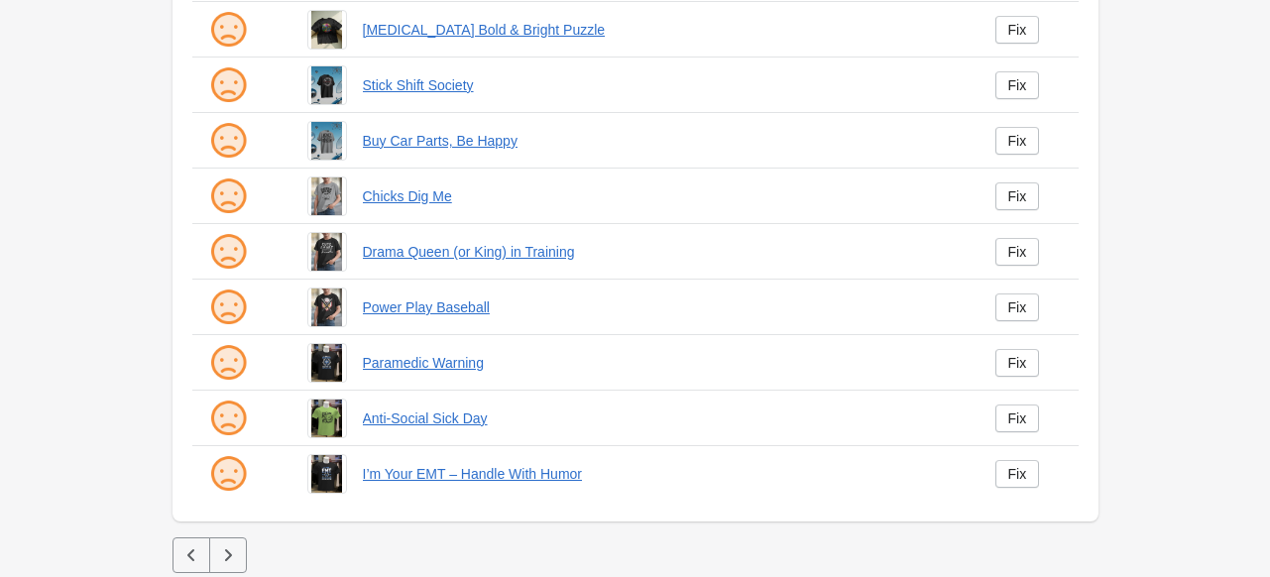
scroll to position [517, 0]
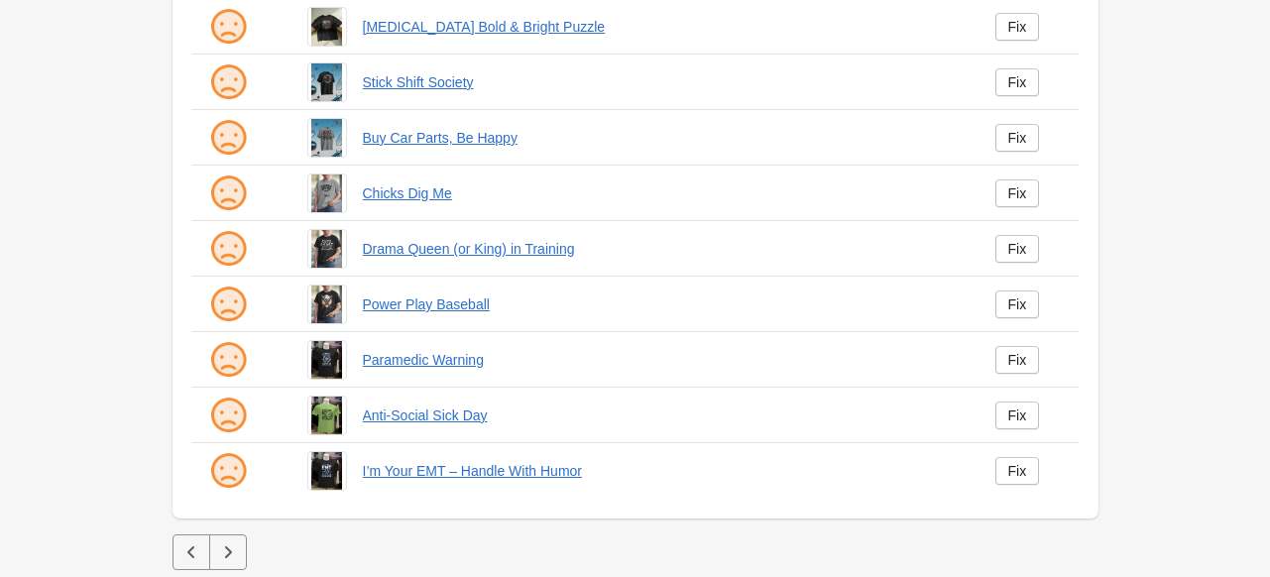
click at [240, 551] on button "button" at bounding box center [228, 552] width 38 height 36
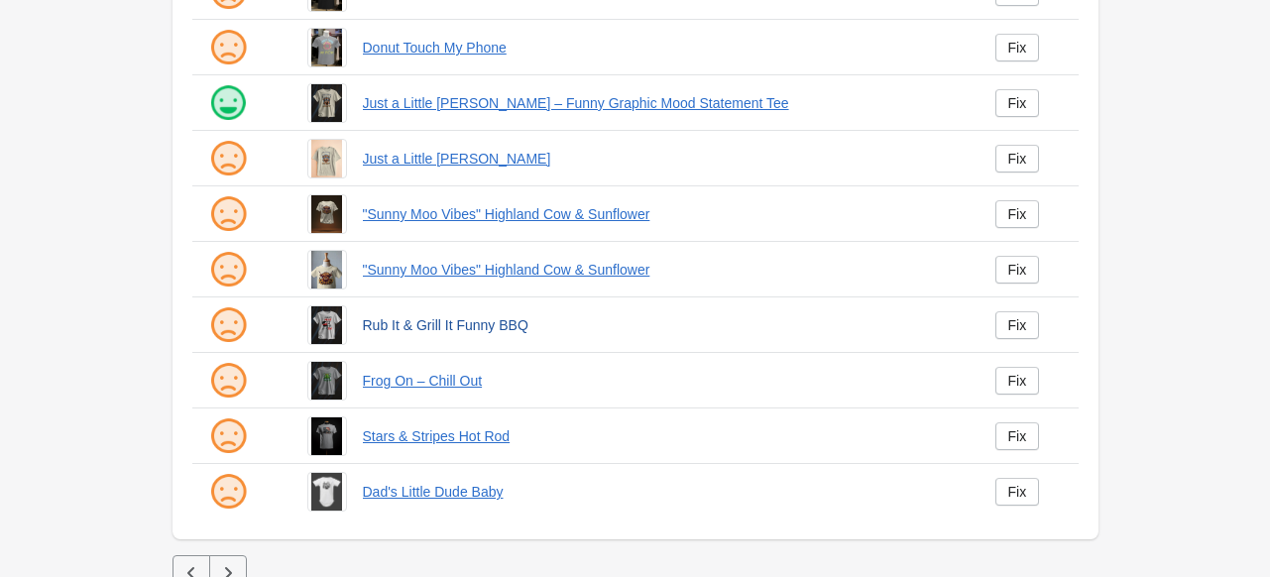
scroll to position [517, 0]
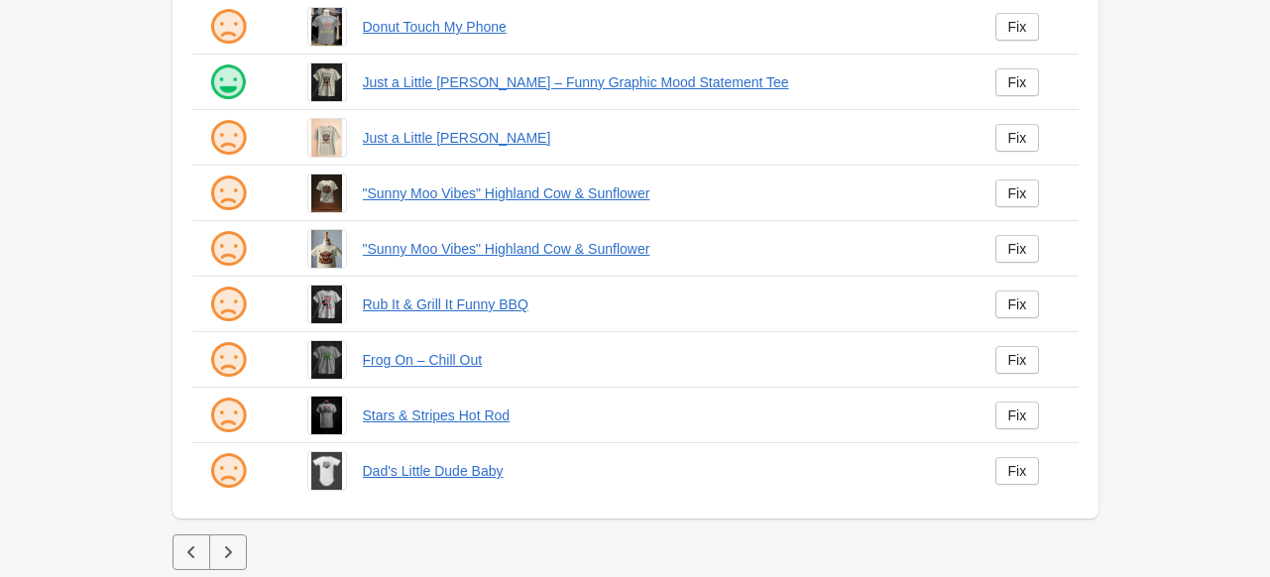
click at [232, 543] on icon "button" at bounding box center [228, 552] width 20 height 20
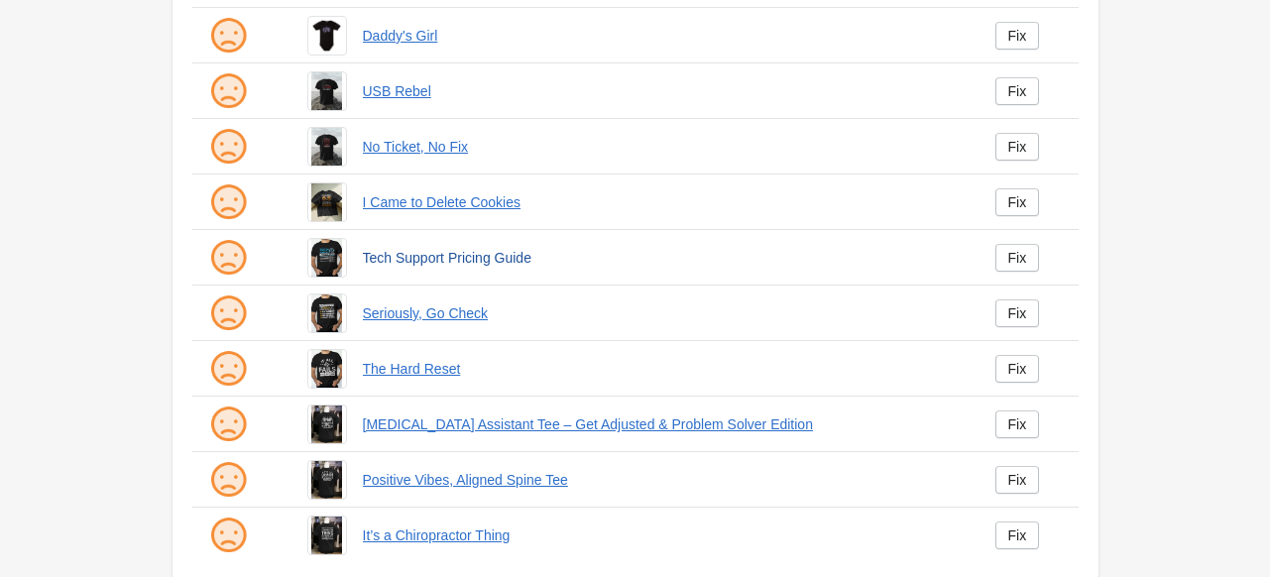
scroll to position [496, 0]
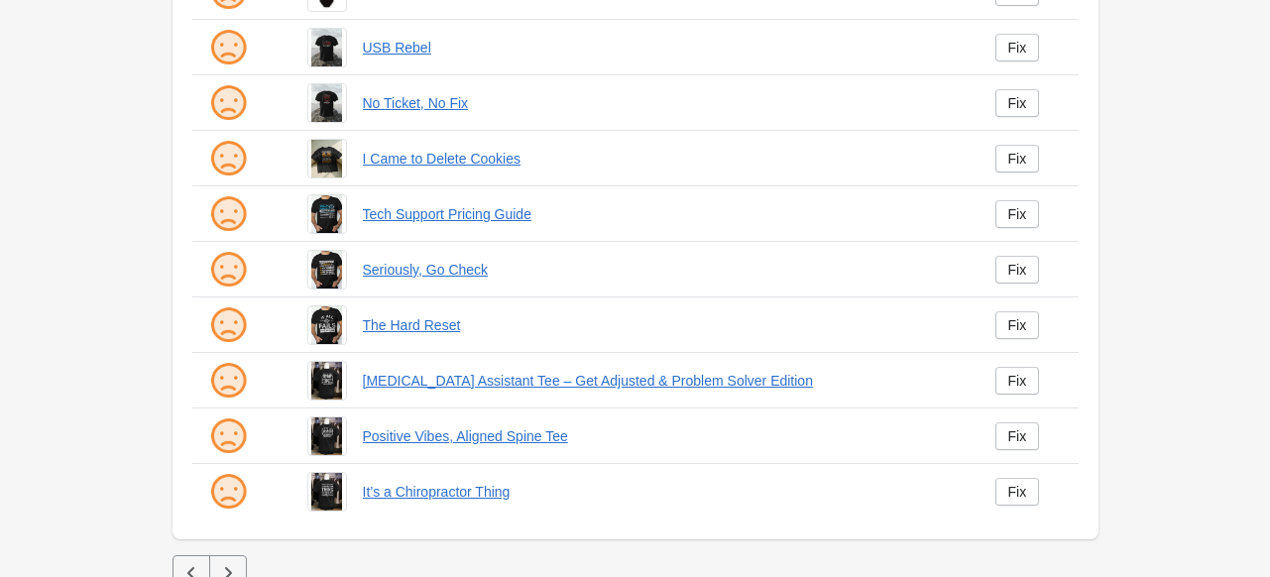
click at [224, 558] on button "button" at bounding box center [228, 573] width 38 height 36
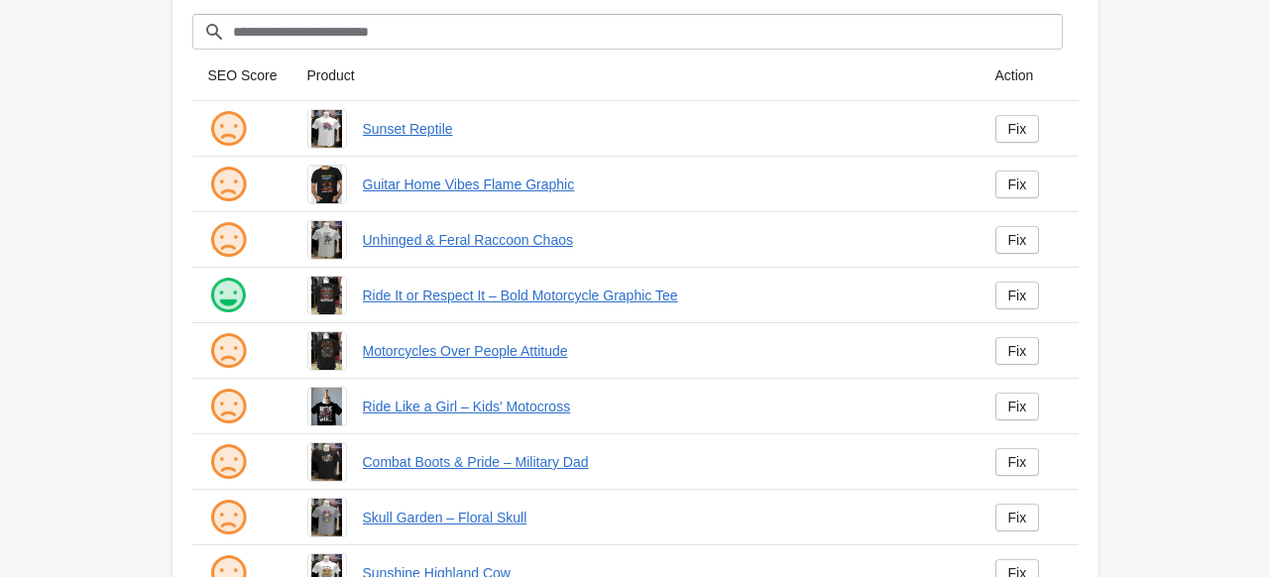
scroll to position [517, 0]
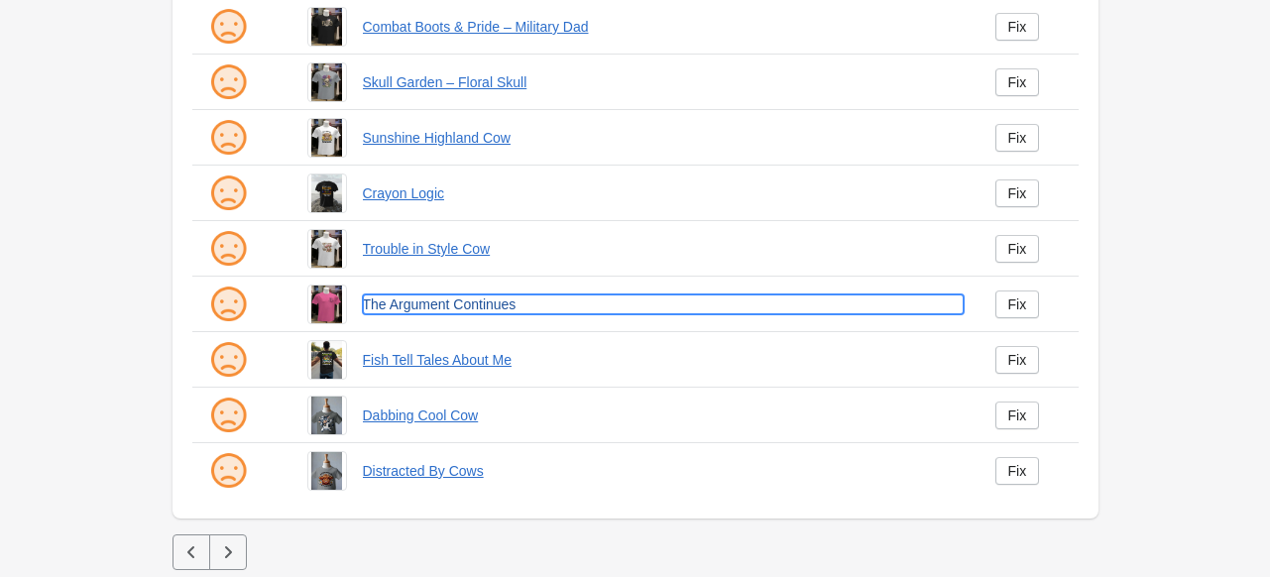
click at [430, 310] on link "The Argument Continues" at bounding box center [663, 305] width 601 height 20
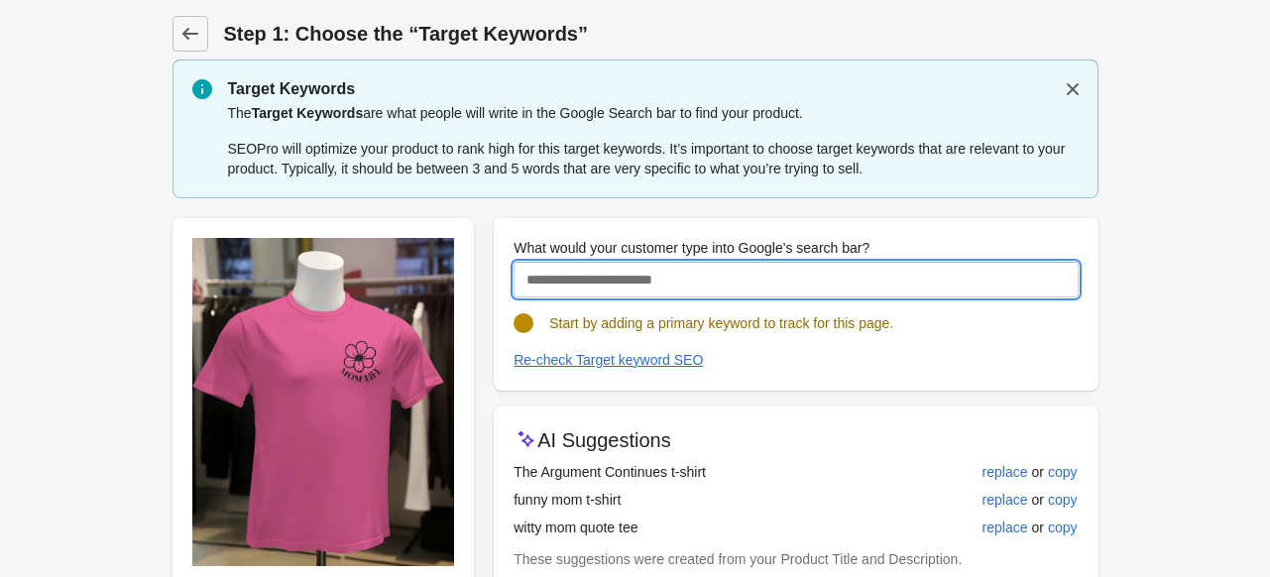
click at [625, 265] on input "What would your customer type into Google's search bar?" at bounding box center [796, 280] width 564 height 36
click at [563, 279] on input "What would your customer type into Google's search bar?" at bounding box center [796, 280] width 564 height 36
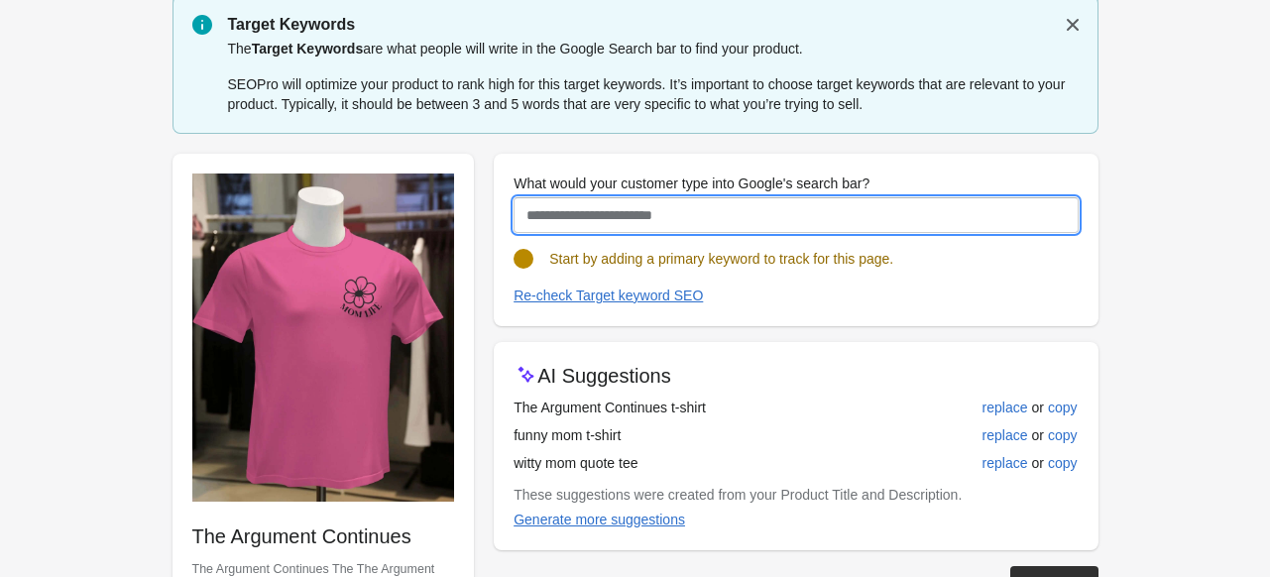
scroll to position [99, 0]
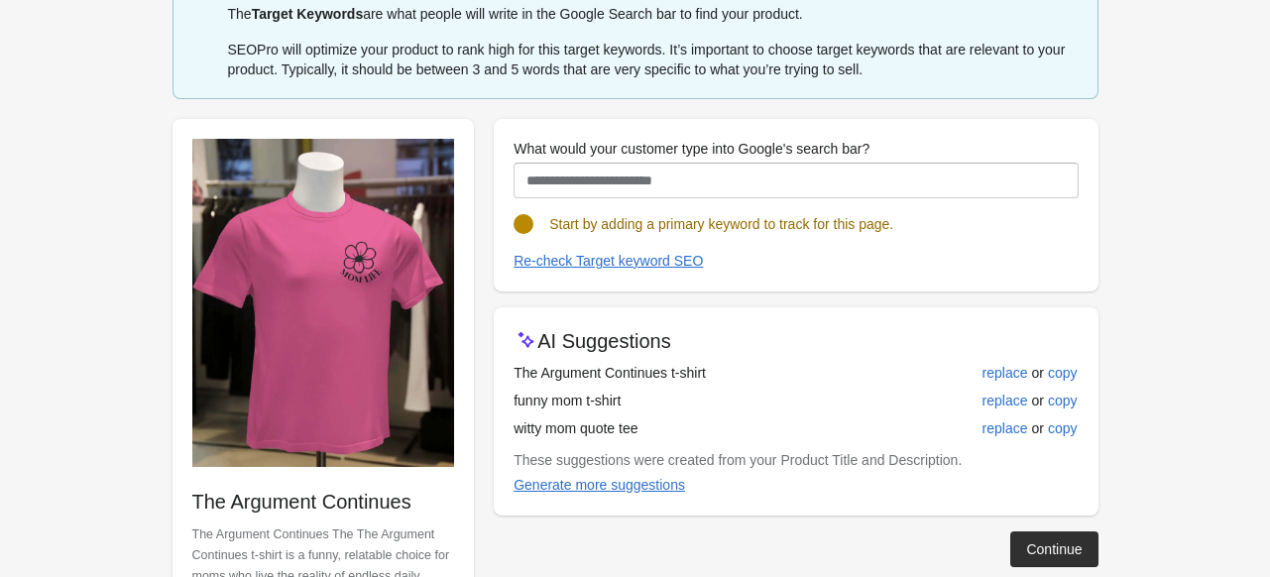
drag, startPoint x: 514, startPoint y: 372, endPoint x: 766, endPoint y: 370, distance: 252.9
click at [766, 370] on td "The Argument Continues t-shirt" at bounding box center [704, 373] width 380 height 28
copy td "The Argument Continues t-shirt"
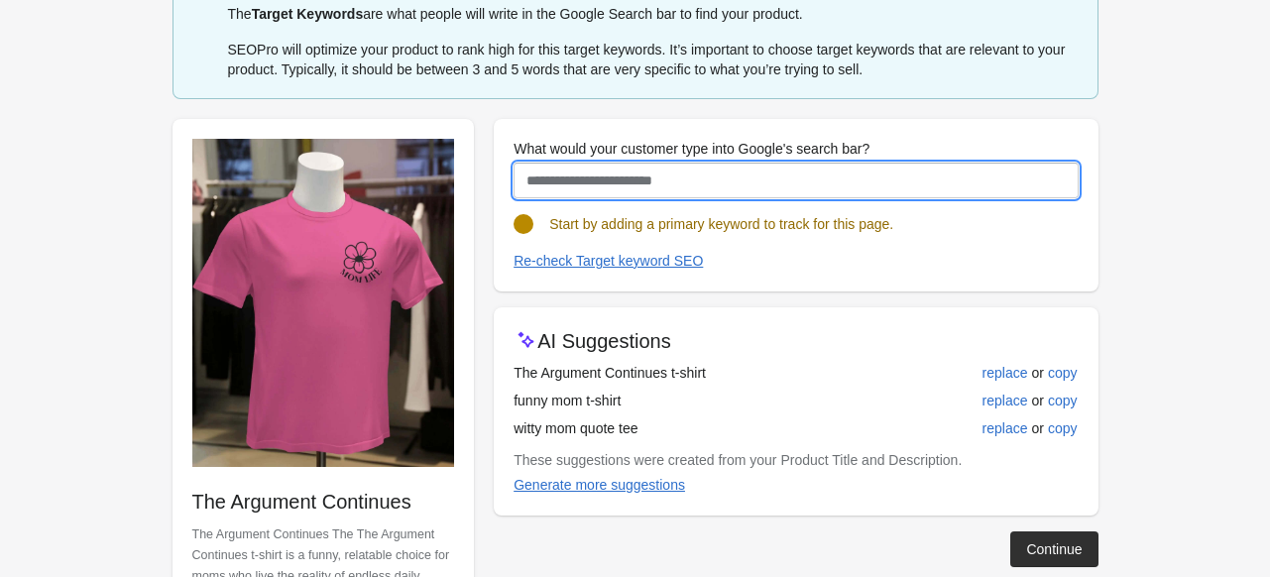
click at [610, 167] on input "What would your customer type into Google's search bar?" at bounding box center [796, 181] width 564 height 36
paste input "**********"
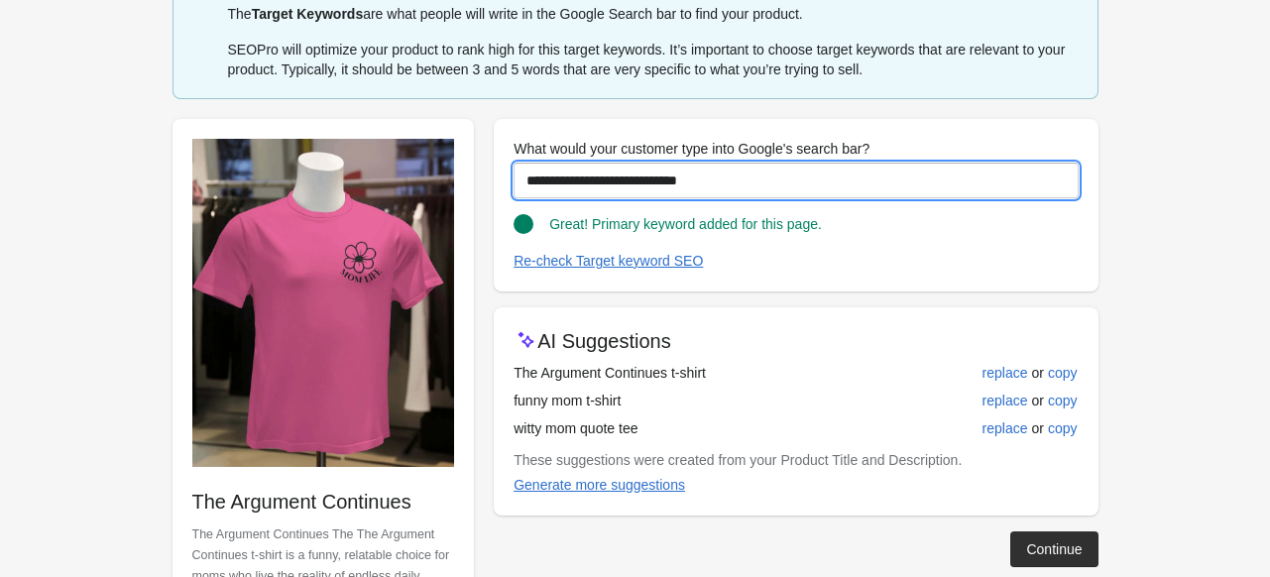
drag, startPoint x: 737, startPoint y: 176, endPoint x: 422, endPoint y: 154, distance: 315.1
click at [422, 154] on div "**********" at bounding box center [626, 386] width 946 height 566
type input "**********"
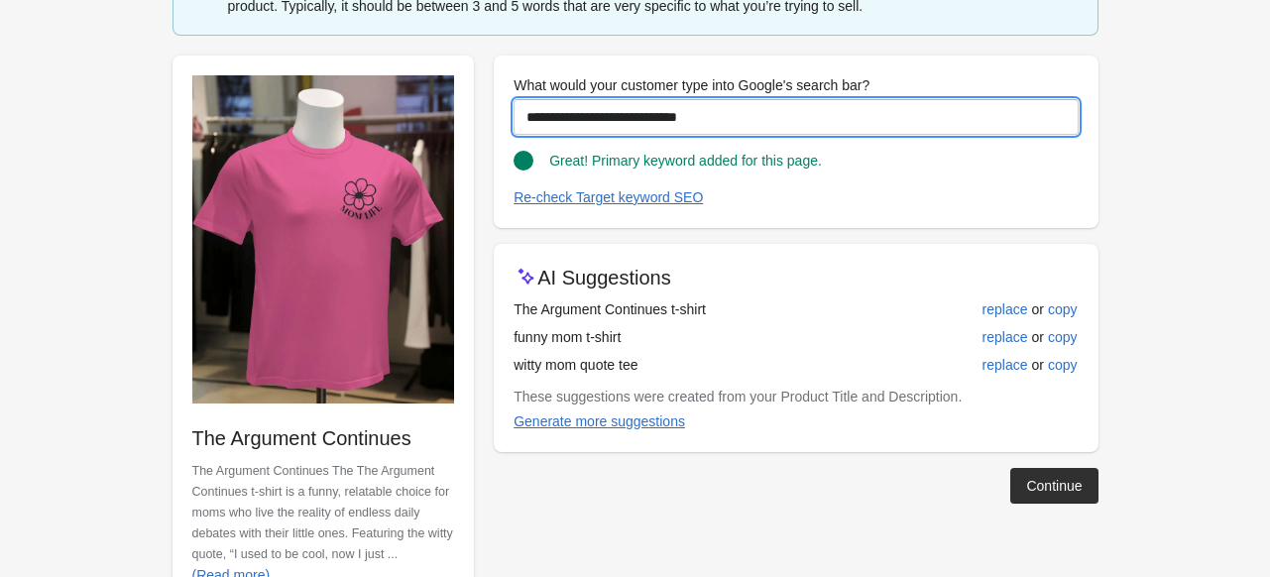
scroll to position [228, 0]
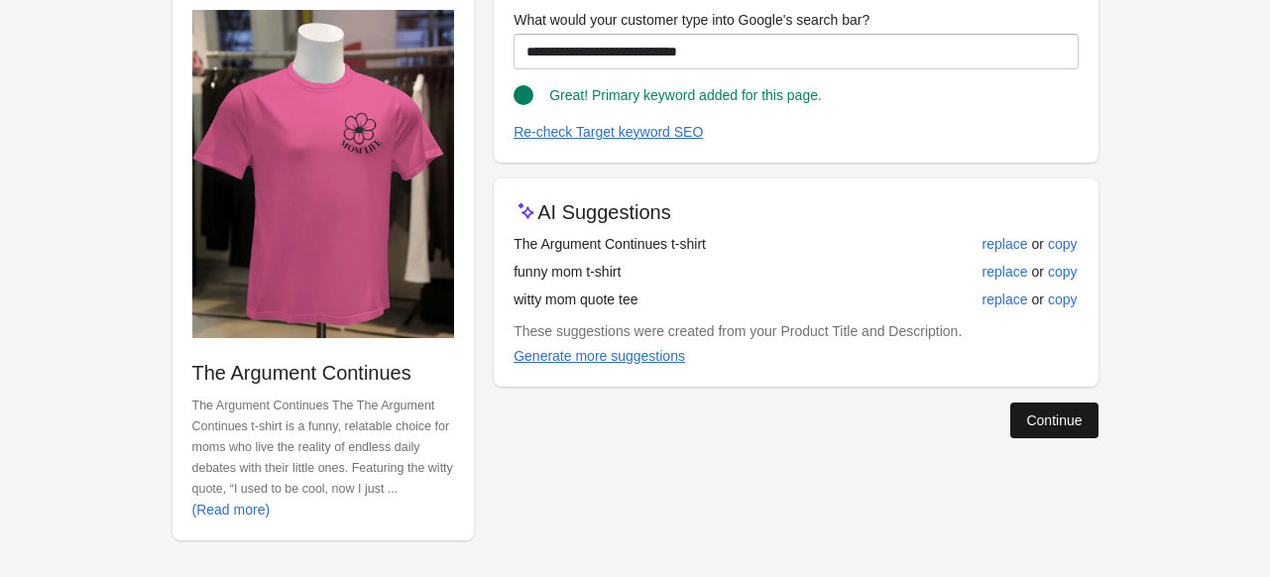
click at [1084, 426] on button "Continue" at bounding box center [1053, 421] width 87 height 36
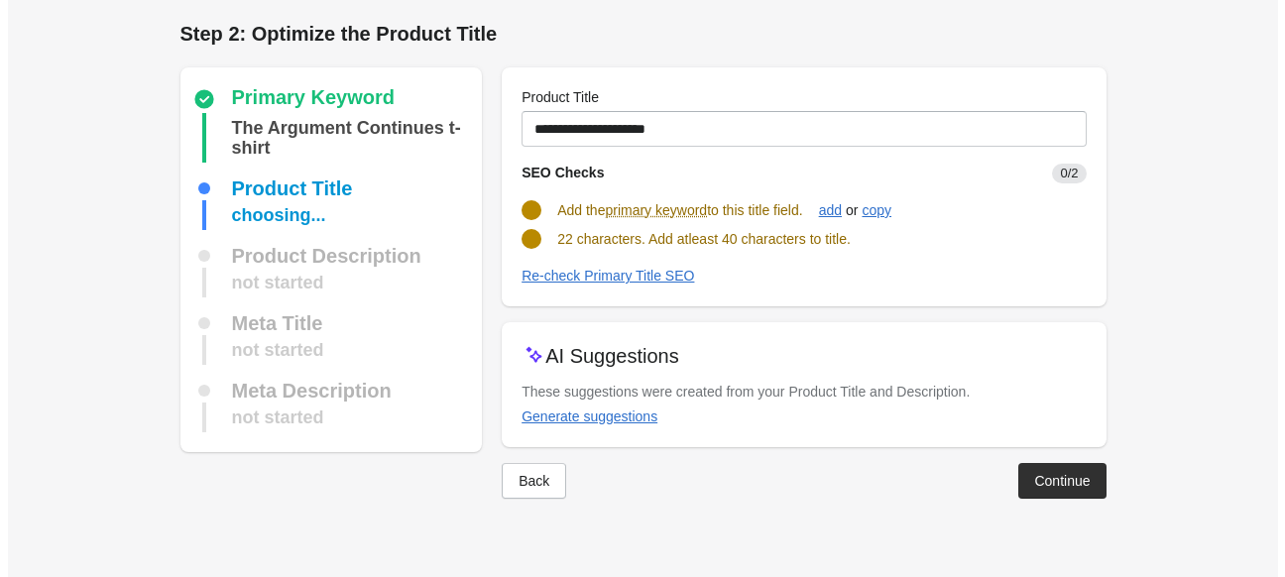
scroll to position [0, 0]
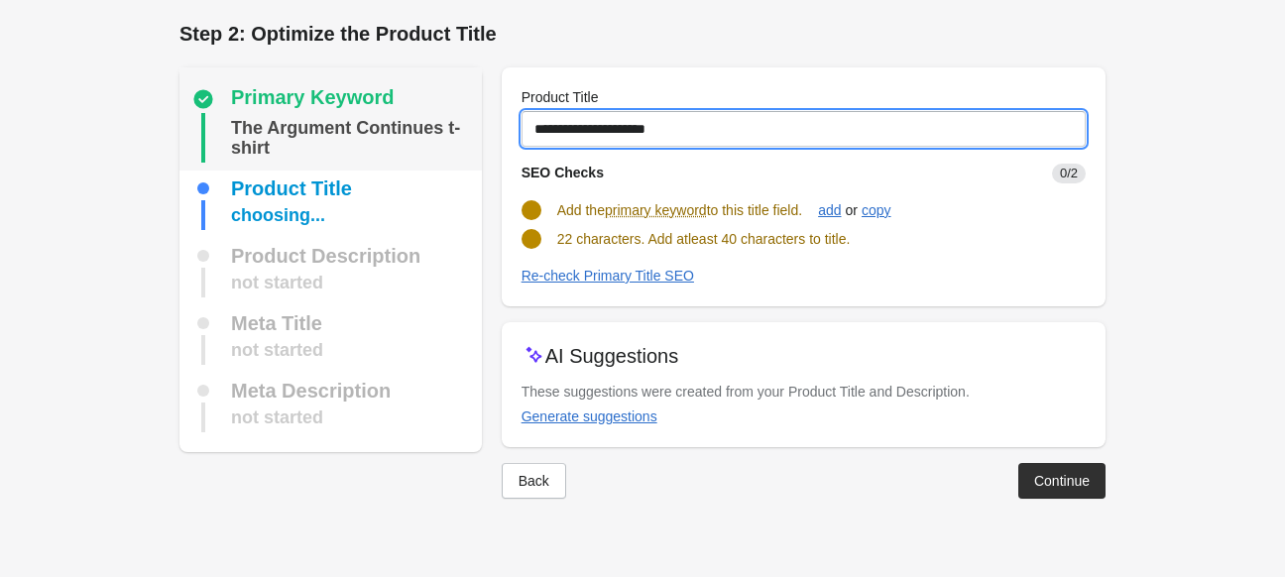
drag, startPoint x: 639, startPoint y: 119, endPoint x: 421, endPoint y: 123, distance: 217.2
click at [424, 123] on div "Primary Keyword The Argument Continues t-shirt Product Title choosing... Produc…" at bounding box center [633, 275] width 946 height 447
paste input "**********"
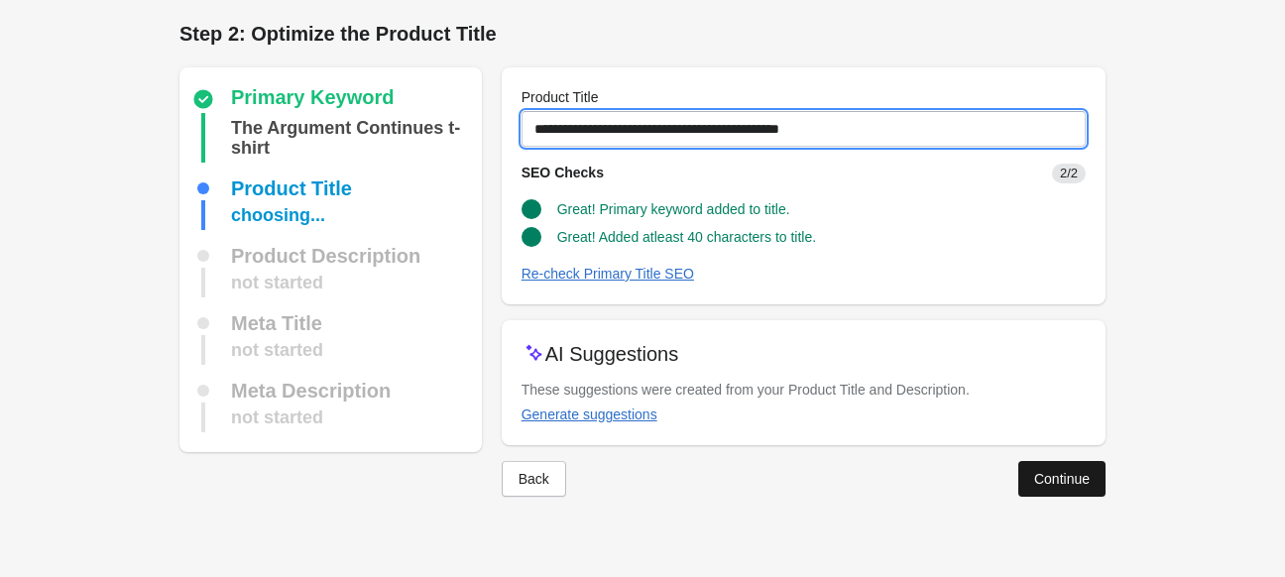
type input "**********"
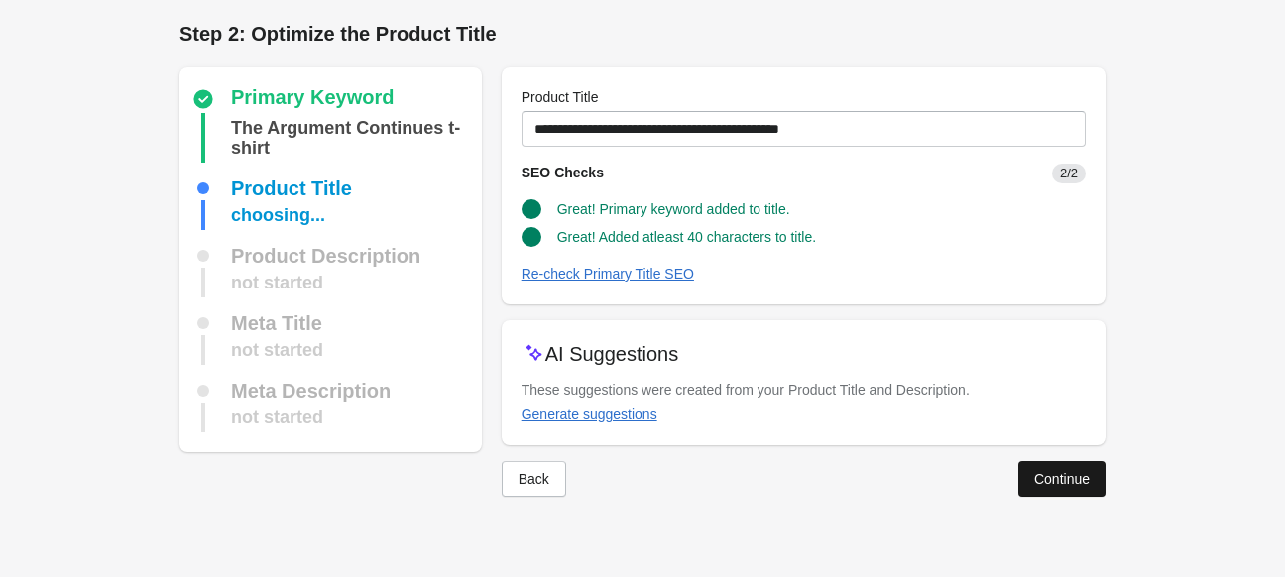
click at [1043, 471] on div "Continue" at bounding box center [1062, 479] width 56 height 16
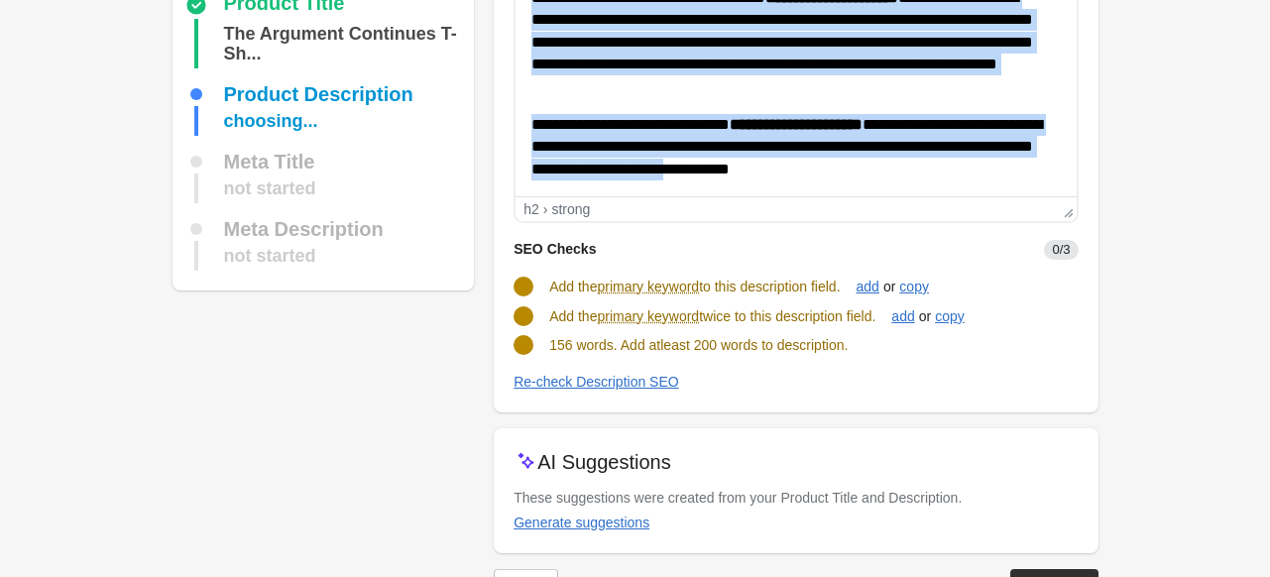
scroll to position [198, 0]
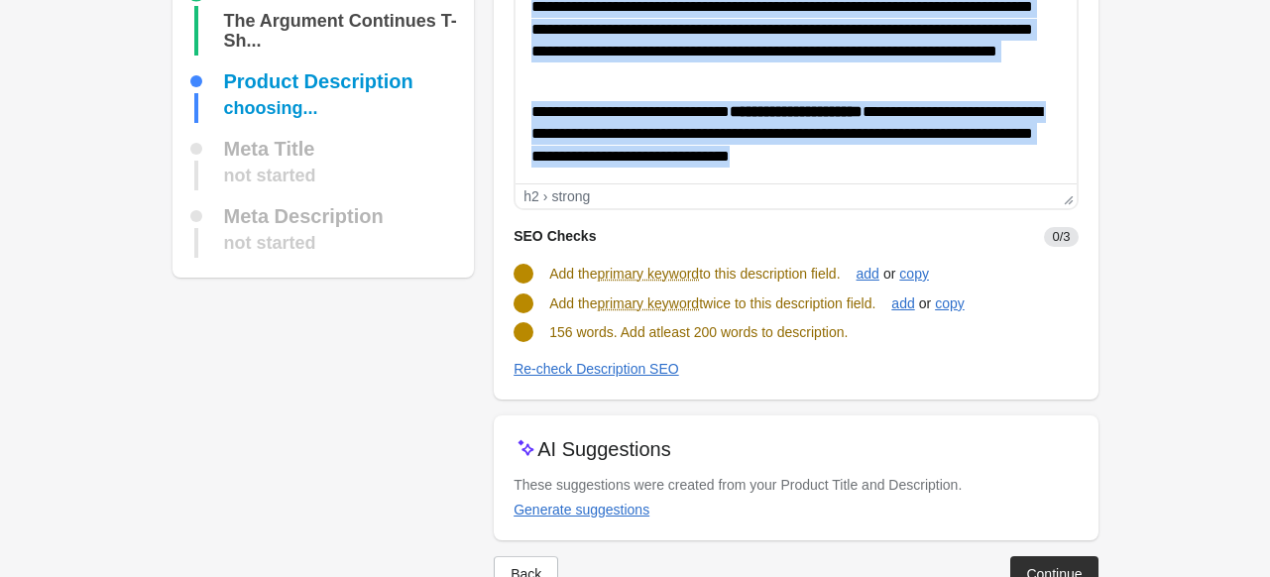
drag, startPoint x: 532, startPoint y: -2, endPoint x: 1057, endPoint y: 173, distance: 552.8
copy body "**********"
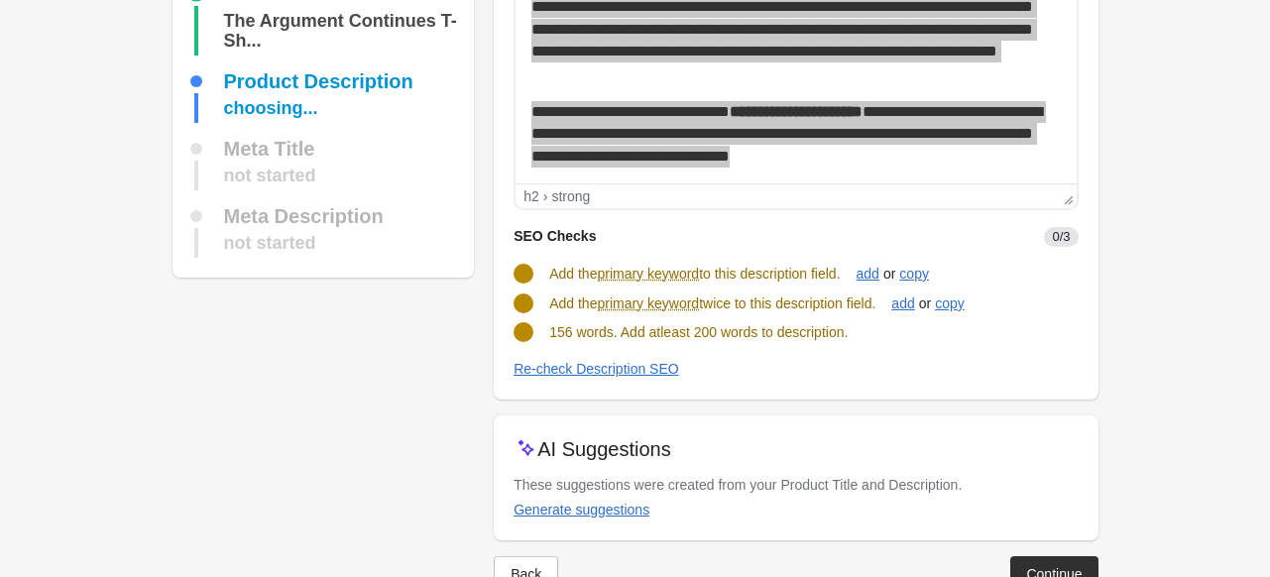
drag, startPoint x: 546, startPoint y: 266, endPoint x: 857, endPoint y: 275, distance: 310.5
click at [857, 275] on div "Add the primary keyword to this description field. add or copy" at bounding box center [788, 266] width 580 height 38
copy span "Add the primary keyword to this description field."
drag, startPoint x: 551, startPoint y: 308, endPoint x: 888, endPoint y: 292, distance: 337.6
click at [888, 292] on div "Add the primary keyword twice to this description field. add or copy" at bounding box center [788, 296] width 580 height 38
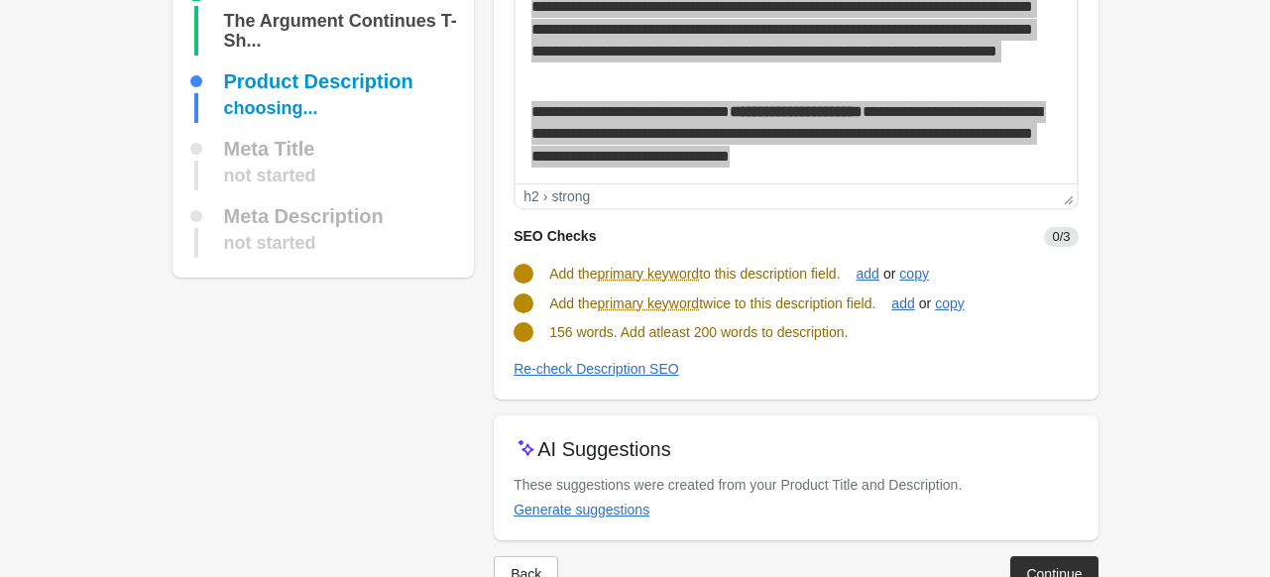
copy span "Add the primary keyword twice to this description field."
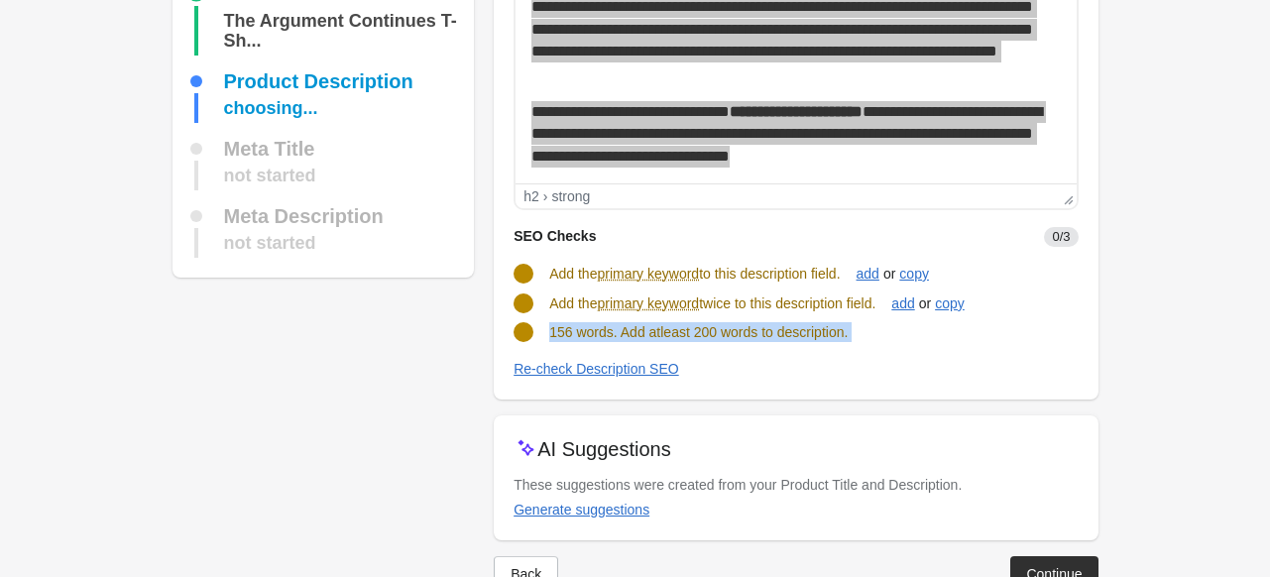
drag, startPoint x: 549, startPoint y: 329, endPoint x: 913, endPoint y: 356, distance: 364.9
click at [913, 356] on turbo-frame "SEO Checks 0/3 Add the primary keyword to this description field. add or copy A…" at bounding box center [796, 295] width 564 height 170
copy turbo-frame "156 words. Add atleast 200 words to description."
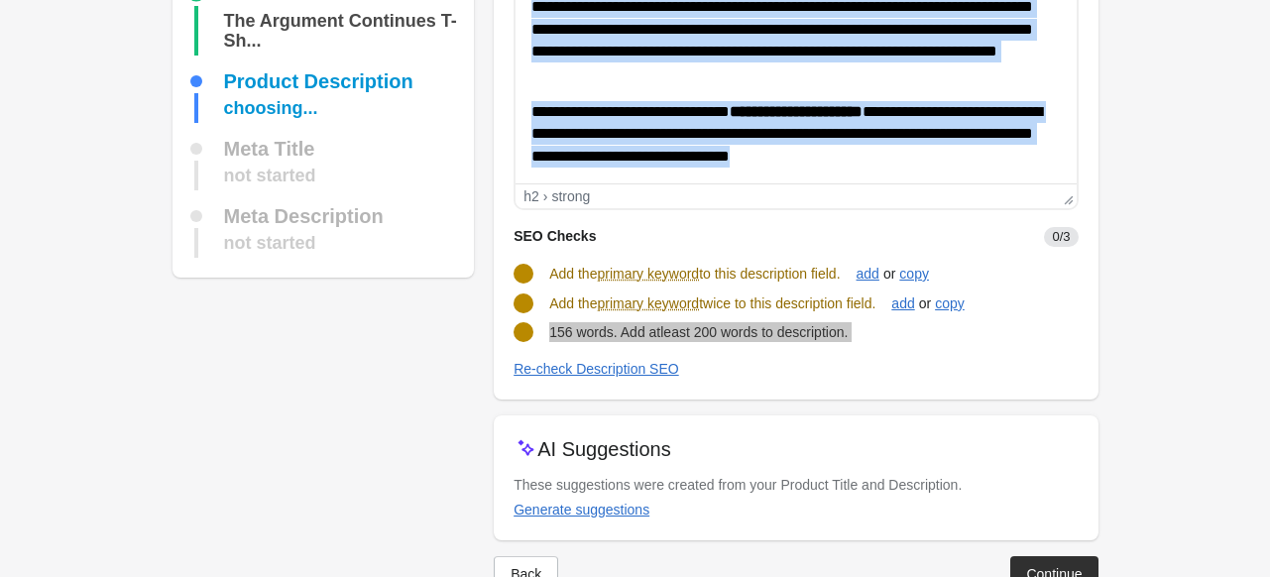
click at [879, 141] on p "**********" at bounding box center [788, 134] width 515 height 66
click at [987, 166] on p "**********" at bounding box center [788, 134] width 515 height 66
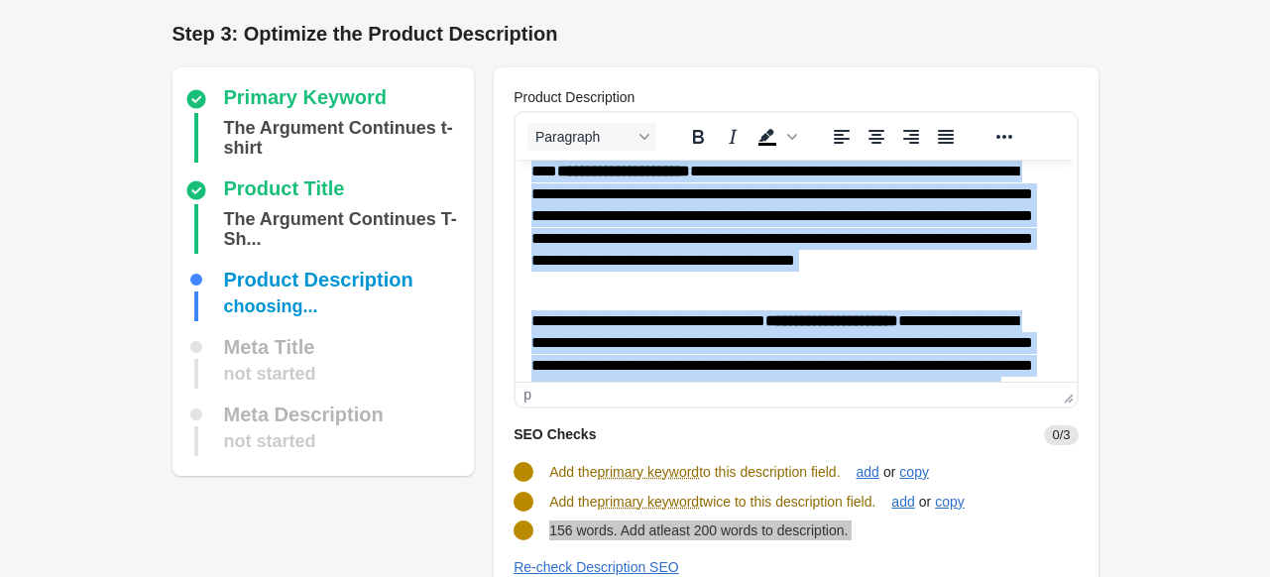
scroll to position [0, 0]
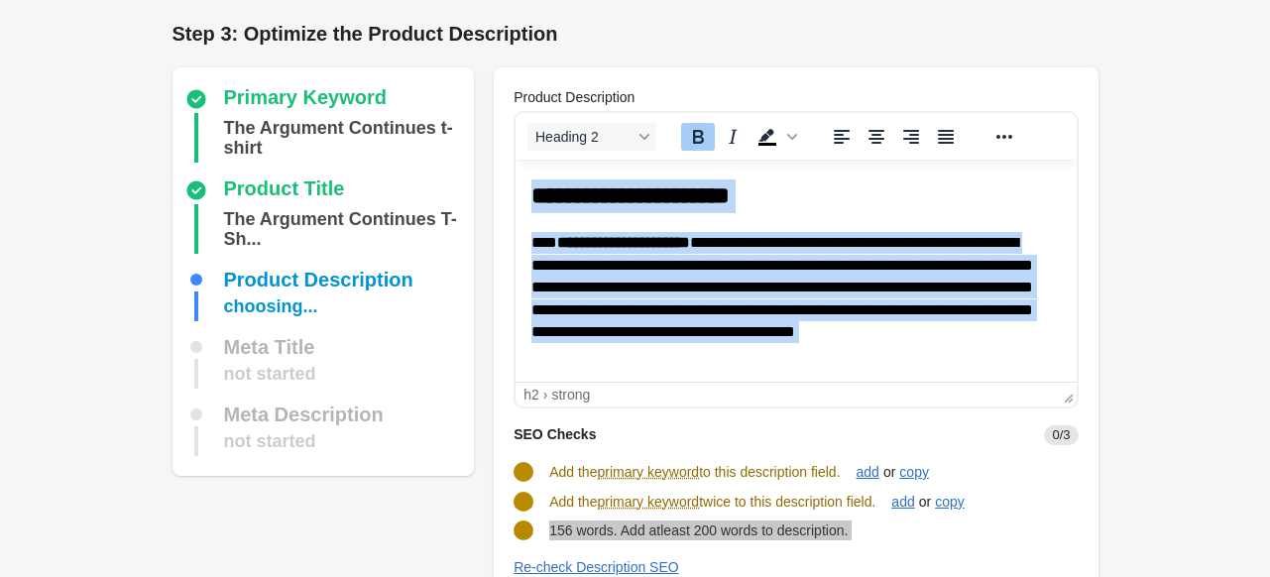
drag, startPoint x: 995, startPoint y: 358, endPoint x: 513, endPoint y: 342, distance: 482.2
click at [516, 160] on html "**********" at bounding box center [796, 375] width 560 height 431
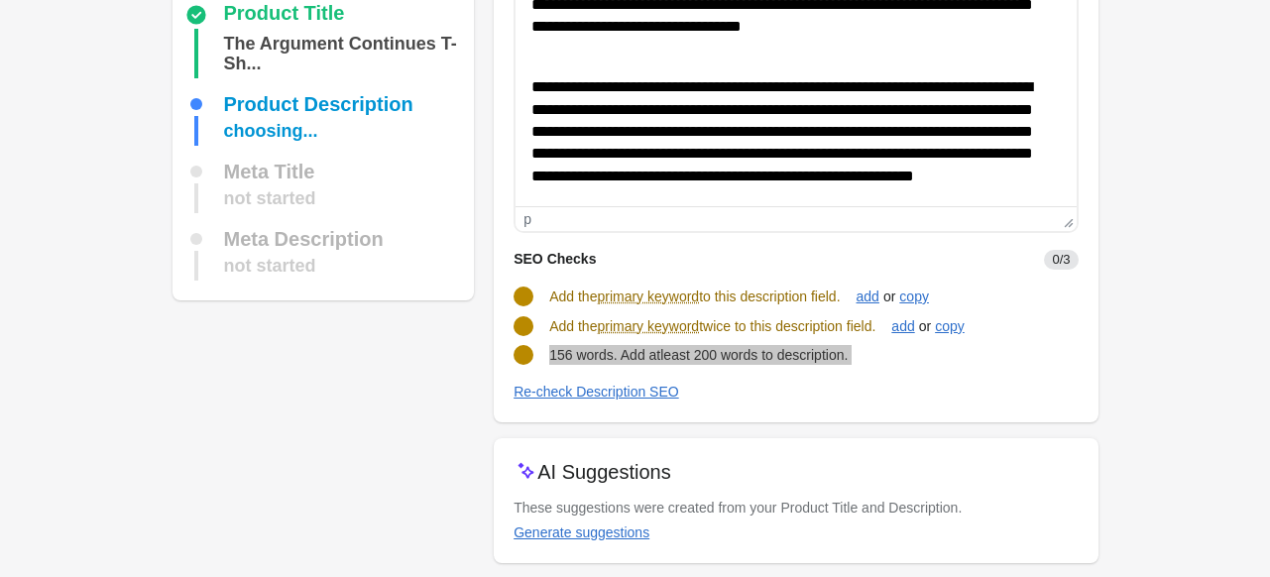
scroll to position [198, 0]
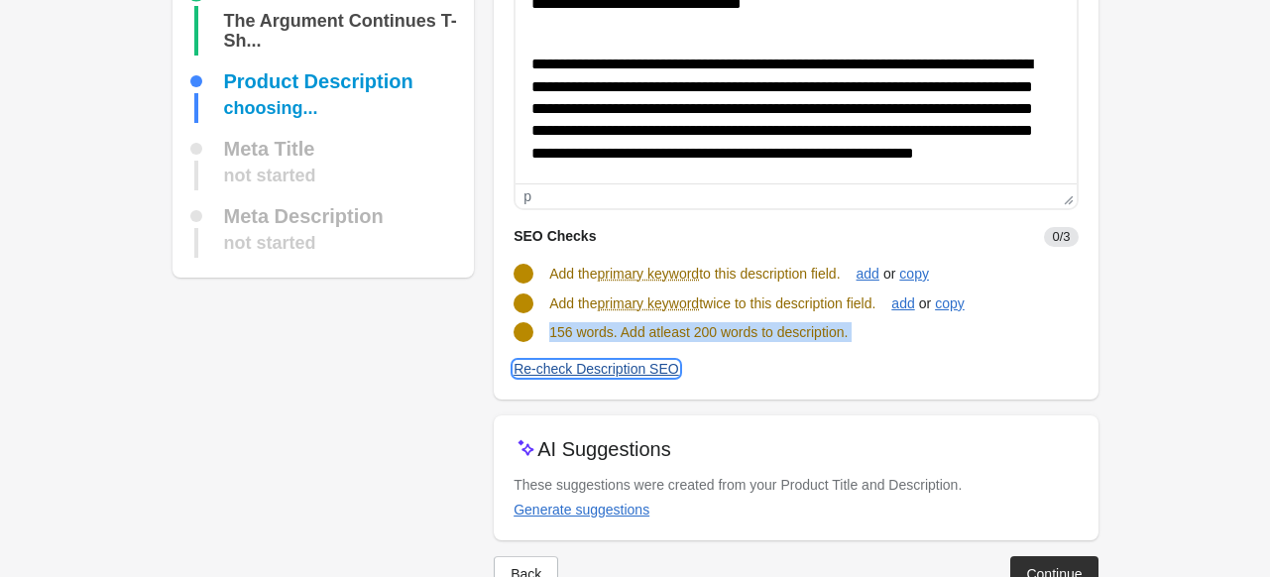
click at [638, 365] on div "Re-check Description SEO" at bounding box center [597, 369] width 166 height 16
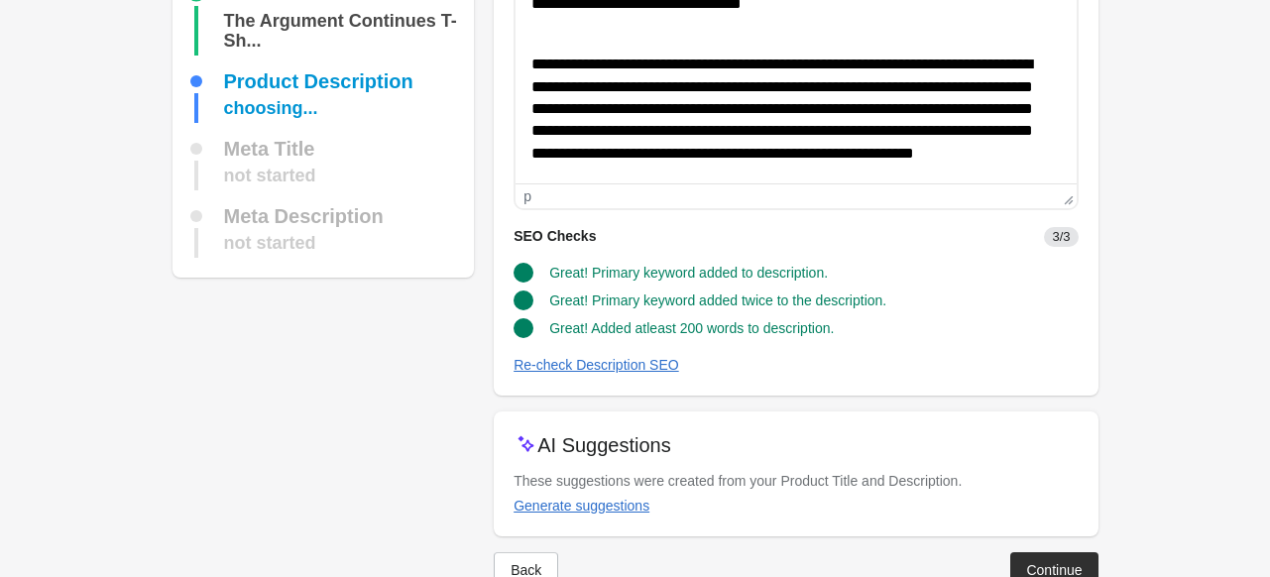
scroll to position [248, 0]
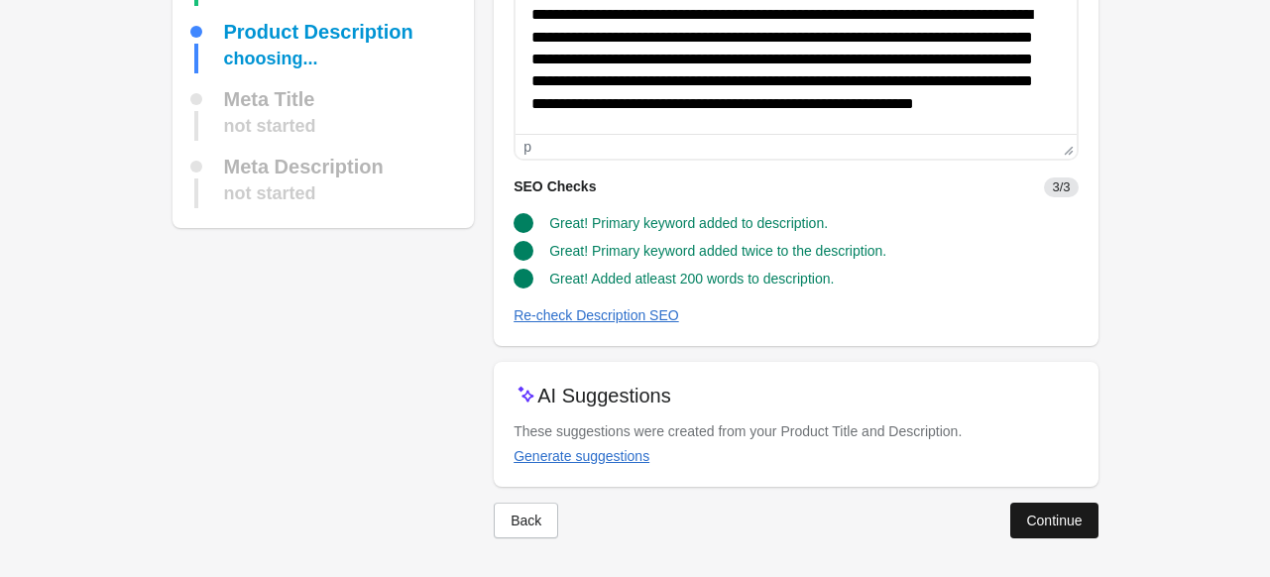
click at [1049, 517] on div "Continue" at bounding box center [1054, 521] width 56 height 16
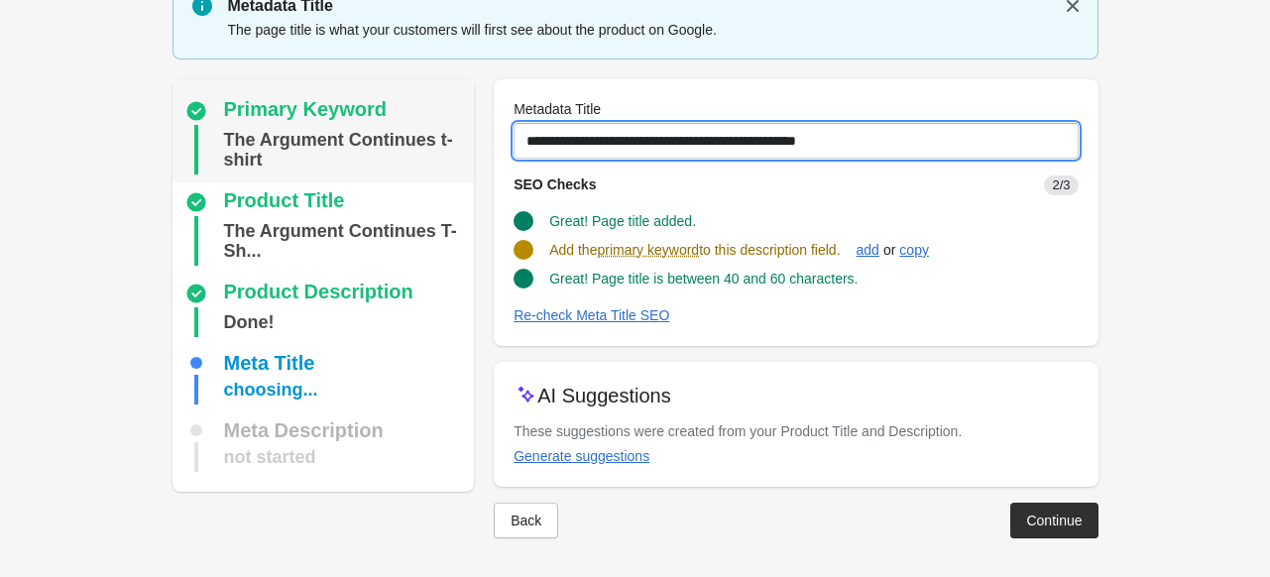
drag, startPoint x: 921, startPoint y: 139, endPoint x: 405, endPoint y: 138, distance: 516.6
click at [405, 138] on div "Primary Keyword The Argument Continues t-shirt Product Title The Argument Conti…" at bounding box center [626, 300] width 946 height 475
paste input "text"
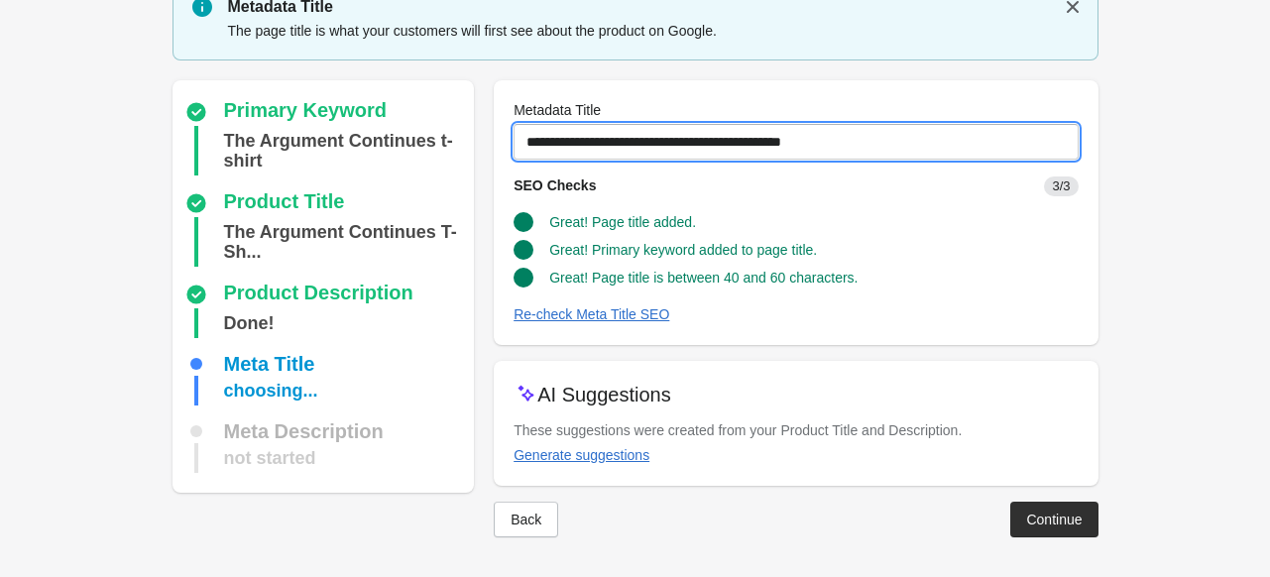
scroll to position [81, 0]
type input "**********"
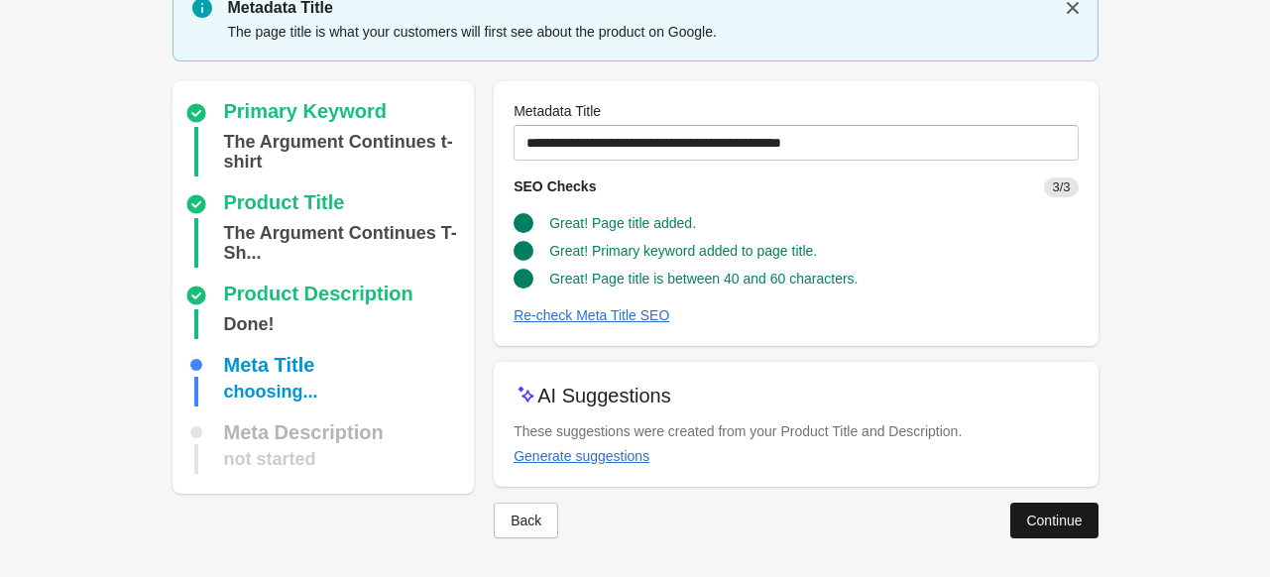
click at [1034, 513] on div "Continue" at bounding box center [1054, 521] width 56 height 16
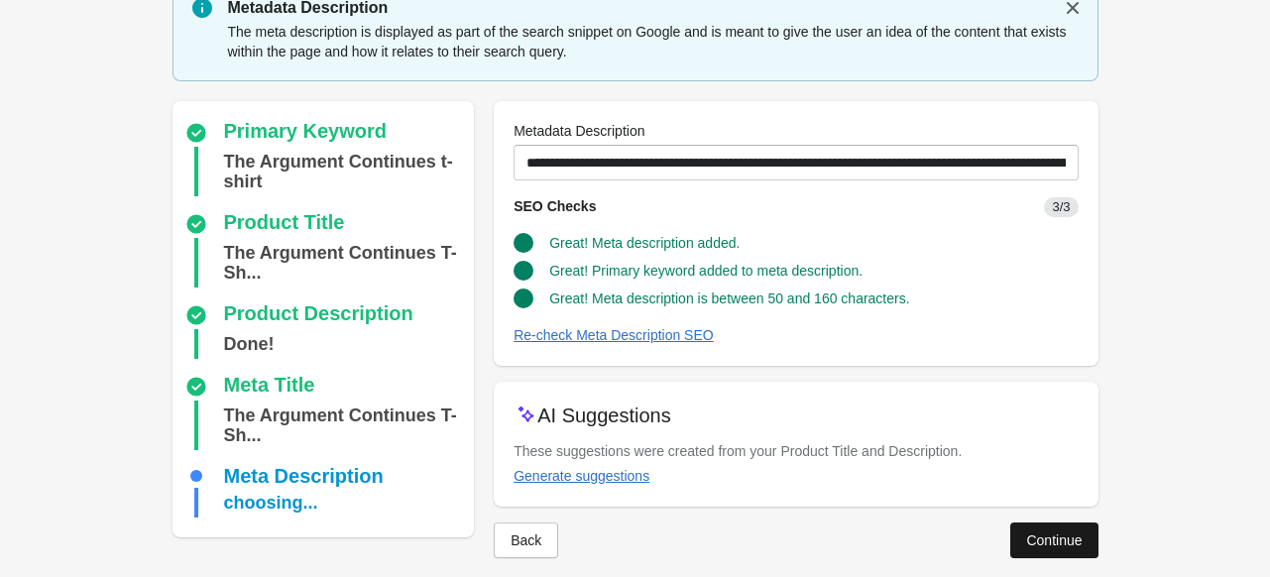
click at [1044, 544] on div "Continue" at bounding box center [1054, 540] width 56 height 16
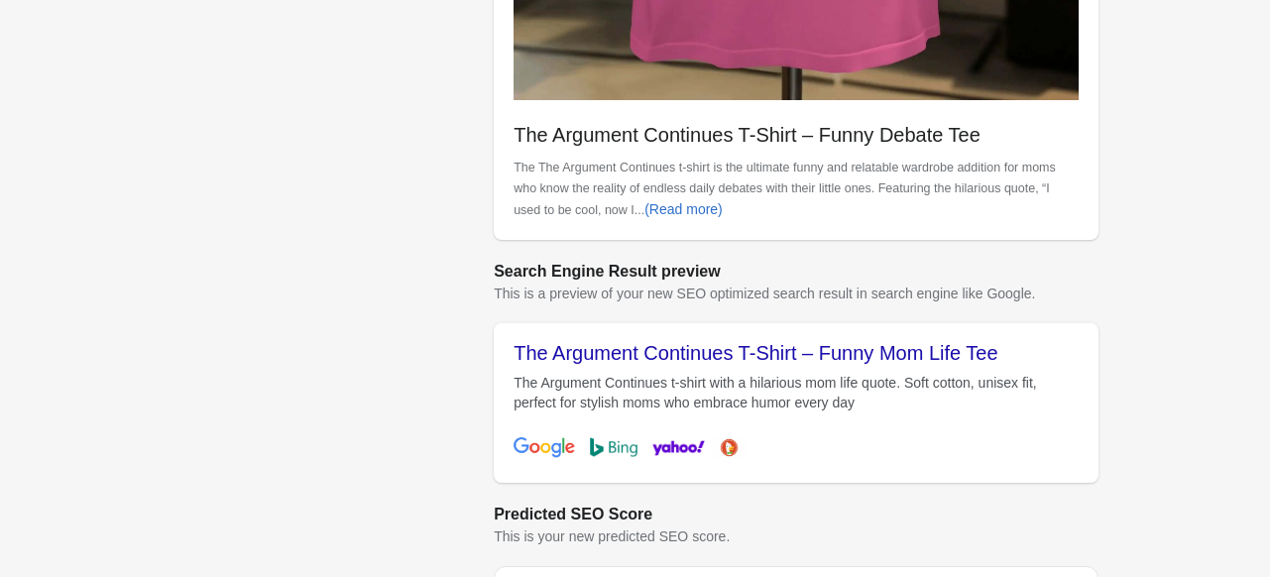
scroll to position [919, 0]
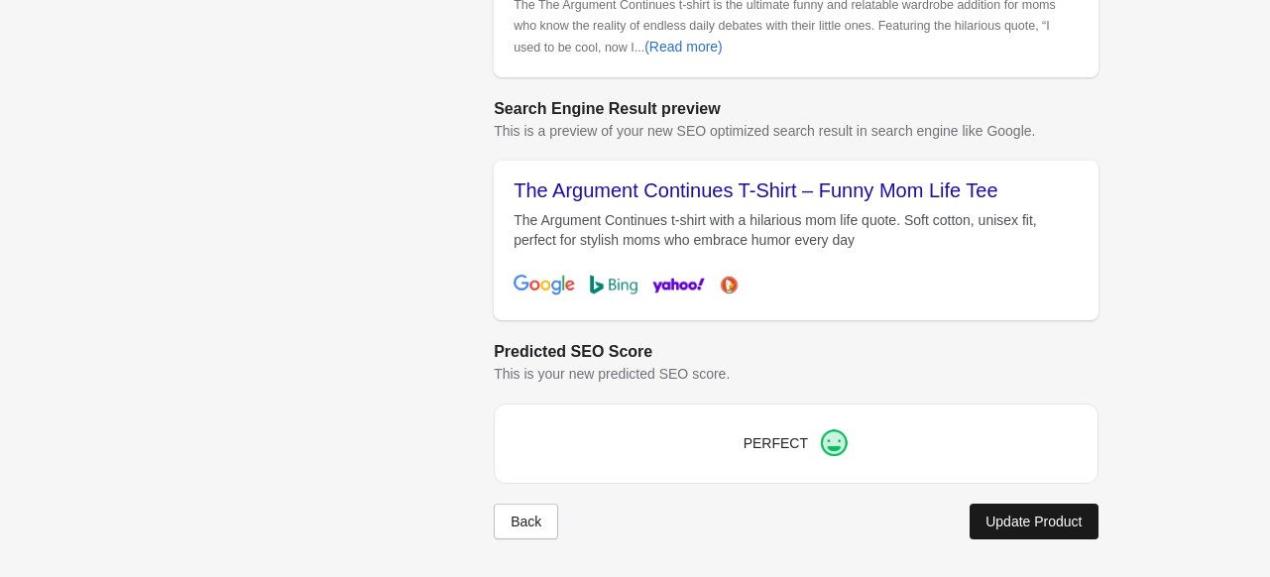
click at [1064, 515] on div "Update Product" at bounding box center [1034, 522] width 96 height 16
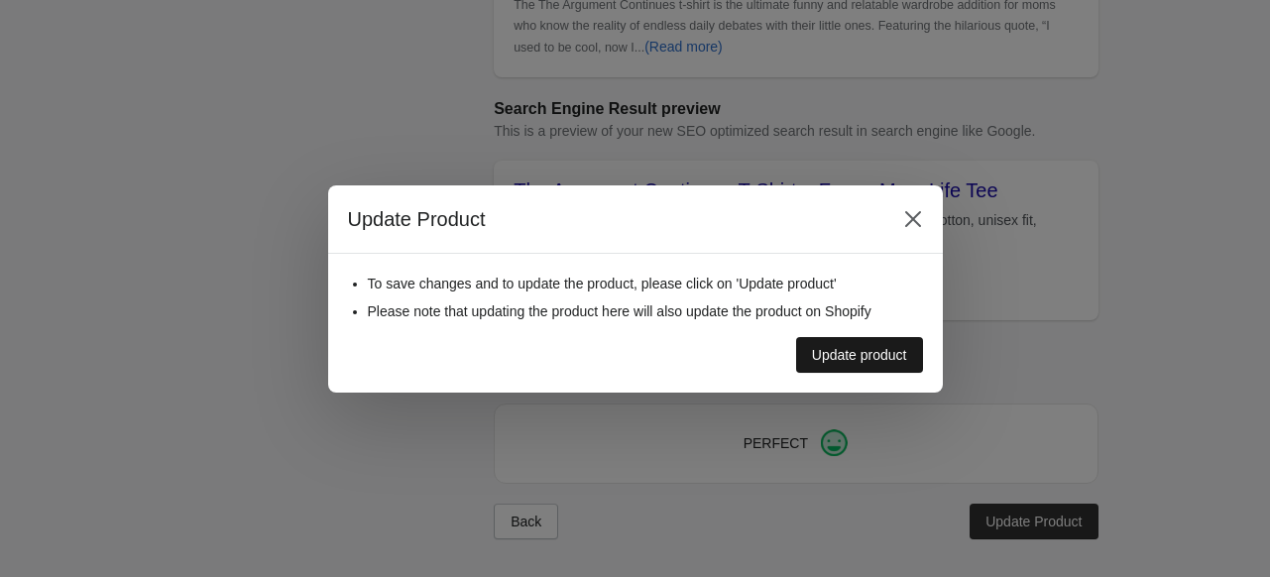
click at [862, 348] on div "Update product" at bounding box center [859, 355] width 95 height 16
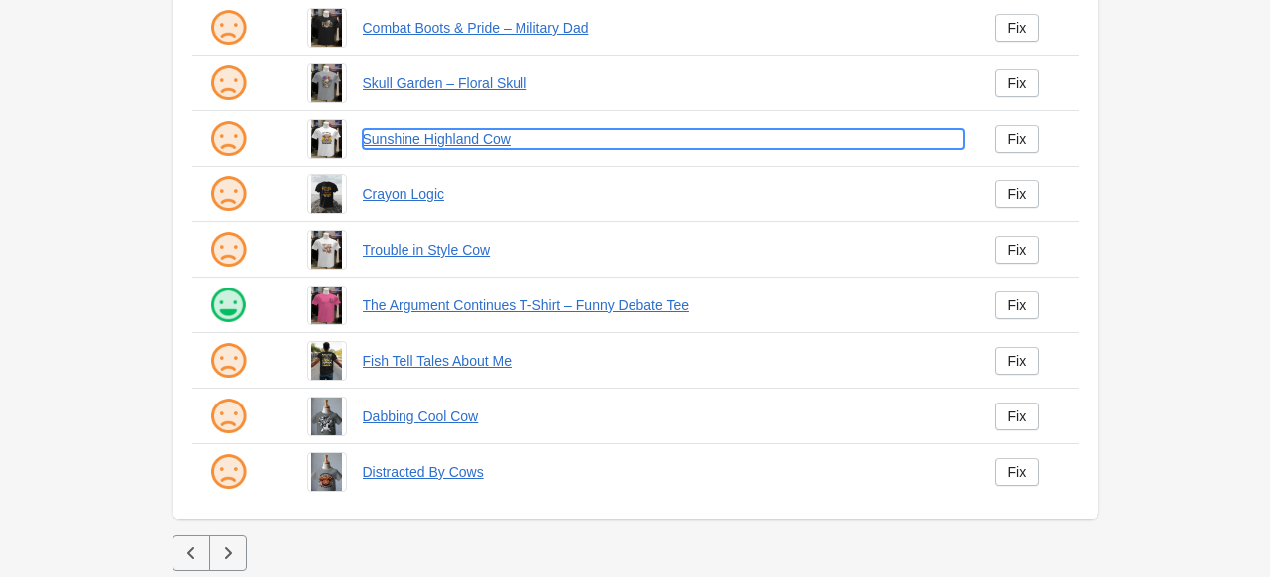
scroll to position [517, 0]
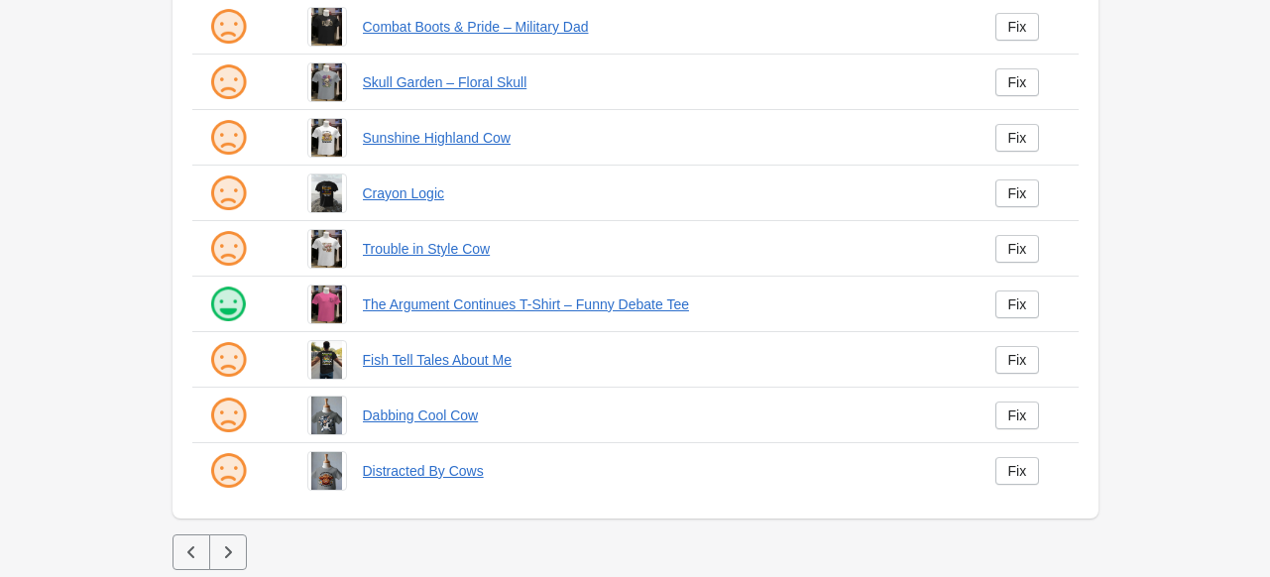
click at [218, 553] on icon "button" at bounding box center [228, 552] width 20 height 20
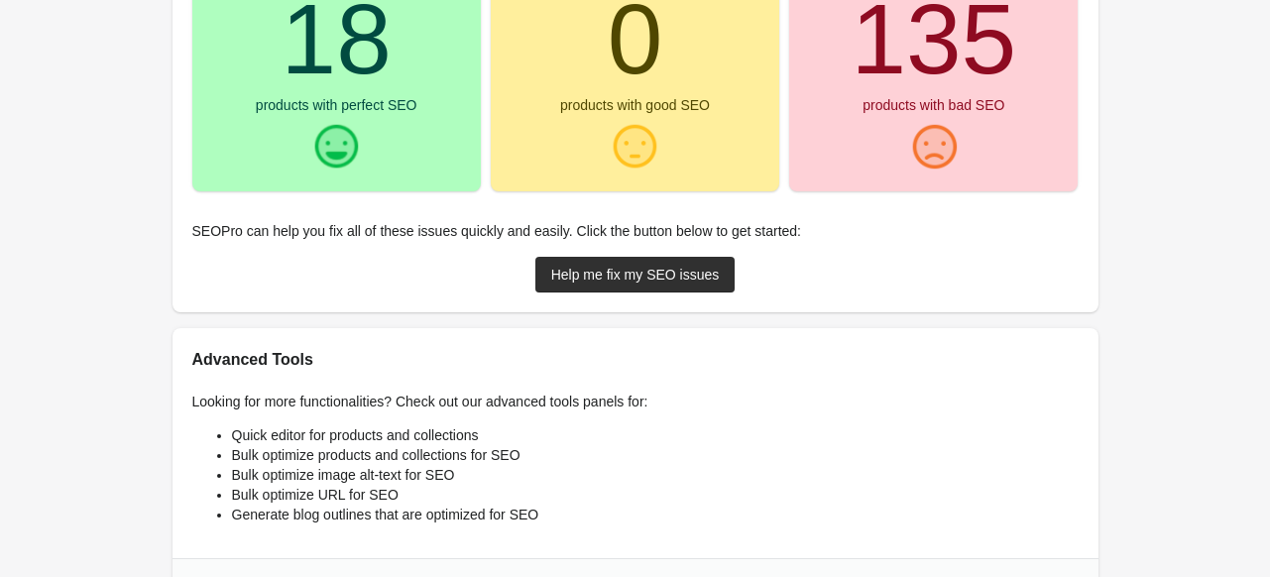
scroll to position [397, 0]
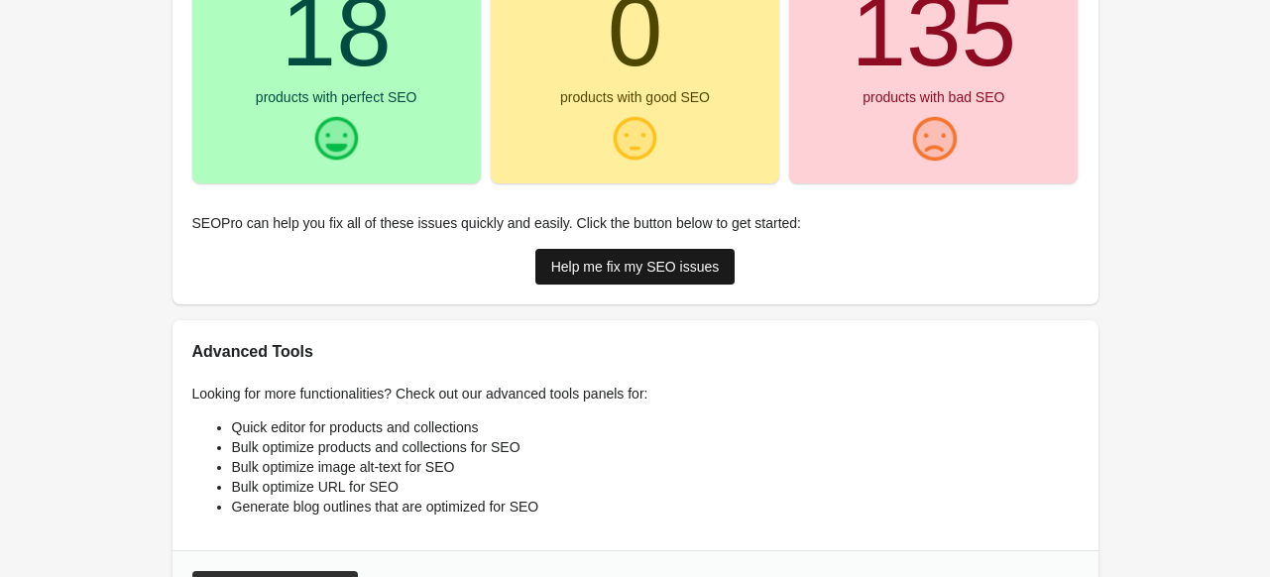
click at [599, 270] on div "Help me fix my SEO issues" at bounding box center [635, 267] width 169 height 16
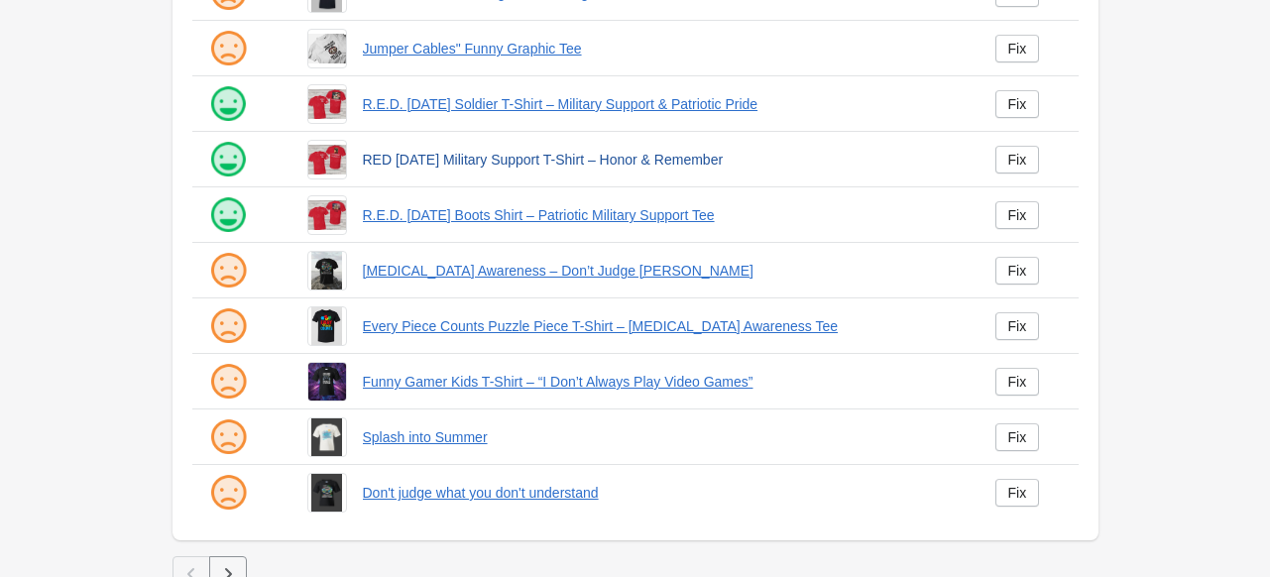
scroll to position [517, 0]
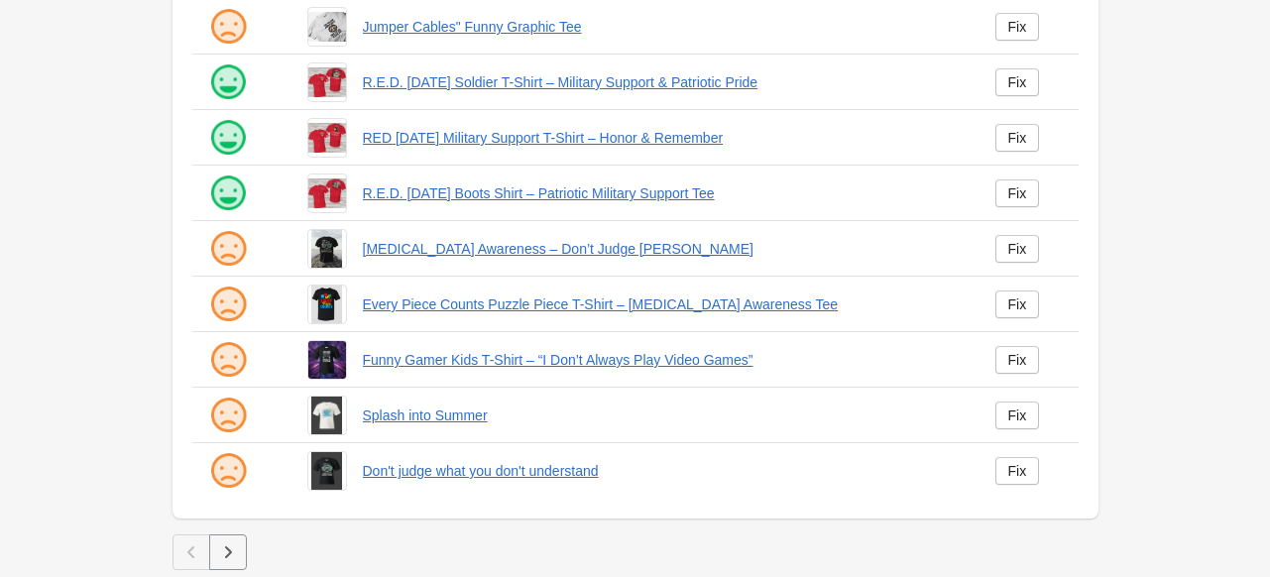
click at [226, 544] on icon "button" at bounding box center [228, 552] width 20 height 20
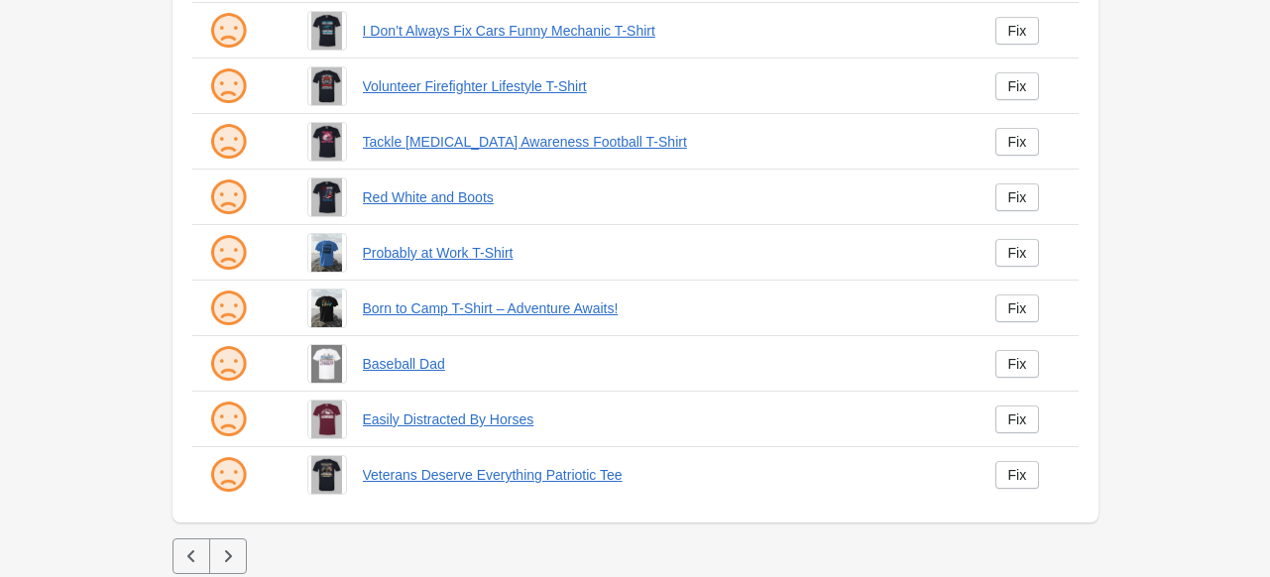
scroll to position [517, 0]
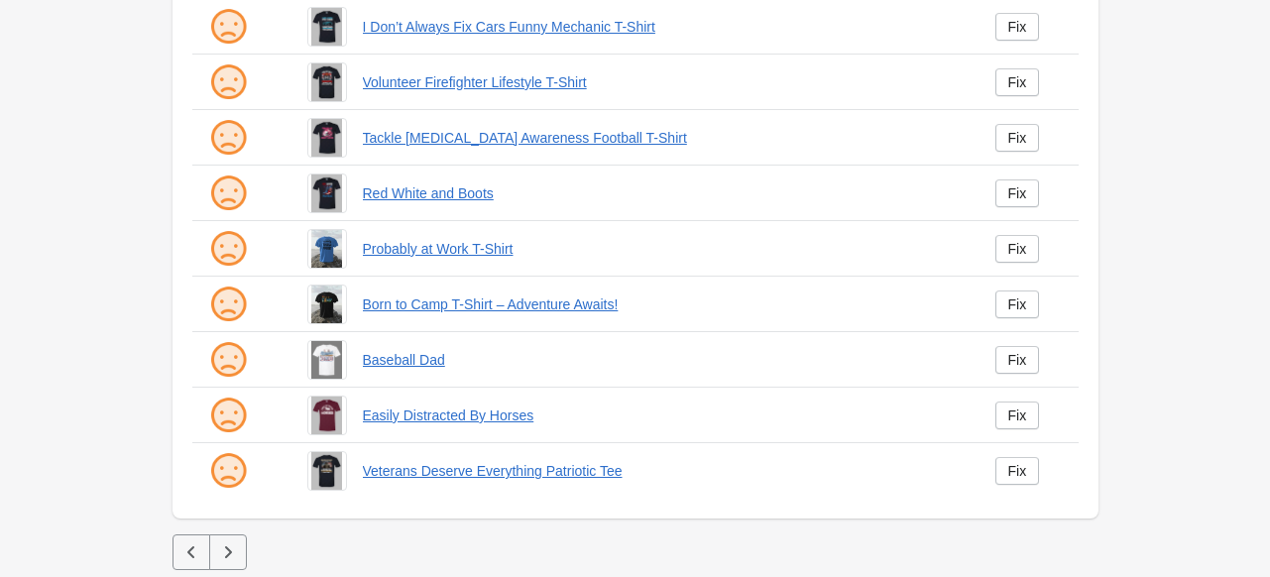
click at [242, 539] on button "button" at bounding box center [228, 552] width 38 height 36
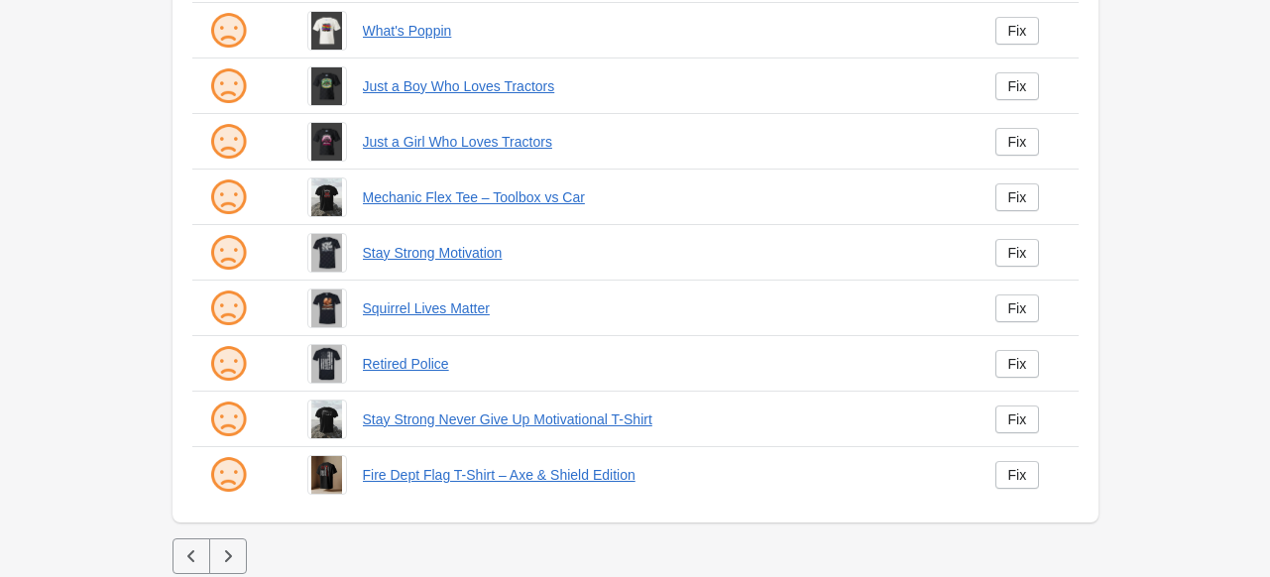
scroll to position [517, 0]
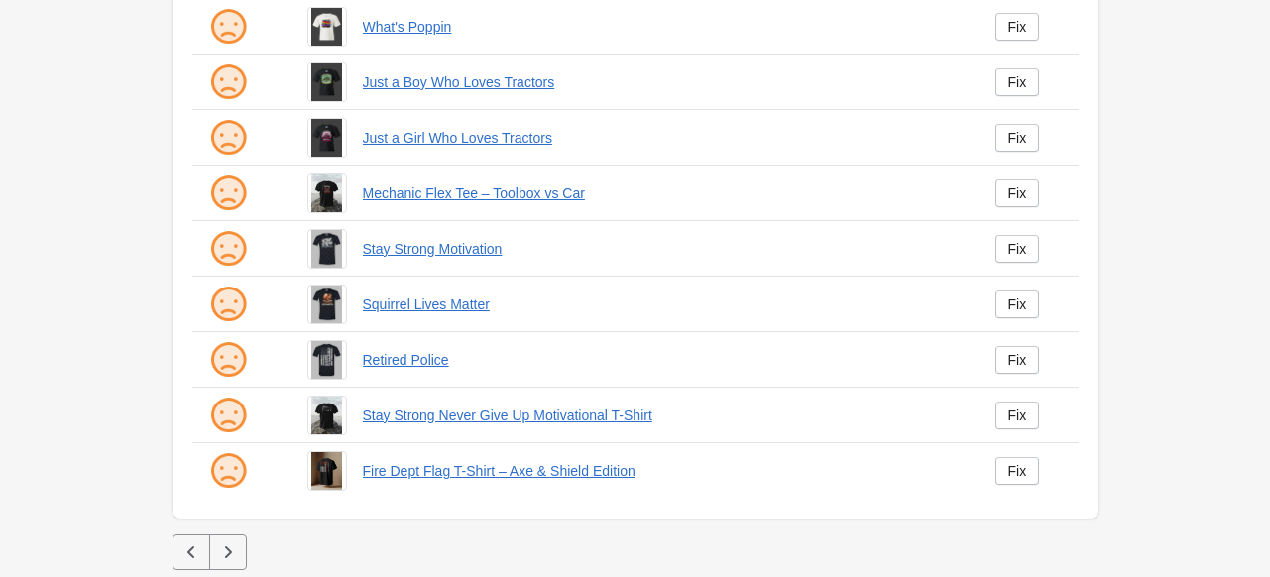
click at [243, 551] on button "button" at bounding box center [228, 552] width 38 height 36
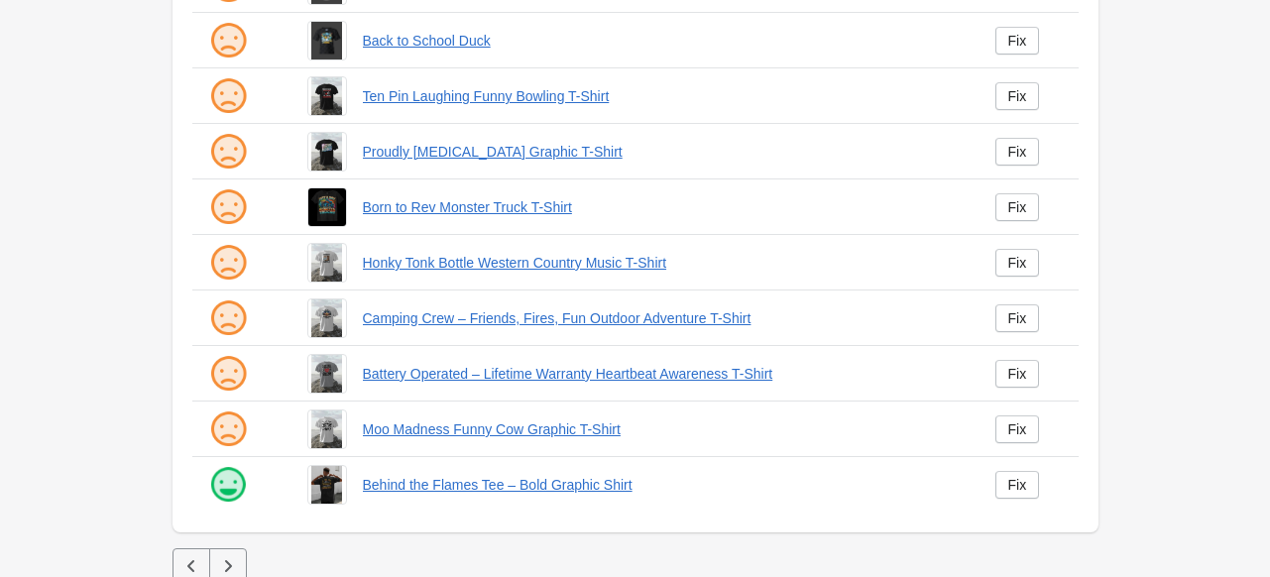
scroll to position [517, 0]
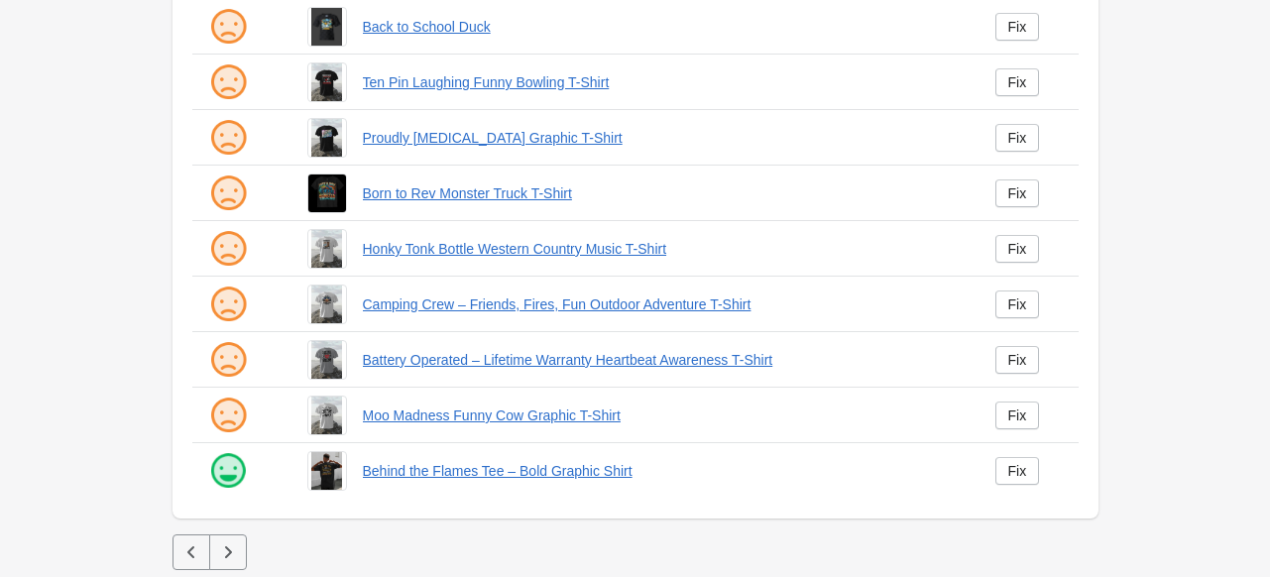
click at [234, 551] on icon "button" at bounding box center [228, 552] width 20 height 20
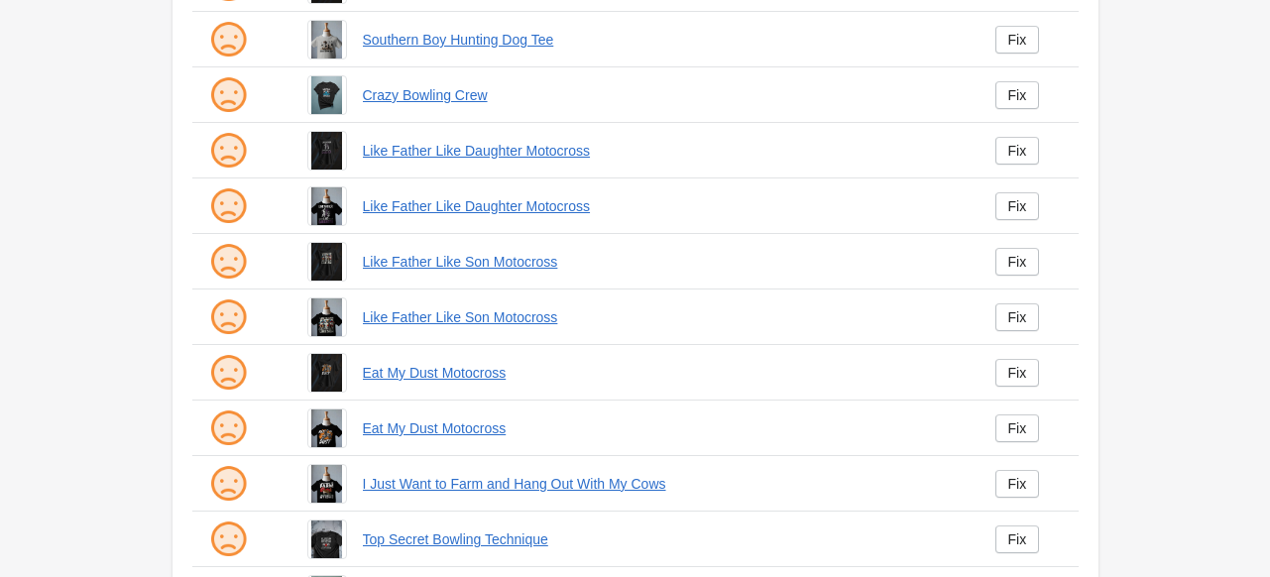
scroll to position [496, 0]
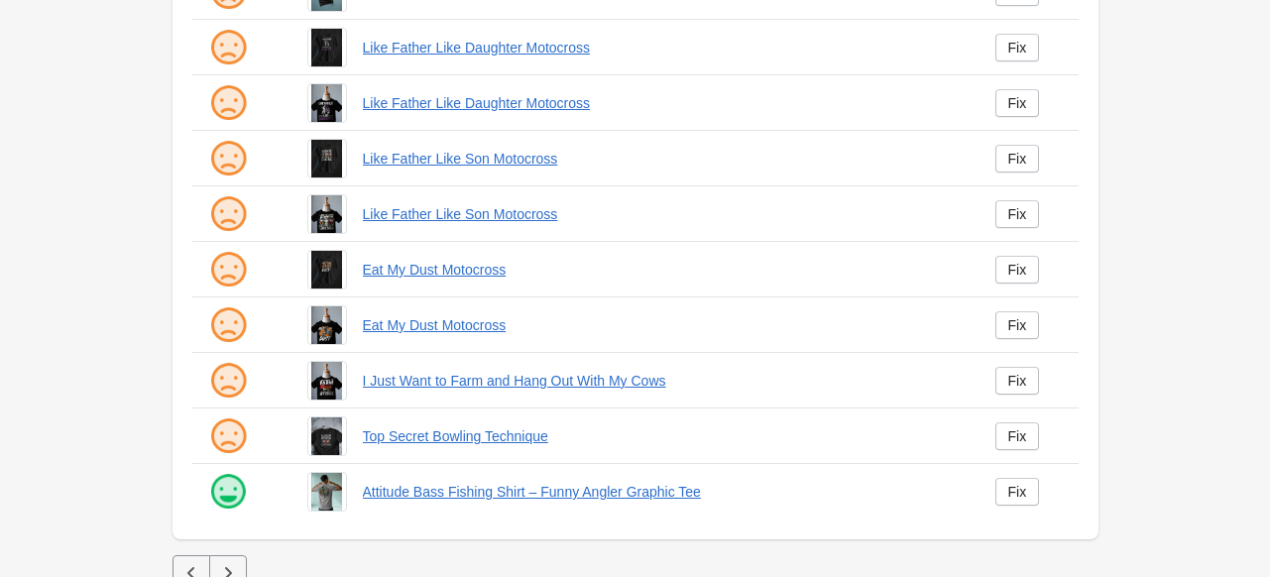
click at [234, 570] on icon "button" at bounding box center [228, 573] width 20 height 20
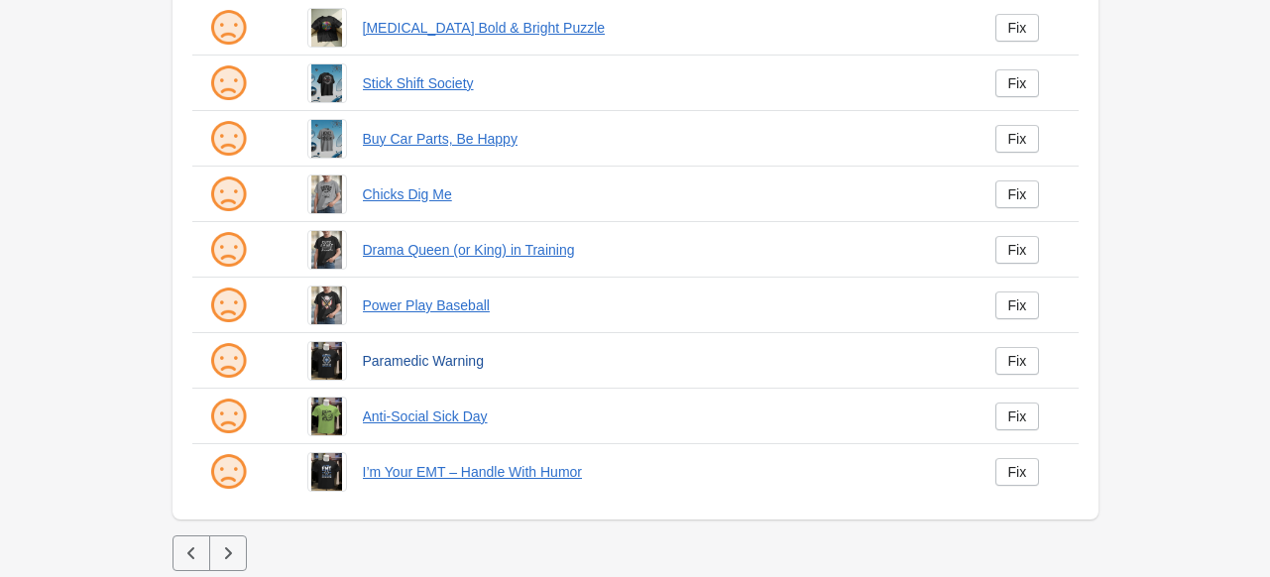
scroll to position [517, 0]
click at [234, 550] on icon "button" at bounding box center [228, 552] width 20 height 20
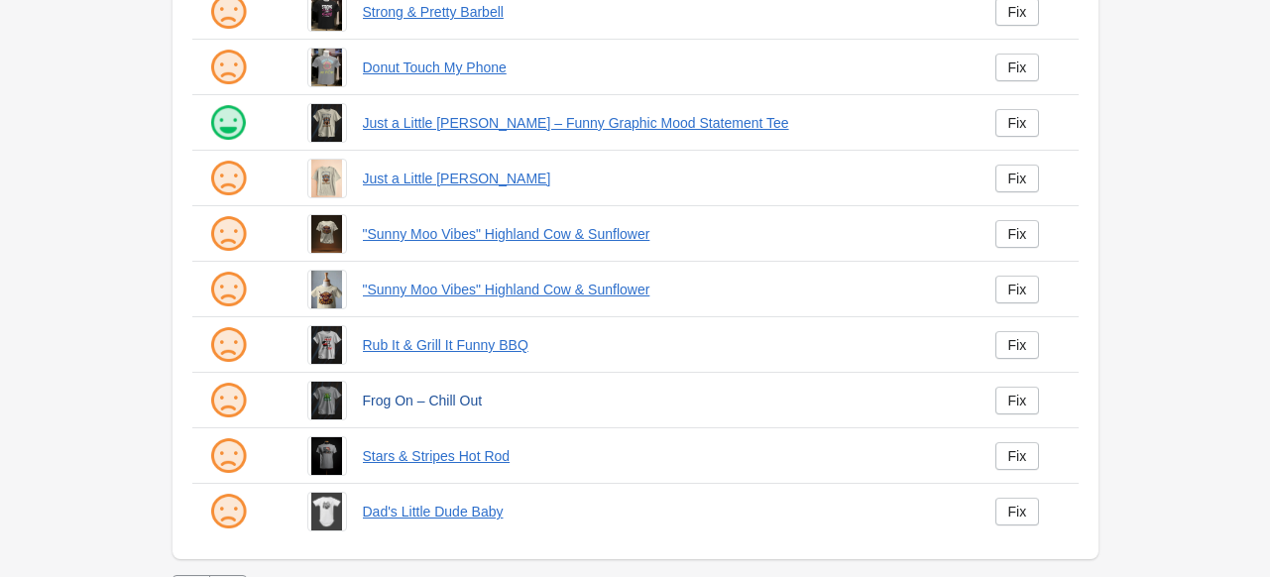
scroll to position [517, 0]
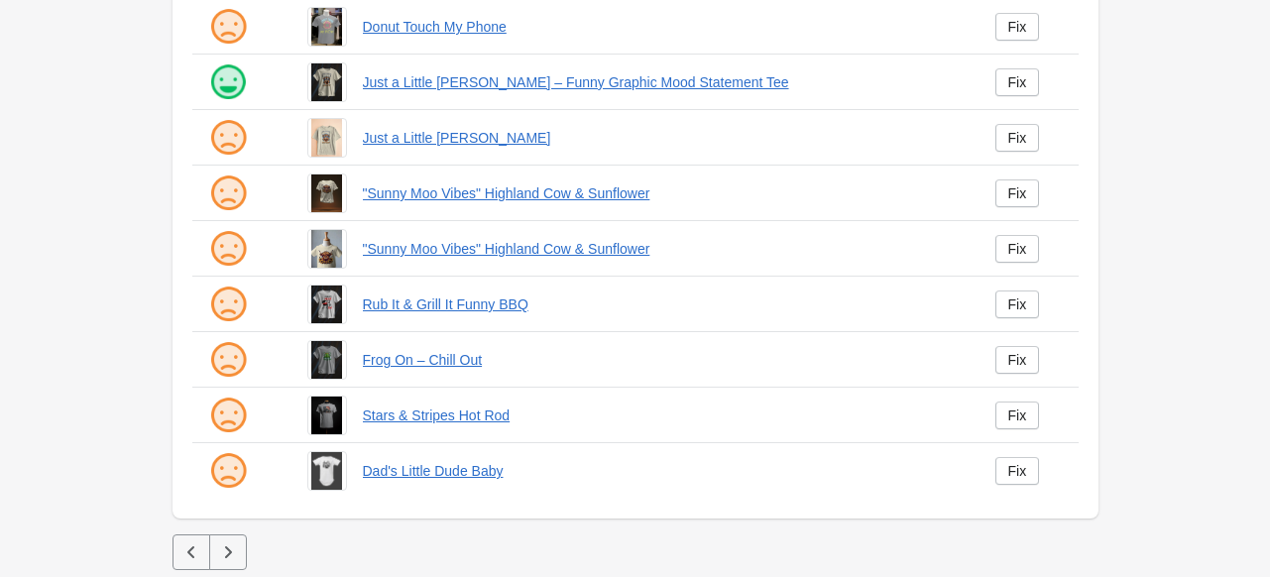
click at [232, 552] on icon "button" at bounding box center [228, 552] width 20 height 20
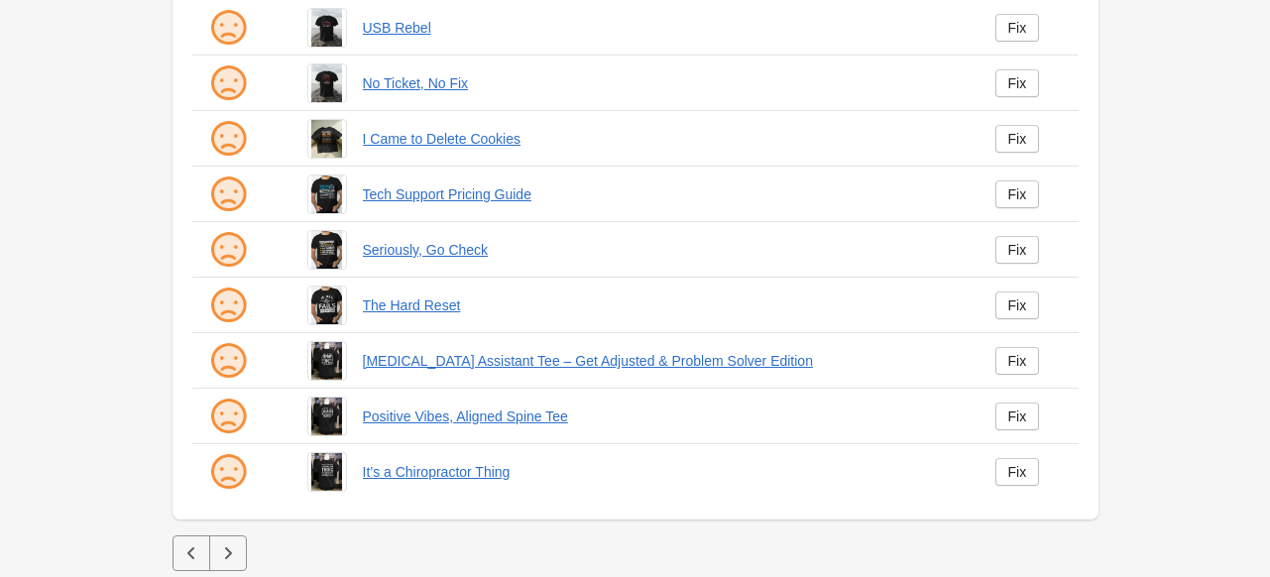
scroll to position [517, 0]
click at [233, 553] on icon "button" at bounding box center [228, 552] width 20 height 20
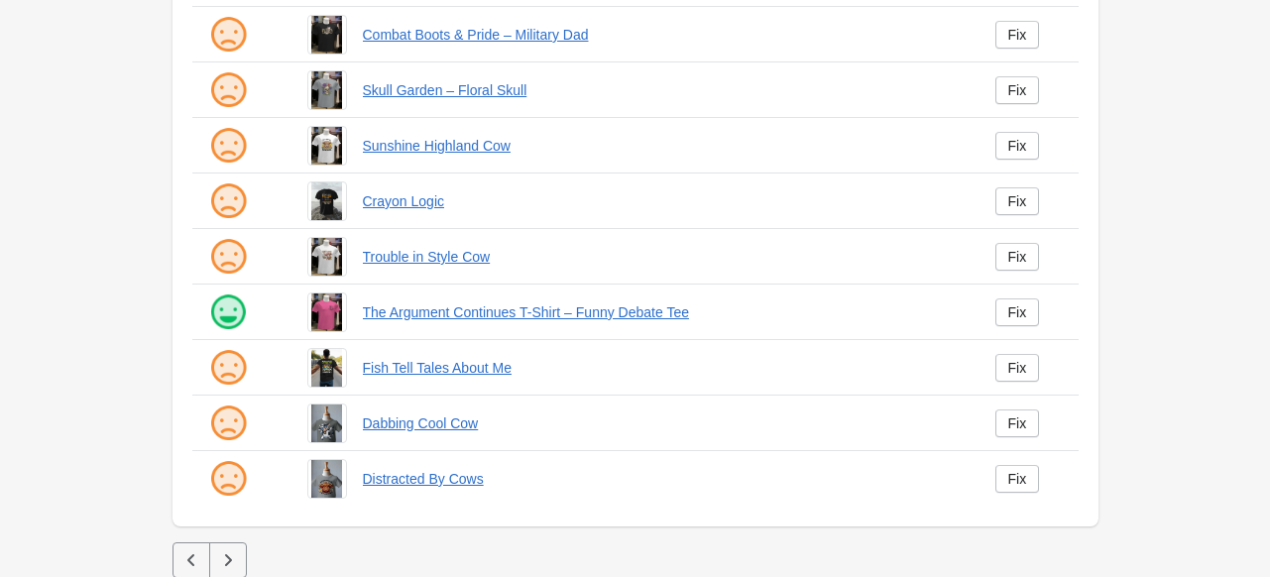
scroll to position [517, 0]
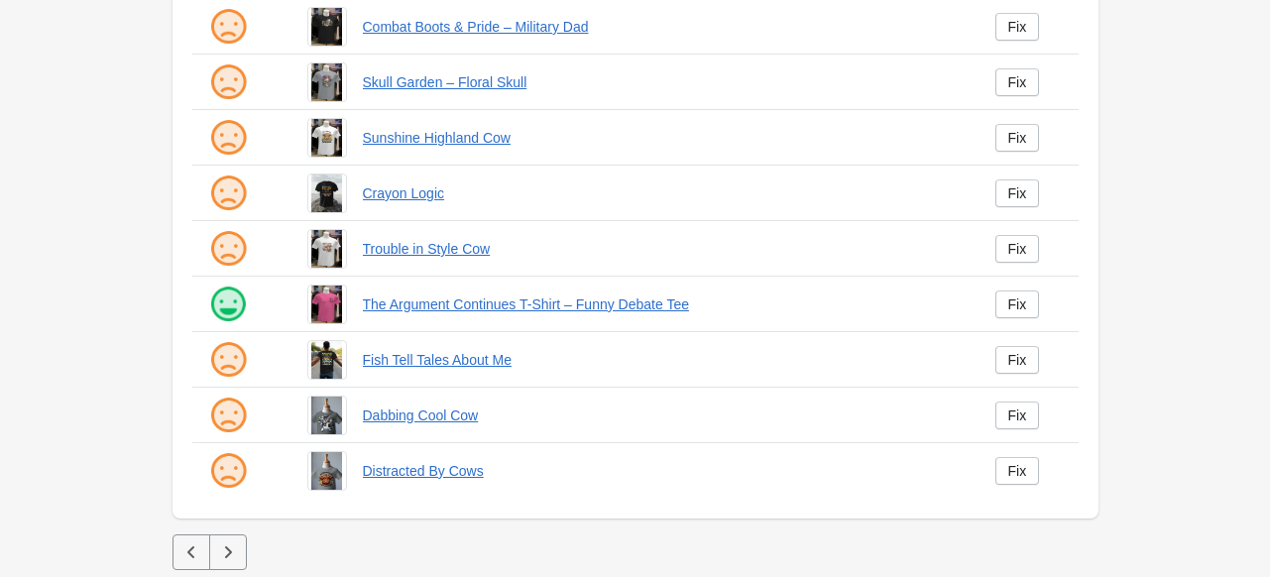
click at [234, 538] on button "button" at bounding box center [228, 552] width 38 height 36
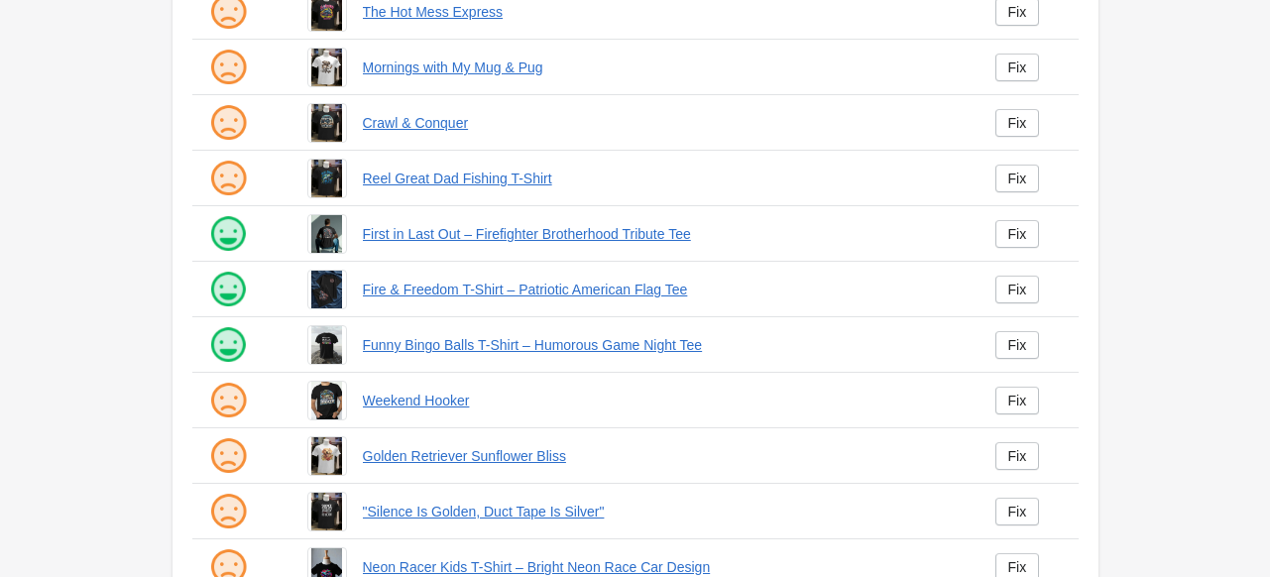
scroll to position [496, 0]
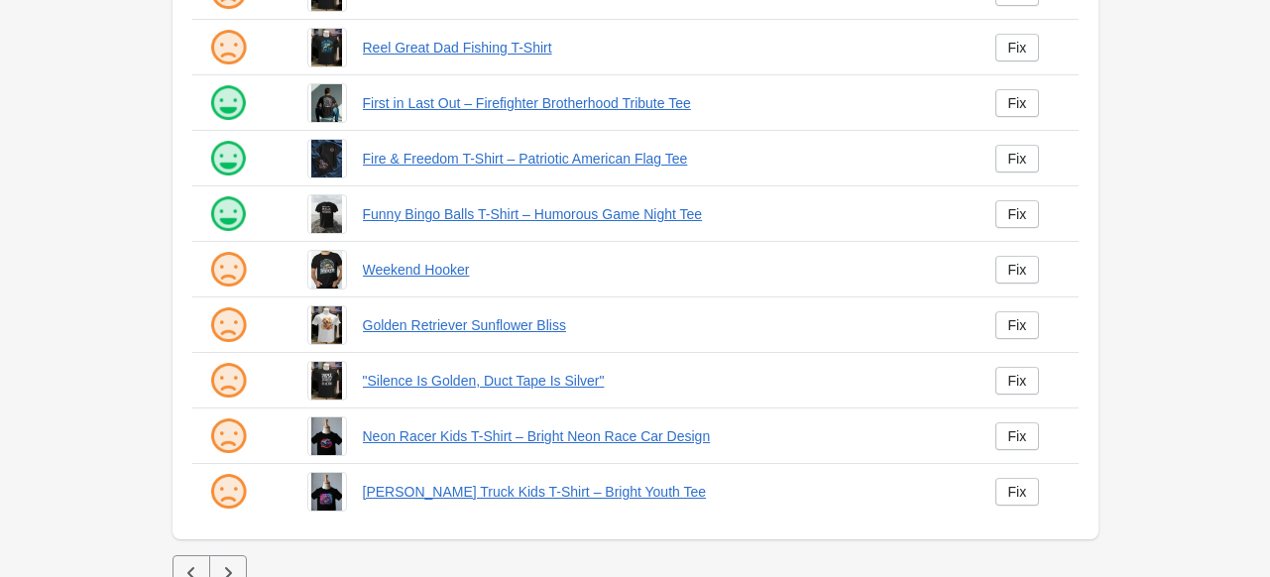
click at [235, 569] on icon "button" at bounding box center [228, 573] width 20 height 20
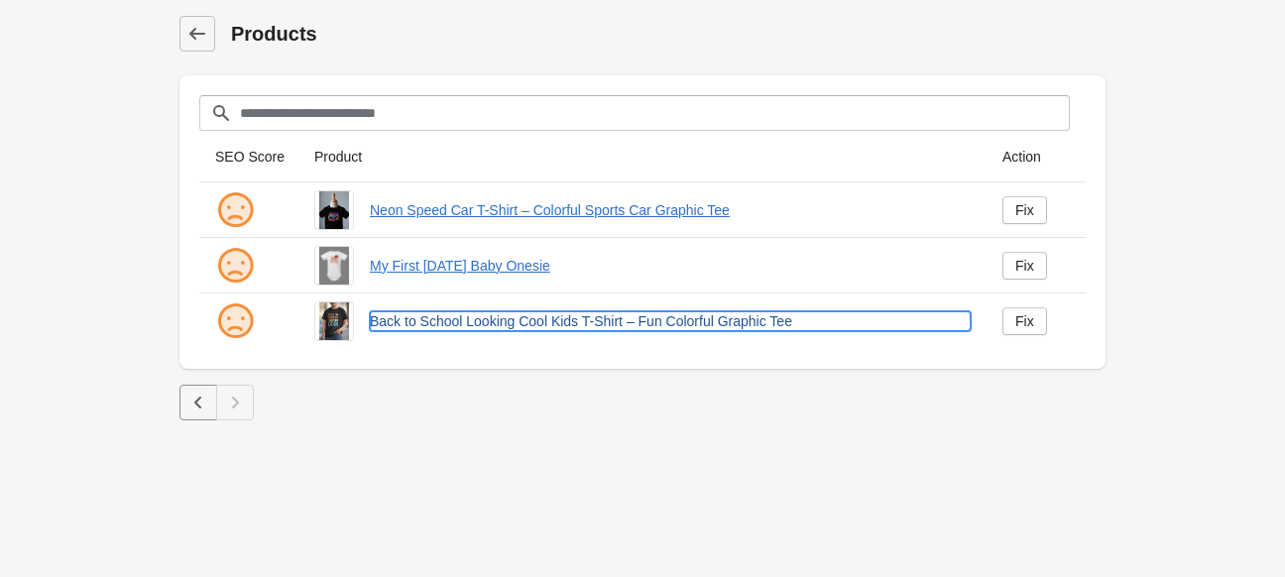
click at [445, 318] on link "Back to School Looking Cool Kids T-Shirt – Fun Colorful Graphic Tee" at bounding box center [670, 321] width 601 height 20
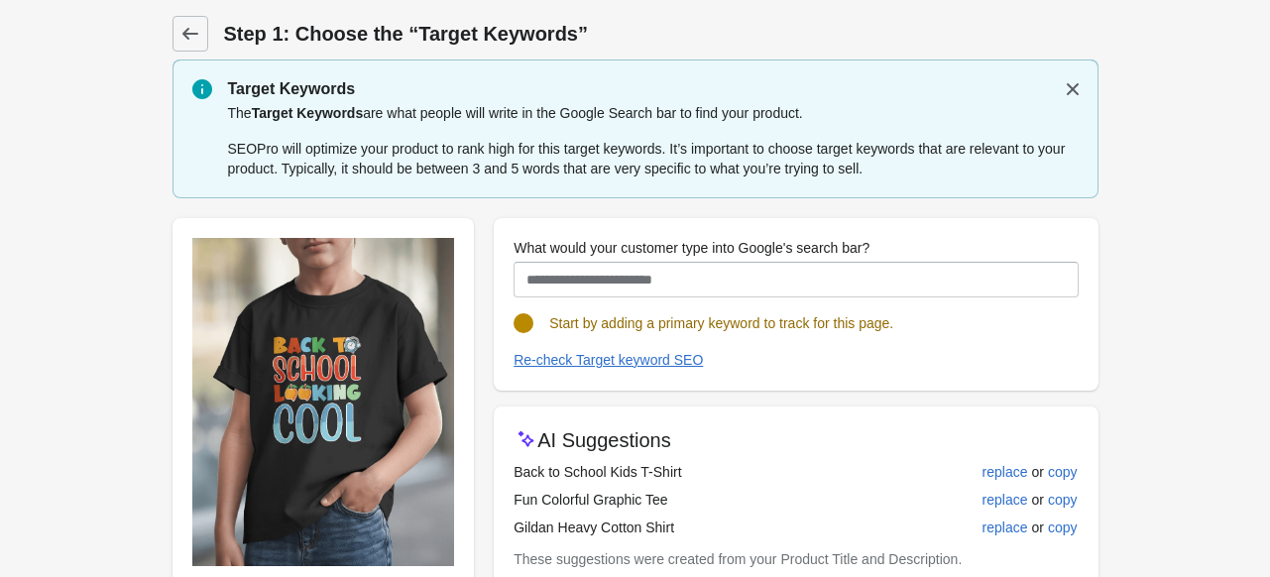
drag, startPoint x: 671, startPoint y: 492, endPoint x: 500, endPoint y: 486, distance: 171.6
click at [500, 486] on div "AI Suggestions Back to School Kids T-Shirt replace or copy Fun Colorful Graphic…" at bounding box center [796, 511] width 604 height 208
click at [682, 483] on td "Back to School Kids T-Shirt" at bounding box center [696, 472] width 364 height 28
drag, startPoint x: 682, startPoint y: 460, endPoint x: 492, endPoint y: 472, distance: 190.8
click at [492, 472] on div "Back to School Looking Cool Kids T-Shirt – Fun Colorful Graphic Tee Start the s…" at bounding box center [626, 513] width 946 height 622
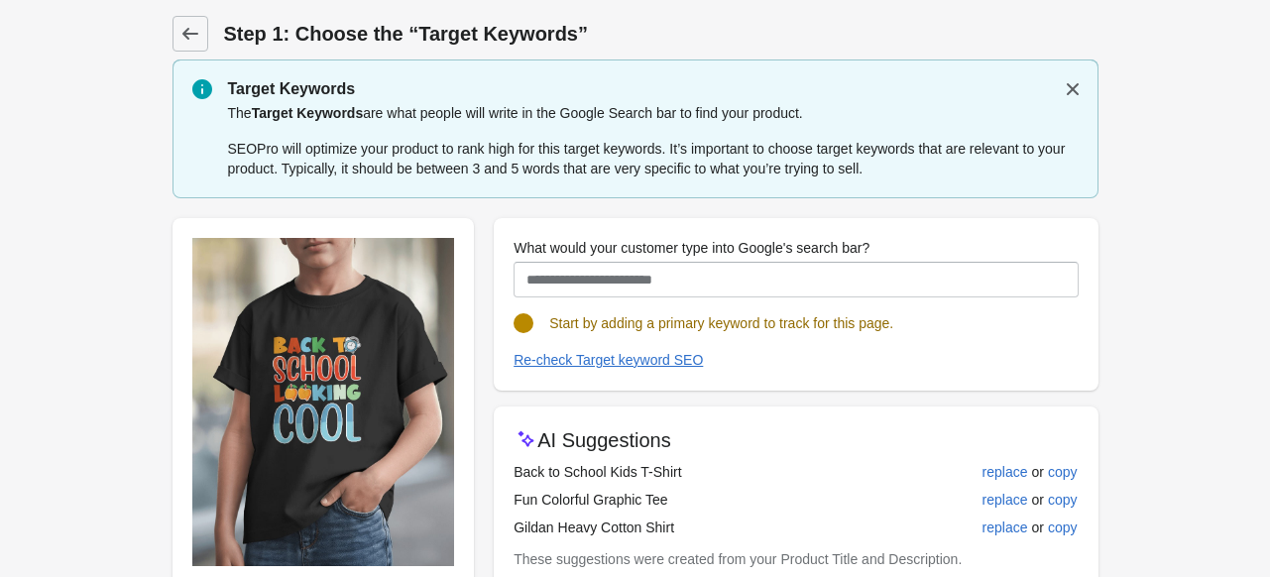
copy div "Back to School Kids T-Shirt"
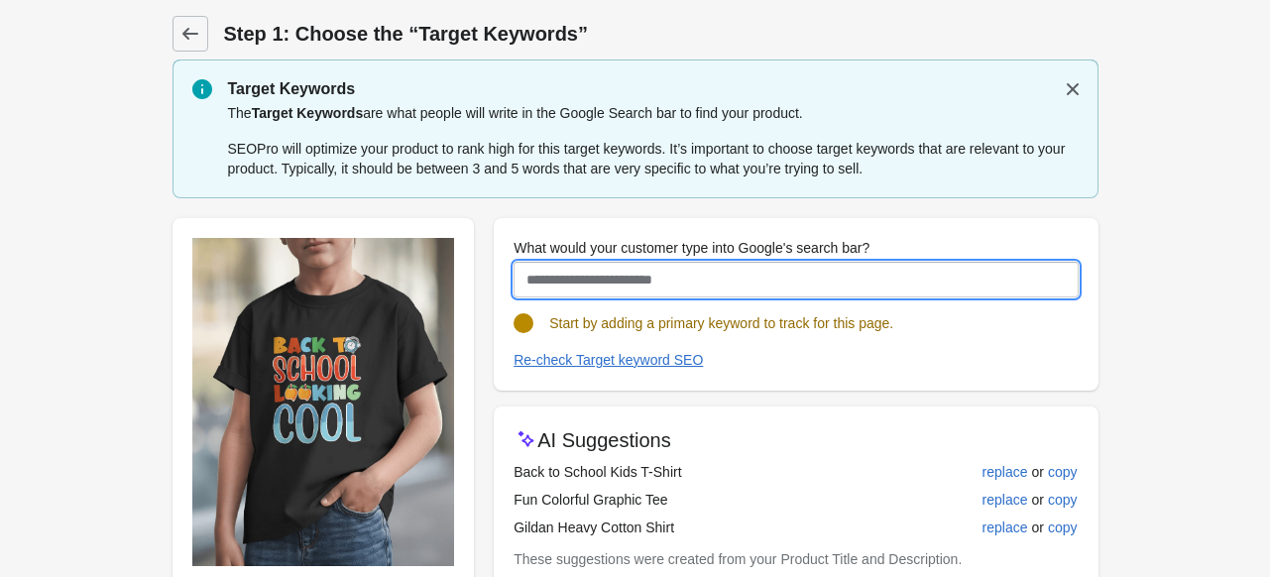
click at [762, 292] on input "What would your customer type into Google's search bar?" at bounding box center [796, 280] width 564 height 36
paste input "**********"
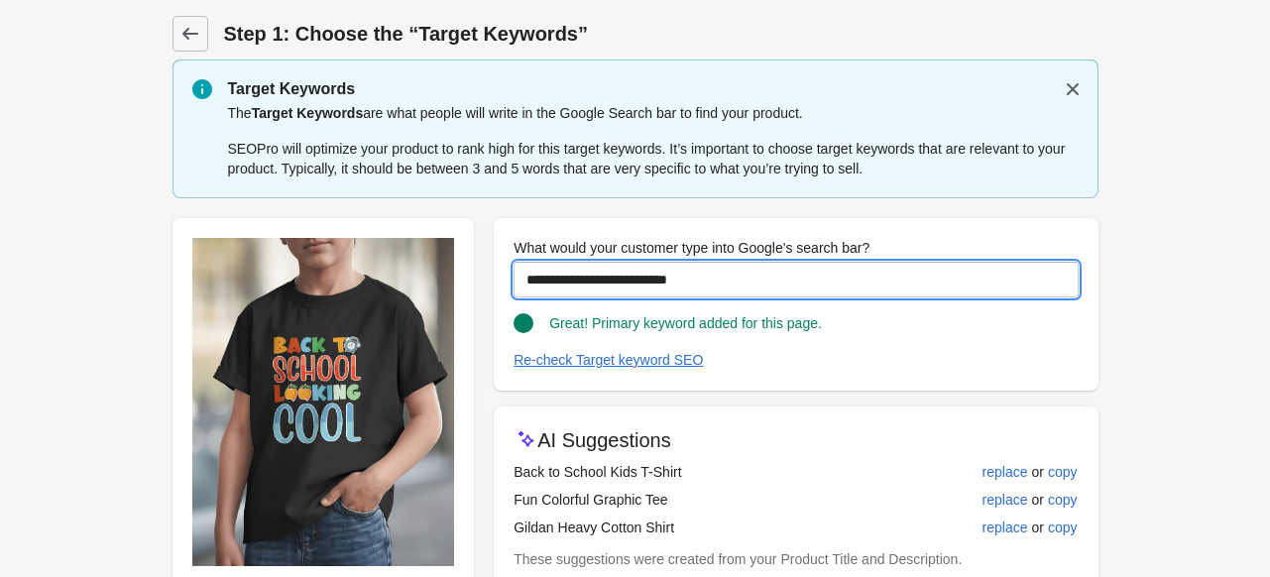
type input "**********"
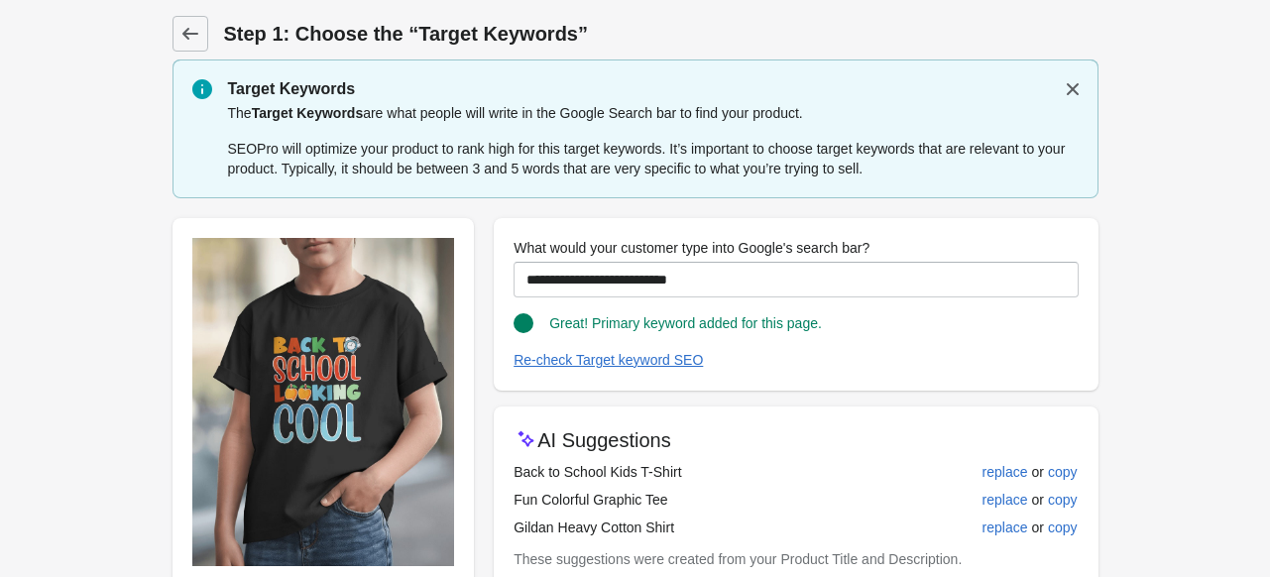
click at [923, 316] on div "Great! Primary keyword added for this page." at bounding box center [788, 315] width 580 height 36
click at [1065, 86] on icon "button" at bounding box center [1073, 89] width 20 height 20
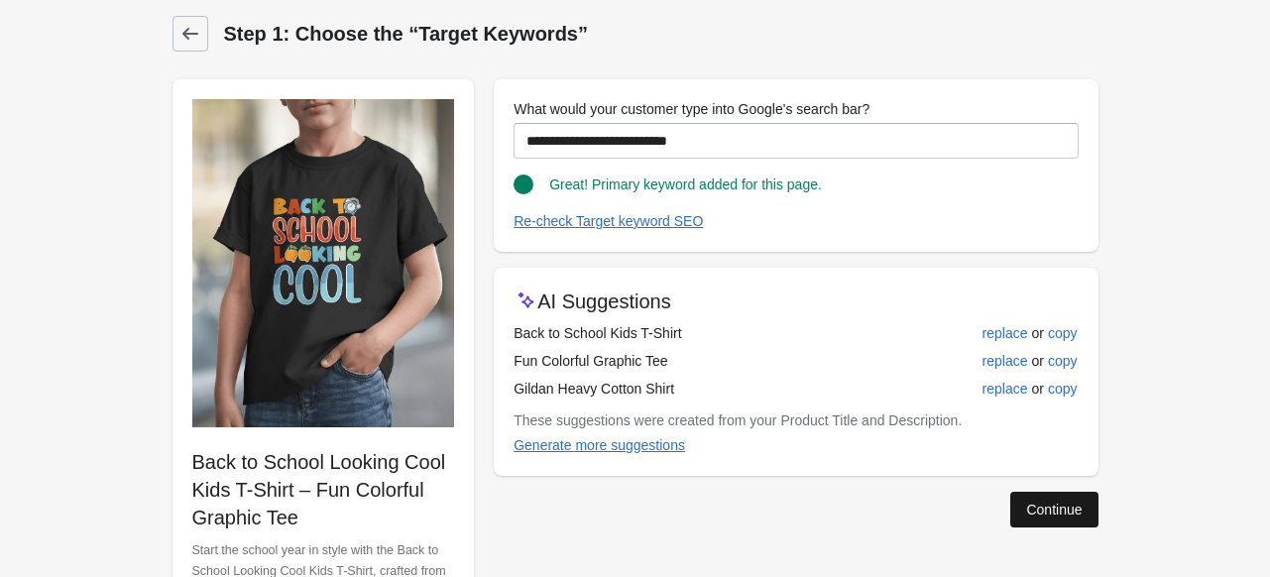
click at [1047, 506] on div "Continue" at bounding box center [1054, 510] width 56 height 16
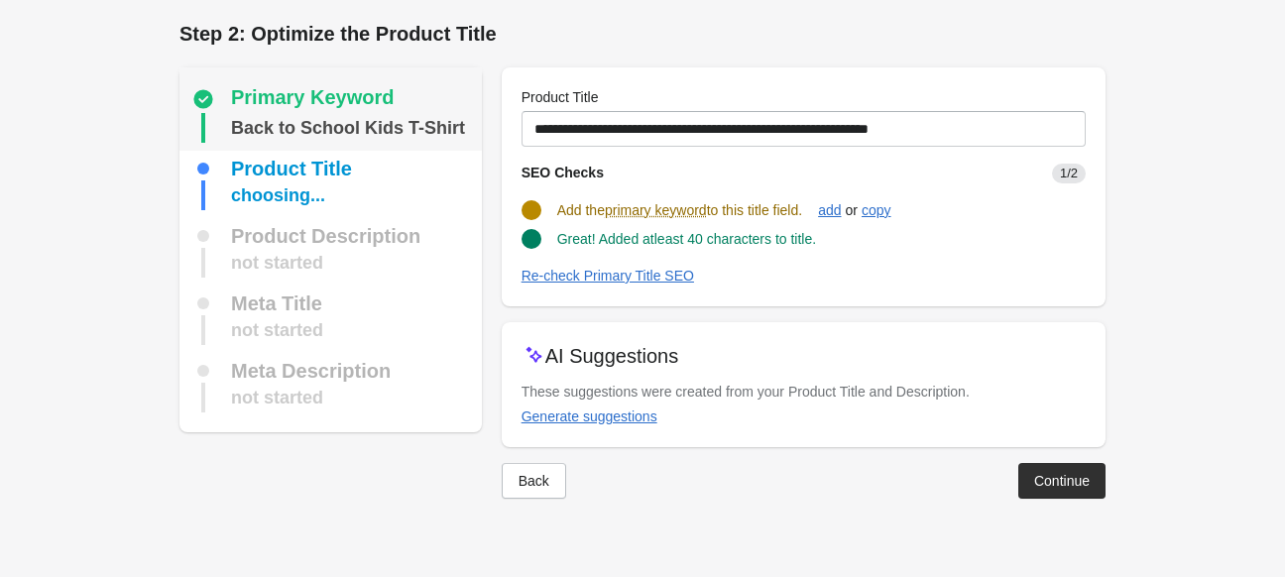
click at [277, 125] on div "Back to School Kids T-Shirt" at bounding box center [348, 128] width 234 height 30
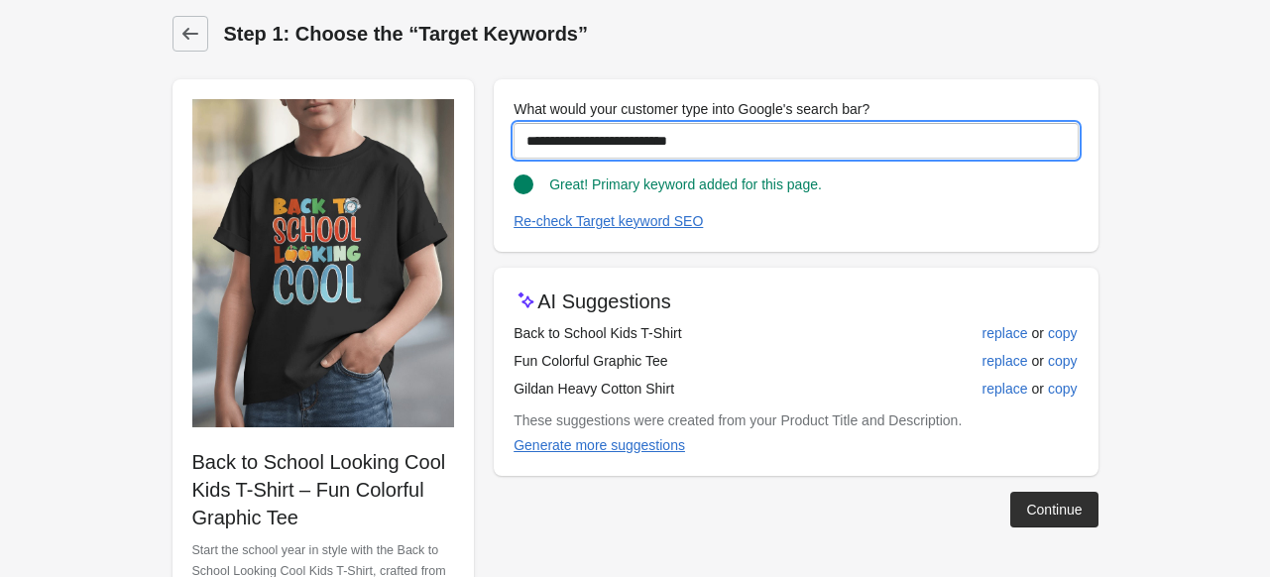
drag, startPoint x: 691, startPoint y: 138, endPoint x: 412, endPoint y: 128, distance: 279.8
click at [412, 128] on div "**********" at bounding box center [626, 374] width 946 height 622
drag, startPoint x: 734, startPoint y: 131, endPoint x: 416, endPoint y: 128, distance: 317.3
click at [416, 128] on div "**********" at bounding box center [626, 374] width 946 height 622
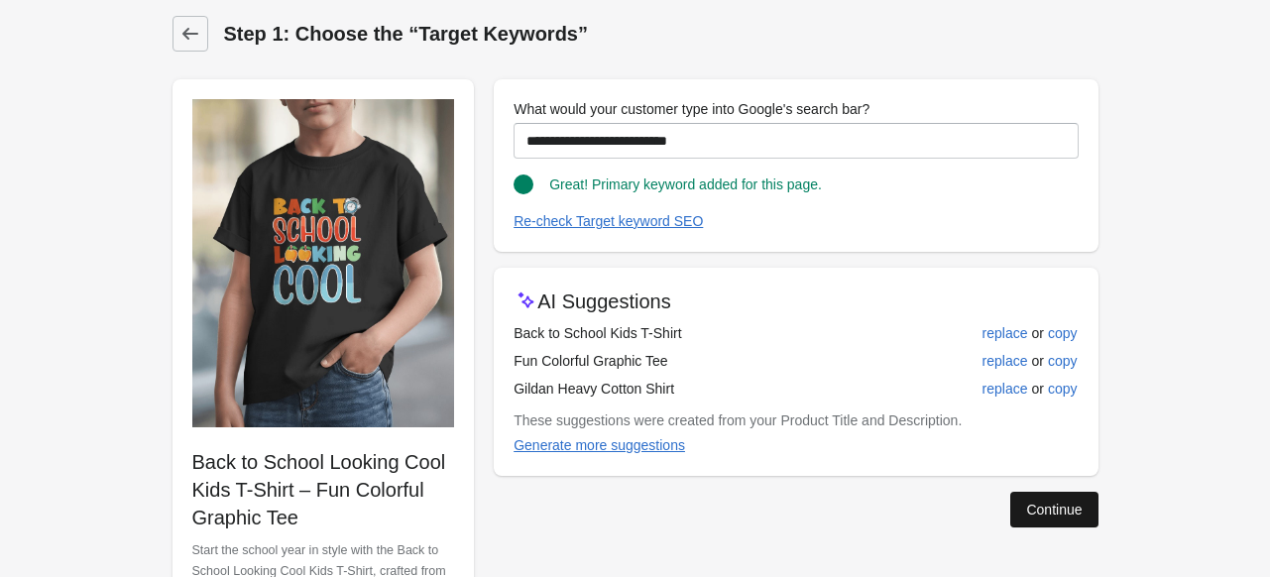
click at [1031, 507] on div "Continue" at bounding box center [1054, 510] width 56 height 16
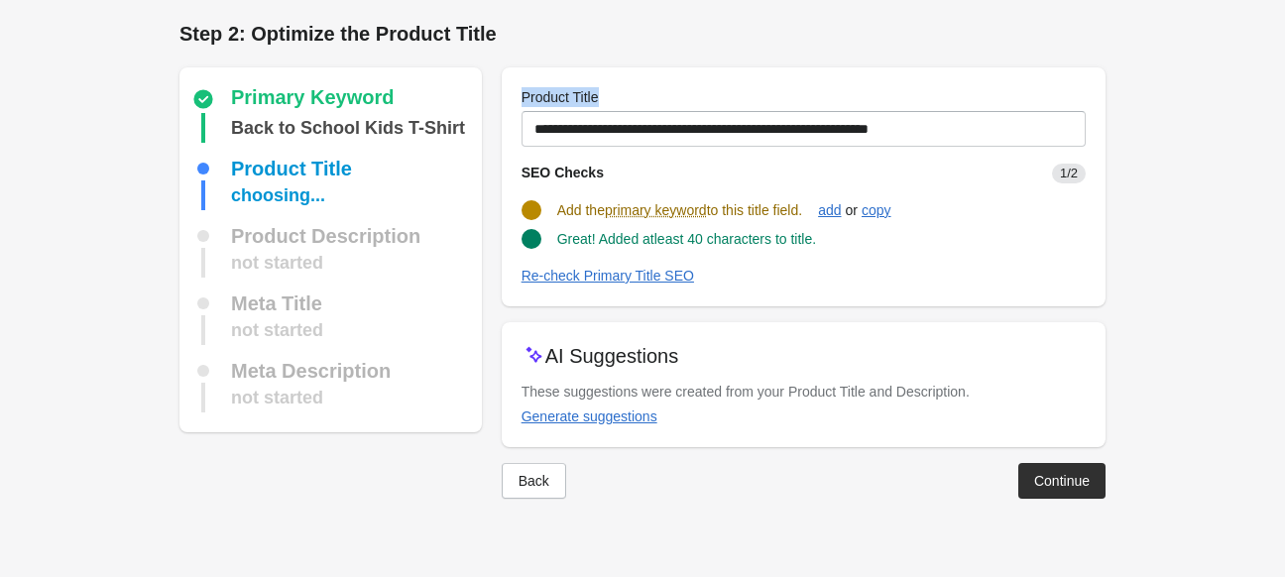
click at [639, 90] on div "Product Title" at bounding box center [804, 97] width 564 height 20
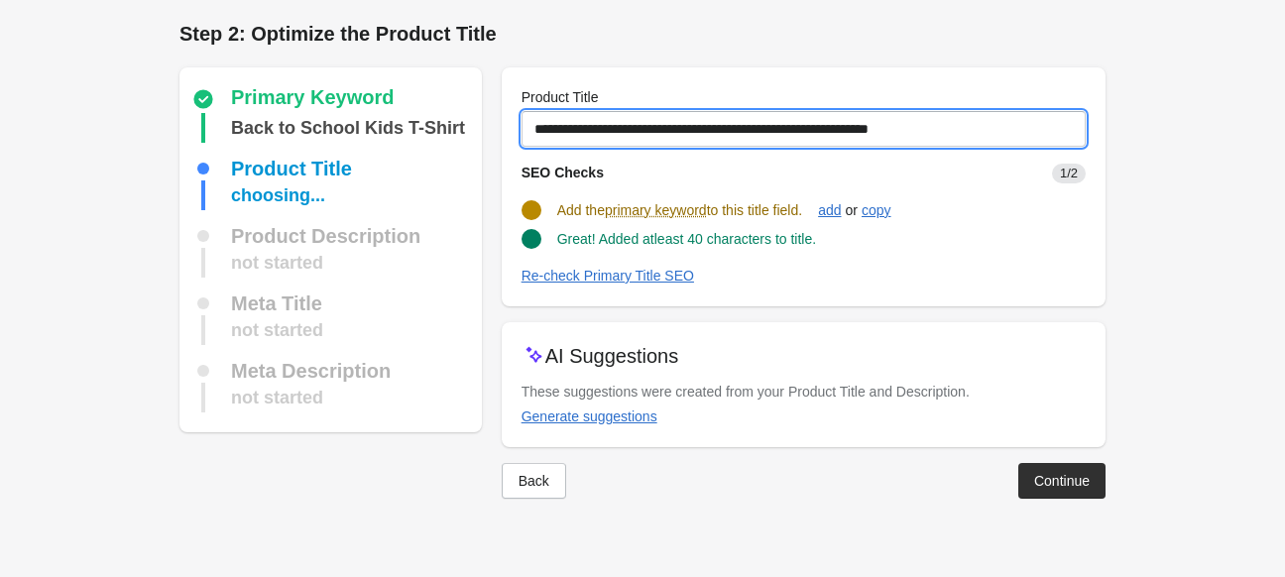
drag, startPoint x: 974, startPoint y: 126, endPoint x: 490, endPoint y: 120, distance: 483.9
click at [490, 120] on div "Primary Keyword Back to School Kids T-Shirt Product Title choosing... Product D…" at bounding box center [633, 275] width 946 height 447
paste input "****"
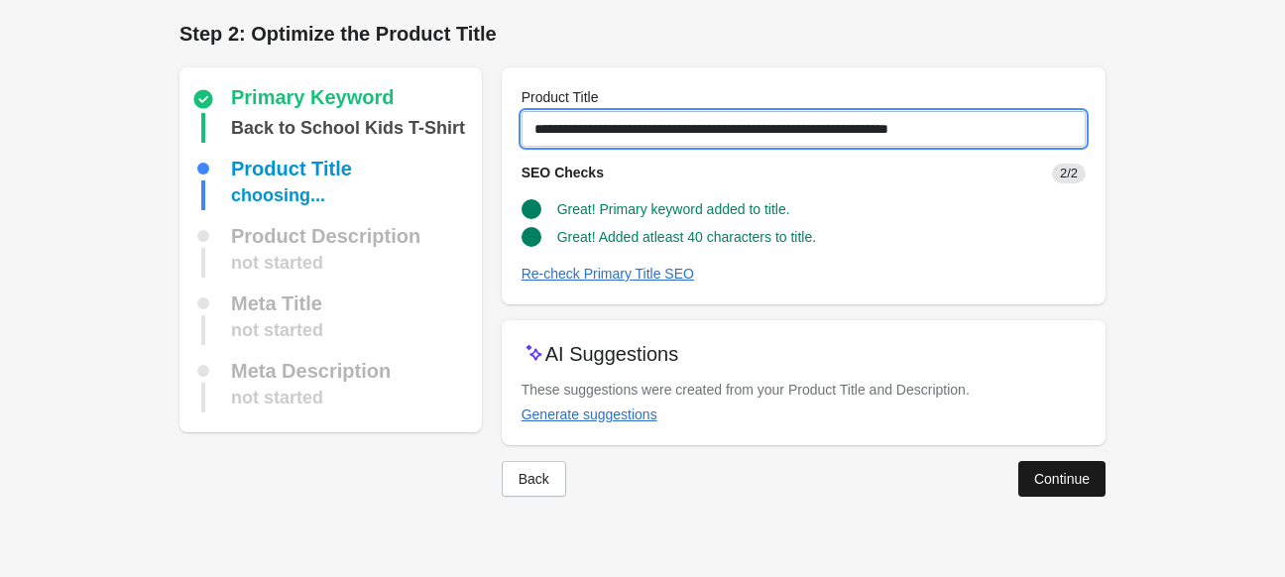
type input "**********"
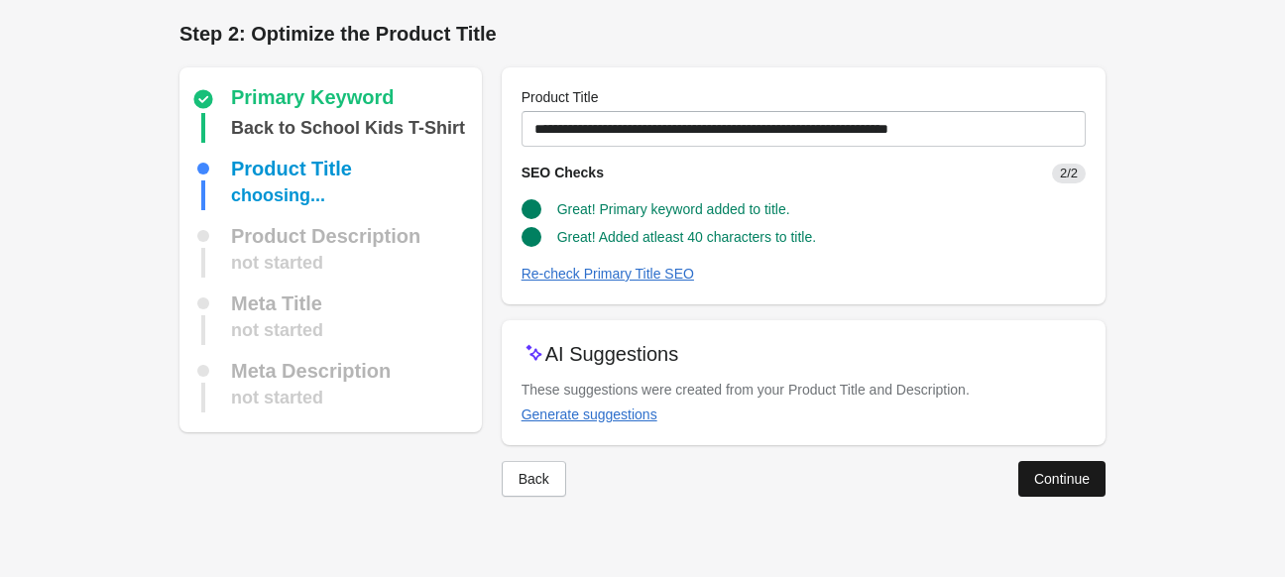
click at [1096, 476] on button "Continue" at bounding box center [1061, 479] width 87 height 36
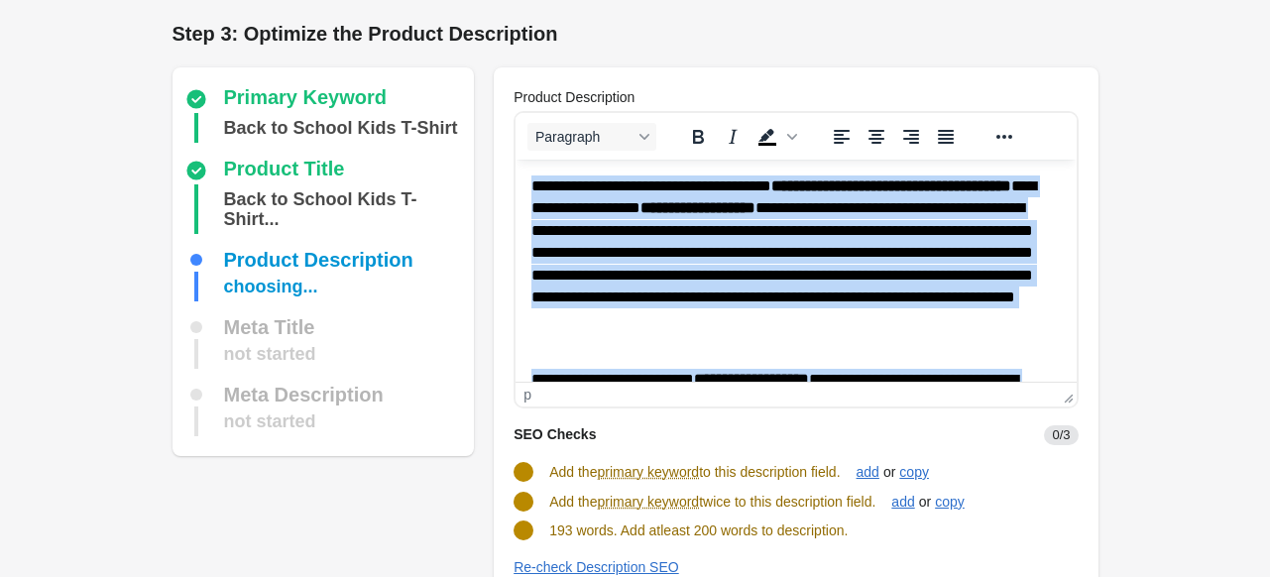
drag, startPoint x: 754, startPoint y: 354, endPoint x: 531, endPoint y: 156, distance: 298.5
click at [531, 160] on html "**********" at bounding box center [796, 391] width 560 height 463
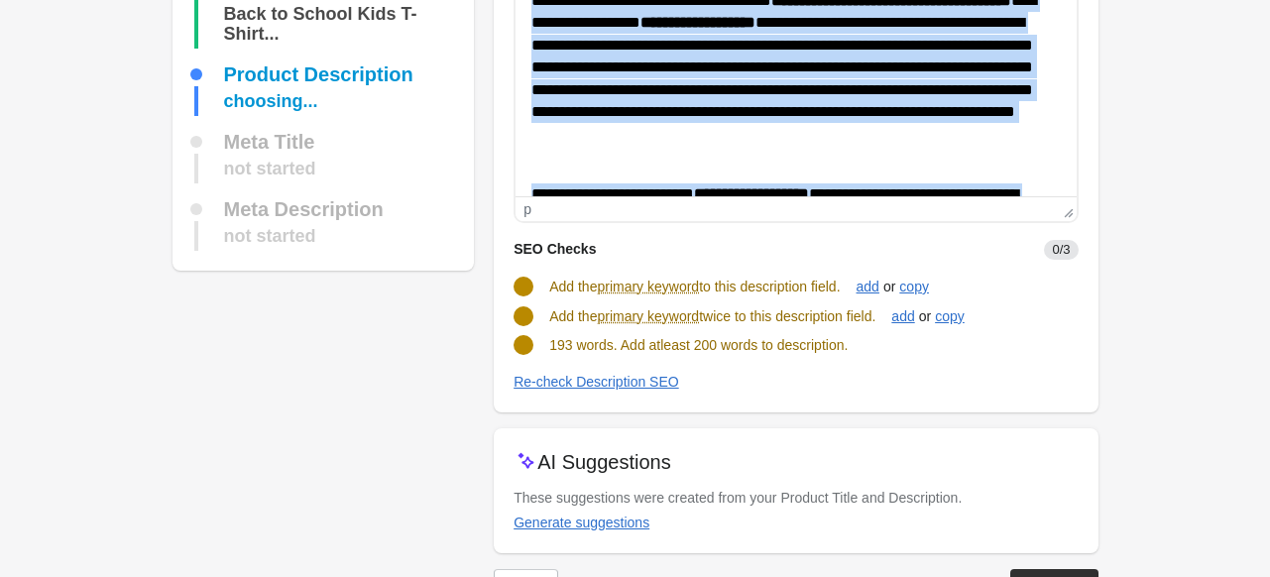
scroll to position [198, 0]
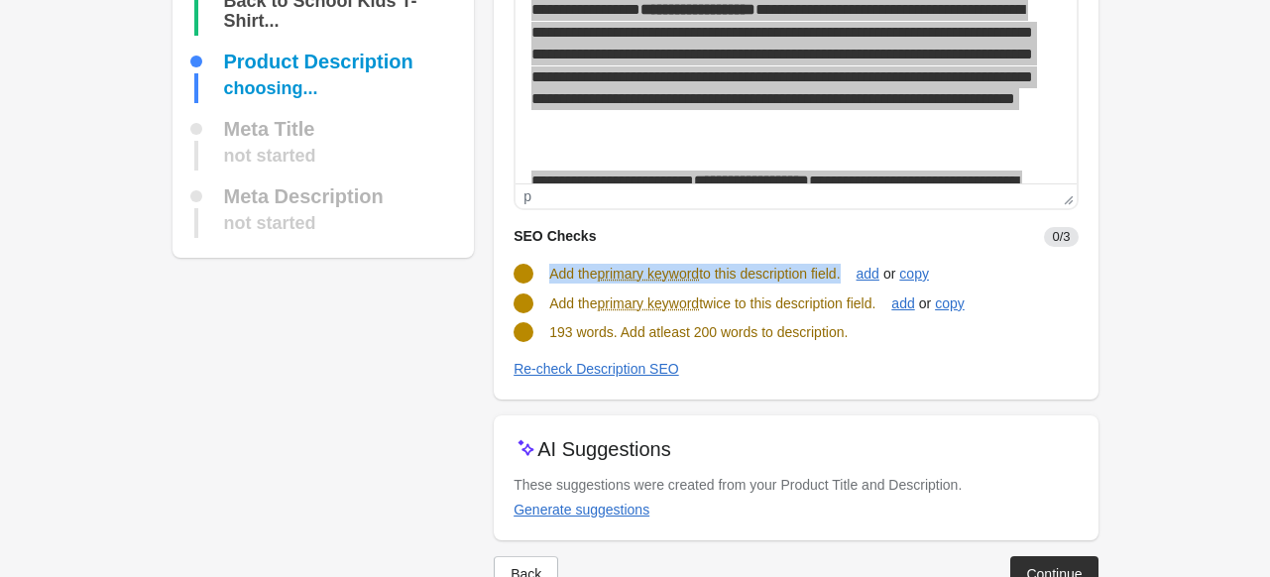
drag, startPoint x: 551, startPoint y: 273, endPoint x: 847, endPoint y: 278, distance: 295.5
click at [840, 278] on span "Add the primary keyword to this description field." at bounding box center [694, 274] width 291 height 16
copy span "Add the primary keyword to this description field"
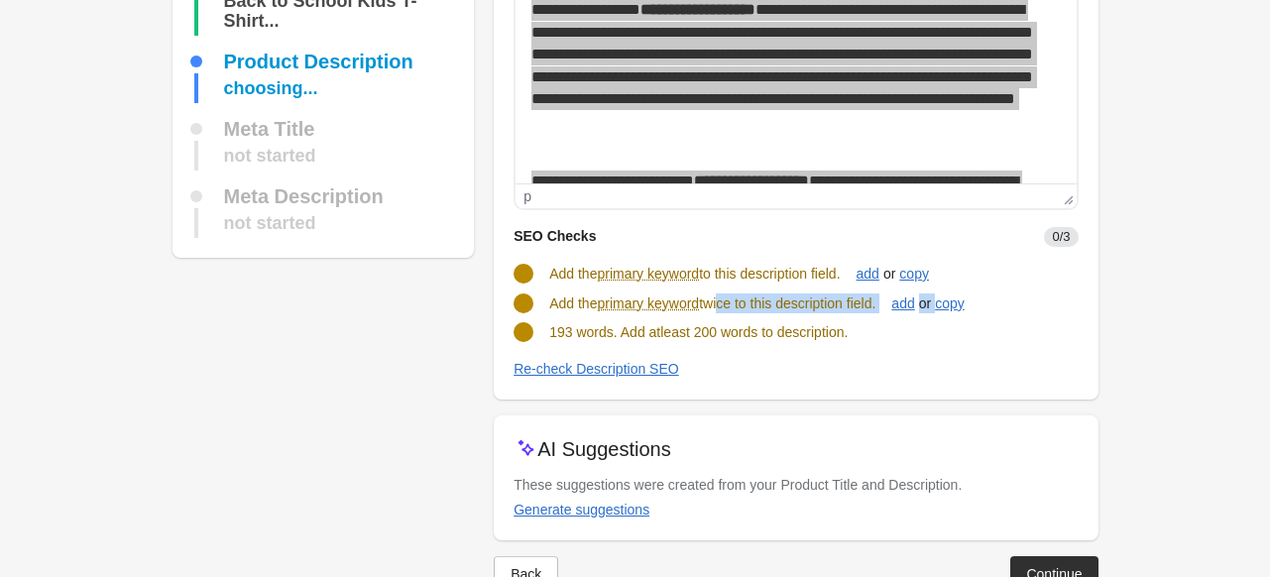
drag, startPoint x: 547, startPoint y: 306, endPoint x: 724, endPoint y: 305, distance: 176.5
click at [724, 305] on turbo-frame "SEO Checks 0/3 Add the primary keyword to this description field. add or copy A…" at bounding box center [796, 295] width 564 height 170
click at [824, 332] on span "193 words. Add atleast 200 words to description." at bounding box center [698, 332] width 298 height 16
drag, startPoint x: 890, startPoint y: 303, endPoint x: 546, endPoint y: 295, distance: 344.2
click at [546, 295] on div "Add the primary keyword twice to this description field. add or copy" at bounding box center [788, 296] width 580 height 38
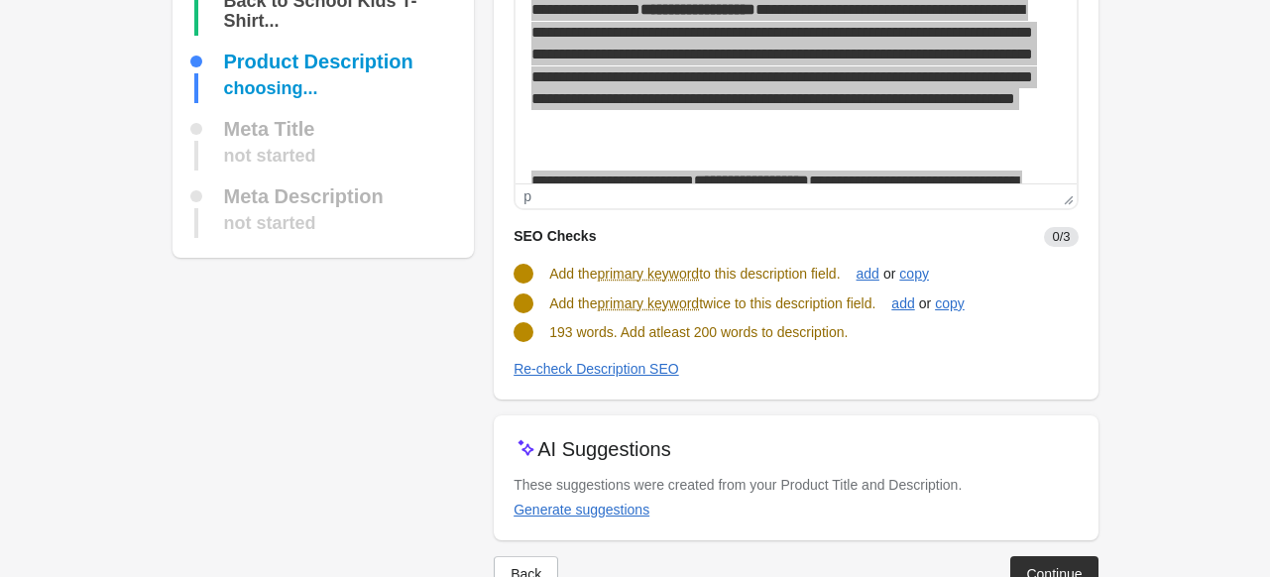
copy span "Add the primary keyword twice to this description field."
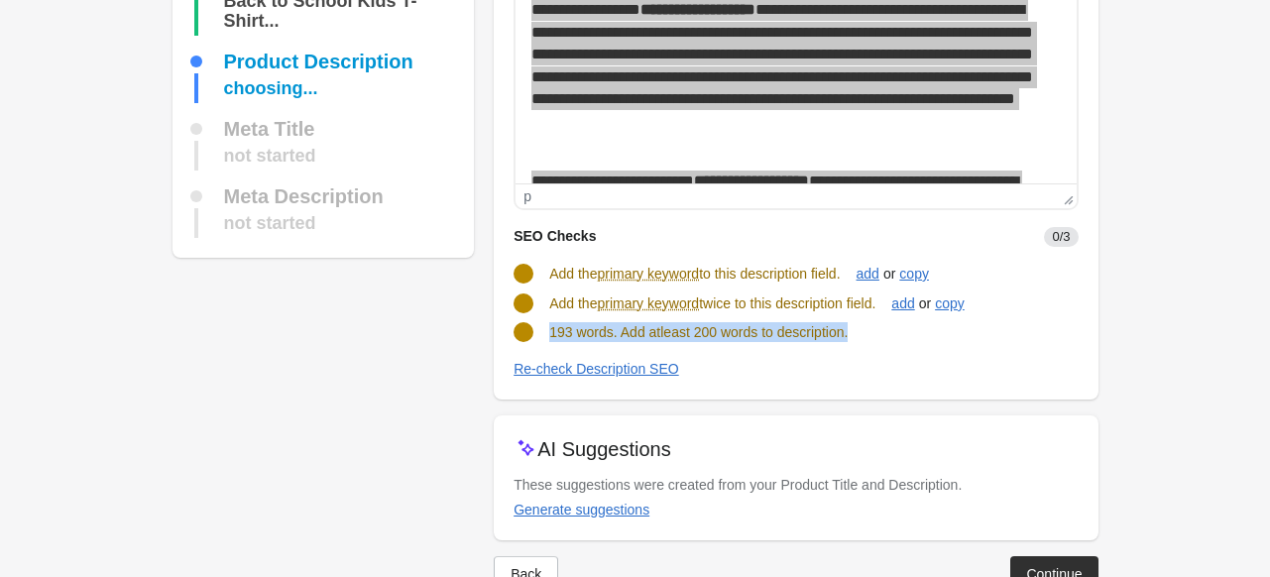
drag, startPoint x: 547, startPoint y: 335, endPoint x: 862, endPoint y: 337, distance: 314.3
click at [862, 337] on div "193 words. Add atleast 200 words to description." at bounding box center [788, 324] width 580 height 36
copy span "193 words. Add atleast 200 words to description."
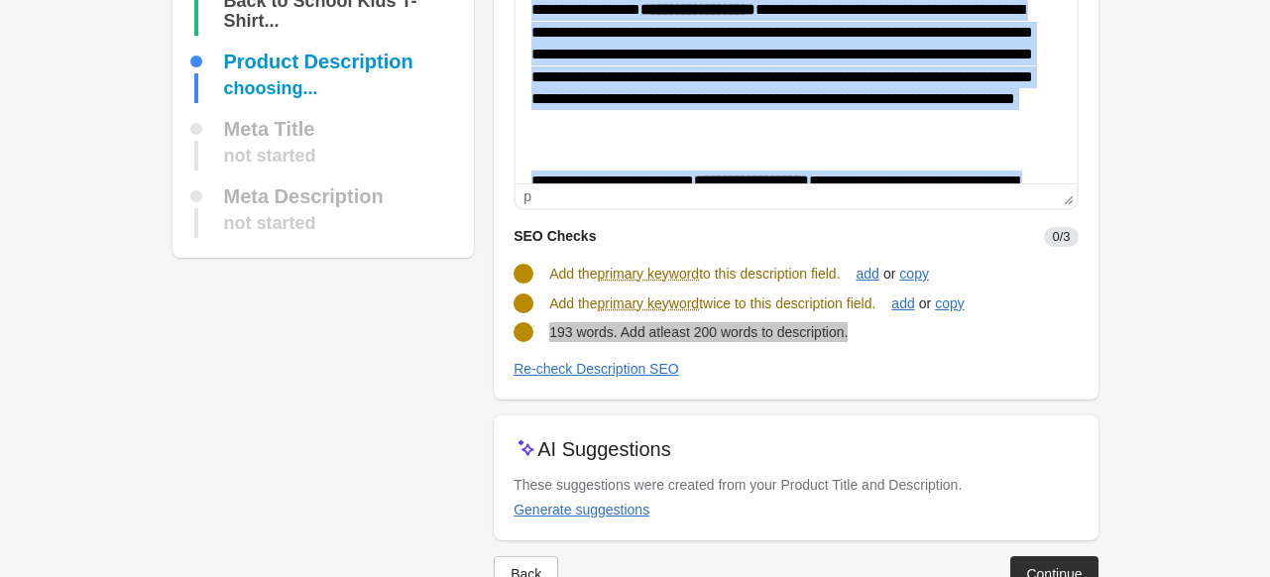
click at [862, 164] on body "**********" at bounding box center [795, 192] width 529 height 431
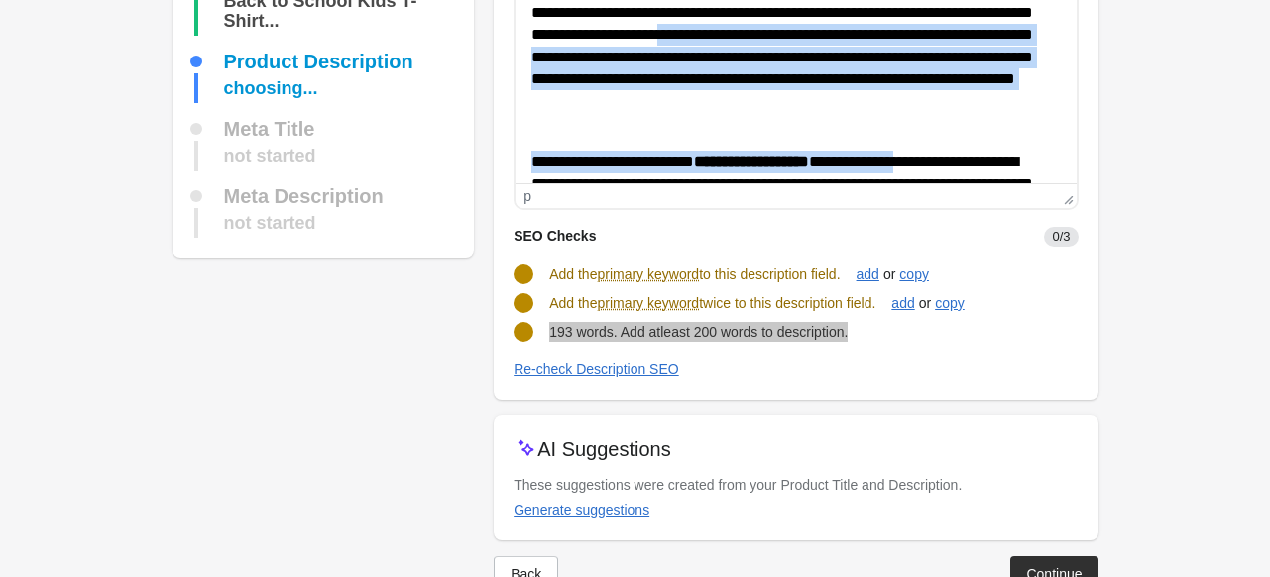
scroll to position [0, 0]
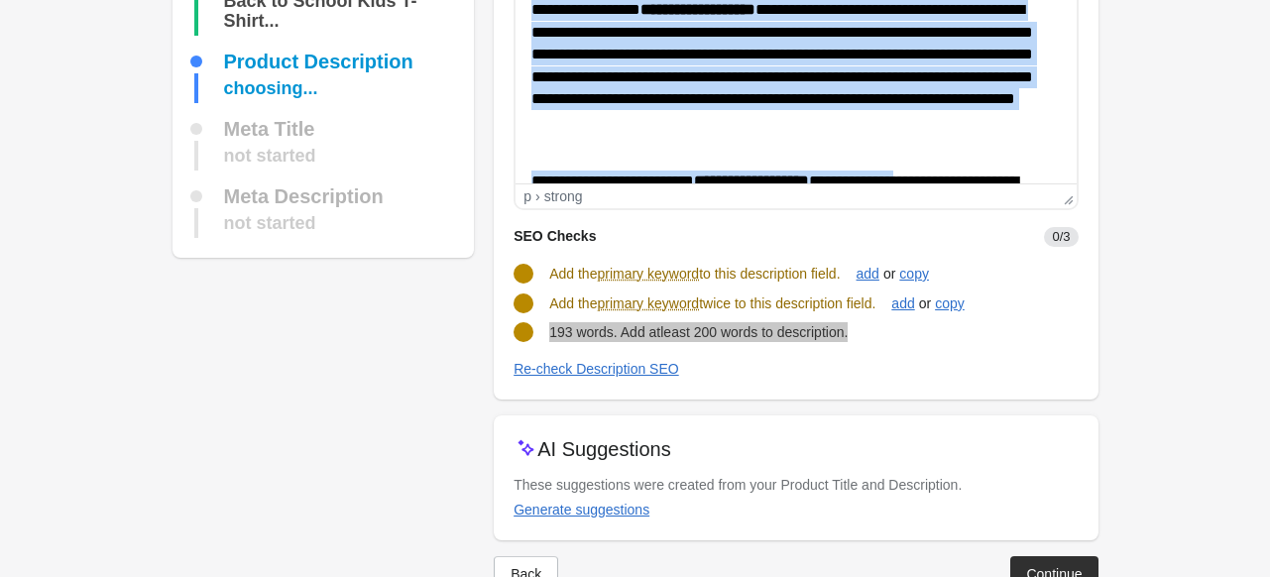
drag, startPoint x: 982, startPoint y: 177, endPoint x: 528, endPoint y: 1, distance: 486.9
click at [528, 1] on html "**********" at bounding box center [796, 192] width 560 height 463
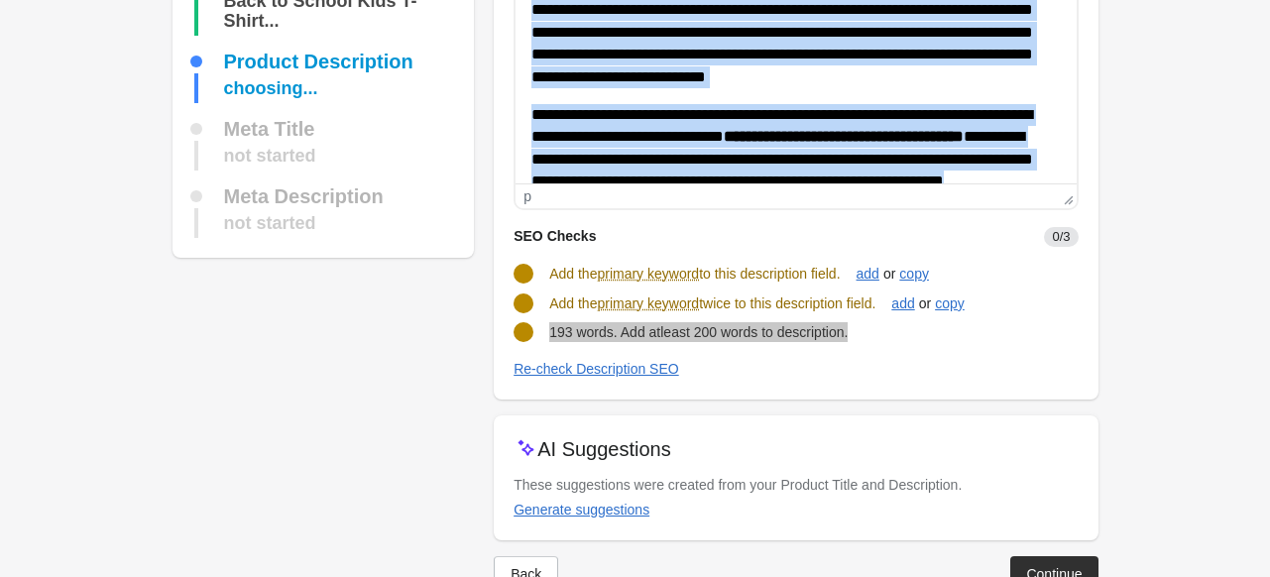
drag, startPoint x: 774, startPoint y: 164, endPoint x: 517, endPoint y: 9, distance: 300.7
click at [517, 9] on html "**********" at bounding box center [796, 96] width 560 height 270
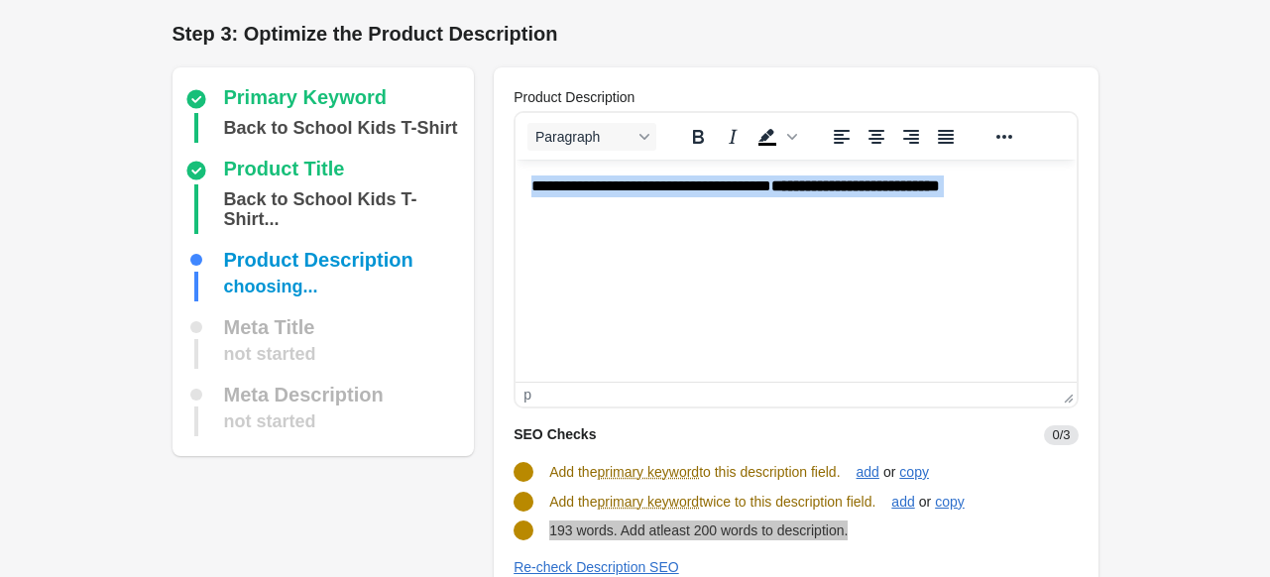
drag, startPoint x: 1033, startPoint y: 185, endPoint x: 345, endPoint y: 179, distance: 688.2
click at [516, 179] on html "**********" at bounding box center [796, 187] width 560 height 54
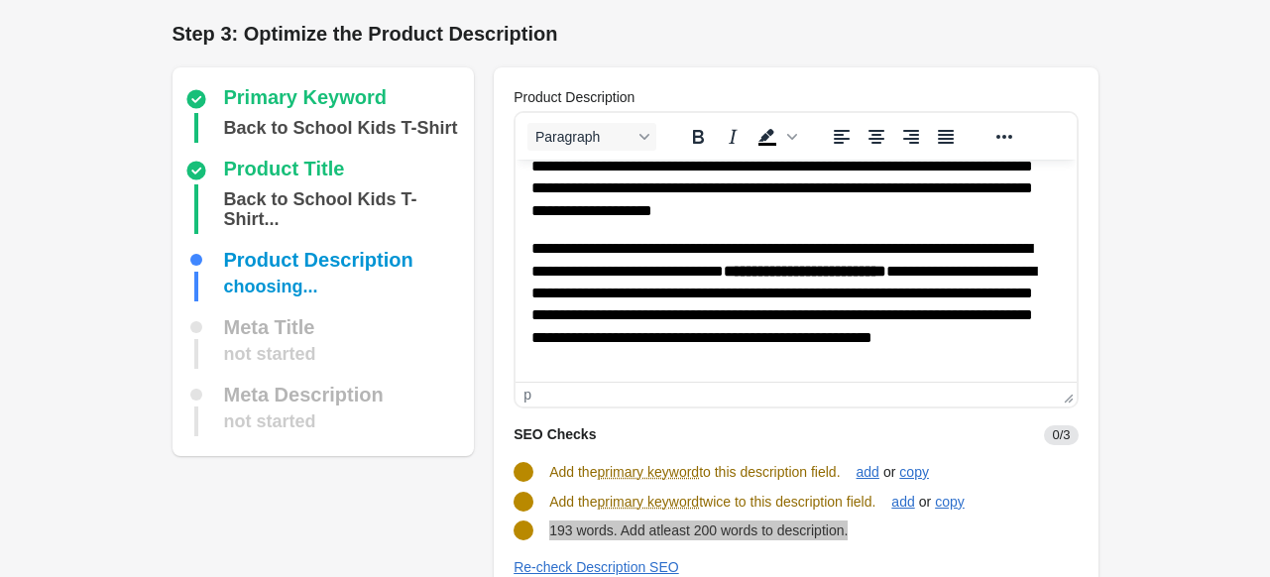
scroll to position [278, 0]
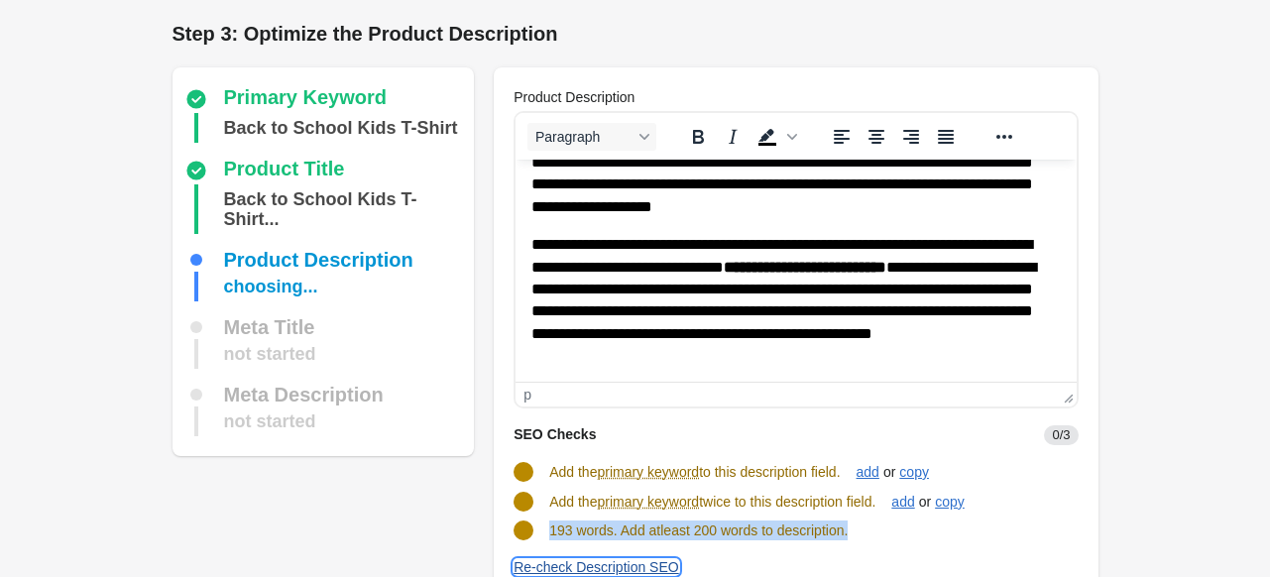
click at [545, 565] on div "Re-check Description SEO" at bounding box center [597, 567] width 166 height 16
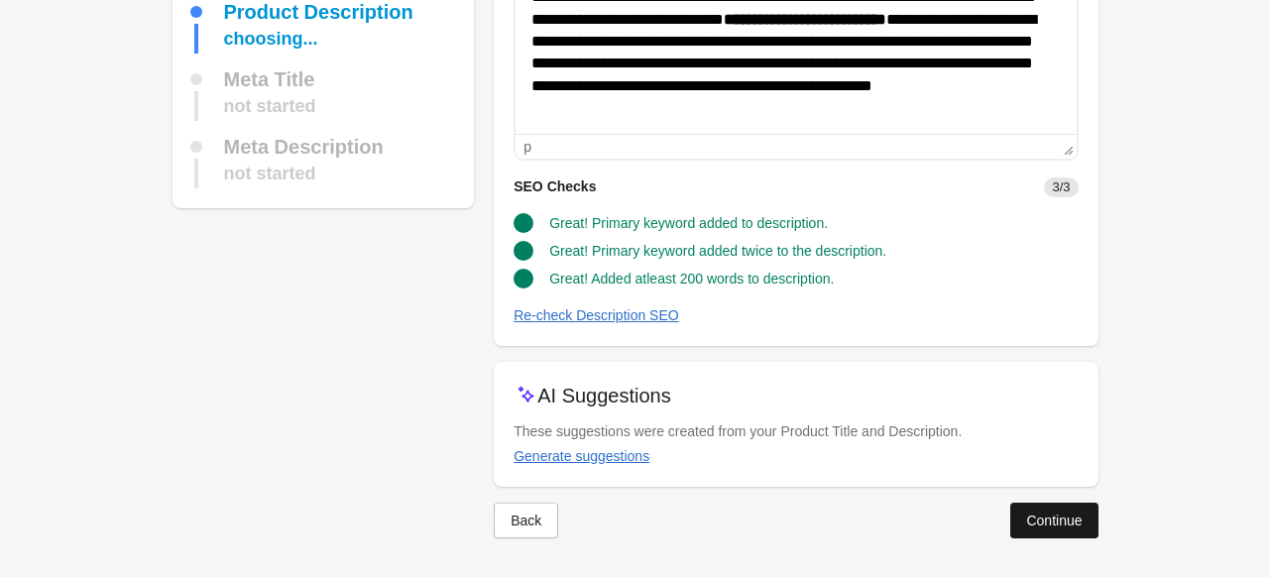
click at [1071, 521] on div "Continue" at bounding box center [1054, 521] width 56 height 16
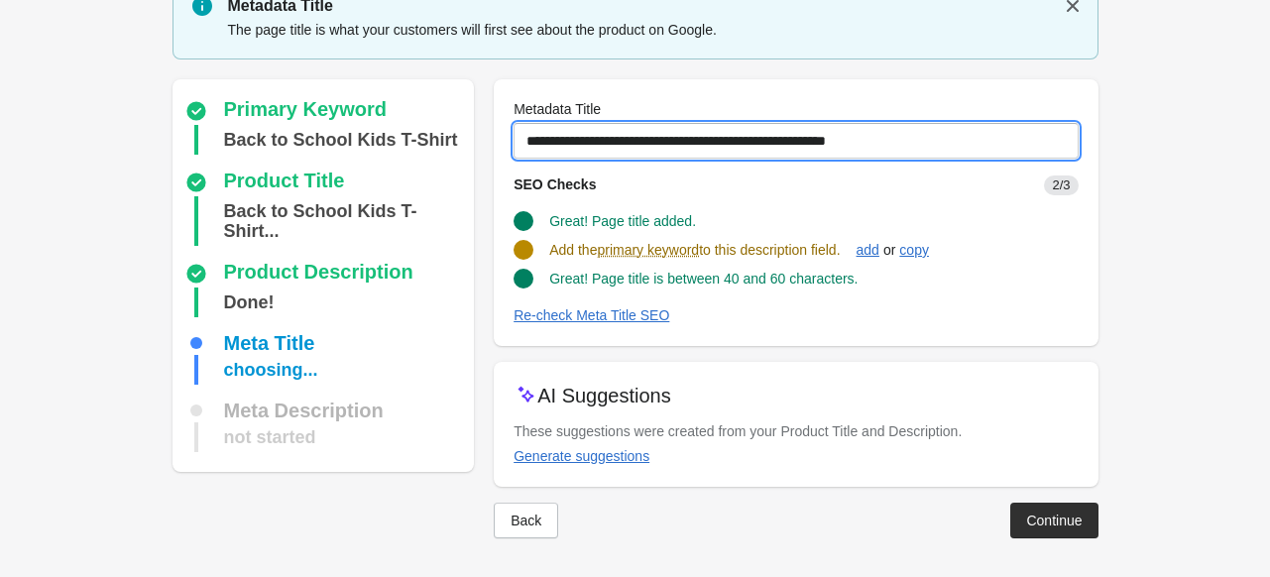
drag, startPoint x: 525, startPoint y: 135, endPoint x: 1007, endPoint y: 139, distance: 482.9
click at [1007, 139] on input "**********" at bounding box center [796, 141] width 564 height 36
paste input "text"
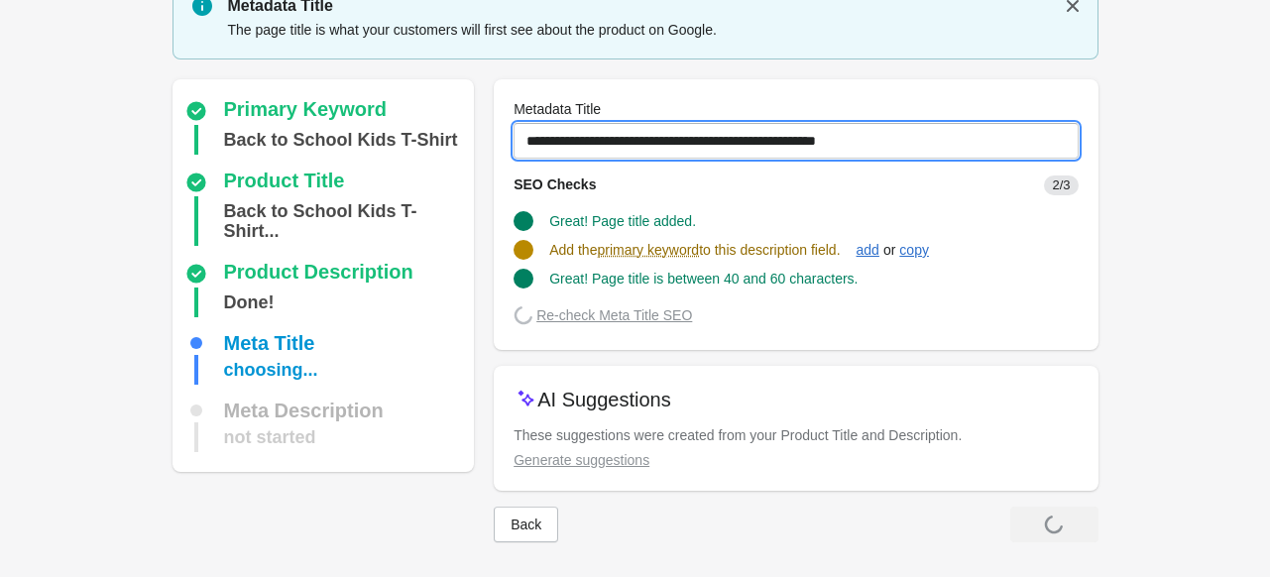
scroll to position [81, 0]
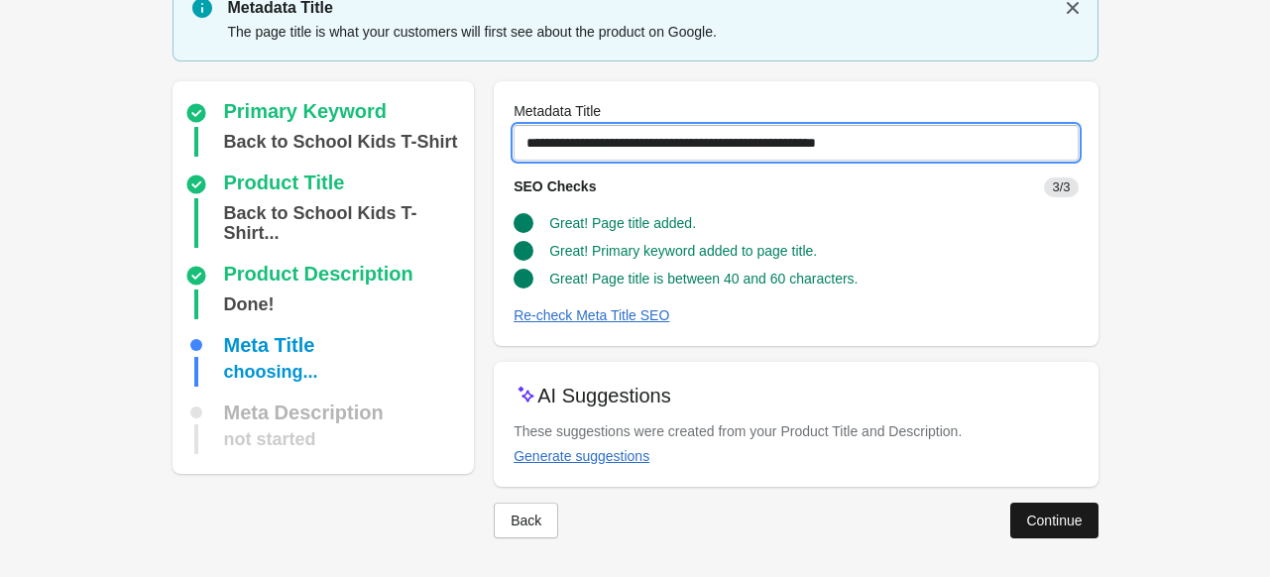
type input "**********"
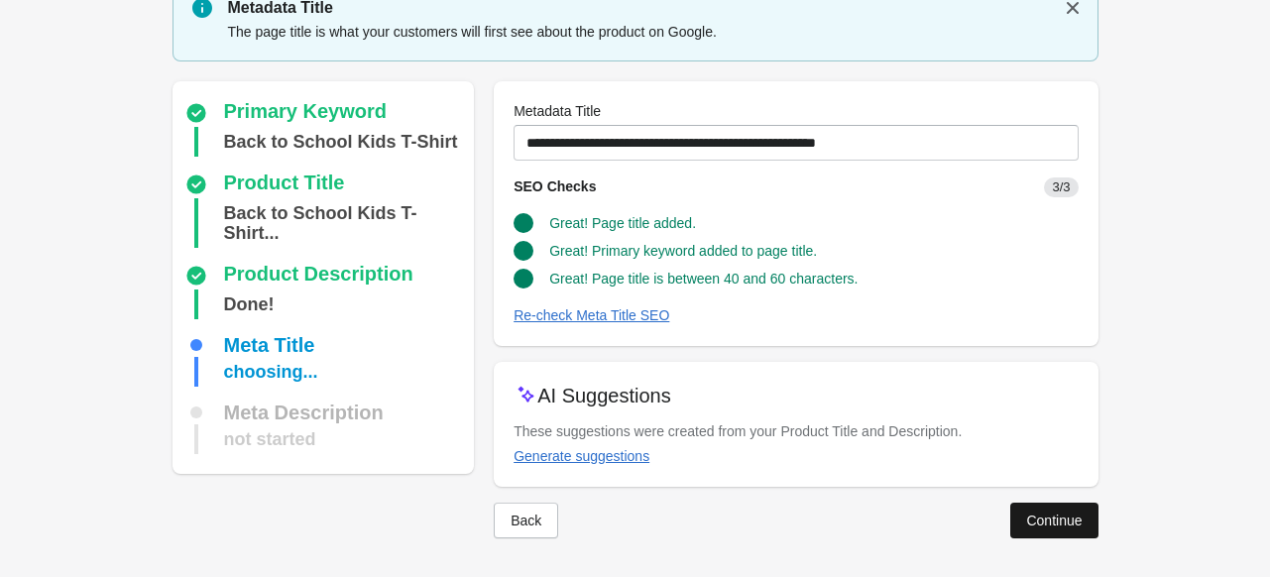
click at [1044, 507] on button "Continue" at bounding box center [1053, 521] width 87 height 36
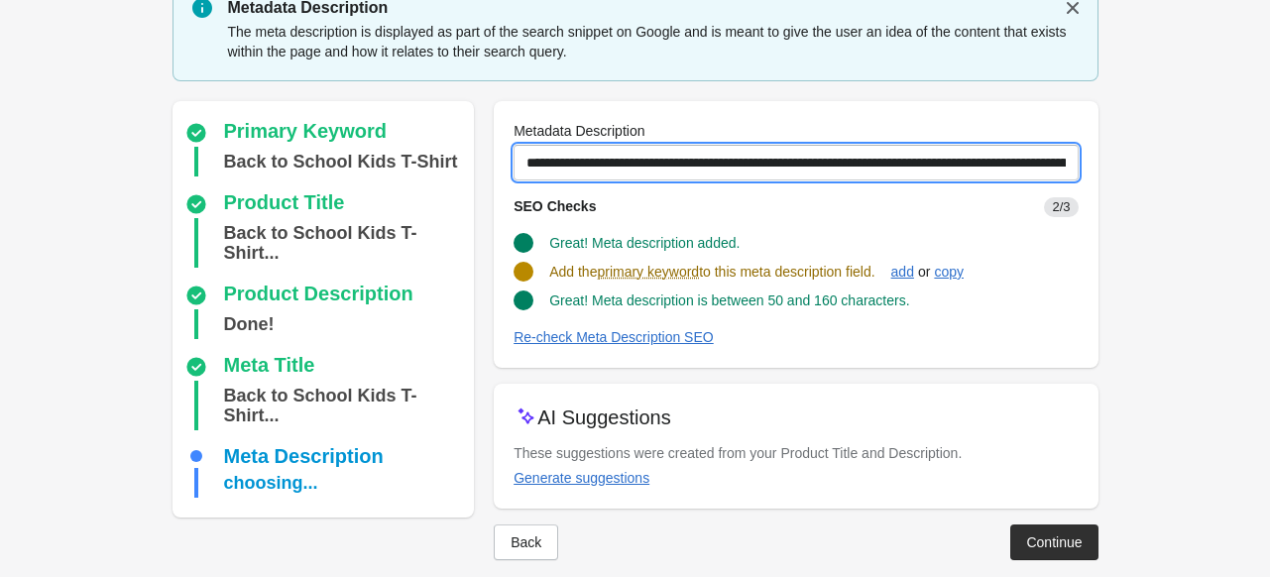
scroll to position [0, 423]
drag, startPoint x: 527, startPoint y: 163, endPoint x: 1284, endPoint y: 160, distance: 757.6
click at [1269, 160] on html "Step 1: Choose the “Target Keywords” Target Keywords The Target Keywords are wh…" at bounding box center [635, 207] width 1270 height 577
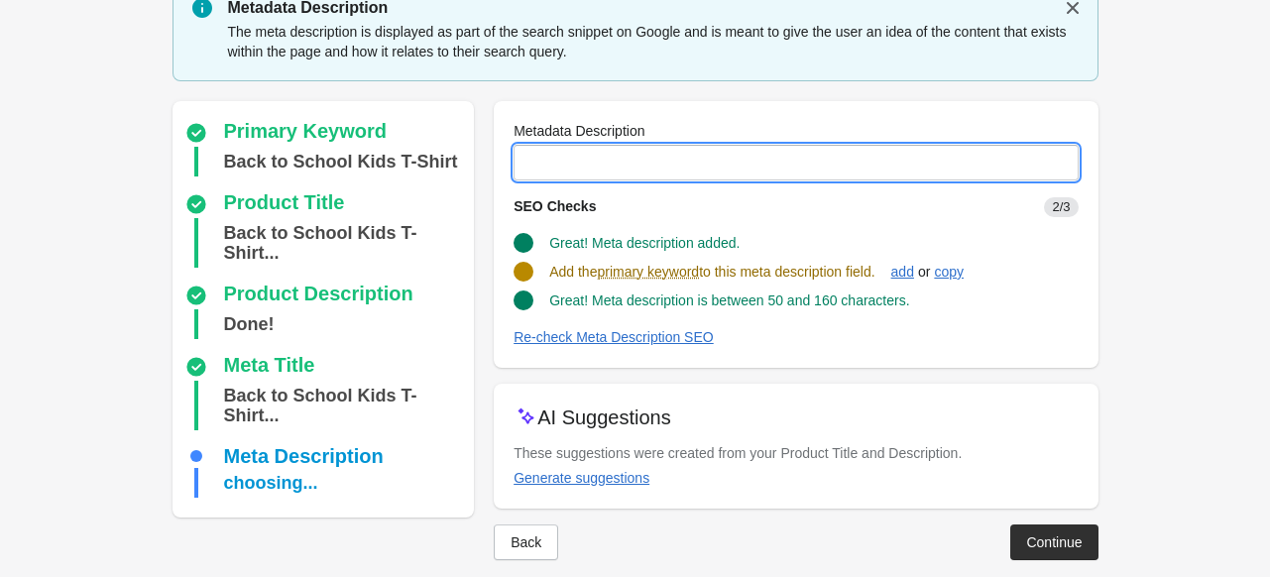
scroll to position [0, 0]
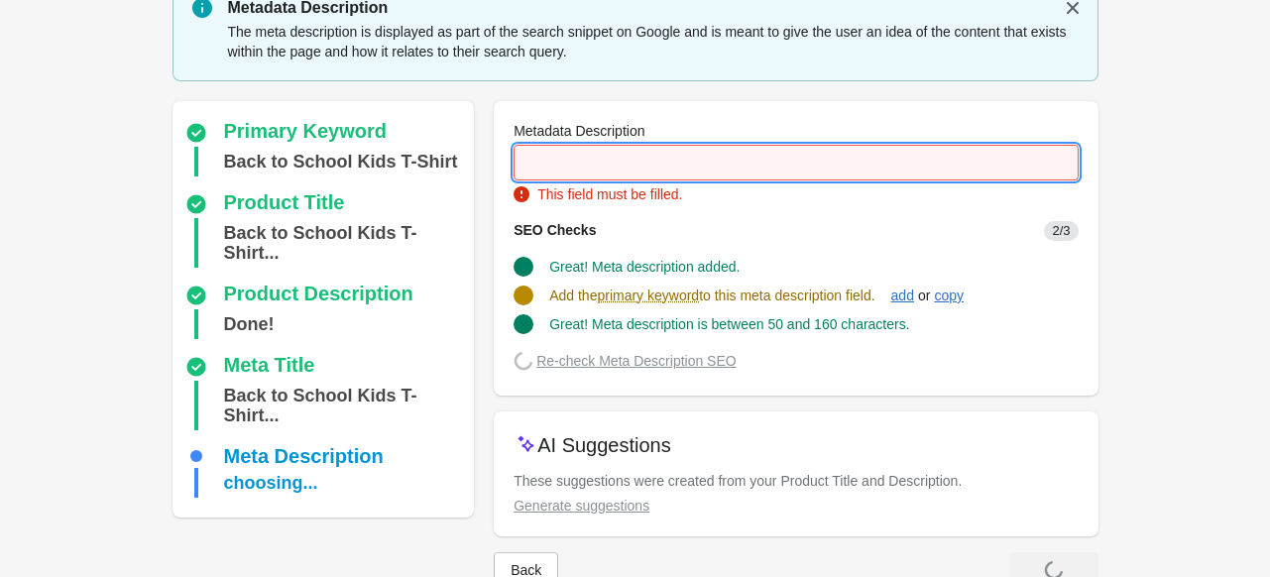
paste input "**********"
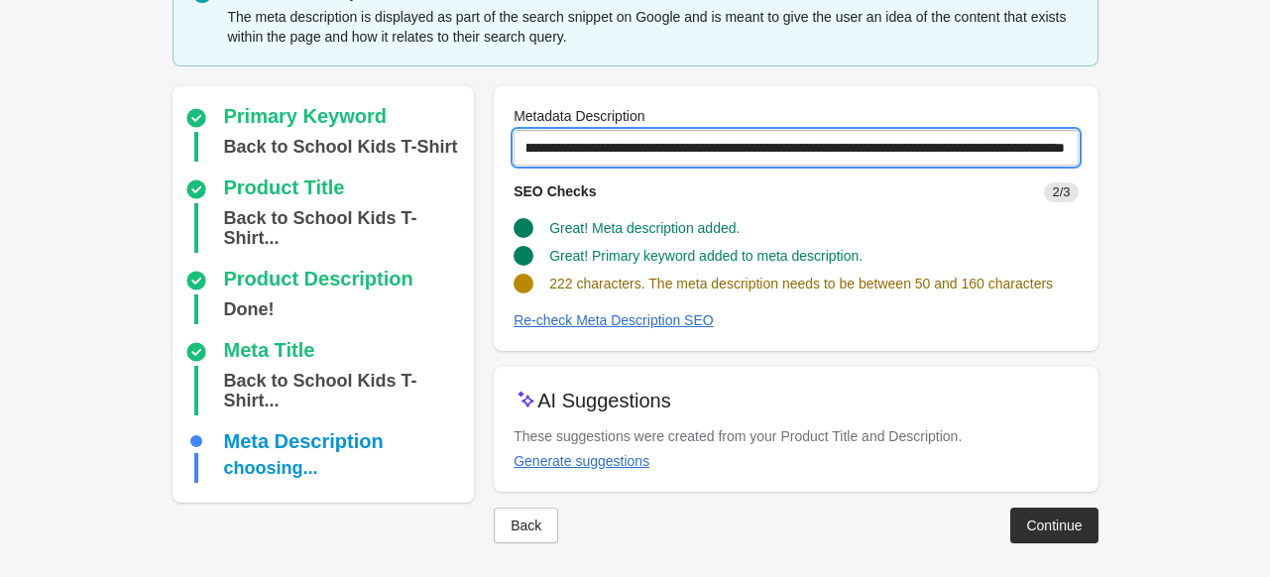
scroll to position [101, 0]
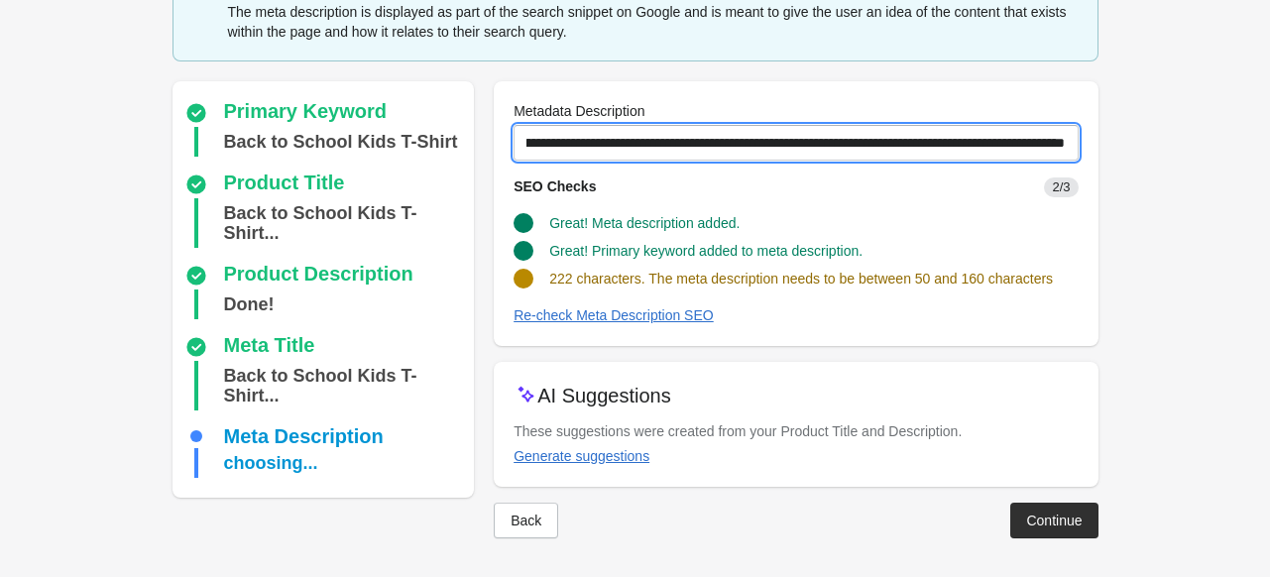
type input "**********"
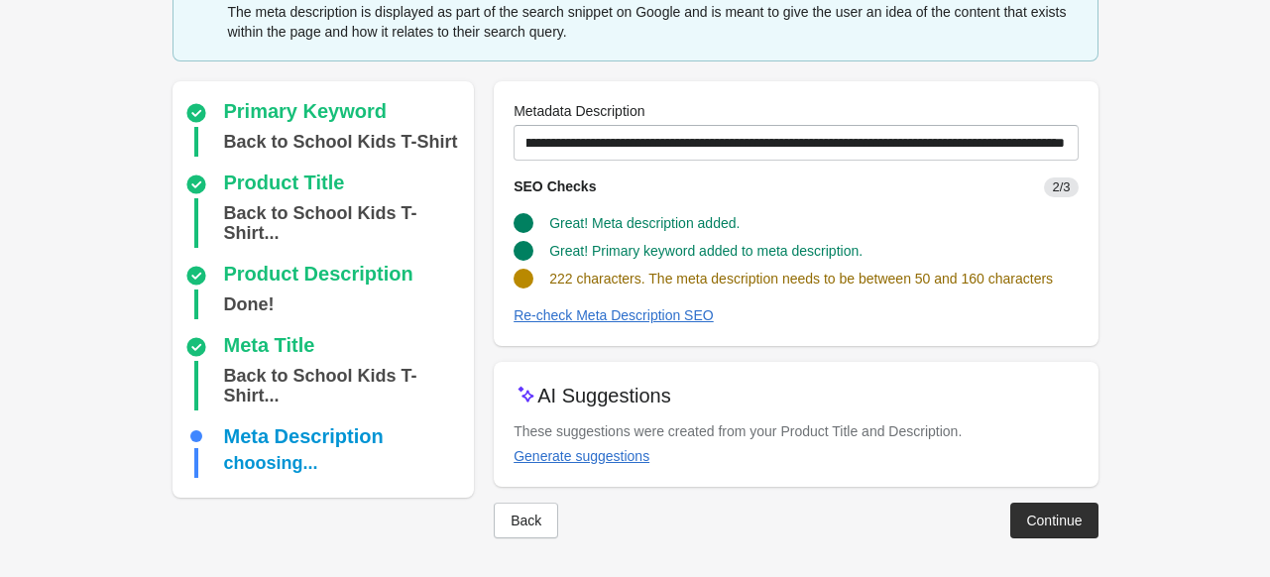
scroll to position [0, 0]
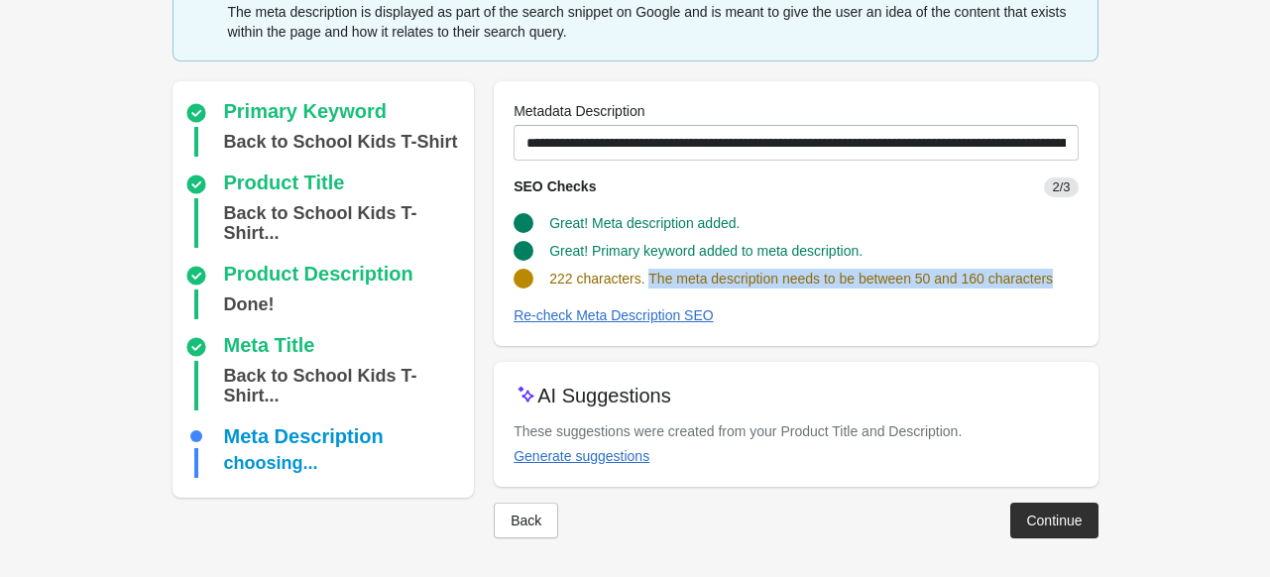
drag, startPoint x: 648, startPoint y: 273, endPoint x: 1126, endPoint y: 273, distance: 478.9
click at [1126, 273] on div "Step 5: Optimize the Metadata Description Metadata Description The meta descrip…" at bounding box center [636, 238] width 990 height 679
copy span "The meta description needs to be between 50 and 160 characters"
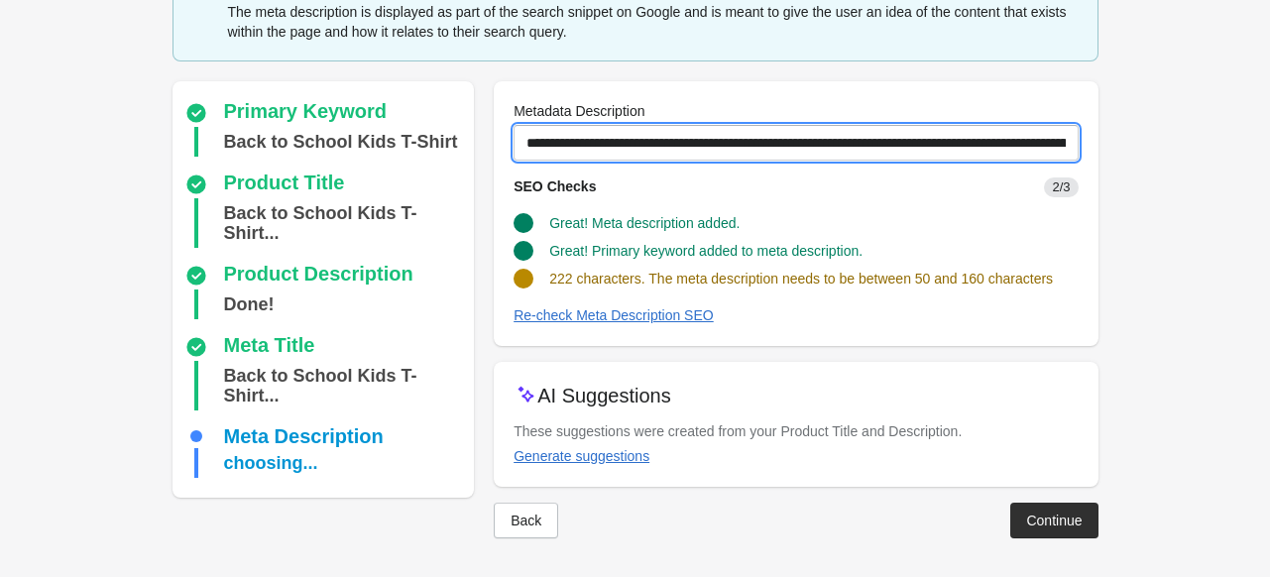
scroll to position [0, 788]
drag, startPoint x: 520, startPoint y: 141, endPoint x: 1284, endPoint y: 136, distance: 764.5
click at [1269, 136] on html "Step 1: Choose the “Target Keywords” Target Keywords The Target Keywords are wh…" at bounding box center [635, 187] width 1270 height 577
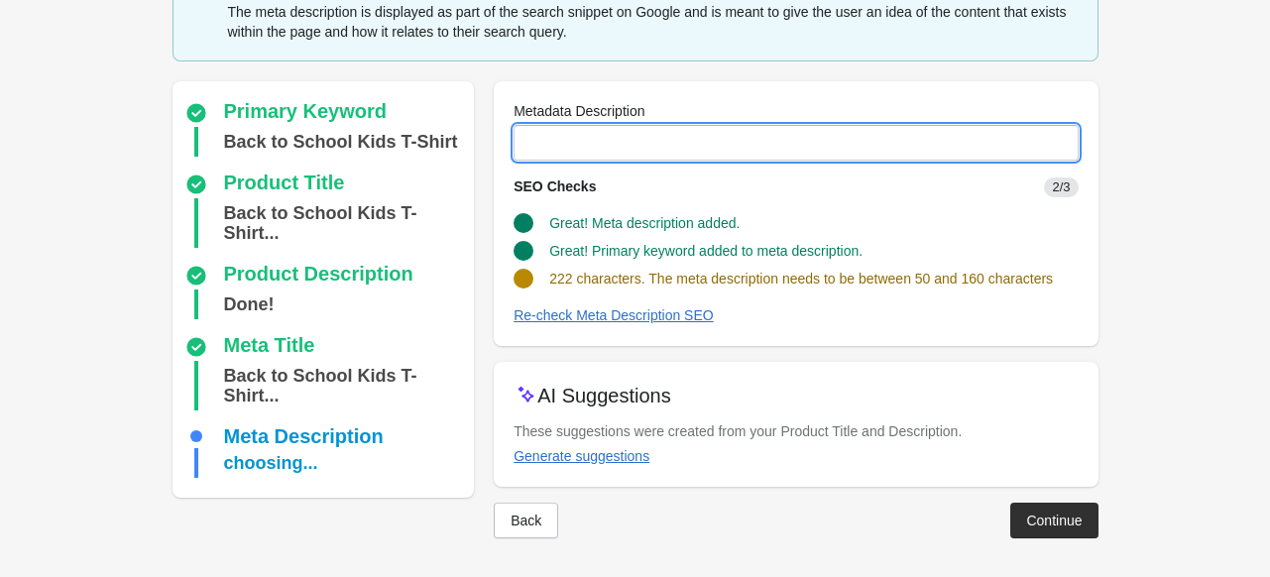
scroll to position [0, 0]
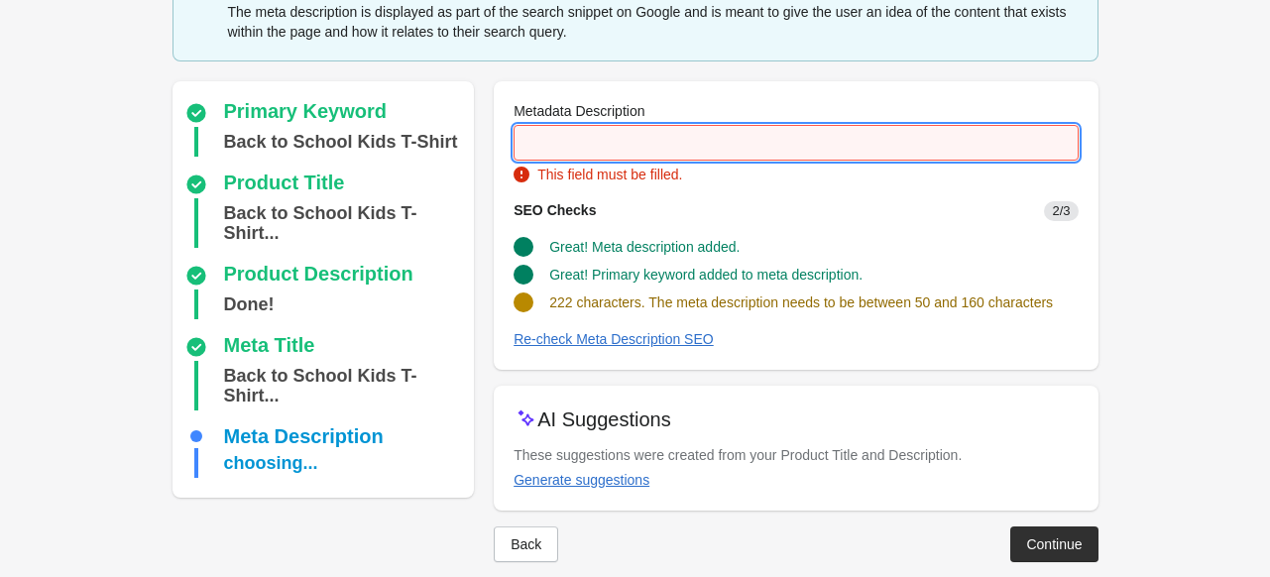
paste input "**********"
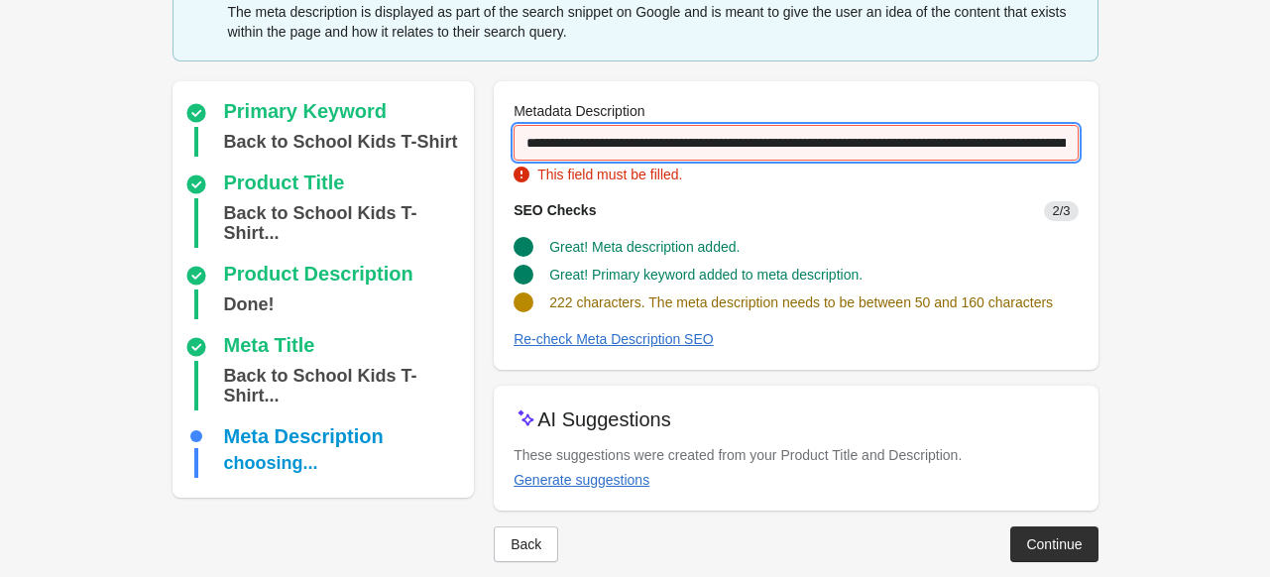
scroll to position [0, 191]
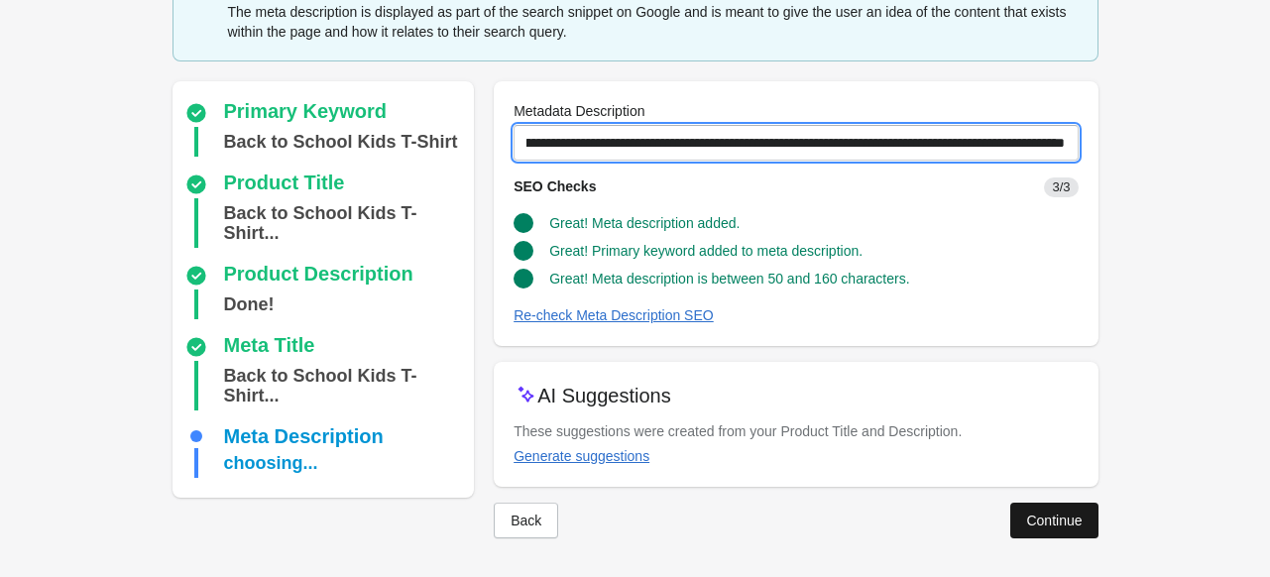
type input "**********"
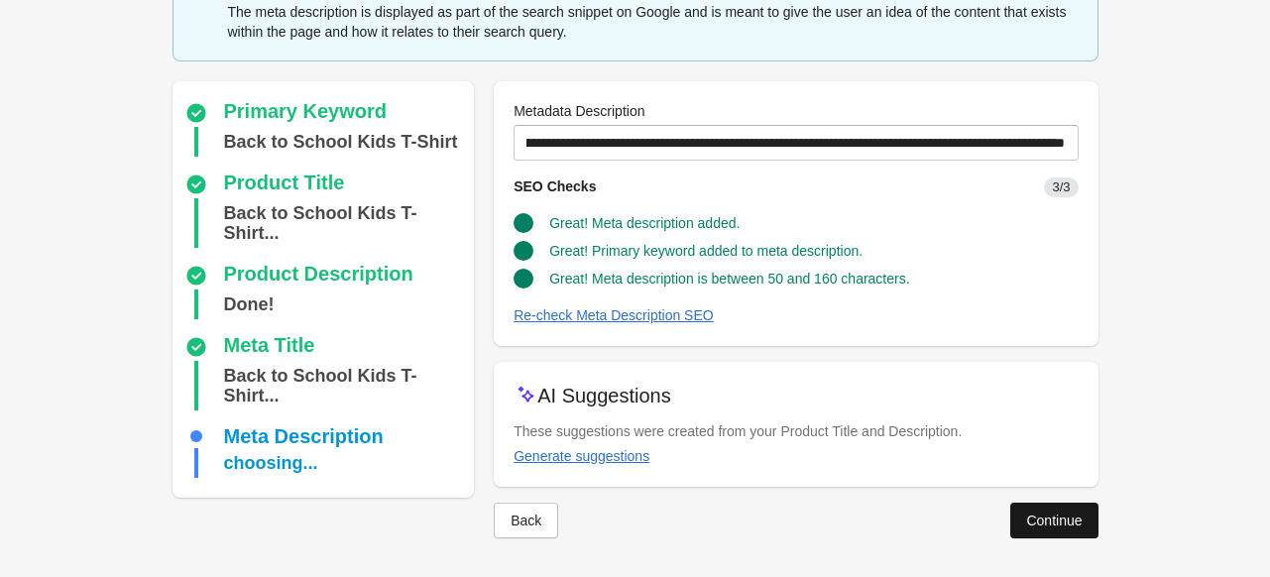
click at [1046, 520] on div "Continue" at bounding box center [1054, 521] width 56 height 16
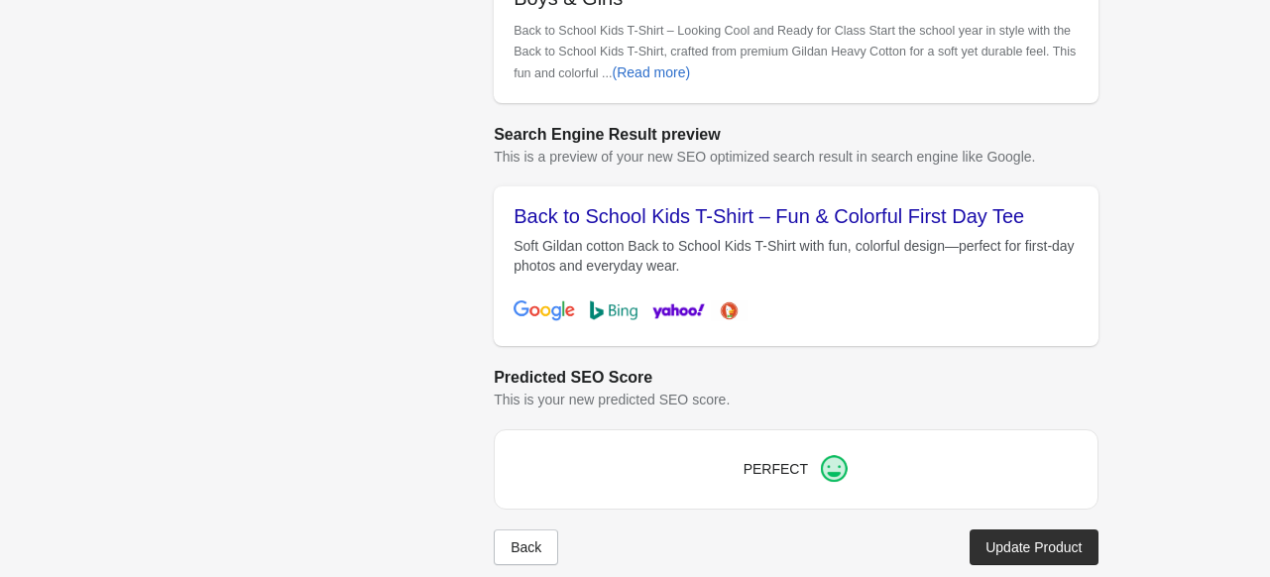
scroll to position [947, 0]
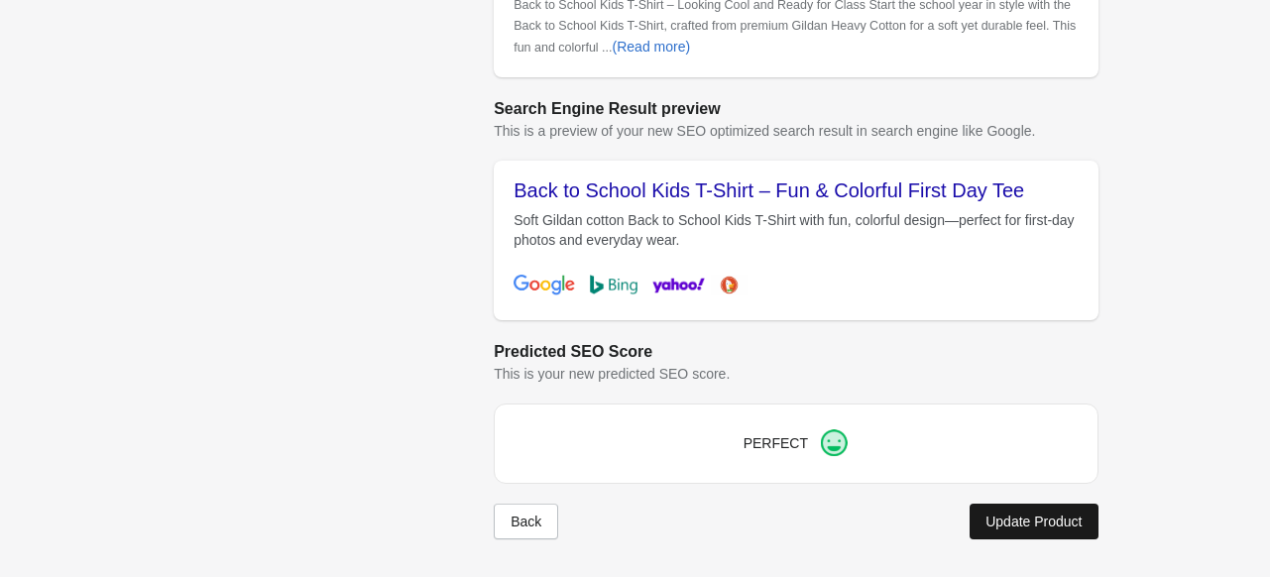
click at [1038, 519] on div "Update Product" at bounding box center [1034, 522] width 96 height 16
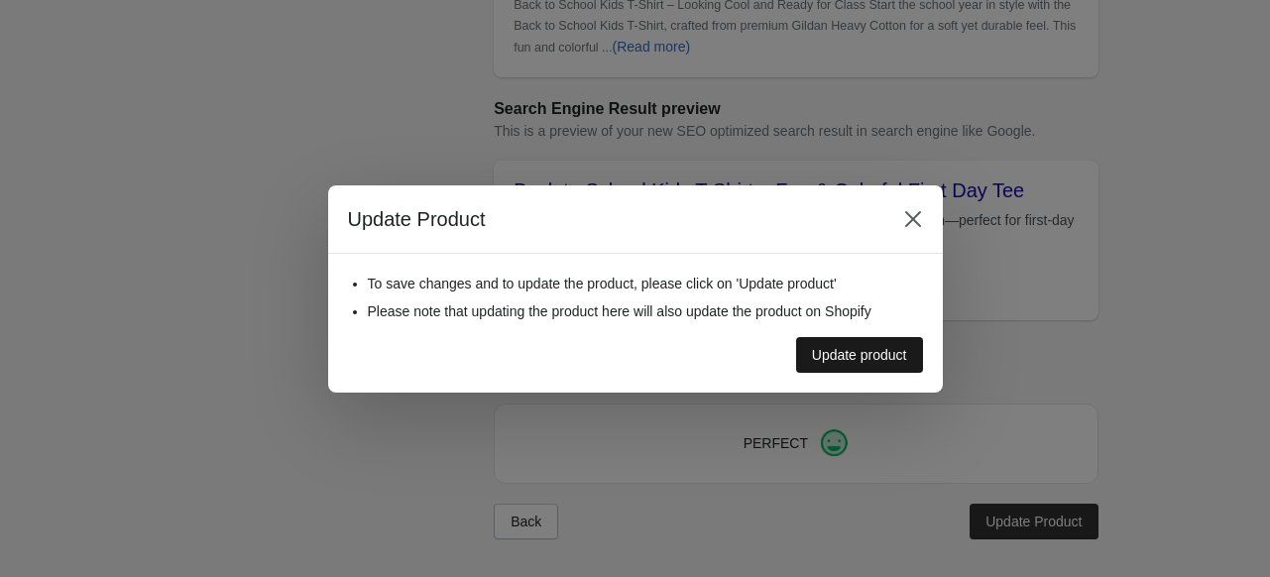
click at [879, 347] on div "Update product" at bounding box center [859, 355] width 95 height 16
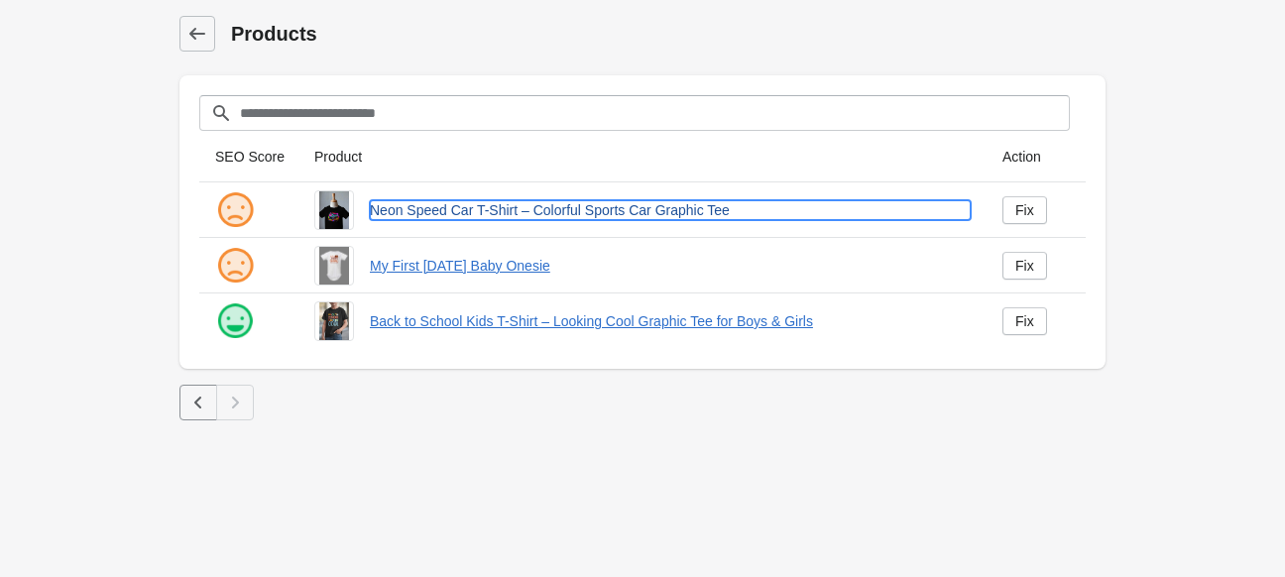
click at [424, 209] on link "Neon Speed Car T-Shirt – Colorful Sports Car Graphic Tee" at bounding box center [670, 210] width 601 height 20
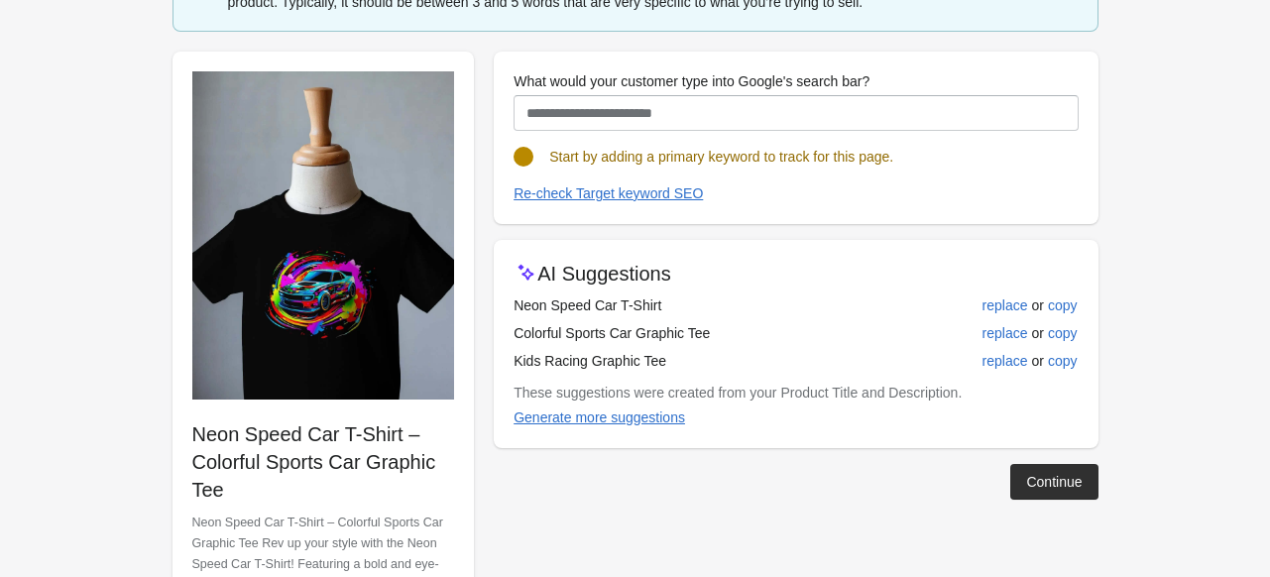
scroll to position [198, 0]
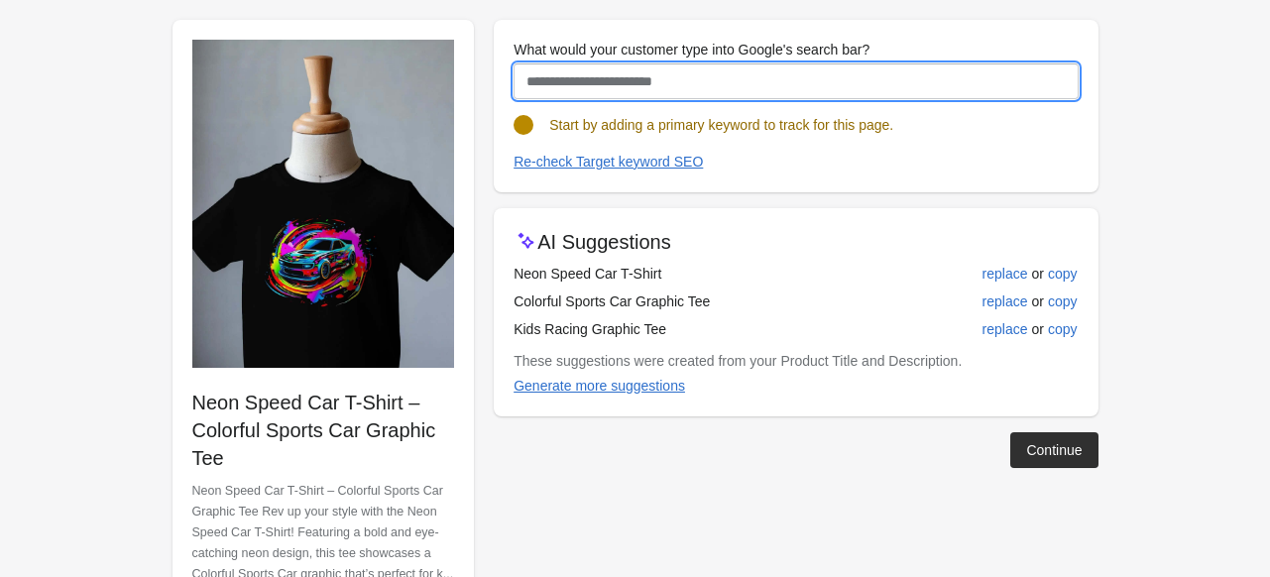
click at [575, 63] on input "What would your customer type into Google's search bar?" at bounding box center [796, 81] width 564 height 36
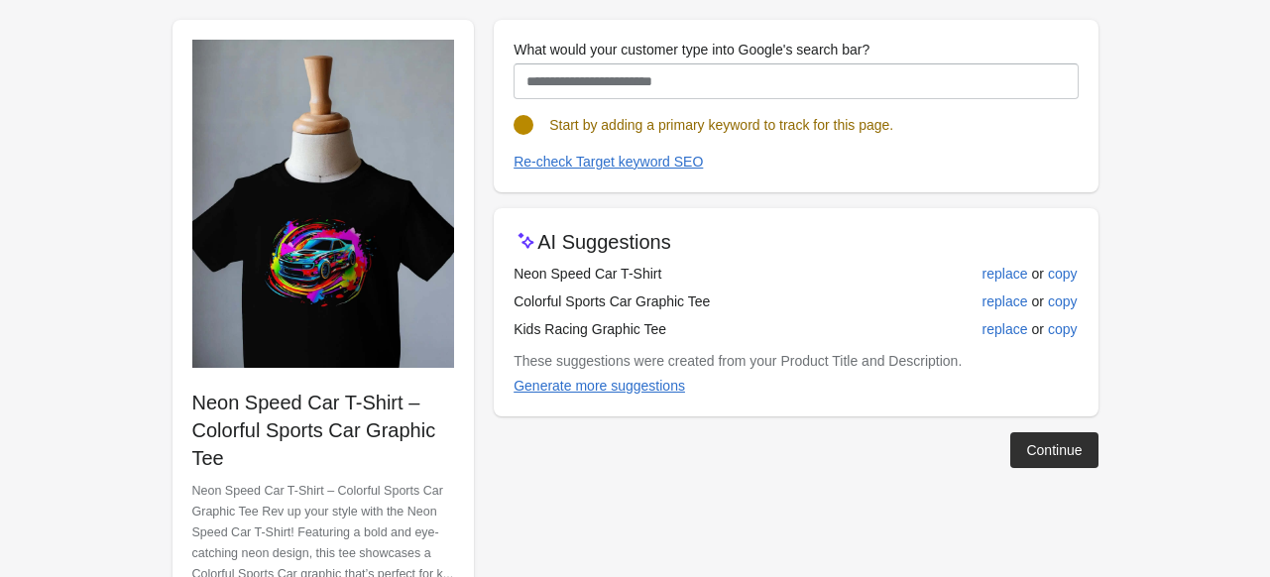
drag, startPoint x: 514, startPoint y: 277, endPoint x: 716, endPoint y: 275, distance: 202.3
click at [716, 275] on td "Neon Speed Car T-Shirt" at bounding box center [705, 274] width 383 height 28
copy td "Neon Speed Car T-Shirt"
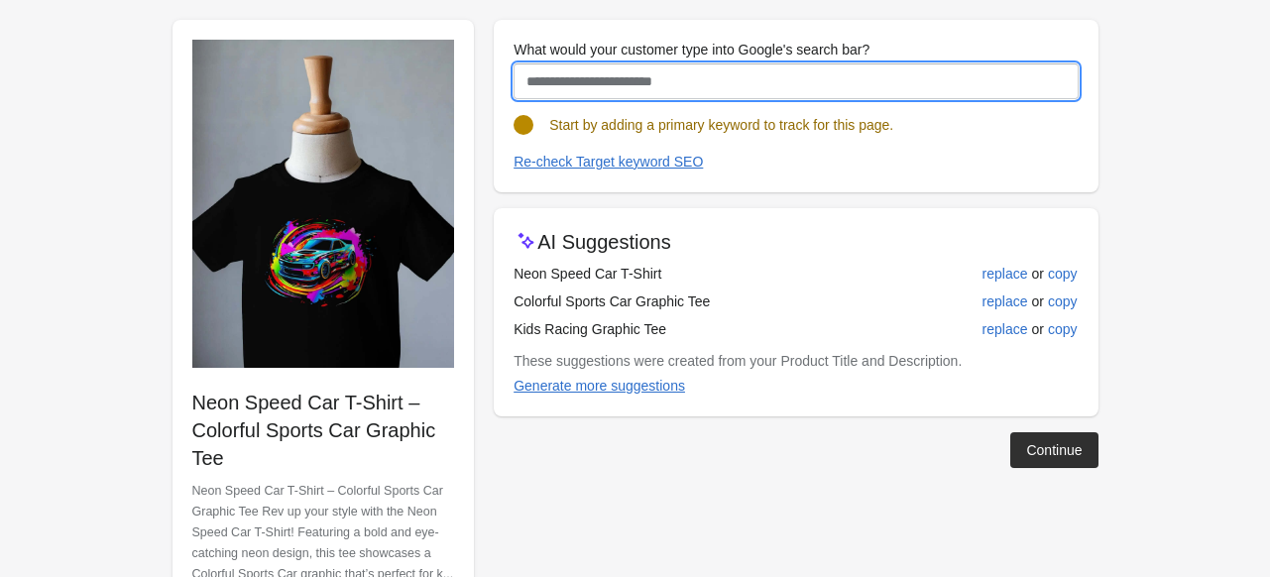
click at [631, 88] on input "What would your customer type into Google's search bar?" at bounding box center [796, 81] width 564 height 36
paste input "**********"
drag, startPoint x: 694, startPoint y: 74, endPoint x: 500, endPoint y: 93, distance: 195.3
click at [500, 93] on div "**********" at bounding box center [796, 106] width 604 height 173
type input "**********"
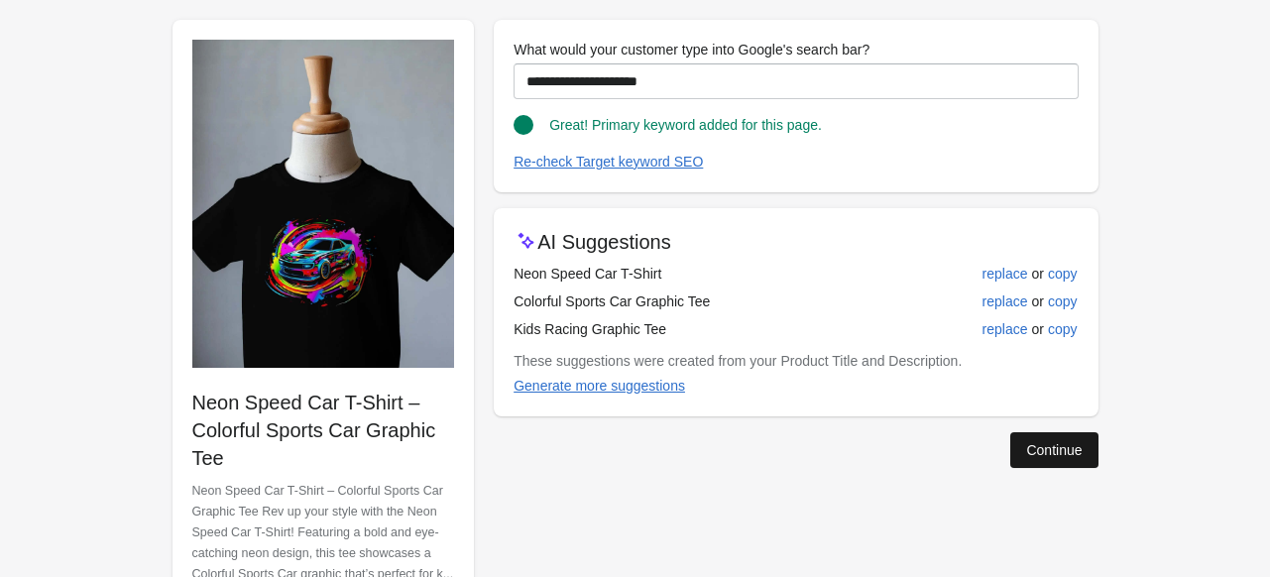
click at [1064, 443] on div "Continue" at bounding box center [1054, 450] width 56 height 16
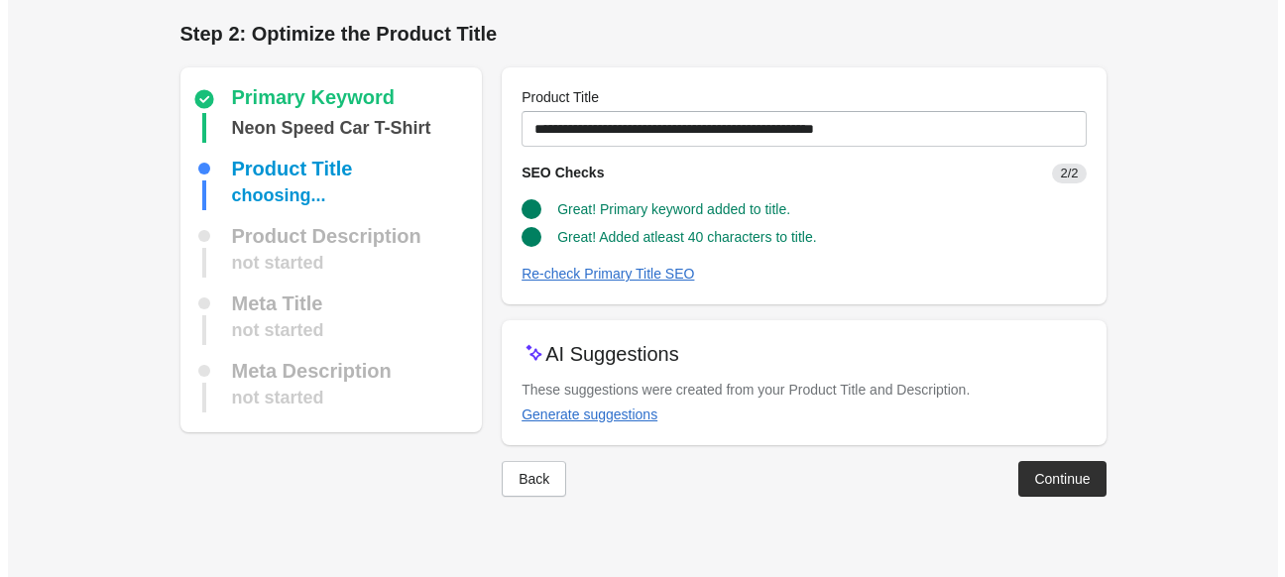
scroll to position [0, 0]
click at [1015, 481] on div "Back Continue" at bounding box center [796, 471] width 620 height 52
click at [1063, 478] on div "Continue" at bounding box center [1062, 479] width 56 height 16
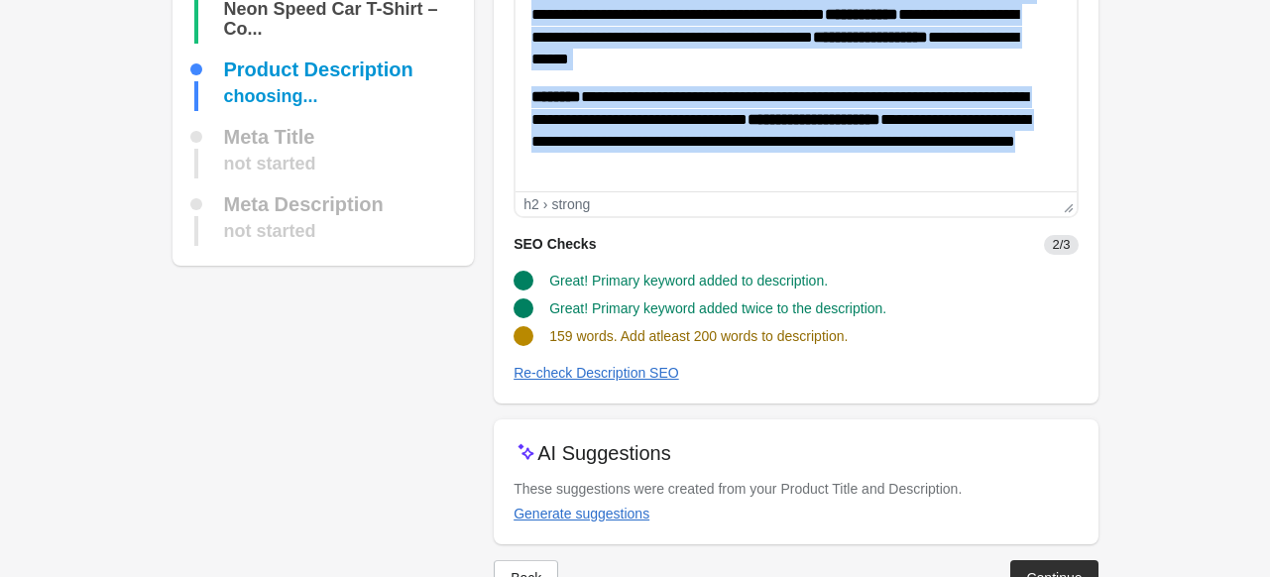
scroll to position [198, 0]
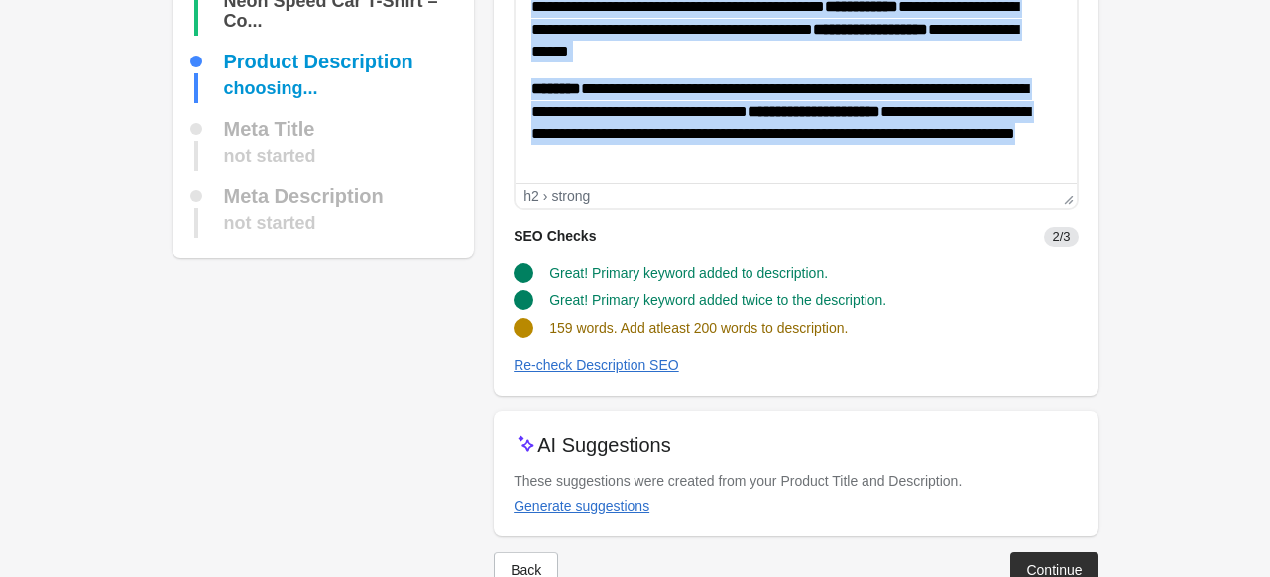
drag, startPoint x: 531, startPoint y: -7, endPoint x: 1266, endPoint y: 257, distance: 781.6
copy body "**********"
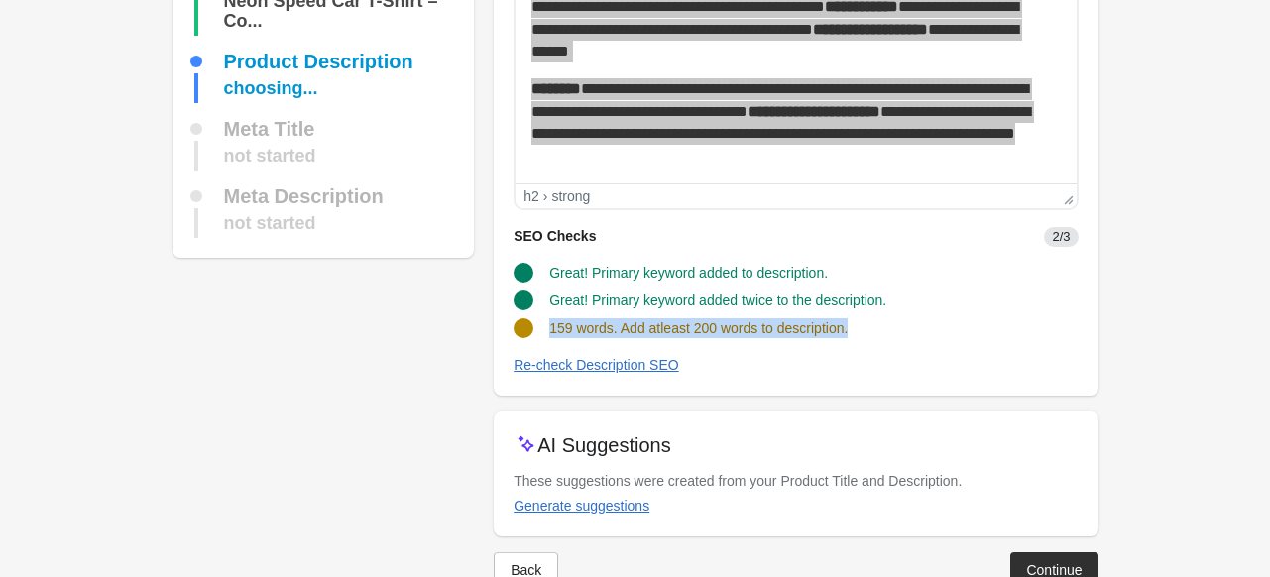
drag, startPoint x: 549, startPoint y: 329, endPoint x: 984, endPoint y: 329, distance: 434.3
click at [984, 329] on div "159 words. Add atleast 200 words to description." at bounding box center [788, 320] width 580 height 36
copy span "159 words. Add atleast 200 words to description."
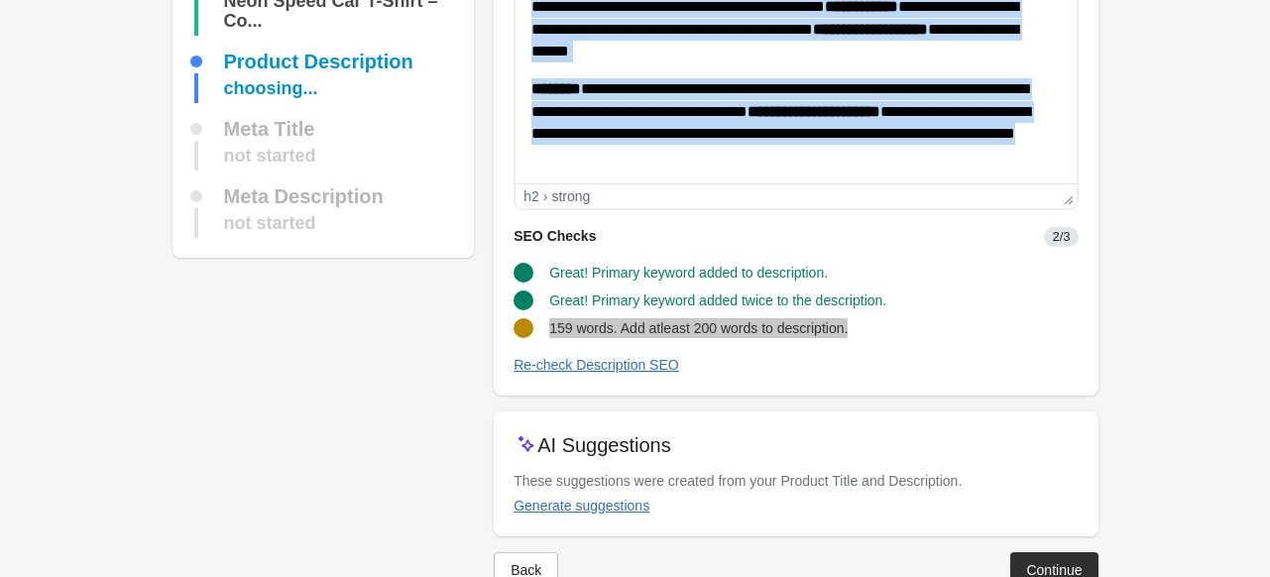
click at [699, 159] on p "**********" at bounding box center [788, 122] width 515 height 89
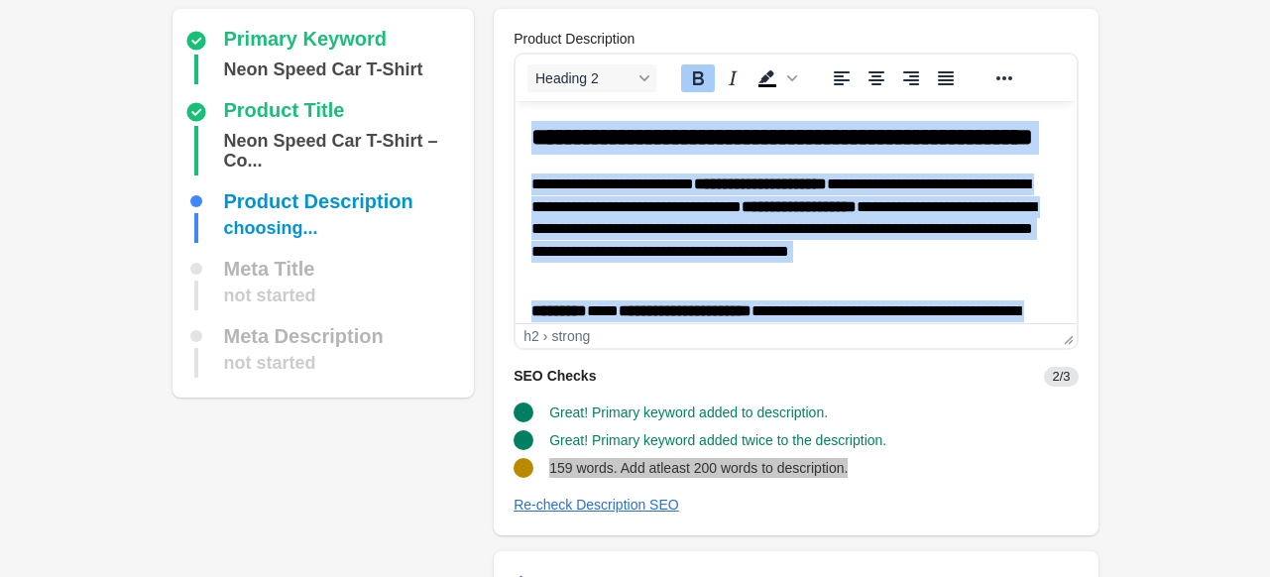
scroll to position [0, 0]
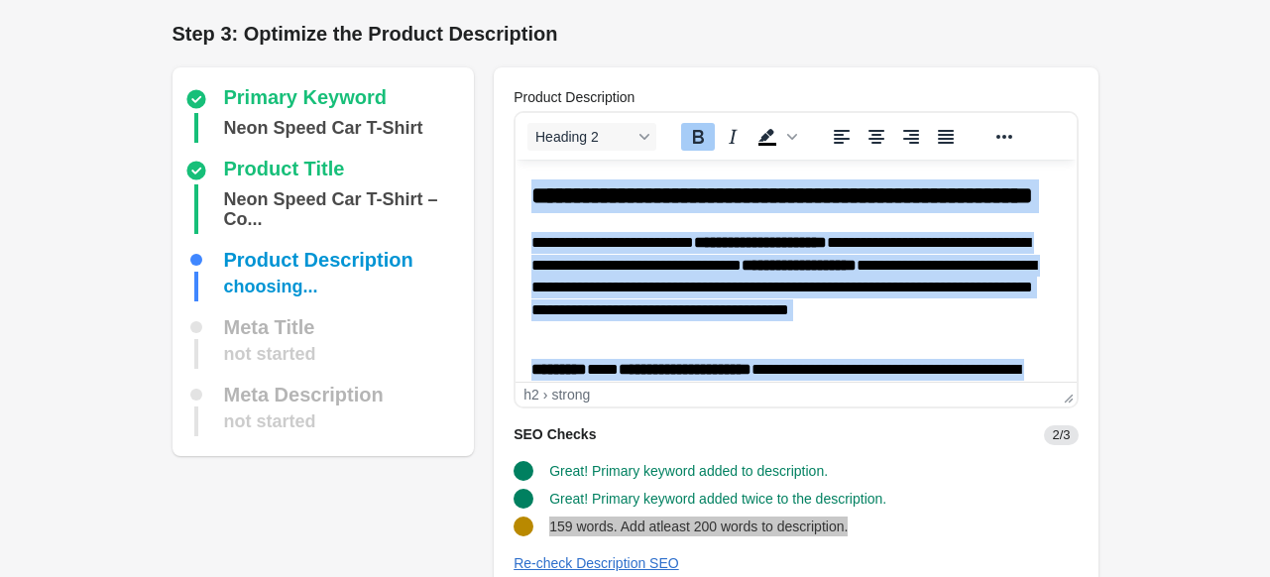
drag, startPoint x: 699, startPoint y: 357, endPoint x: 484, endPoint y: 211, distance: 259.9
click at [516, 160] on html "**********" at bounding box center [796, 375] width 560 height 431
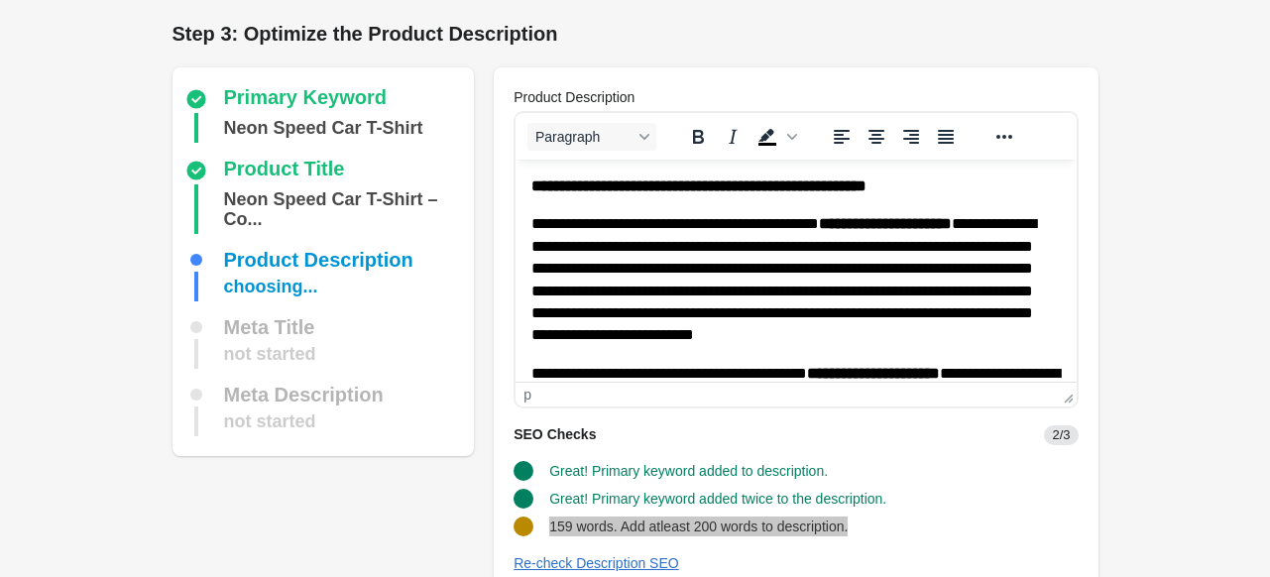
scroll to position [238, 0]
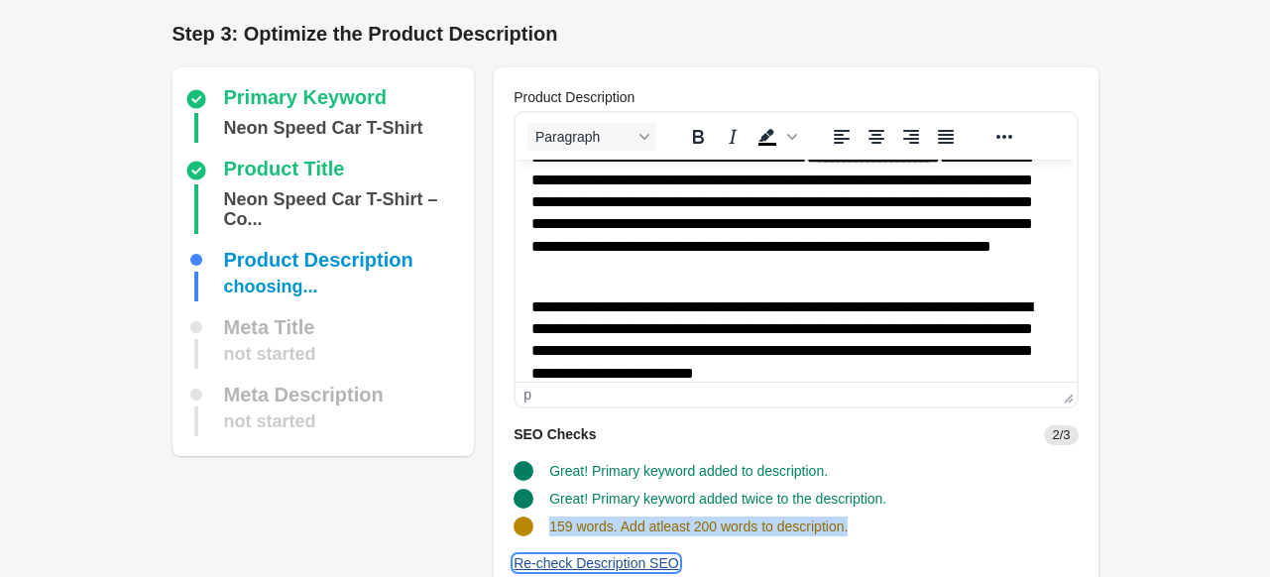
click at [592, 568] on div "Re-check Description SEO" at bounding box center [597, 563] width 166 height 16
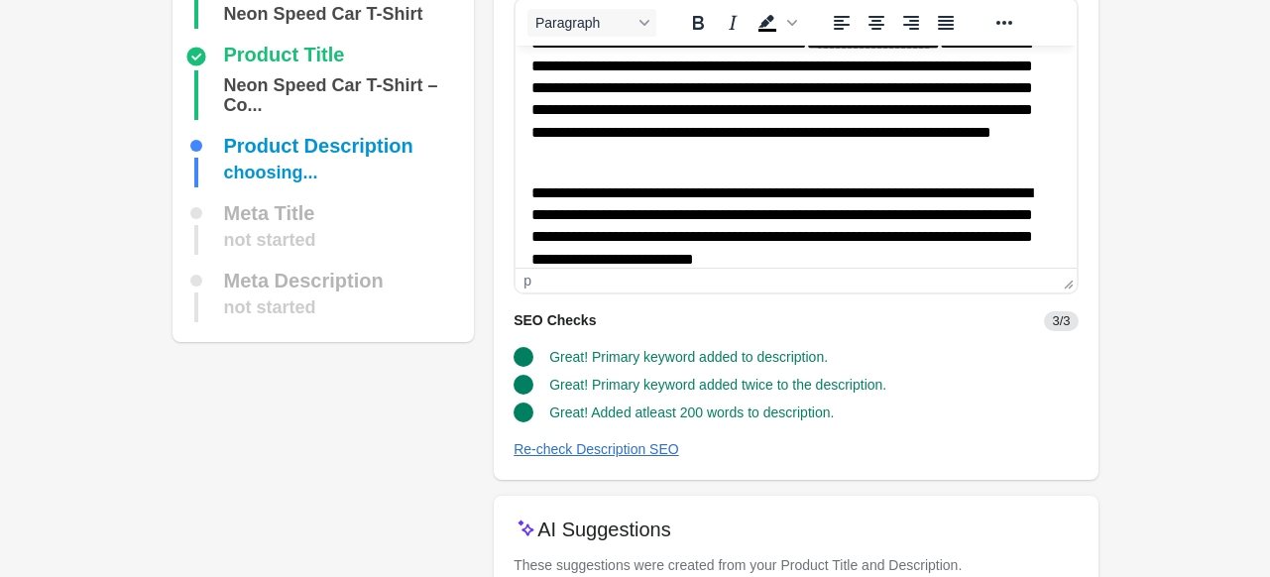
scroll to position [248, 0]
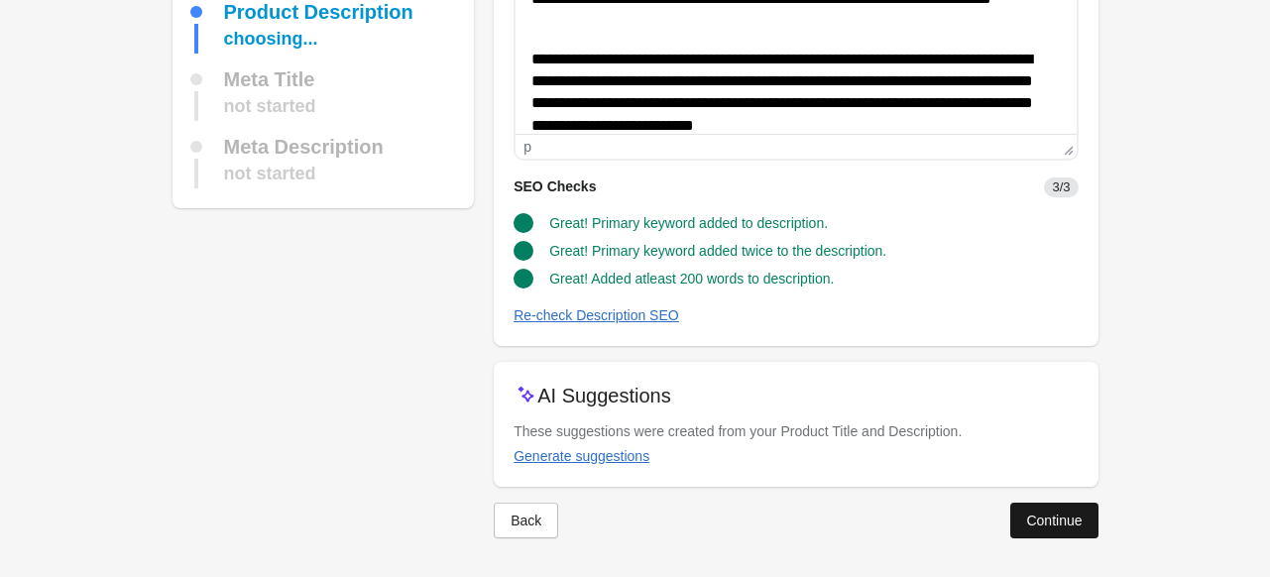
click at [1074, 523] on div "Continue" at bounding box center [1054, 521] width 56 height 16
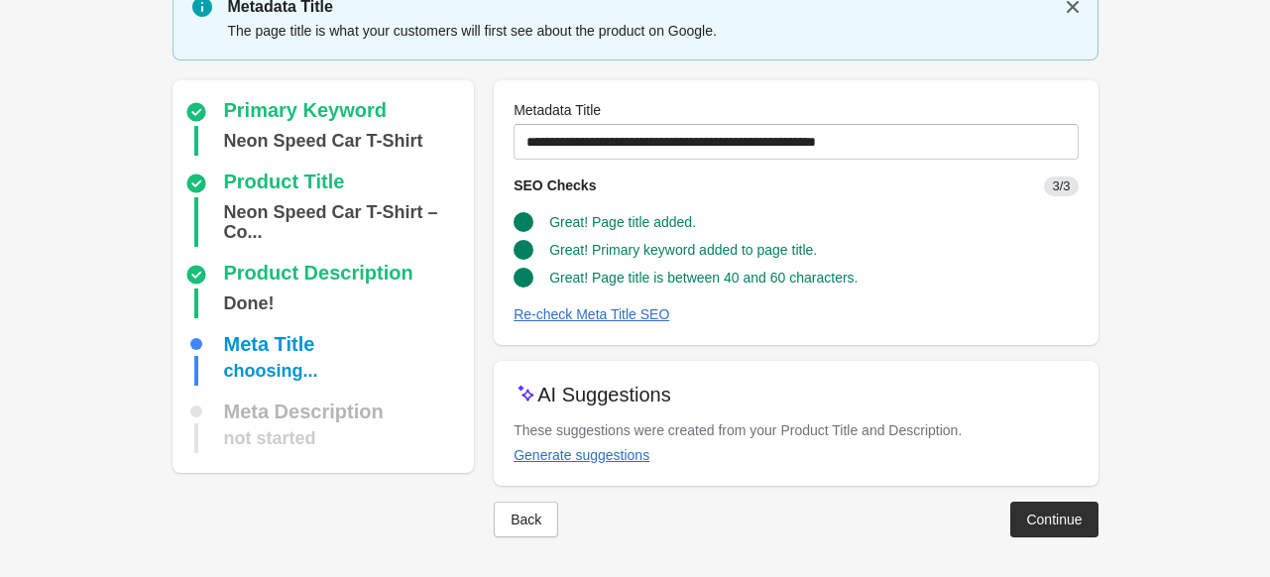
scroll to position [81, 0]
click at [1074, 523] on div "Continue" at bounding box center [1054, 521] width 56 height 16
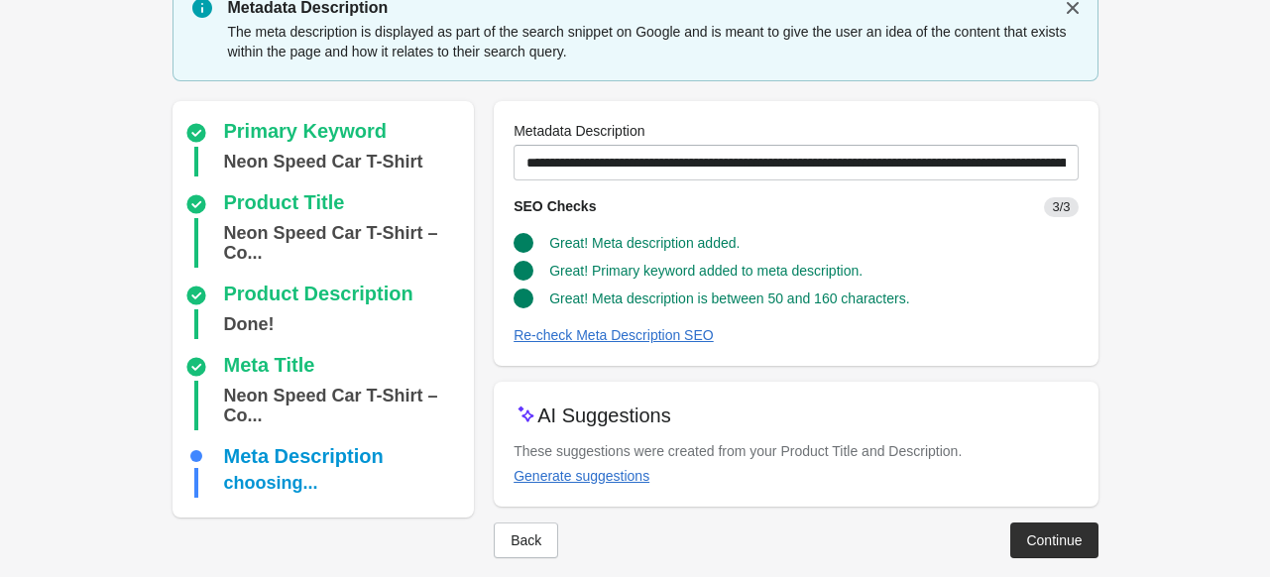
click at [1074, 523] on button "Continue" at bounding box center [1053, 541] width 87 height 36
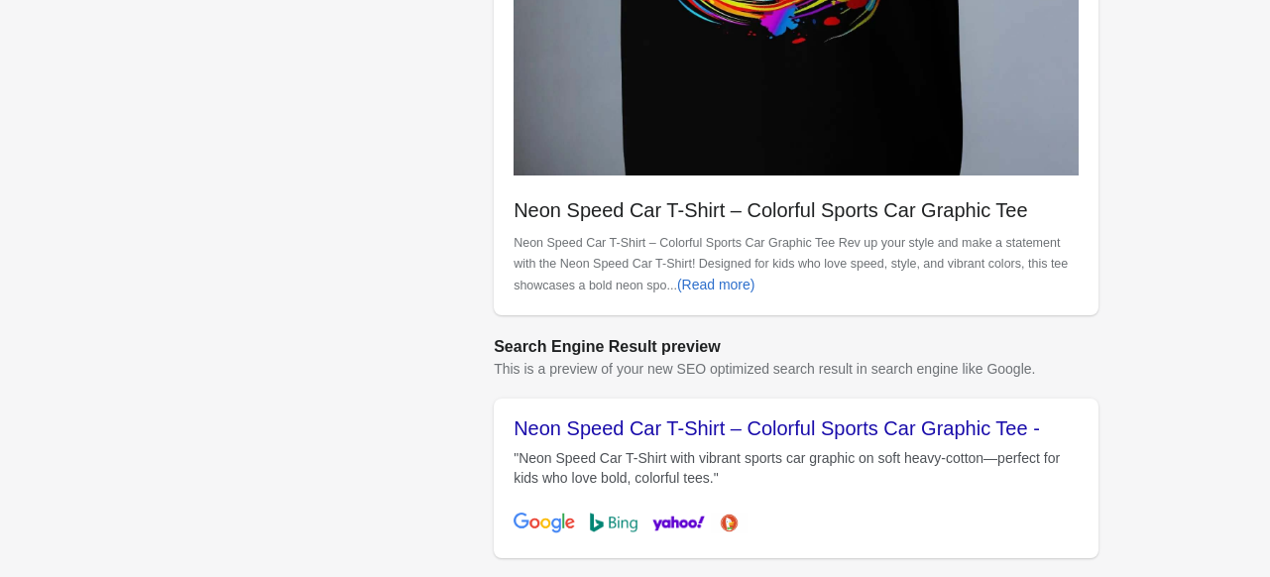
scroll to position [919, 0]
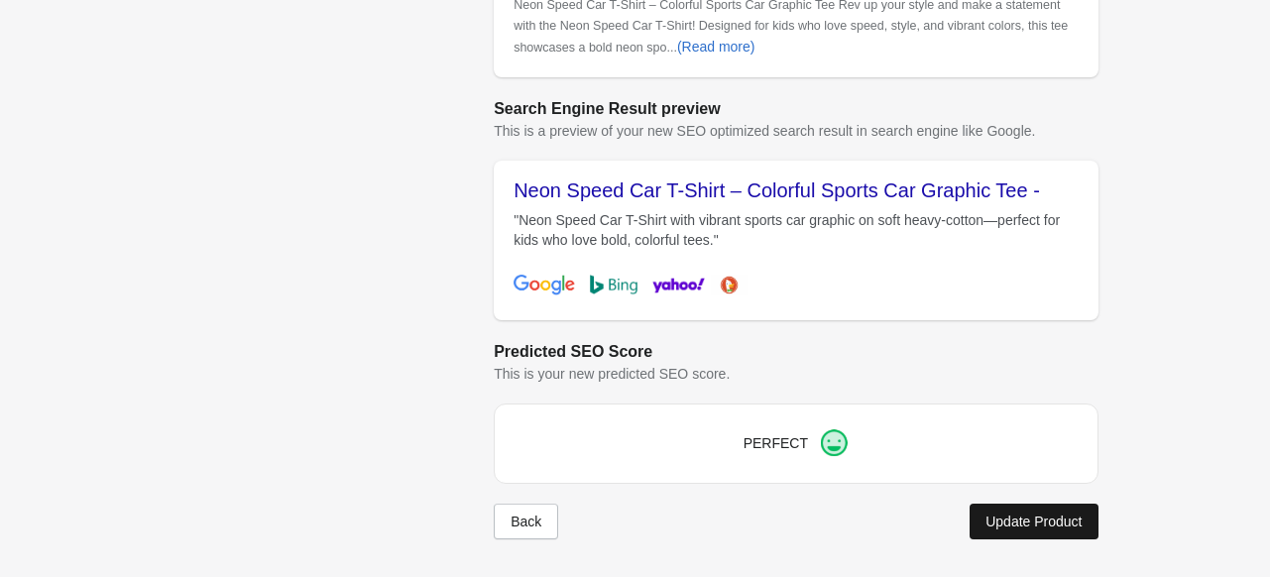
click at [1023, 514] on div "Update Product" at bounding box center [1034, 522] width 96 height 16
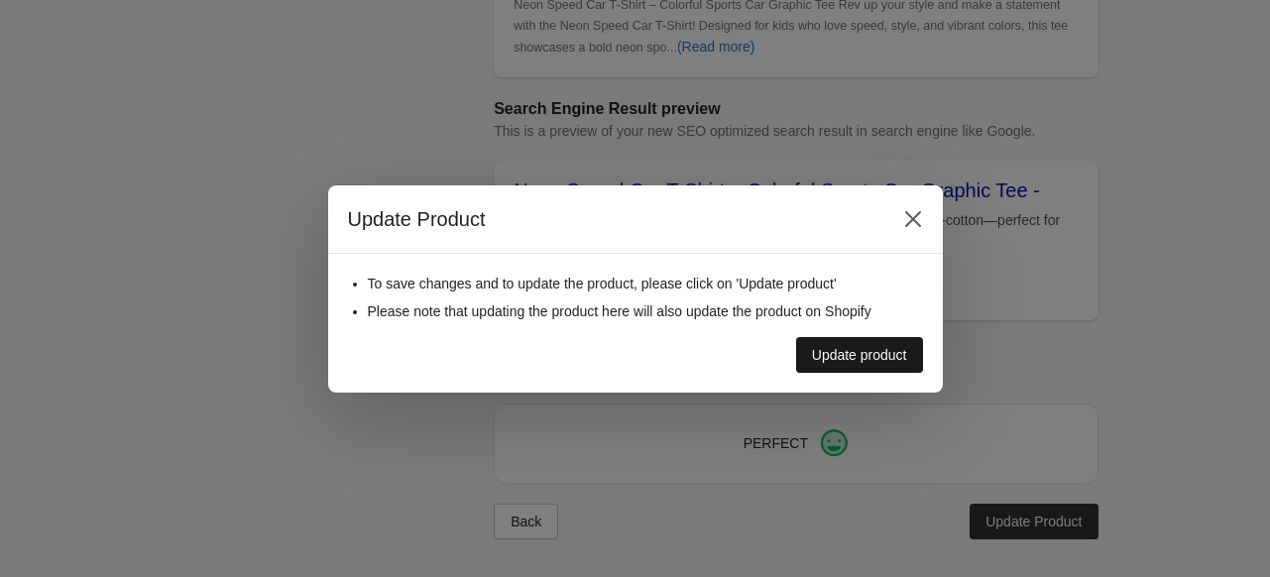
click at [832, 359] on div "Update product" at bounding box center [859, 355] width 95 height 16
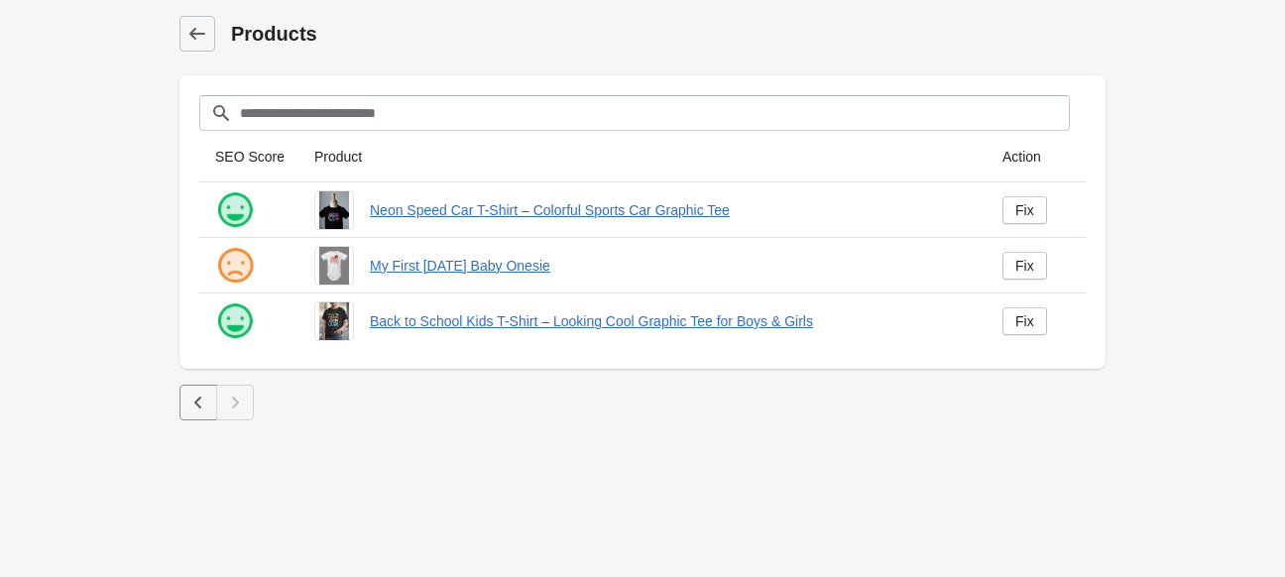
click at [472, 278] on div "My First Thanksgiving Baby Onesie" at bounding box center [634, 258] width 672 height 56
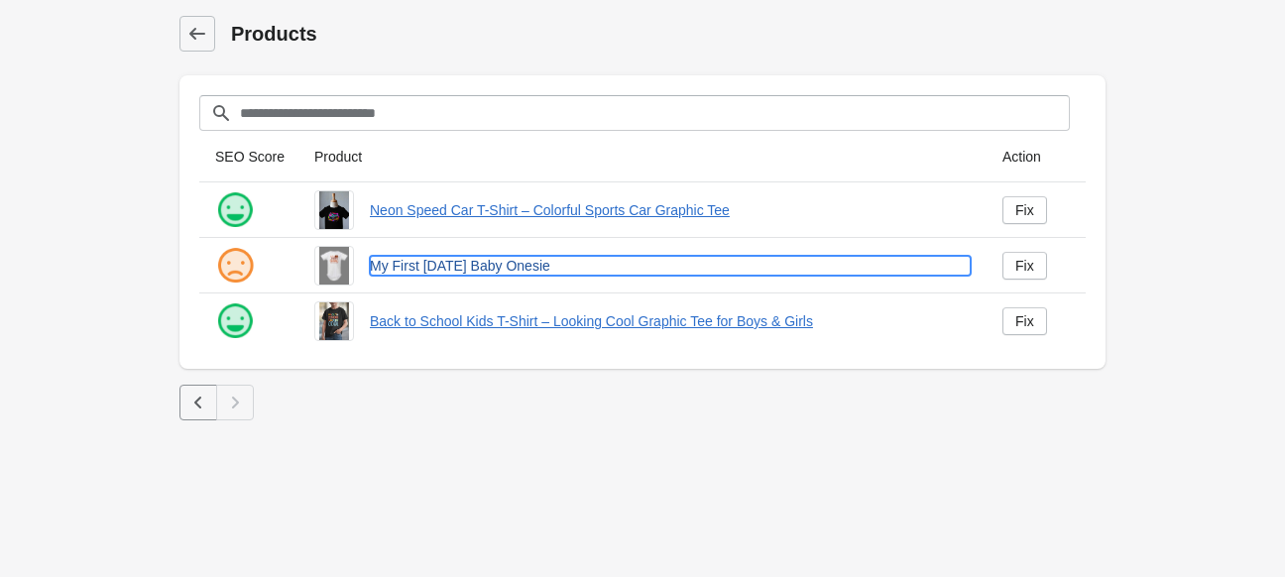
click at [496, 262] on link "My First Thanksgiving Baby Onesie" at bounding box center [670, 266] width 601 height 20
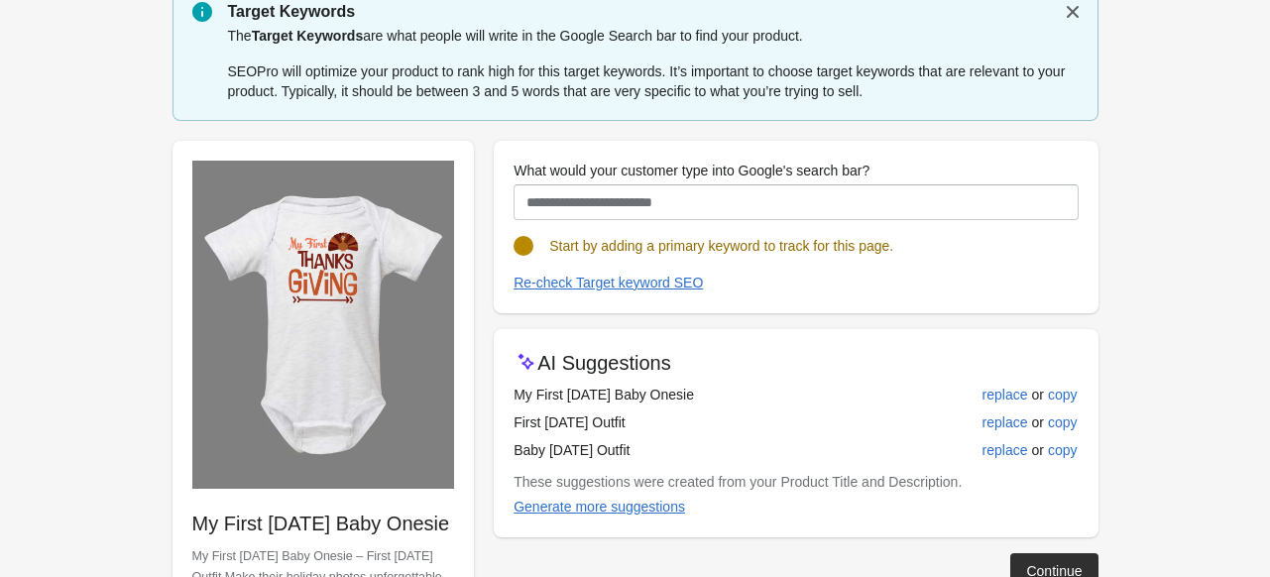
scroll to position [99, 0]
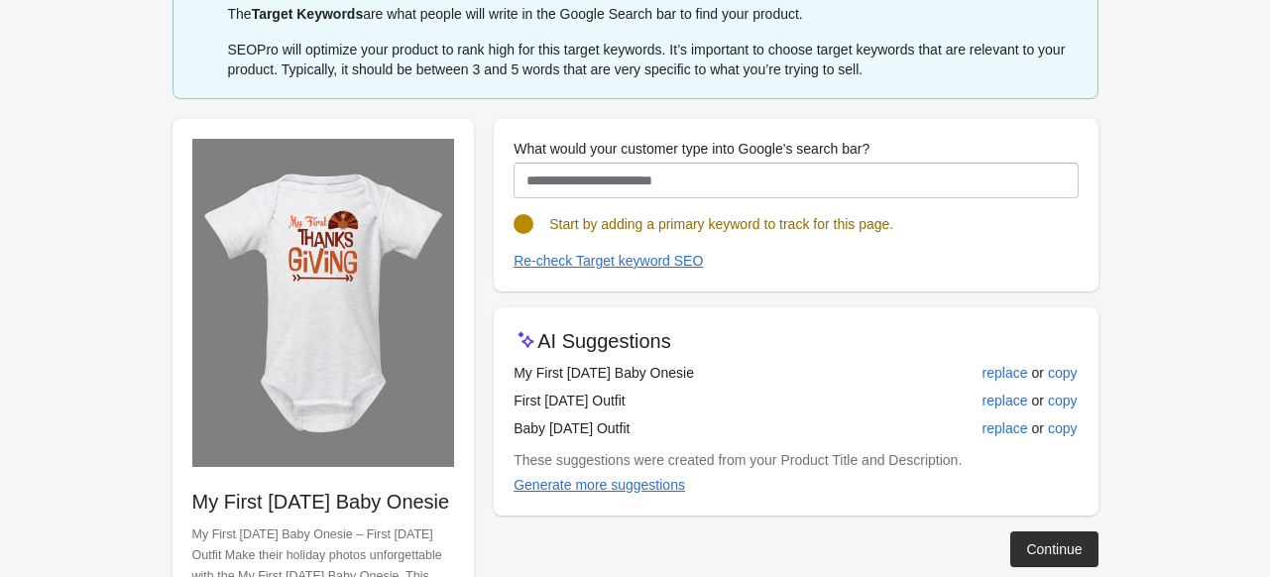
drag, startPoint x: 515, startPoint y: 369, endPoint x: 751, endPoint y: 364, distance: 236.1
click at [751, 364] on td "My First Thanksgiving Baby Onesie" at bounding box center [700, 373] width 373 height 28
copy td "My First Thanksgiving Baby Onesie"
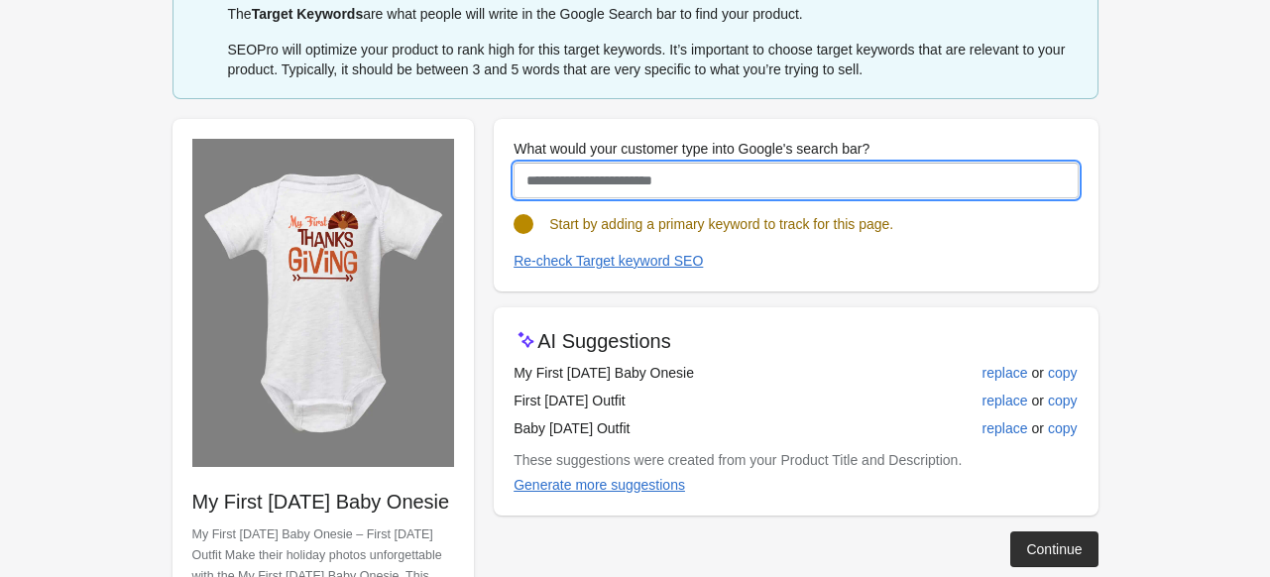
click at [645, 192] on input "What would your customer type into Google's search bar?" at bounding box center [796, 181] width 564 height 36
paste input "**********"
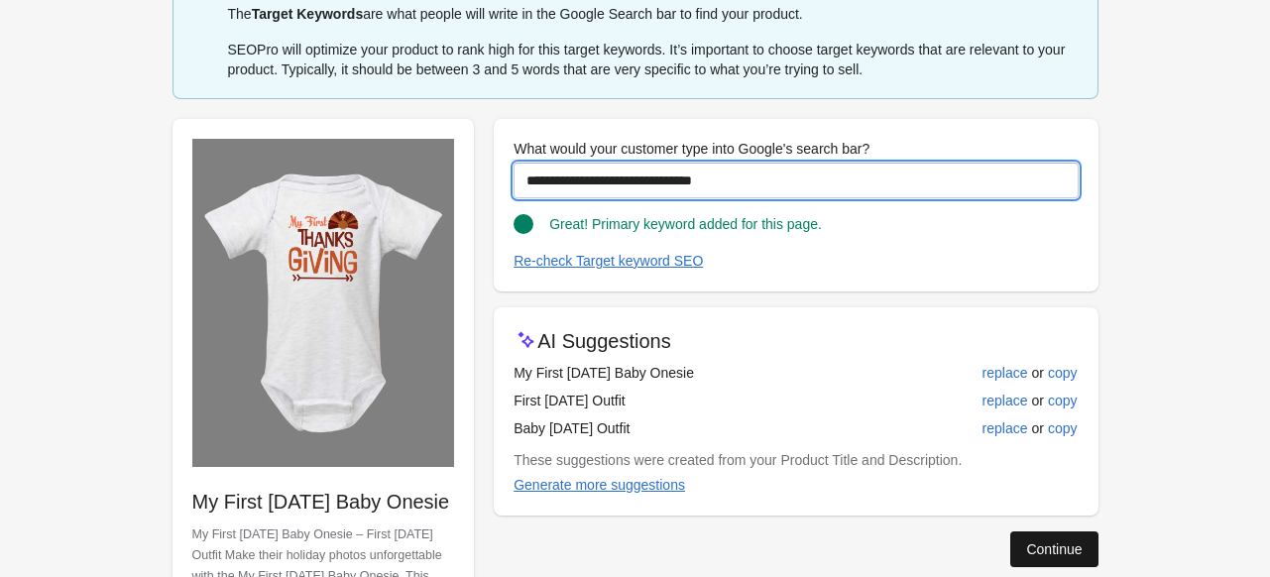
type input "**********"
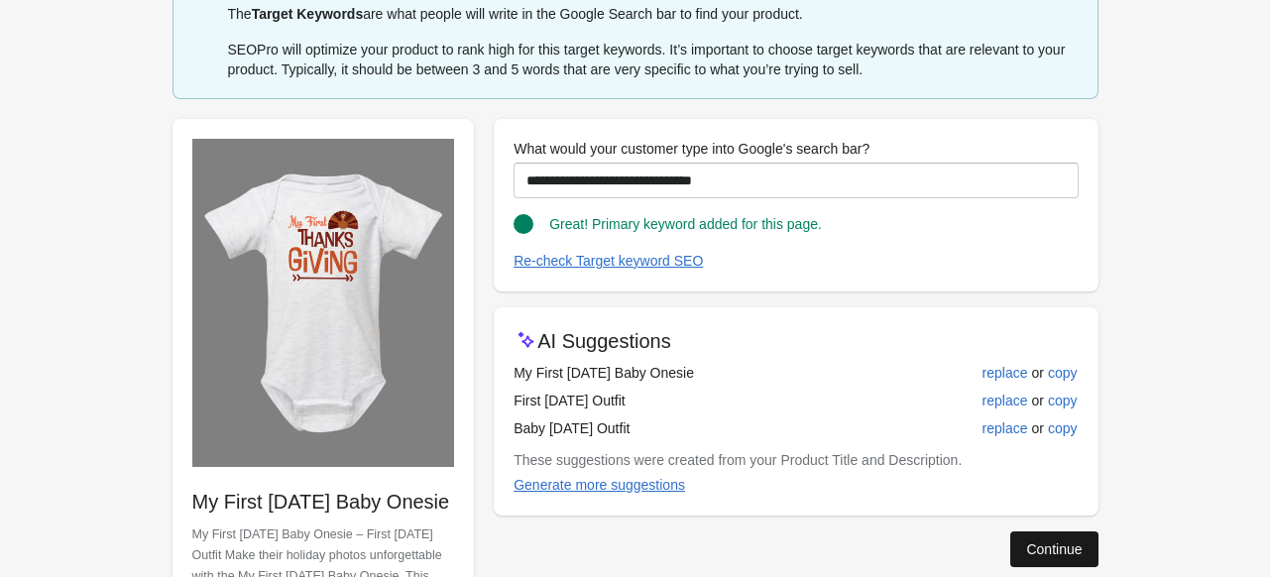
click at [1046, 535] on button "Continue" at bounding box center [1053, 549] width 87 height 36
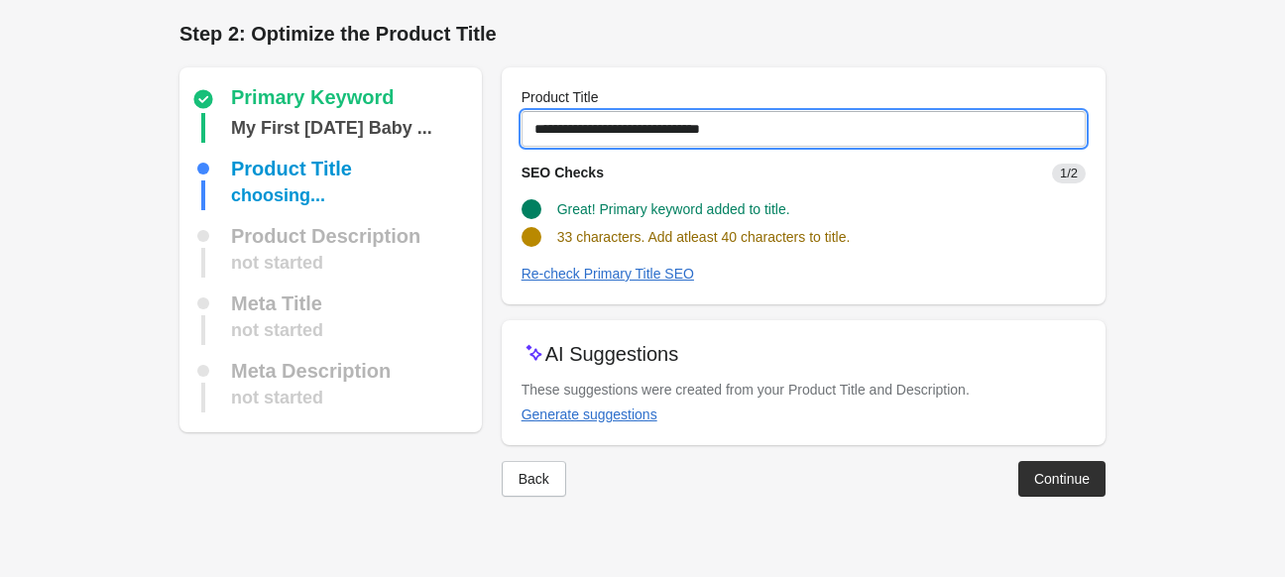
drag, startPoint x: 770, startPoint y: 134, endPoint x: 490, endPoint y: 134, distance: 280.6
click at [490, 134] on div "Primary Keyword My First Thanksgiving Baby ... Product Title choosing... Produc…" at bounding box center [633, 274] width 946 height 445
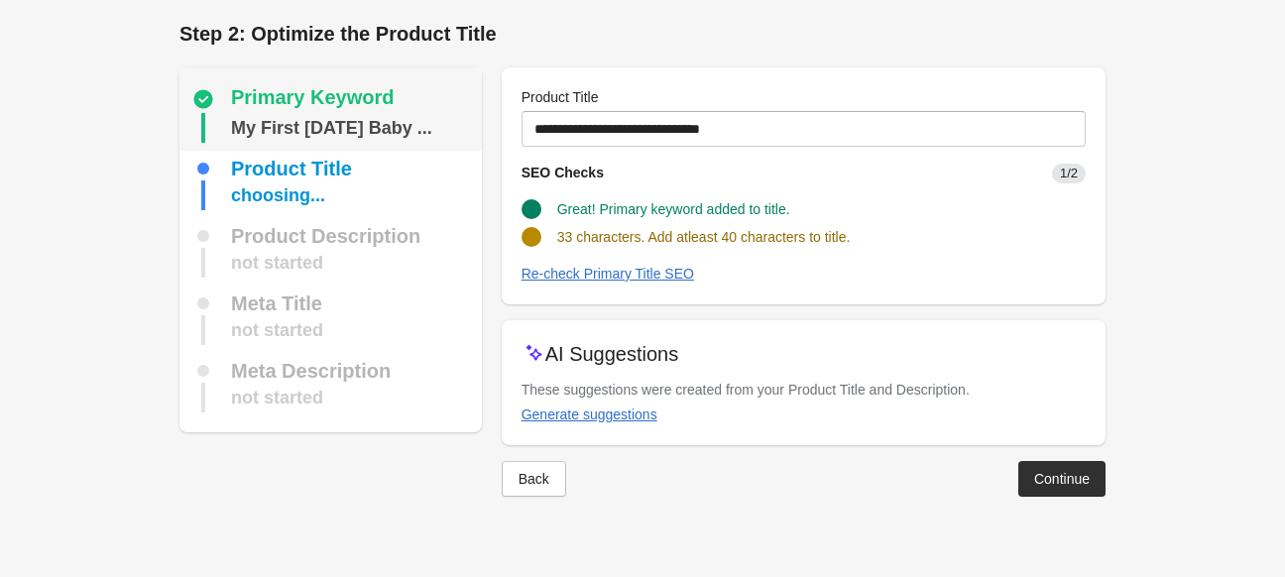
click at [350, 128] on div "My First Thanksgiving Baby ..." at bounding box center [331, 128] width 201 height 30
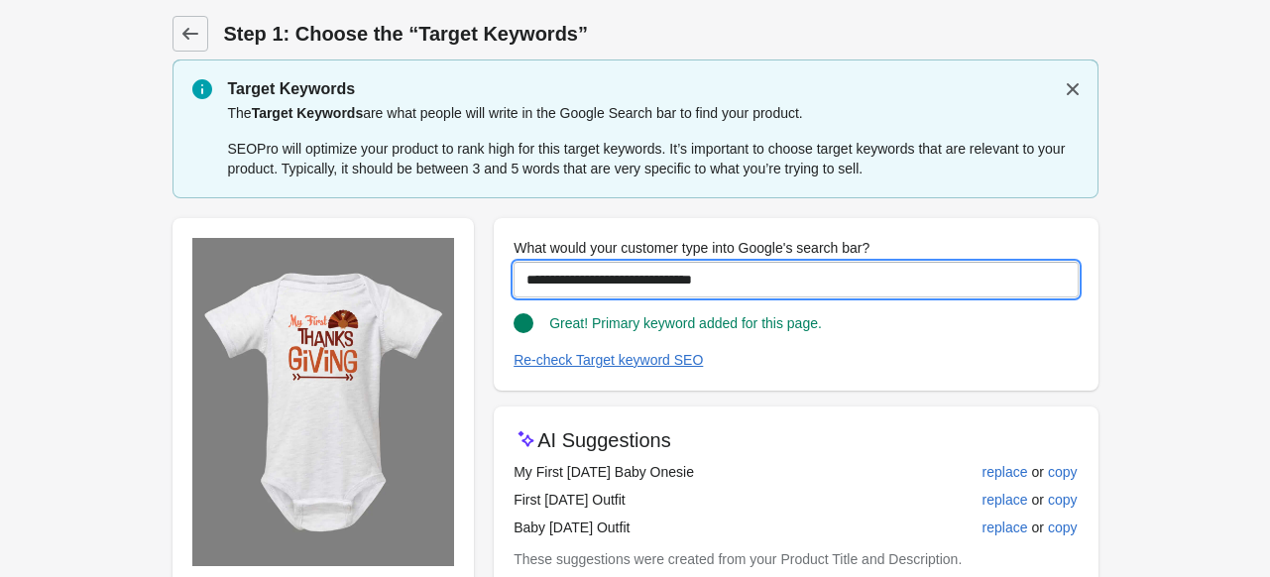
drag, startPoint x: 756, startPoint y: 284, endPoint x: 333, endPoint y: 284, distance: 422.4
click at [333, 284] on div "**********" at bounding box center [626, 485] width 946 height 566
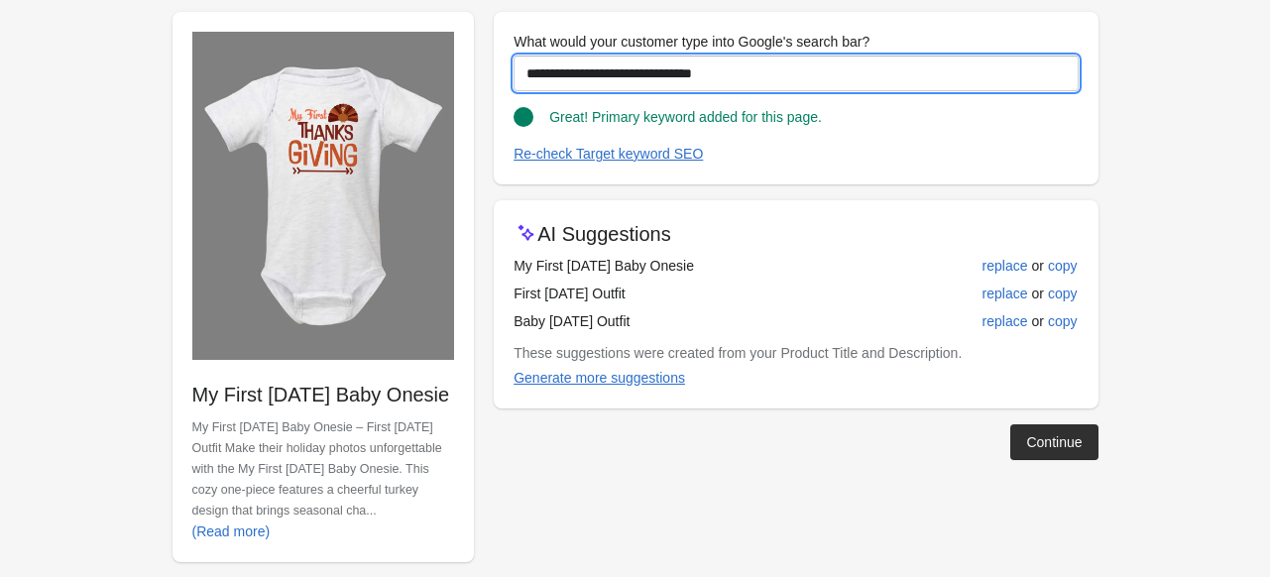
scroll to position [256, 0]
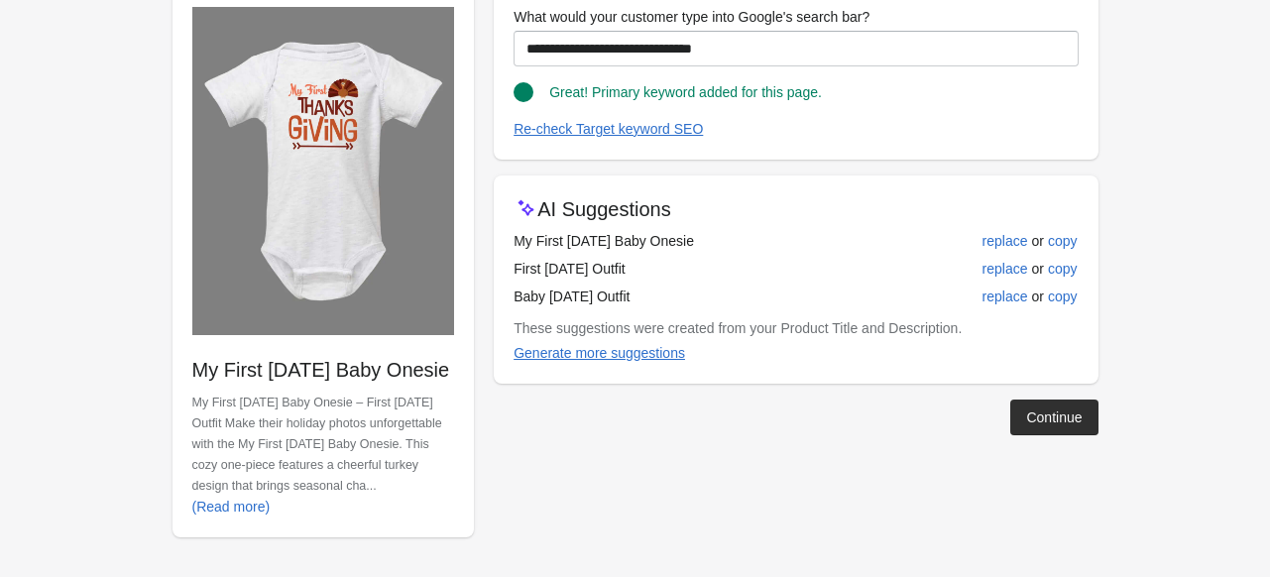
click at [1043, 384] on div "Continue" at bounding box center [788, 410] width 620 height 52
click at [1039, 410] on div "Continue" at bounding box center [1054, 418] width 56 height 16
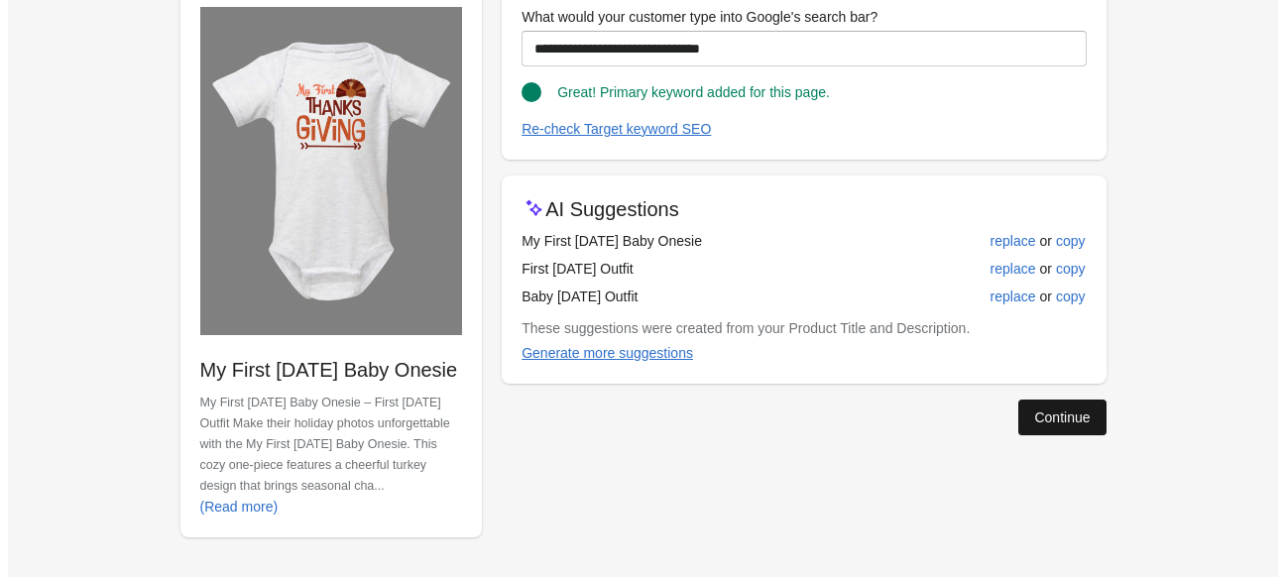
scroll to position [0, 0]
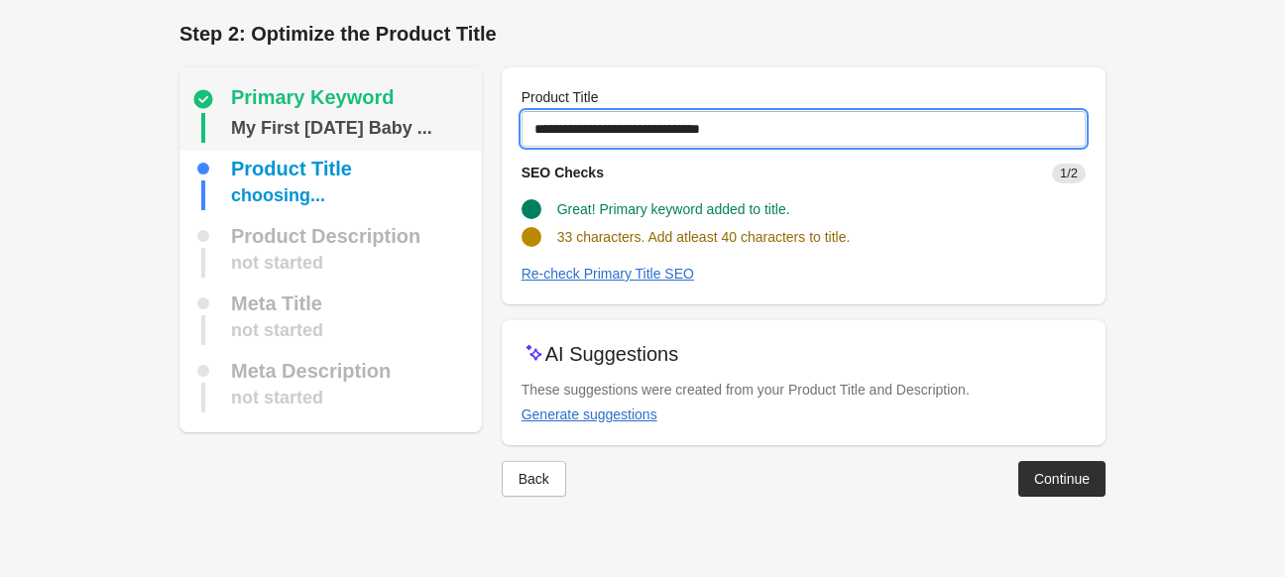
drag, startPoint x: 765, startPoint y: 122, endPoint x: 386, endPoint y: 122, distance: 378.8
click at [386, 122] on div "Primary Keyword My First Thanksgiving Baby ... Product Title choosing... Produc…" at bounding box center [633, 274] width 946 height 445
paste input "**********"
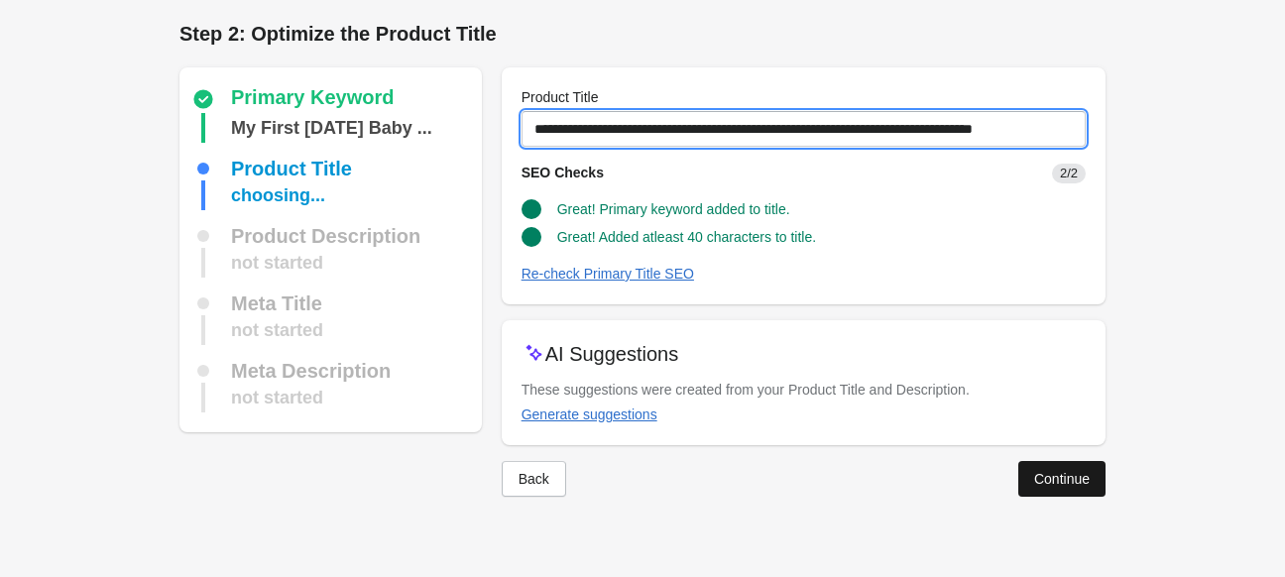
type input "**********"
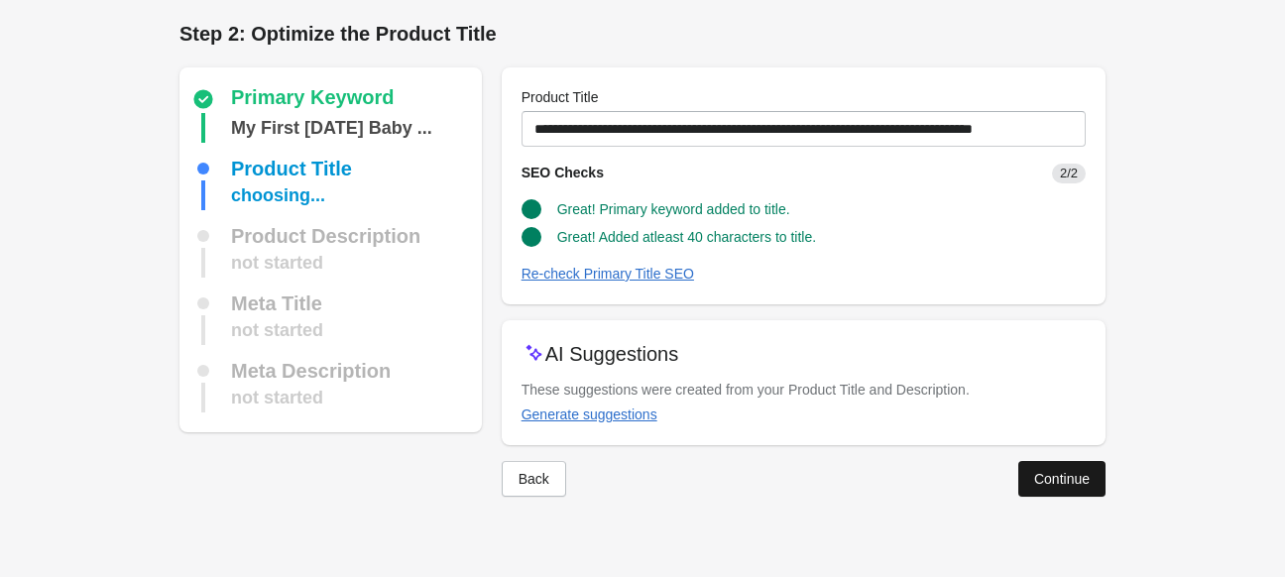
click at [1032, 467] on button "Continue" at bounding box center [1061, 479] width 87 height 36
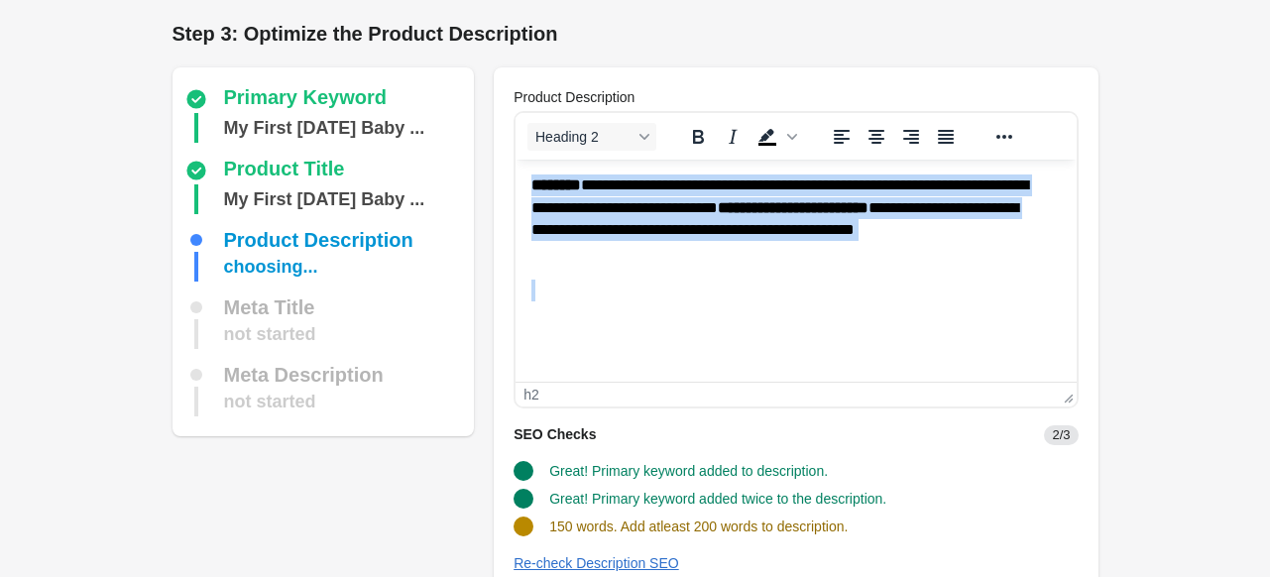
scroll to position [378, 0]
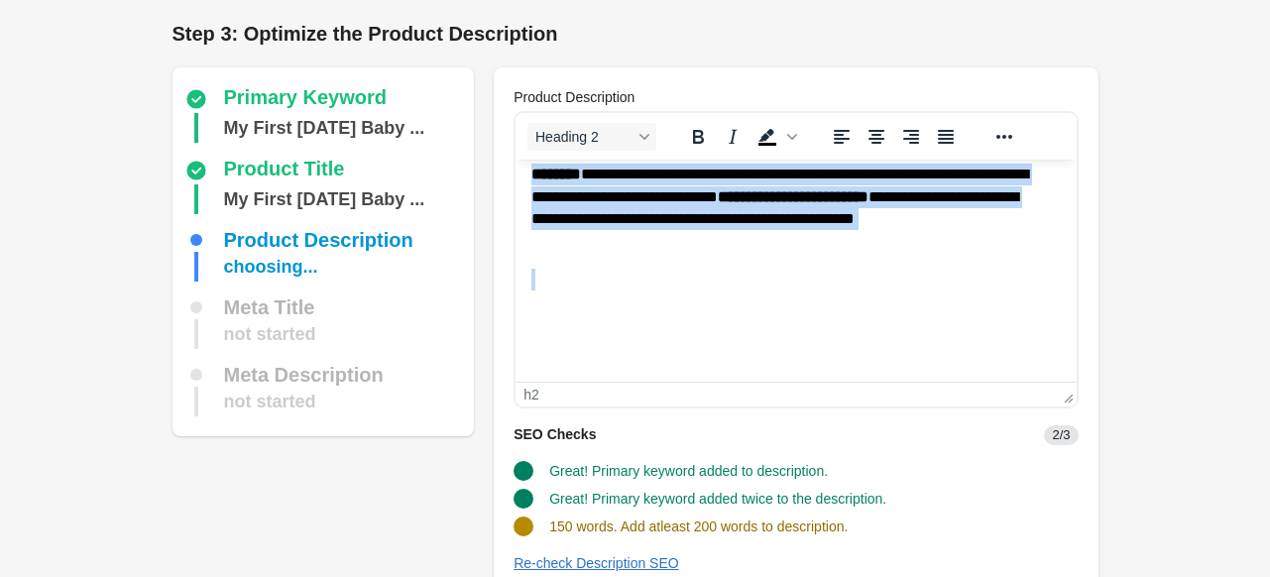
drag, startPoint x: 532, startPoint y: 199, endPoint x: 825, endPoint y: 270, distance: 300.9
click at [825, 270] on body "**********" at bounding box center [795, 84] width 529 height 565
copy body "**********"
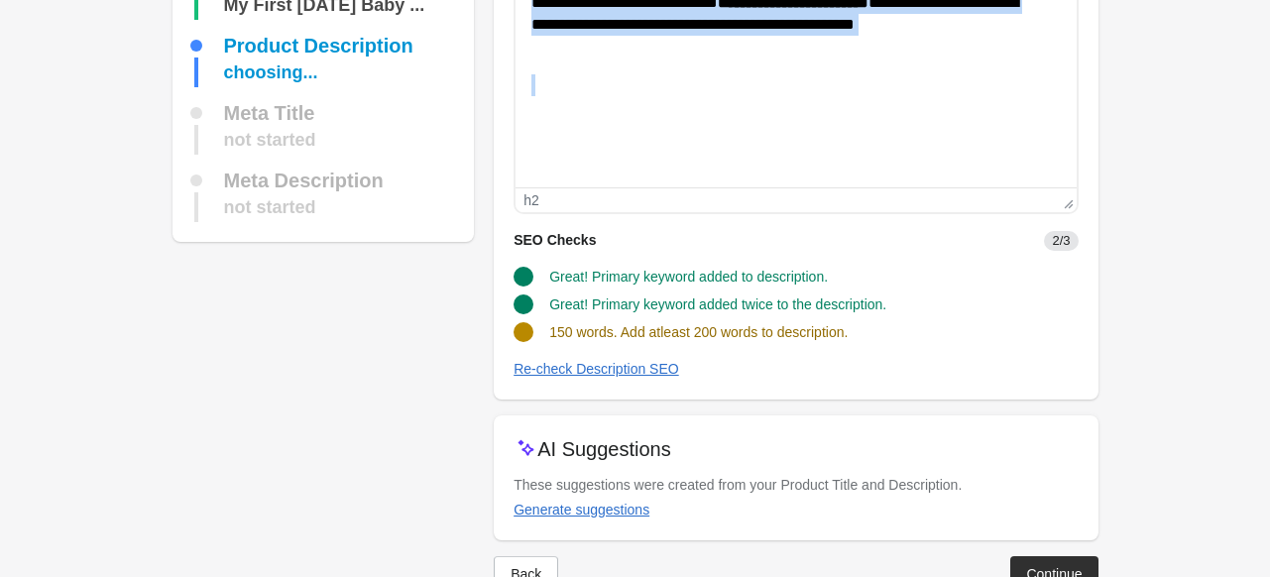
scroll to position [198, 0]
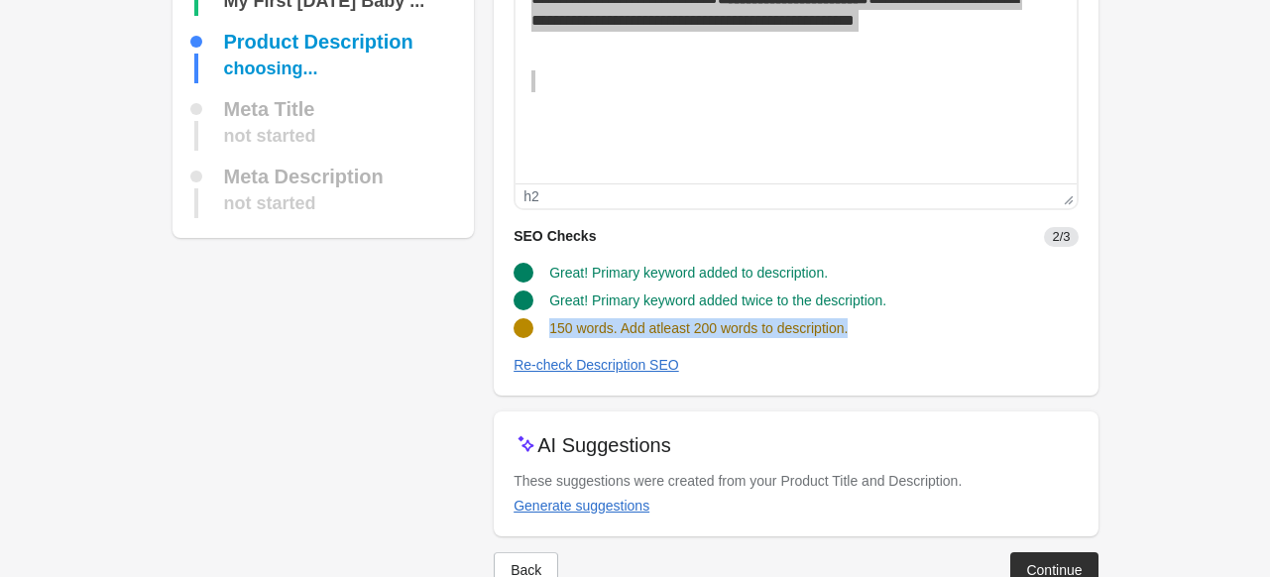
drag, startPoint x: 547, startPoint y: 324, endPoint x: 959, endPoint y: 323, distance: 411.5
click at [959, 323] on div "150 words. Add atleast 200 words to description." at bounding box center [788, 320] width 580 height 36
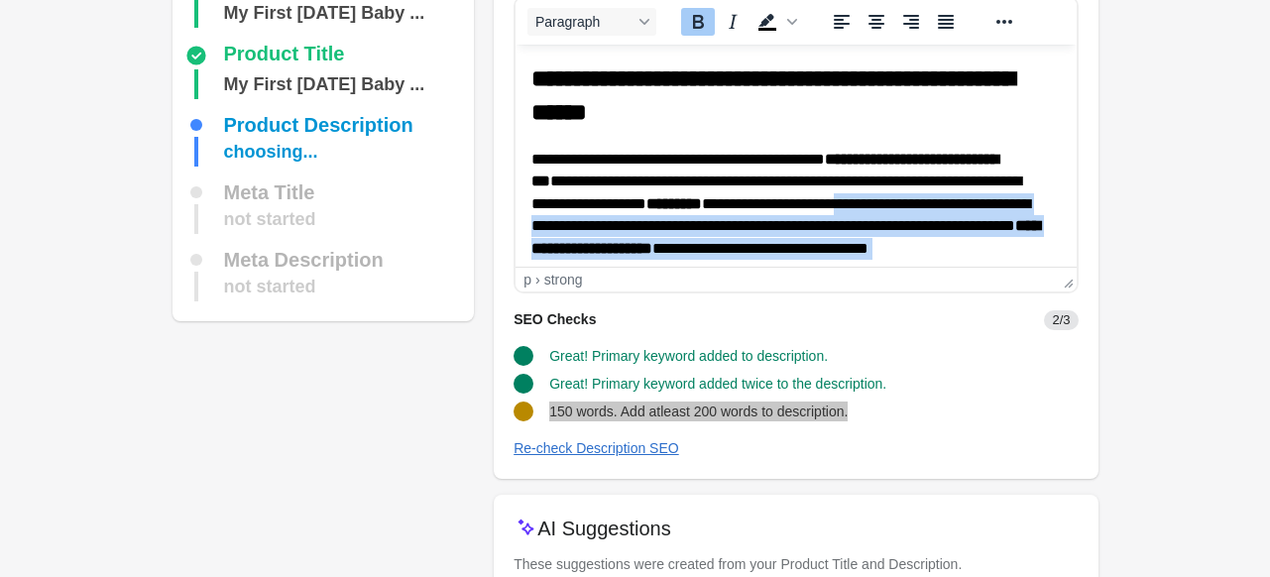
scroll to position [0, 0]
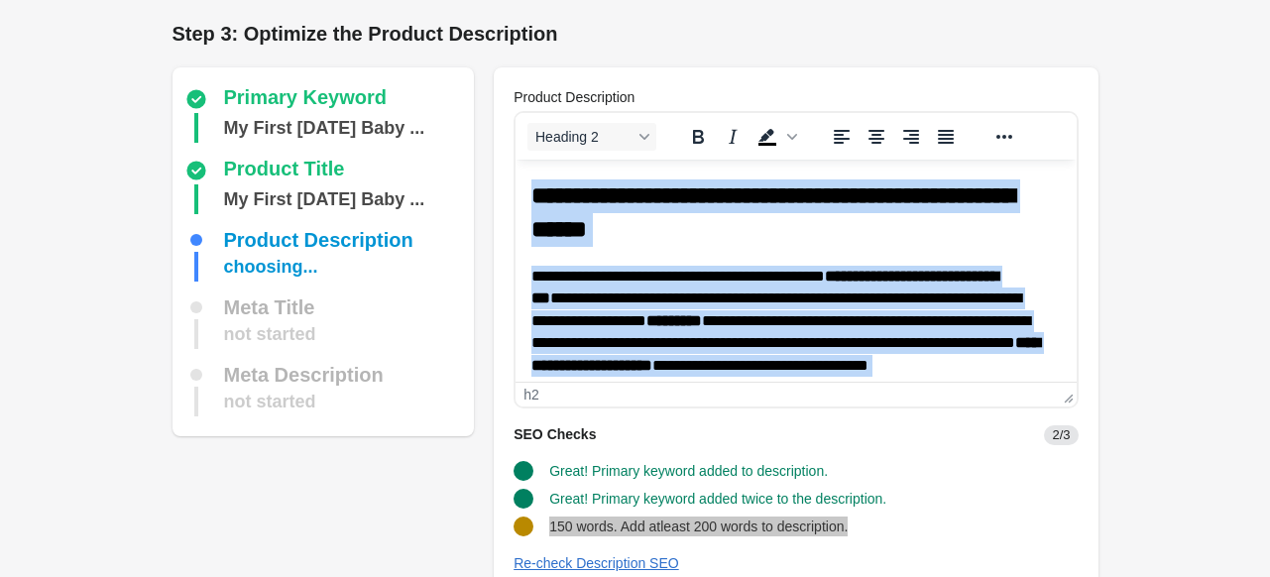
drag, startPoint x: 857, startPoint y: 359, endPoint x: 1030, endPoint y: 269, distance: 195.6
click at [516, 160] on html "**********" at bounding box center [796, 392] width 560 height 465
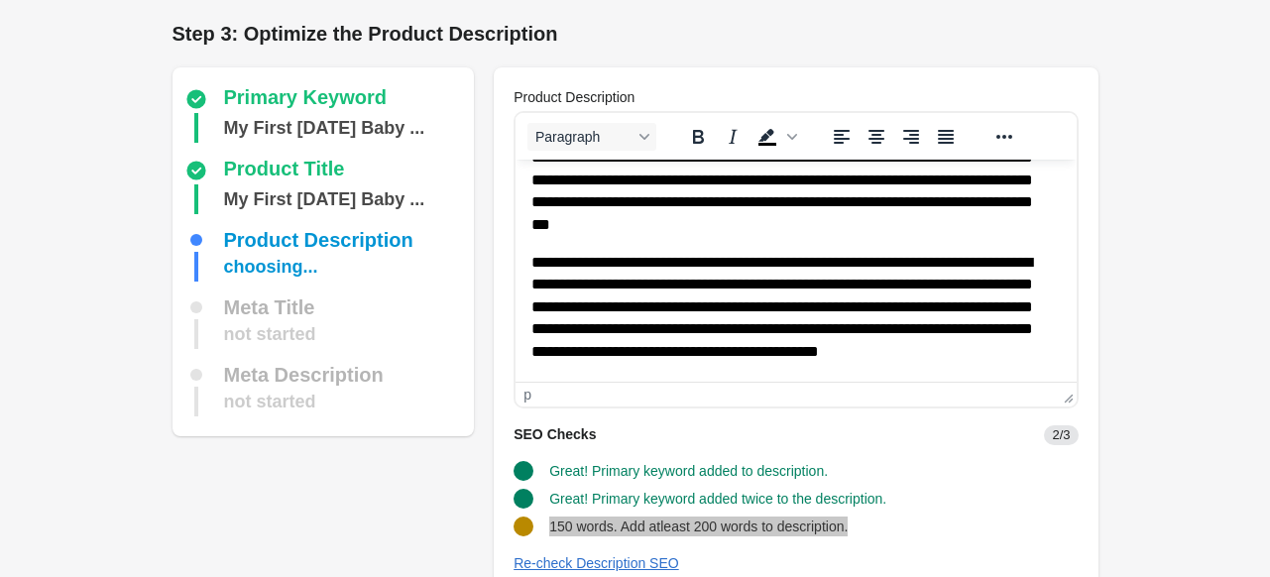
scroll to position [322, 0]
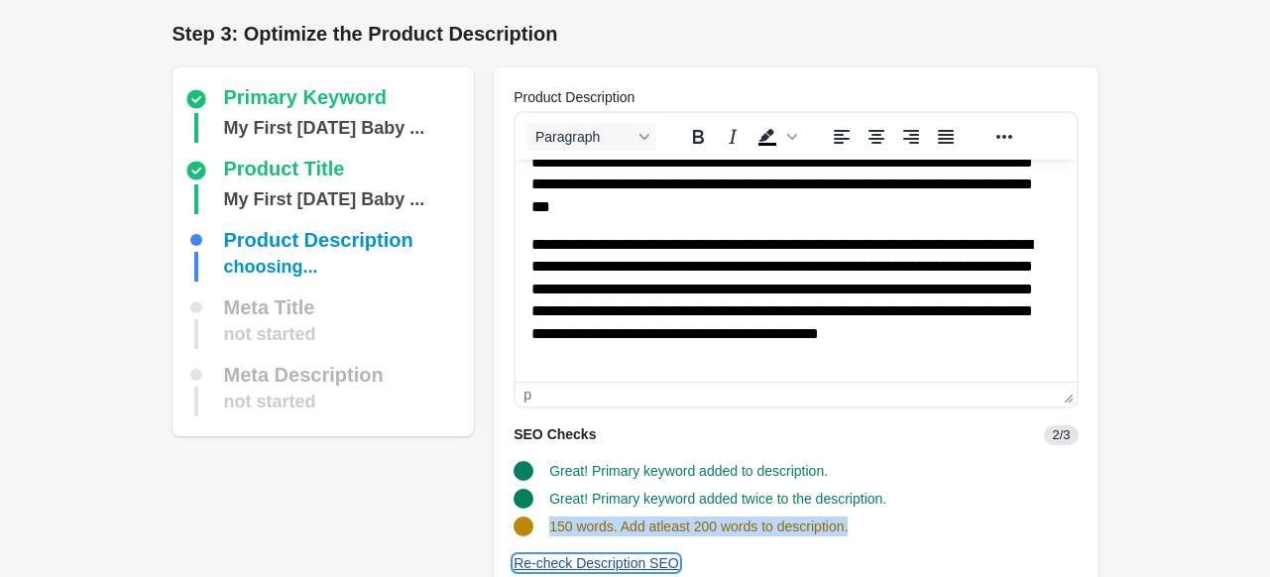
click at [592, 561] on div "Re-check Description SEO" at bounding box center [597, 563] width 166 height 16
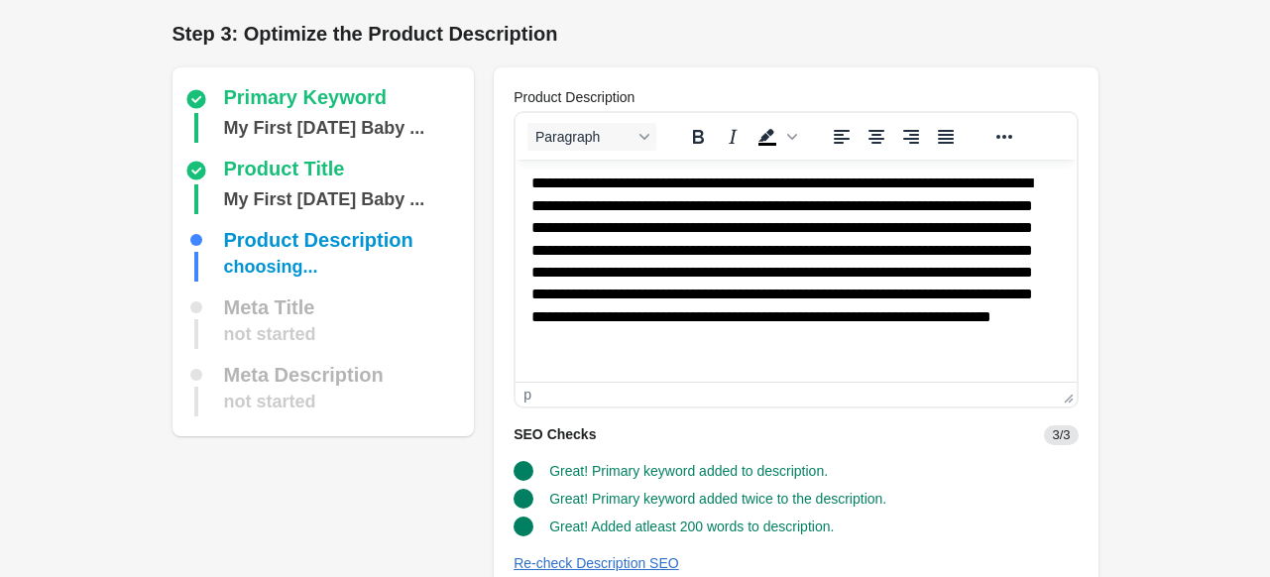
scroll to position [0, 0]
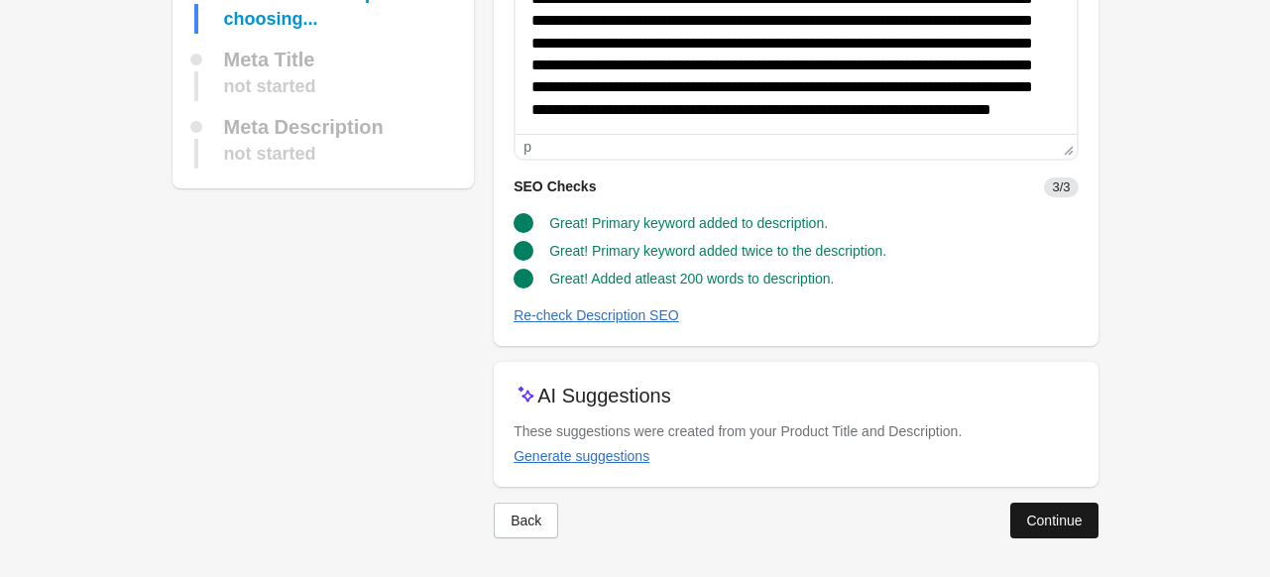
click at [1059, 529] on button "Continue" at bounding box center [1053, 521] width 87 height 36
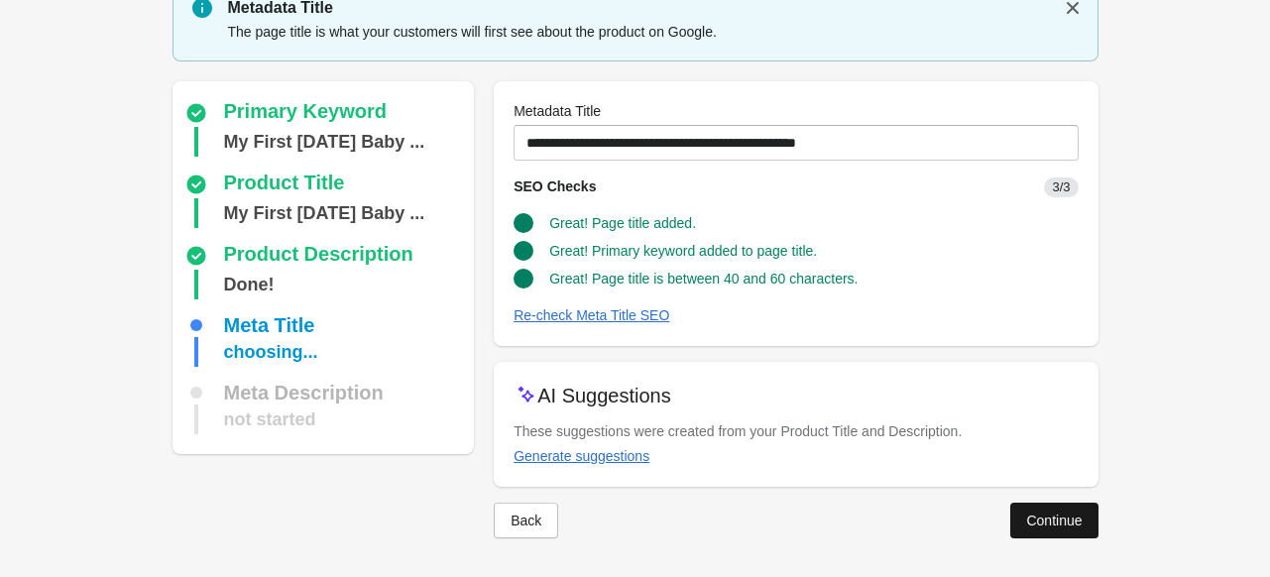
click at [1047, 514] on div "Continue" at bounding box center [1054, 521] width 56 height 16
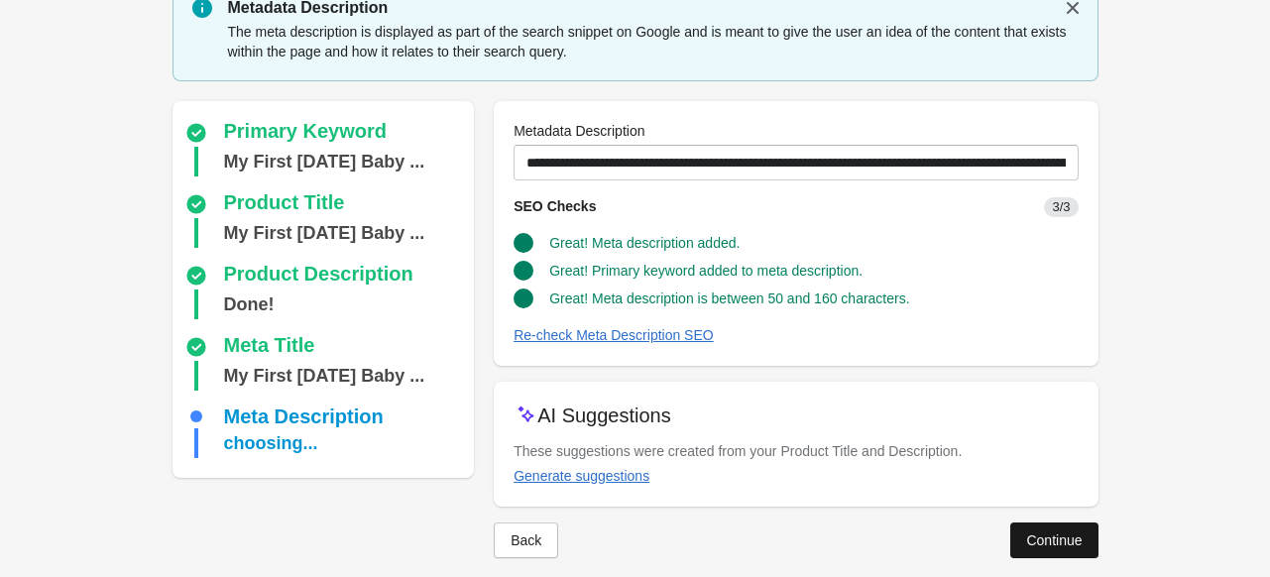
click at [1047, 540] on div "Continue" at bounding box center [1054, 540] width 56 height 16
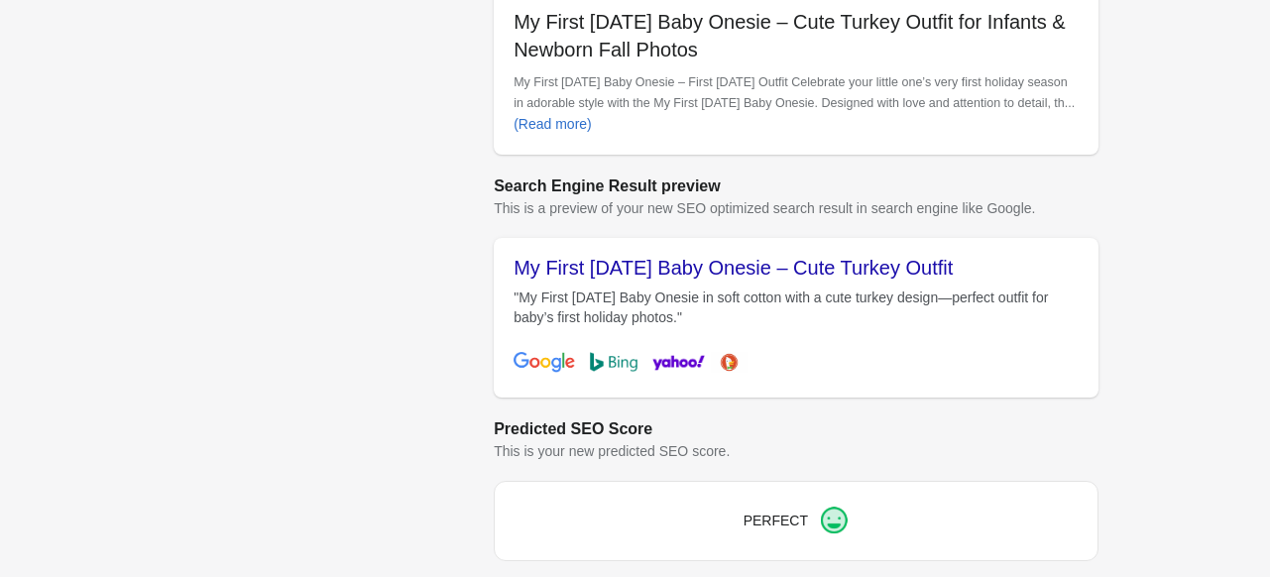
scroll to position [947, 0]
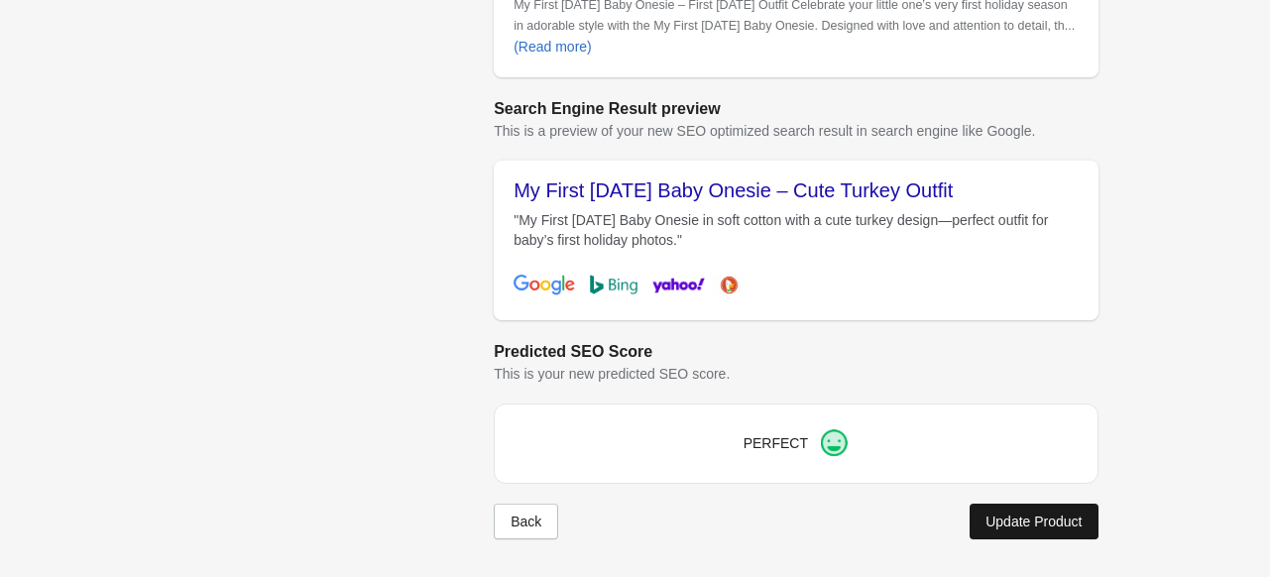
click at [1039, 514] on div "Update Product" at bounding box center [1034, 522] width 96 height 16
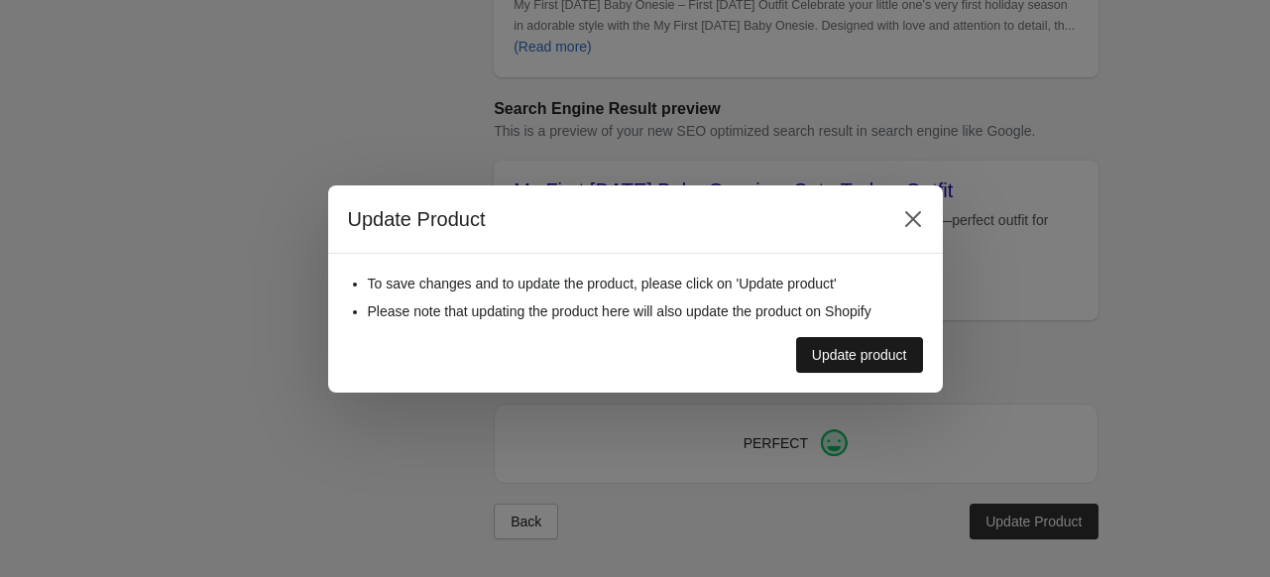
click at [857, 368] on button "Update product" at bounding box center [859, 355] width 127 height 36
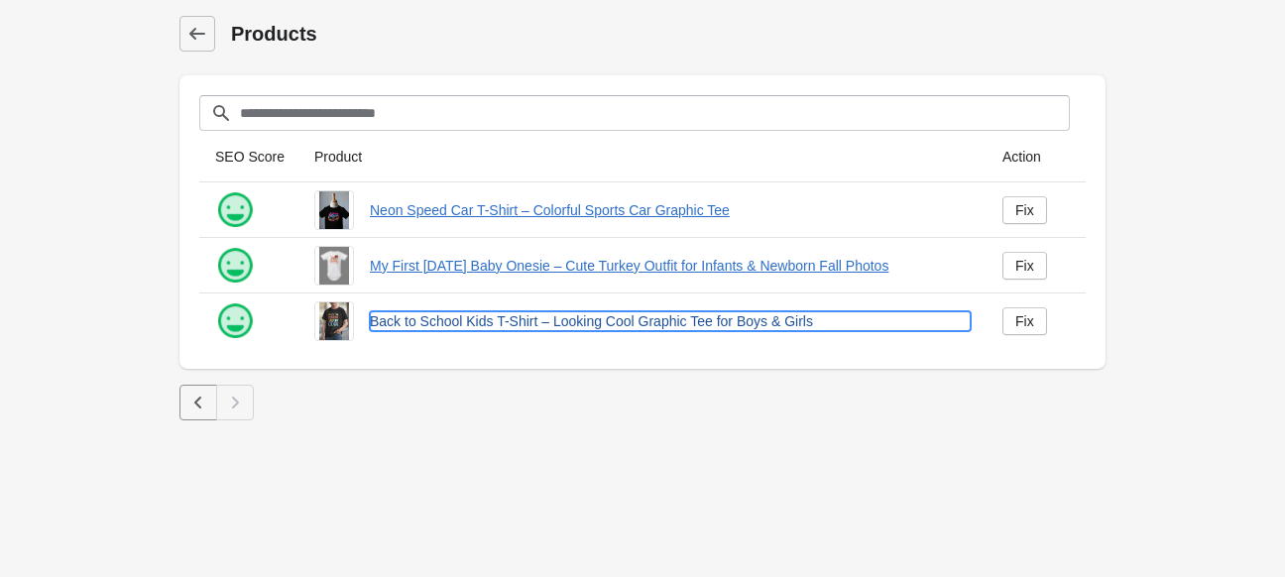
click at [738, 318] on link "Back to School Kids T-Shirt – Looking Cool Graphic Tee for Boys & Girls" at bounding box center [670, 321] width 601 height 20
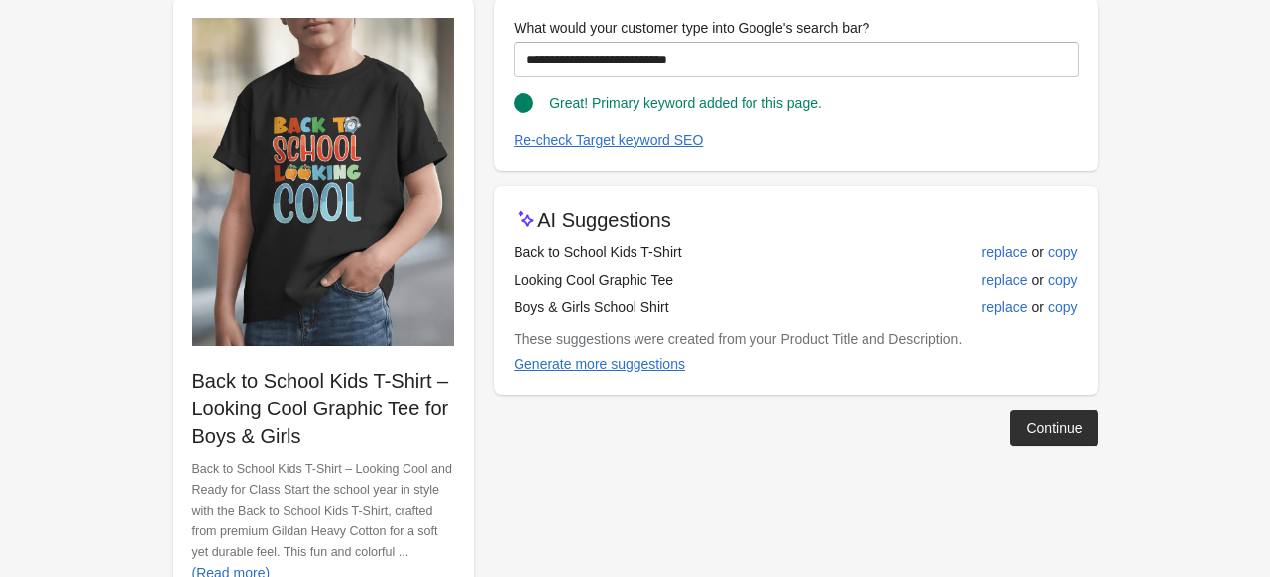
scroll to position [284, 0]
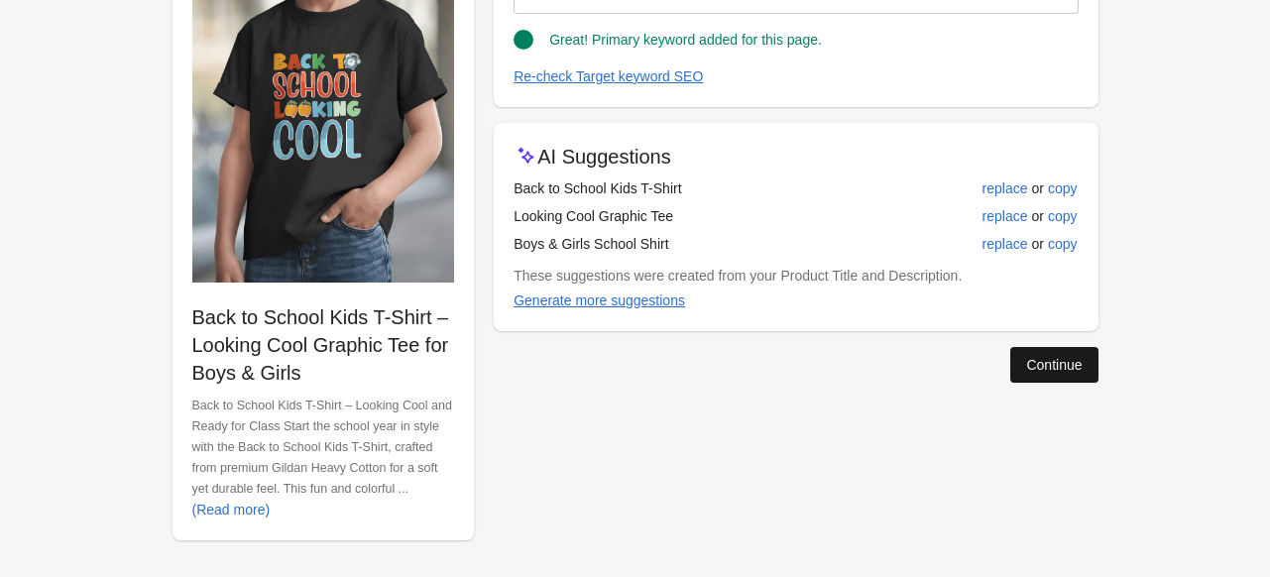
click at [1056, 354] on button "Continue" at bounding box center [1053, 365] width 87 height 36
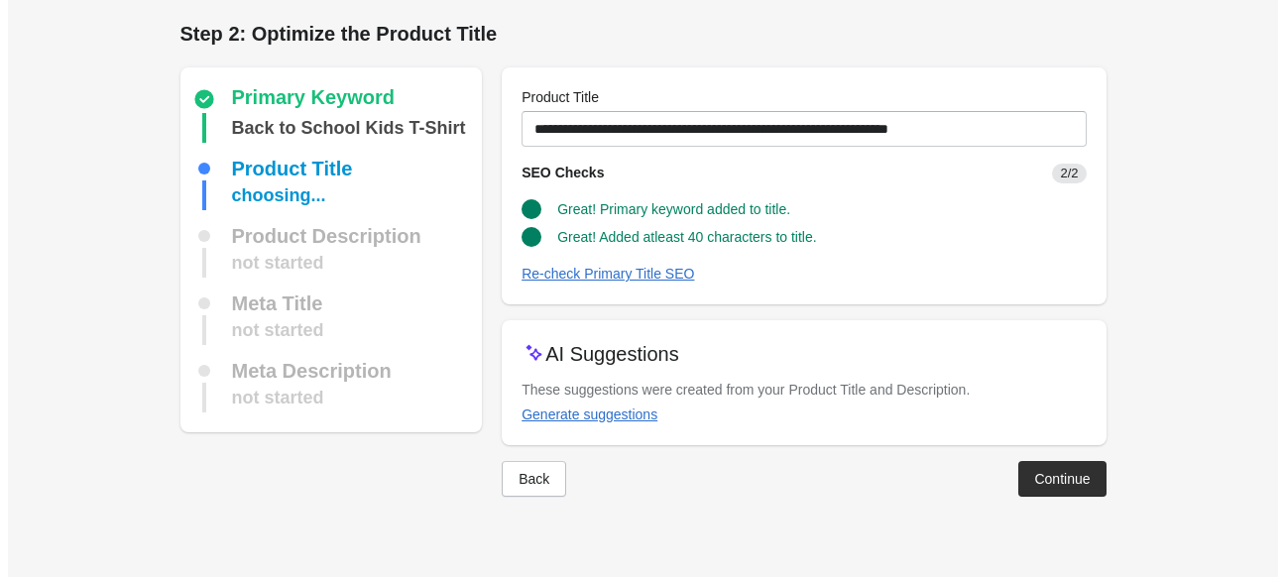
scroll to position [0, 0]
click at [1056, 485] on div "Continue" at bounding box center [1062, 479] width 56 height 16
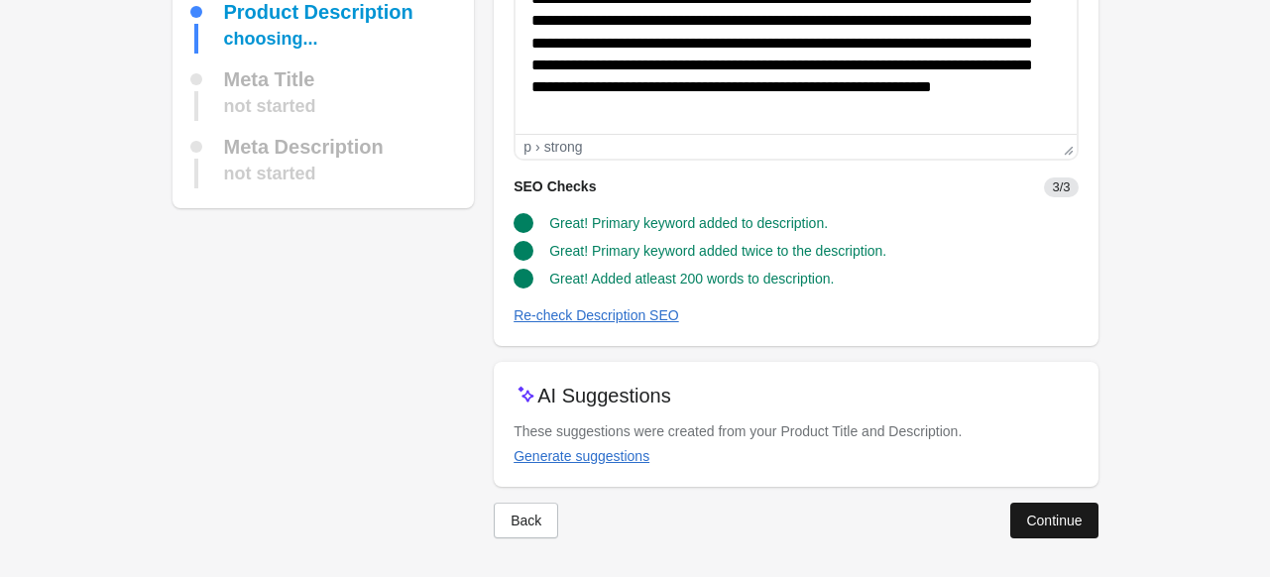
click at [1047, 513] on div "Continue" at bounding box center [1054, 521] width 56 height 16
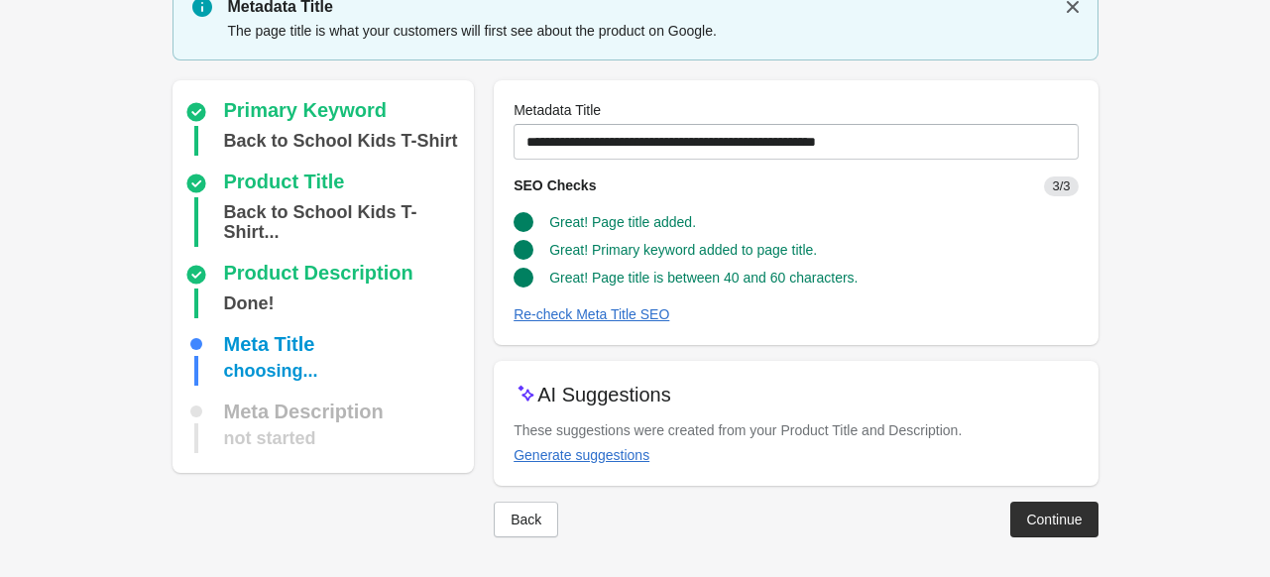
scroll to position [81, 0]
click at [1040, 515] on div "Continue" at bounding box center [1054, 521] width 56 height 16
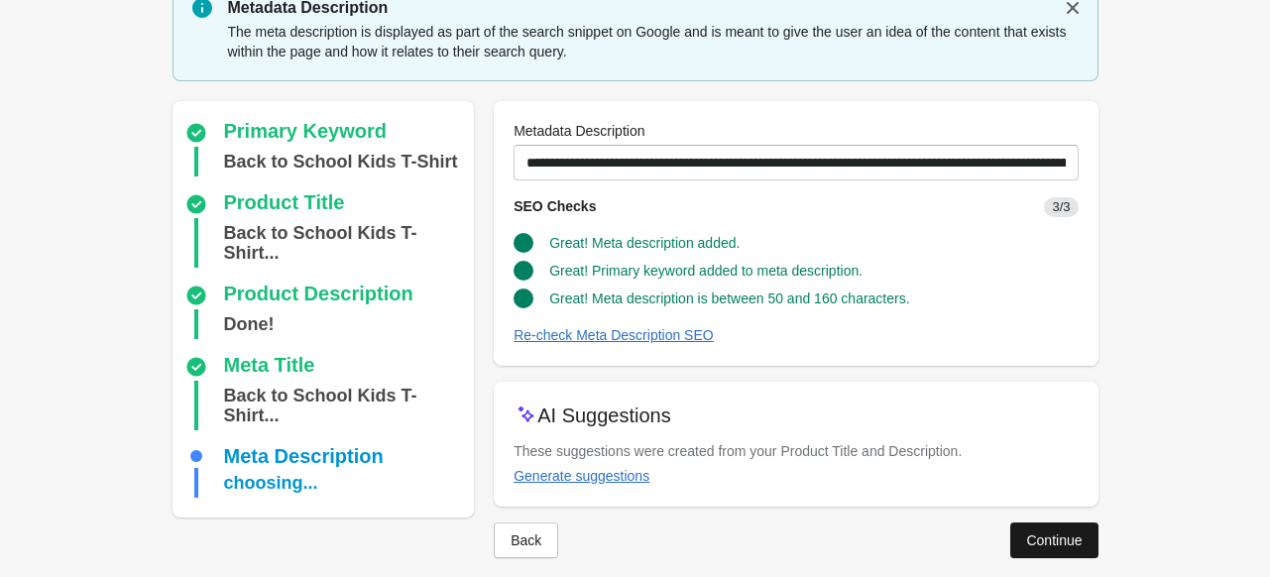
click at [1035, 542] on div "Continue" at bounding box center [1054, 540] width 56 height 16
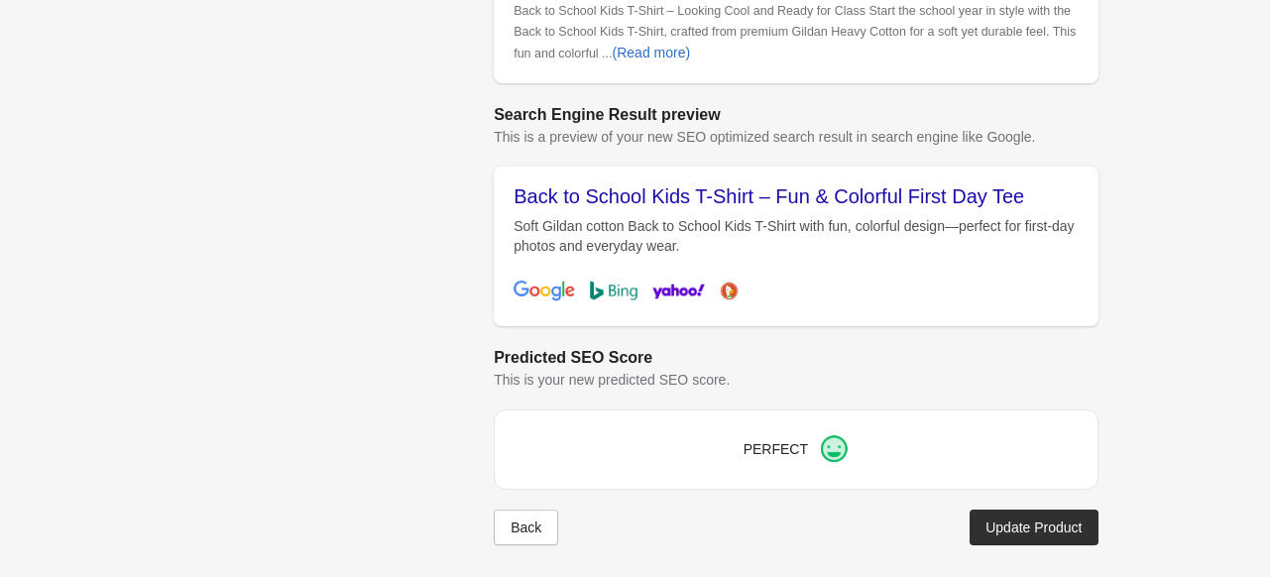
scroll to position [947, 0]
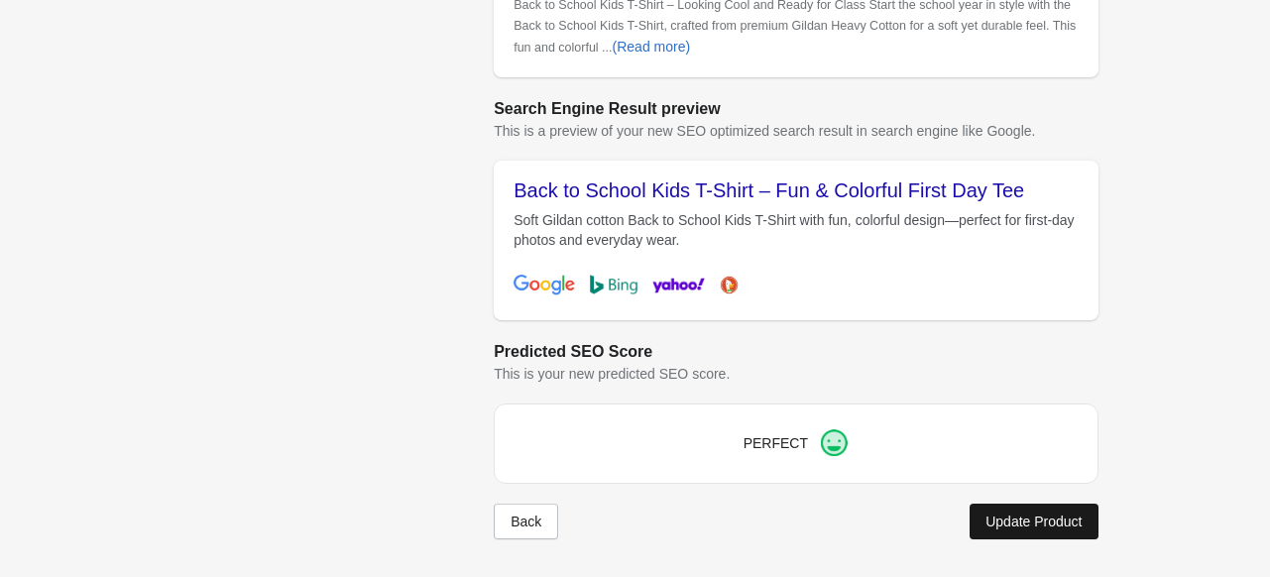
click at [1023, 519] on div "Update Product" at bounding box center [1034, 522] width 96 height 16
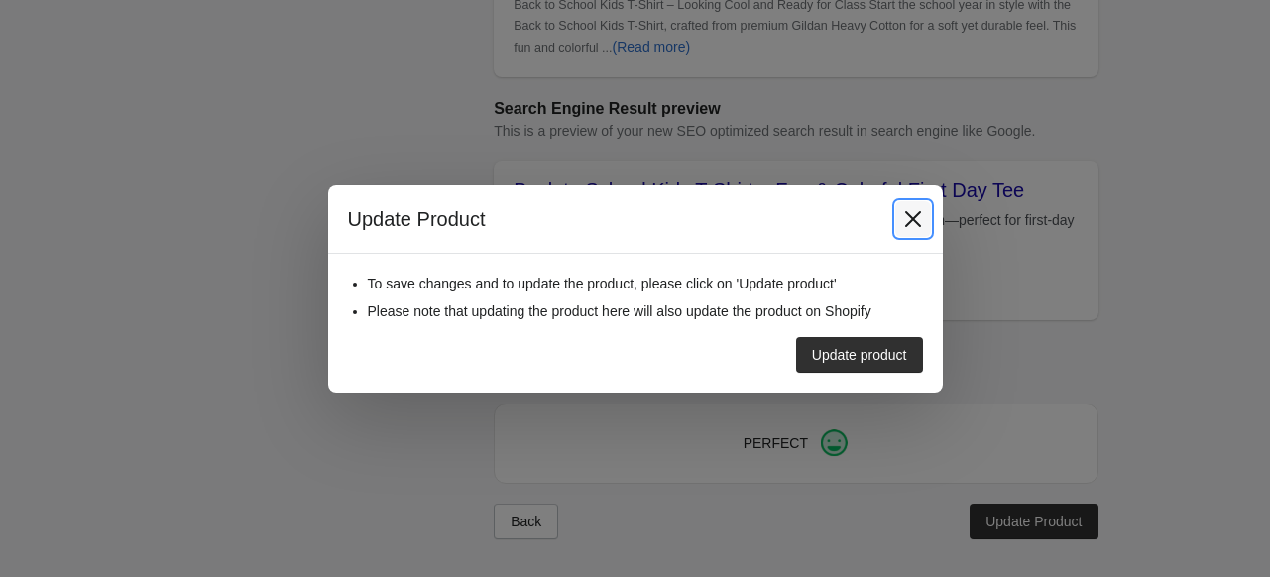
click at [917, 221] on icon "Close" at bounding box center [913, 219] width 20 height 20
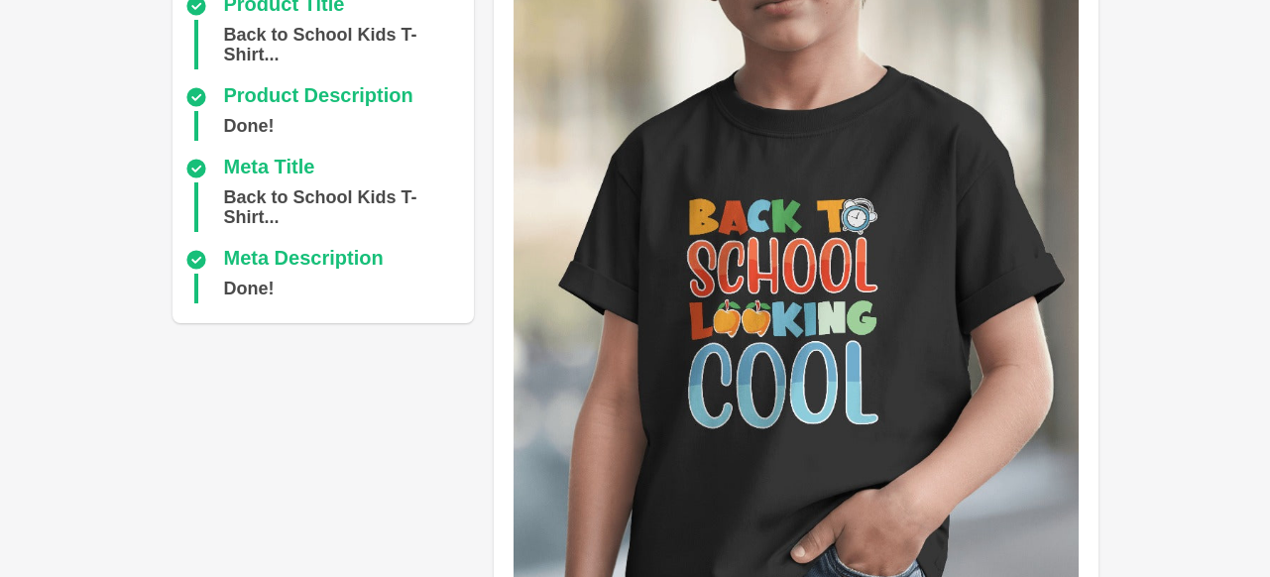
scroll to position [0, 0]
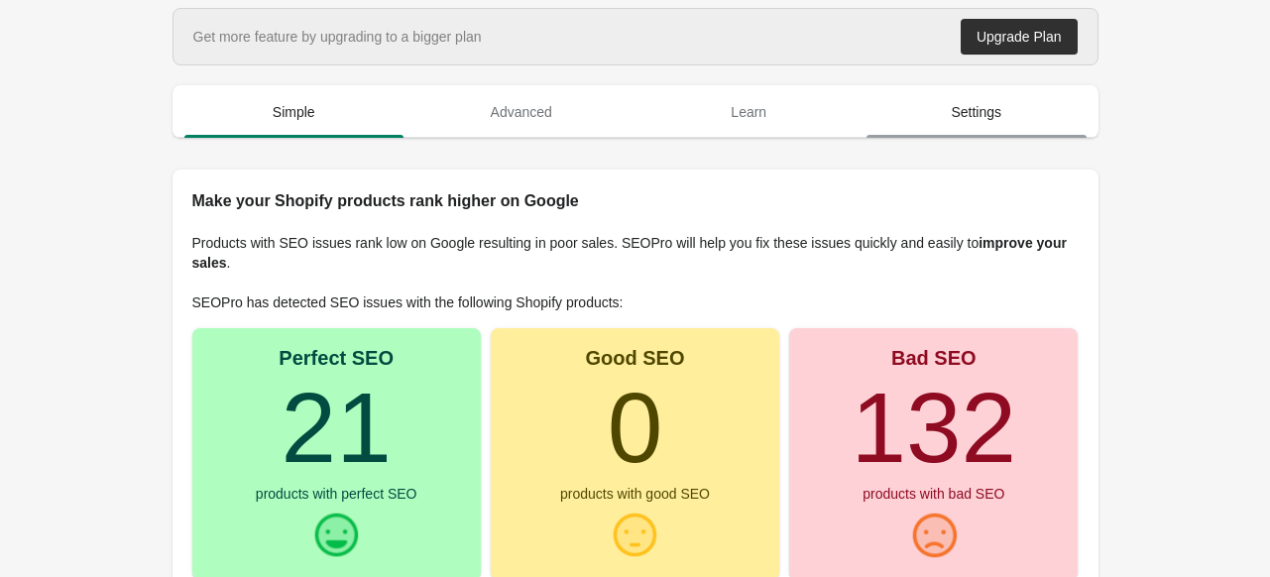
click at [1014, 127] on span "Settings" at bounding box center [977, 112] width 220 height 36
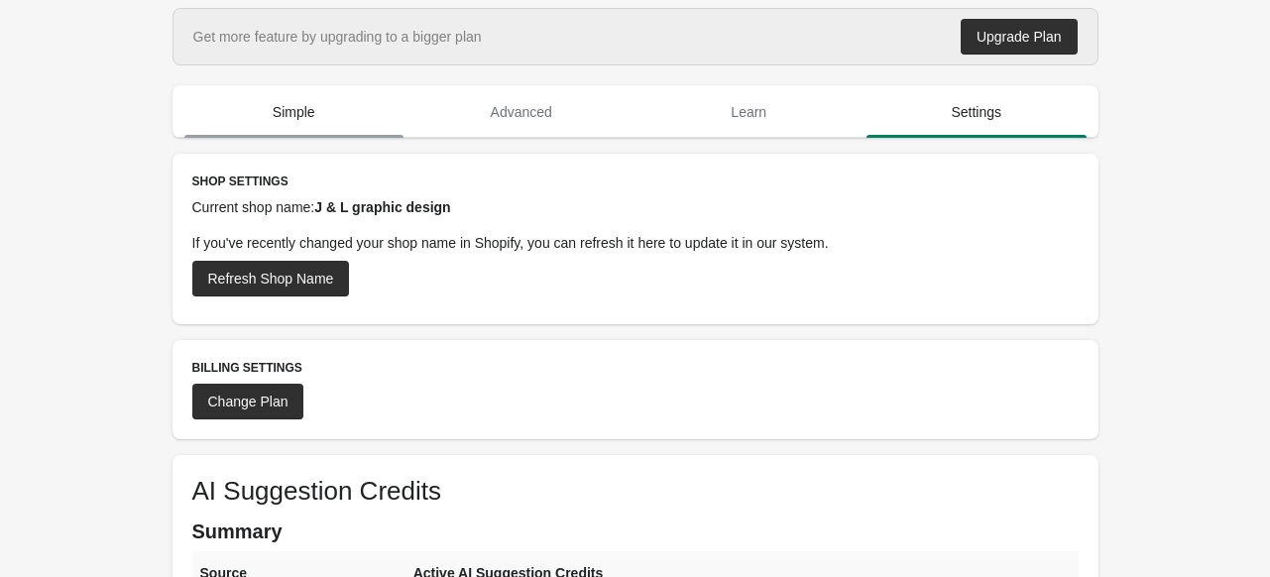
click at [312, 118] on span "Simple" at bounding box center [294, 112] width 220 height 36
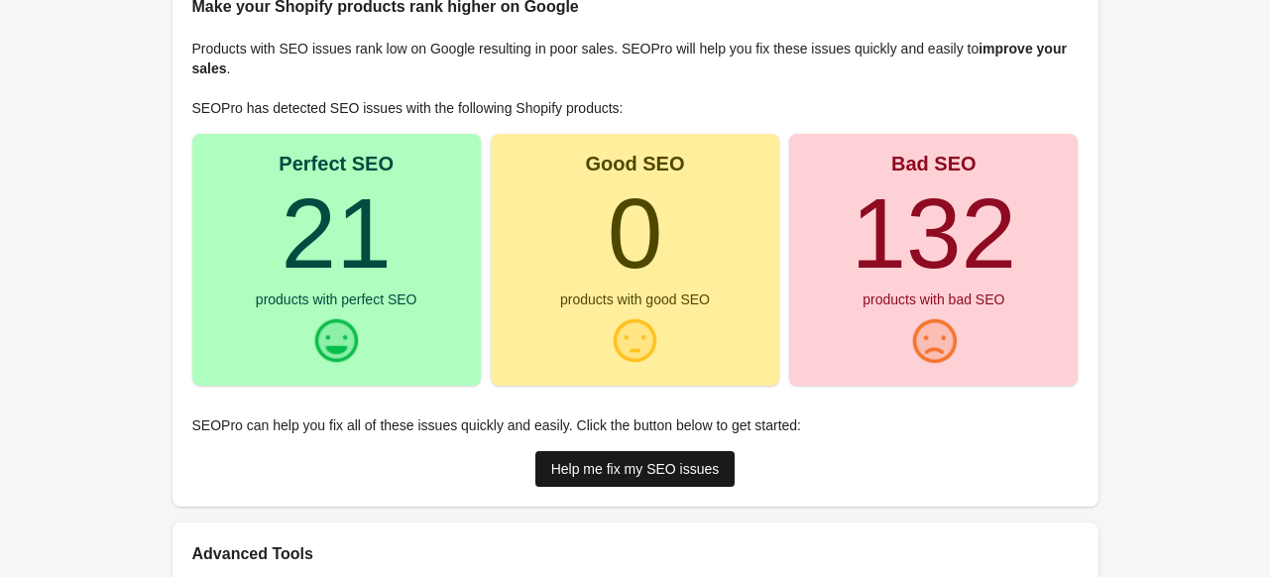
scroll to position [198, 0]
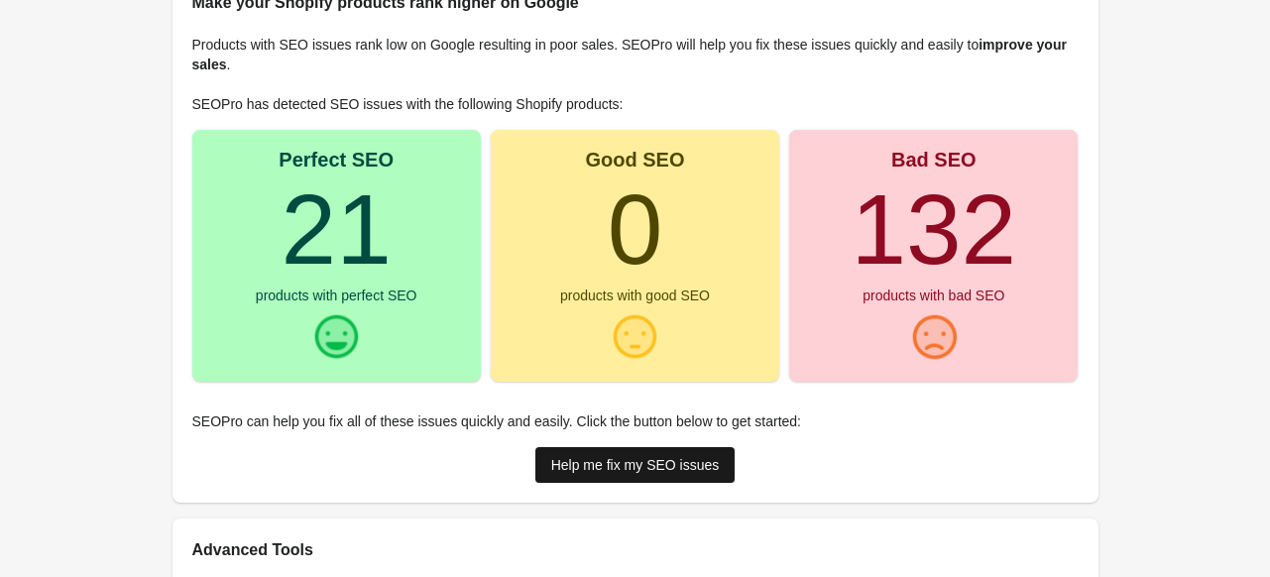
click at [695, 448] on link "Help me fix my SEO issues" at bounding box center [635, 465] width 200 height 36
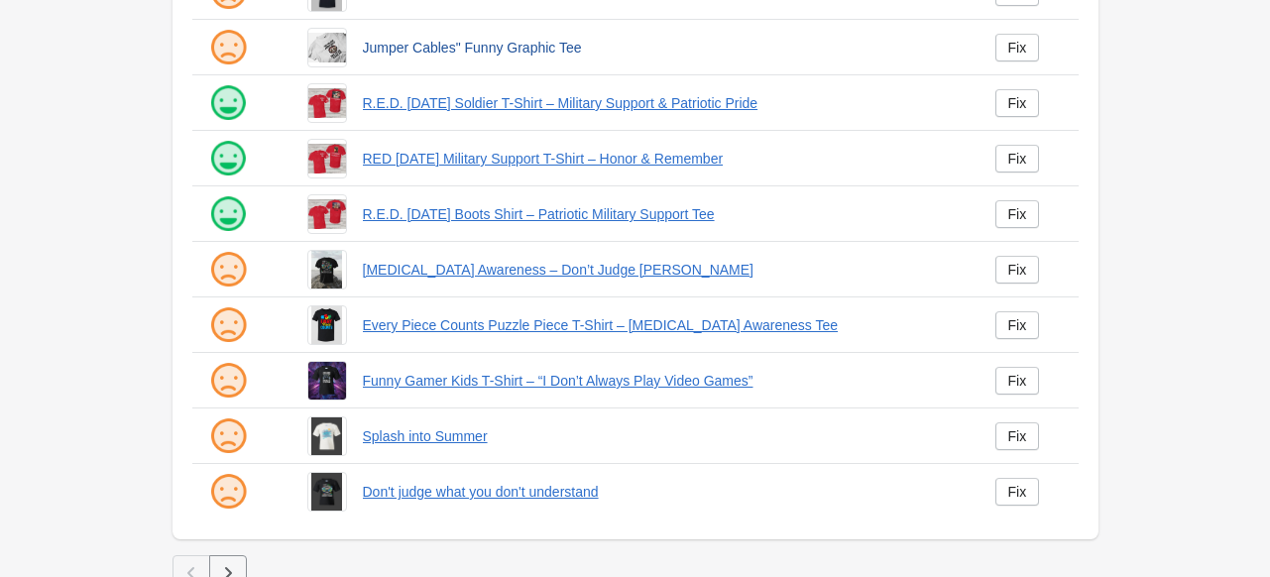
scroll to position [517, 0]
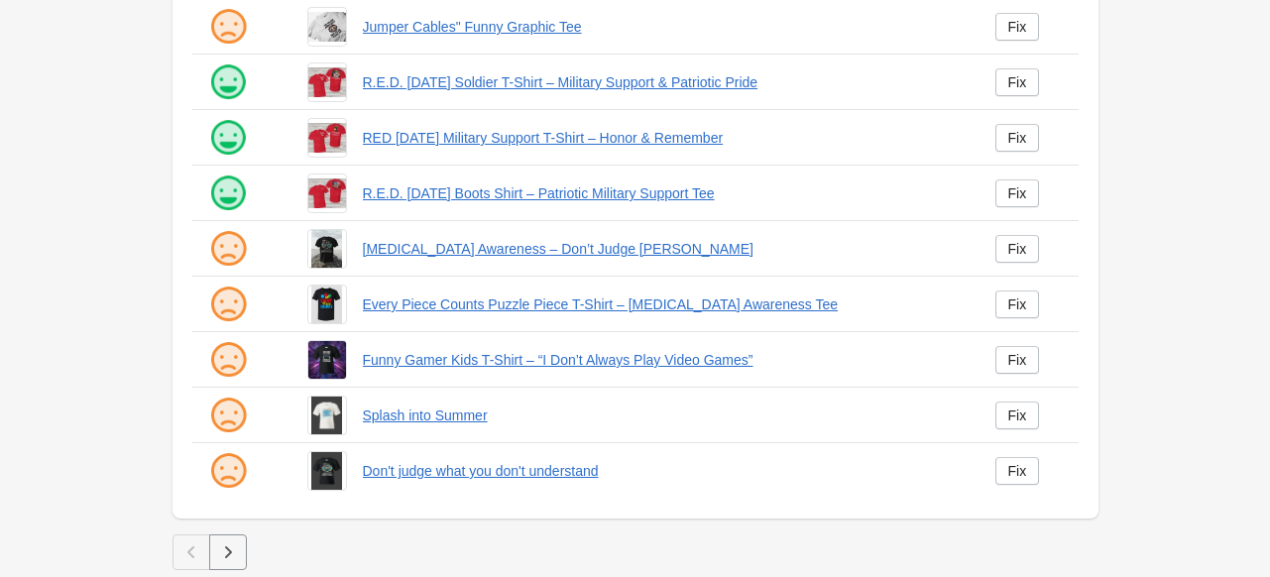
click at [223, 550] on icon "button" at bounding box center [228, 552] width 20 height 20
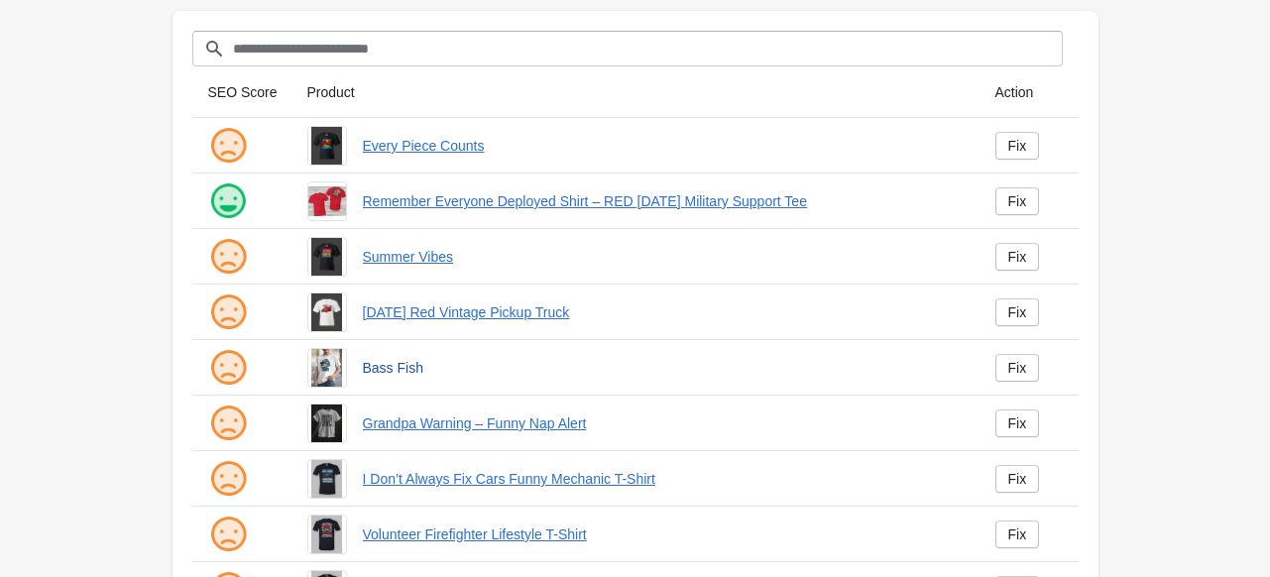
scroll to position [99, 0]
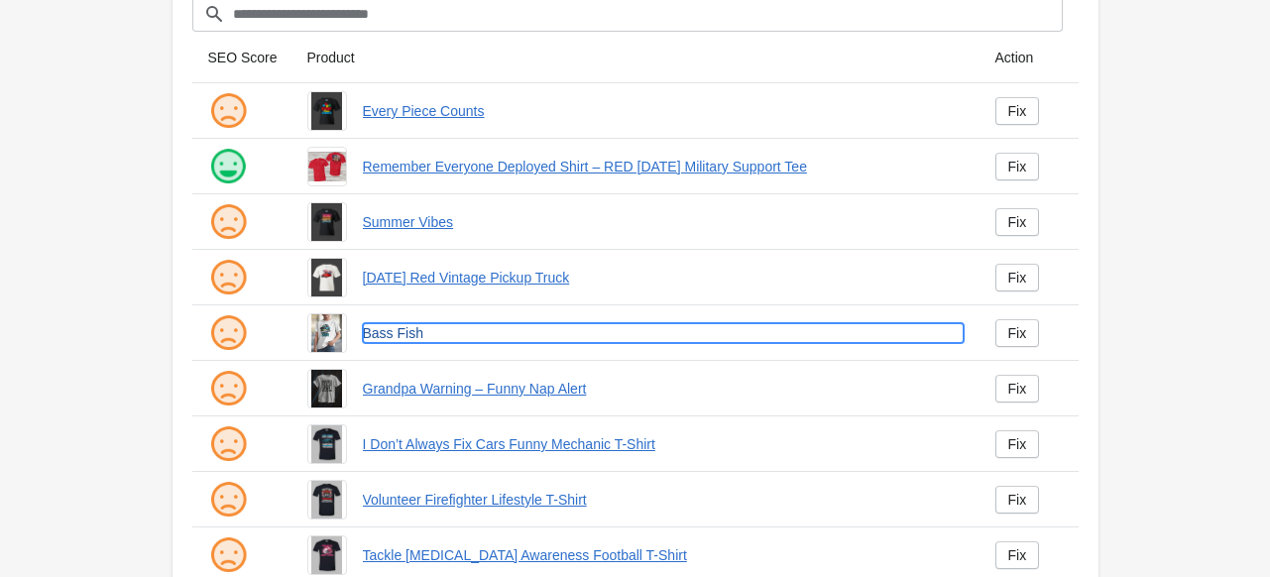
click at [374, 333] on link "Bass Fish" at bounding box center [663, 333] width 601 height 20
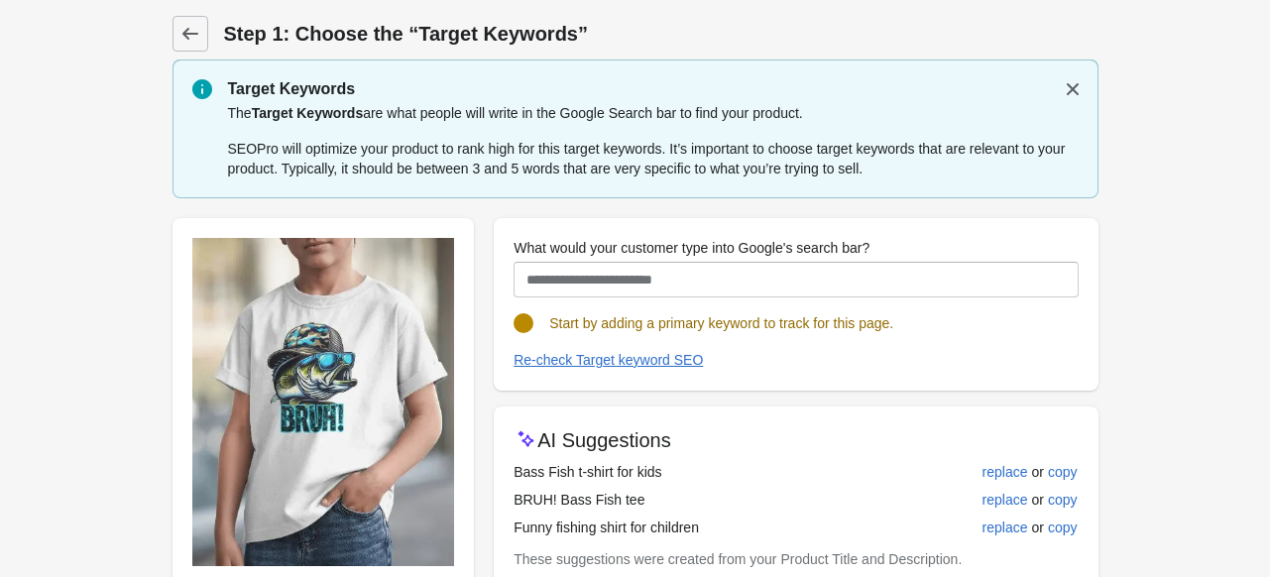
drag, startPoint x: 639, startPoint y: 502, endPoint x: 508, endPoint y: 507, distance: 131.0
click at [508, 507] on div "AI Suggestions Bass Fish t-shirt for kids replace or copy BRUH! Bass Fish tee r…" at bounding box center [796, 511] width 604 height 208
drag, startPoint x: 510, startPoint y: 499, endPoint x: 672, endPoint y: 495, distance: 162.7
click at [672, 495] on div "AI Suggestions Bass Fish t-shirt for kids replace or copy BRUH! Bass Fish tee r…" at bounding box center [796, 511] width 604 height 208
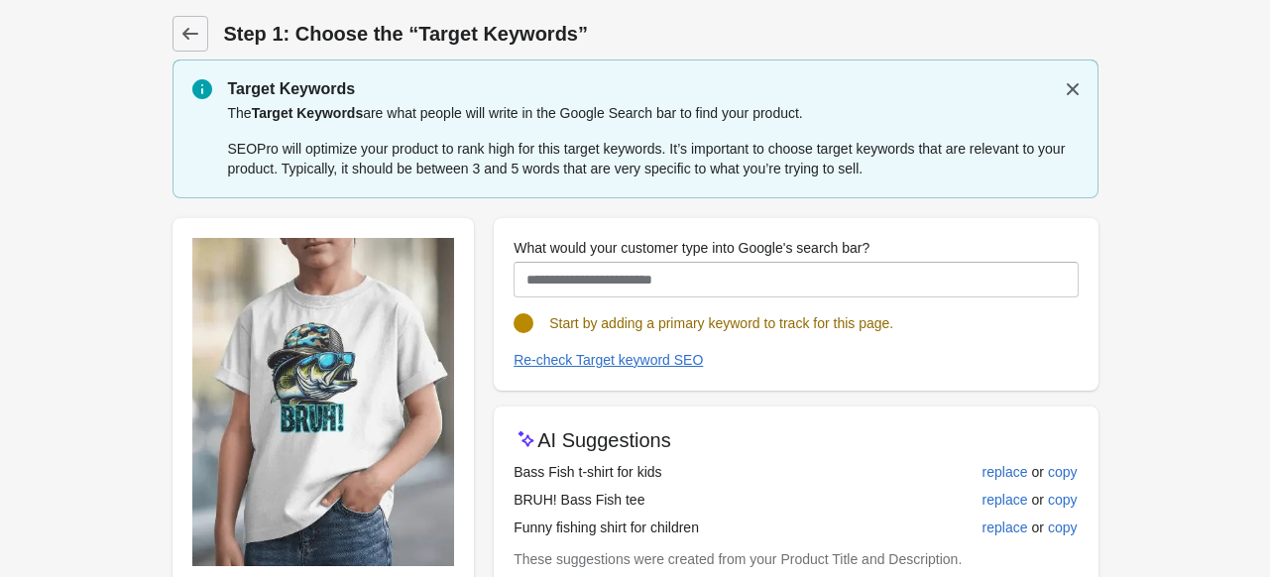
click at [672, 495] on td "BRUH! Bass Fish tee" at bounding box center [702, 500] width 376 height 28
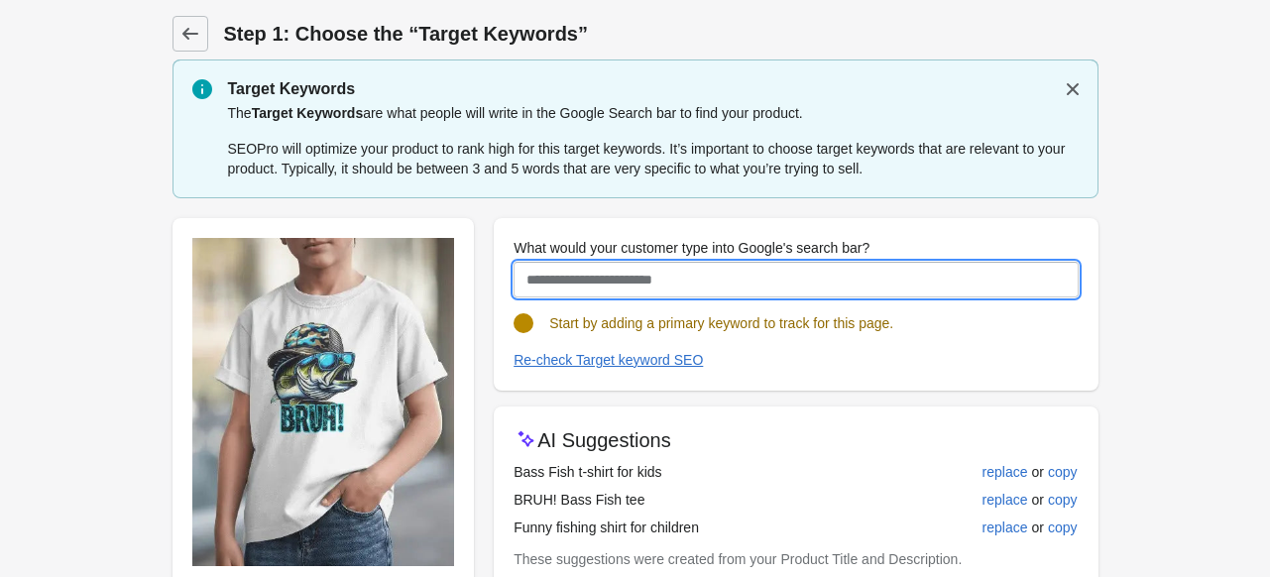
click at [690, 281] on input "What would your customer type into Google's search bar?" at bounding box center [796, 280] width 564 height 36
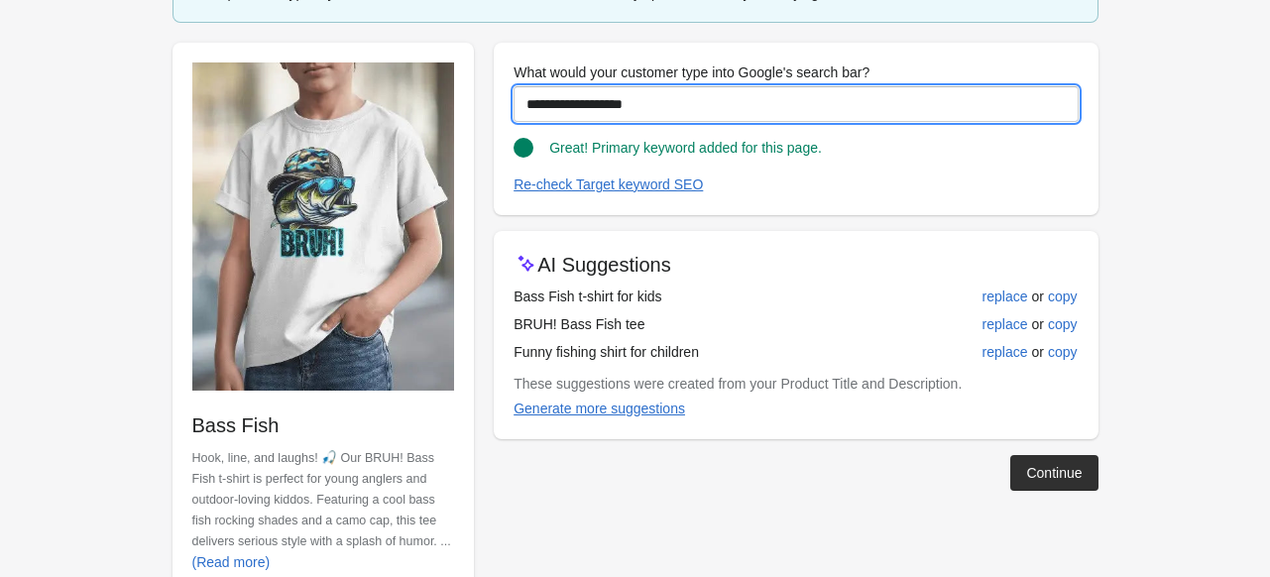
scroll to position [198, 0]
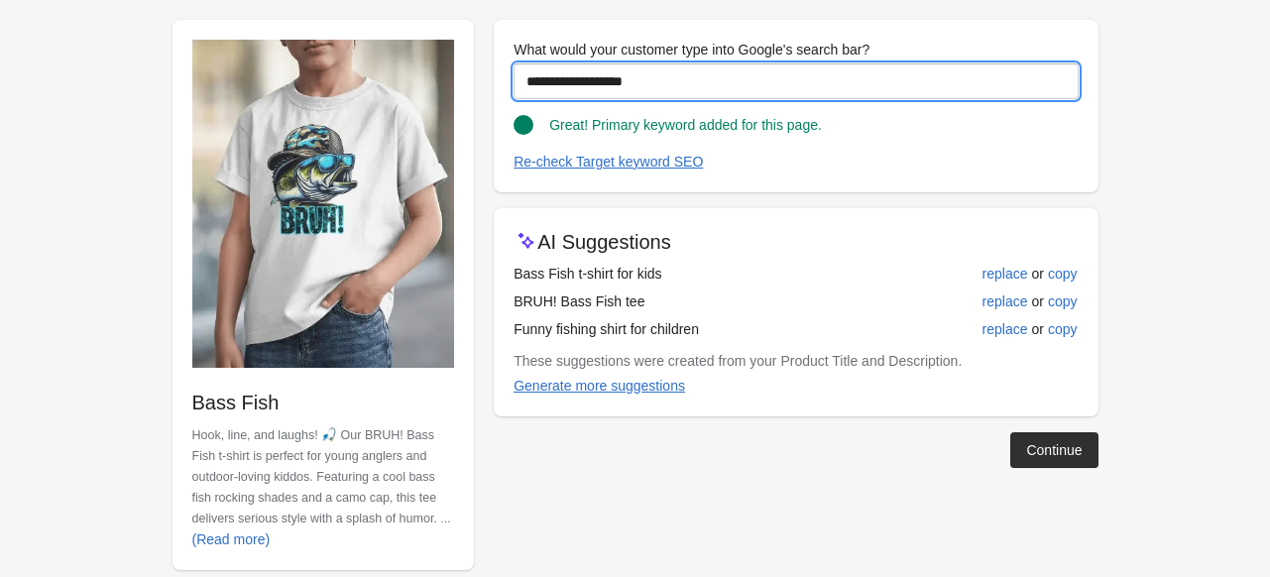
drag, startPoint x: 671, startPoint y: 82, endPoint x: 489, endPoint y: 89, distance: 182.6
click at [489, 89] on div "**********" at bounding box center [626, 287] width 946 height 566
type input "**********"
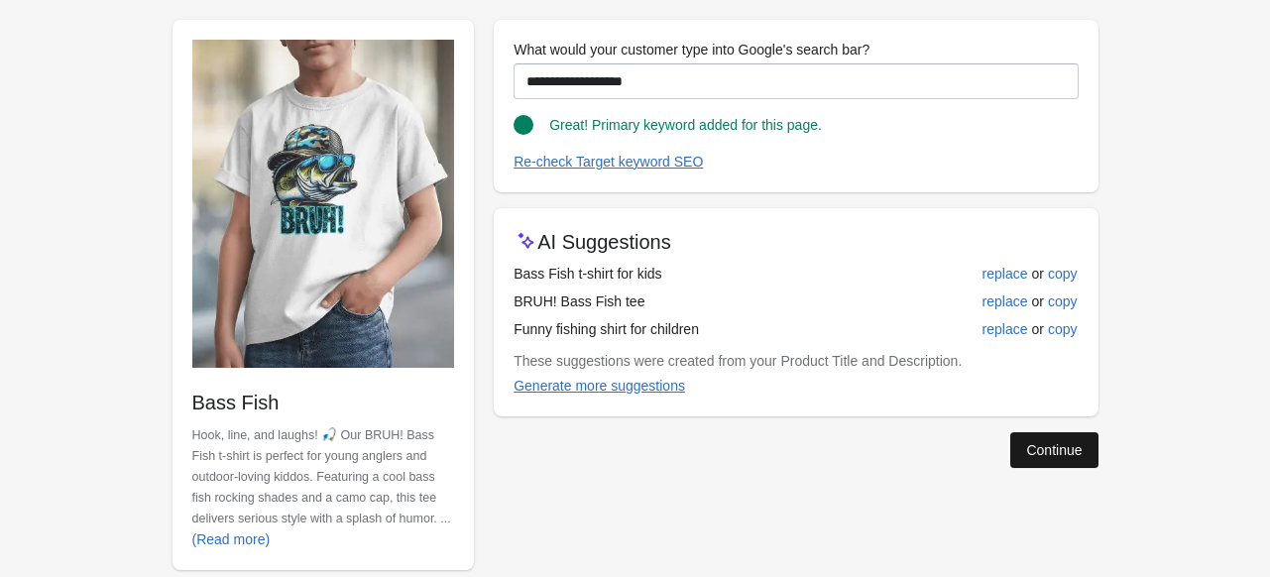
click at [1061, 447] on div "Continue" at bounding box center [1054, 450] width 56 height 16
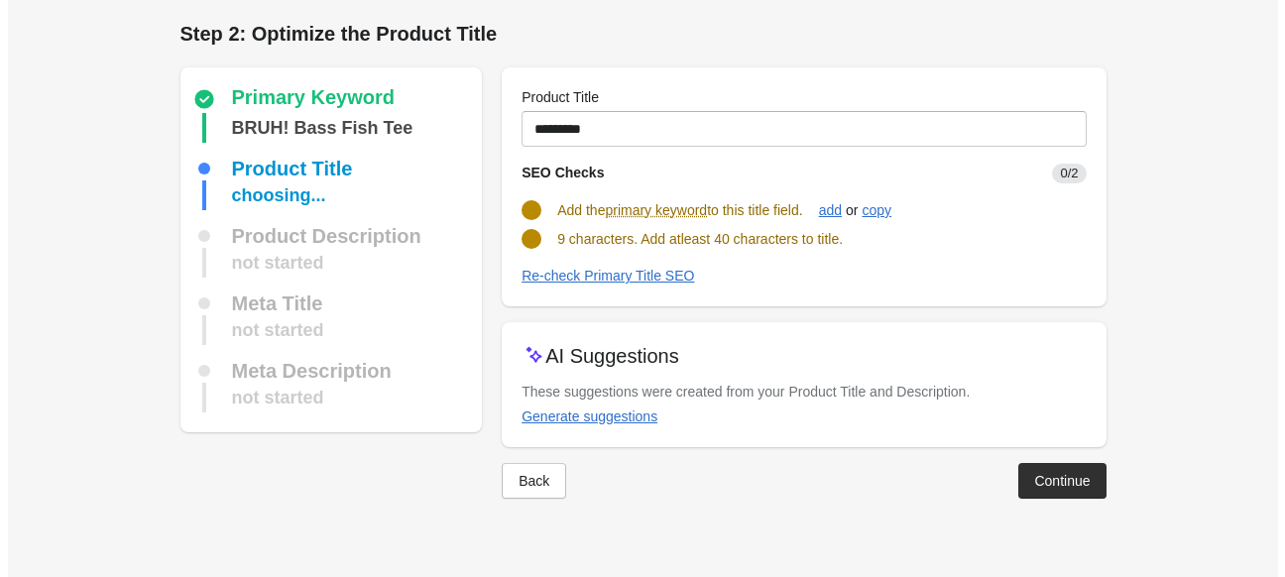
scroll to position [0, 0]
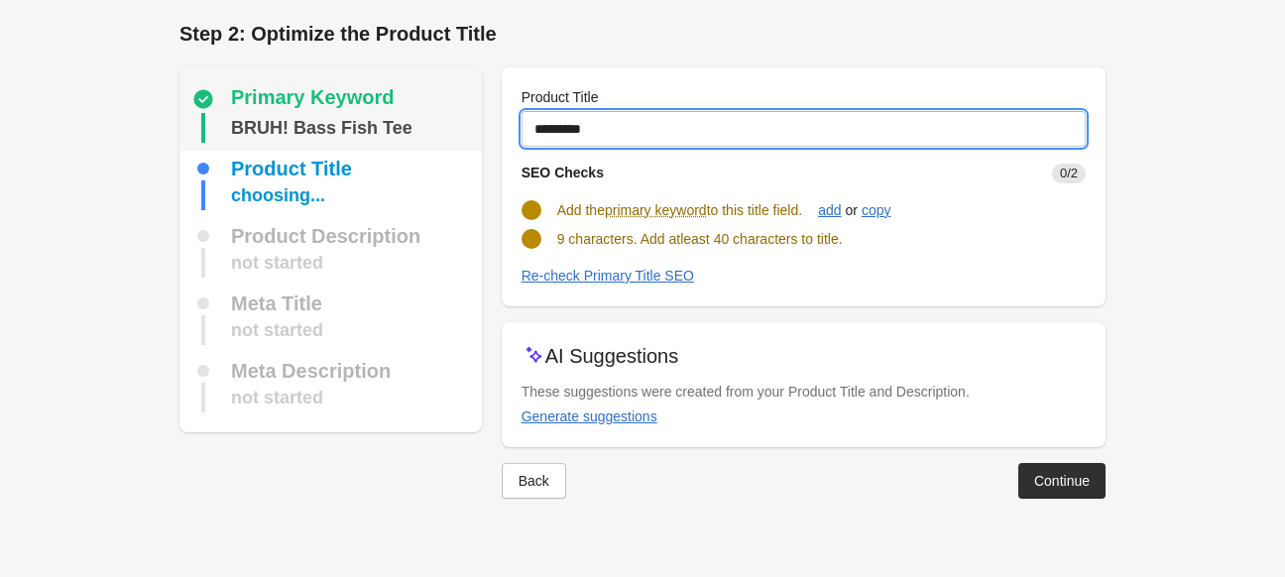
drag, startPoint x: 661, startPoint y: 134, endPoint x: 437, endPoint y: 134, distance: 224.1
click at [437, 134] on div "Primary Keyword BRUH! Bass Fish Tee Product Title choosing... Product Descripti…" at bounding box center [633, 275] width 946 height 447
paste input "**********"
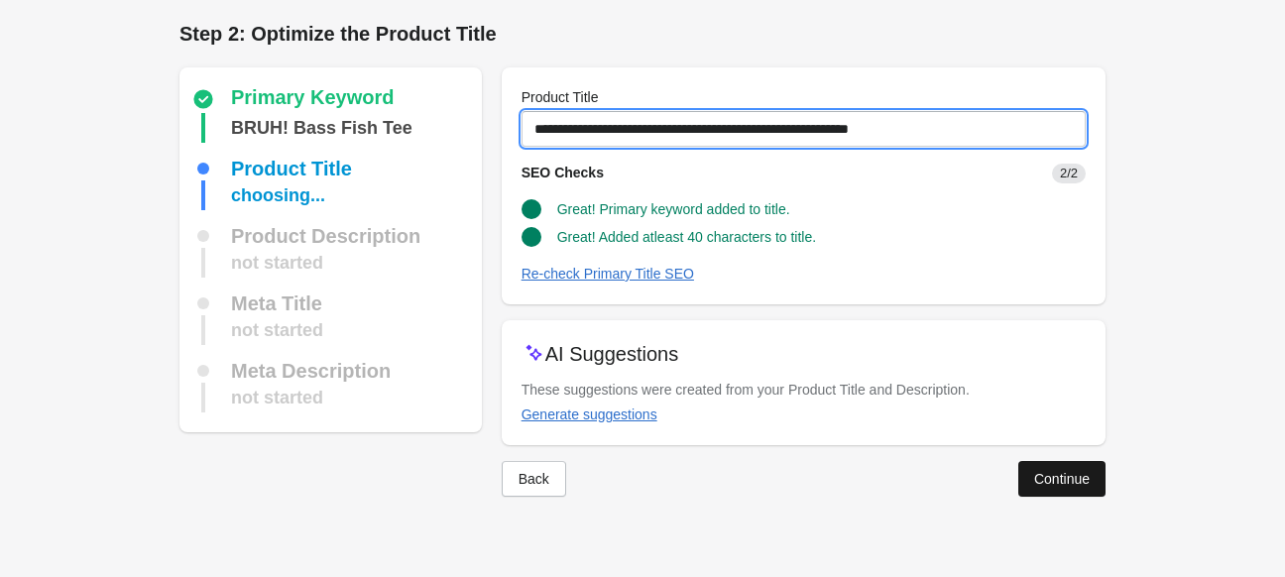
type input "**********"
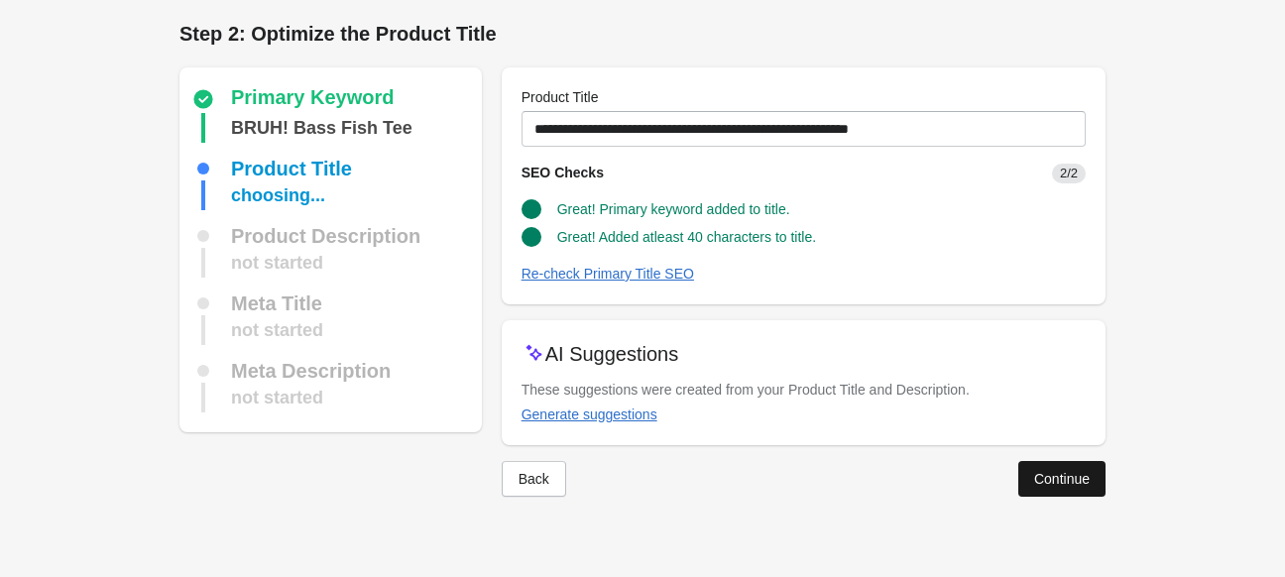
click at [1042, 483] on div "Continue" at bounding box center [1062, 479] width 56 height 16
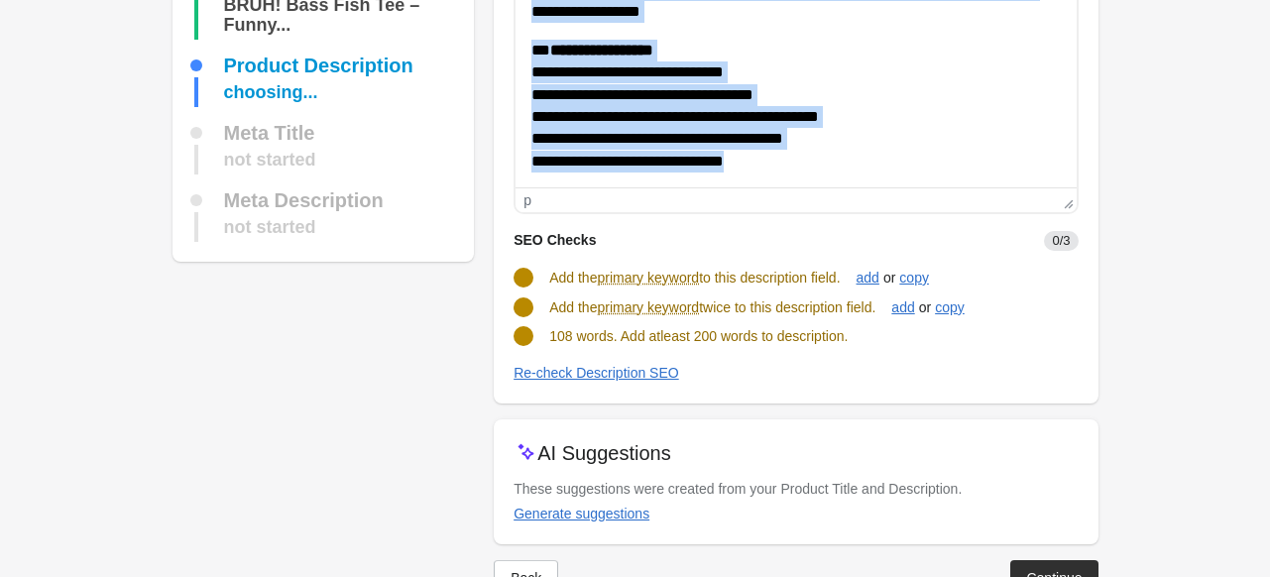
scroll to position [252, 0]
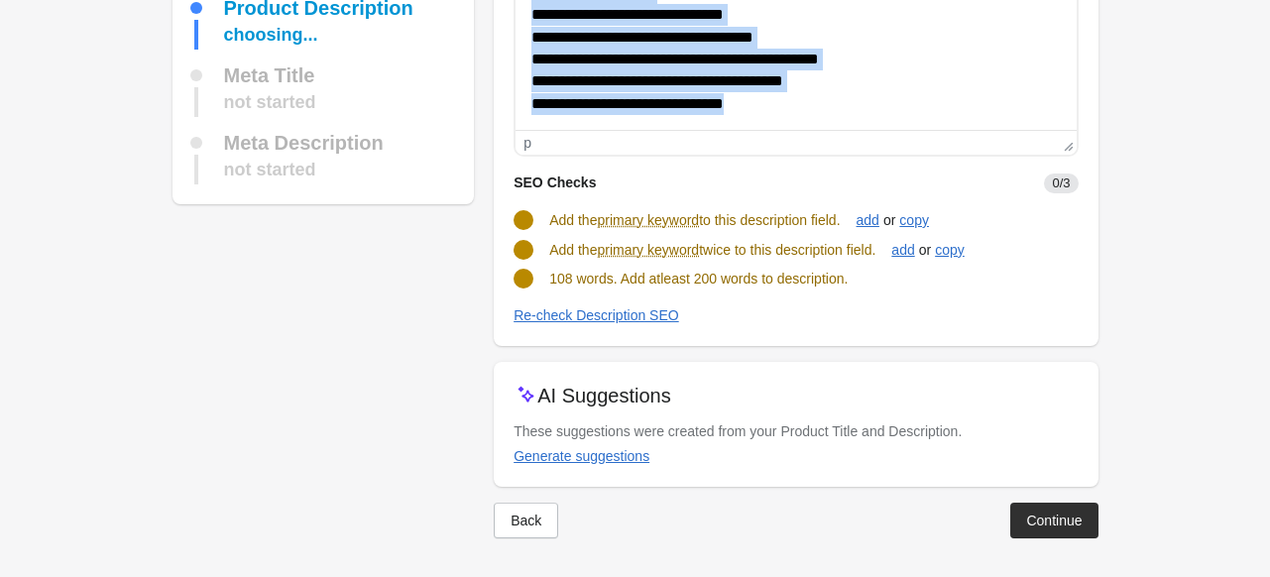
drag, startPoint x: 536, startPoint y: -69, endPoint x: 761, endPoint y: 51, distance: 254.2
copy body "**********"
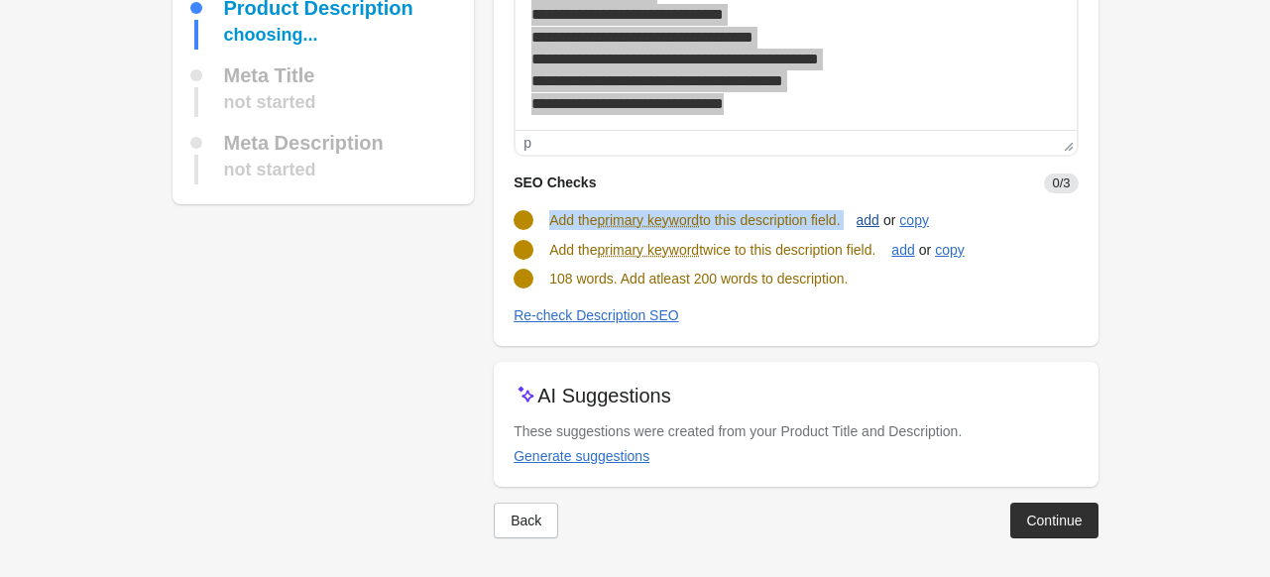
drag, startPoint x: 546, startPoint y: 219, endPoint x: 867, endPoint y: 220, distance: 320.3
click at [867, 220] on div "Add the primary keyword to this description field. add or copy" at bounding box center [788, 212] width 580 height 38
copy div "Add the primary keyword to this description field. add"
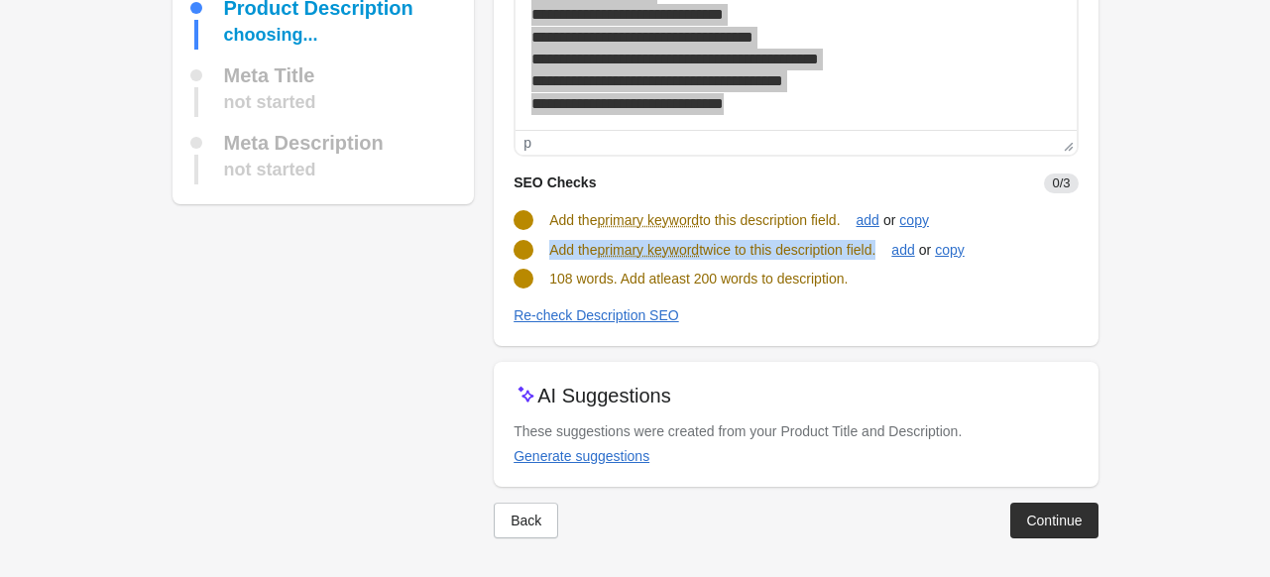
drag, startPoint x: 548, startPoint y: 249, endPoint x: 885, endPoint y: 253, distance: 337.2
click at [876, 253] on div "Add the primary keyword twice to this description field." at bounding box center [712, 250] width 326 height 20
copy span "Add the primary keyword twice to this description field"
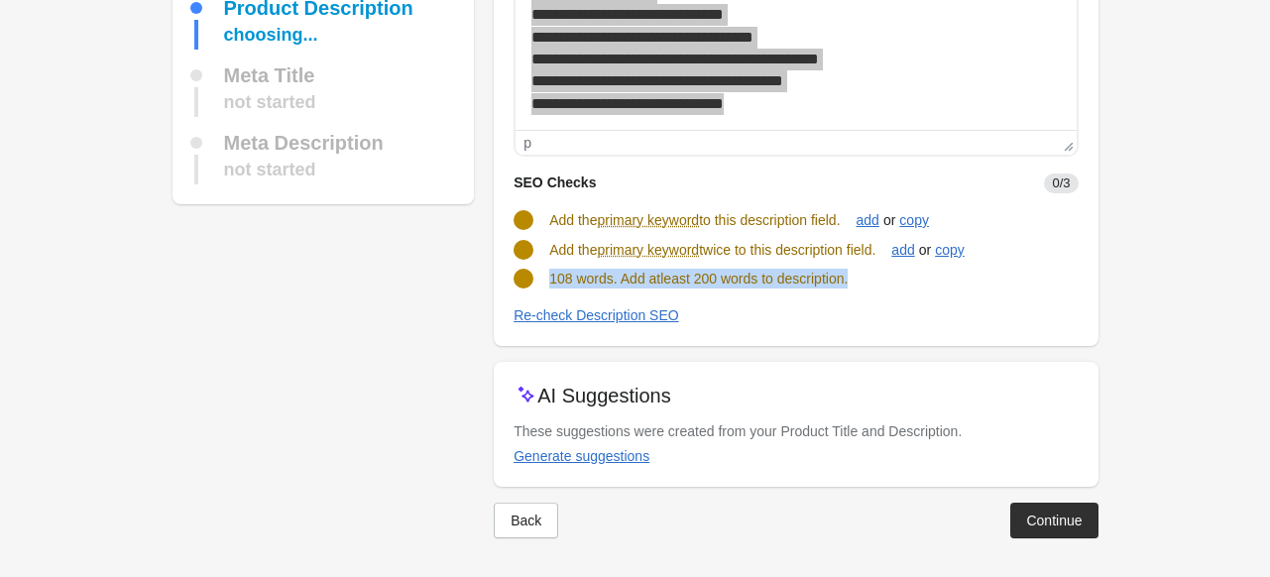
drag, startPoint x: 551, startPoint y: 280, endPoint x: 890, endPoint y: 281, distance: 339.1
click at [890, 281] on div "108 words. Add atleast 200 words to description." at bounding box center [788, 271] width 580 height 36
copy span "108 words. Add atleast 200 words to description."
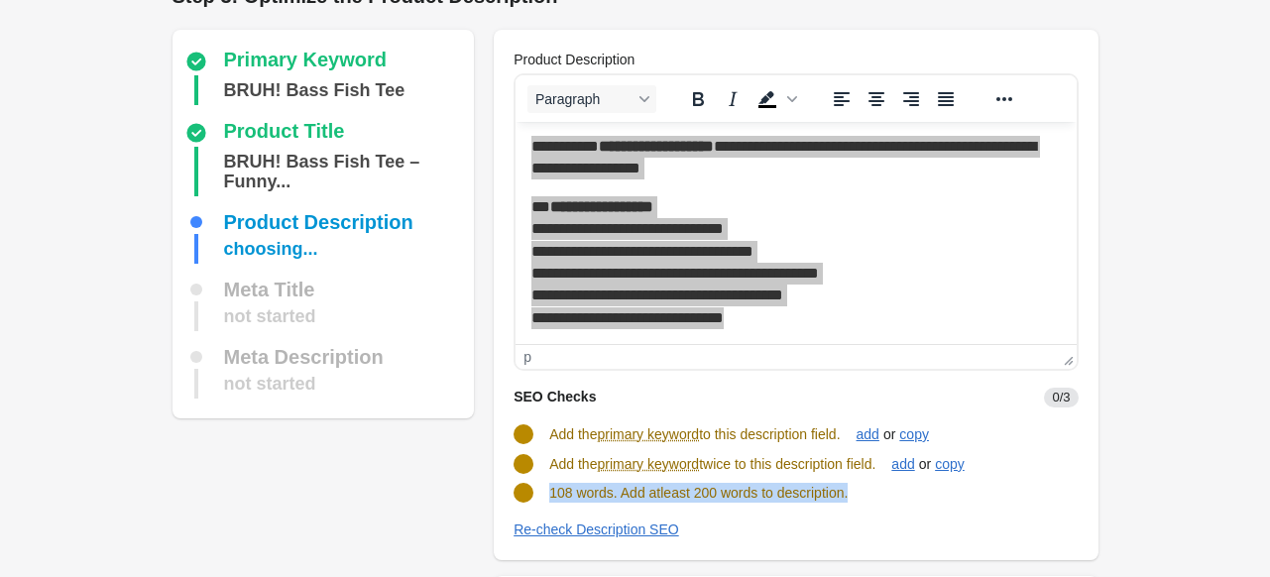
scroll to position [0, 0]
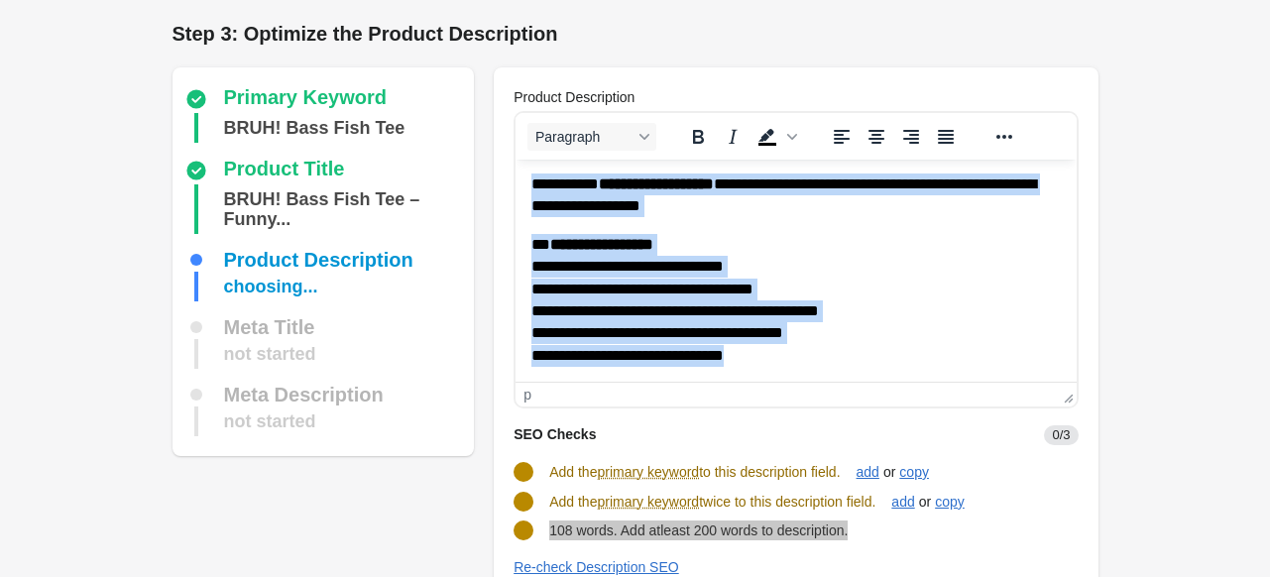
click at [600, 232] on body "**********" at bounding box center [795, 199] width 529 height 336
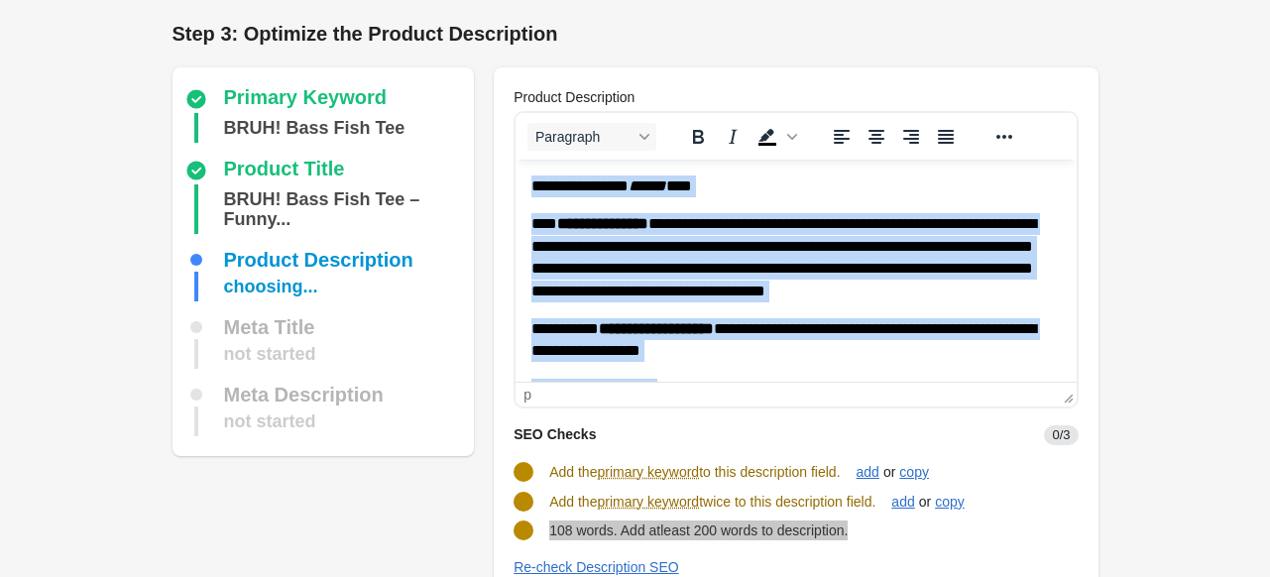
drag, startPoint x: 759, startPoint y: 357, endPoint x: 528, endPoint y: 178, distance: 292.0
click at [528, 178] on html "**********" at bounding box center [796, 344] width 560 height 368
copy body "**********"
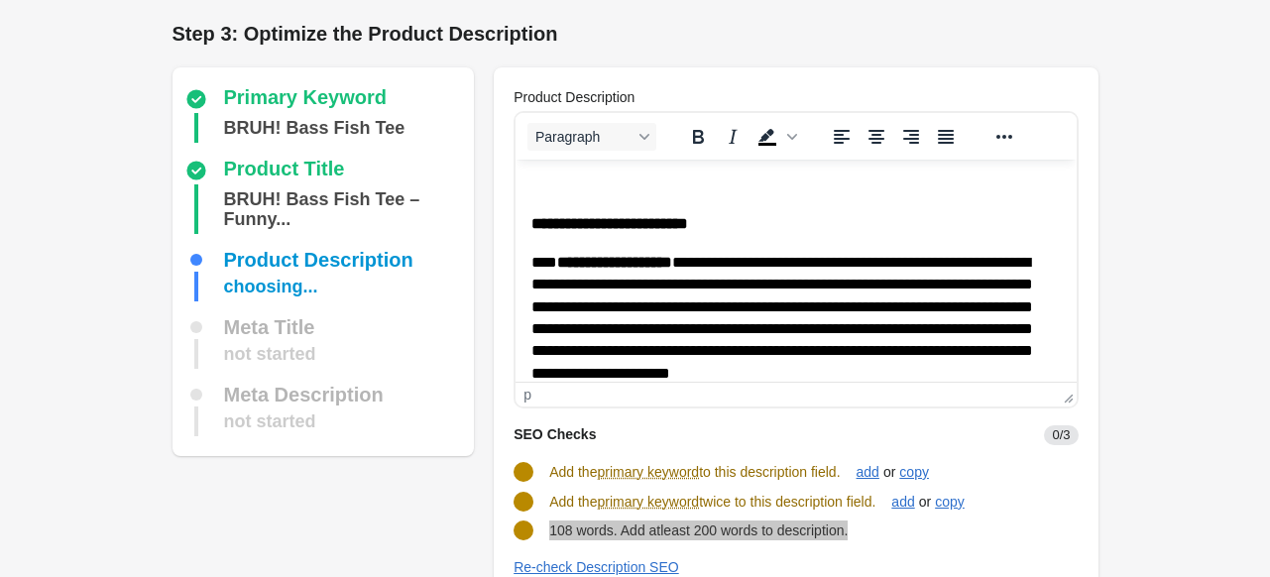
click at [533, 213] on p "**********" at bounding box center [795, 224] width 529 height 22
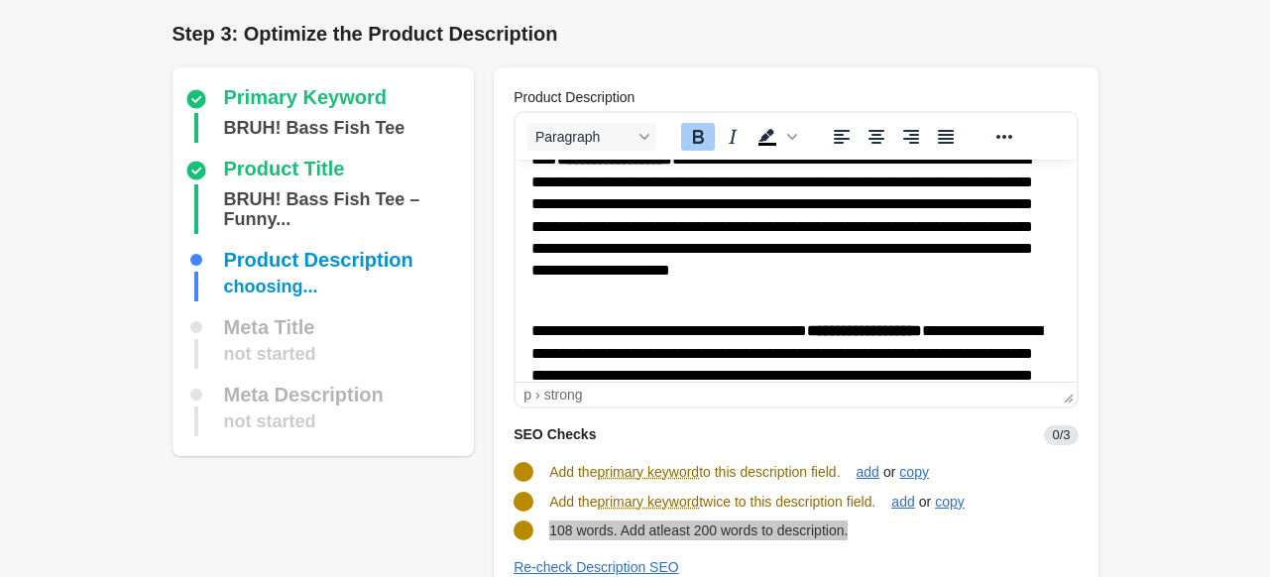
scroll to position [99, 0]
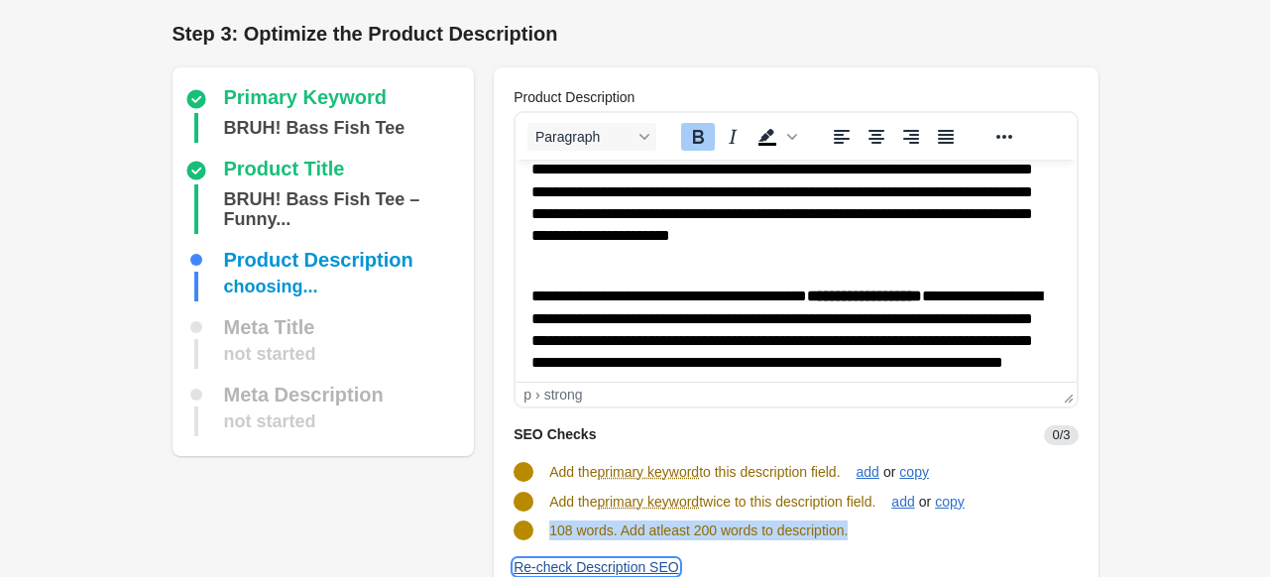
click at [537, 550] on button "Re-check Description SEO" at bounding box center [596, 567] width 181 height 36
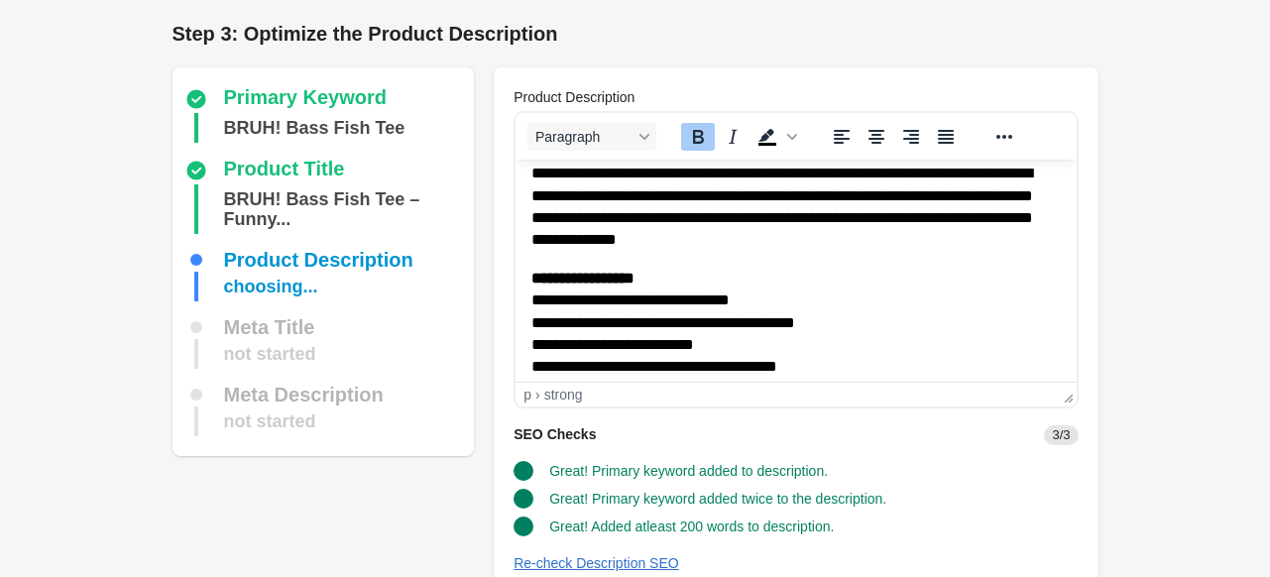
scroll to position [361, 0]
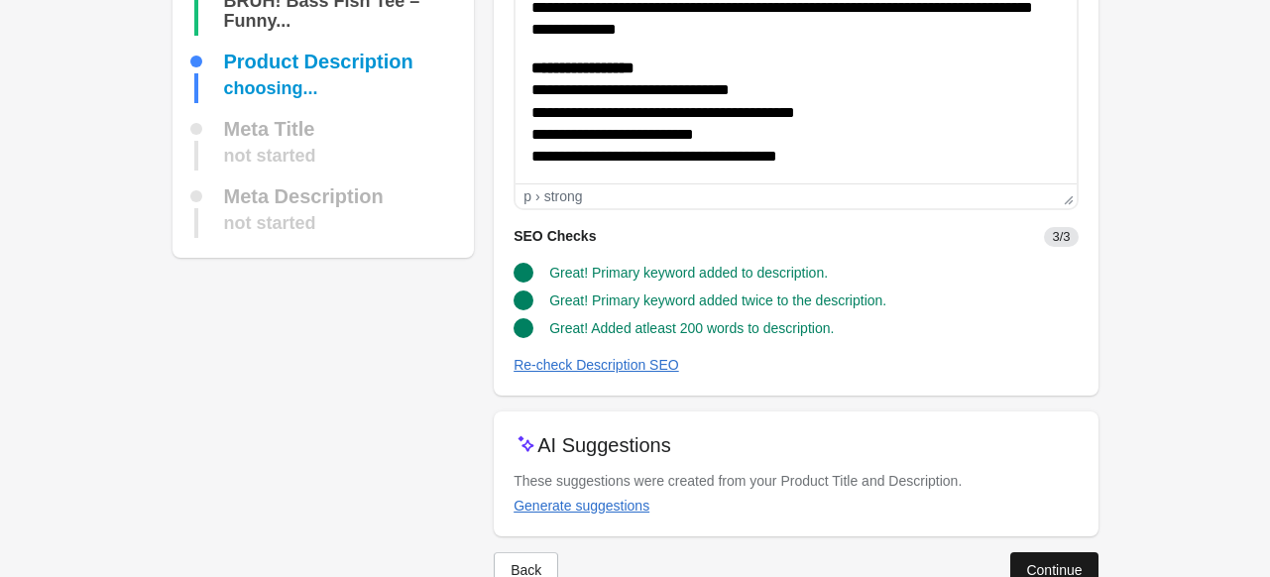
click at [1039, 562] on div "Continue" at bounding box center [1054, 570] width 56 height 16
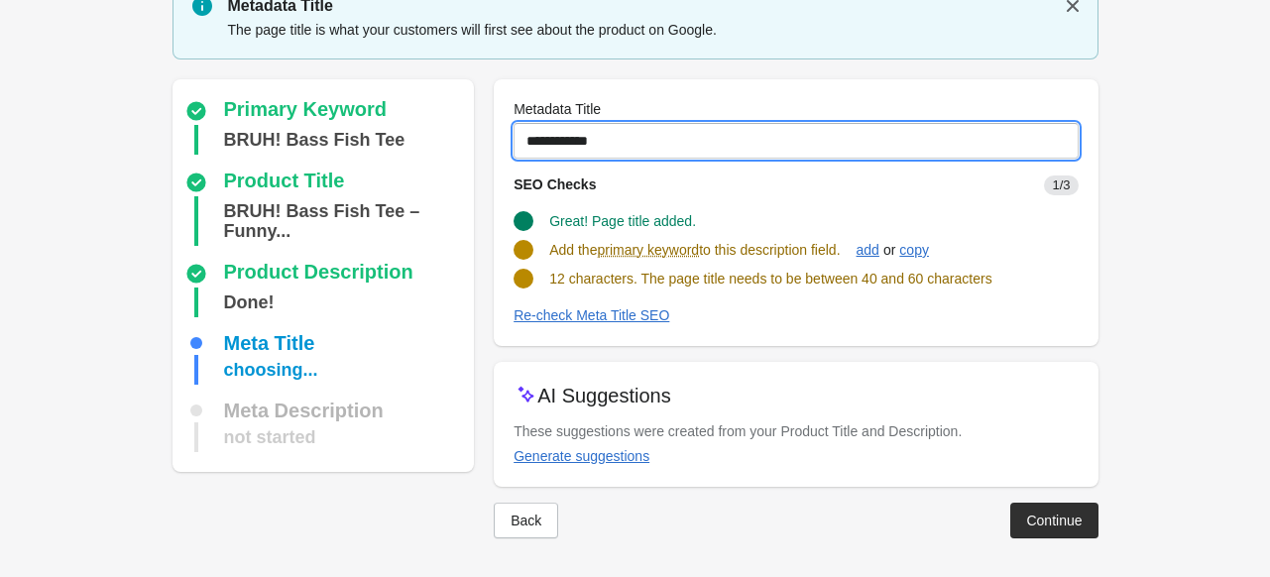
drag, startPoint x: 589, startPoint y: 138, endPoint x: 488, endPoint y: 142, distance: 101.2
click at [488, 142] on div "Primary Keyword BRUH! Bass Fish Tee Product Title BRUH! Bass Fish Tee – Funny..…" at bounding box center [626, 300] width 946 height 475
paste input "**********"
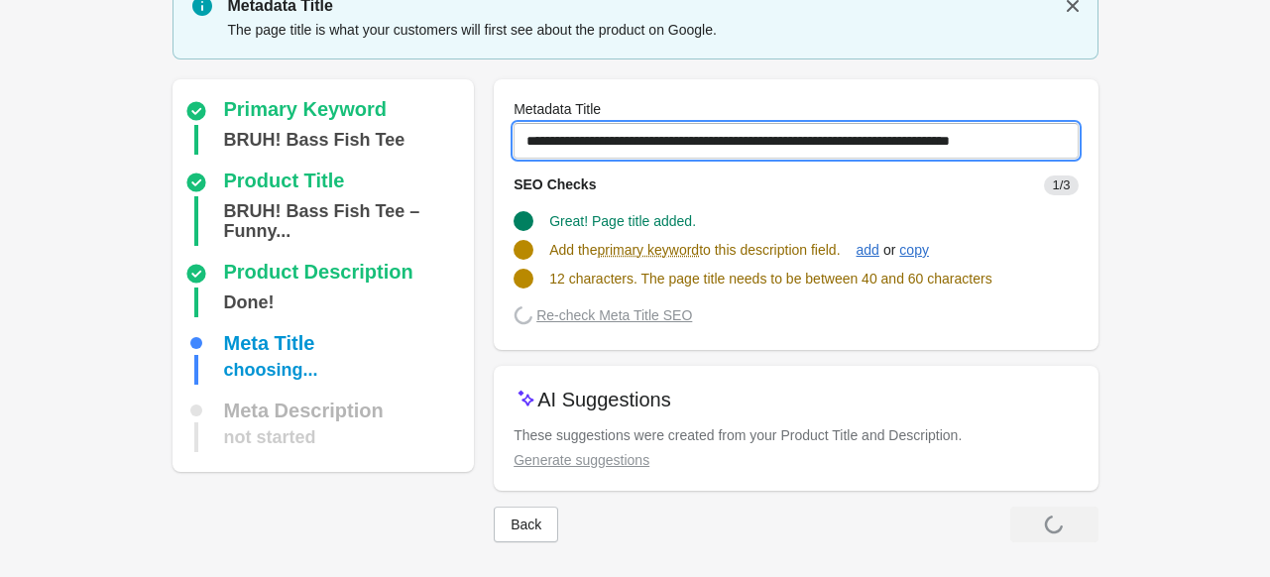
scroll to position [81, 0]
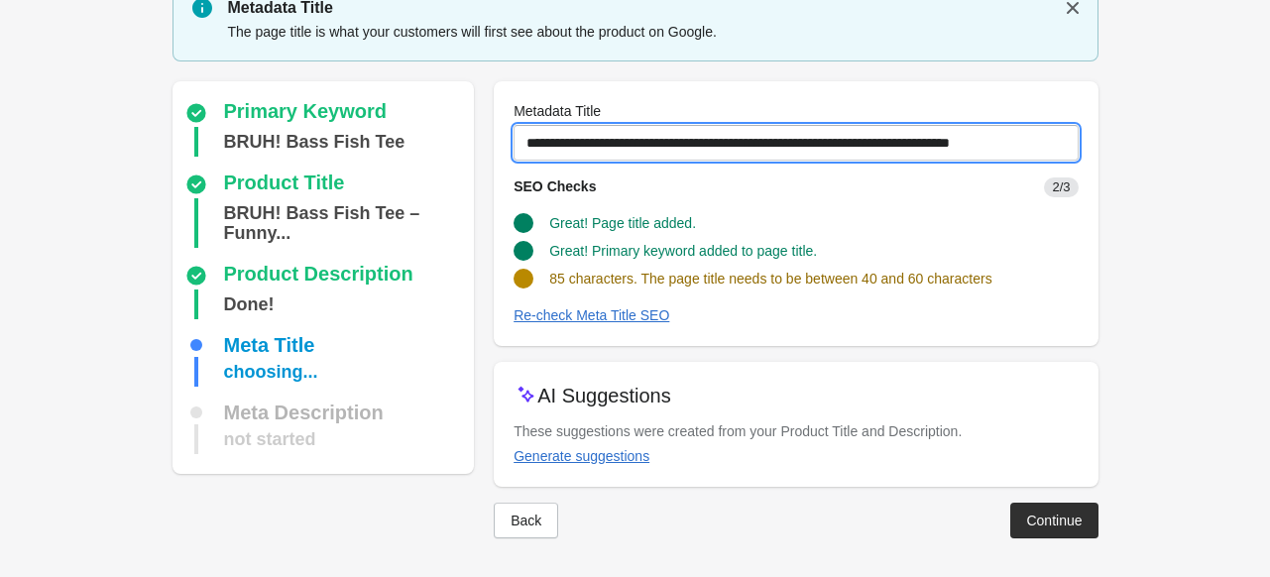
type input "**********"
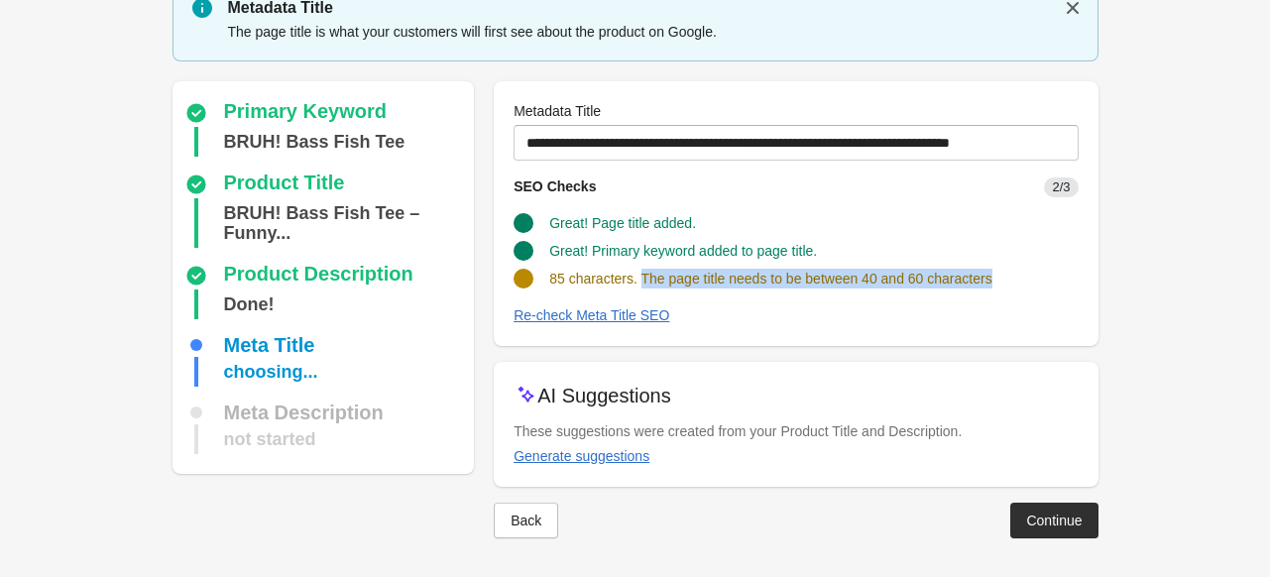
drag, startPoint x: 640, startPoint y: 278, endPoint x: 1076, endPoint y: 270, distance: 436.4
click at [1076, 270] on div "85 characters. The page title needs to be between 40 and 60 characters" at bounding box center [788, 271] width 580 height 36
copy span "The page title needs to be between 40 and 60 characters"
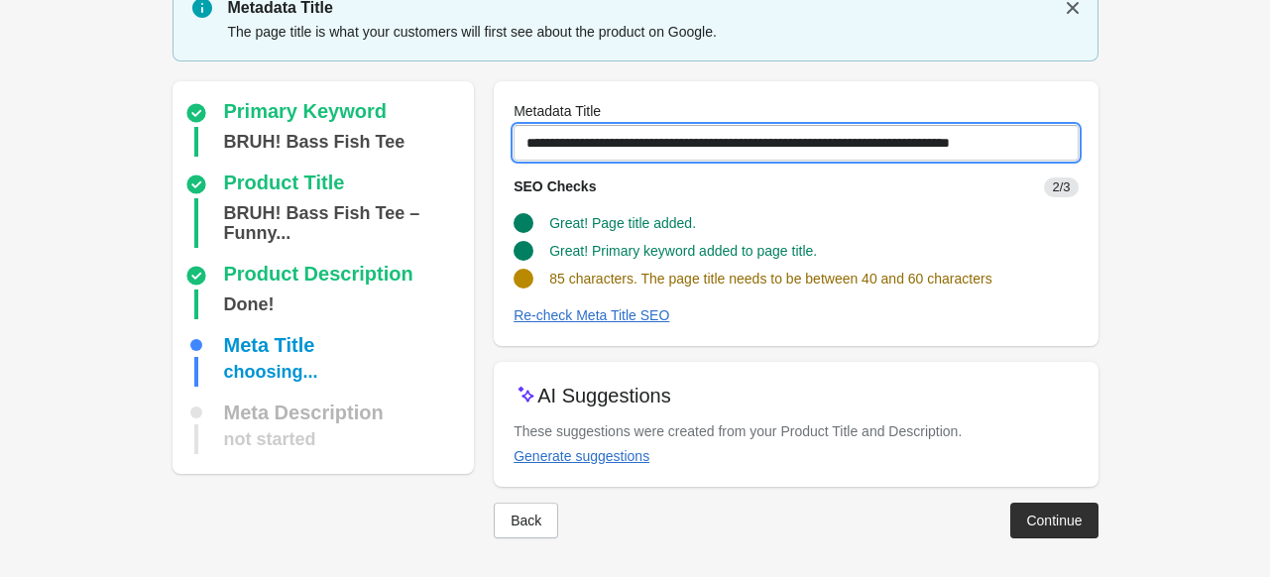
drag, startPoint x: 527, startPoint y: 139, endPoint x: 1284, endPoint y: 75, distance: 760.2
click at [1269, 75] on html "Step 1: Choose the “Target Keywords” Target Keywords The Target Keywords are wh…" at bounding box center [635, 207] width 1270 height 577
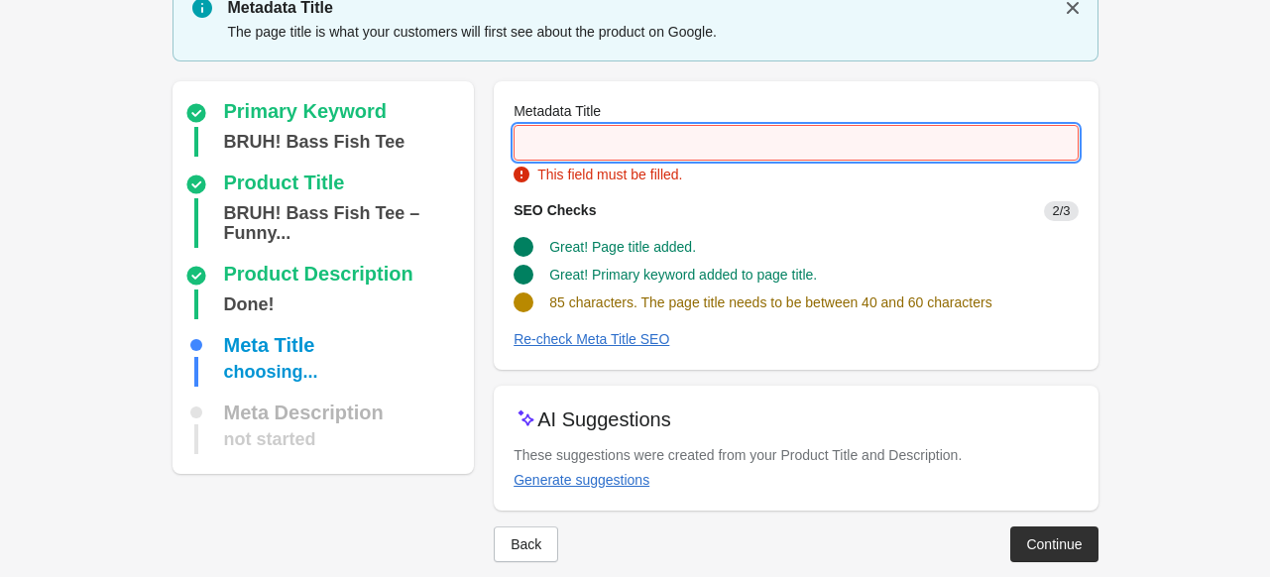
paste input "**********"
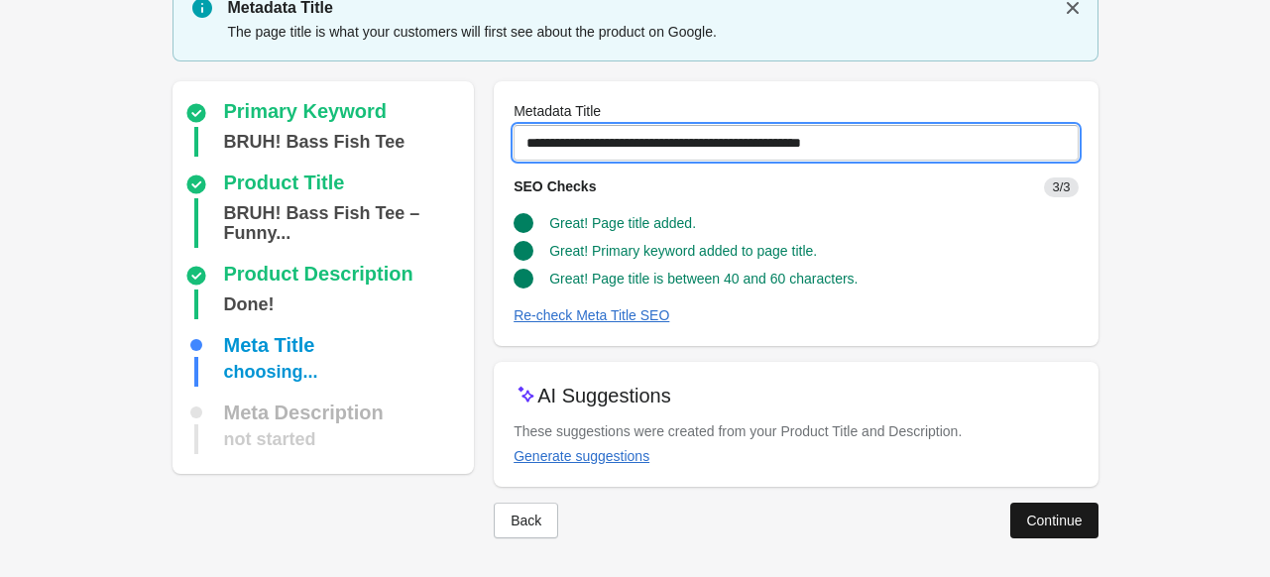
type input "**********"
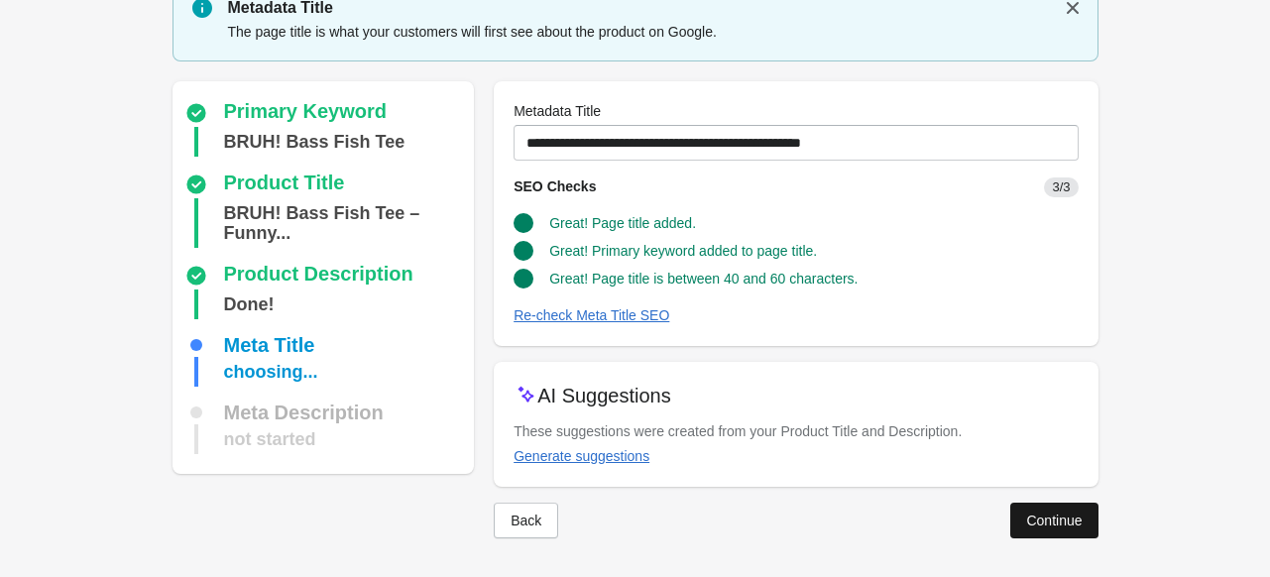
click at [1045, 505] on button "Continue" at bounding box center [1053, 521] width 87 height 36
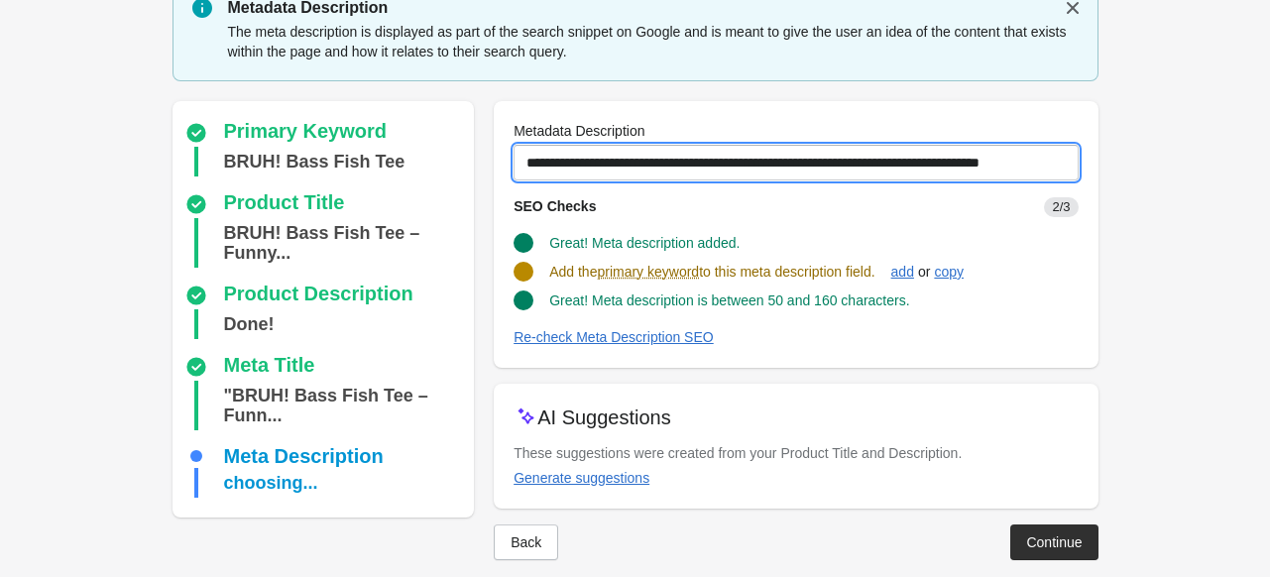
scroll to position [0, 8]
drag, startPoint x: 528, startPoint y: 162, endPoint x: 1284, endPoint y: 148, distance: 756.7
click at [1269, 148] on html "Step 1: Choose the “Target Keywords” Target Keywords The Target Keywords are wh…" at bounding box center [635, 207] width 1270 height 577
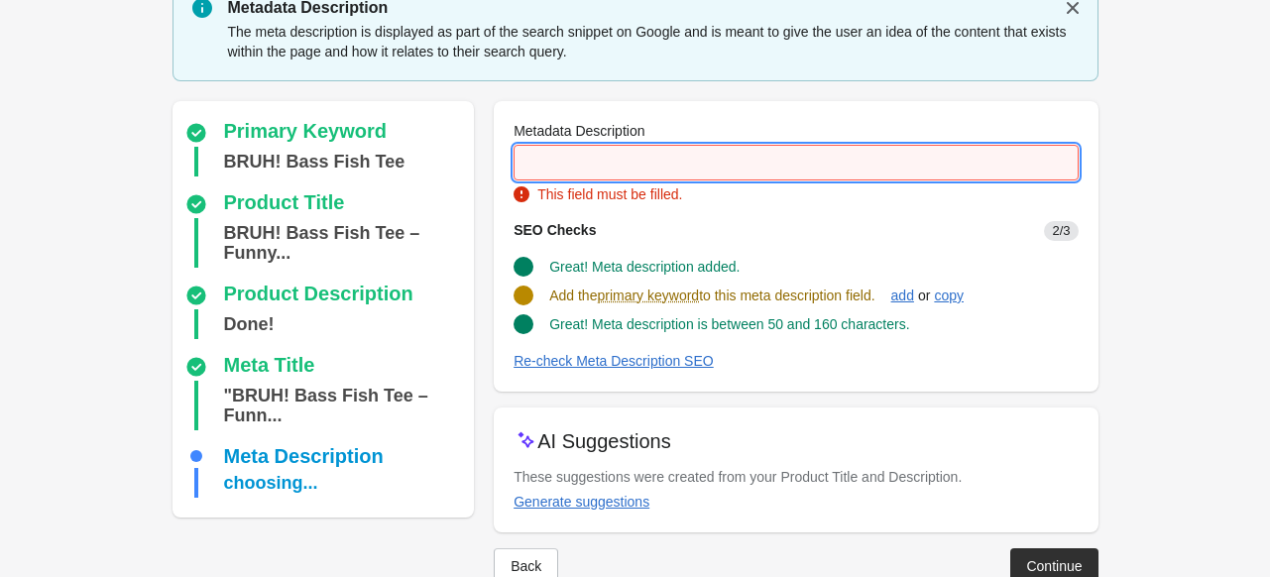
scroll to position [0, 0]
paste input "**********"
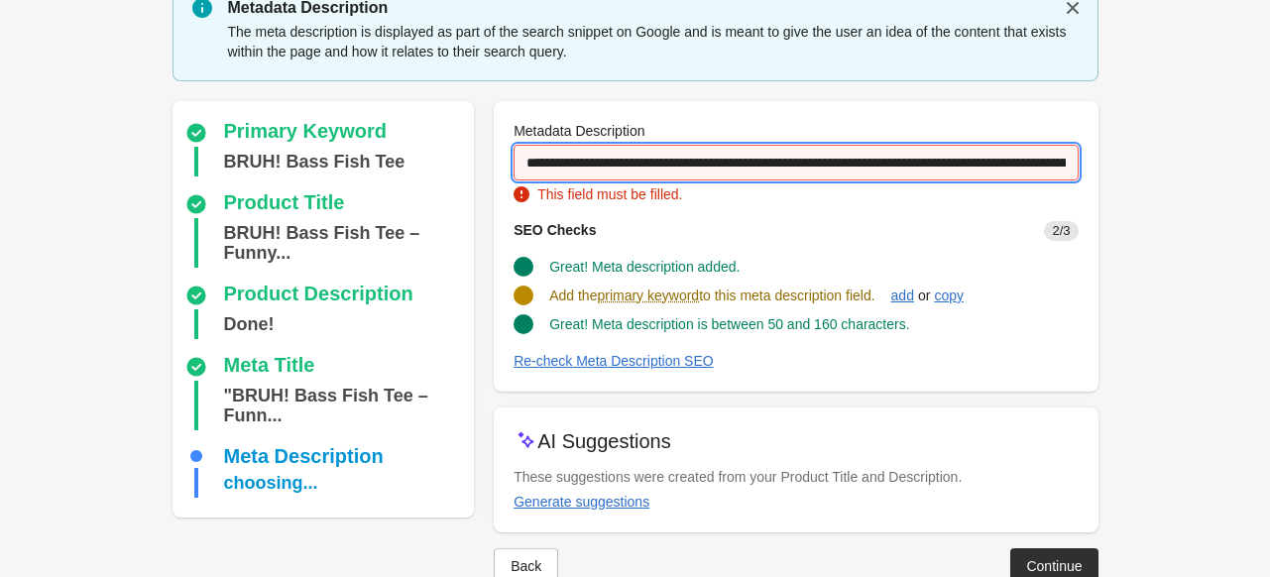
scroll to position [0, 373]
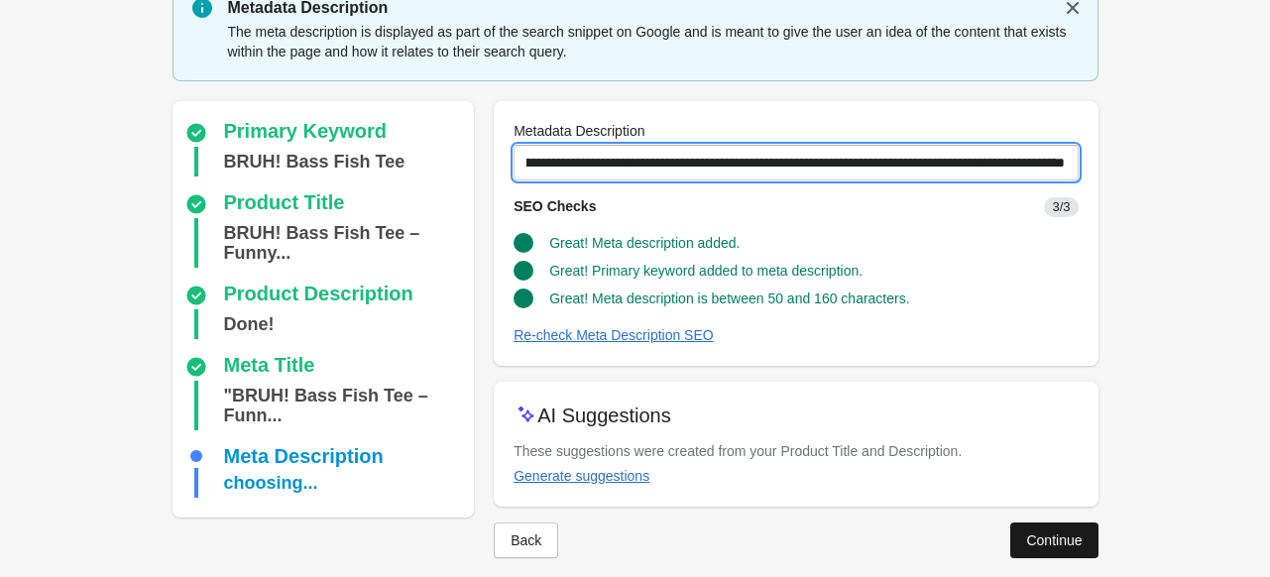
type input "**********"
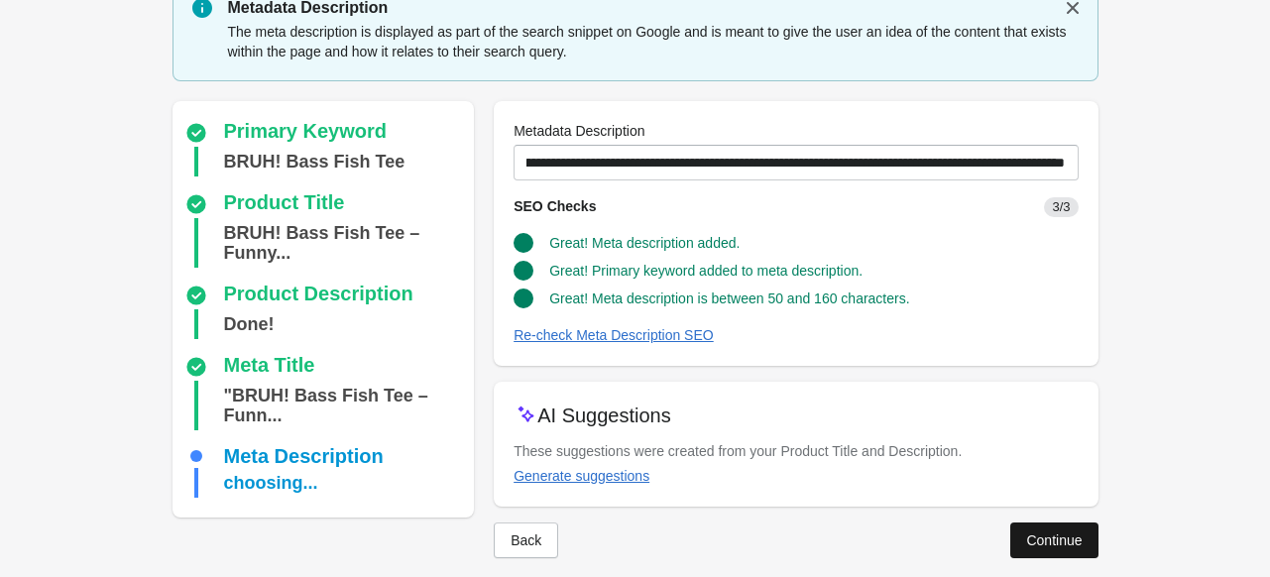
click at [1026, 534] on div "Continue" at bounding box center [1054, 540] width 56 height 16
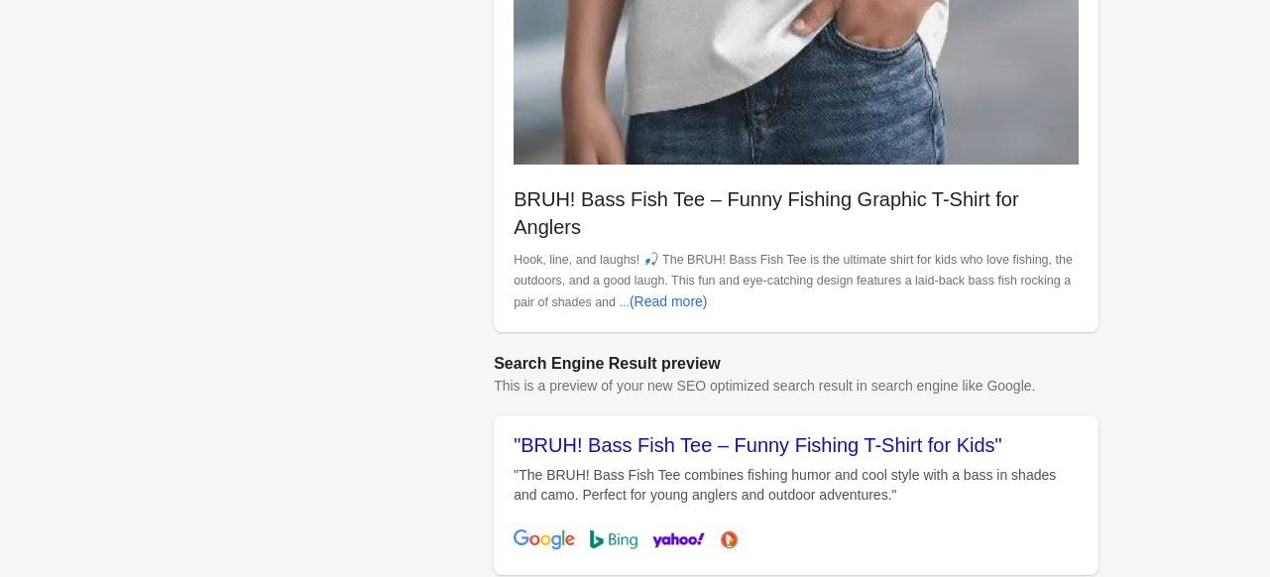
scroll to position [919, 0]
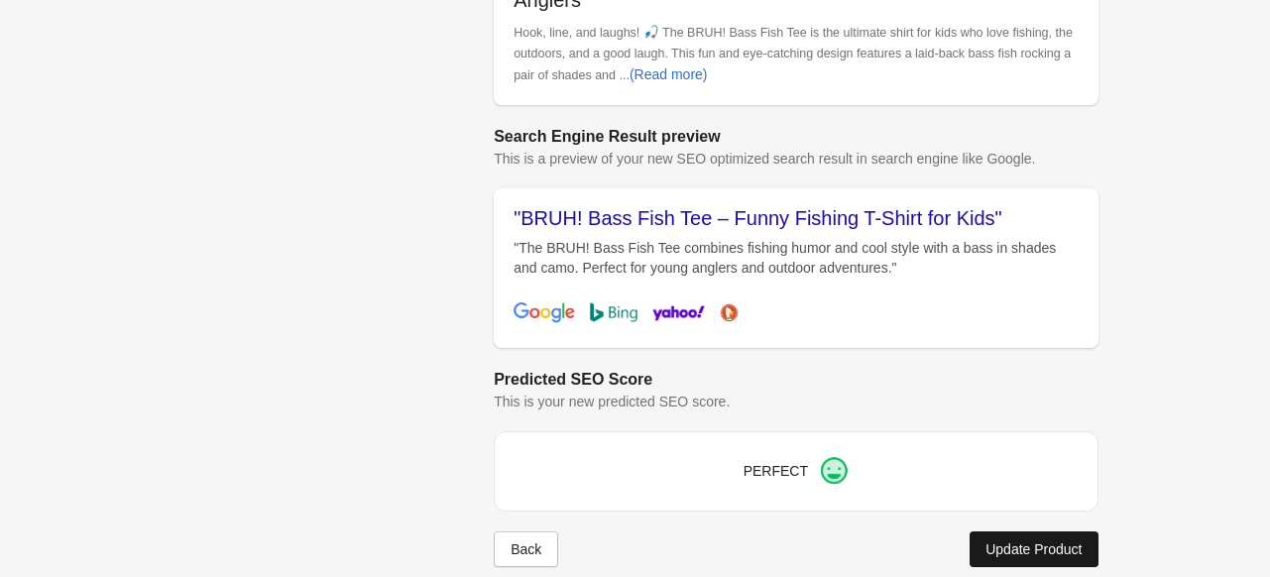
click at [1059, 541] on div "Update Product" at bounding box center [1034, 549] width 96 height 16
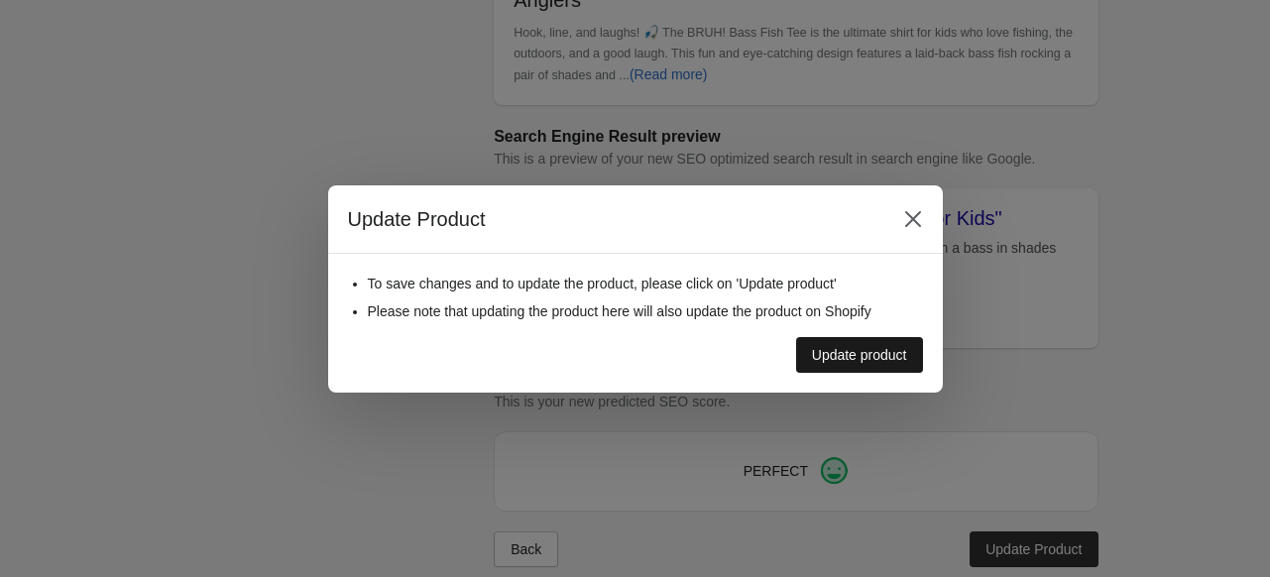
click at [844, 368] on button "Update product" at bounding box center [859, 355] width 127 height 36
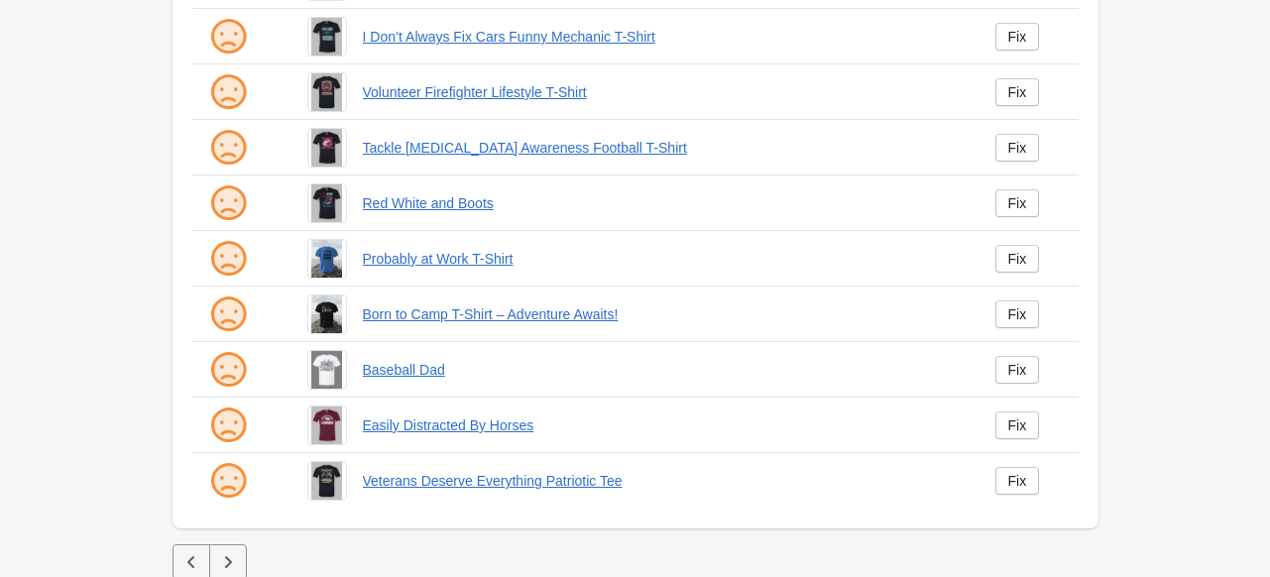
scroll to position [517, 0]
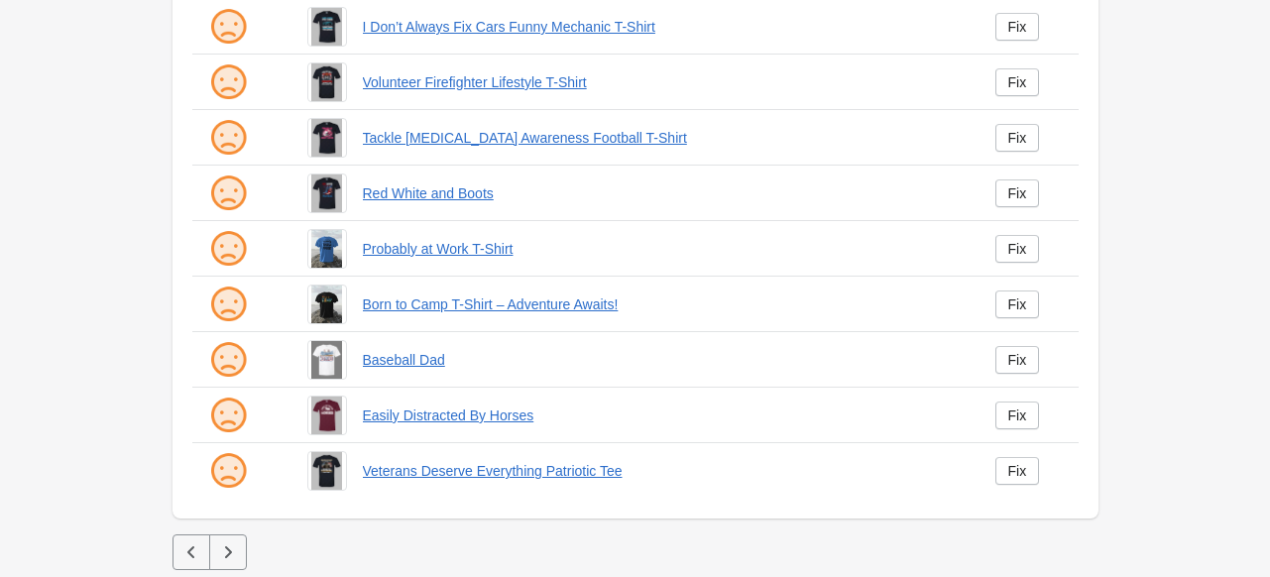
click at [246, 546] on div at bounding box center [636, 552] width 926 height 36
click at [230, 557] on icon "button" at bounding box center [228, 552] width 20 height 20
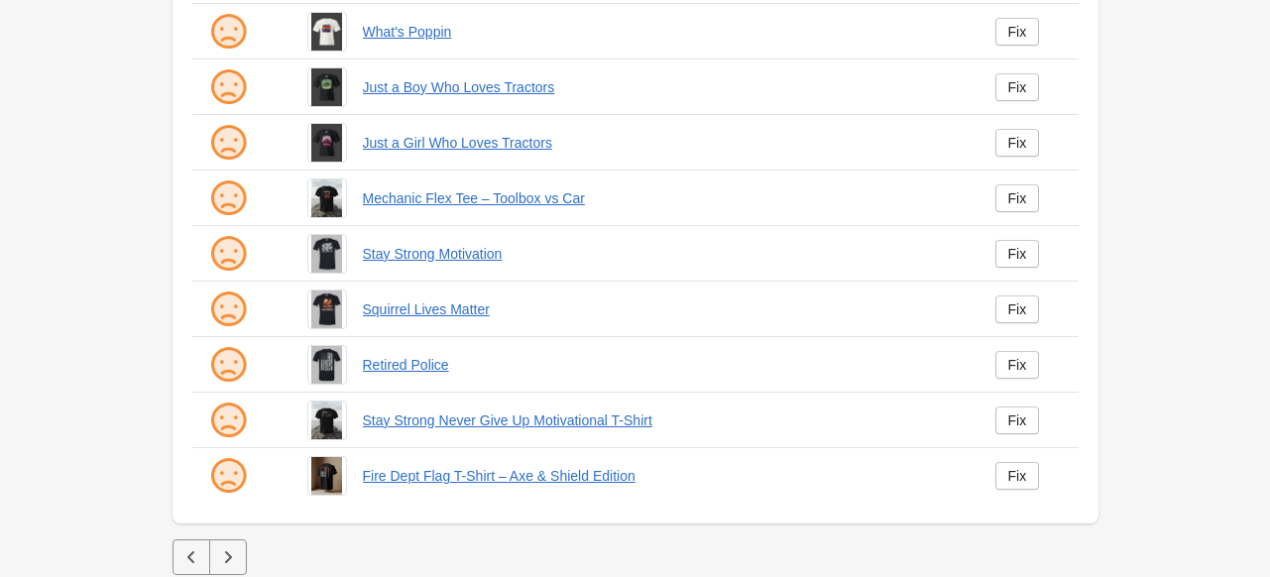
scroll to position [517, 0]
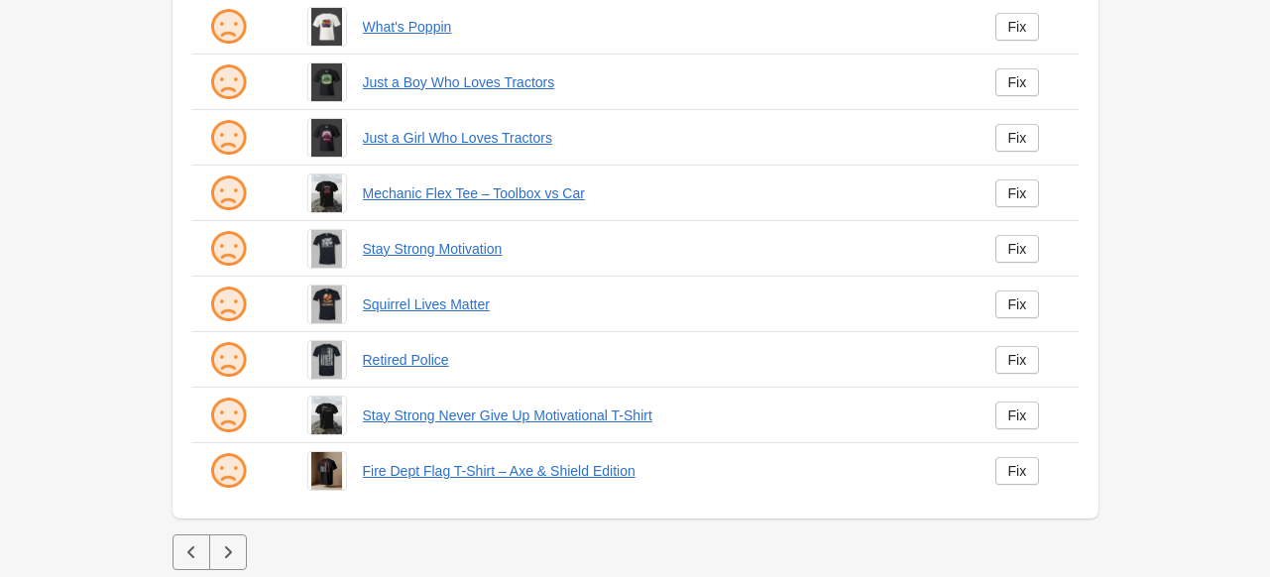
click at [236, 555] on icon "button" at bounding box center [228, 552] width 20 height 20
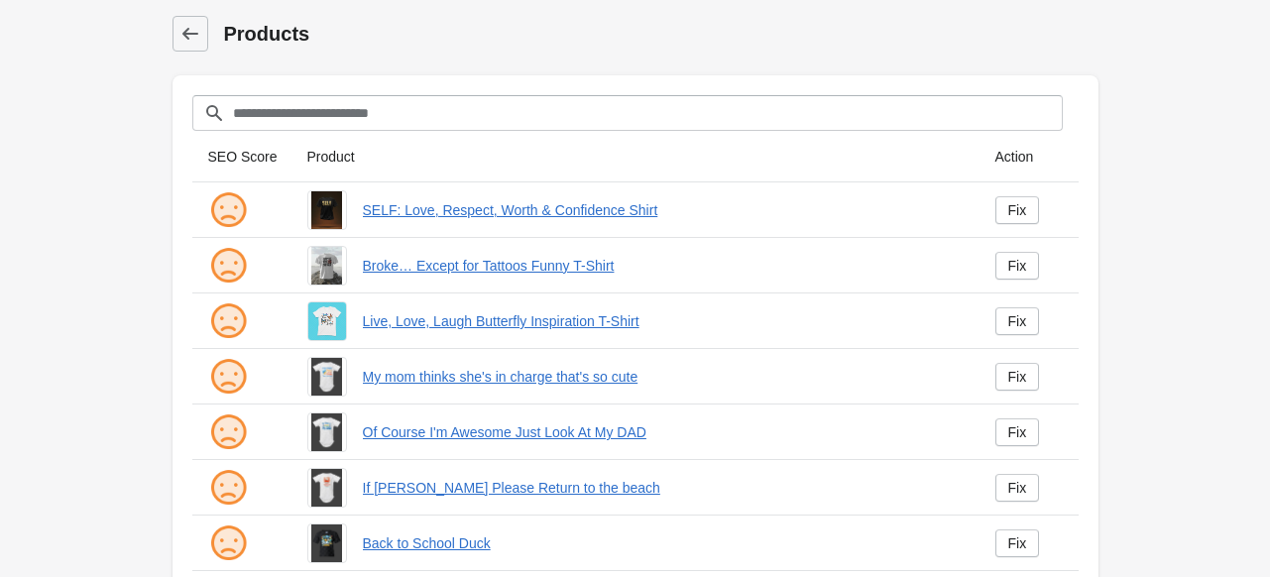
scroll to position [517, 0]
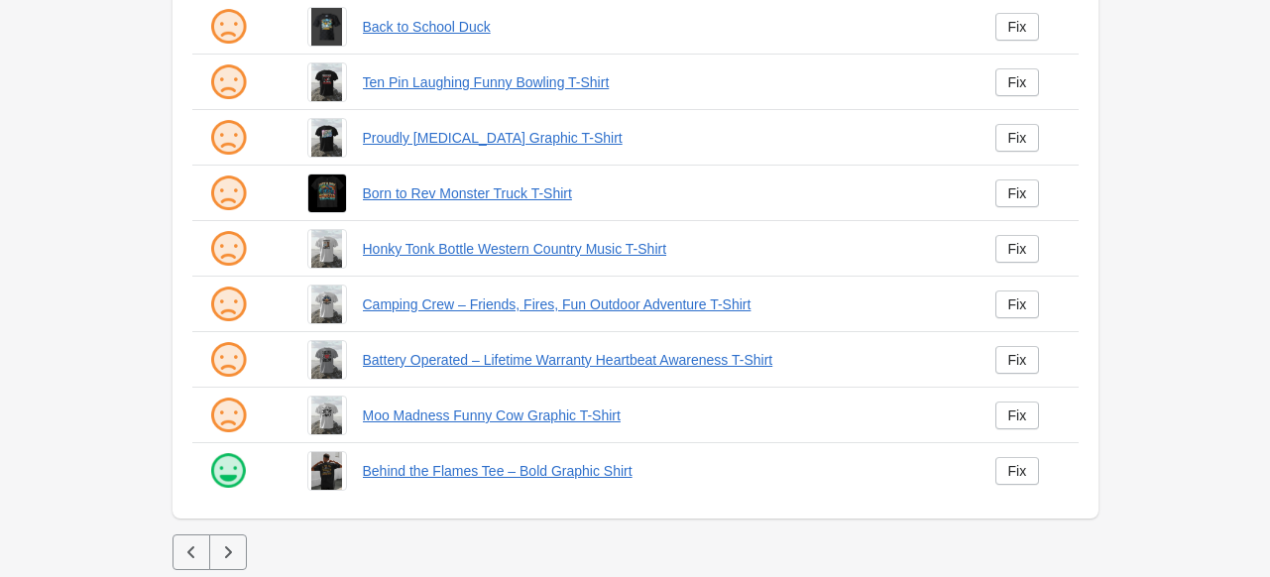
click at [230, 537] on button "button" at bounding box center [228, 552] width 38 height 36
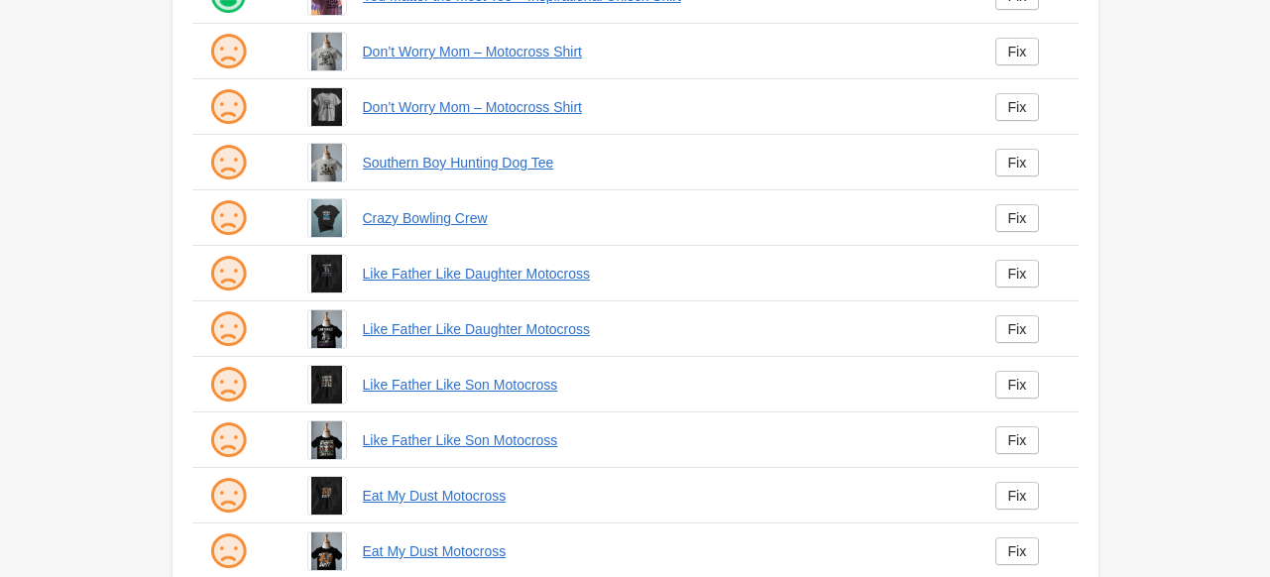
scroll to position [517, 0]
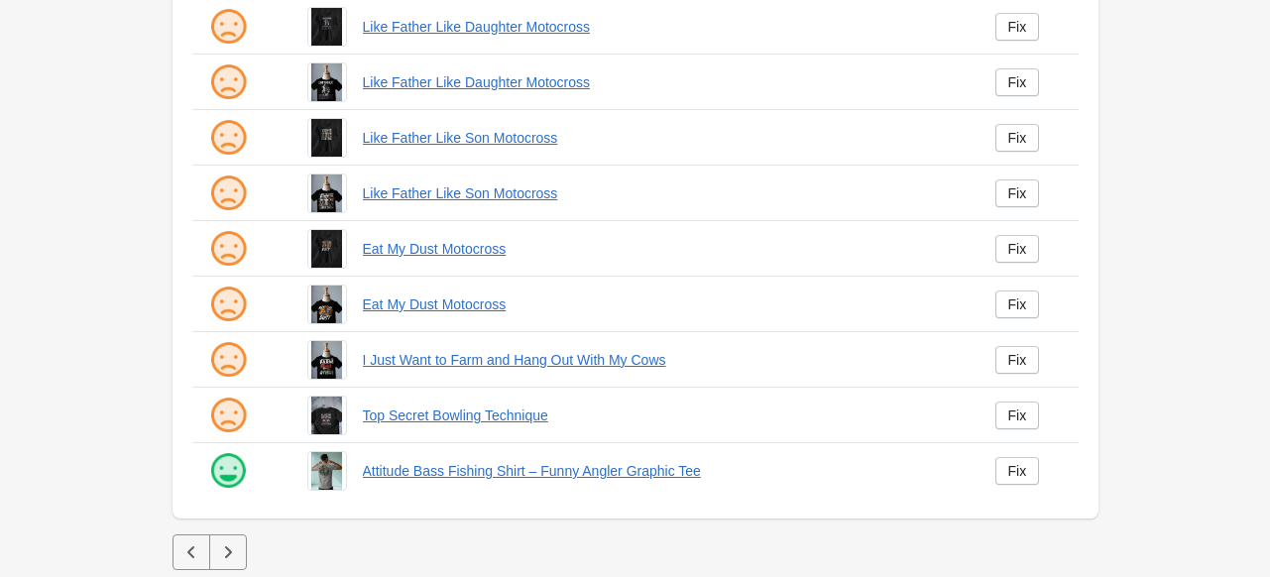
click at [232, 546] on icon "button" at bounding box center [228, 552] width 20 height 20
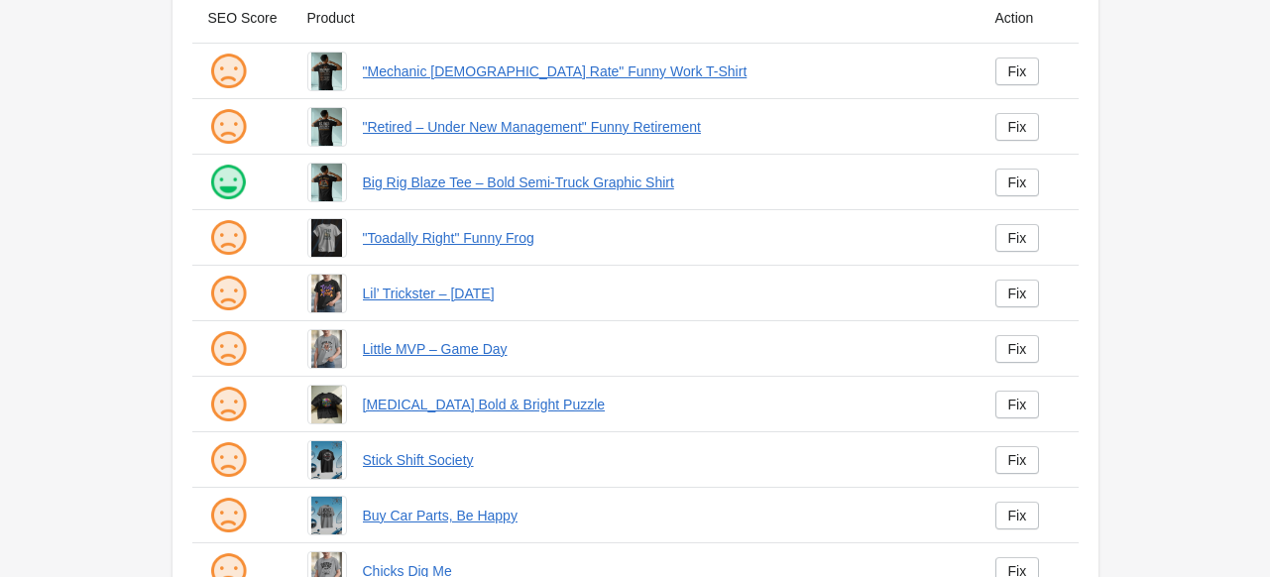
scroll to position [517, 0]
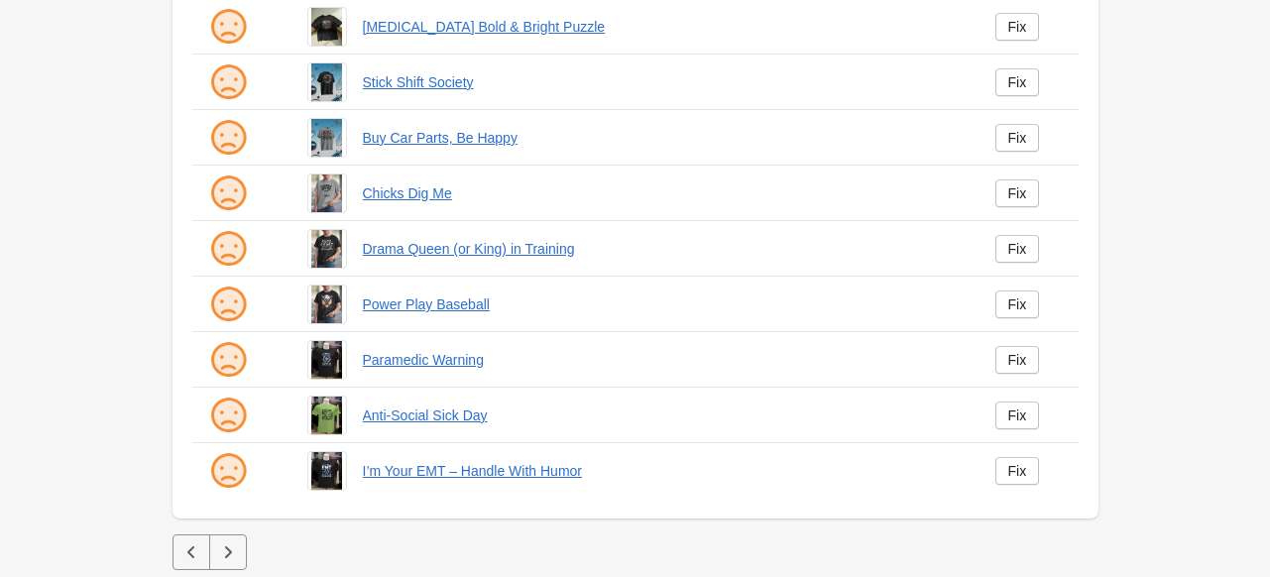
click at [225, 545] on icon "button" at bounding box center [228, 552] width 20 height 20
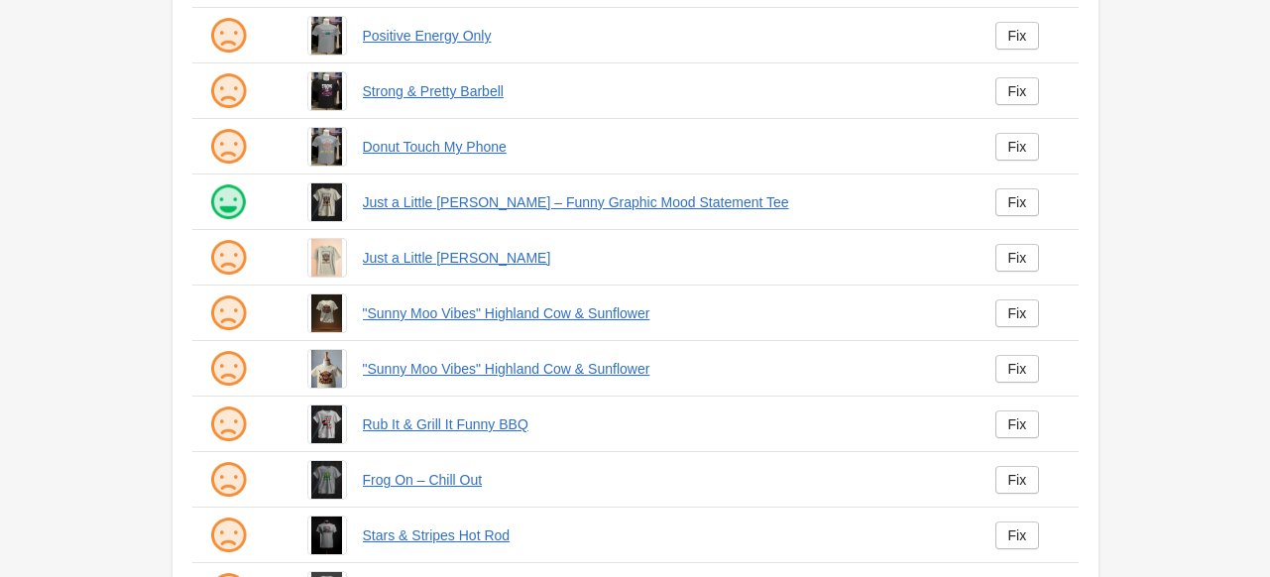
scroll to position [496, 0]
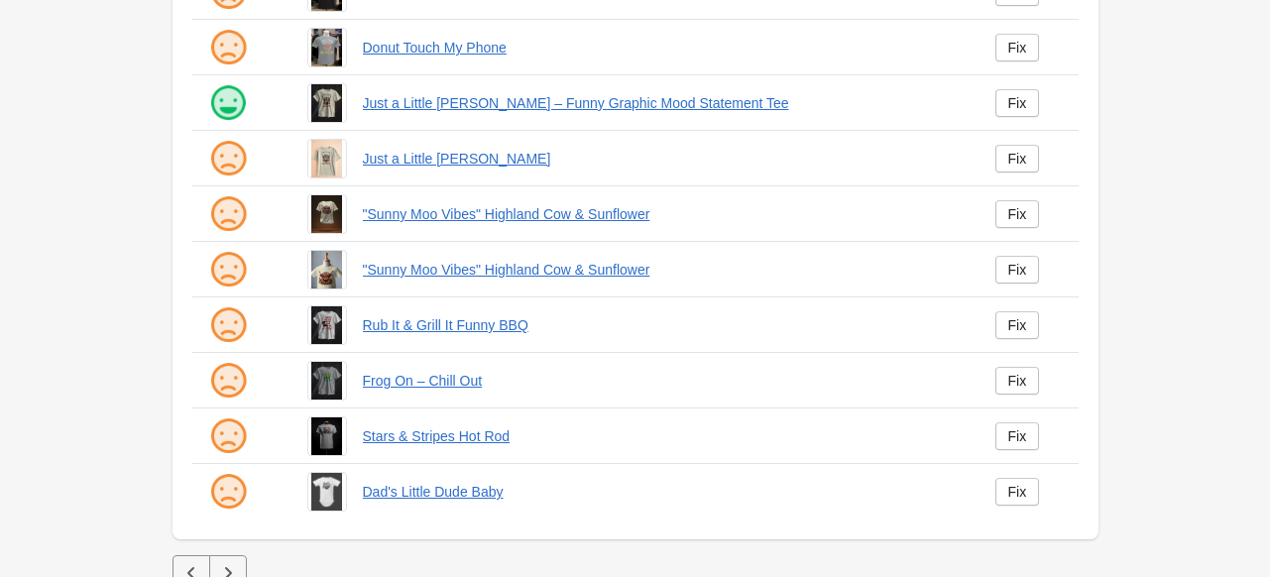
click at [234, 565] on icon "button" at bounding box center [228, 573] width 20 height 20
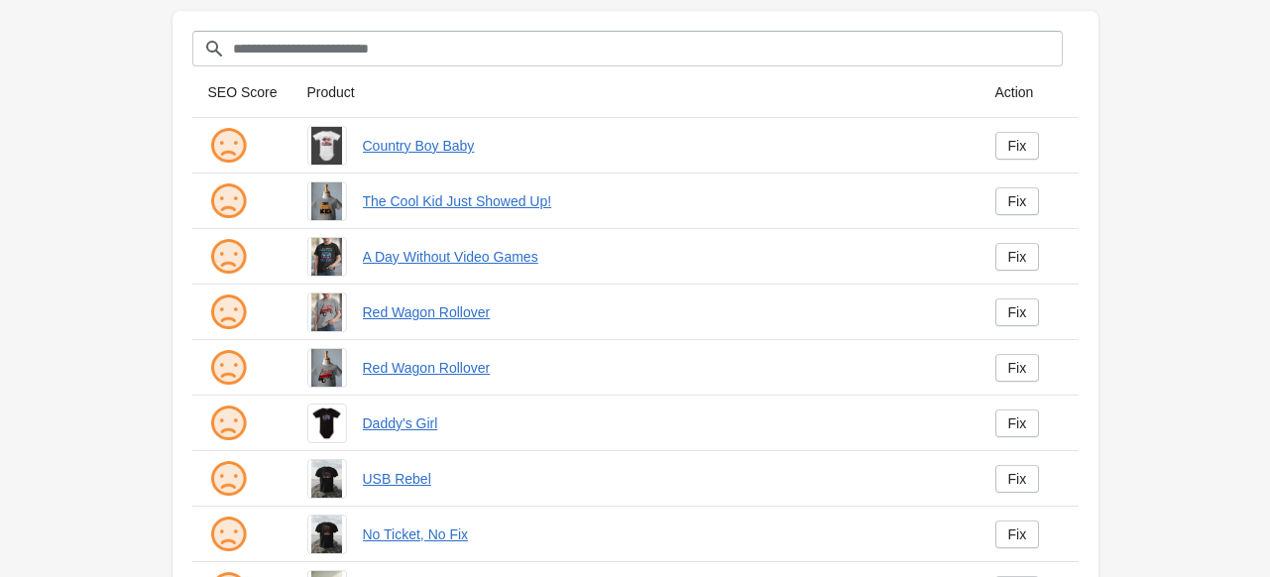
scroll to position [99, 0]
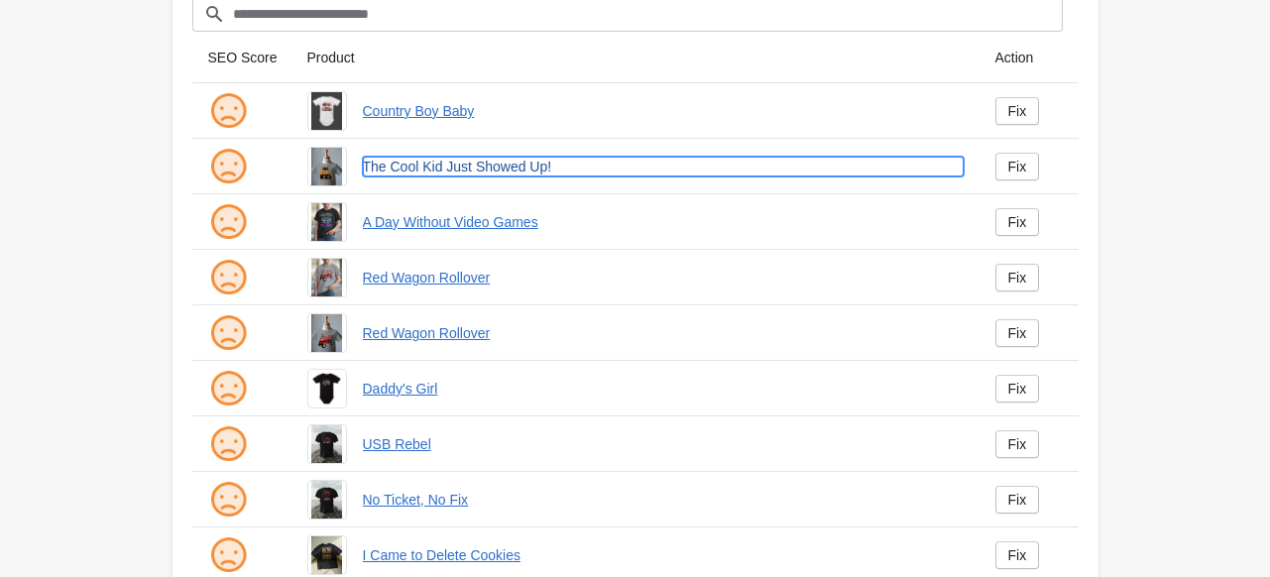
click at [500, 166] on link "The Cool Kid Just Showed Up!" at bounding box center [663, 167] width 601 height 20
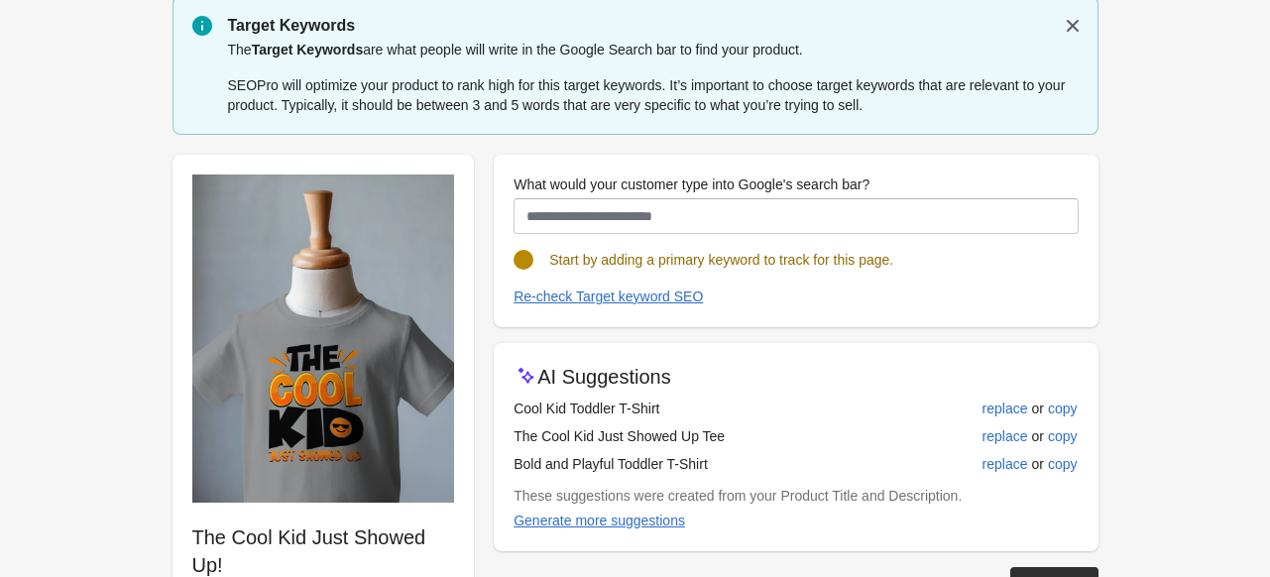
scroll to position [99, 0]
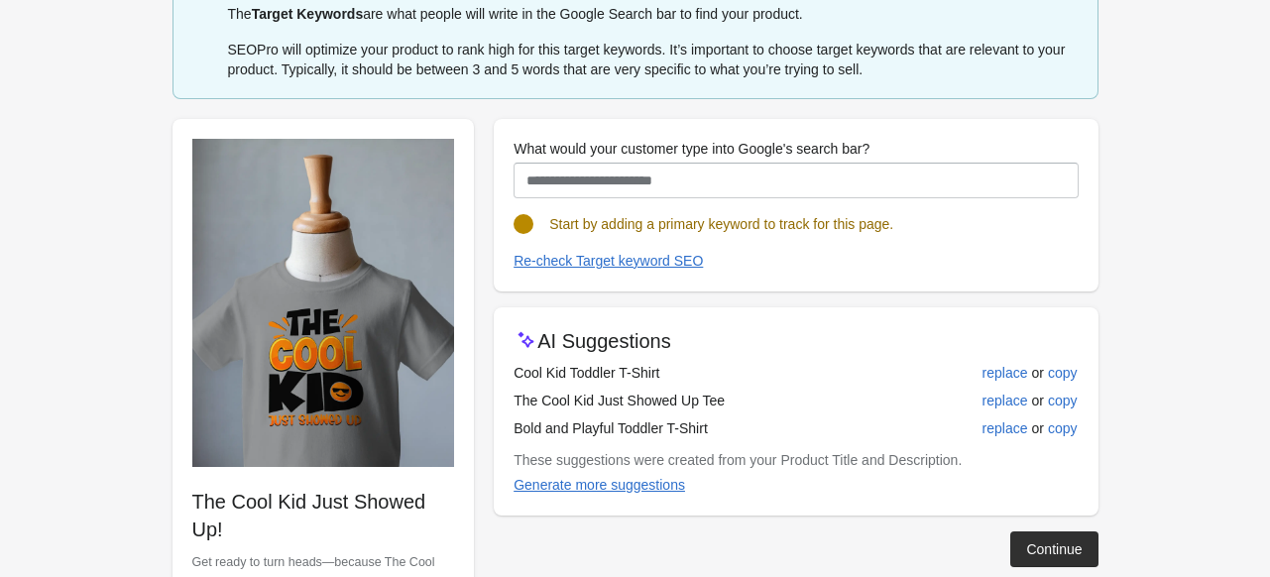
drag, startPoint x: 513, startPoint y: 373, endPoint x: 682, endPoint y: 363, distance: 169.9
click at [682, 363] on td "Cool Kid Toddler T-Shirt" at bounding box center [709, 373] width 391 height 28
copy td "Cool Kid Toddler T-Shirt"
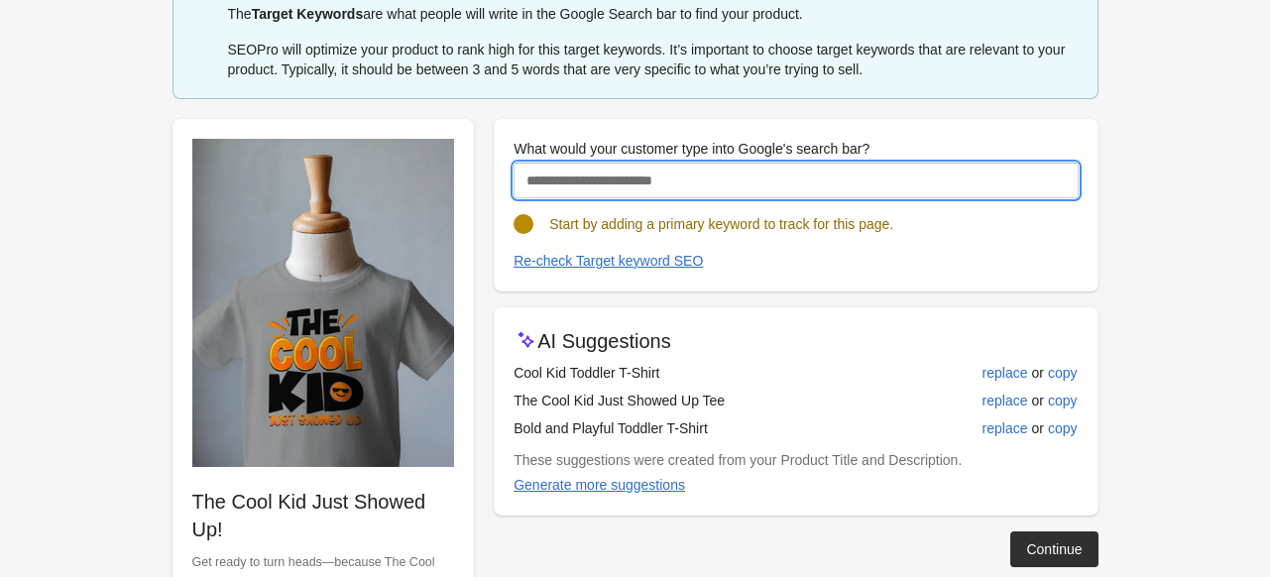
click at [597, 181] on input "What would your customer type into Google's search bar?" at bounding box center [796, 181] width 564 height 36
paste input "**********"
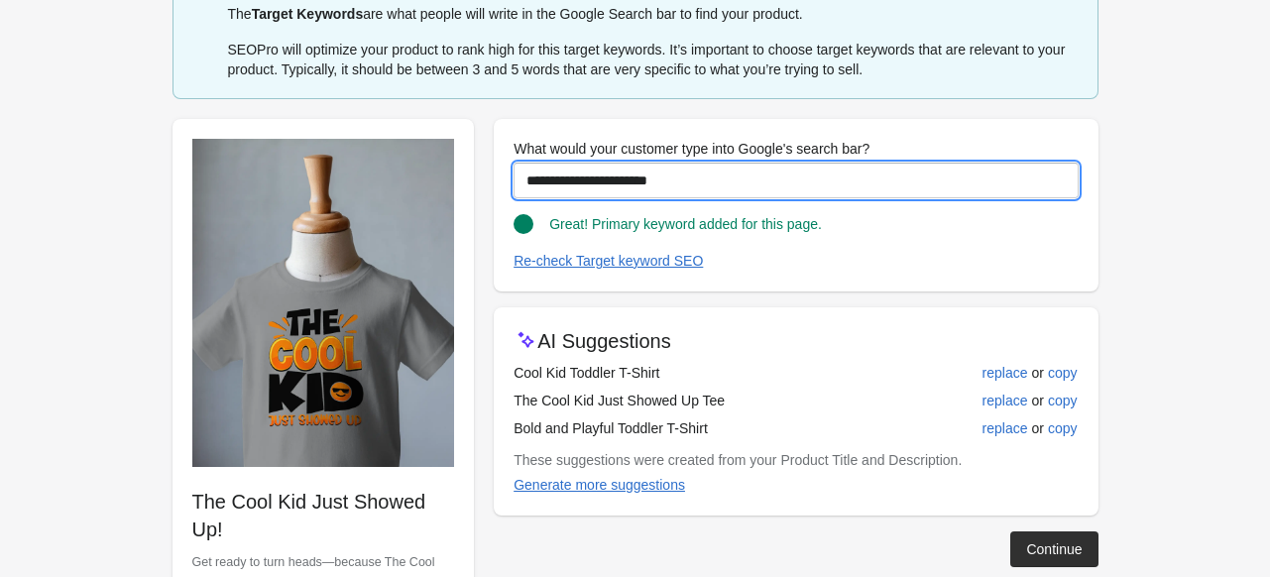
drag, startPoint x: 692, startPoint y: 173, endPoint x: 507, endPoint y: 182, distance: 185.7
click at [507, 182] on div "**********" at bounding box center [796, 205] width 604 height 173
type input "**********"
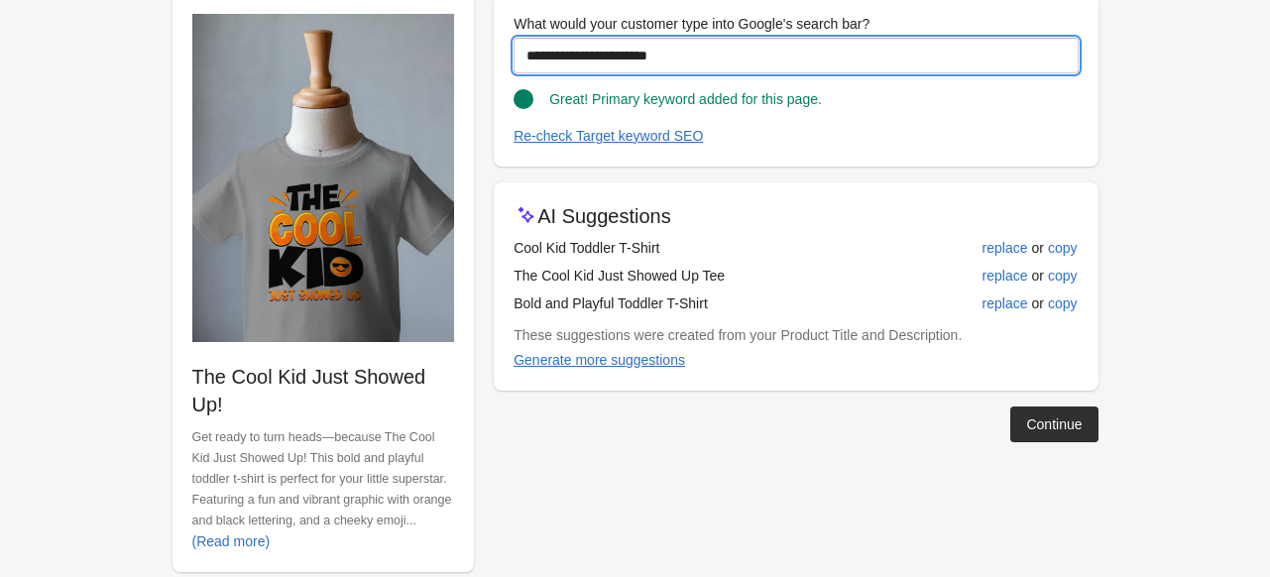
scroll to position [228, 0]
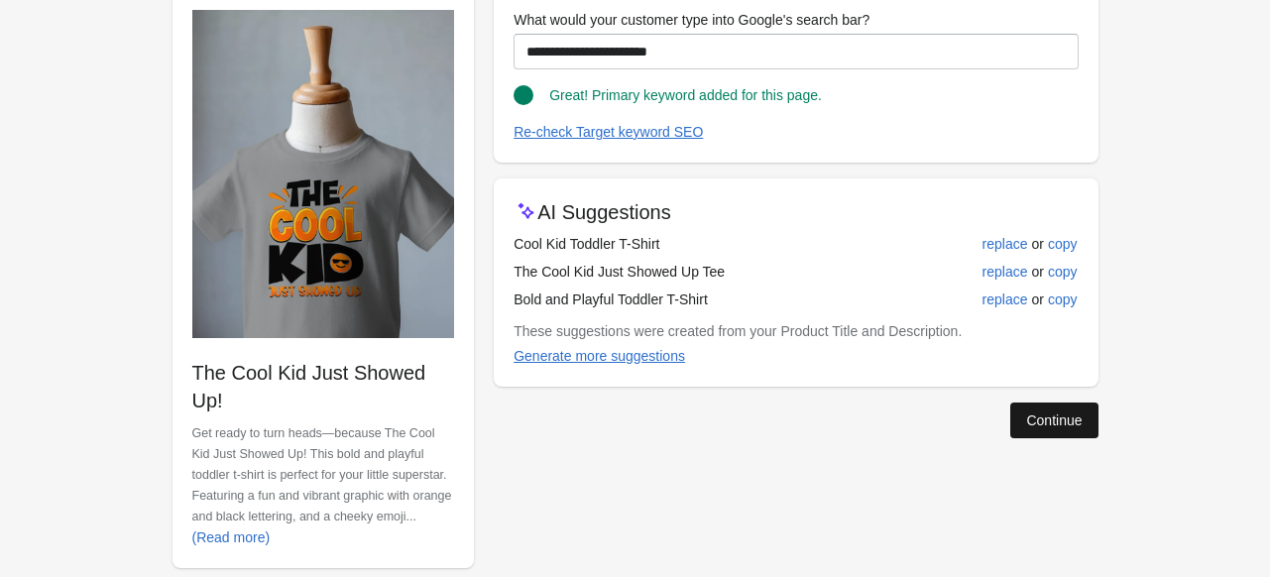
click at [1054, 423] on div "Continue" at bounding box center [1054, 421] width 56 height 16
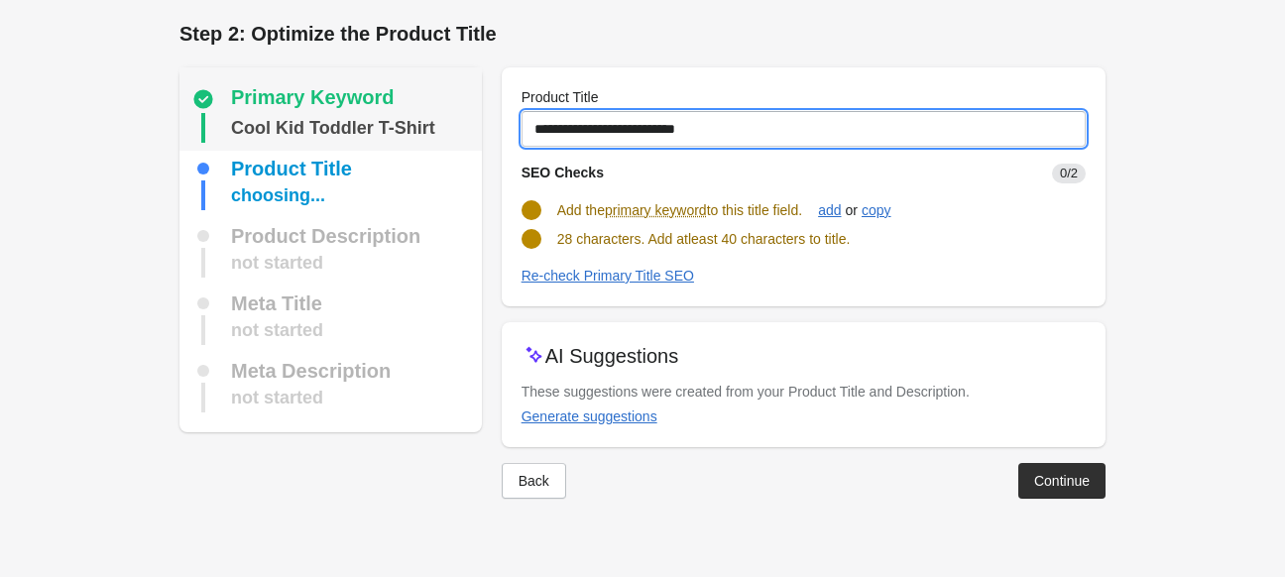
drag, startPoint x: 721, startPoint y: 126, endPoint x: 464, endPoint y: 128, distance: 256.8
click at [464, 128] on div "Primary Keyword Cool Kid Toddler T-Shirt Product Title choosing... Product Desc…" at bounding box center [633, 275] width 946 height 447
paste input "**********"
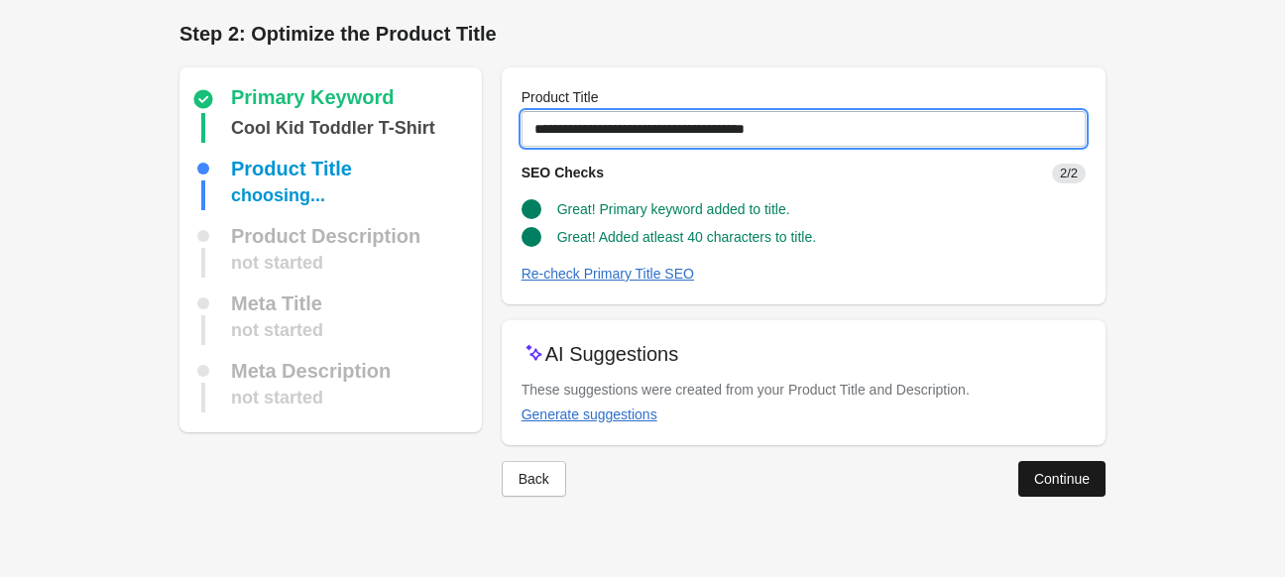
type input "**********"
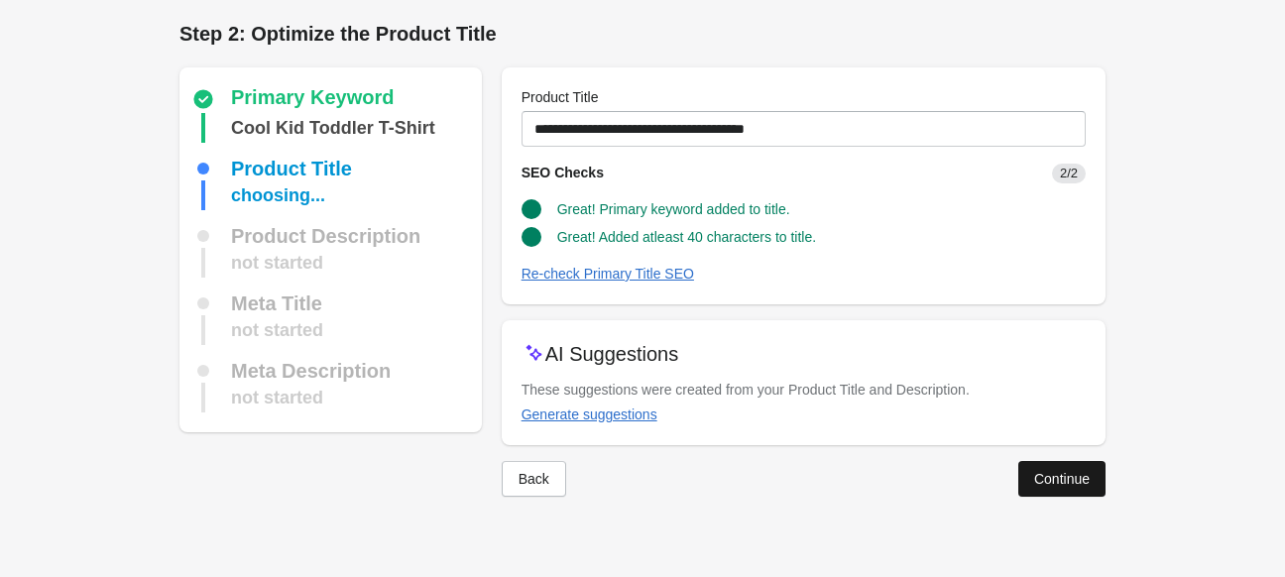
click at [1044, 482] on div "Continue" at bounding box center [1062, 479] width 56 height 16
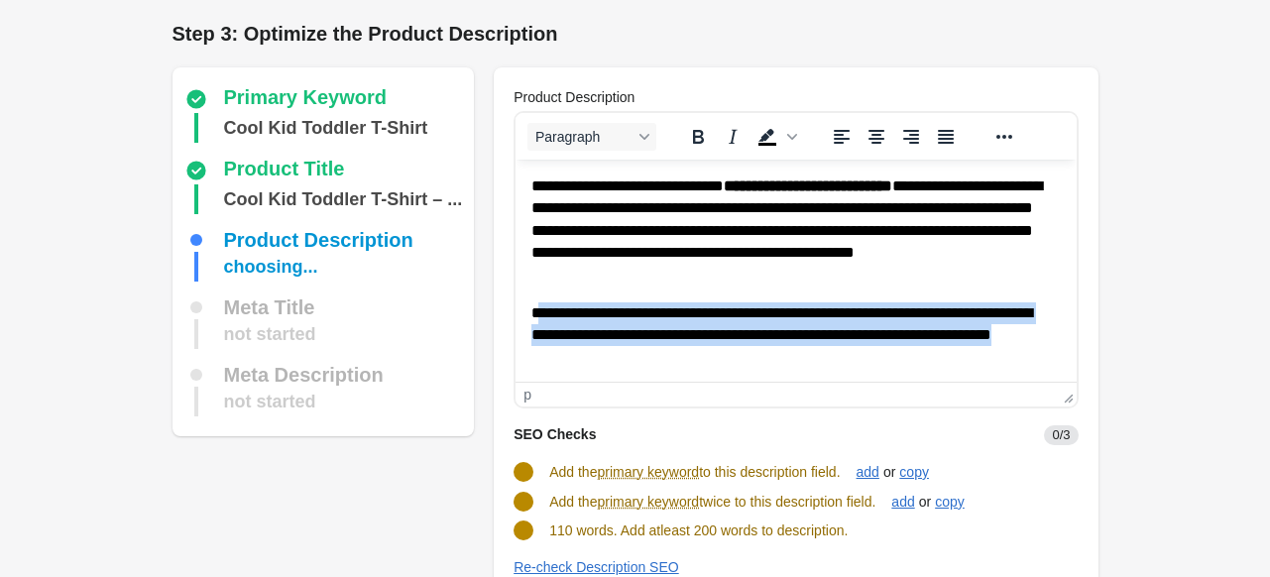
drag, startPoint x: 693, startPoint y: 364, endPoint x: 540, endPoint y: 308, distance: 162.5
click at [540, 308] on p "**********" at bounding box center [788, 335] width 515 height 66
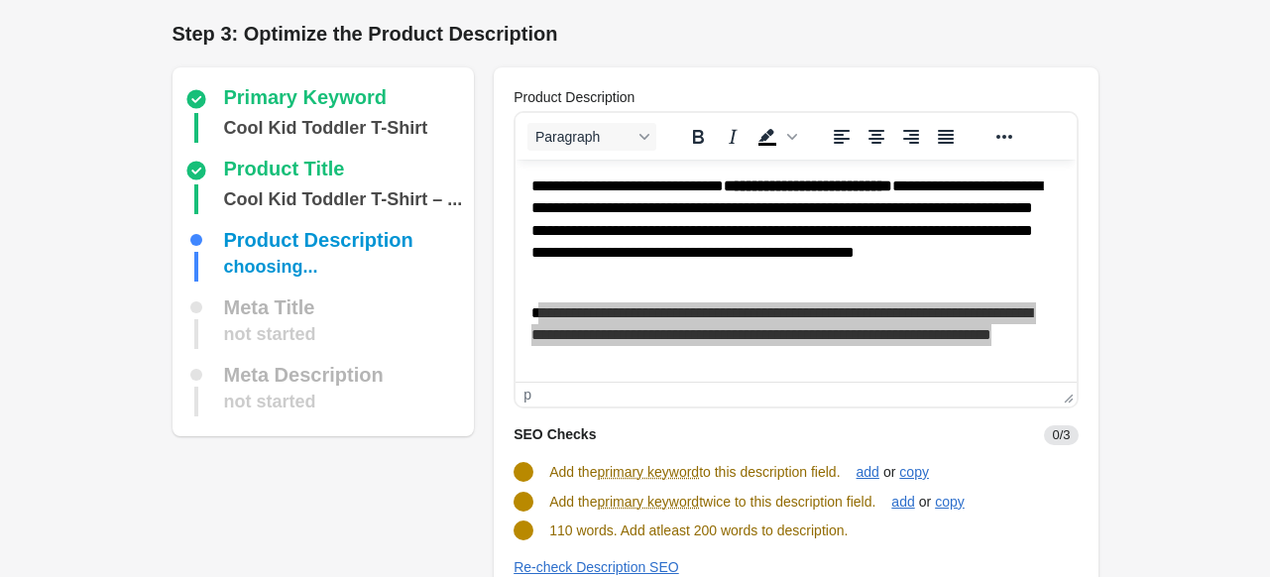
drag, startPoint x: 549, startPoint y: 471, endPoint x: 853, endPoint y: 471, distance: 303.4
click at [853, 471] on div "Add the primary keyword to this description field. add or copy" at bounding box center [788, 464] width 580 height 38
copy span "Add the primary keyword to this description field."
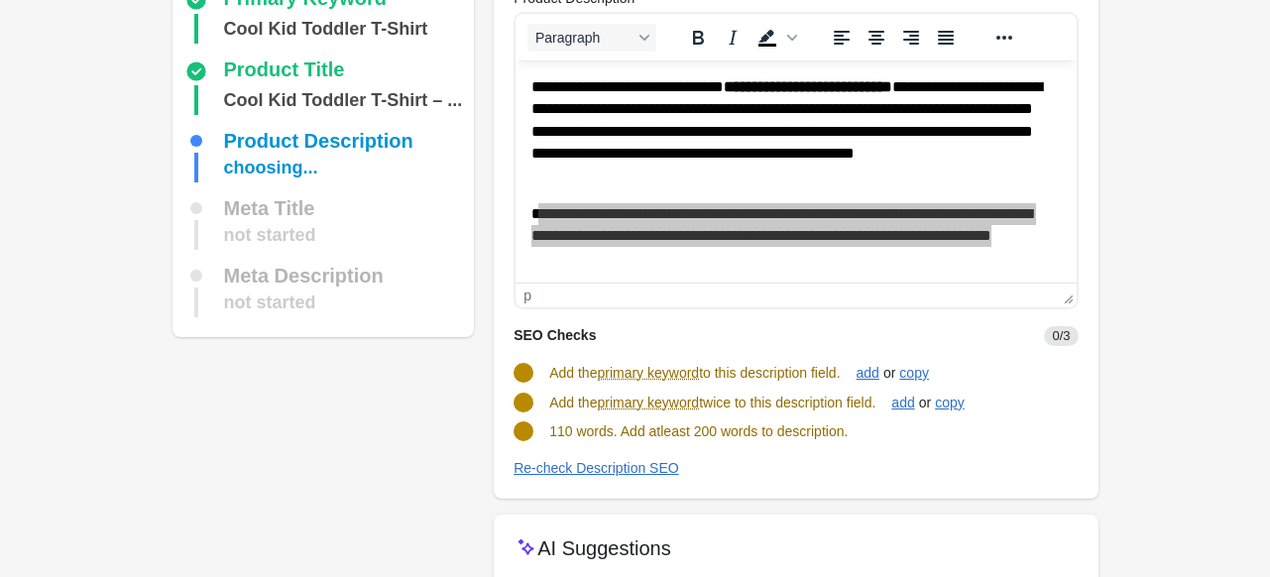
drag, startPoint x: 547, startPoint y: 404, endPoint x: 886, endPoint y: 407, distance: 339.1
click at [886, 407] on div "Add the primary keyword twice to this description field. add or copy" at bounding box center [788, 395] width 580 height 38
copy span "Add the primary keyword twice to this description field."
drag, startPoint x: 547, startPoint y: 428, endPoint x: 856, endPoint y: 428, distance: 308.4
click at [856, 428] on div "110 words. Add atleast 200 words to description." at bounding box center [788, 424] width 580 height 36
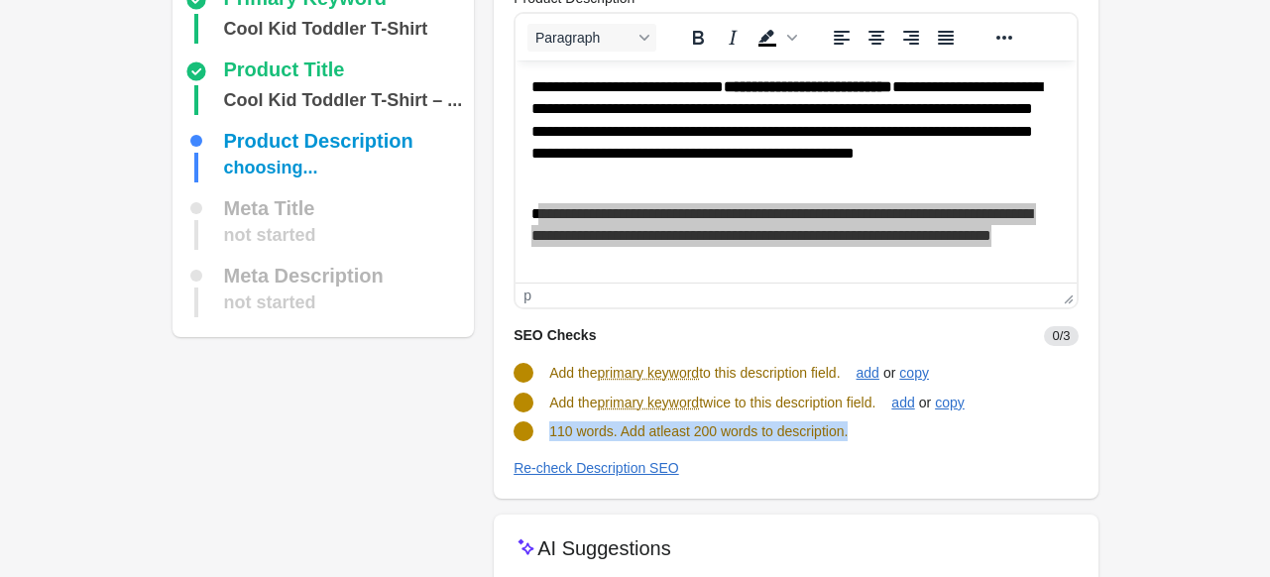
copy span "110 words. Add atleast 200 words to description."
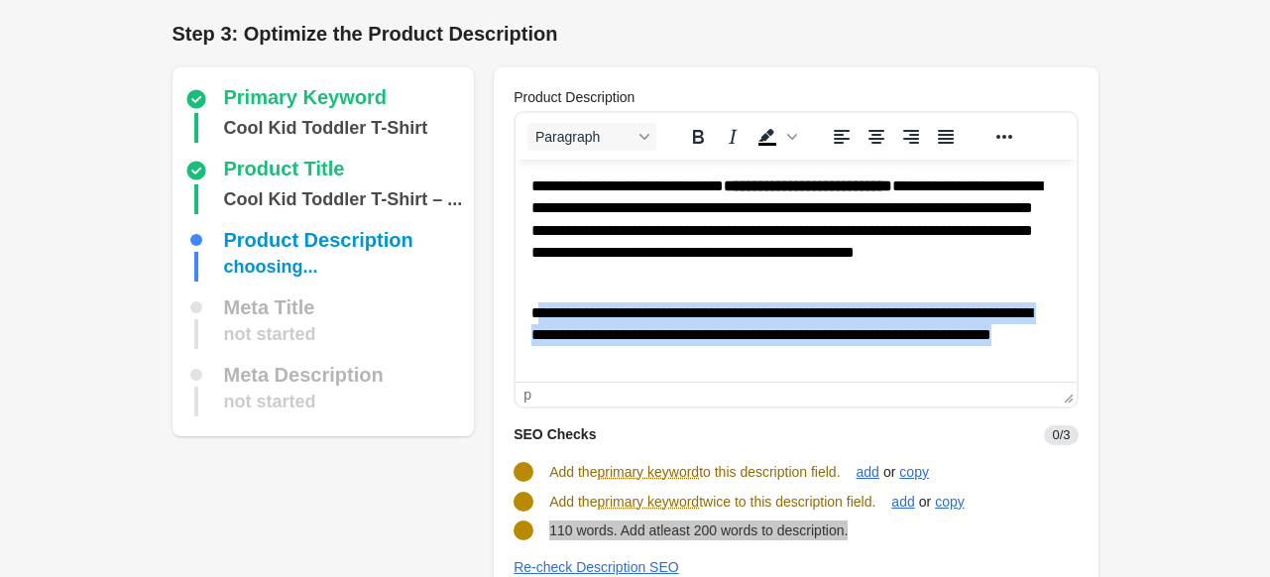
click at [675, 346] on p "**********" at bounding box center [788, 335] width 515 height 66
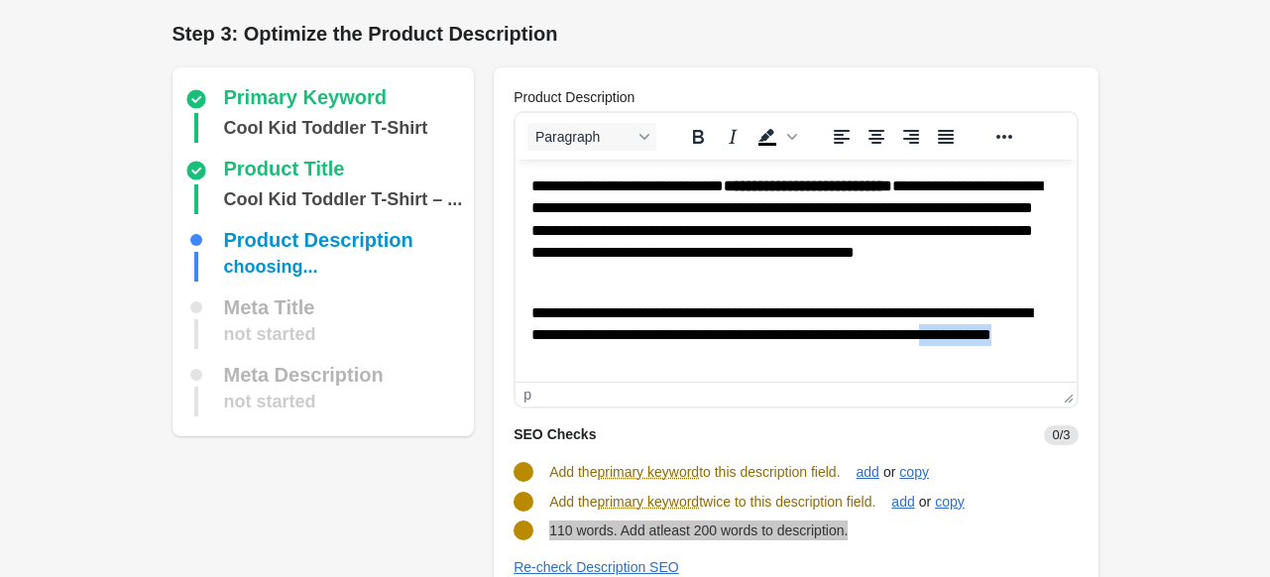
drag, startPoint x: 674, startPoint y: 366, endPoint x: 564, endPoint y: 364, distance: 110.1
click at [564, 364] on p "**********" at bounding box center [788, 335] width 515 height 66
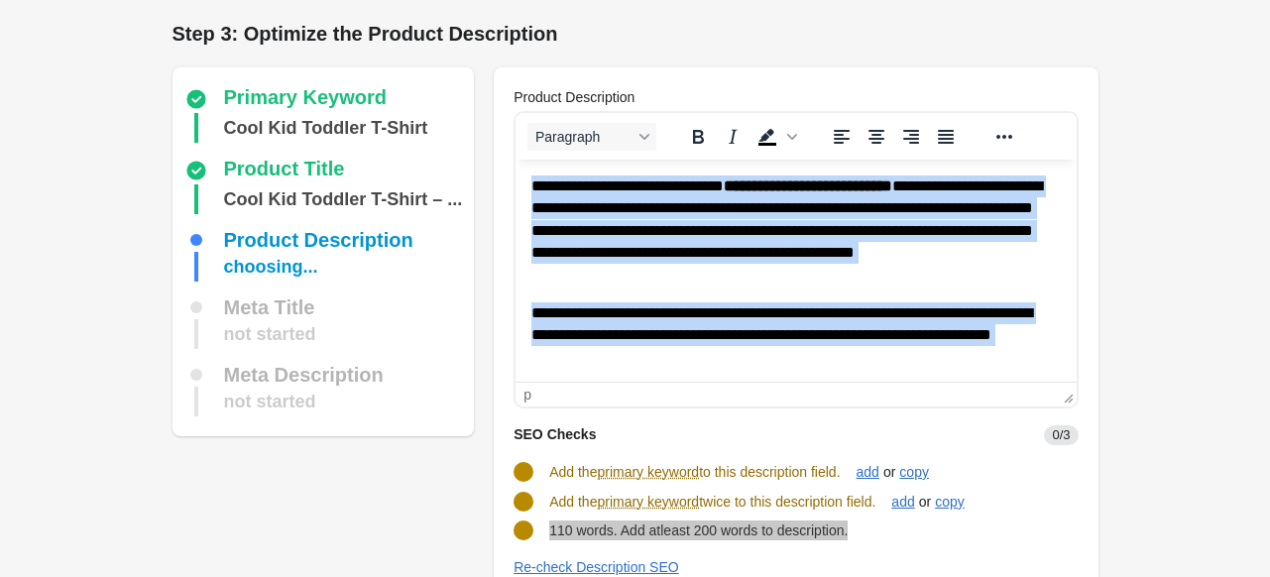
drag, startPoint x: 697, startPoint y: 349, endPoint x: 1028, endPoint y: 257, distance: 343.8
click at [516, 160] on html "**********" at bounding box center [796, 406] width 560 height 492
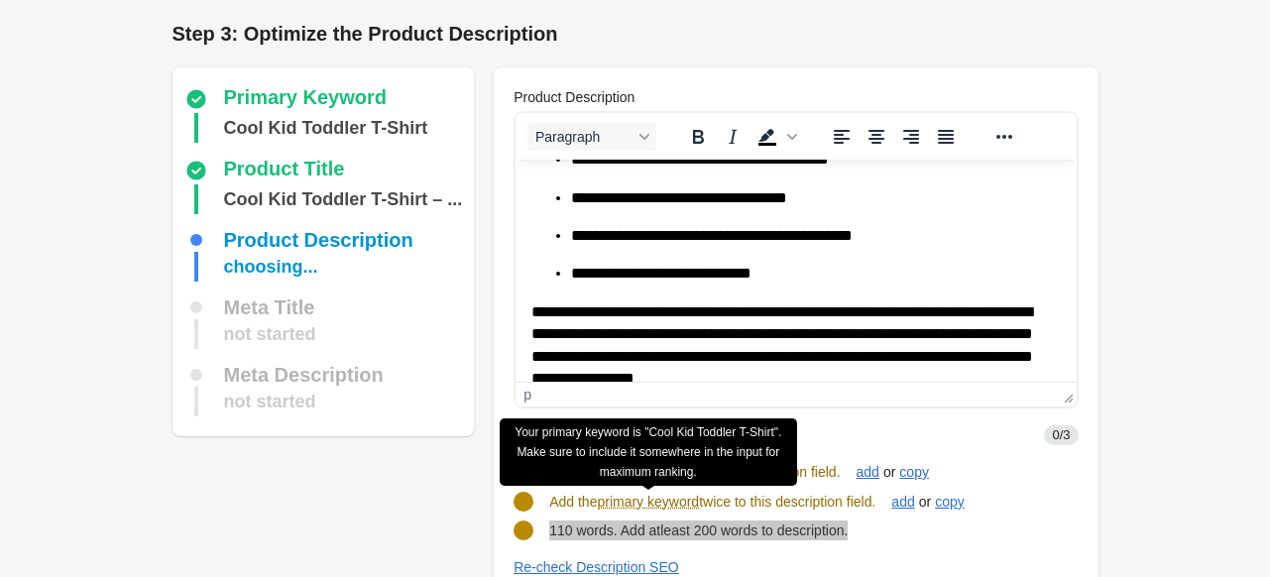
scroll to position [397, 0]
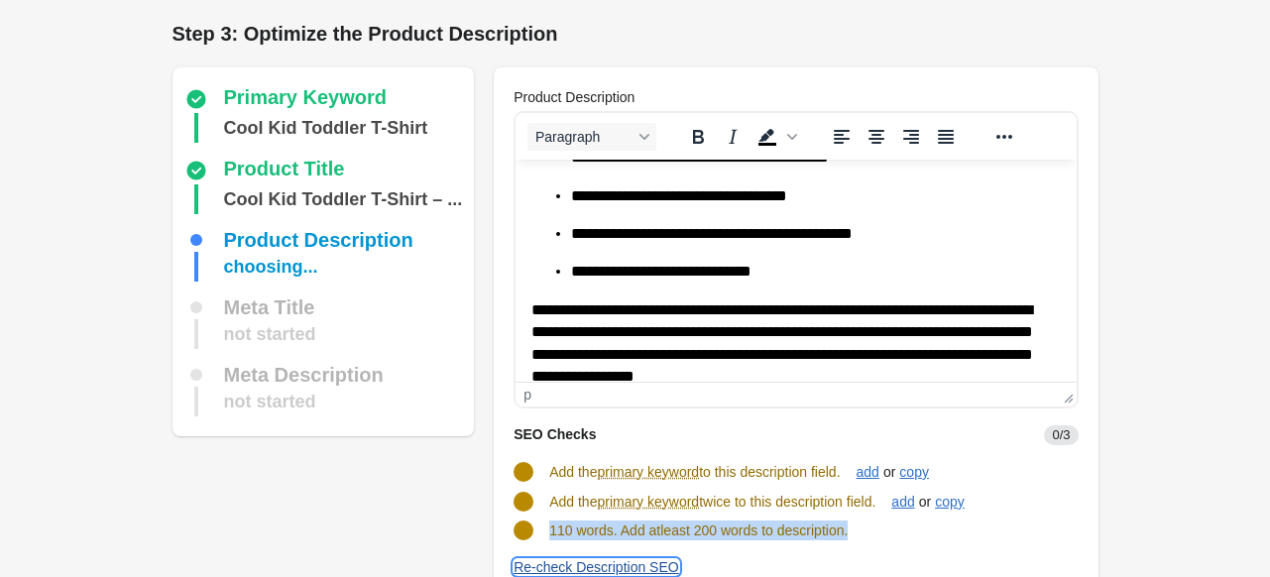
click at [615, 570] on div "Re-check Description SEO" at bounding box center [597, 567] width 166 height 16
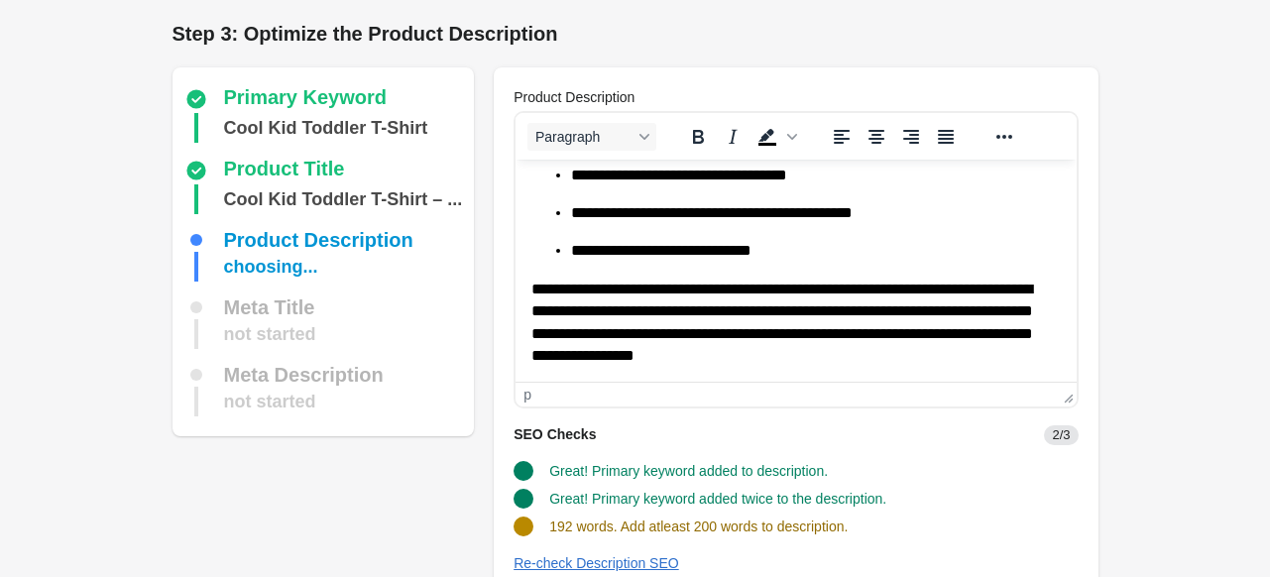
scroll to position [99, 0]
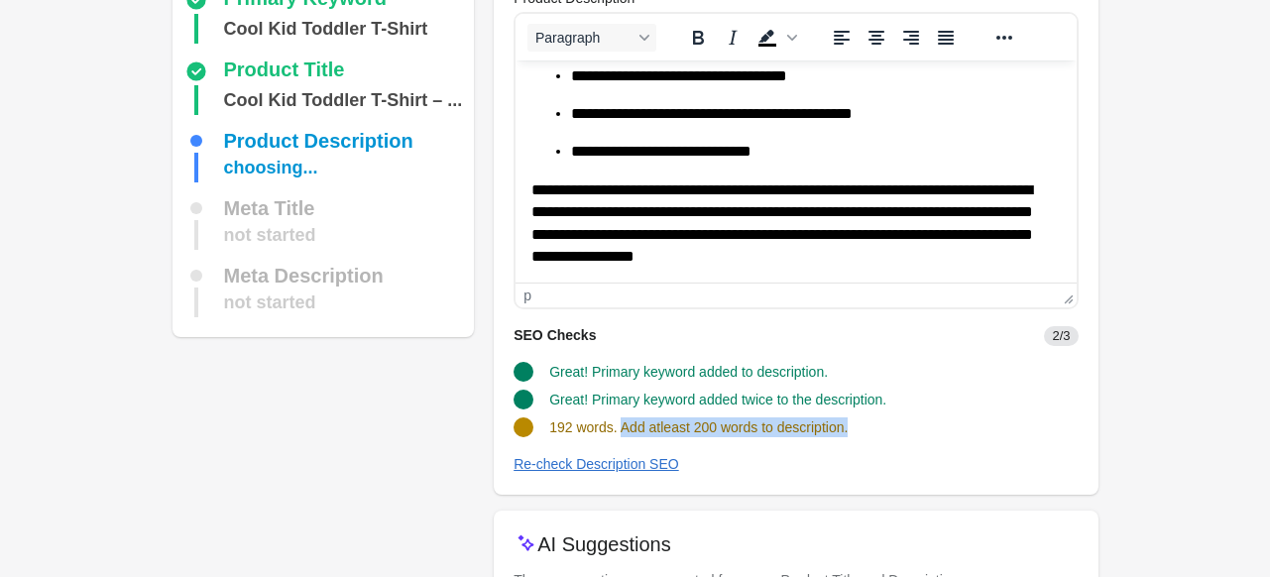
drag, startPoint x: 619, startPoint y: 427, endPoint x: 855, endPoint y: 420, distance: 236.1
click at [855, 420] on div "192 words. Add atleast 200 words to description." at bounding box center [788, 420] width 580 height 36
drag, startPoint x: 884, startPoint y: 245, endPoint x: 542, endPoint y: 156, distance: 353.5
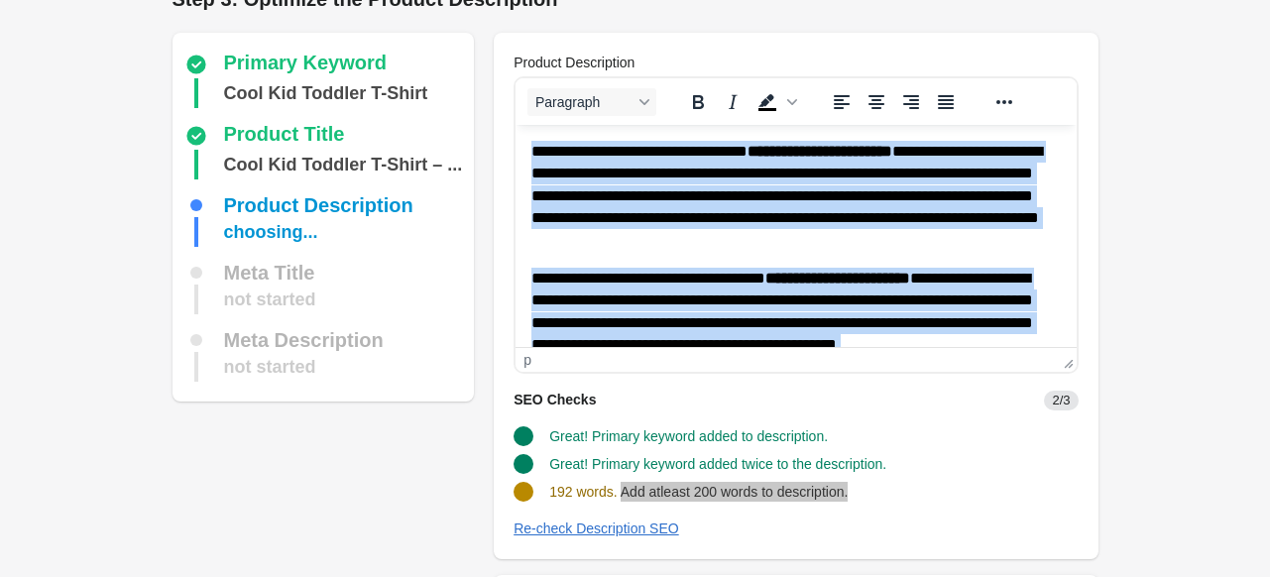
scroll to position [0, 0]
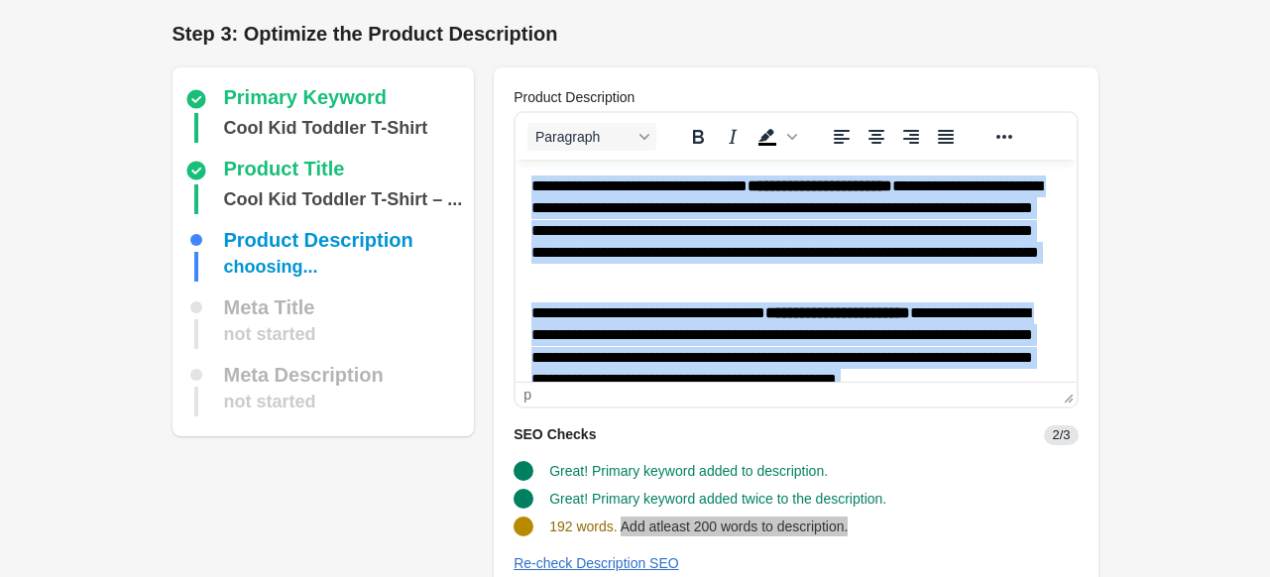
drag, startPoint x: 887, startPoint y: 349, endPoint x: 524, endPoint y: 91, distance: 446.0
click at [524, 160] on html "**********" at bounding box center [796, 480] width 560 height 641
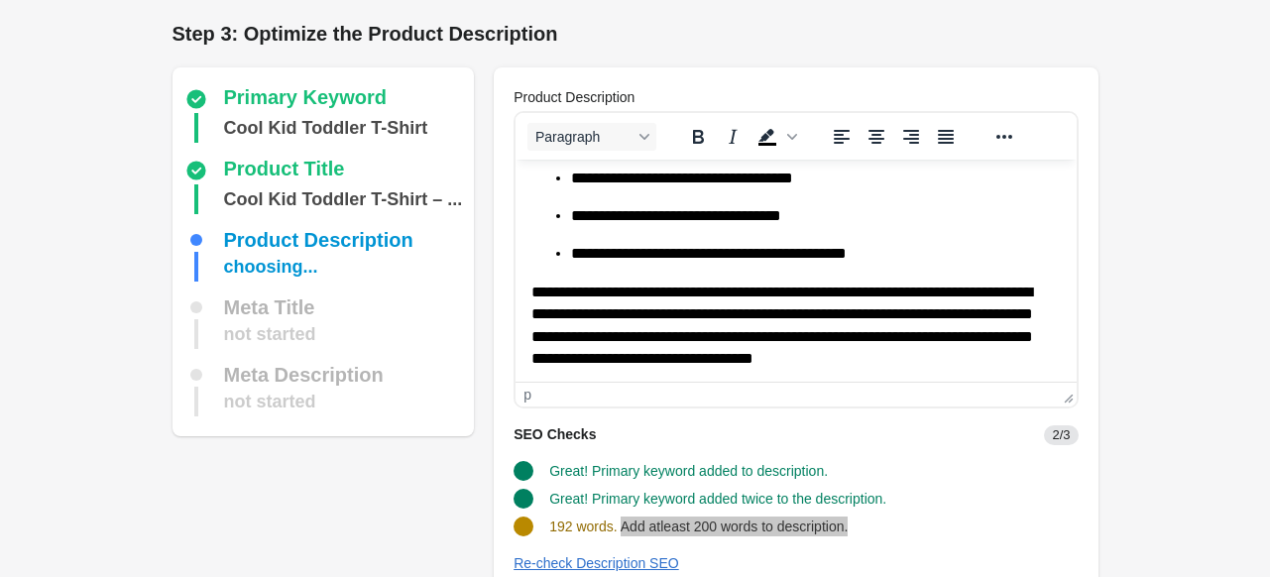
scroll to position [417, 0]
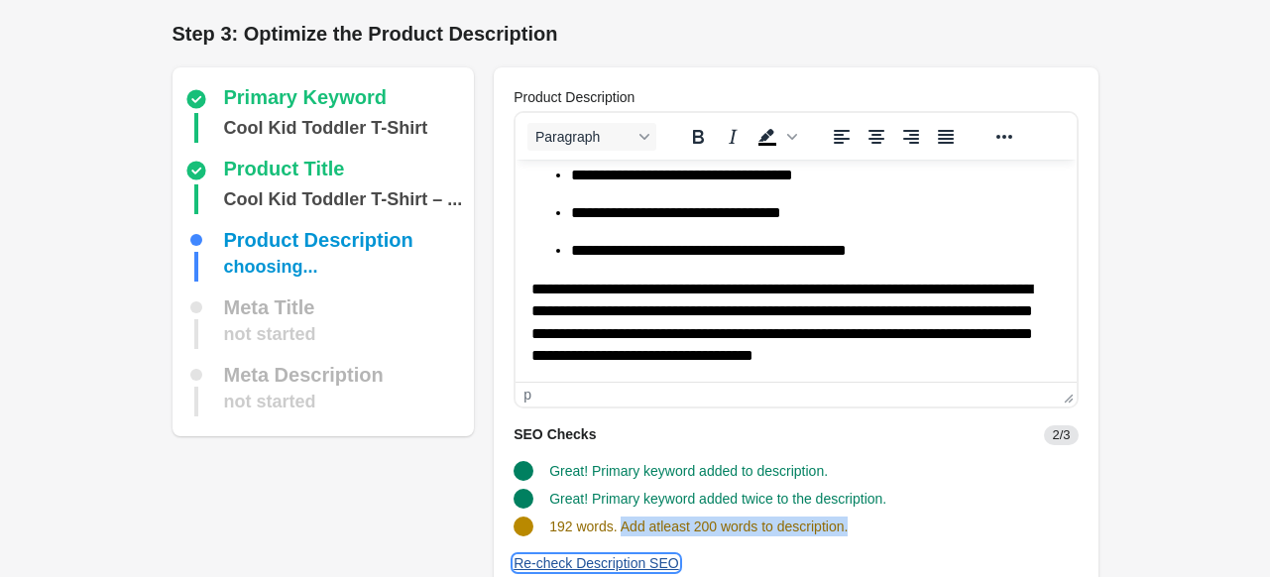
click at [565, 558] on div "Re-check Description SEO" at bounding box center [597, 563] width 166 height 16
drag, startPoint x: 547, startPoint y: 528, endPoint x: 883, endPoint y: 519, distance: 335.3
click at [883, 519] on div "196 words. Add atleast 200 words to description." at bounding box center [788, 519] width 580 height 36
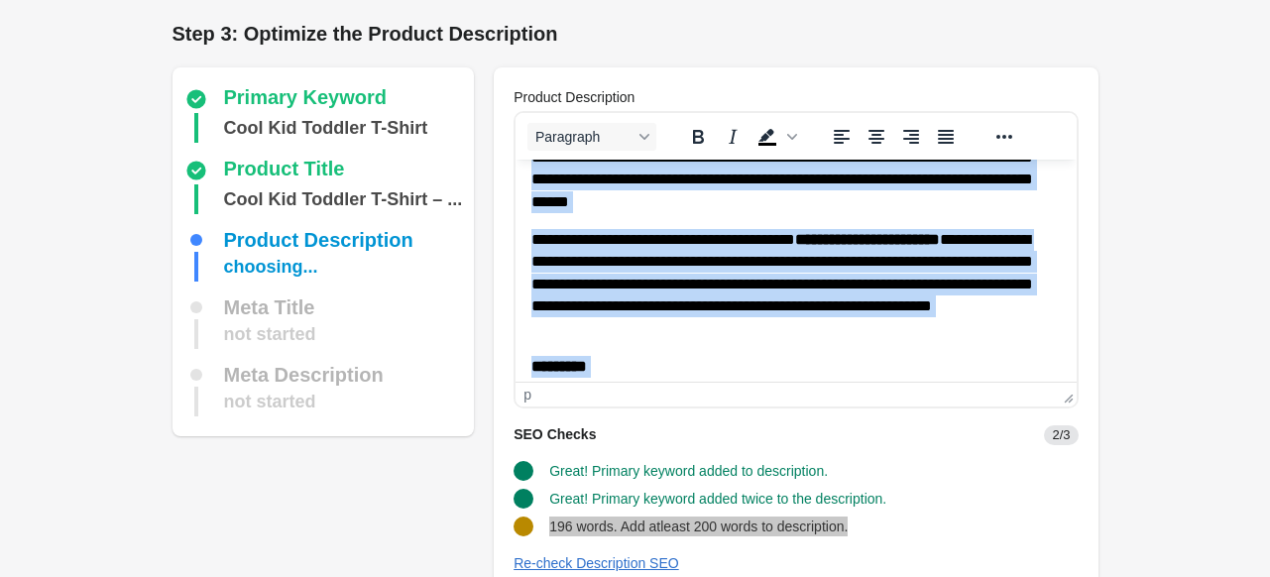
scroll to position [0, 0]
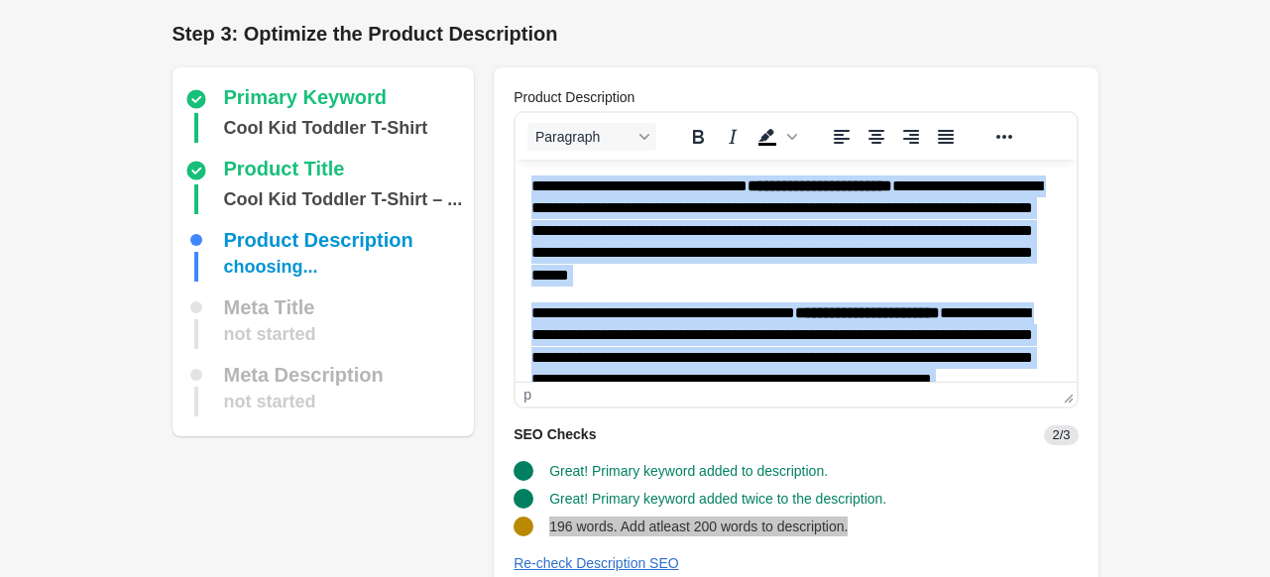
drag, startPoint x: 1040, startPoint y: 358, endPoint x: 1003, endPoint y: 319, distance: 53.3
click at [516, 160] on html "**********" at bounding box center [796, 480] width 560 height 641
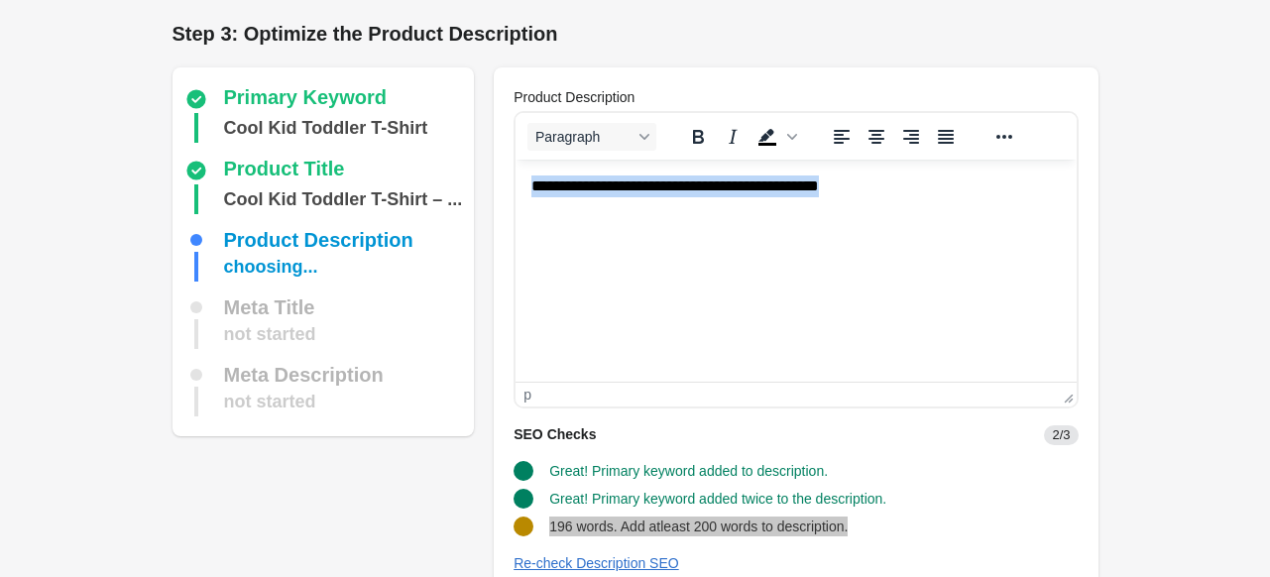
drag, startPoint x: 887, startPoint y: 195, endPoint x: 896, endPoint y: 355, distance: 159.9
click at [516, 195] on html "**********" at bounding box center [796, 187] width 560 height 54
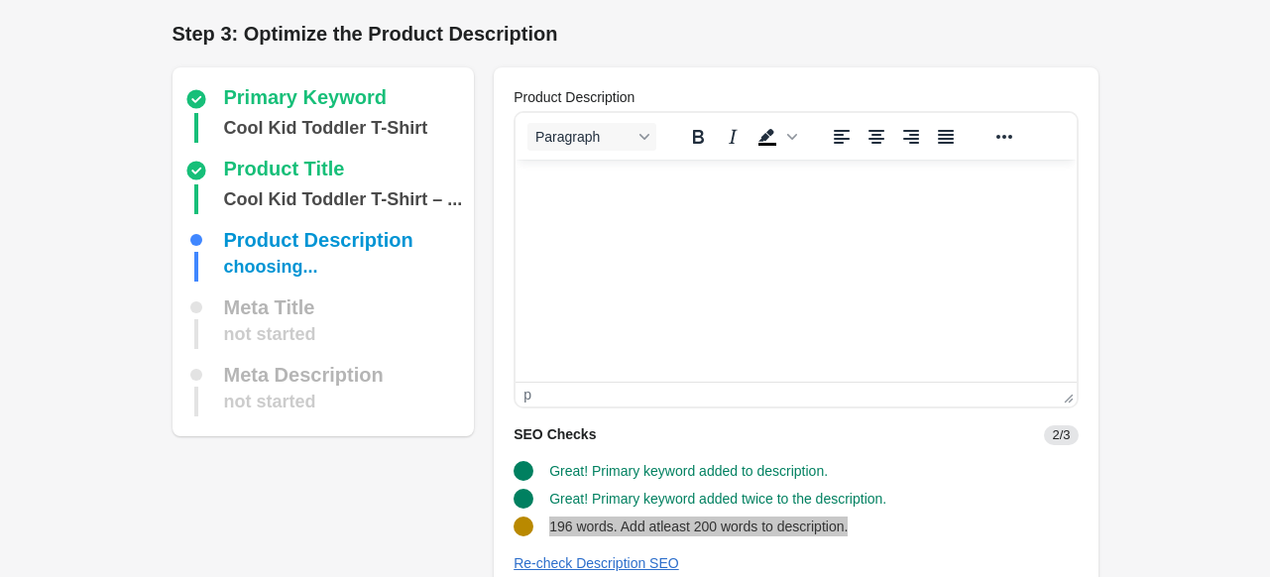
scroll to position [400, 0]
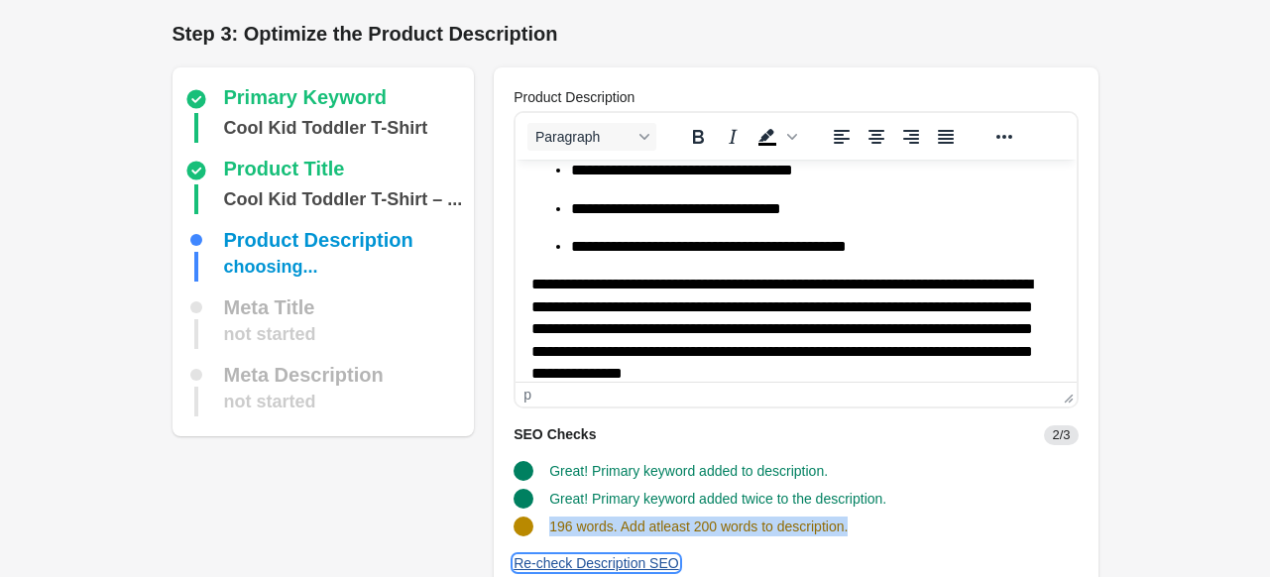
click at [598, 569] on div "Re-check Description SEO" at bounding box center [597, 563] width 166 height 16
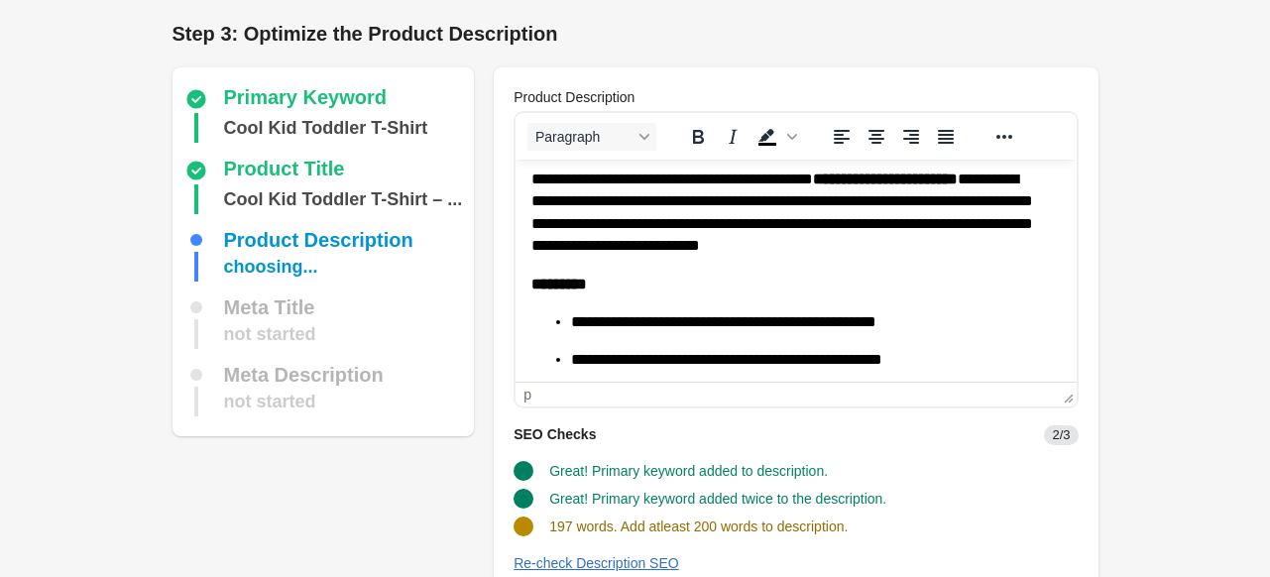
scroll to position [0, 0]
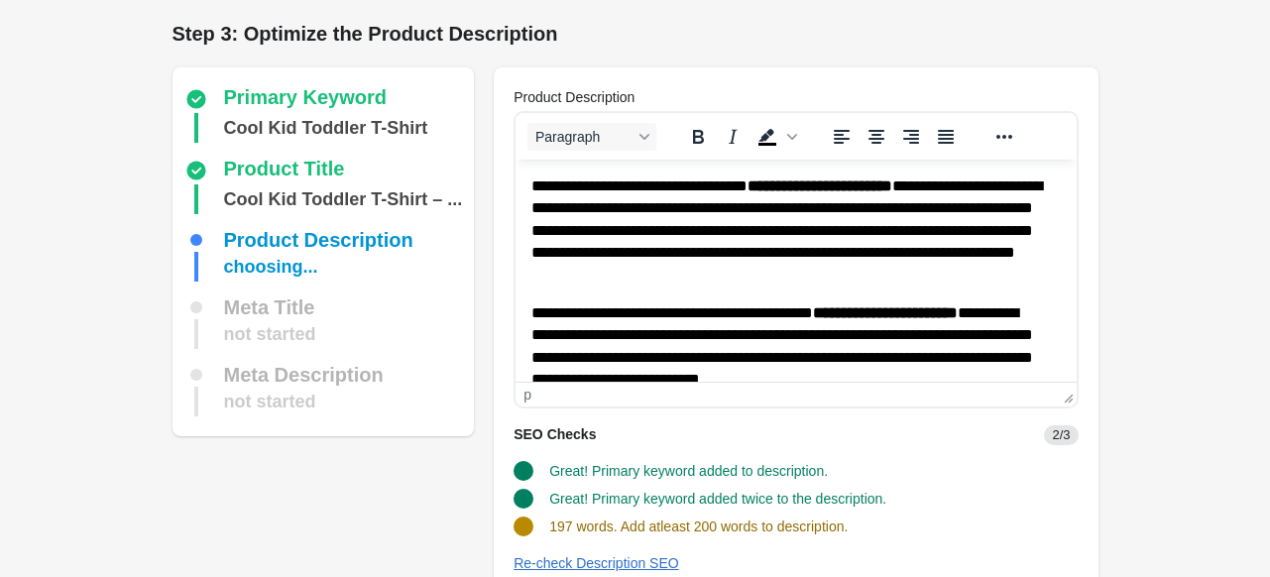
click at [532, 179] on p "**********" at bounding box center [788, 231] width 515 height 111
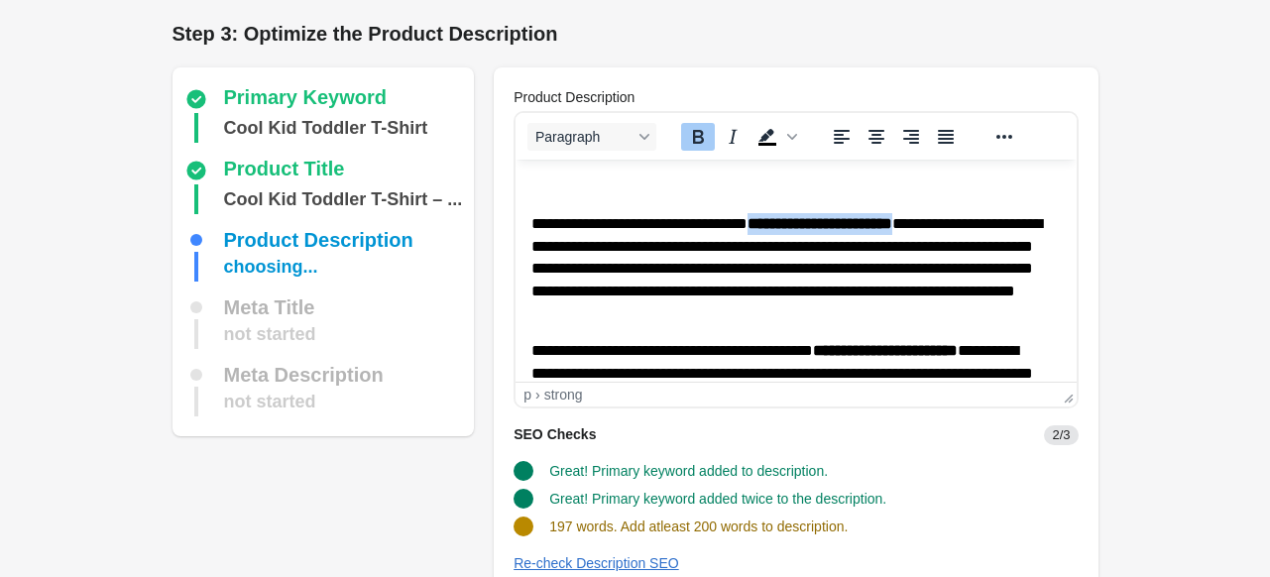
drag, startPoint x: 803, startPoint y: 223, endPoint x: 985, endPoint y: 234, distance: 181.8
click at [985, 234] on p "**********" at bounding box center [788, 268] width 515 height 111
click at [568, 167] on html "**********" at bounding box center [796, 499] width 560 height 679
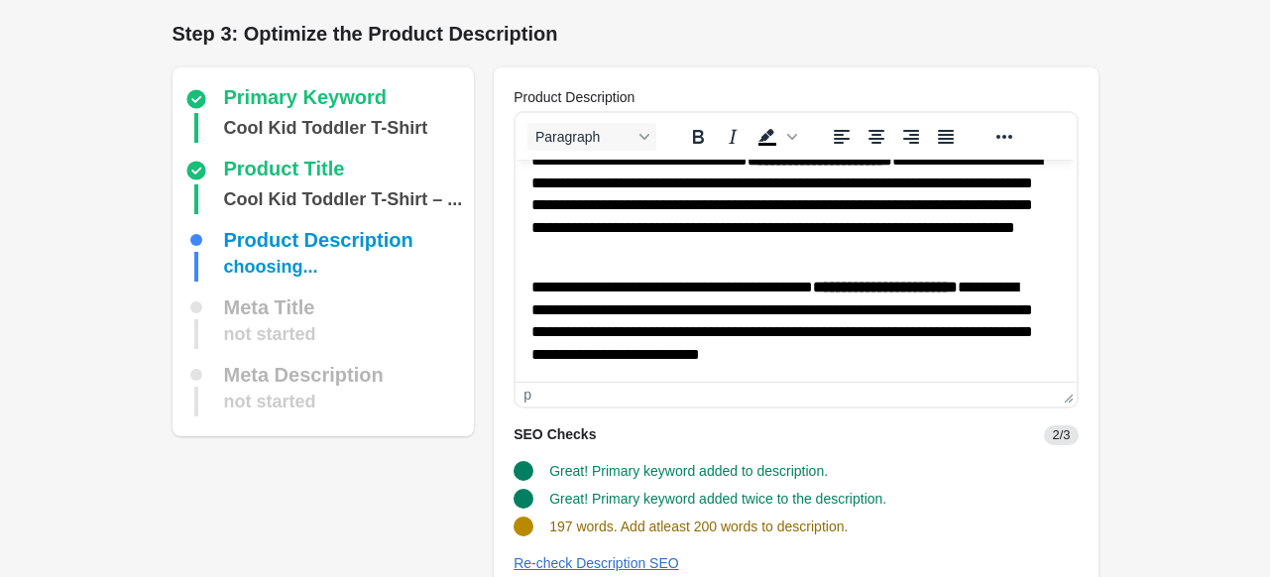
scroll to position [99, 0]
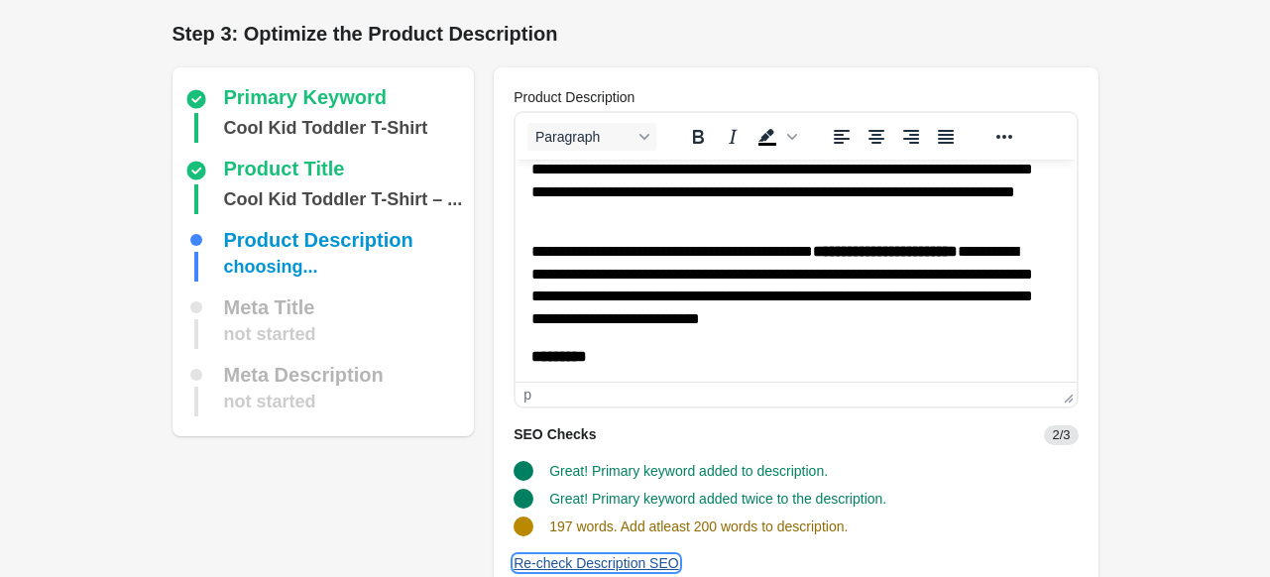
click at [611, 562] on div "Re-check Description SEO" at bounding box center [597, 563] width 166 height 16
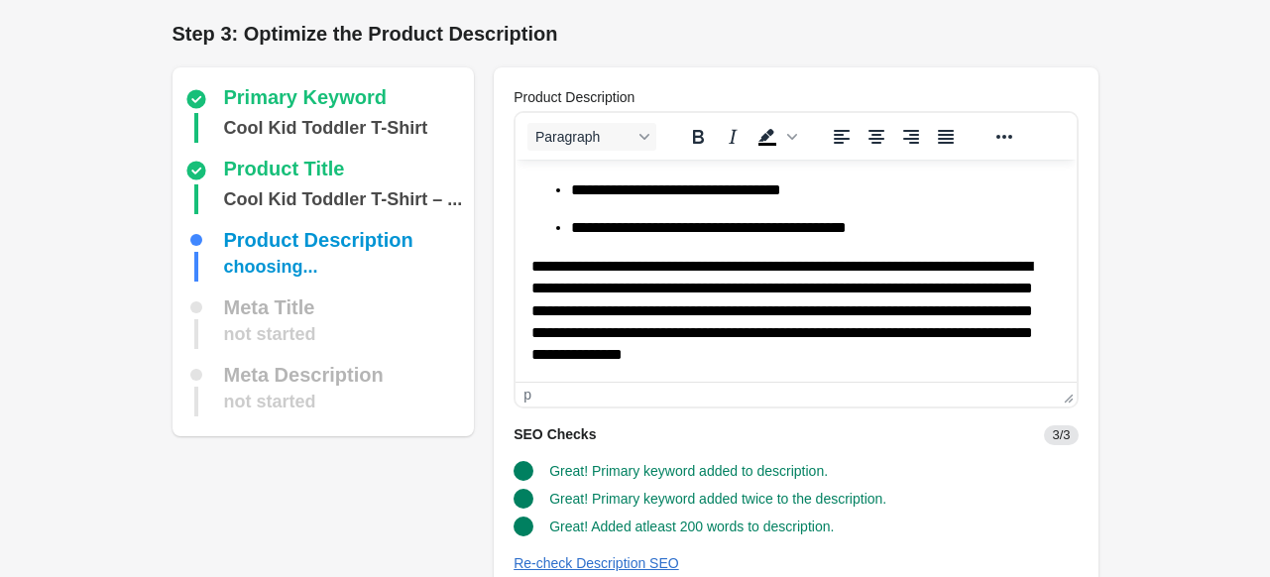
scroll to position [248, 0]
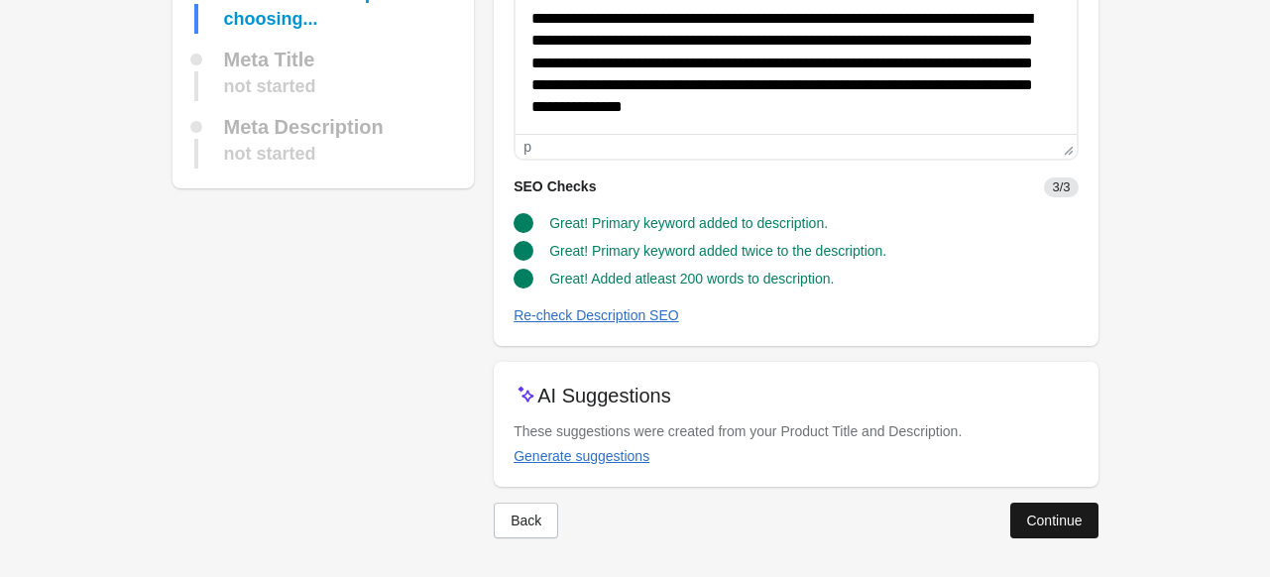
click at [1033, 519] on div "Continue" at bounding box center [1054, 521] width 56 height 16
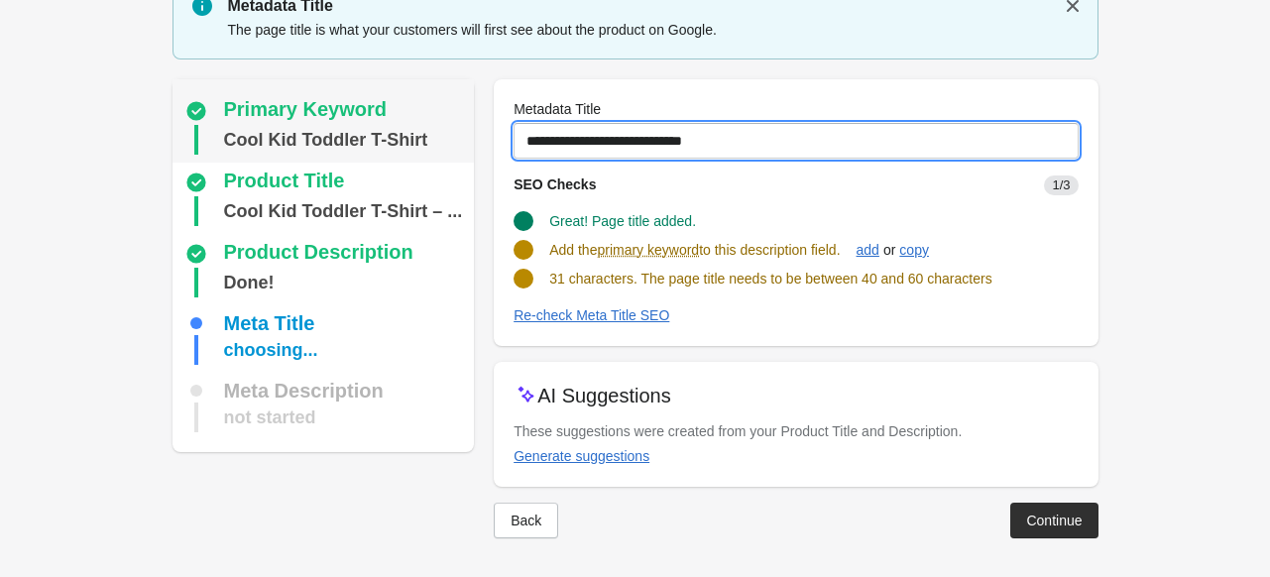
drag, startPoint x: 745, startPoint y: 130, endPoint x: 321, endPoint y: 136, distance: 423.5
click at [323, 136] on div "Primary Keyword Cool Kid Toddler T-Shirt Product Title Cool Kid Toddler T-Shirt…" at bounding box center [626, 300] width 946 height 475
paste input "**********"
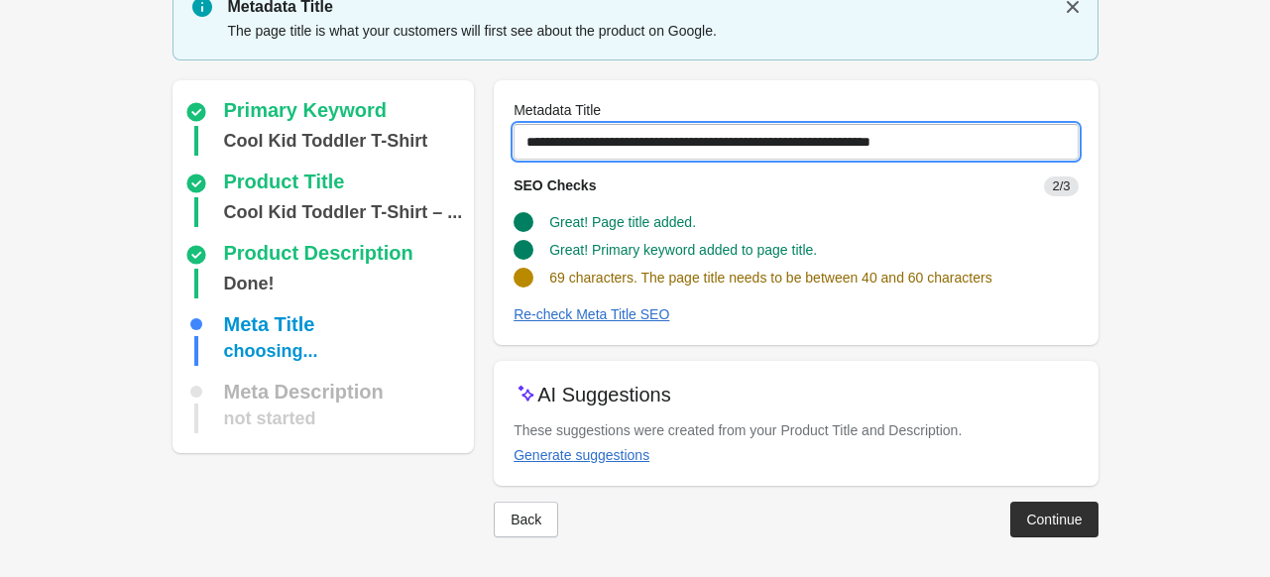
scroll to position [81, 0]
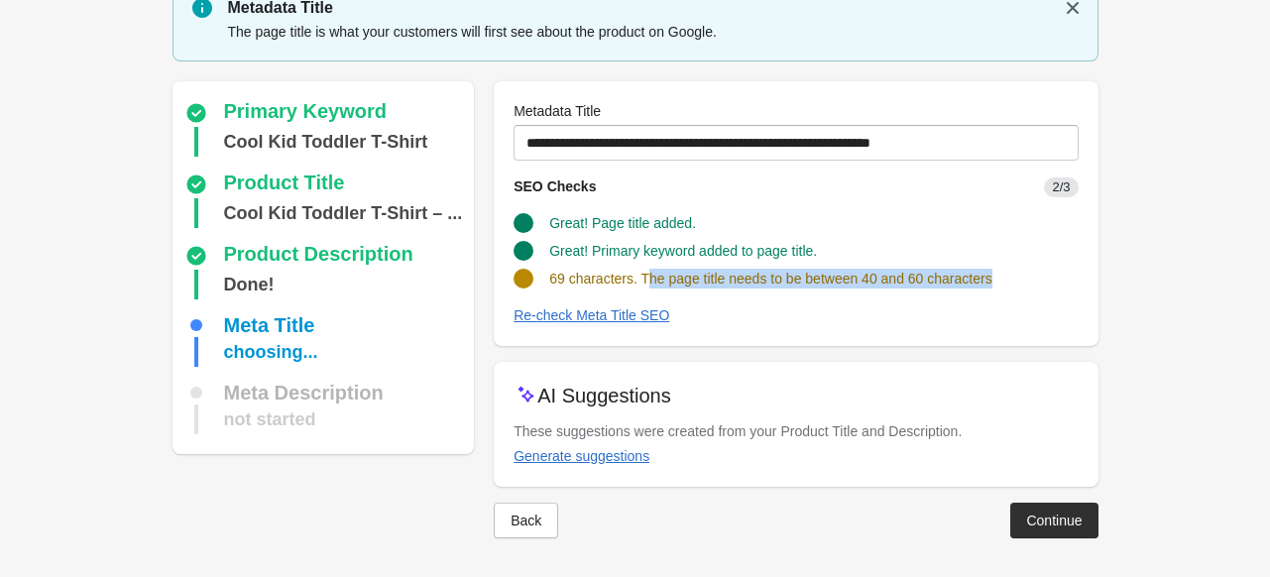
drag, startPoint x: 641, startPoint y: 280, endPoint x: 1095, endPoint y: 279, distance: 454.1
click at [1095, 279] on div "**********" at bounding box center [796, 213] width 604 height 265
drag, startPoint x: 639, startPoint y: 273, endPoint x: 1056, endPoint y: 268, distance: 417.5
click at [1056, 268] on div "69 characters. The page title needs to be between 40 and 60 characters" at bounding box center [788, 271] width 580 height 36
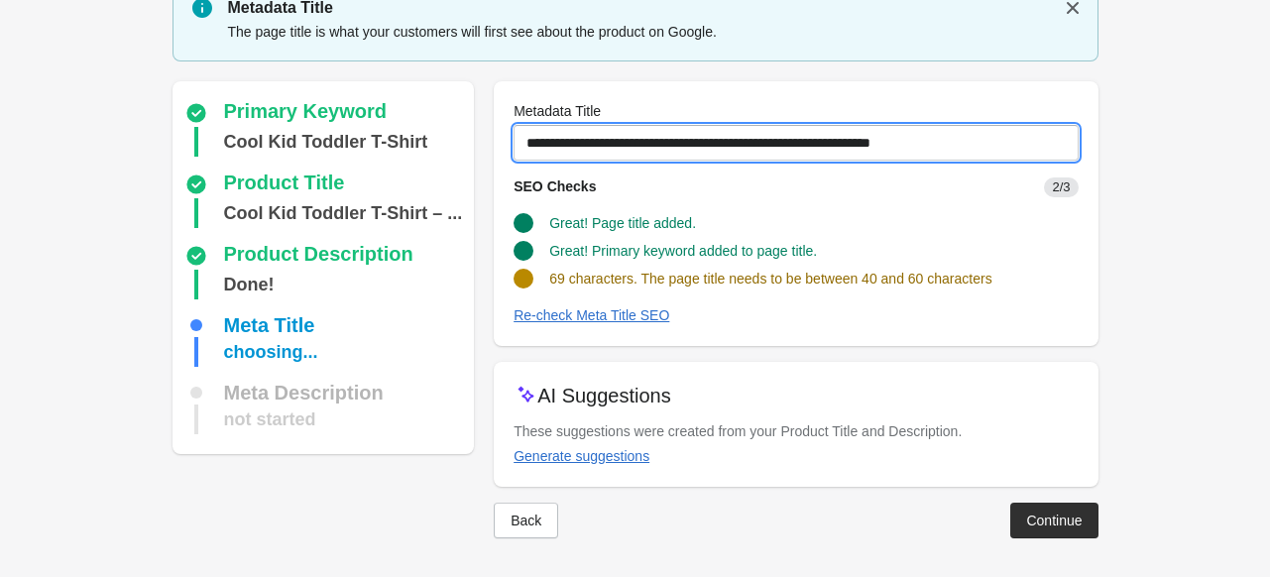
drag, startPoint x: 952, startPoint y: 138, endPoint x: 164, endPoint y: 153, distance: 788.5
click at [178, 146] on div "Primary Keyword Cool Kid Toddler T-Shirt Product Title Cool Kid Toddler T-Shirt…" at bounding box center [626, 301] width 946 height 473
paste input "text"
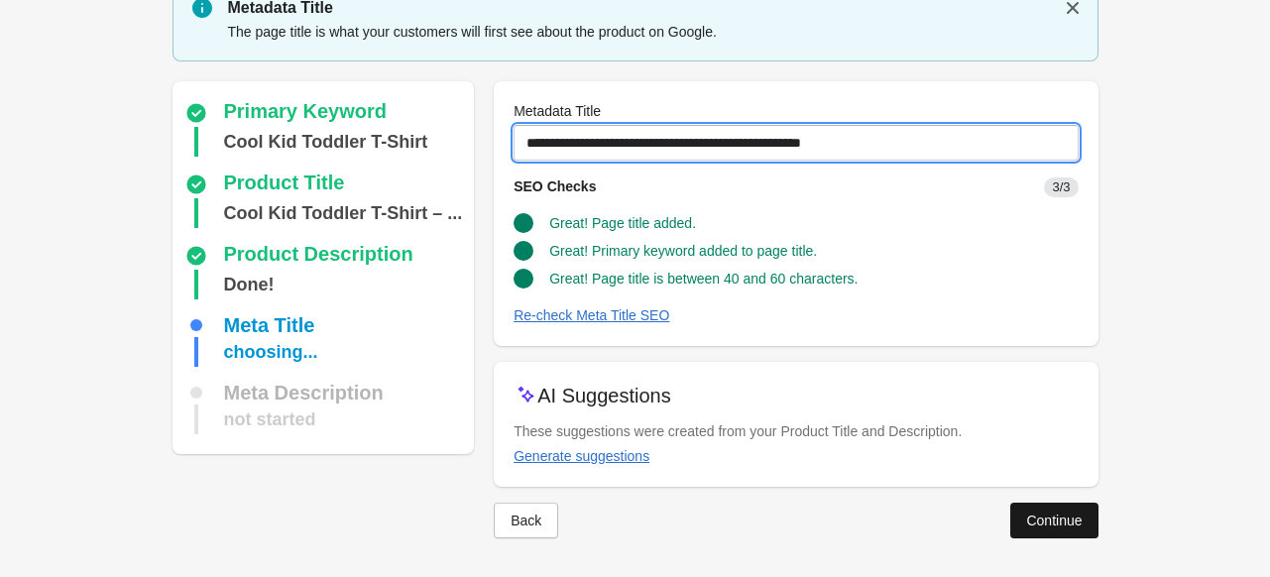
type input "**********"
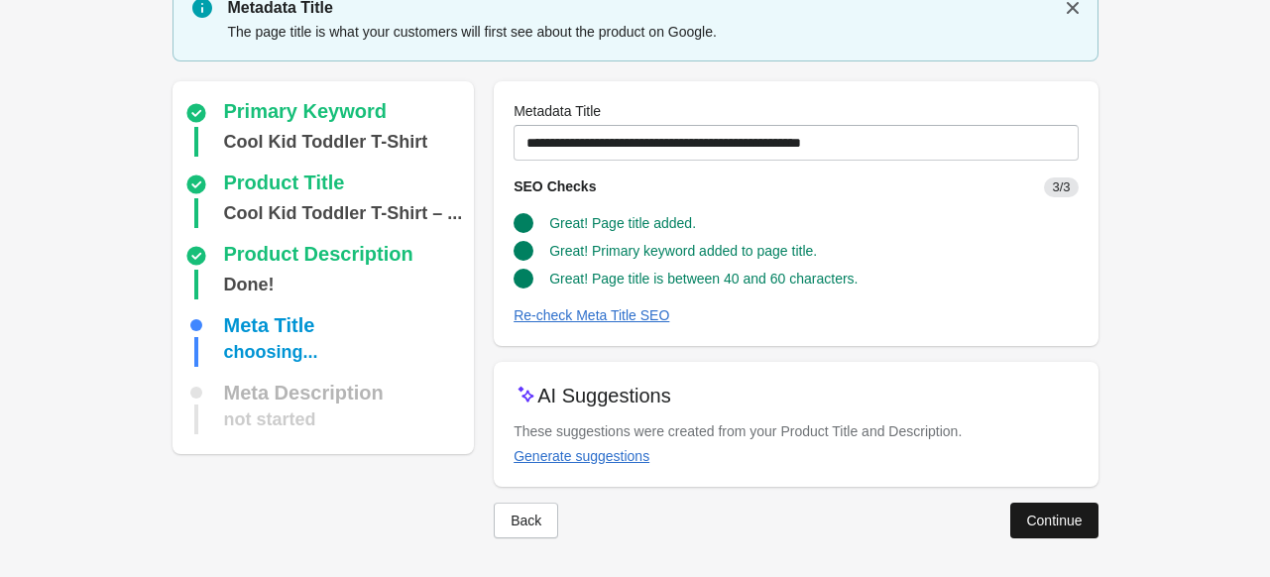
click at [1026, 518] on div "Continue" at bounding box center [1054, 521] width 56 height 16
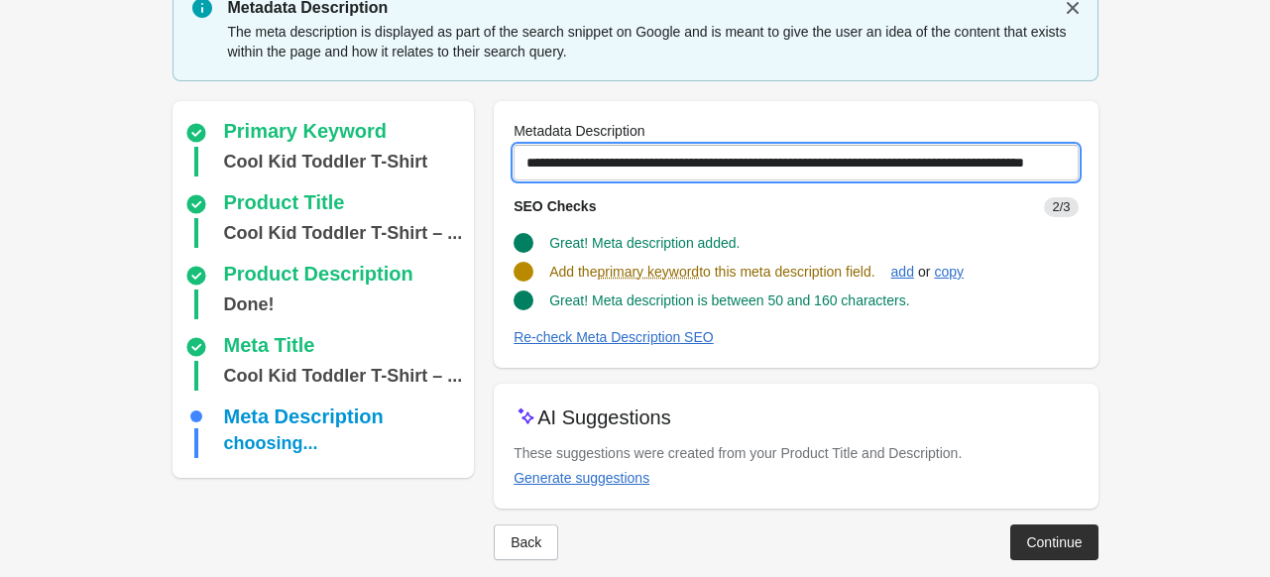
scroll to position [0, 84]
drag, startPoint x: 524, startPoint y: 162, endPoint x: 1284, endPoint y: 140, distance: 760.9
click at [1269, 140] on html "Step 1: Choose the “Target Keywords” Target Keywords The Target Keywords are wh…" at bounding box center [635, 207] width 1270 height 577
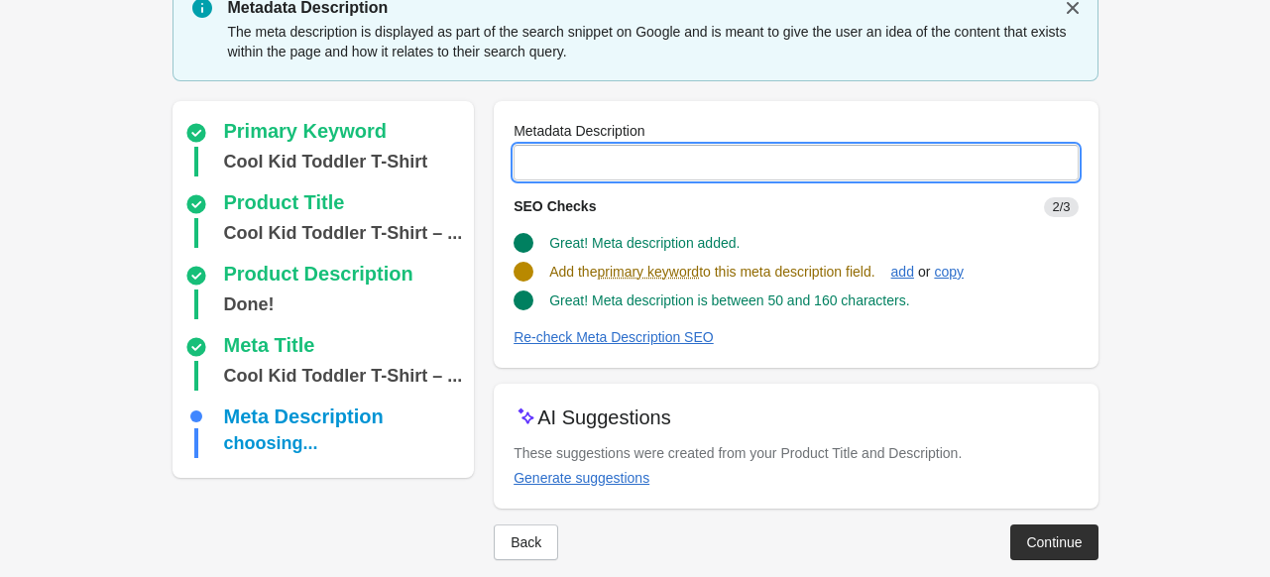
scroll to position [0, 0]
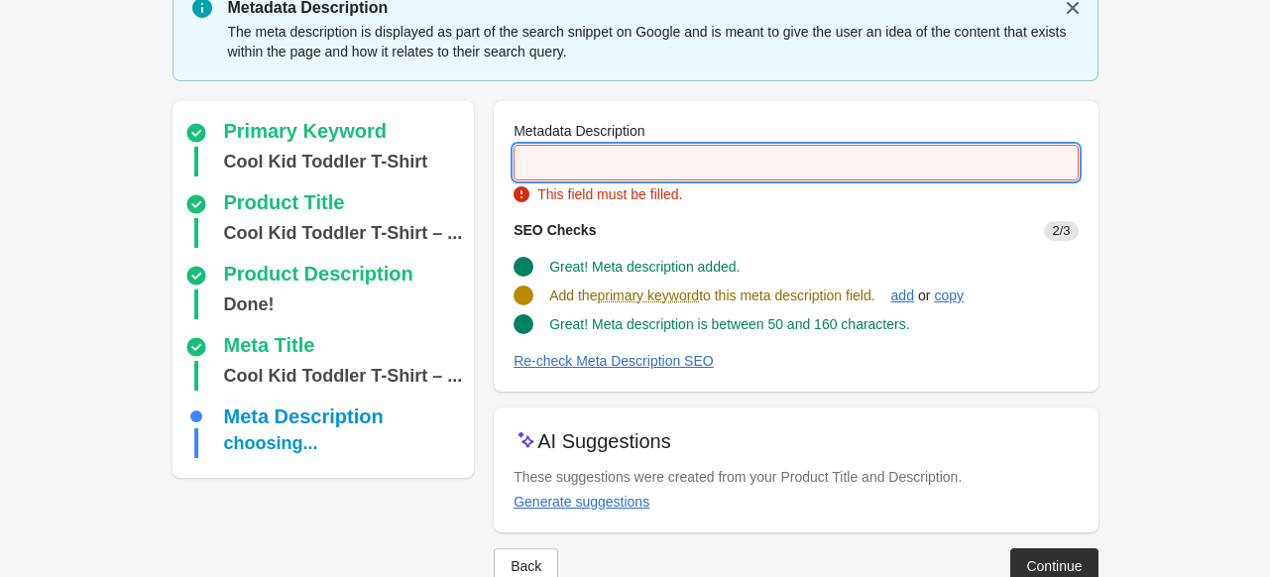
paste input "**********"
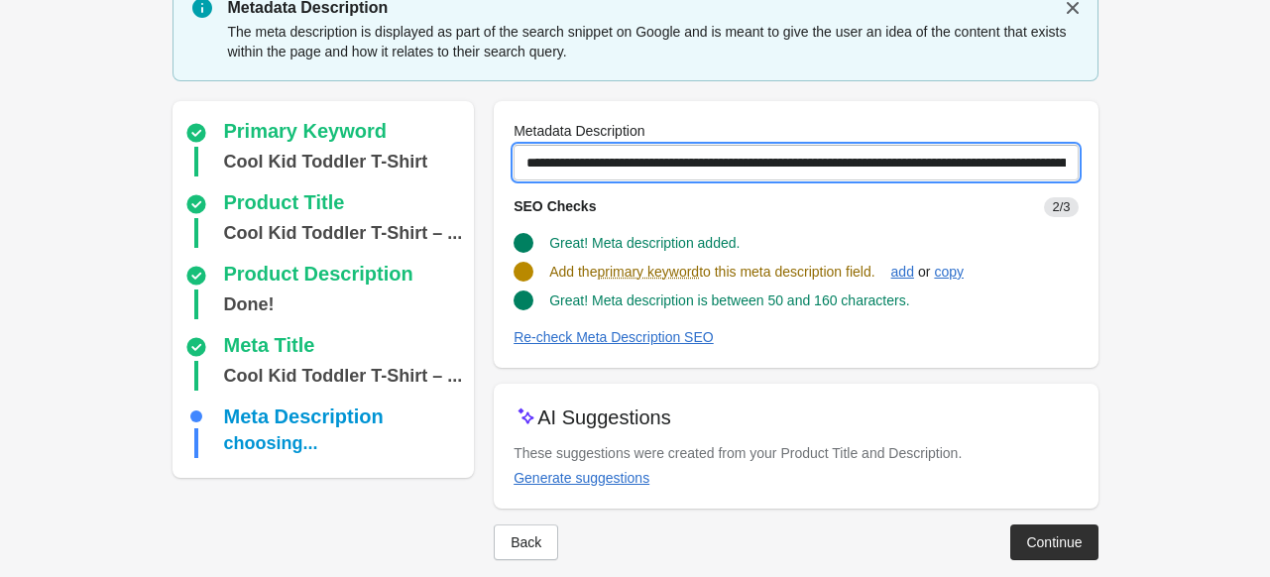
scroll to position [0, 222]
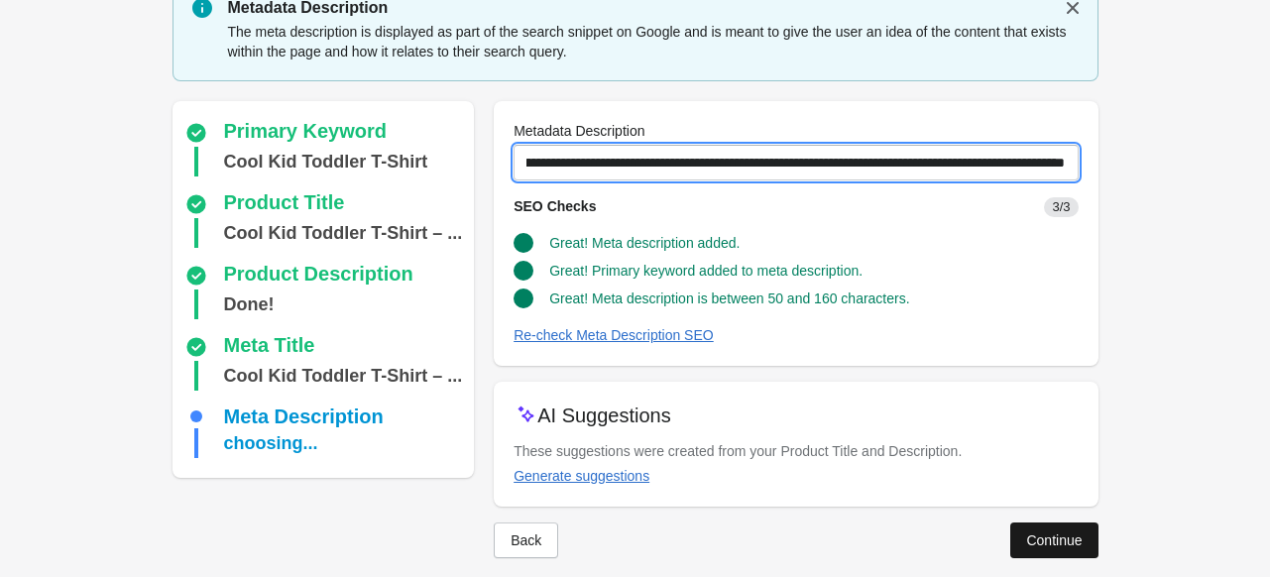
type input "**********"
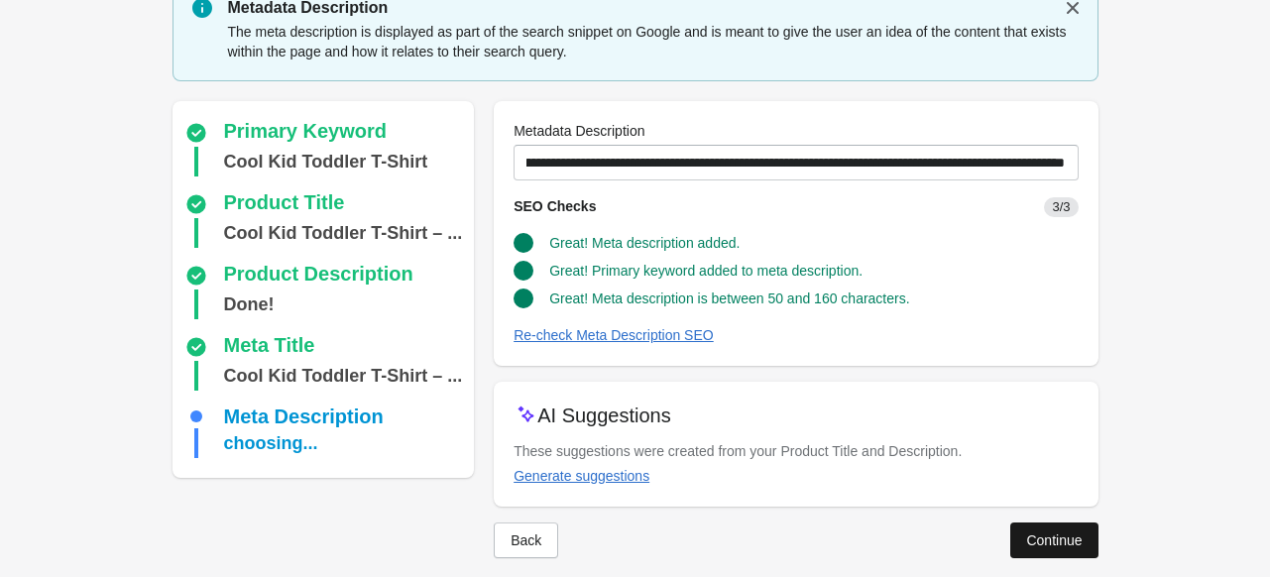
click at [1047, 539] on div "Continue" at bounding box center [1054, 540] width 56 height 16
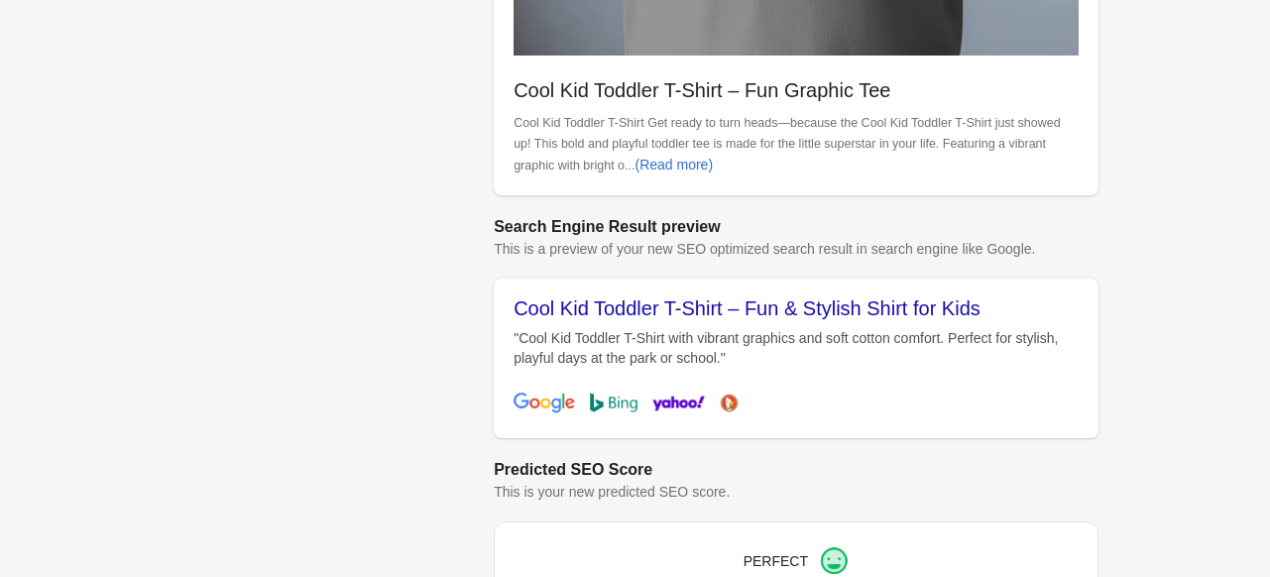
scroll to position [919, 0]
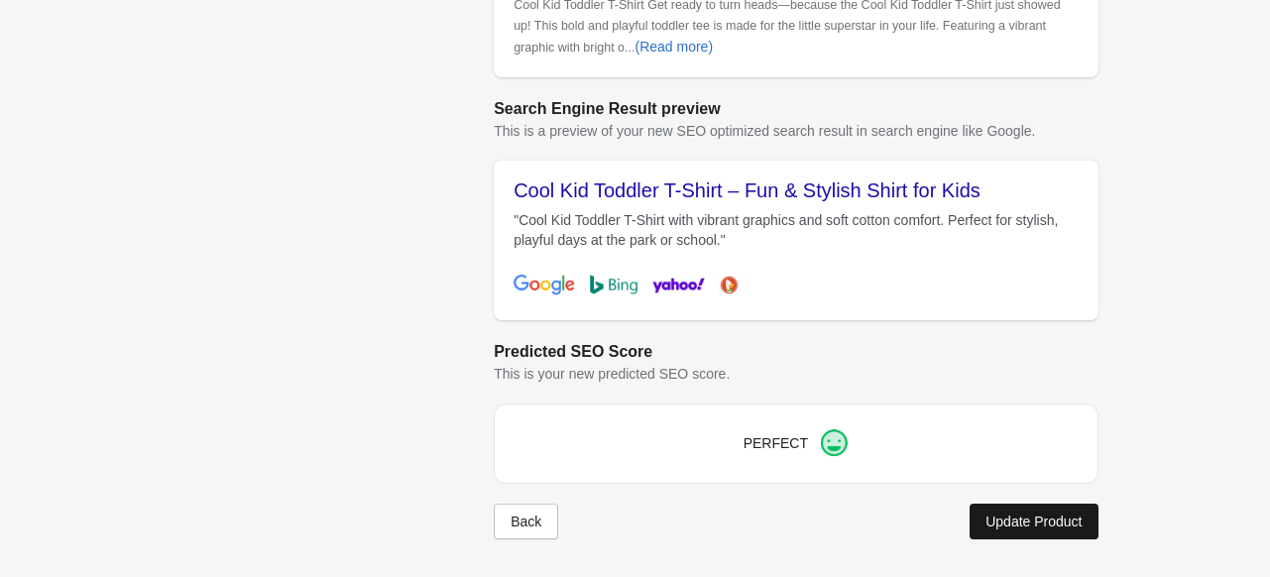
click at [1074, 516] on div "Update Product" at bounding box center [1034, 522] width 96 height 16
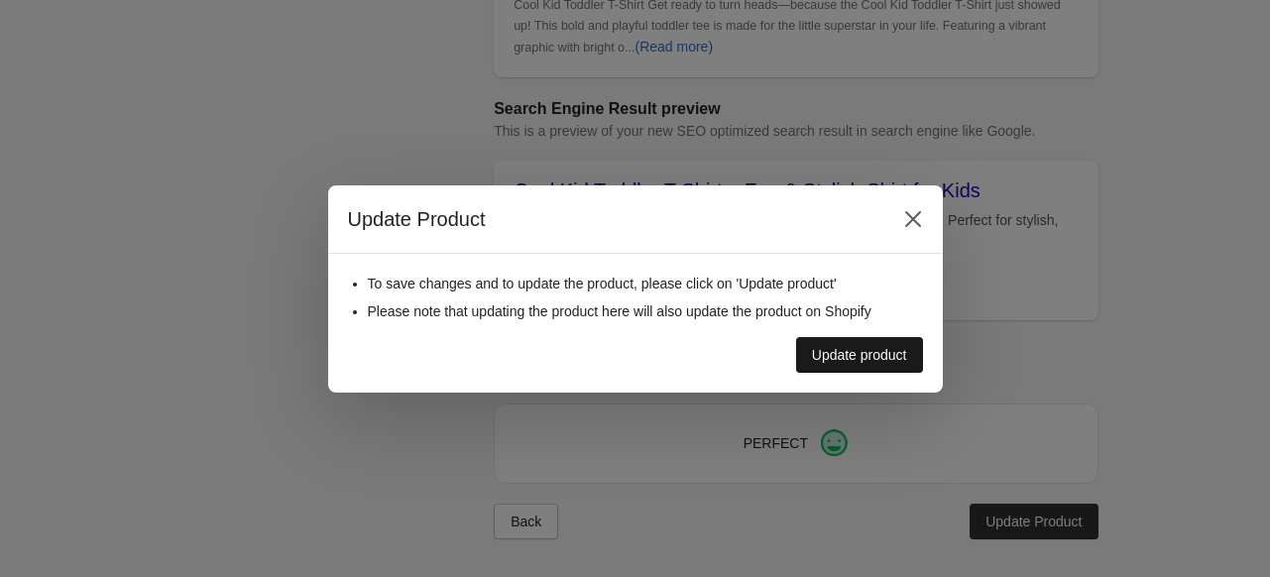
click at [840, 356] on div "Update product" at bounding box center [859, 355] width 95 height 16
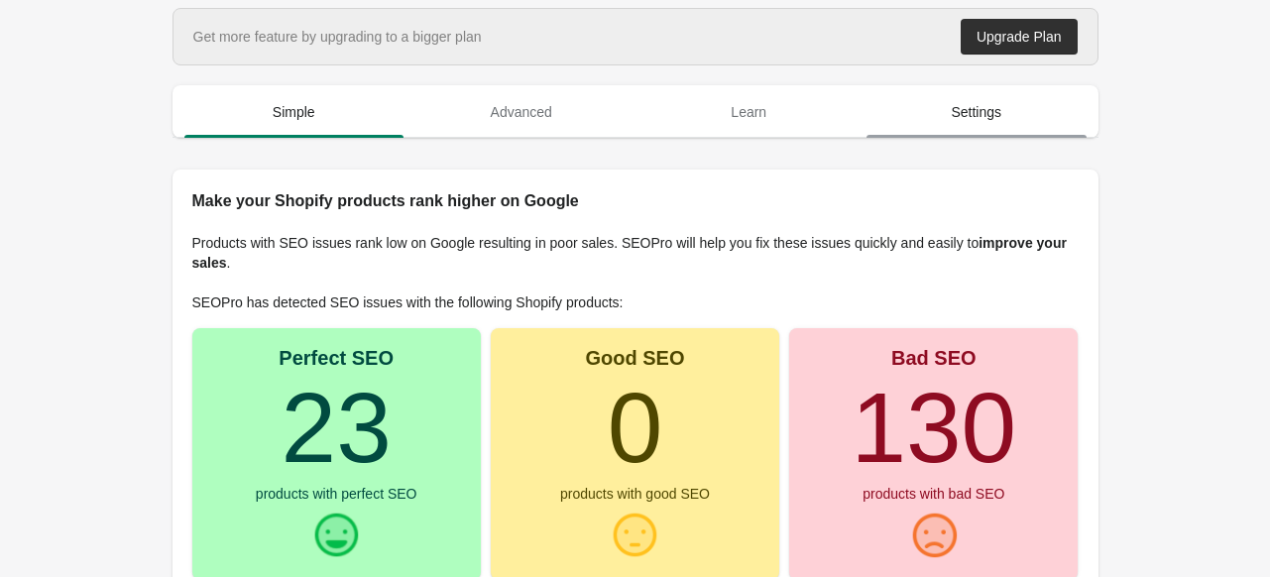
click at [968, 127] on span "Settings" at bounding box center [977, 112] width 220 height 36
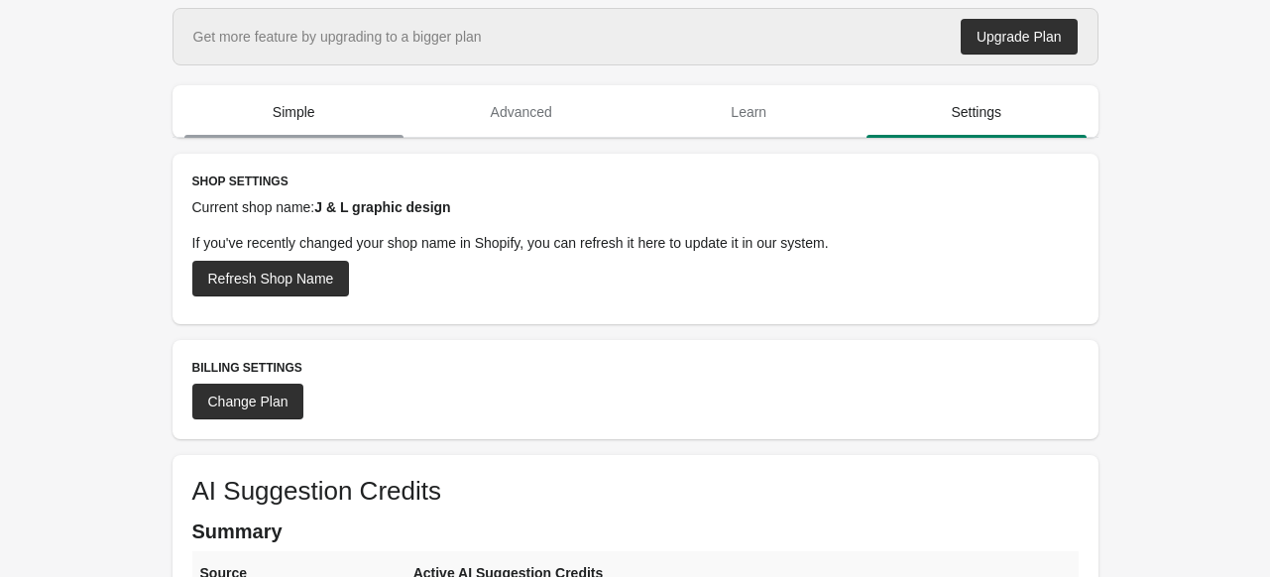
click at [309, 122] on span "Simple" at bounding box center [294, 112] width 220 height 36
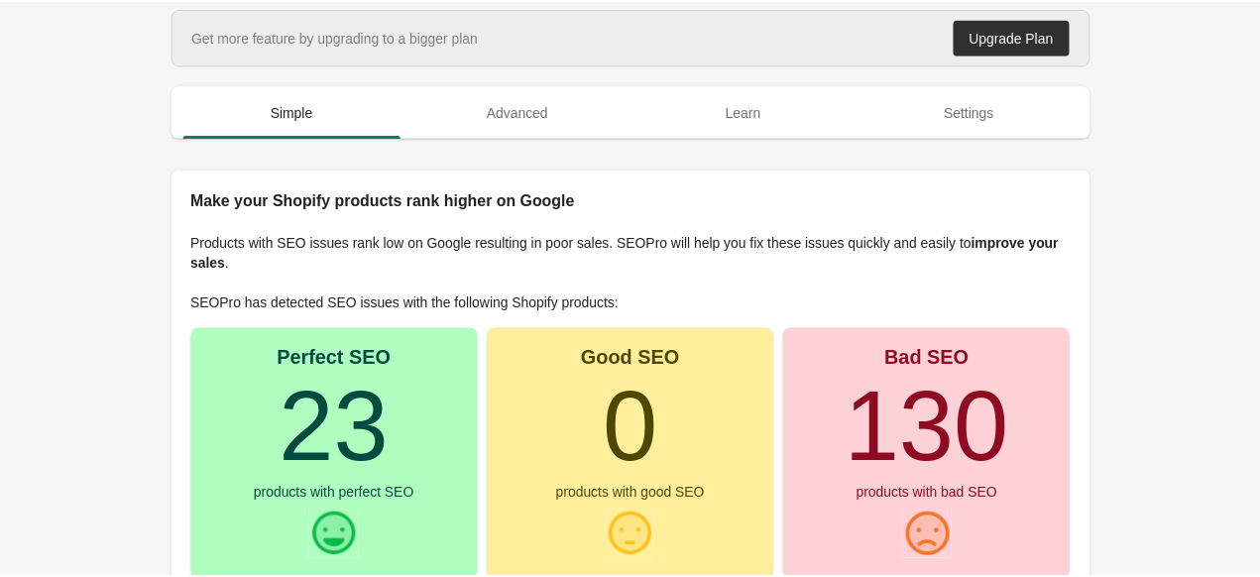
scroll to position [99, 0]
